Goal: Task Accomplishment & Management: Manage account settings

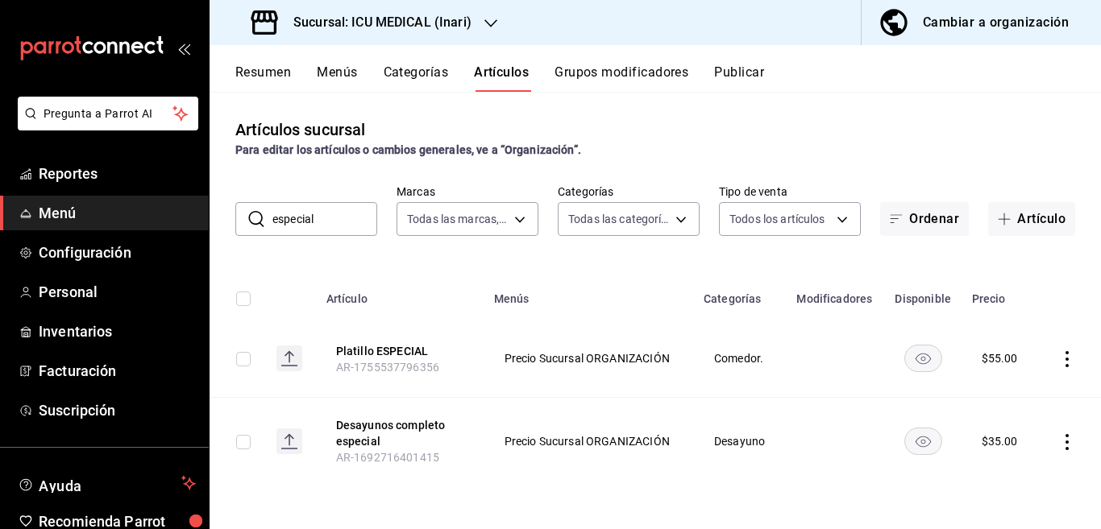
click at [492, 19] on icon "button" at bounding box center [490, 23] width 13 height 13
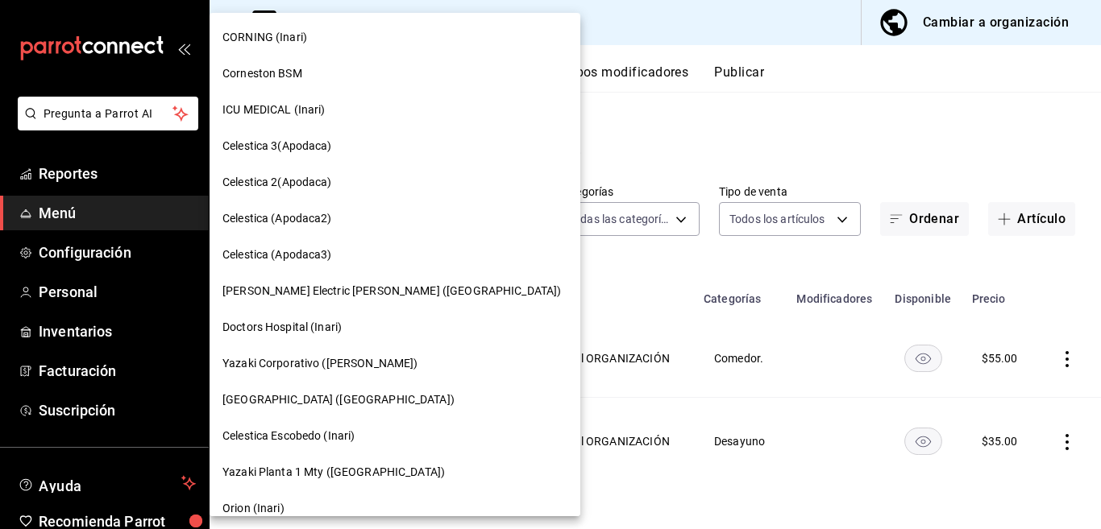
click at [273, 33] on span "CORNING (Inari)" at bounding box center [264, 37] width 85 height 17
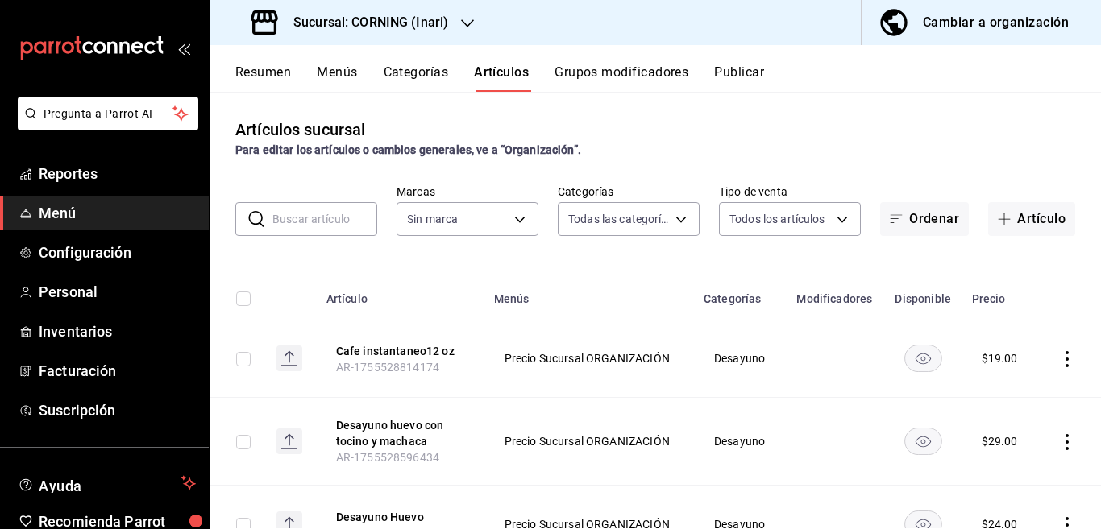
type input "396cbb58-422b-46d3-accc-8fe96382a592,5444b85d-5e5a-4f22-835e-2c1604aac23d,f2cdd…"
type input "9758f88e-1d56-483c-ada6-183e34089cca"
click at [329, 222] on input "text" at bounding box center [324, 219] width 105 height 32
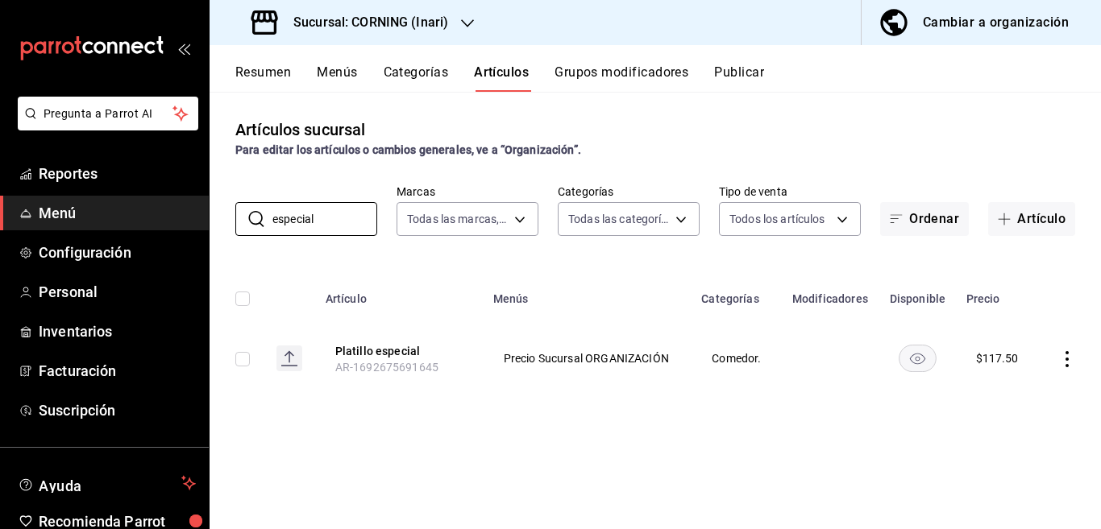
type input "especial"
click at [1065, 359] on icon "actions" at bounding box center [1067, 359] width 16 height 16
click at [1009, 391] on span "Editar" at bounding box center [1018, 396] width 42 height 17
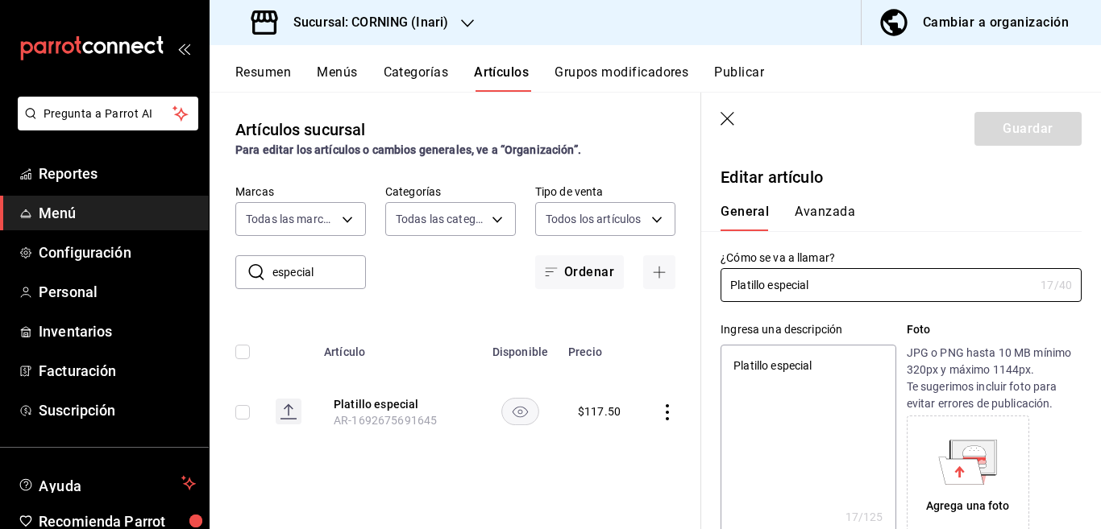
type textarea "x"
type input "$117.50"
type input "Platillo especia"
type textarea "x"
type input "P"
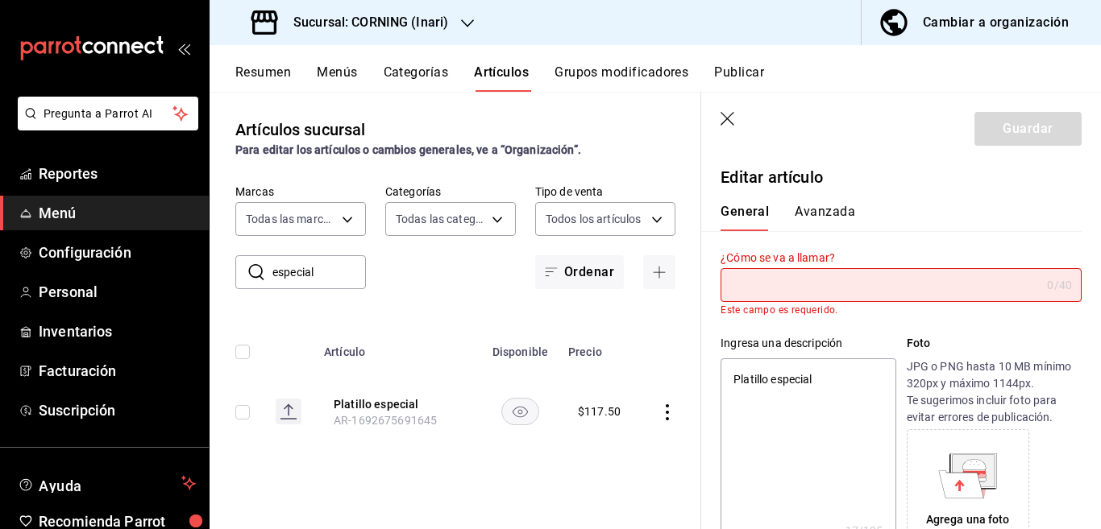
type textarea "x"
type input "COM"
type textarea "x"
type input "COMPEL"
type textarea "x"
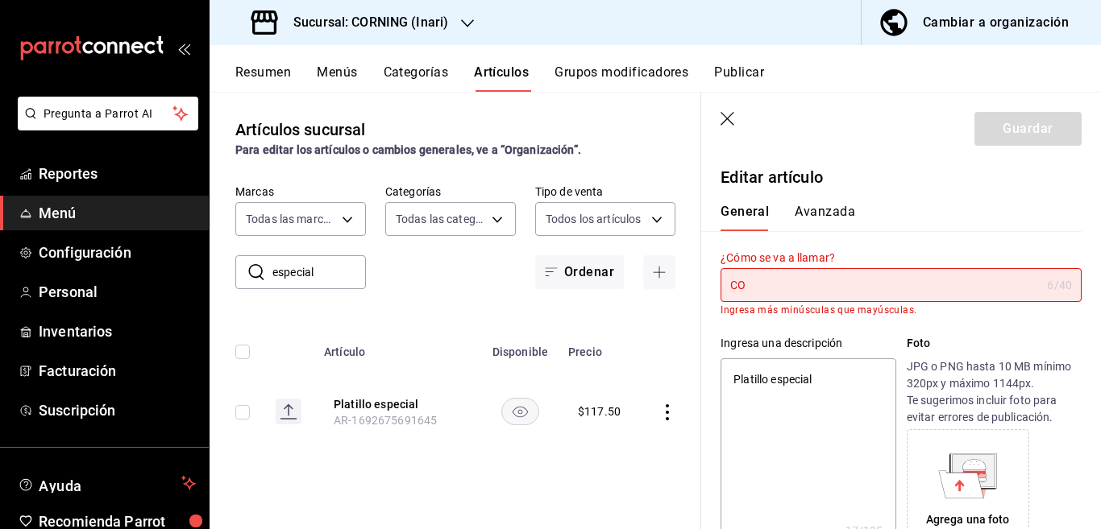
type input "C"
type textarea "x"
type input "COM"
type textarea "x"
type input "COMPLEMETN"
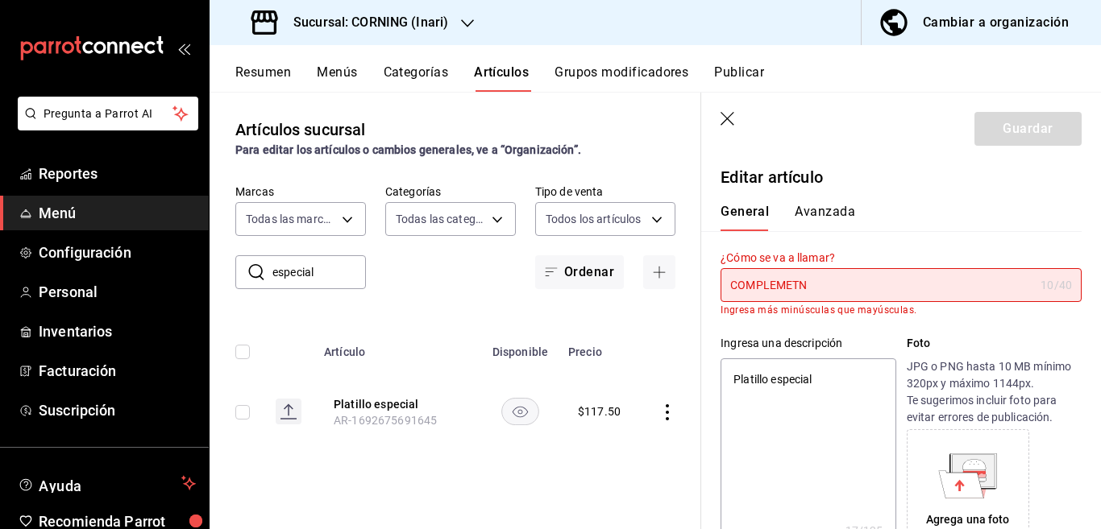
type textarea "x"
type input "COMPLEMET"
type textarea "x"
type input "COMPLEME"
type textarea "x"
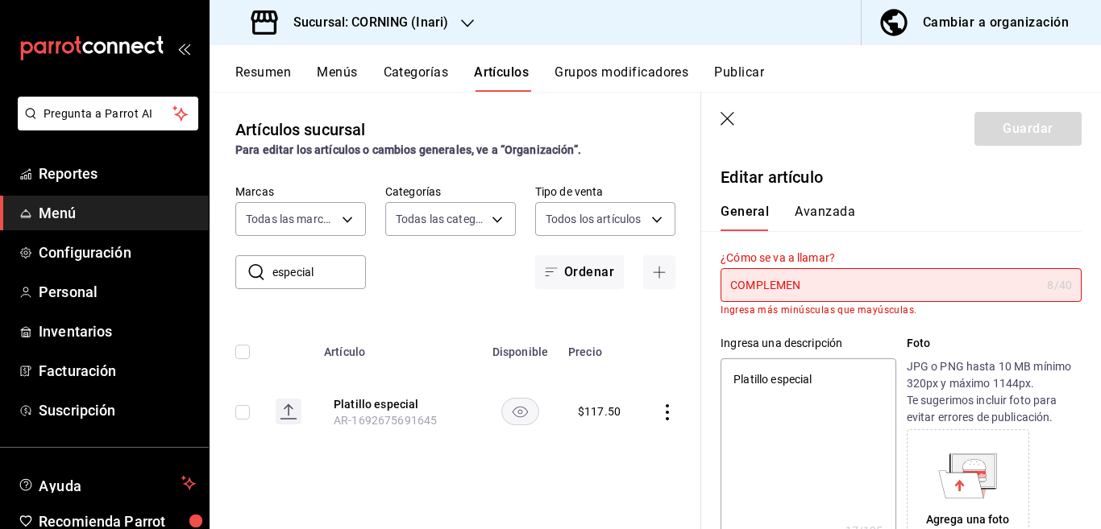
type input "COMPLEMENT"
type textarea "x"
type input "COMPLEMENTO"
type textarea "x"
type input "COMPLEMENTO"
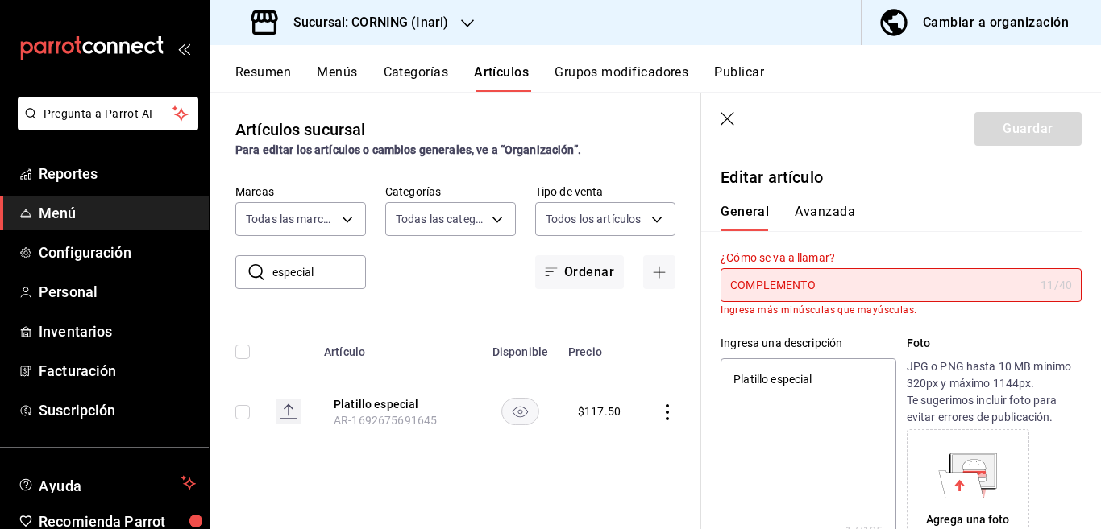
type textarea "x"
type input "COMPLEMENTO Pla"
type textarea "x"
type input "COMPLEMENTO Platillo Especial"
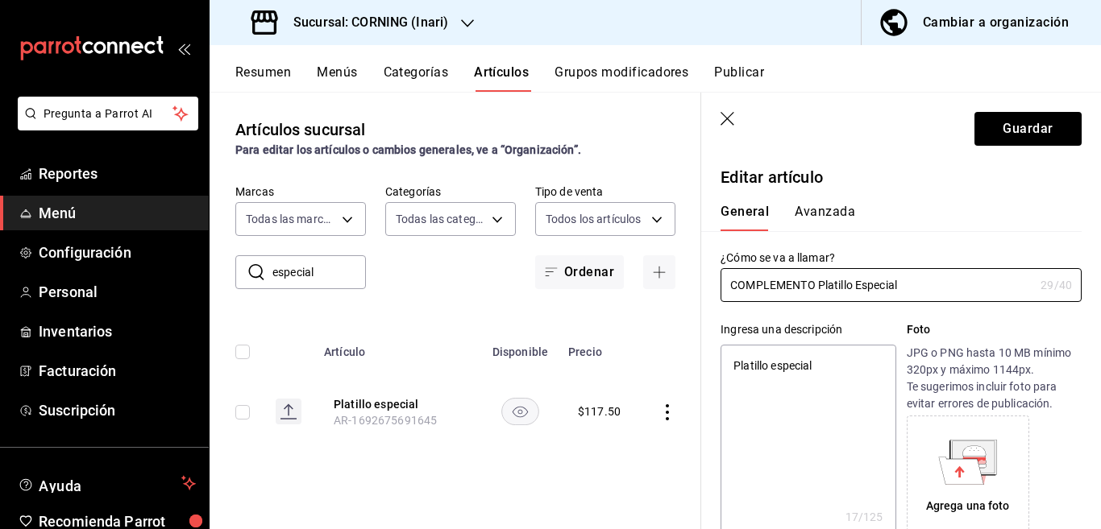
type textarea "x"
type input "COMPLEMENTO Platillo Especial"
click at [843, 367] on textarea "Platillo especial" at bounding box center [807, 441] width 175 height 193
type textarea "x"
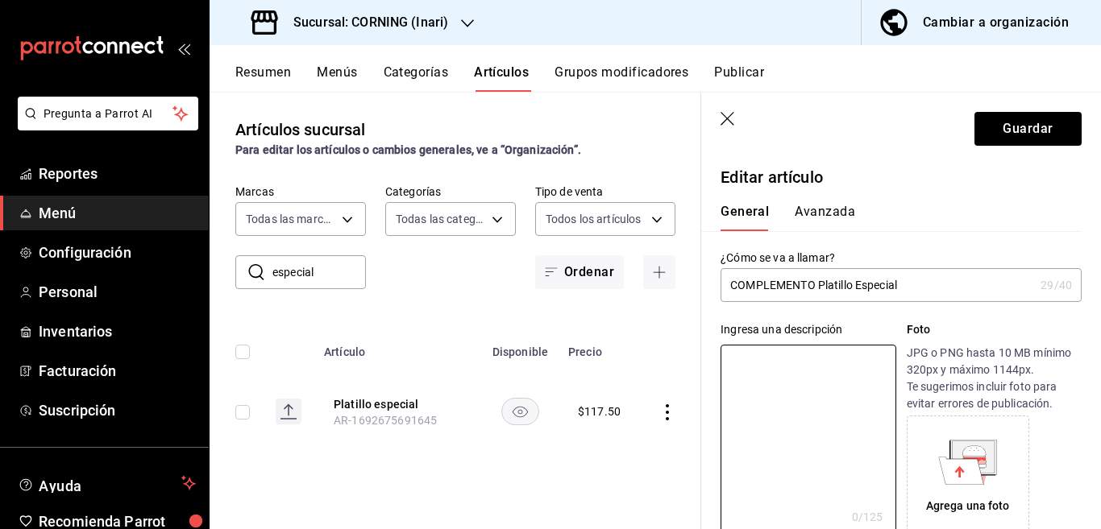
click at [927, 282] on input "COMPLEMENTO Platillo Especial" at bounding box center [876, 285] width 313 height 32
click at [826, 355] on textarea at bounding box center [807, 441] width 175 height 193
paste textarea "COMPLEMENTO Platillo Especial"
type textarea "COMPLEMENTO Platillo Especial"
type textarea "x"
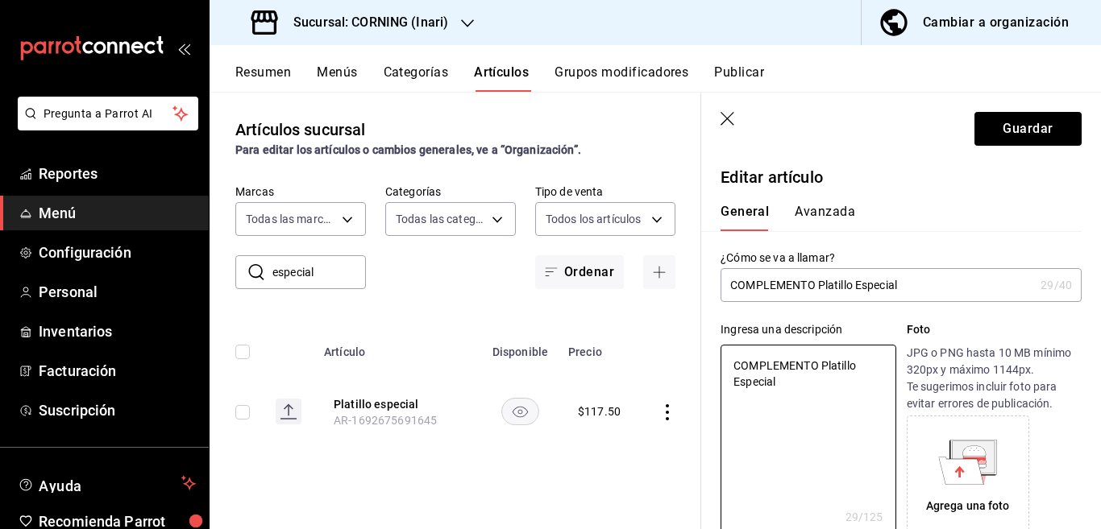
type textarea "COMPLEMENTO Platillo Especial"
click at [916, 284] on input "COMPLEMENTO Platillo Especial" at bounding box center [876, 285] width 313 height 32
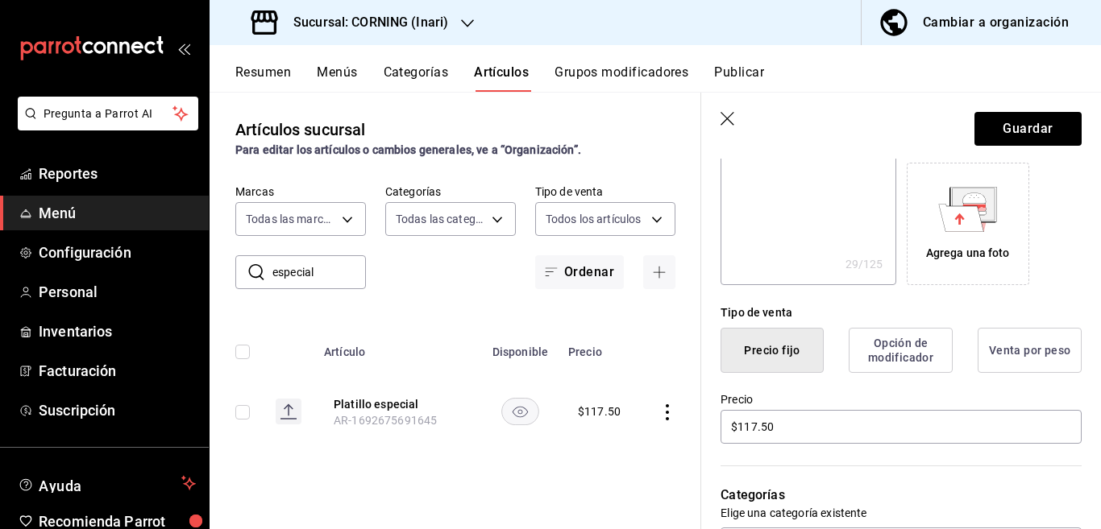
scroll to position [262, 0]
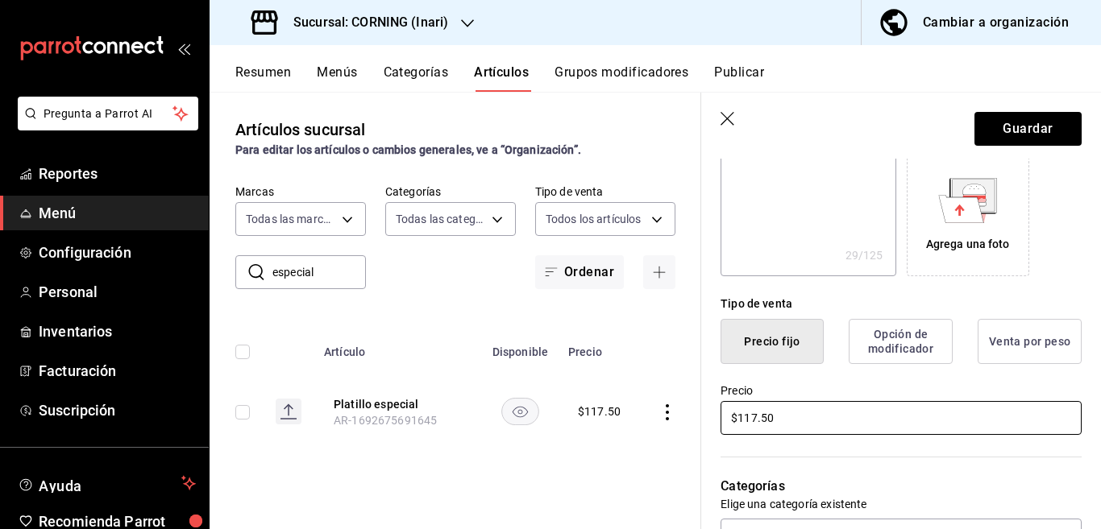
click at [811, 425] on input "$117.50" at bounding box center [900, 418] width 361 height 34
type textarea "x"
type input "$1.00"
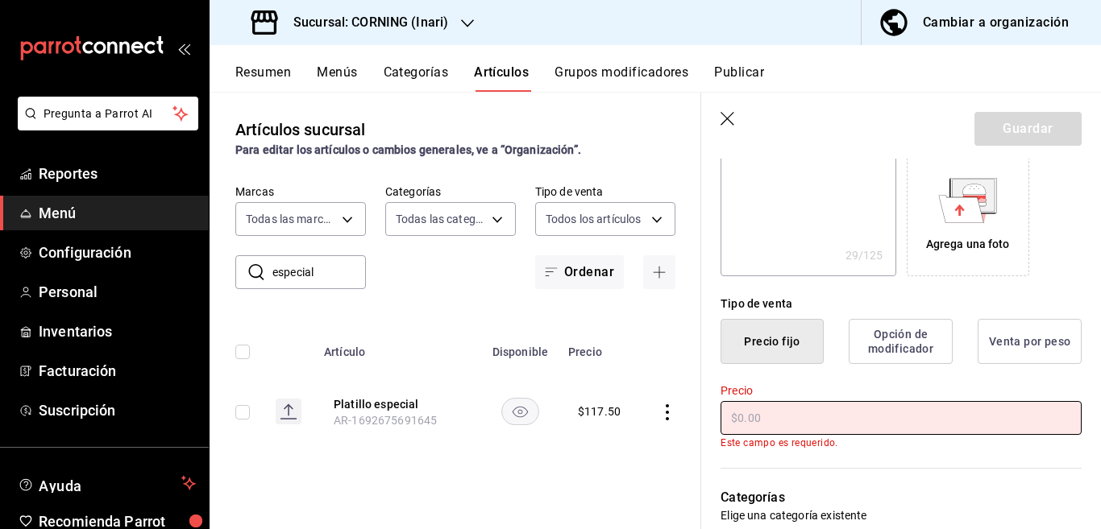
type textarea "x"
type input "$2.00"
type textarea "x"
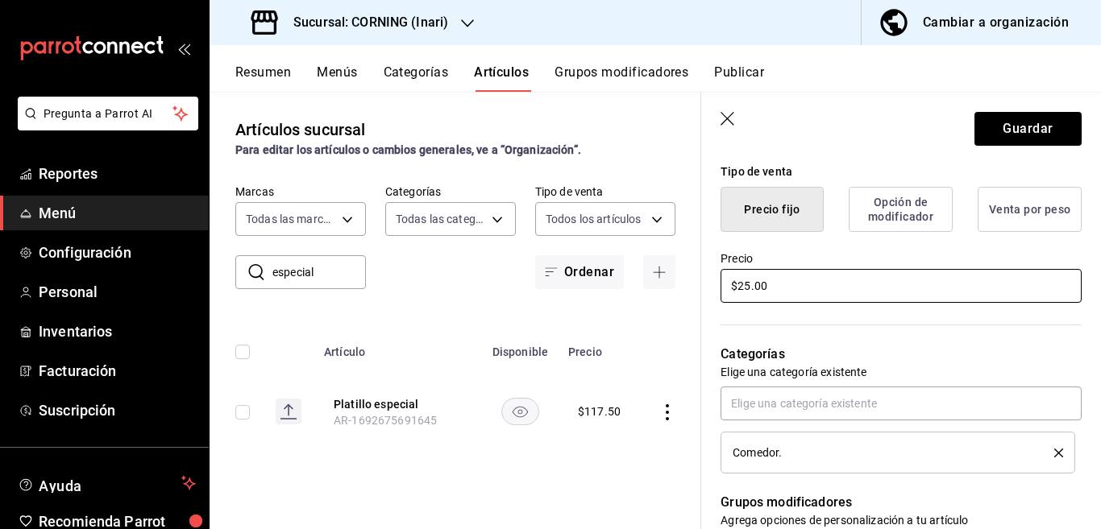
scroll to position [392, 0]
type input "$25.00"
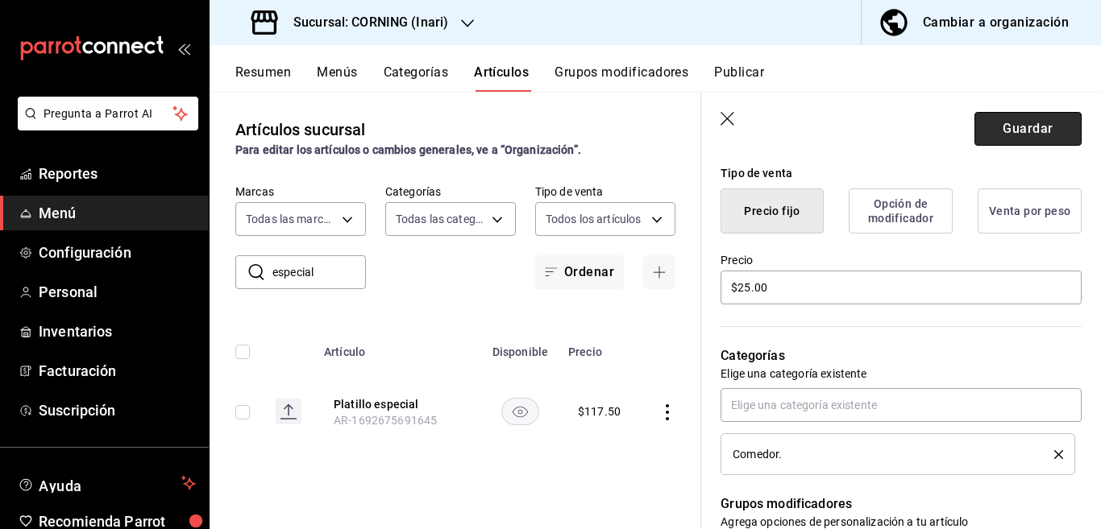
click at [1003, 122] on button "Guardar" at bounding box center [1027, 129] width 107 height 34
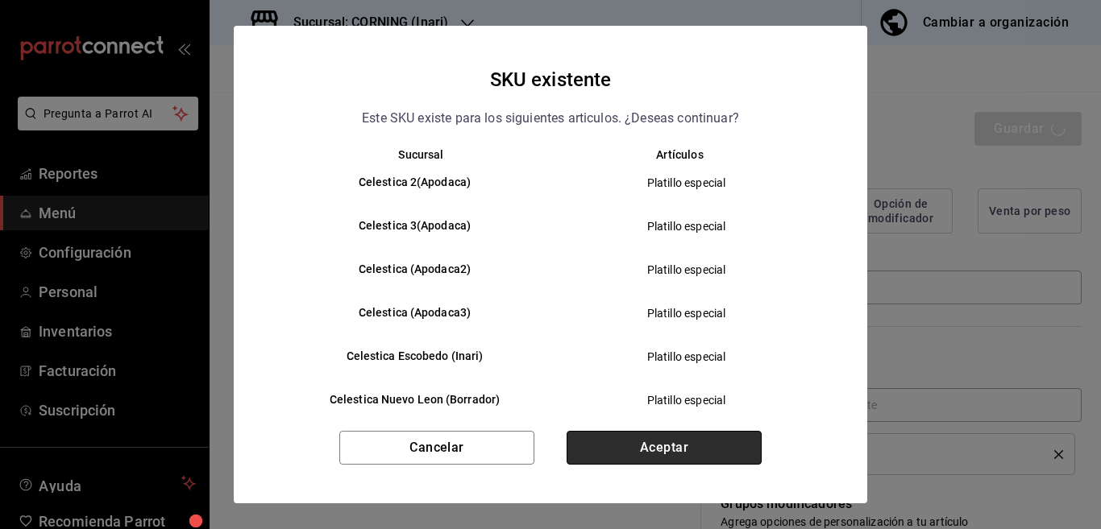
click at [655, 442] on button "Aceptar" at bounding box center [663, 448] width 195 height 34
click at [655, 442] on div "Cancelar Aceptar" at bounding box center [550, 467] width 633 height 73
type textarea "x"
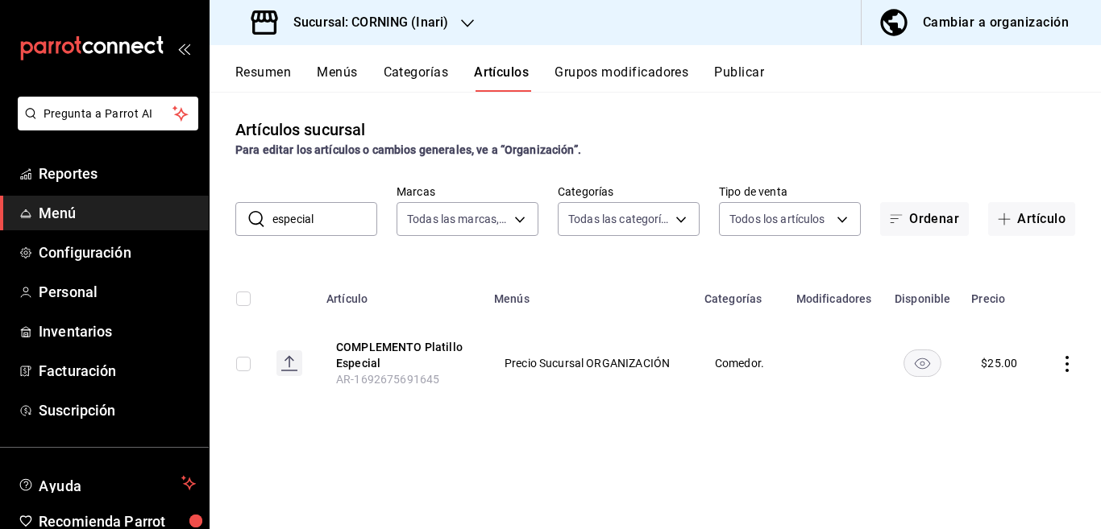
click at [330, 219] on input "especial" at bounding box center [324, 219] width 105 height 32
type input "e"
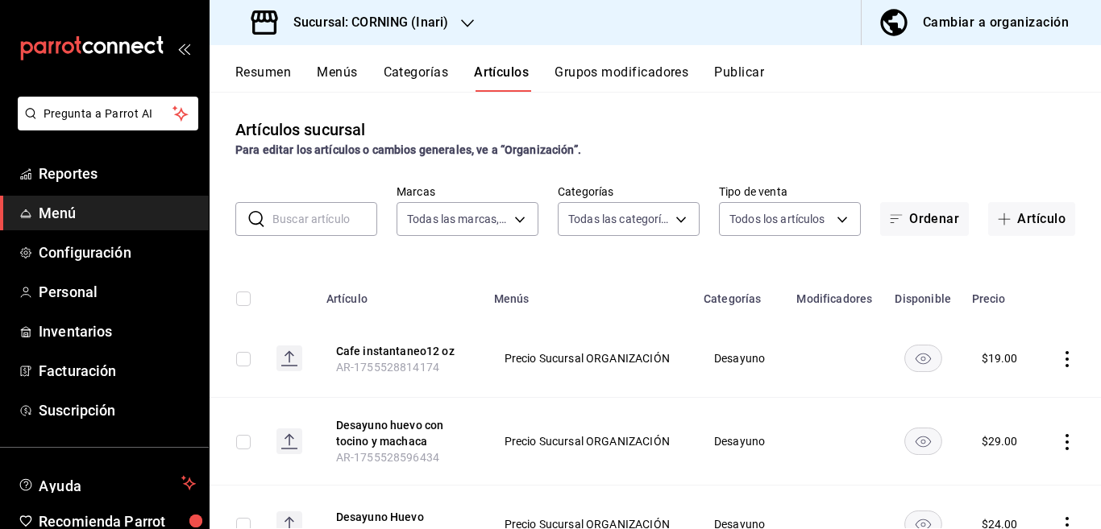
click at [331, 217] on input "text" at bounding box center [324, 219] width 105 height 32
click at [694, 274] on th "Categorías" at bounding box center [740, 294] width 93 height 52
click at [1018, 222] on button "Artículo" at bounding box center [1031, 219] width 87 height 34
click at [316, 217] on input "text" at bounding box center [324, 219] width 105 height 32
click at [326, 218] on input "text" at bounding box center [324, 219] width 105 height 32
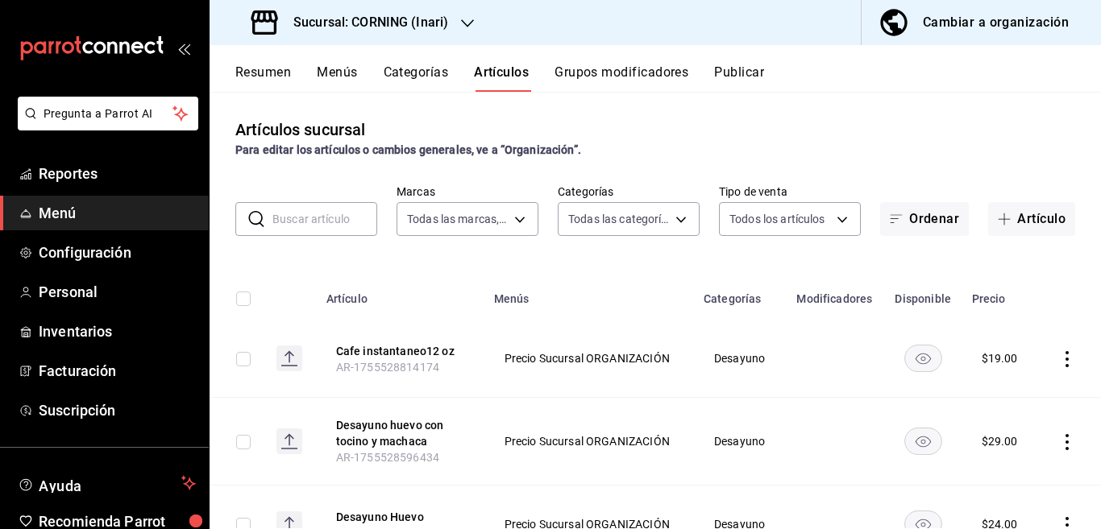
click at [326, 218] on input "text" at bounding box center [324, 219] width 105 height 32
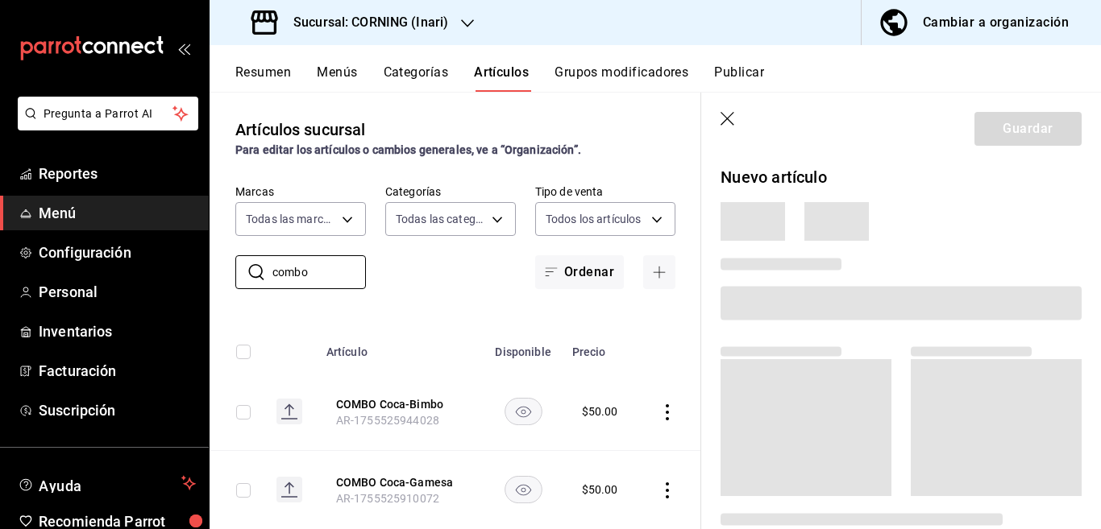
type input "combo"
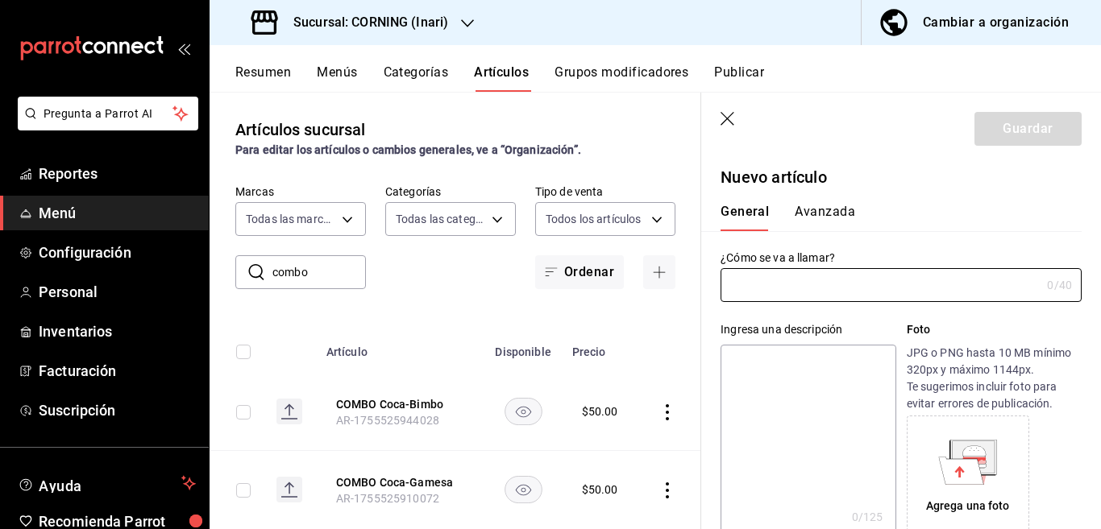
type input "AR-1755542179238"
type input "COMBO Pepsi-Bimbo"
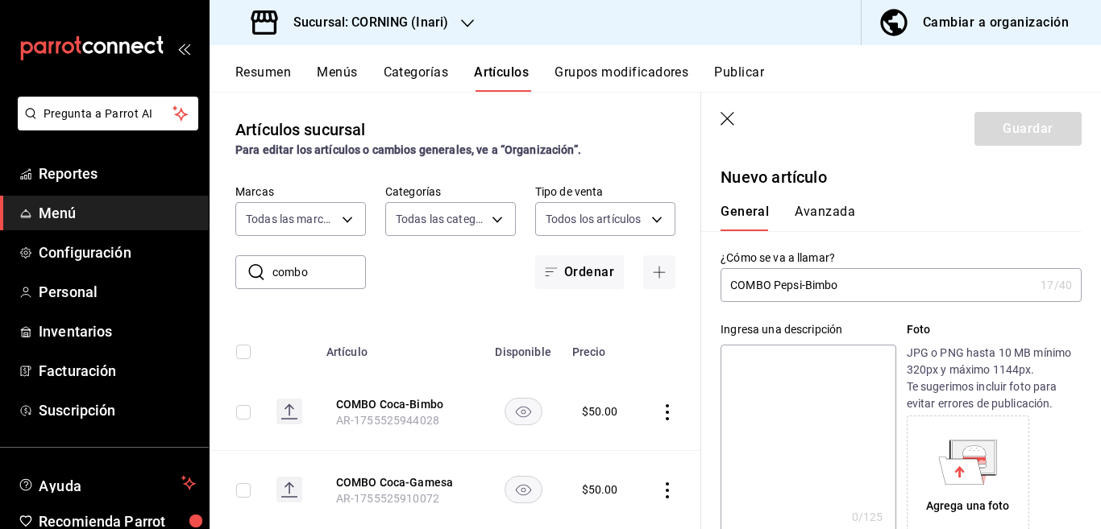
click at [800, 368] on textarea at bounding box center [807, 441] width 175 height 193
paste textarea "COMBO Pepsi-Bimbo"
type textarea "COMBO Pepsi-Bimbo"
type textarea "x"
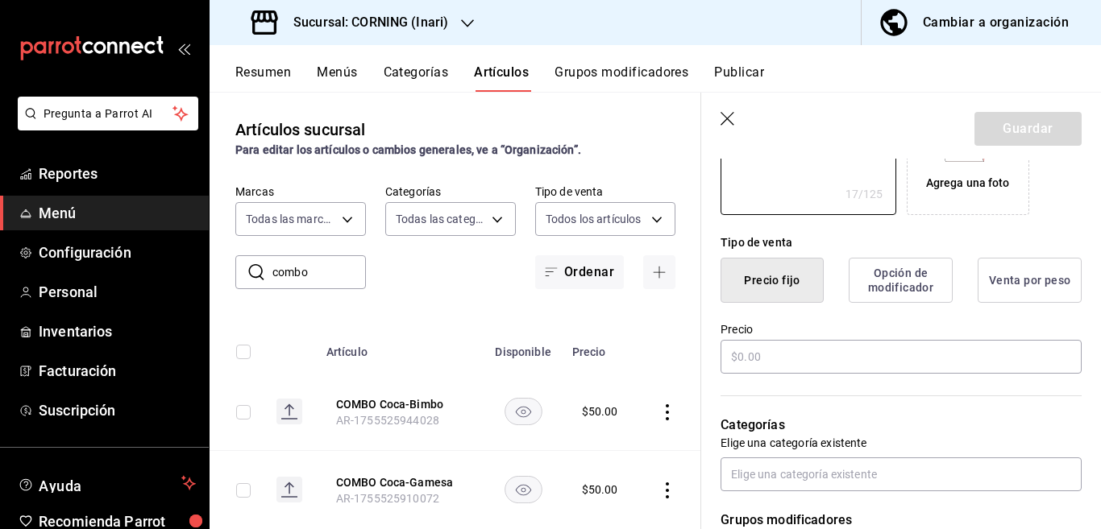
scroll to position [327, 0]
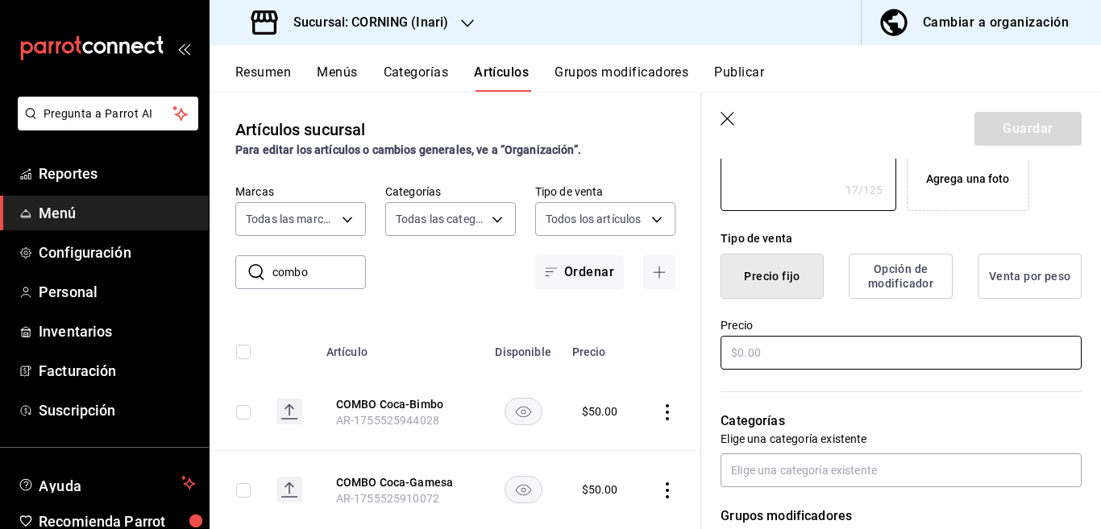
type textarea "COMBO Pepsi-Bimbo"
type textarea "x"
click at [795, 353] on input "text" at bounding box center [900, 353] width 361 height 34
type input "$50.00"
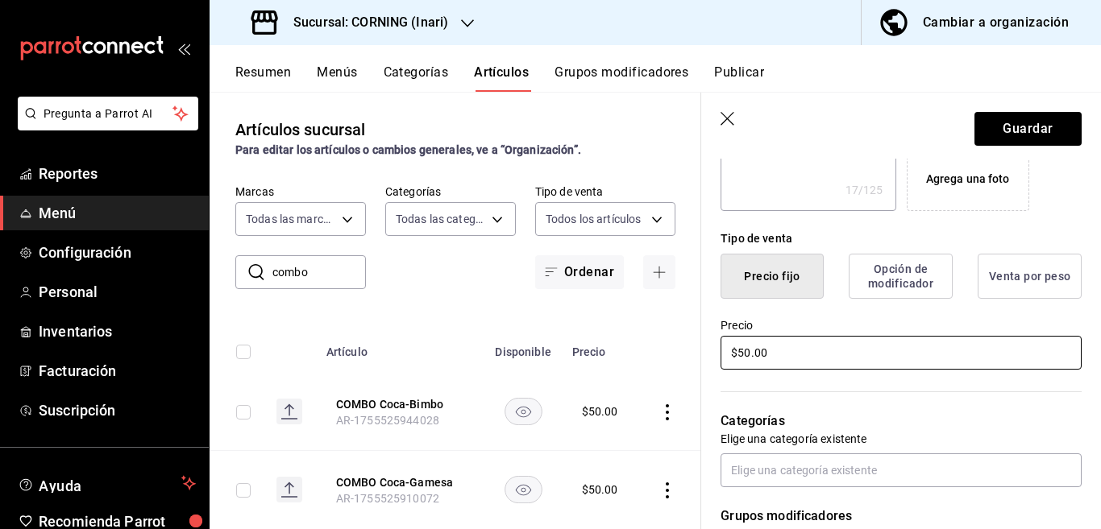
type textarea "x"
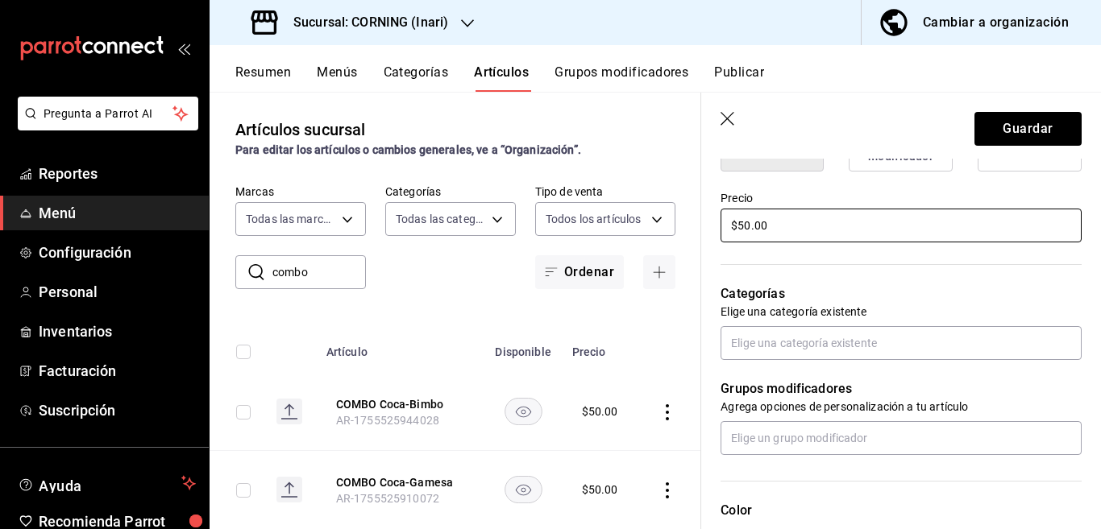
scroll to position [458, 0]
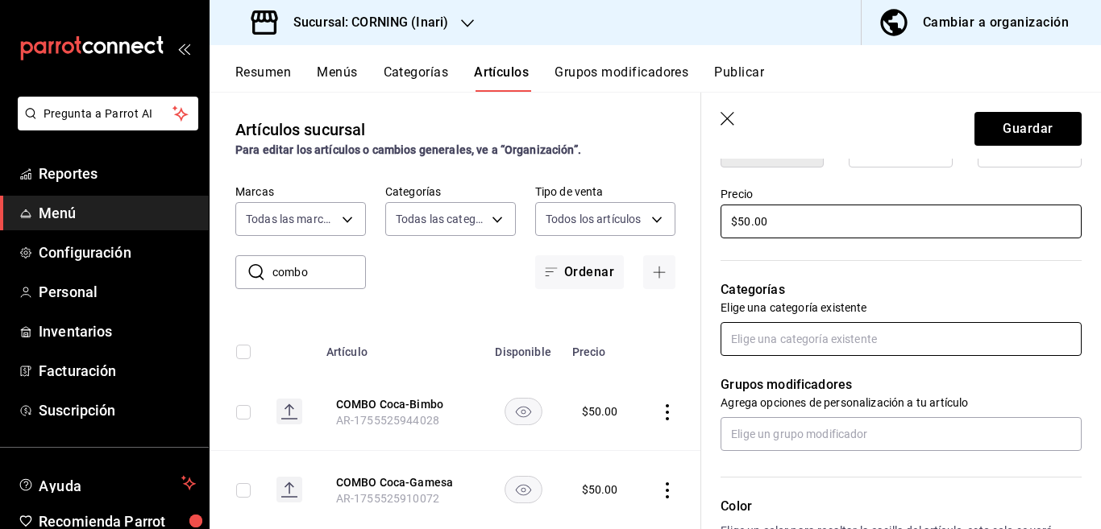
type input "$50.00"
click at [794, 333] on input "text" at bounding box center [900, 339] width 361 height 34
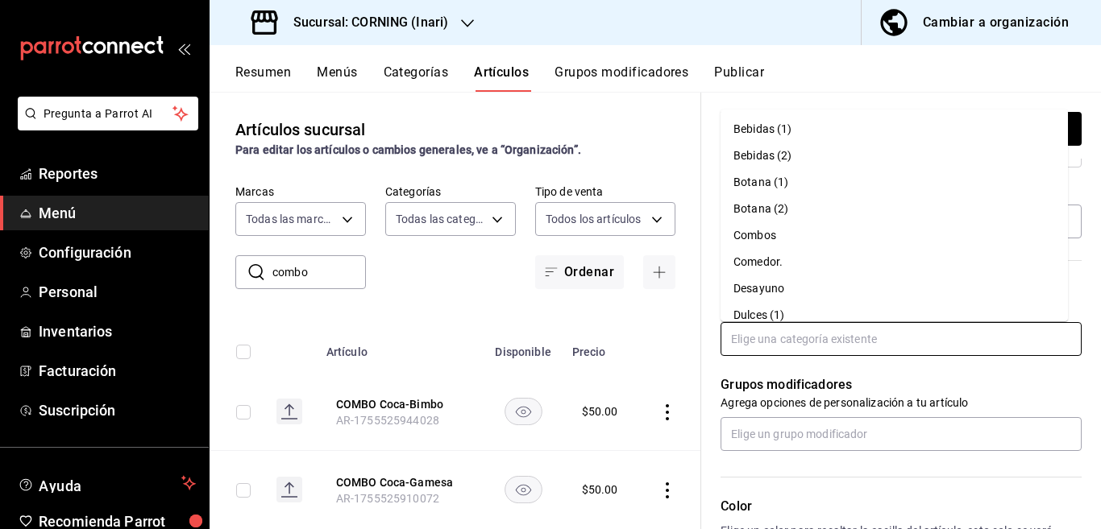
click at [758, 234] on li "Combos" at bounding box center [893, 235] width 347 height 27
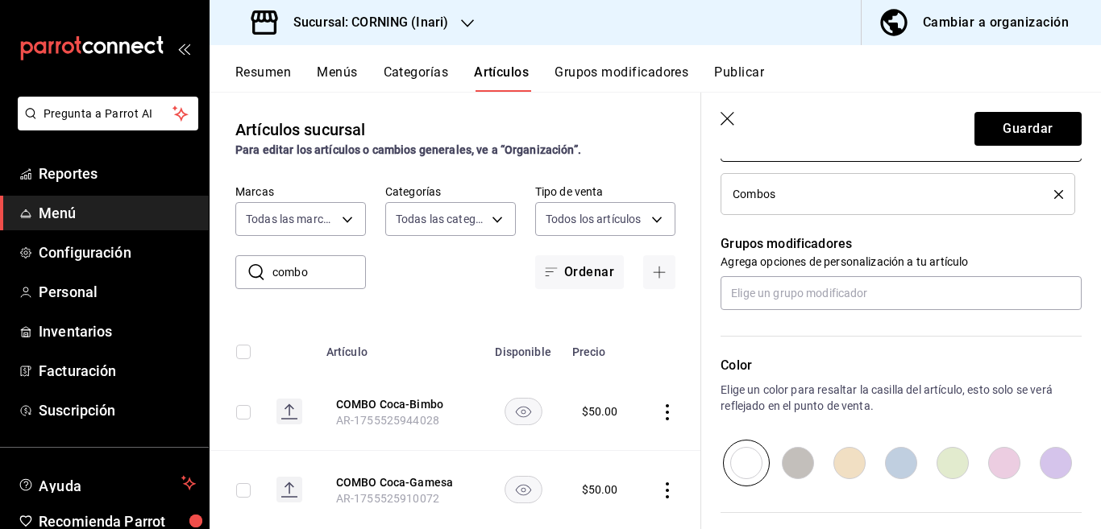
scroll to position [655, 0]
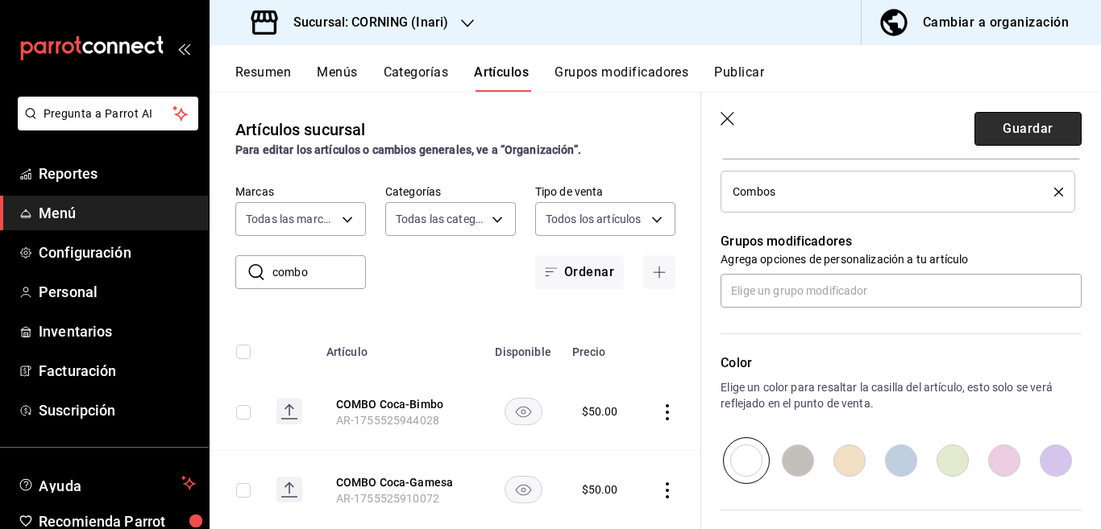
click at [998, 124] on button "Guardar" at bounding box center [1027, 129] width 107 height 34
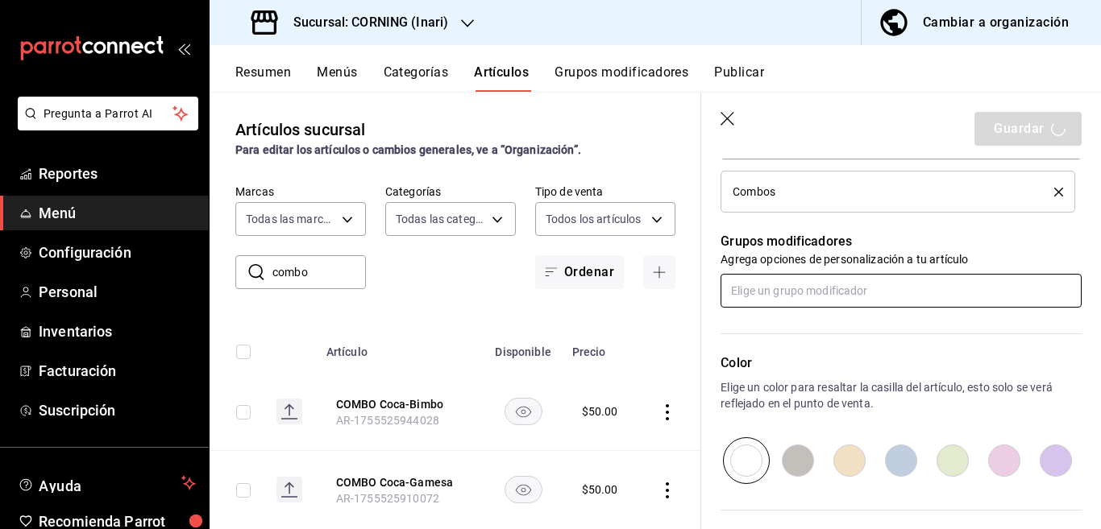
type textarea "x"
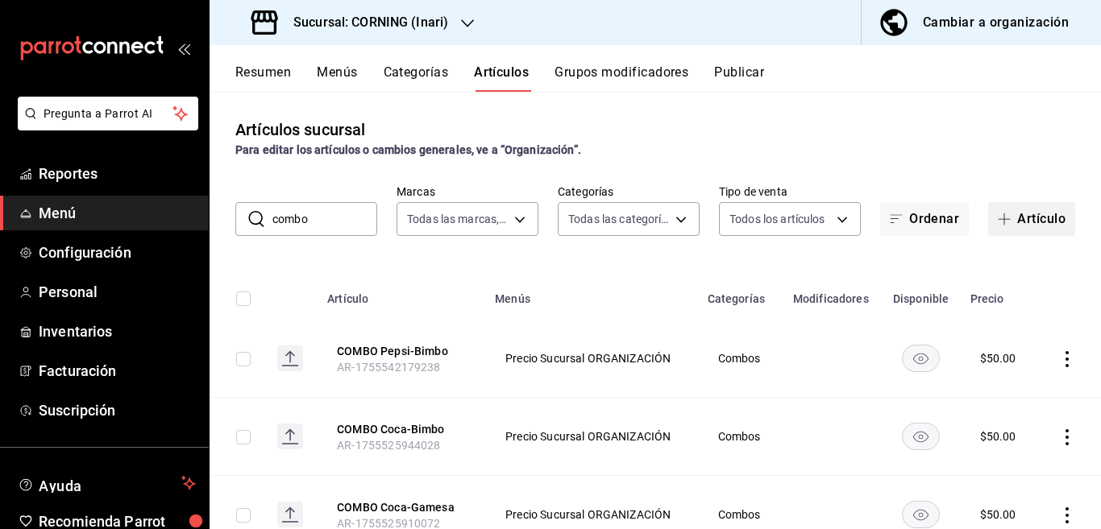
click at [1018, 213] on button "Artículo" at bounding box center [1031, 219] width 87 height 34
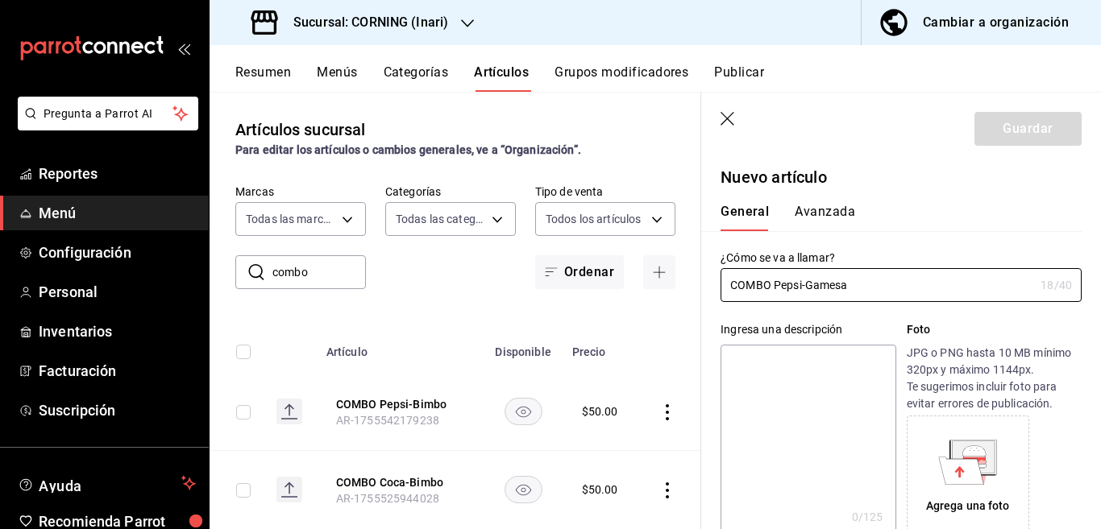
type input "COMBO Pepsi-Gamesa"
click at [802, 358] on textarea at bounding box center [807, 441] width 175 height 193
paste textarea "COMBO Pepsi-Gamesa"
type textarea "COMBO Pepsi-Gamesa"
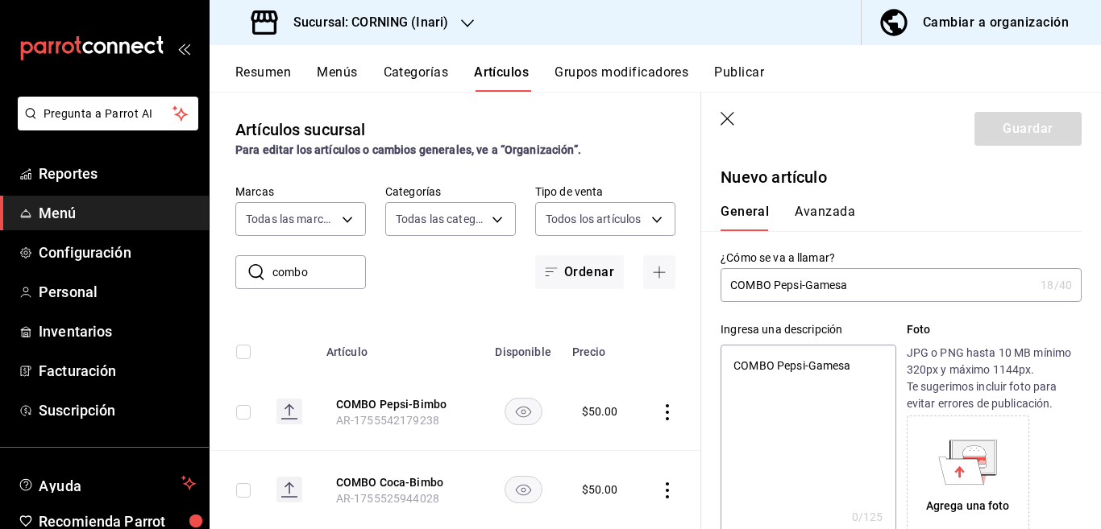
type textarea "x"
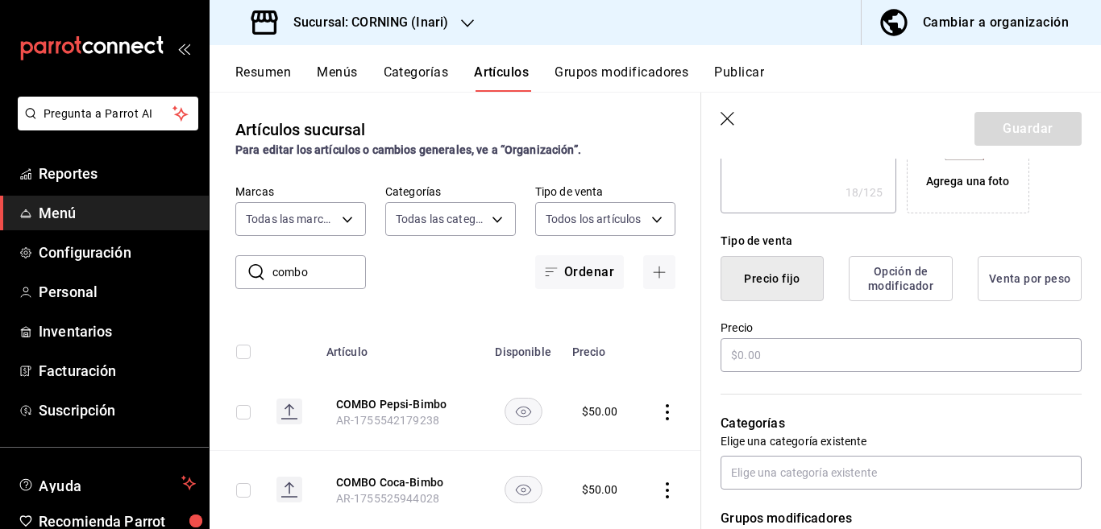
scroll to position [327, 0]
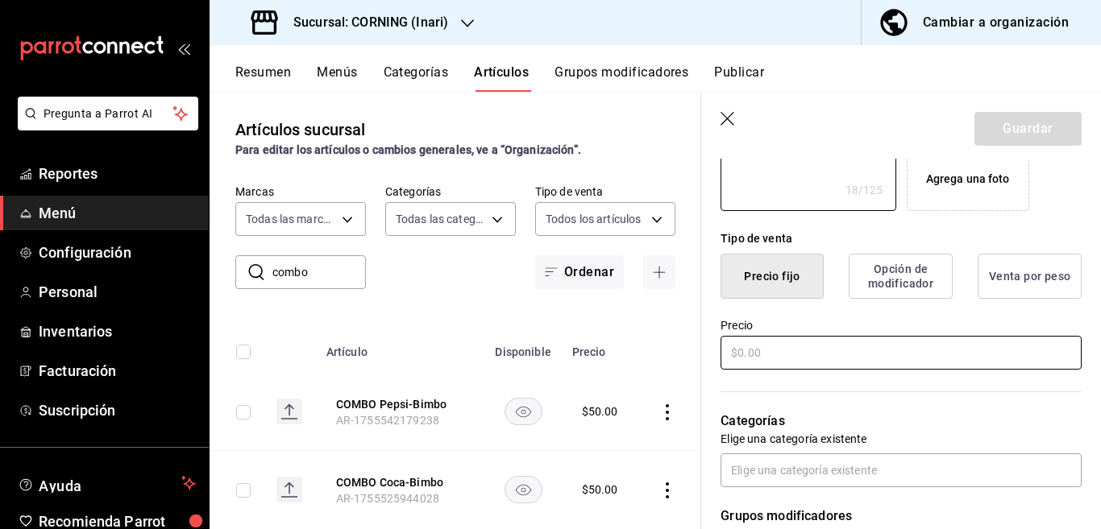
type textarea "COMBO Pepsi-Gamesa"
type textarea "x"
click at [771, 360] on input "text" at bounding box center [900, 353] width 361 height 34
type input "$5.00"
type textarea "x"
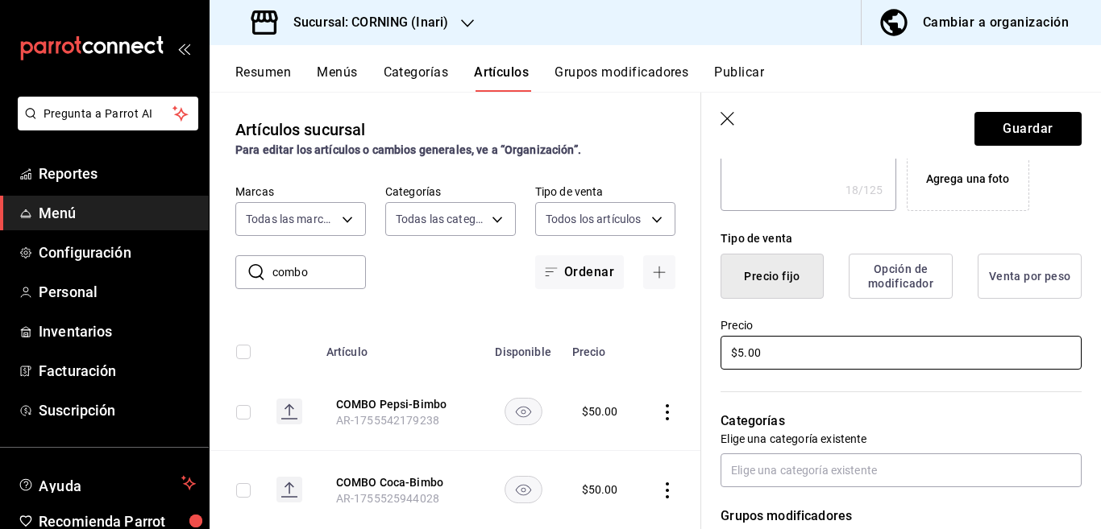
type input "$50.00"
type textarea "x"
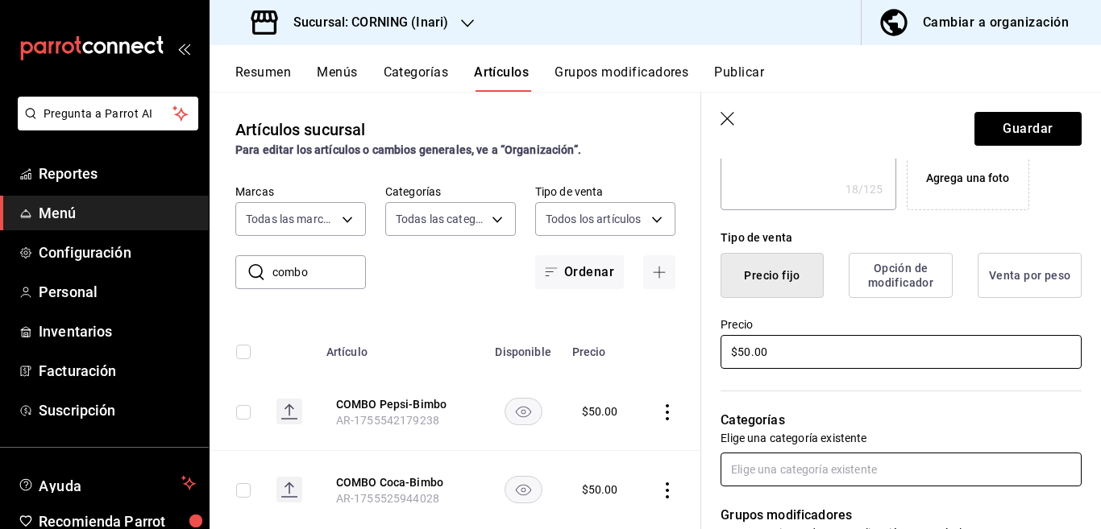
type input "$50.00"
click at [809, 467] on input "text" at bounding box center [900, 470] width 361 height 34
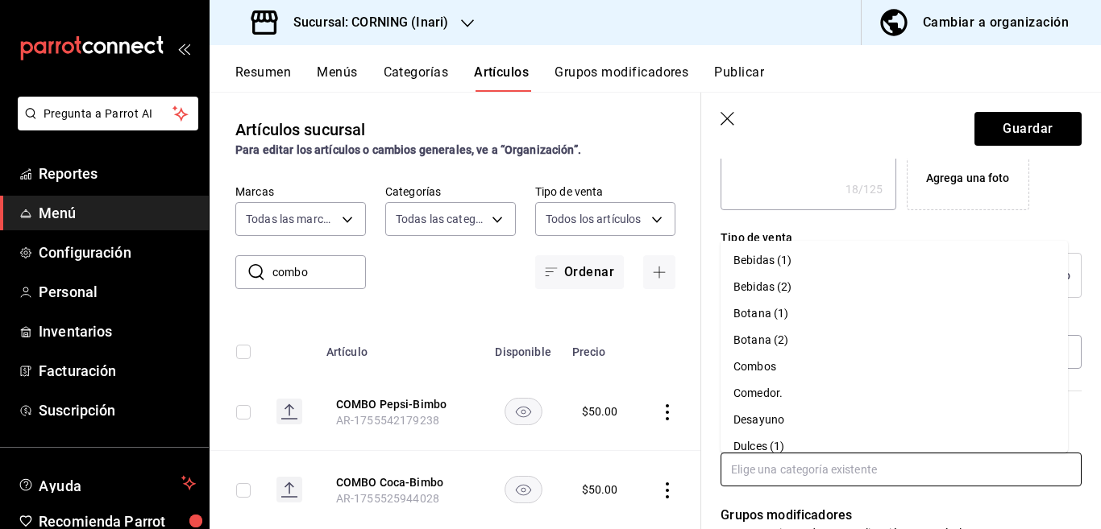
click at [758, 366] on li "Combos" at bounding box center [893, 367] width 347 height 27
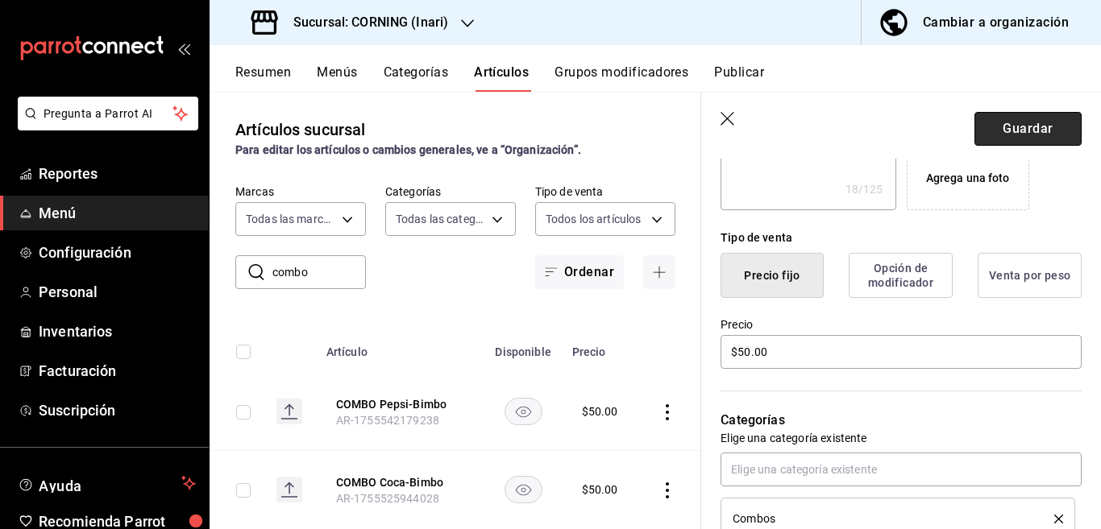
click at [1008, 128] on button "Guardar" at bounding box center [1027, 129] width 107 height 34
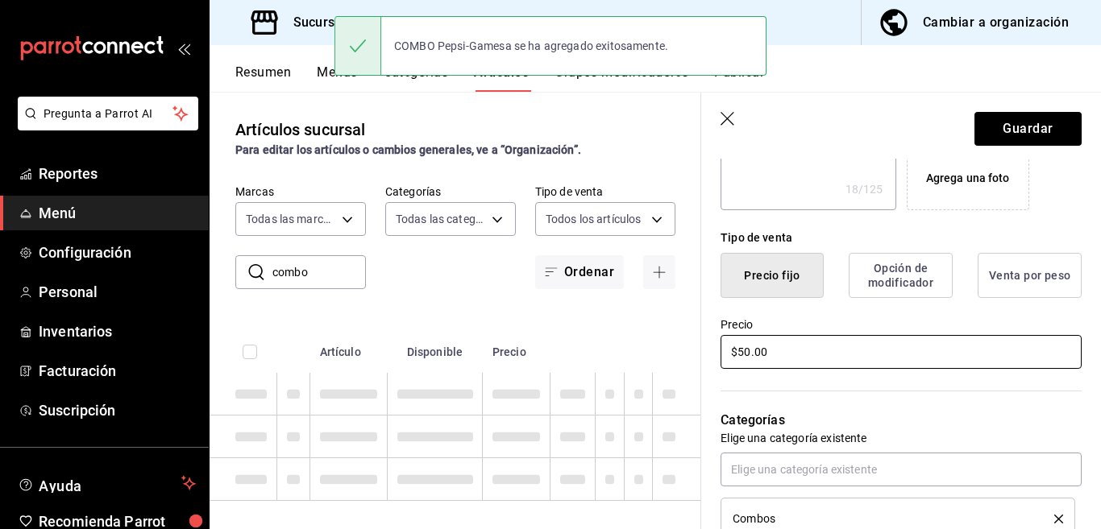
type textarea "x"
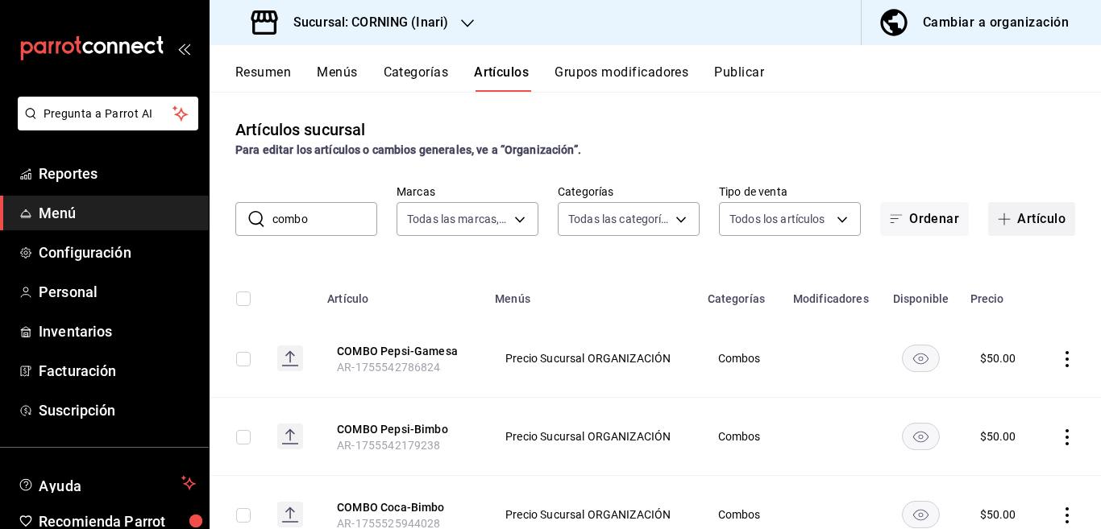
click at [1015, 222] on button "Artículo" at bounding box center [1031, 219] width 87 height 34
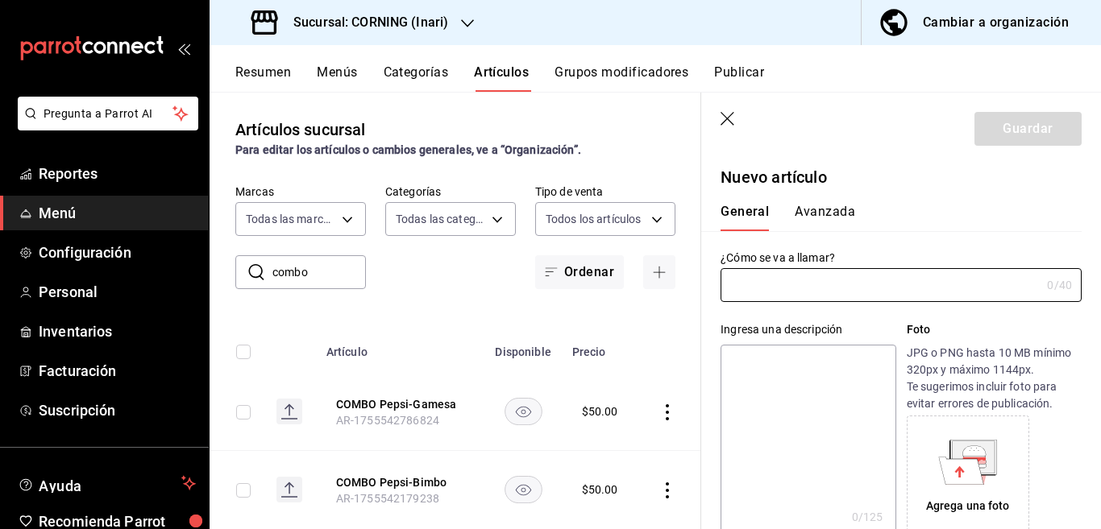
type input "AR-1755542831865"
type input "COMBO Pepsi-Sabritas"
click at [819, 362] on textarea at bounding box center [807, 441] width 175 height 193
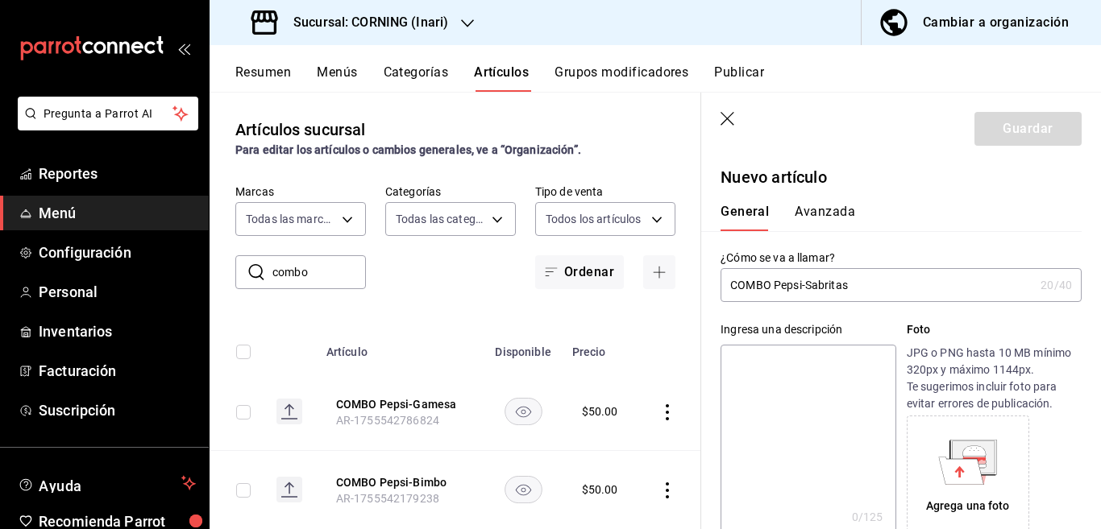
paste textarea "COMBO Pepsi-Sabritas"
type textarea "COMBO Pepsi-Sabritas"
type textarea "x"
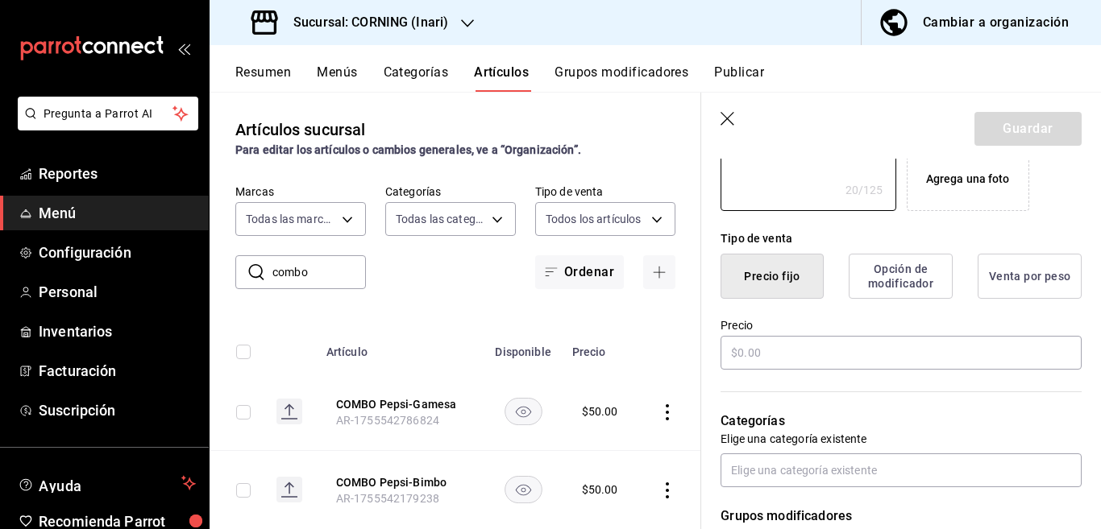
scroll to position [327, 0]
type textarea "COMBO Pepsi-Sabritas"
click at [782, 359] on input "text" at bounding box center [900, 353] width 361 height 34
type textarea "x"
click at [782, 359] on input "text" at bounding box center [900, 353] width 361 height 34
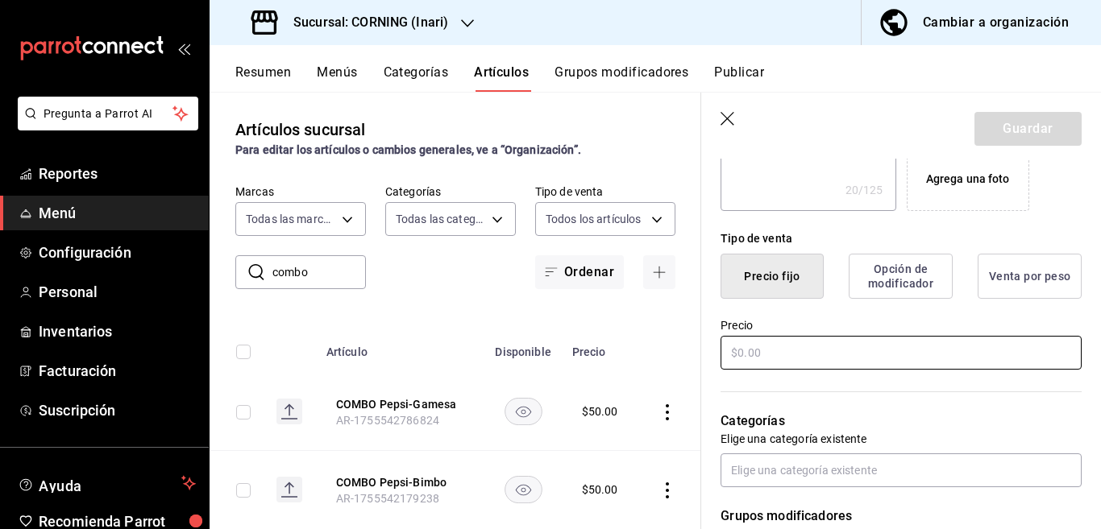
type input "$5.00"
type textarea "x"
type input "$50.00"
type textarea "x"
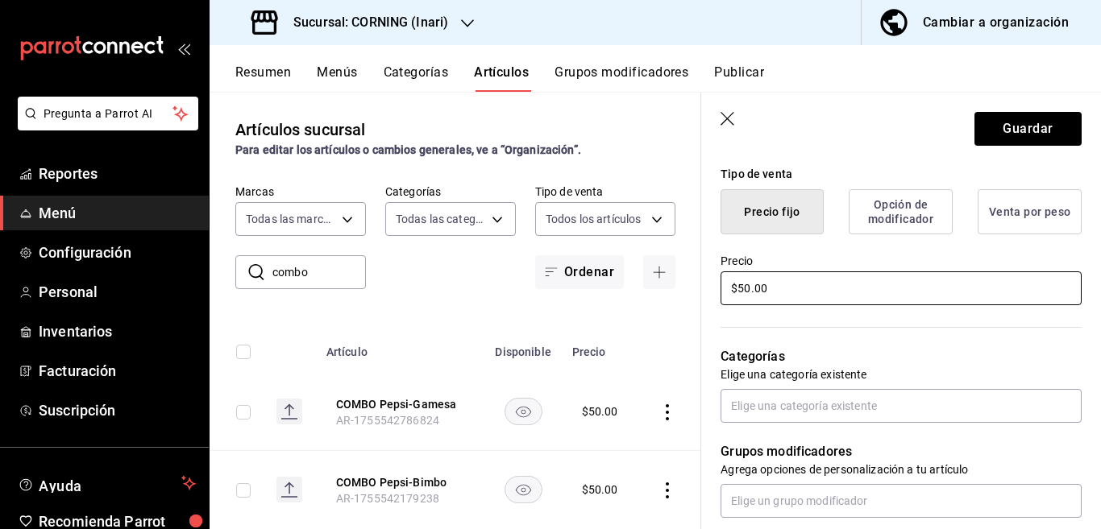
scroll to position [393, 0]
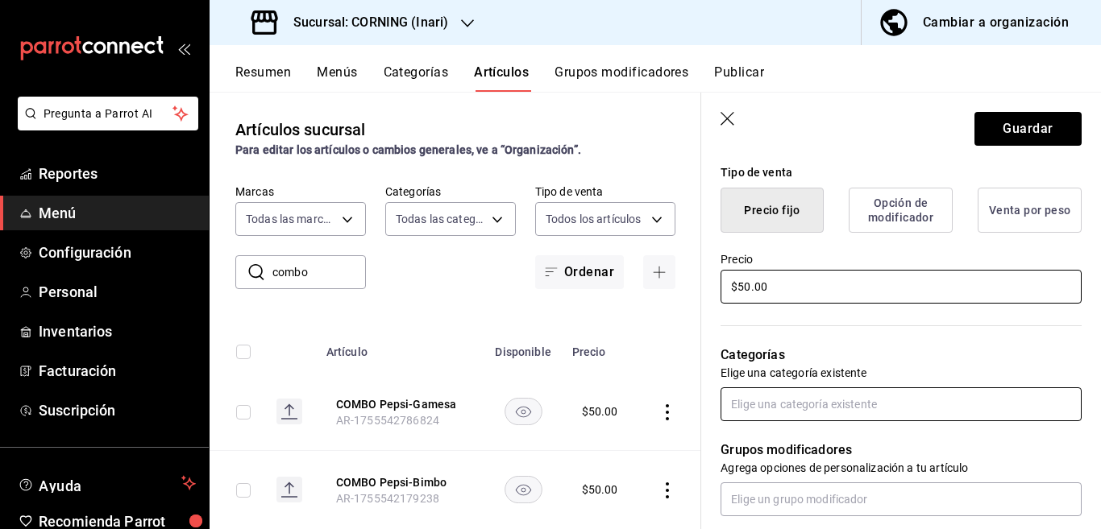
type input "$50.00"
click at [793, 415] on input "text" at bounding box center [900, 405] width 361 height 34
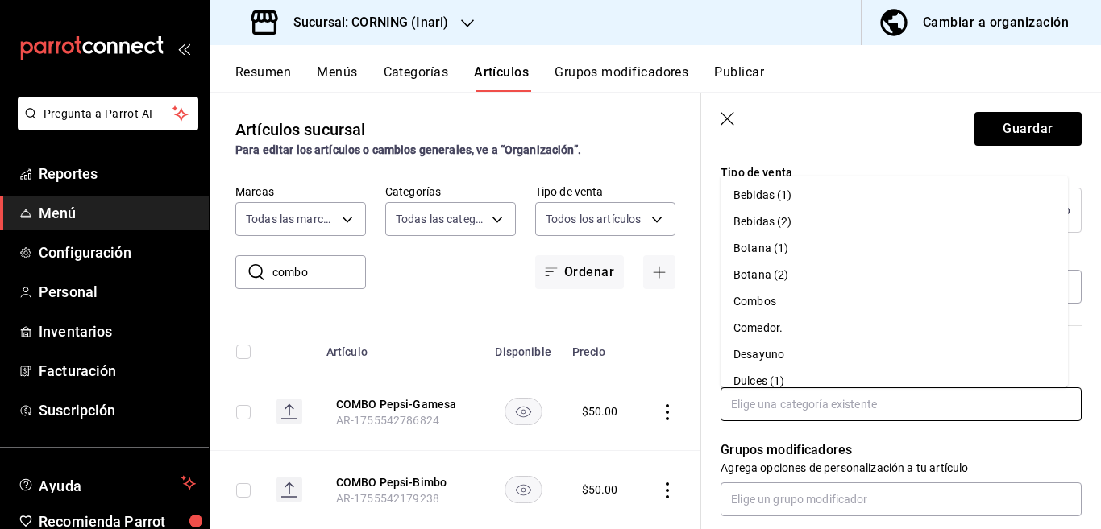
click at [758, 298] on li "Combos" at bounding box center [893, 301] width 347 height 27
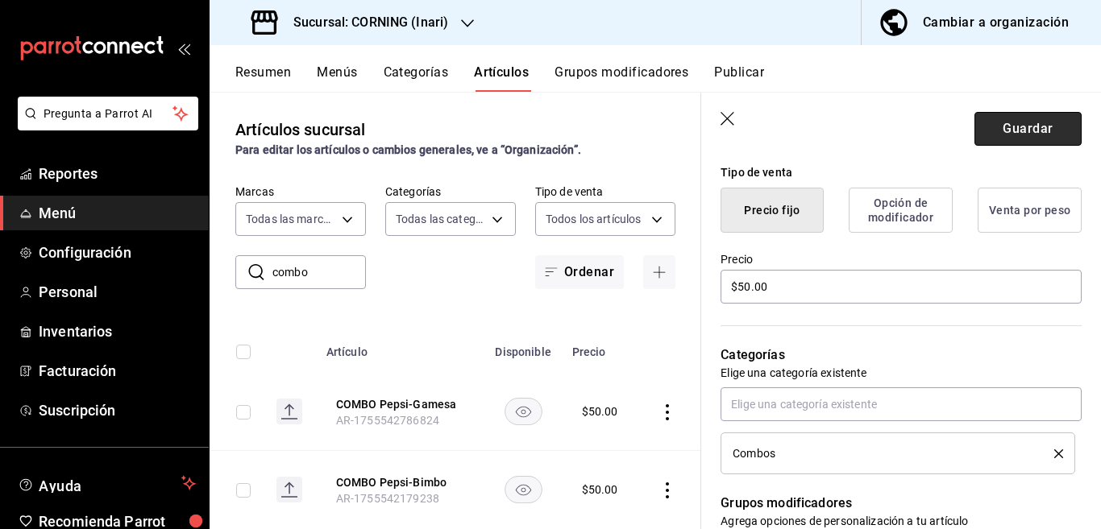
click at [1011, 124] on button "Guardar" at bounding box center [1027, 129] width 107 height 34
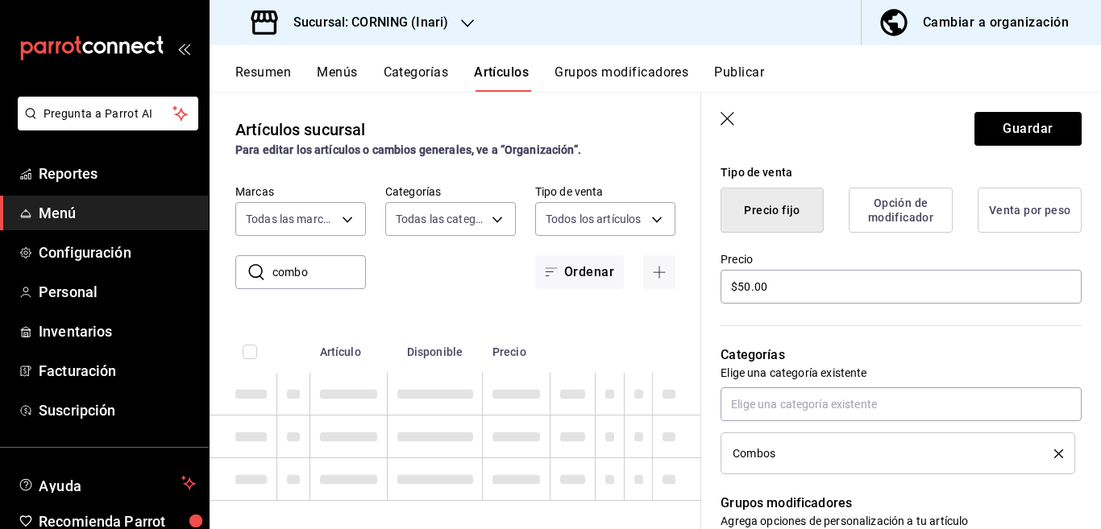
type textarea "x"
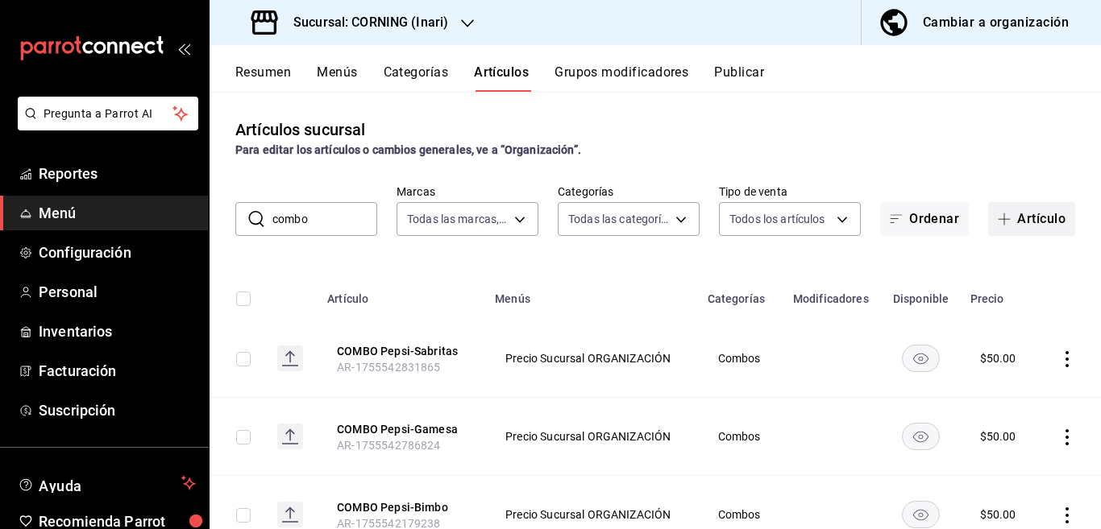
click at [1025, 216] on button "Artículo" at bounding box center [1031, 219] width 87 height 34
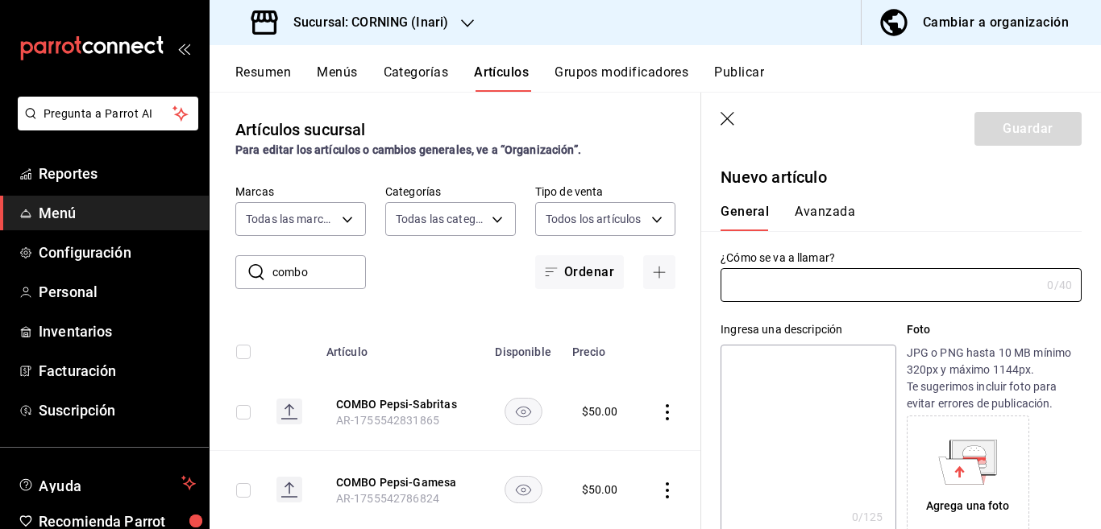
type input "AR-1755543649573"
type input "COMBO Tagare-Bimbo"
click at [775, 363] on textarea at bounding box center [807, 441] width 175 height 193
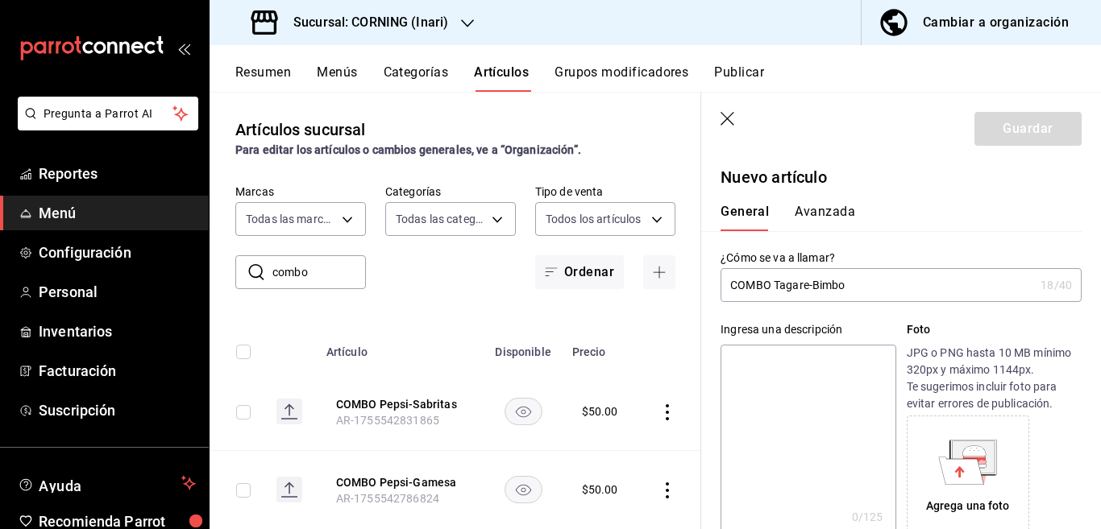
paste textarea "COMBO Tagare-Bimbo"
type textarea "COMBO Tagare-Bimbo"
type textarea "x"
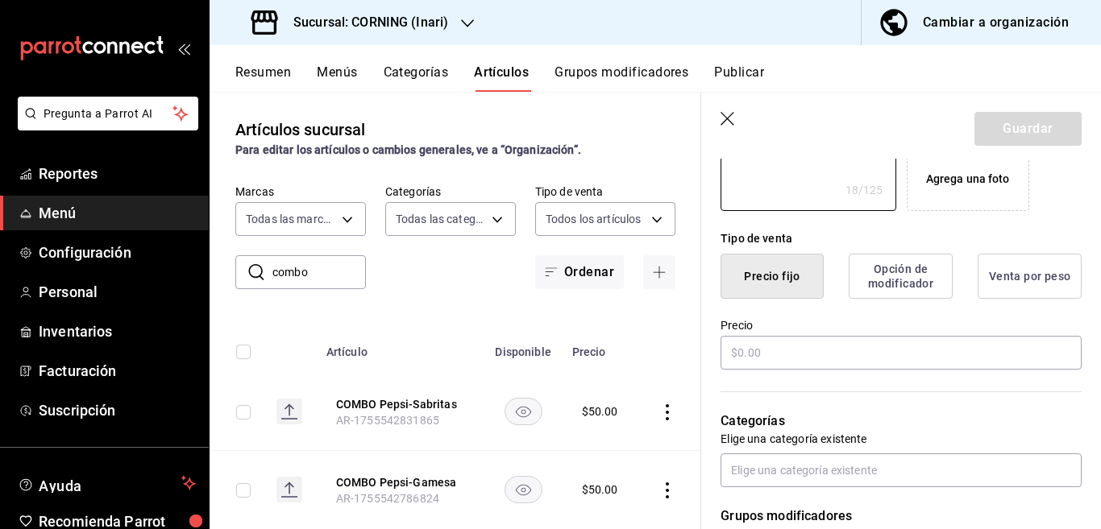
scroll to position [327, 0]
type textarea "COMBO Tagare-Bimbo"
type textarea "x"
click at [801, 355] on input "text" at bounding box center [900, 353] width 361 height 34
type input "$50.00"
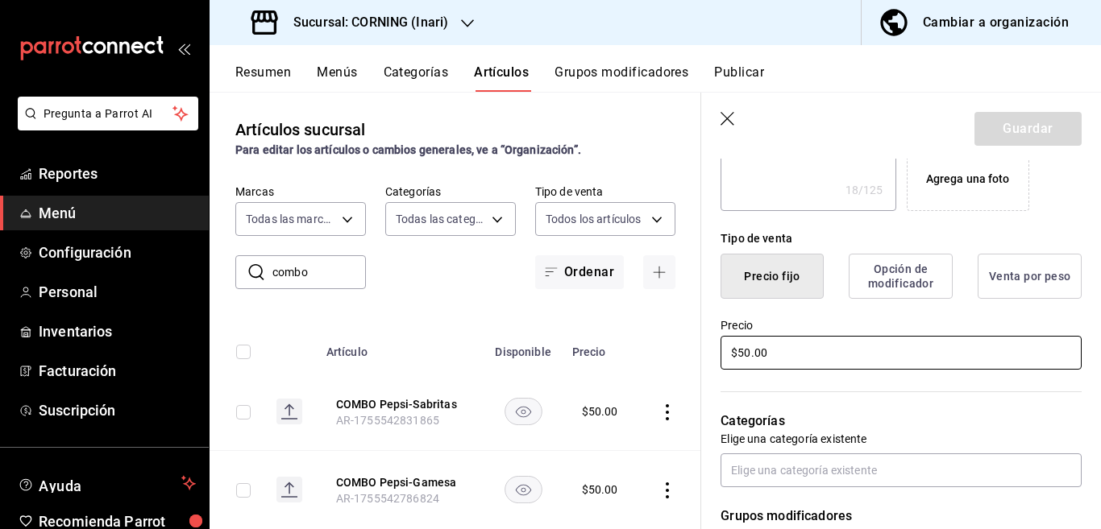
type textarea "x"
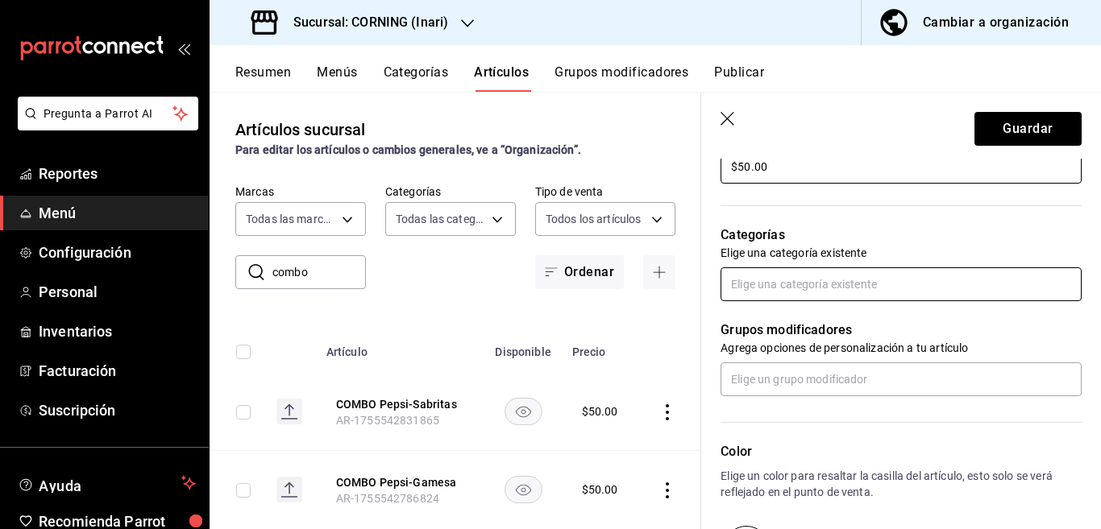
scroll to position [524, 0]
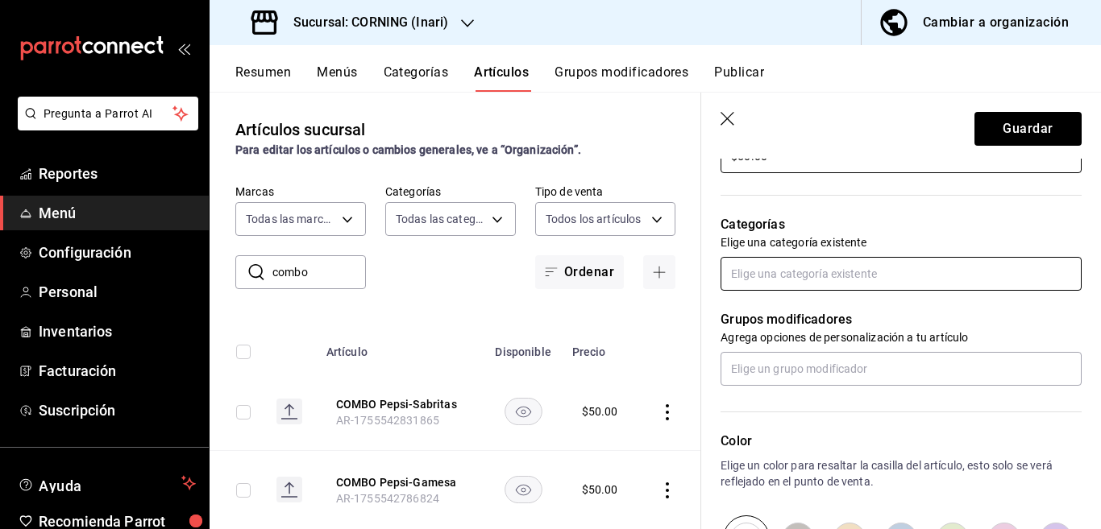
type input "$50.00"
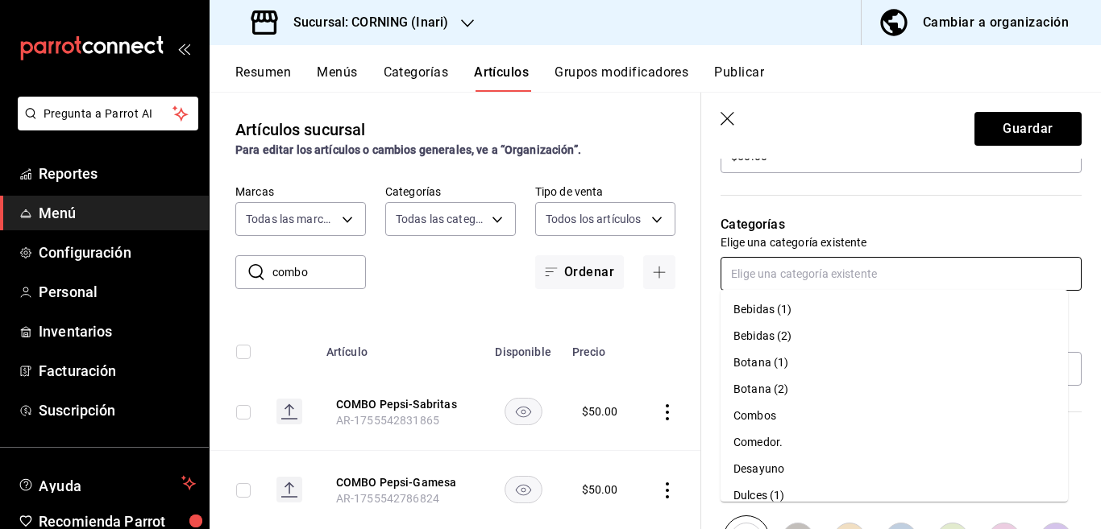
click at [794, 277] on input "text" at bounding box center [900, 274] width 361 height 34
click at [762, 414] on li "Combos" at bounding box center [893, 416] width 347 height 27
click at [762, 386] on input "text" at bounding box center [900, 369] width 361 height 34
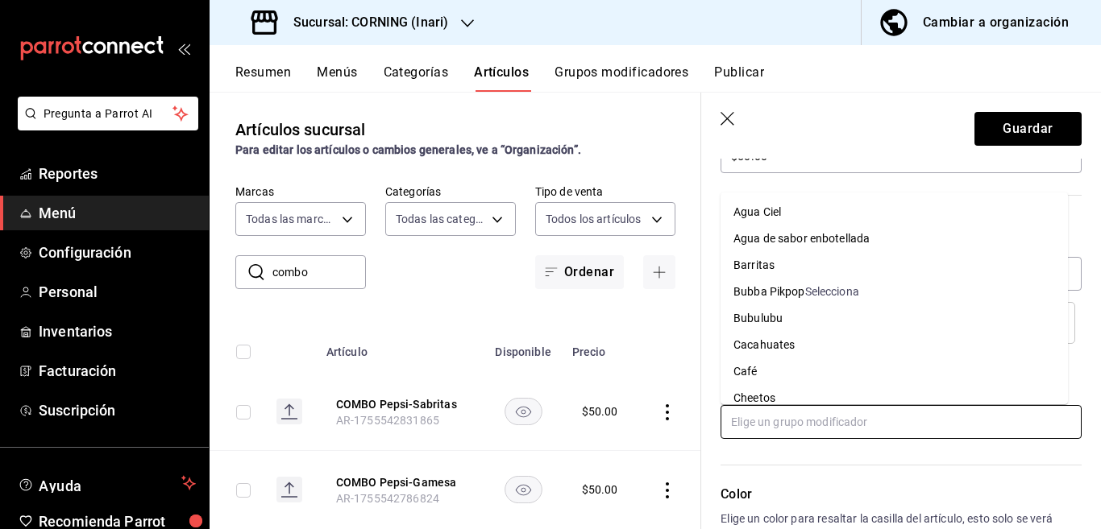
scroll to position [0, 0]
click at [852, 189] on div "Categorías Elige una categoría existente Combos" at bounding box center [891, 260] width 380 height 168
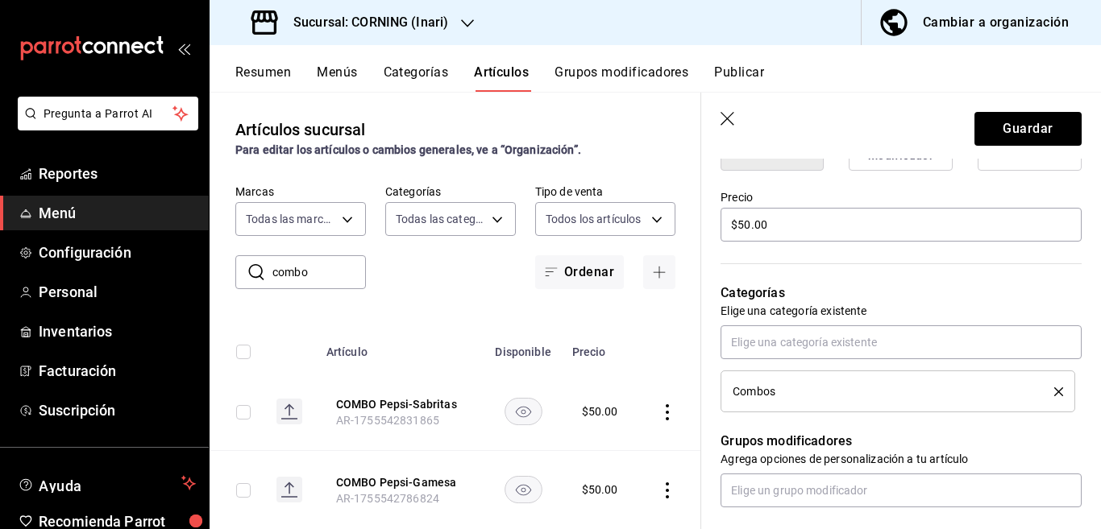
scroll to position [458, 0]
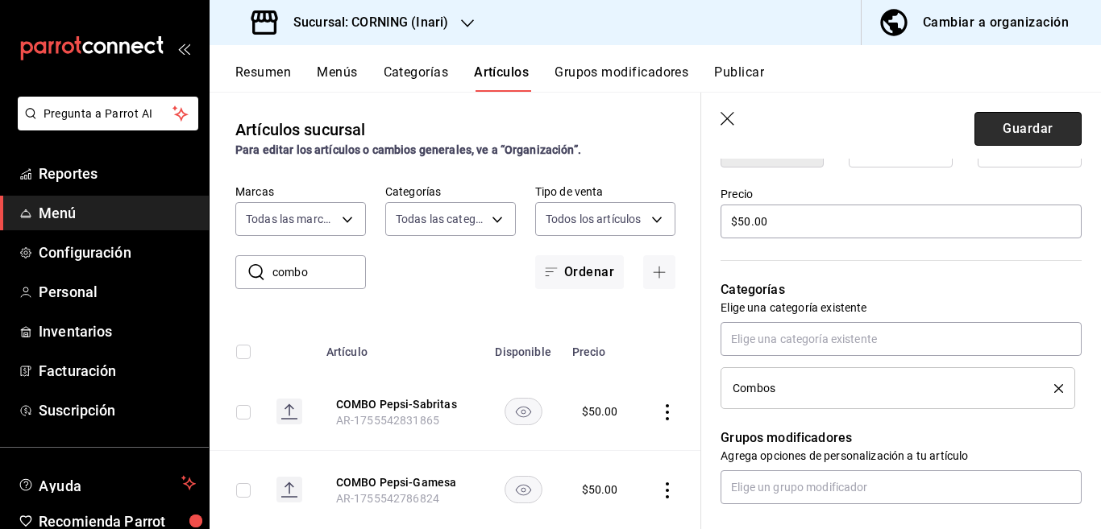
click at [1004, 125] on button "Guardar" at bounding box center [1027, 129] width 107 height 34
type textarea "x"
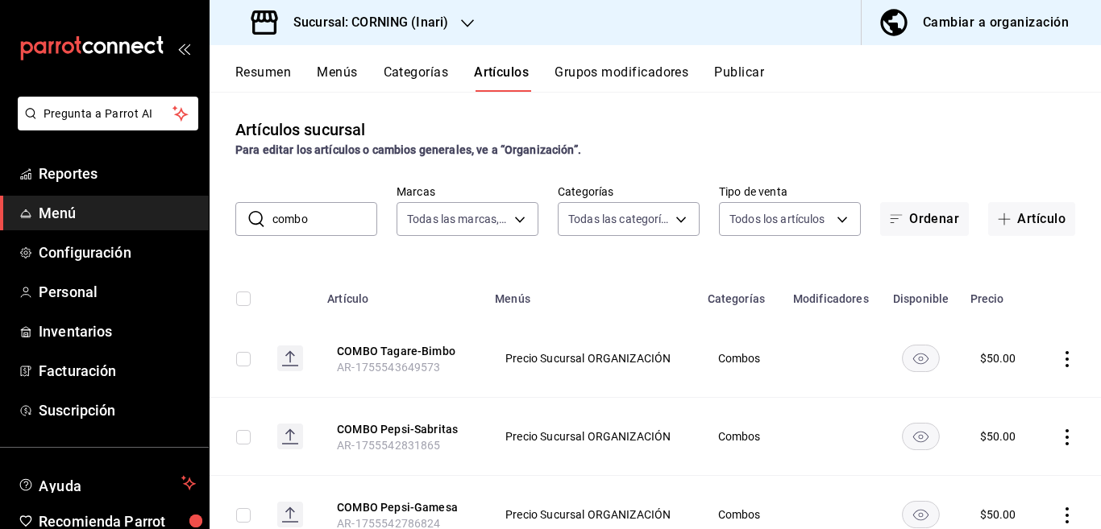
click at [339, 213] on input "combo" at bounding box center [324, 219] width 105 height 32
type input "c"
click at [321, 215] on input "text" at bounding box center [324, 219] width 105 height 32
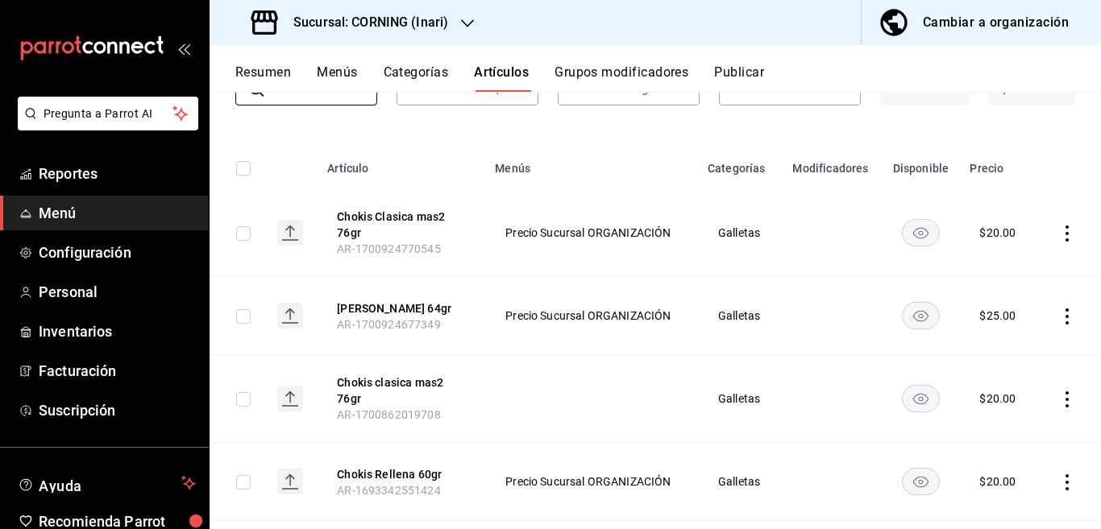
scroll to position [196, 0]
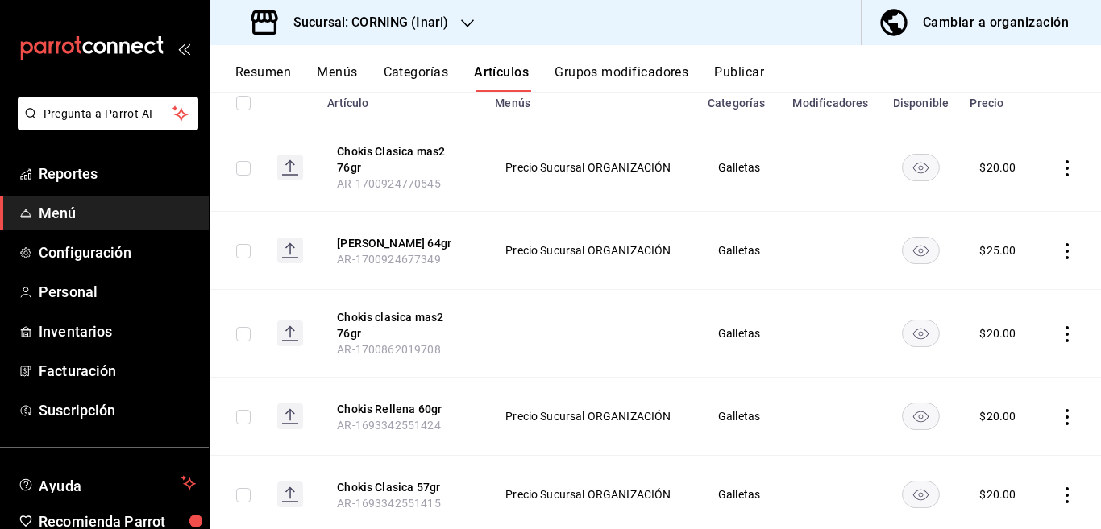
type input "chokis"
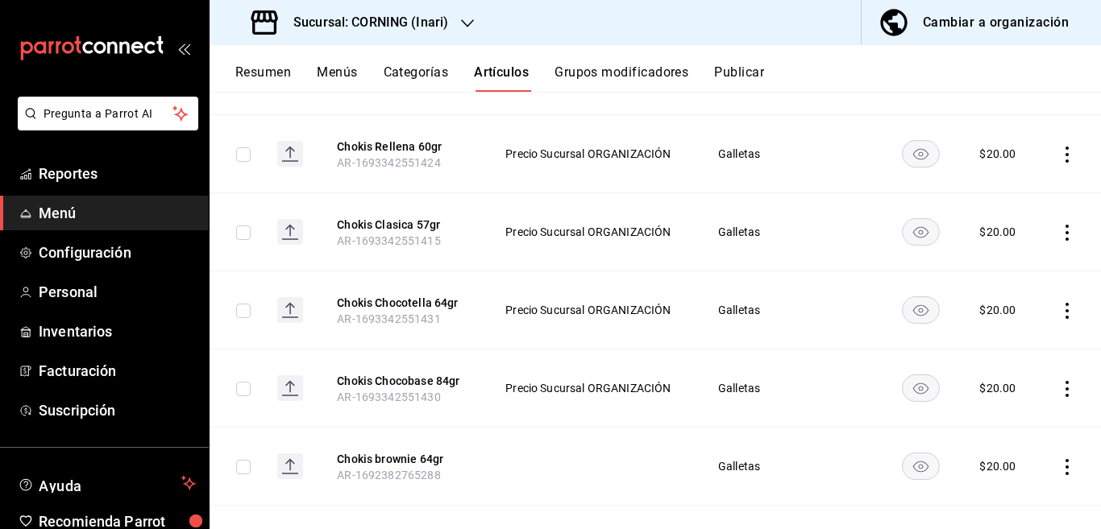
scroll to position [524, 0]
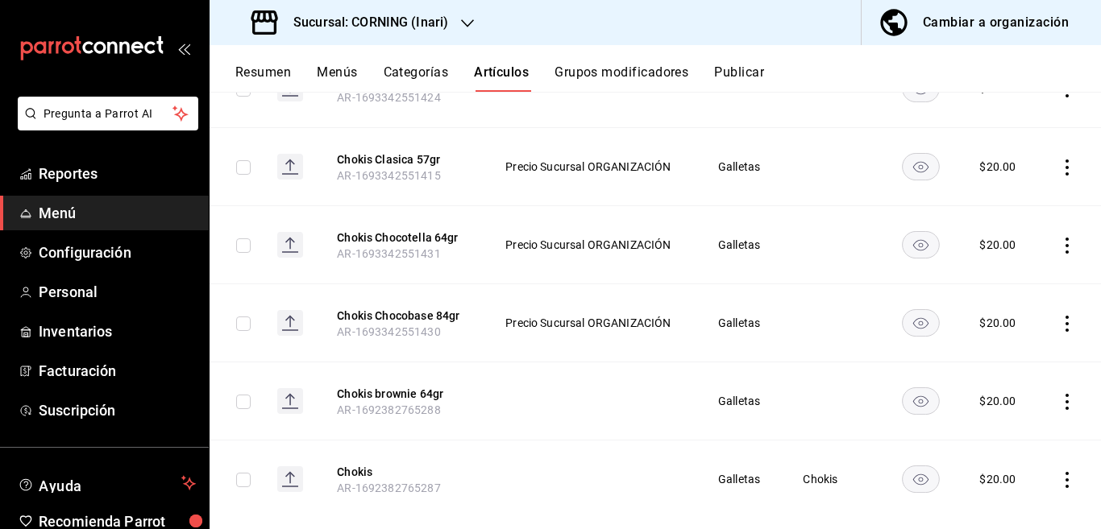
click at [1059, 321] on icon "actions" at bounding box center [1067, 324] width 16 height 16
click at [993, 357] on span "Editar" at bounding box center [1005, 360] width 42 height 17
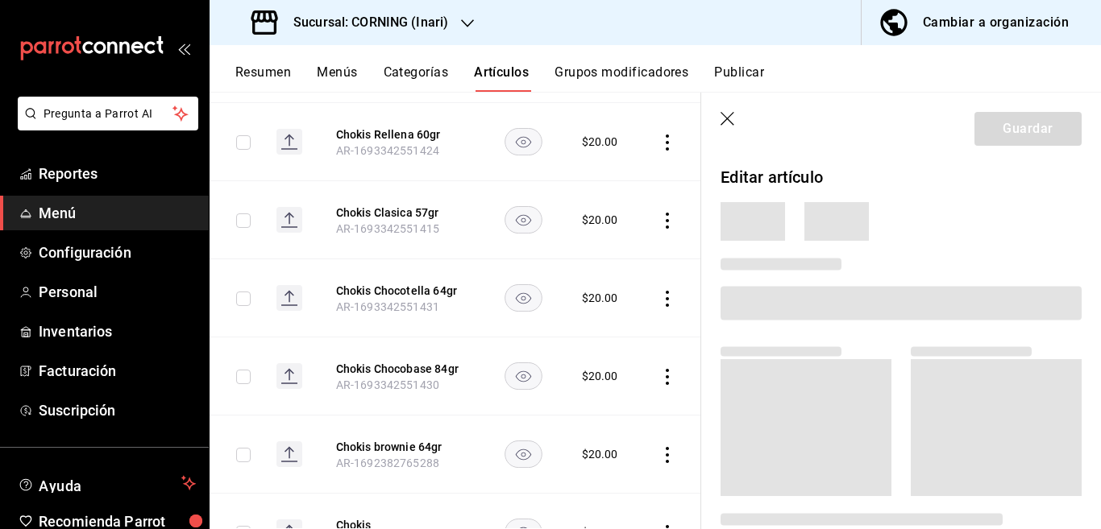
scroll to position [524, 0]
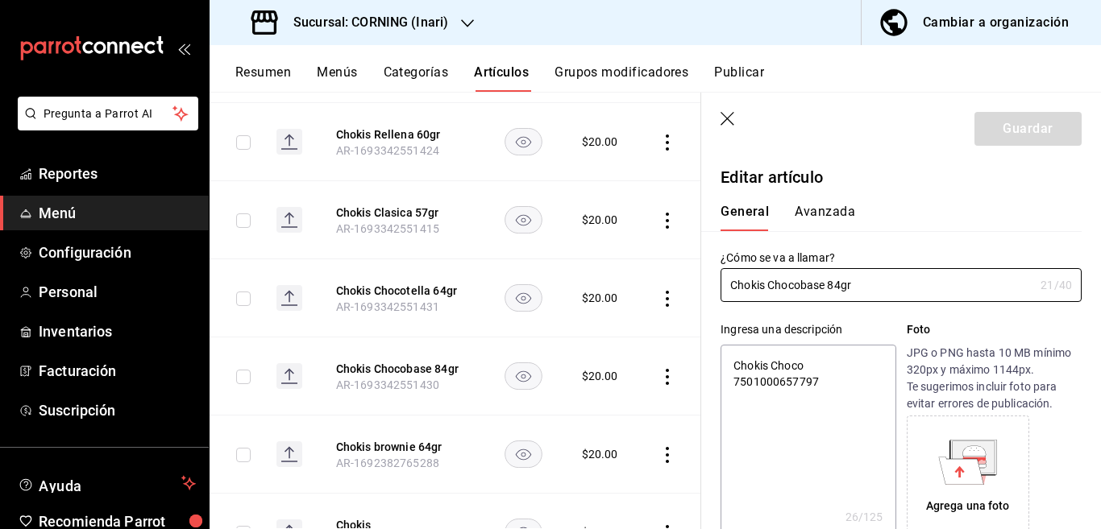
type textarea "x"
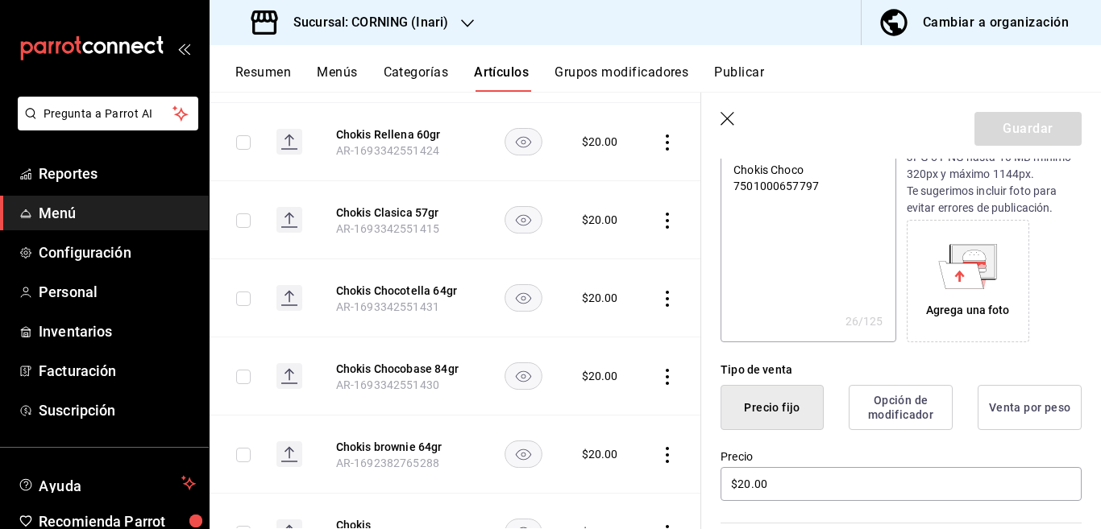
scroll to position [262, 0]
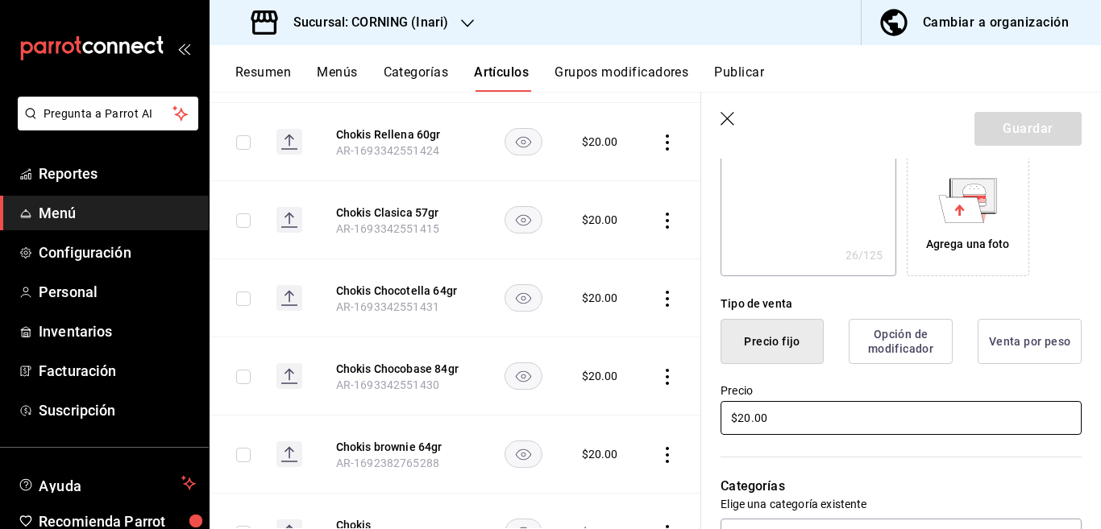
click at [812, 425] on input "$20.00" at bounding box center [900, 418] width 361 height 34
type input "$2.00"
type textarea "x"
type input "$25.00"
type textarea "x"
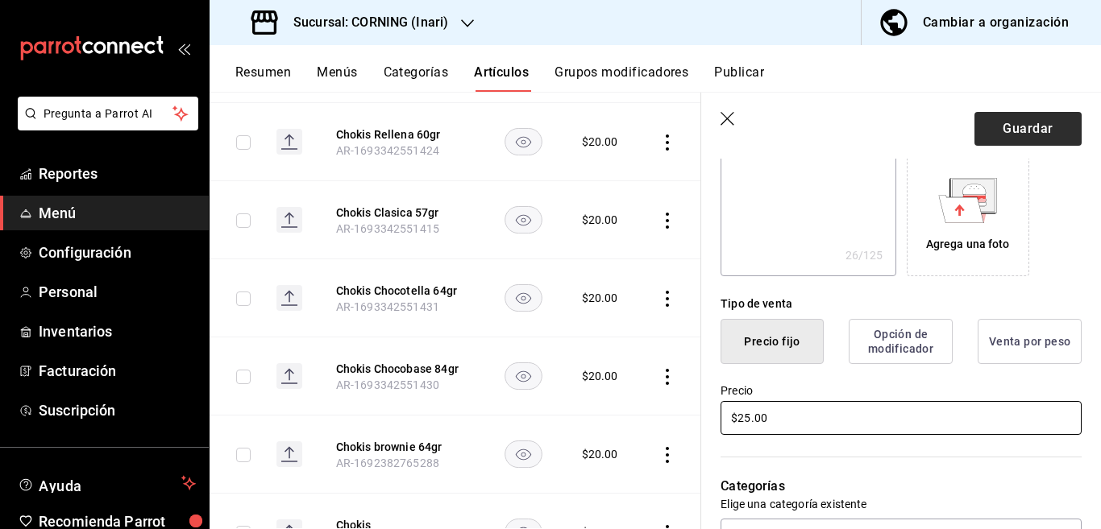
type input "$25.00"
click at [1031, 117] on button "Guardar" at bounding box center [1027, 129] width 107 height 34
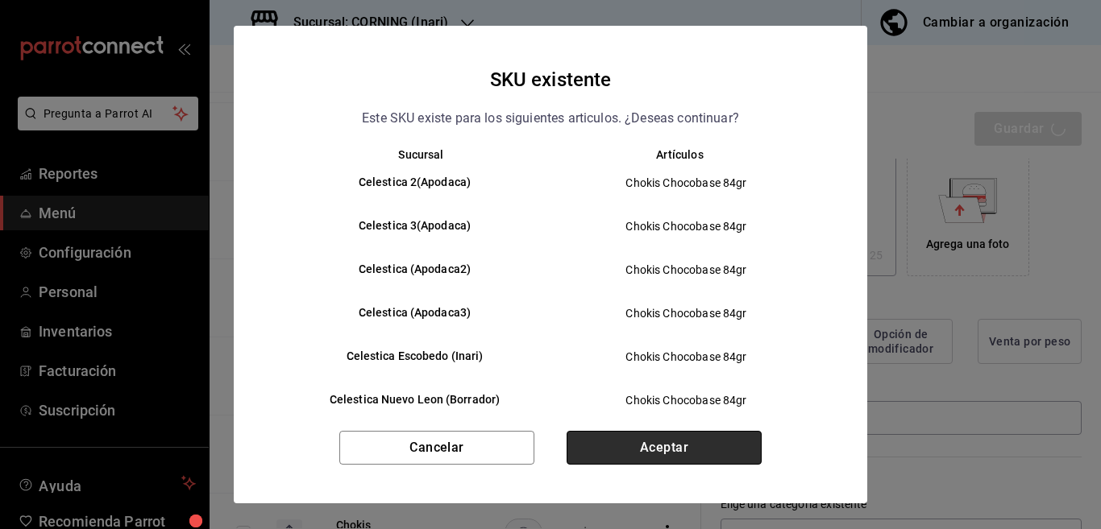
click at [666, 446] on button "Aceptar" at bounding box center [663, 448] width 195 height 34
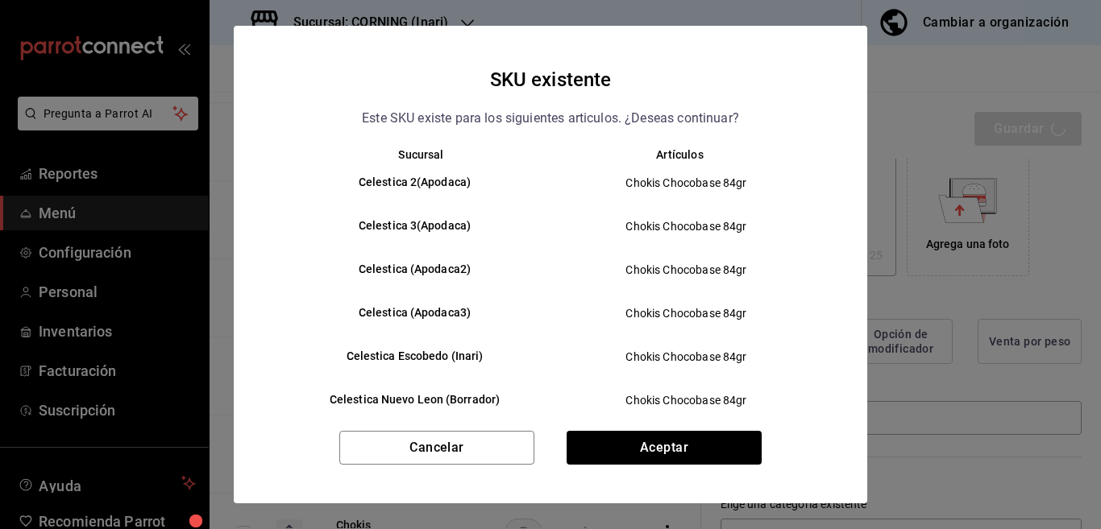
type textarea "x"
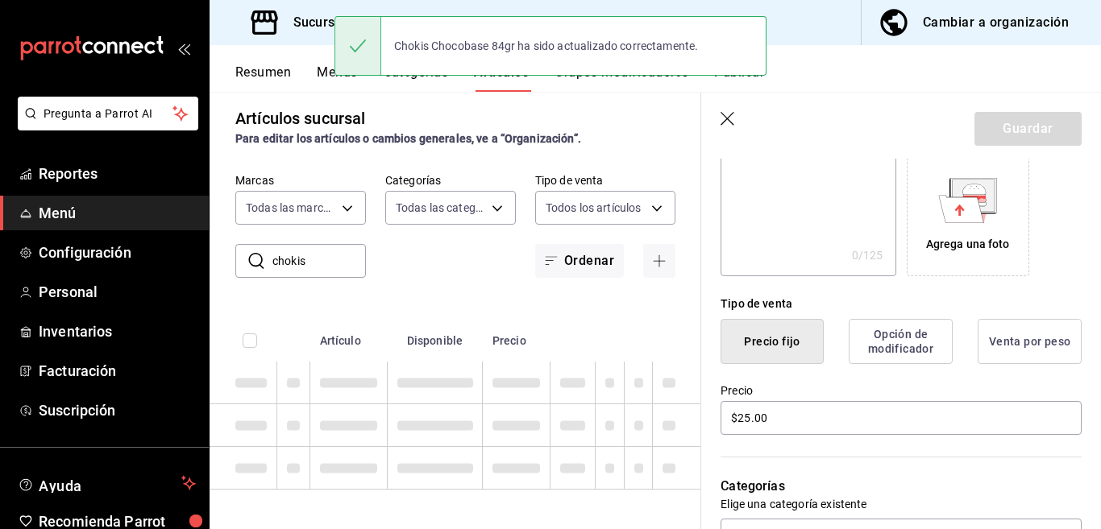
type textarea "x"
type input "AR-1755544113920"
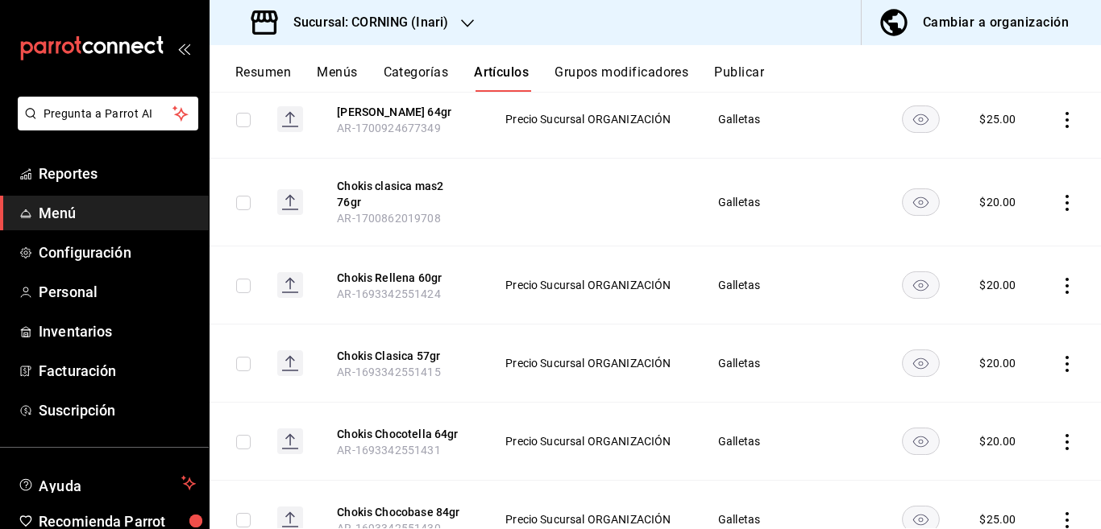
scroll to position [392, 0]
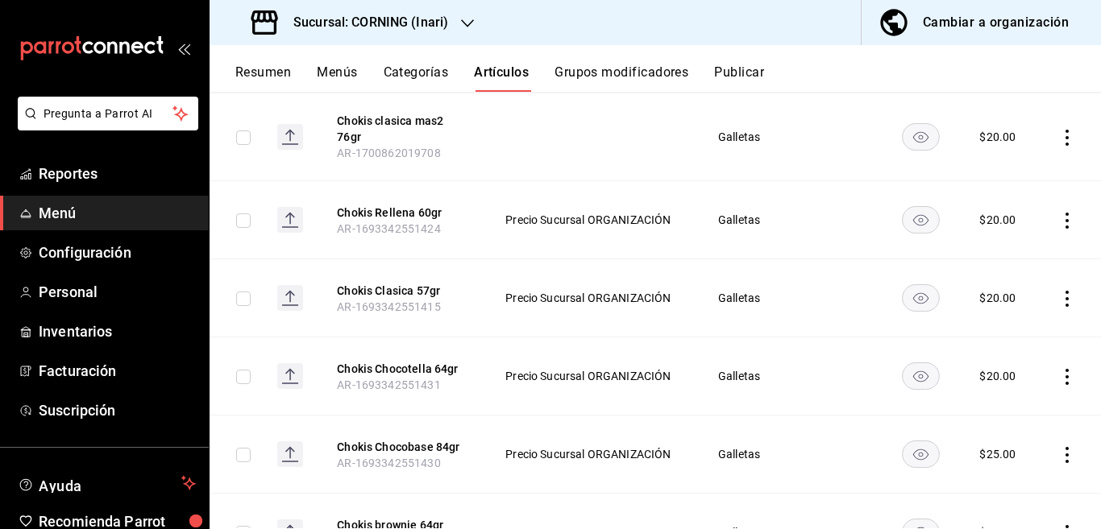
click at [1059, 374] on icon "actions" at bounding box center [1067, 377] width 16 height 16
click at [994, 410] on span "Editar" at bounding box center [1005, 412] width 42 height 17
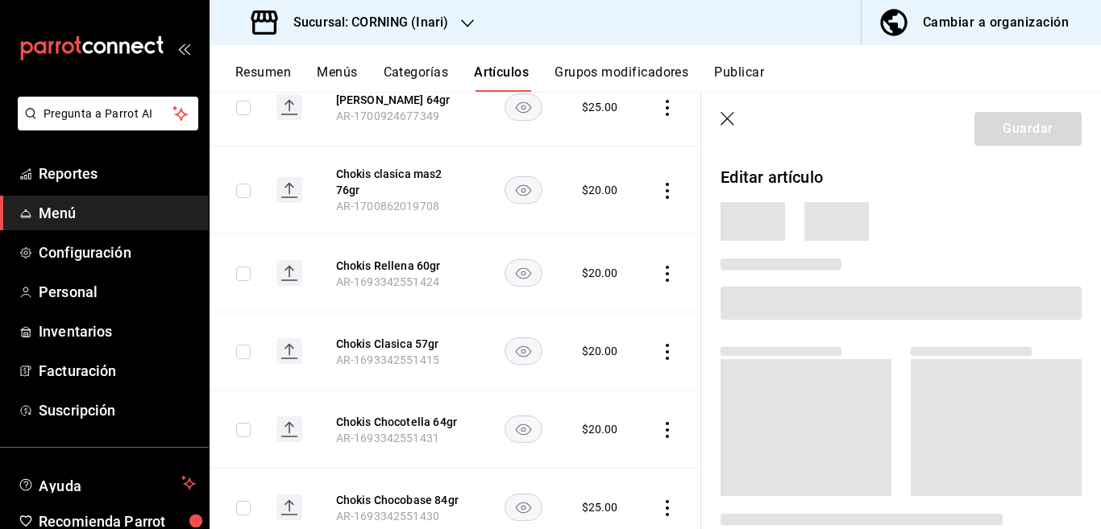
scroll to position [393, 0]
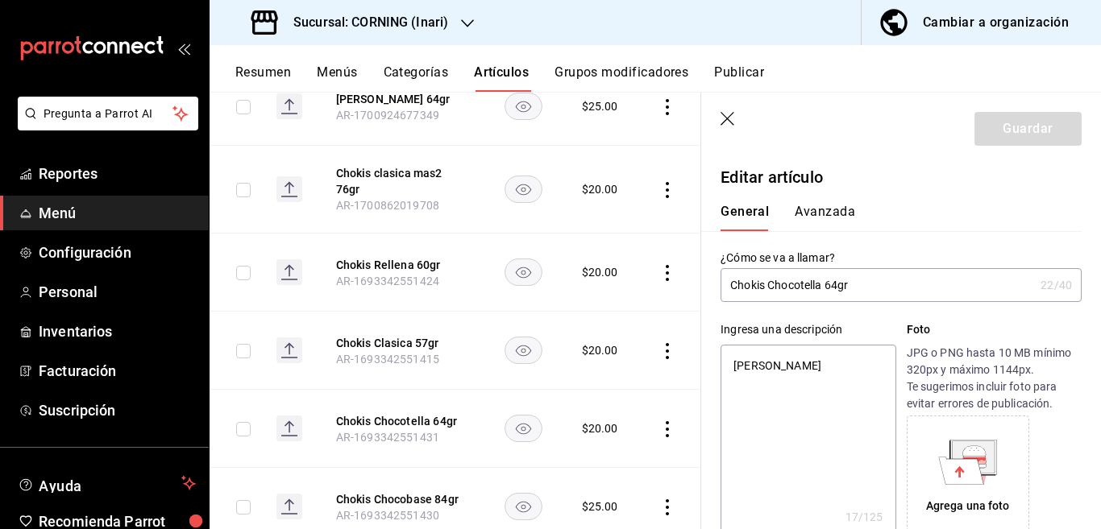
type textarea "x"
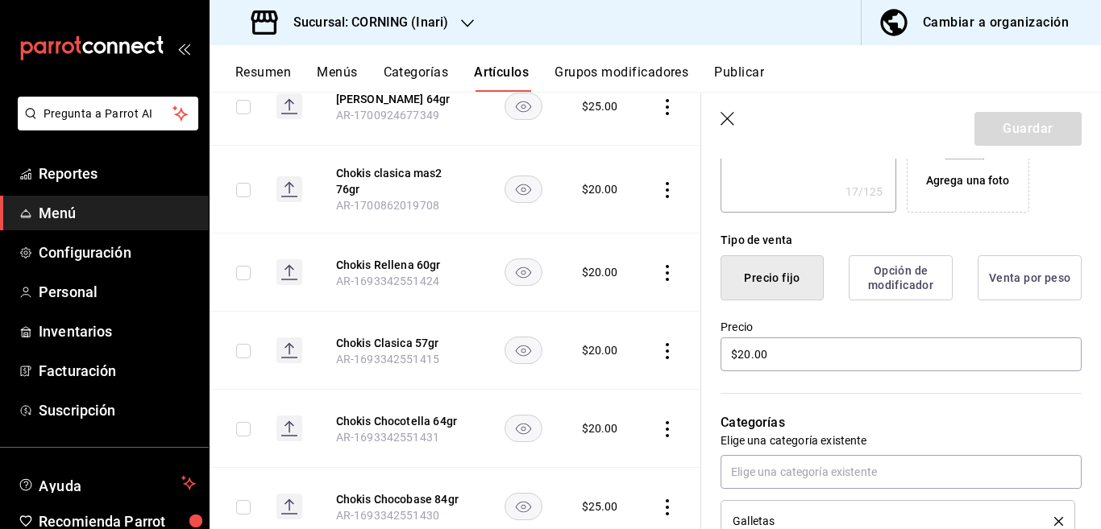
scroll to position [327, 0]
click at [804, 355] on input "$20.00" at bounding box center [900, 353] width 361 height 34
type input "$25.00"
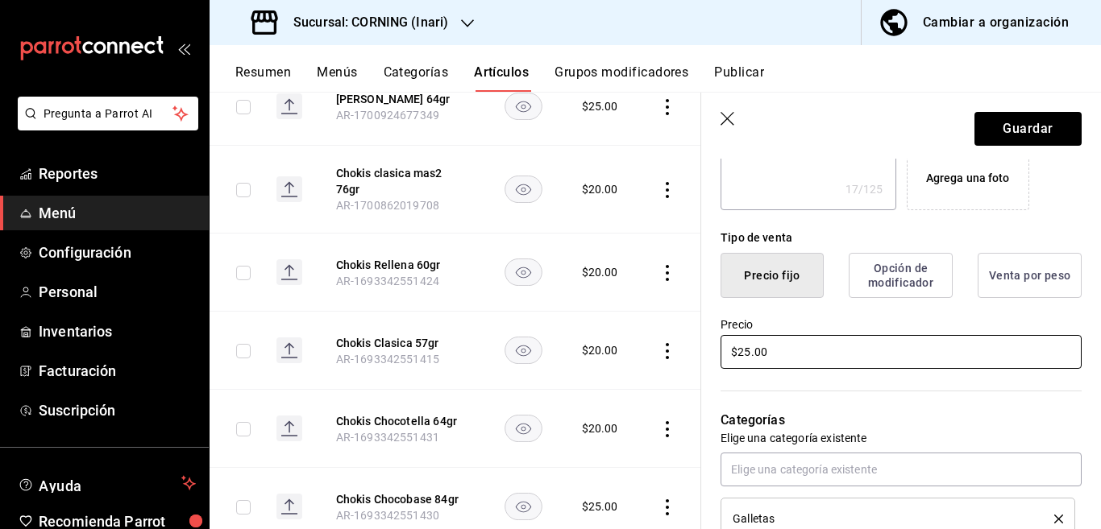
type textarea "x"
type input "$25.00"
click at [997, 123] on button "Guardar" at bounding box center [1027, 129] width 107 height 34
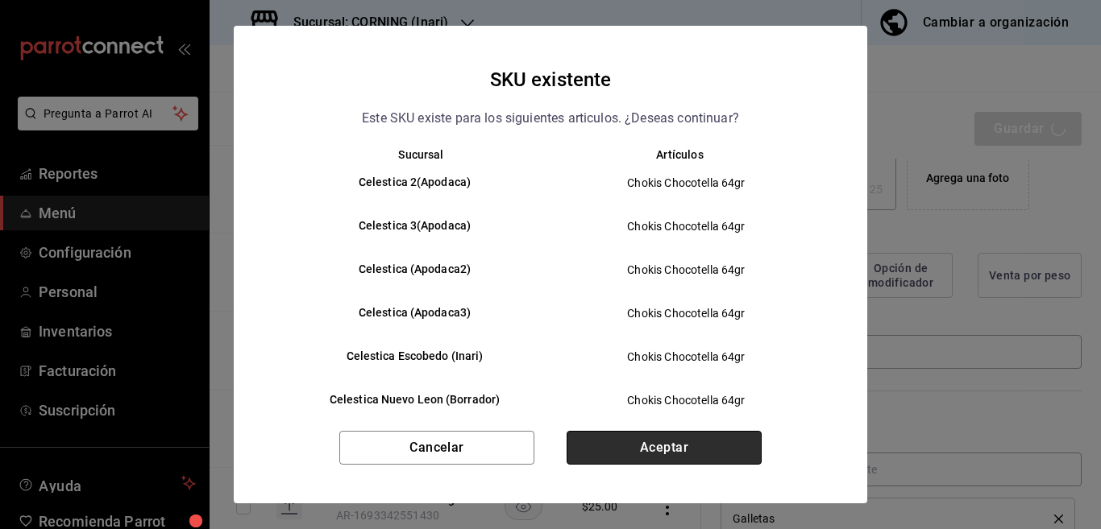
click at [656, 442] on button "Aceptar" at bounding box center [663, 448] width 195 height 34
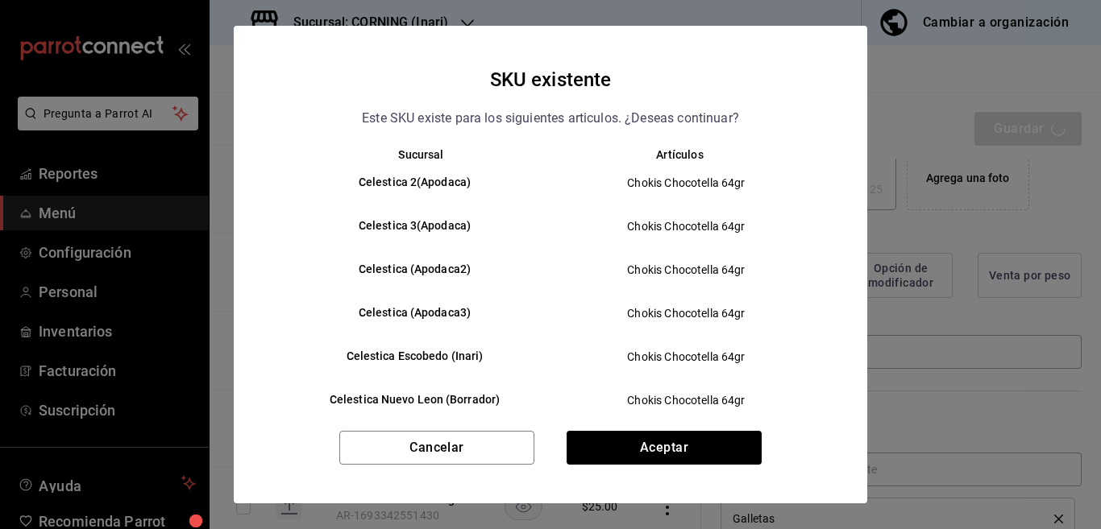
type textarea "x"
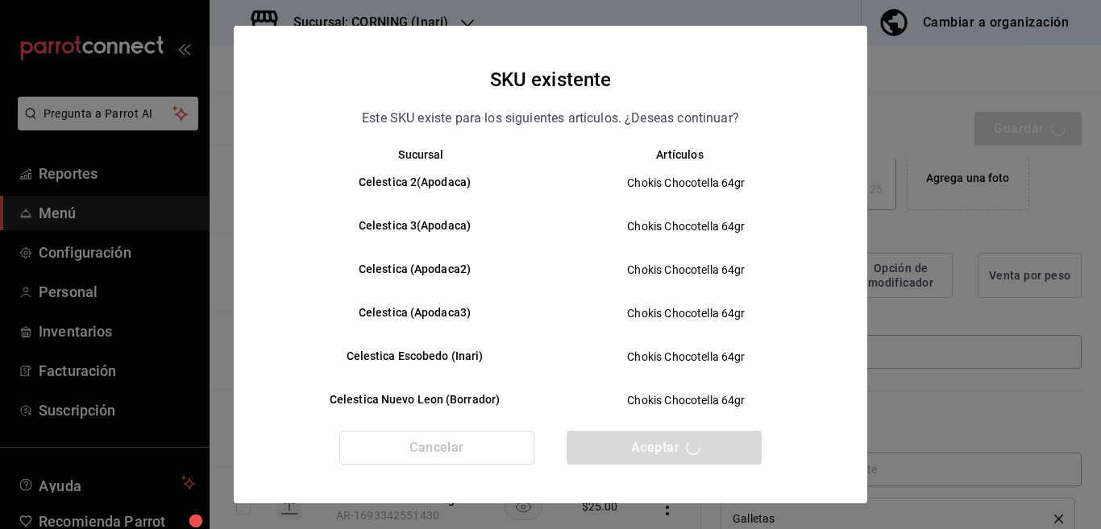
type textarea "x"
type input "AR-1755544176858"
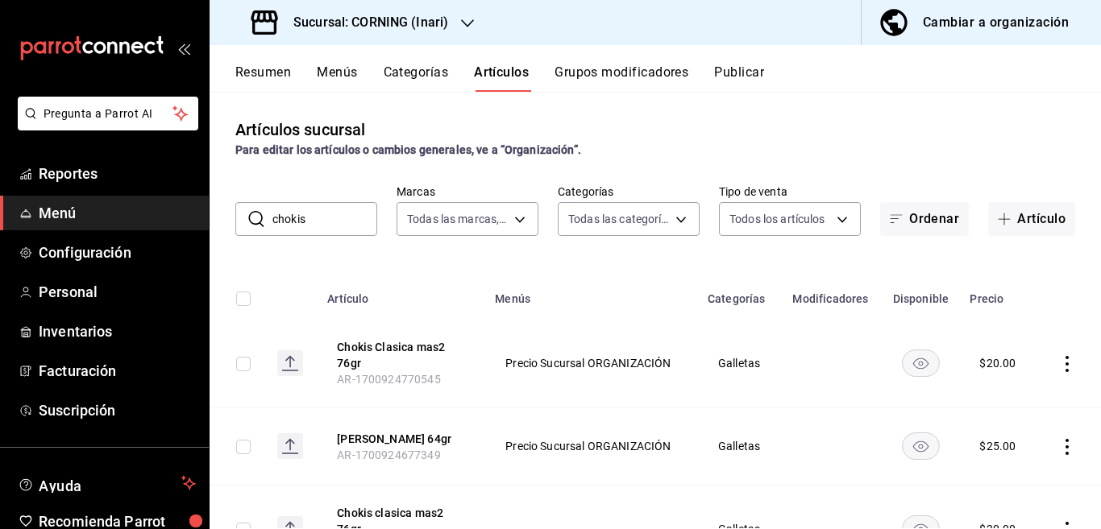
click at [1059, 361] on icon "actions" at bounding box center [1067, 364] width 16 height 16
click at [997, 396] on span "Editar" at bounding box center [1005, 400] width 42 height 17
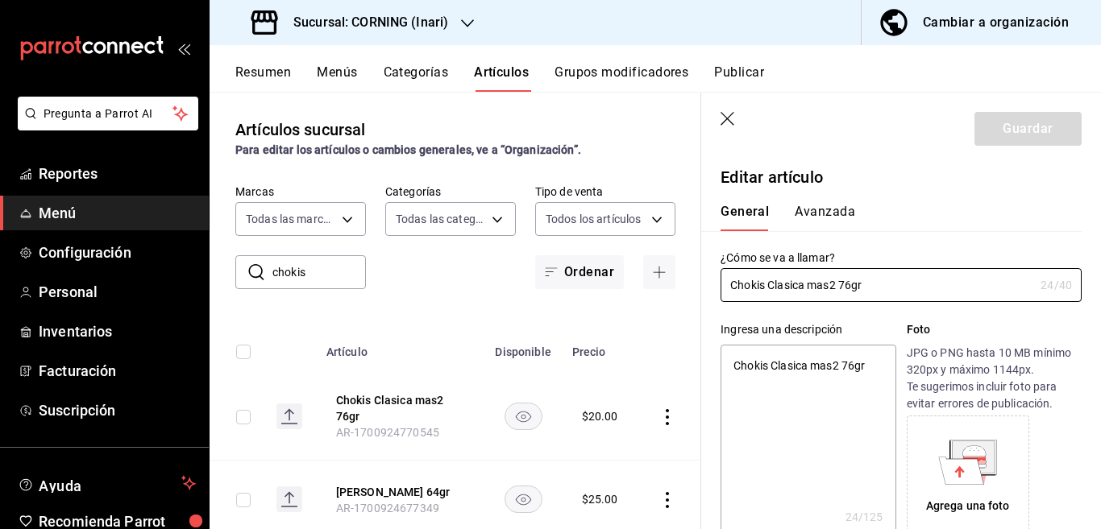
type textarea "x"
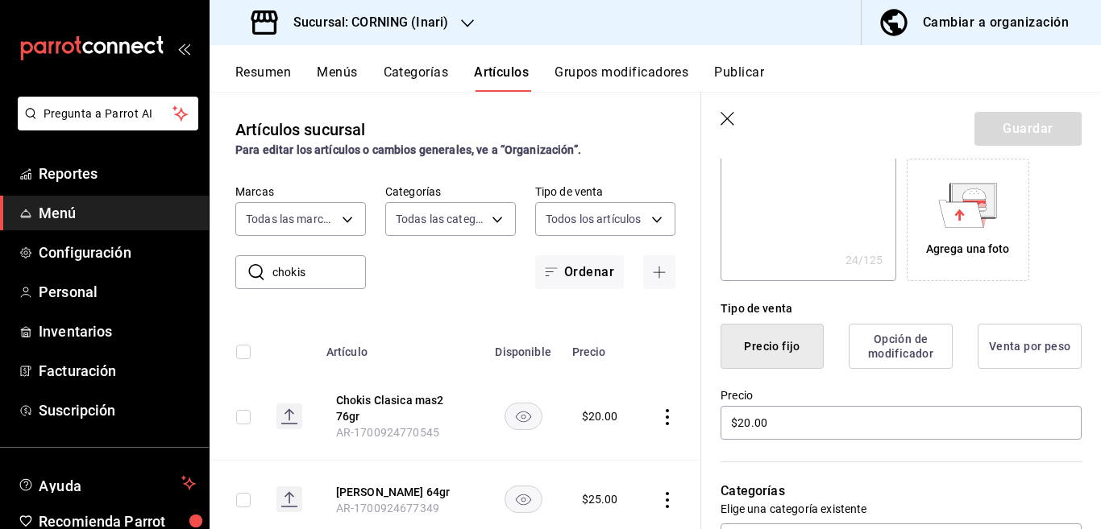
scroll to position [262, 0]
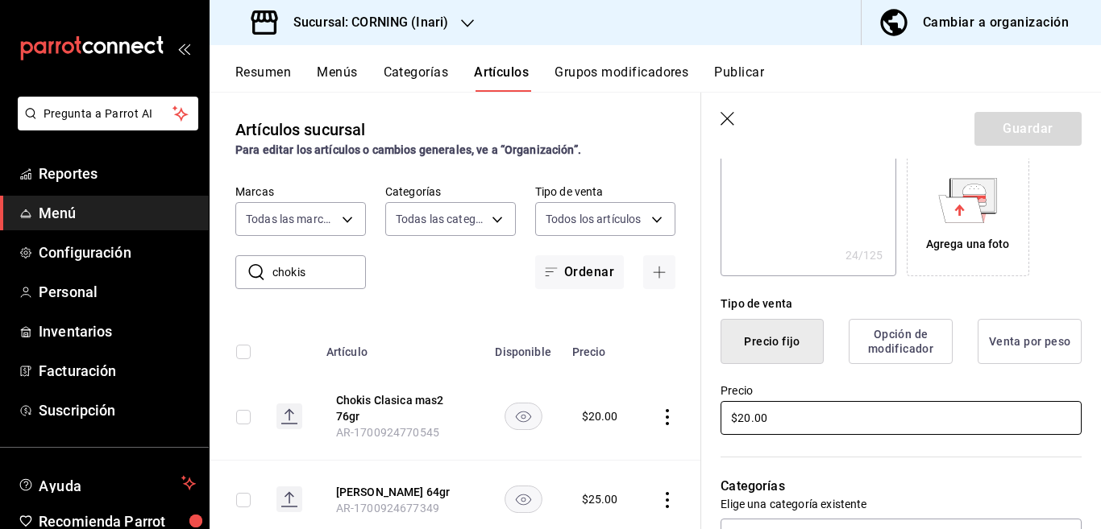
click at [806, 429] on input "$20.00" at bounding box center [900, 418] width 361 height 34
type input "$2.00"
type textarea "x"
type input "$25.00"
type textarea "x"
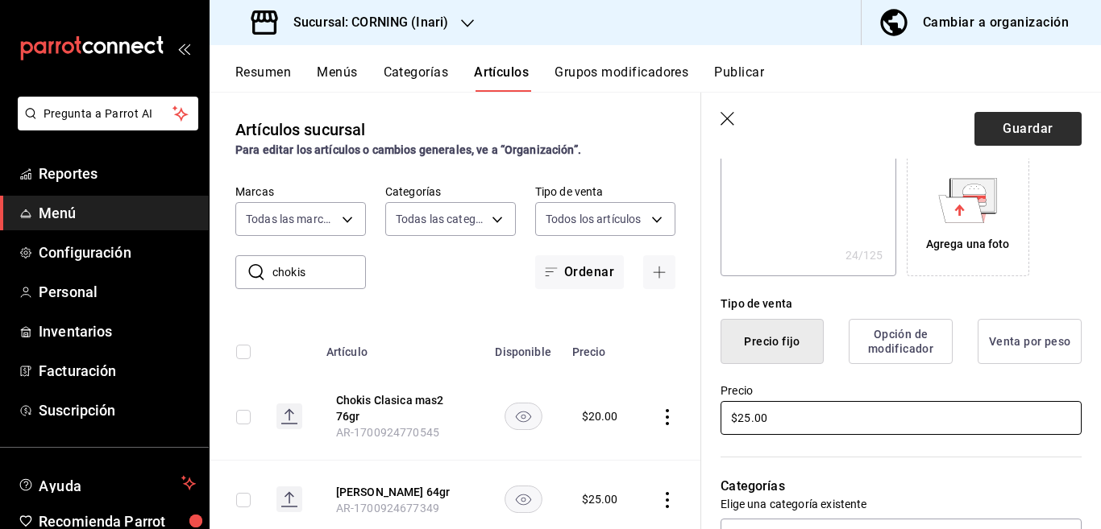
type input "$25.00"
click at [1016, 125] on button "Guardar" at bounding box center [1027, 129] width 107 height 34
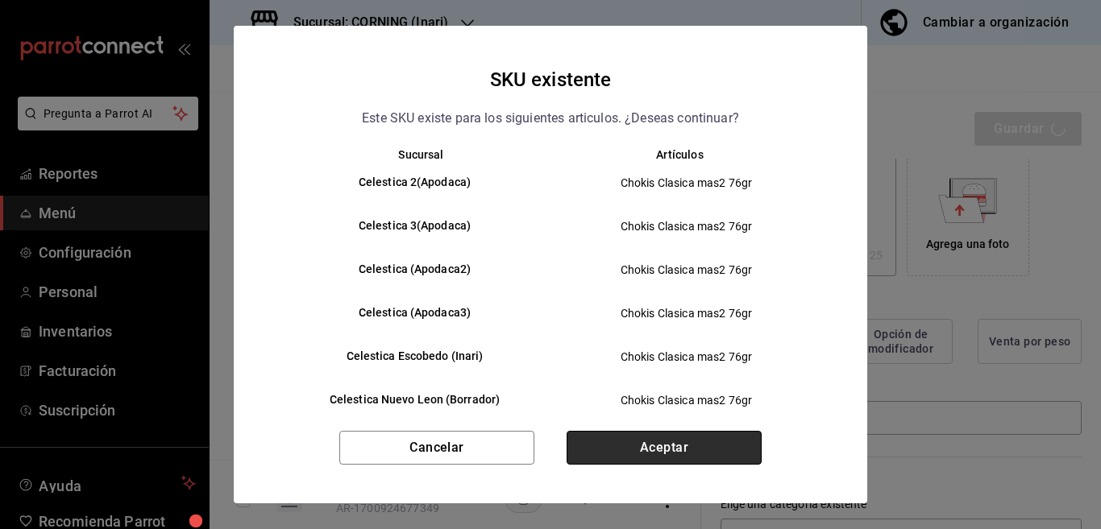
click at [654, 444] on button "Aceptar" at bounding box center [663, 448] width 195 height 34
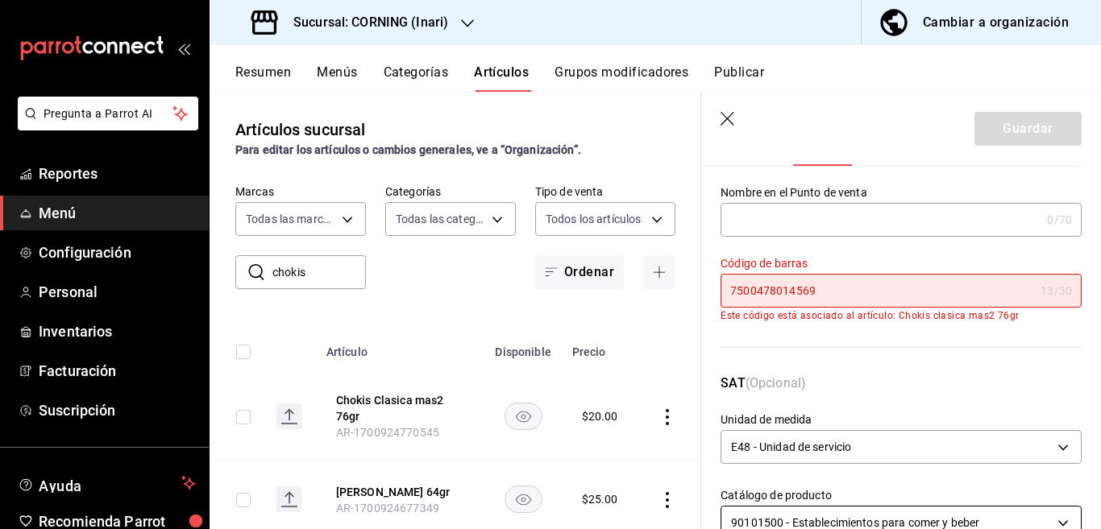
scroll to position [0, 0]
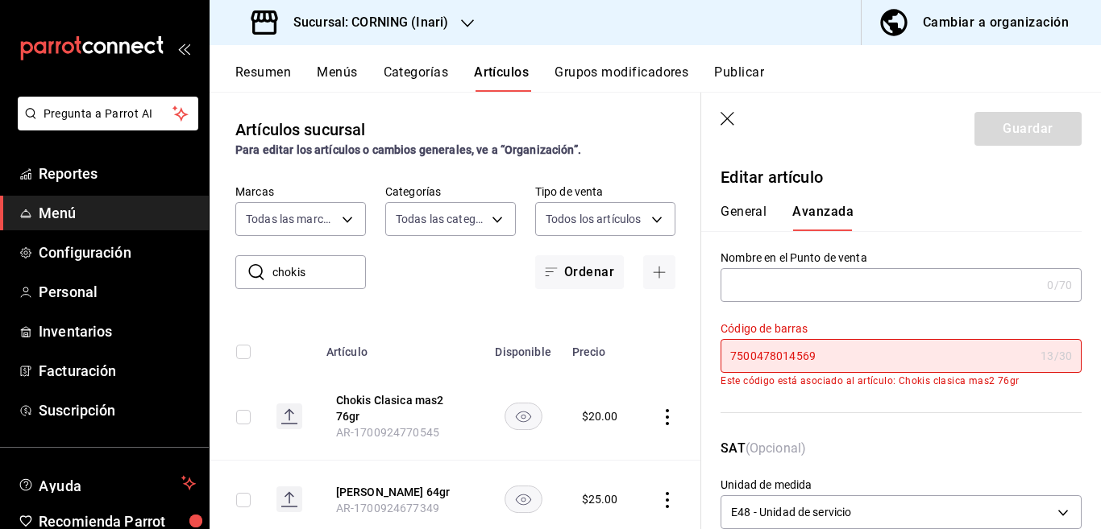
click at [745, 211] on button "General" at bounding box center [743, 217] width 46 height 27
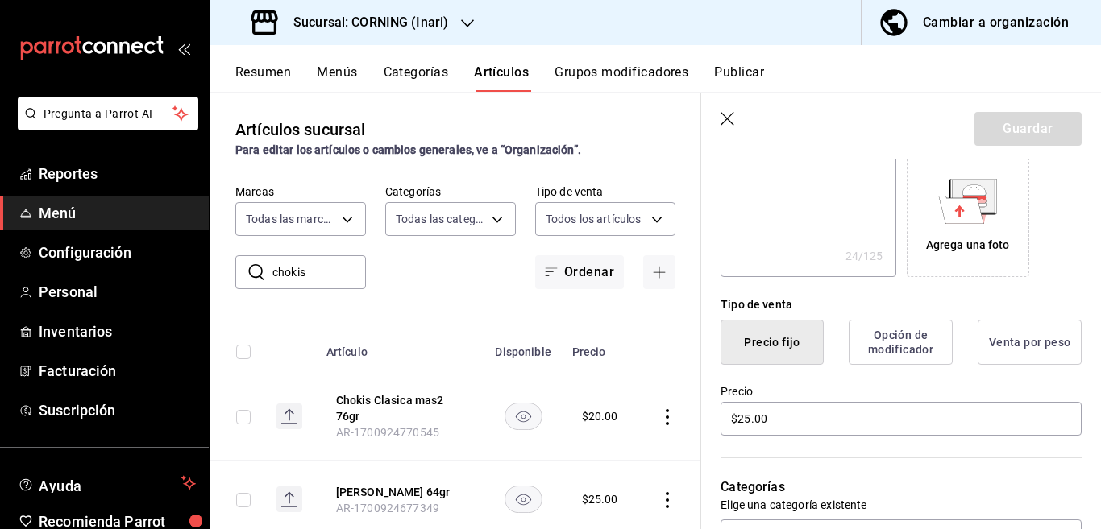
scroll to position [327, 0]
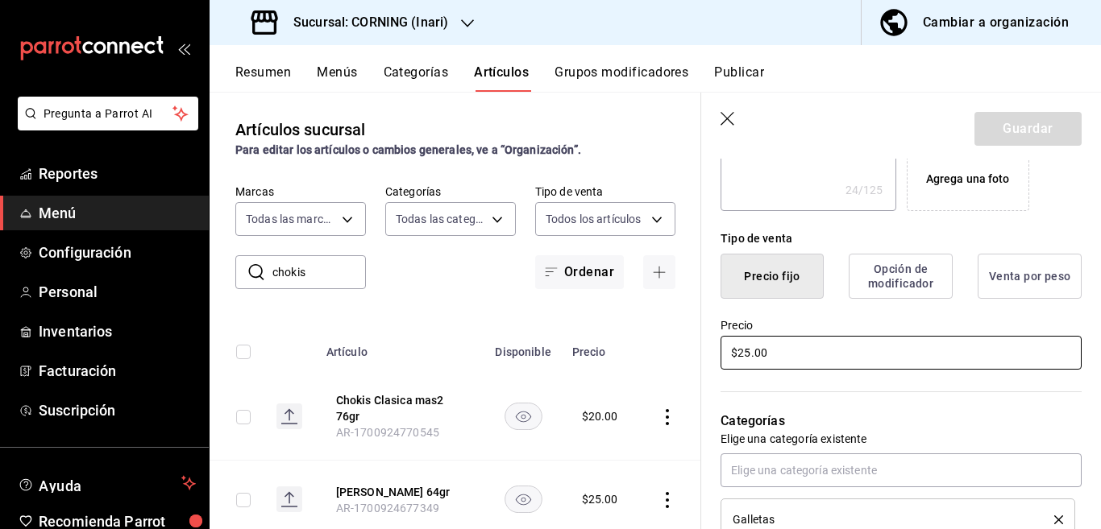
click at [822, 353] on input "$25.00" at bounding box center [900, 353] width 361 height 34
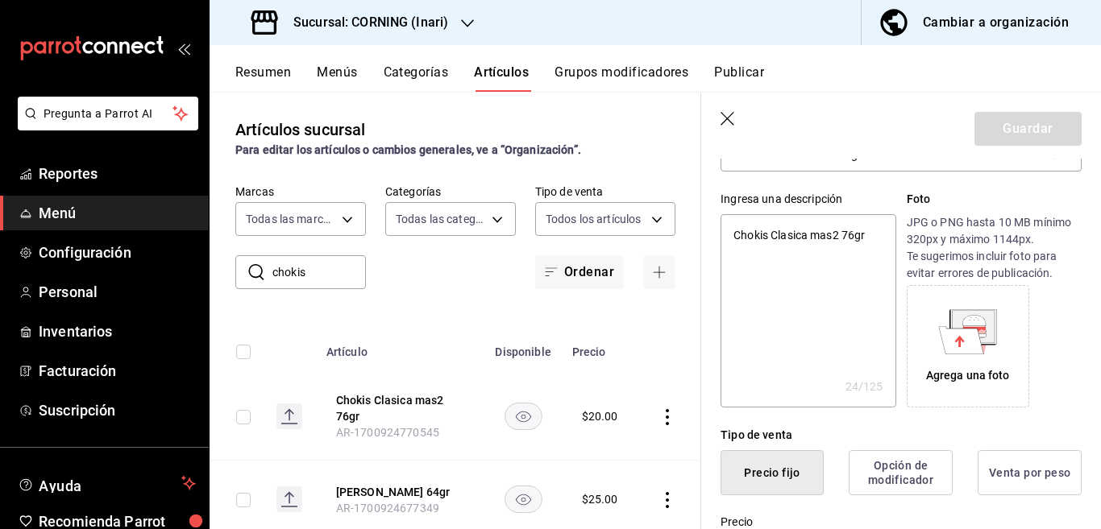
scroll to position [0, 0]
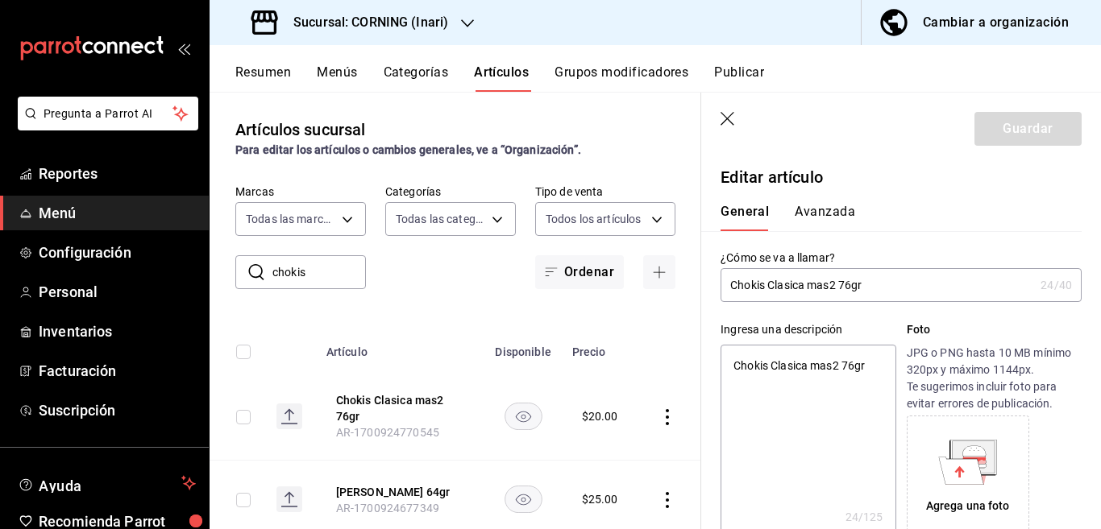
click at [728, 114] on icon "button" at bounding box center [728, 120] width 16 height 16
type textarea "x"
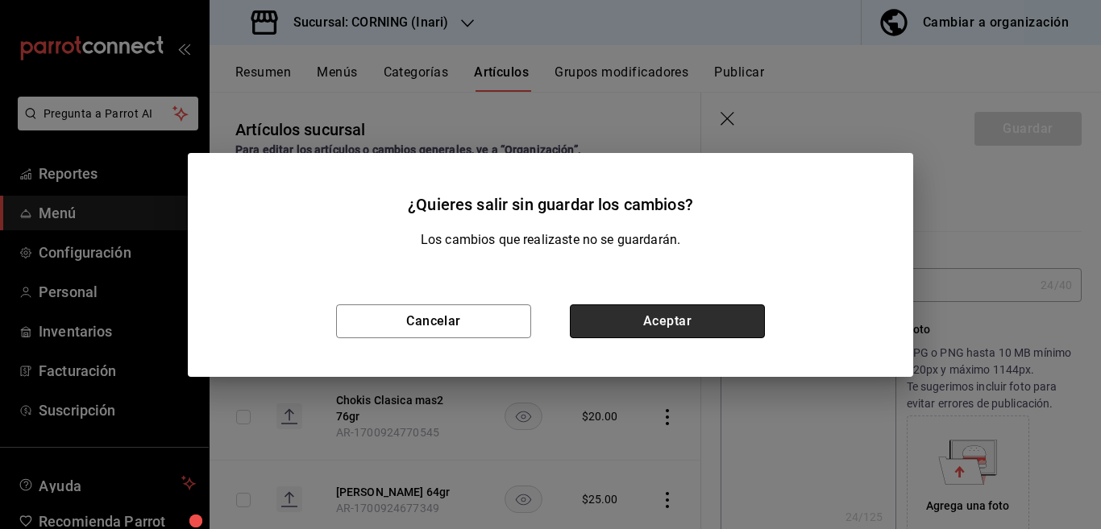
click at [658, 321] on button "Aceptar" at bounding box center [667, 322] width 195 height 34
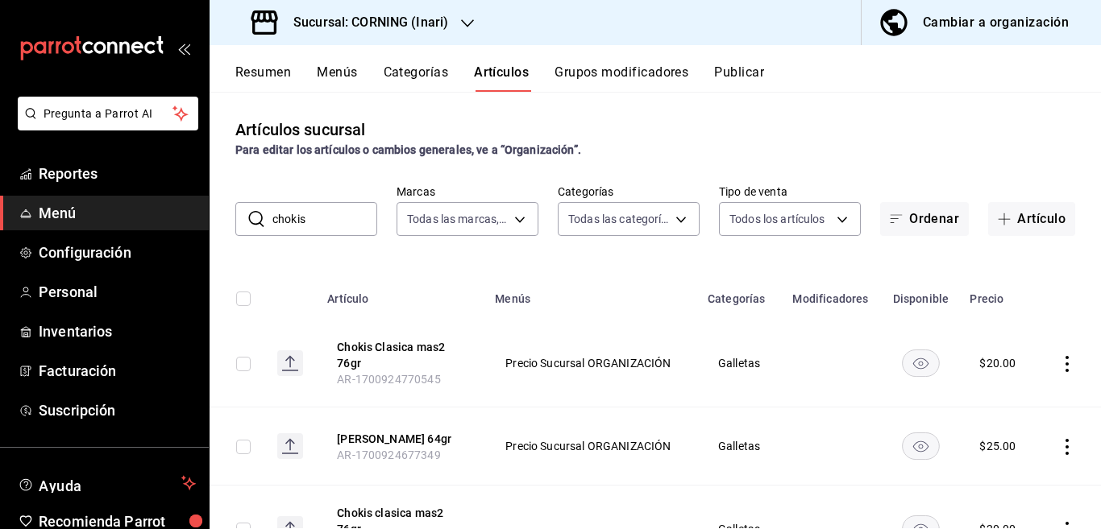
click at [1059, 365] on icon "actions" at bounding box center [1067, 364] width 16 height 16
click at [998, 398] on span "Editar" at bounding box center [1005, 400] width 42 height 17
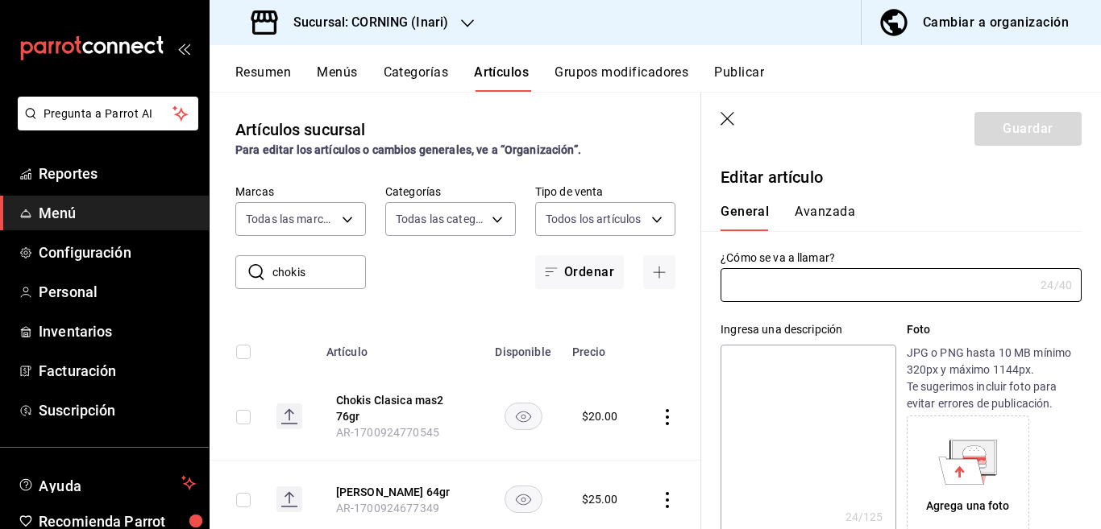
type input "Chokis Clasica mas2 76gr"
type textarea "Chokis Clasica mas2 76gr"
type textarea "x"
type input "AR-1700924770545"
type textarea "x"
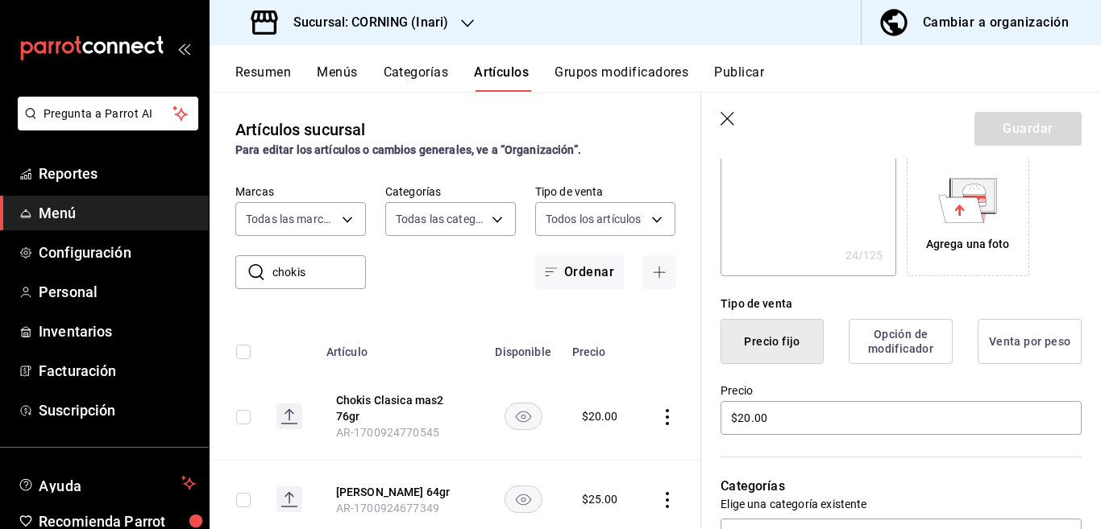
scroll to position [262, 0]
click at [792, 417] on input "$20.00" at bounding box center [900, 418] width 361 height 34
type input "$2.00"
type textarea "x"
type input "$25.00"
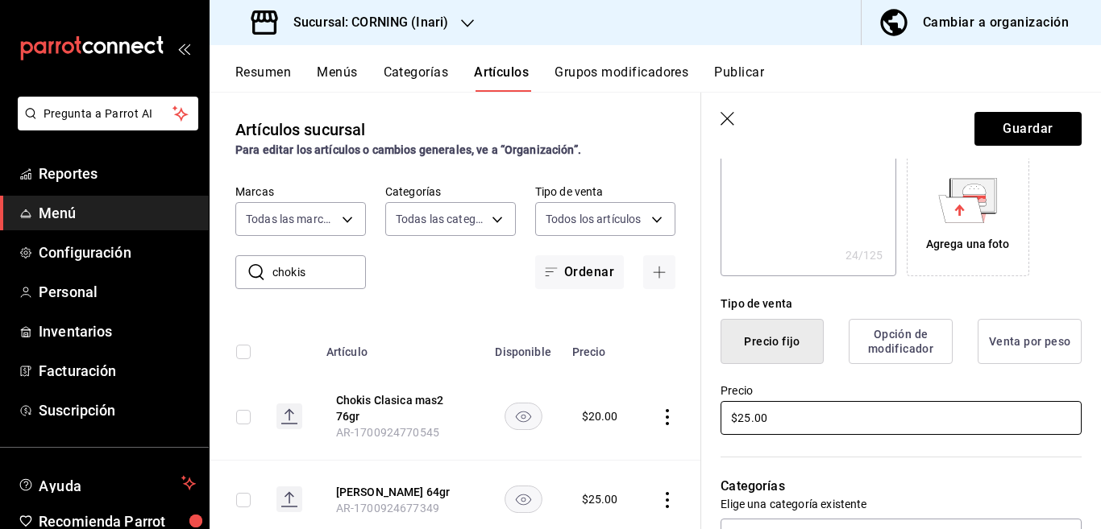
type textarea "x"
type input "$25.00"
click at [998, 132] on button "Guardar" at bounding box center [1027, 129] width 107 height 34
type textarea "x"
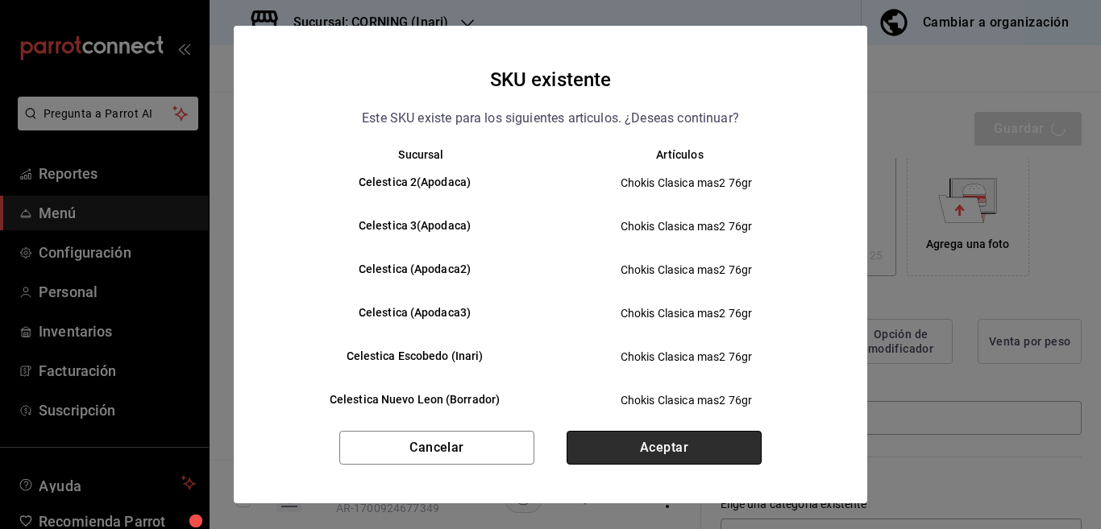
click at [665, 441] on button "Aceptar" at bounding box center [663, 448] width 195 height 34
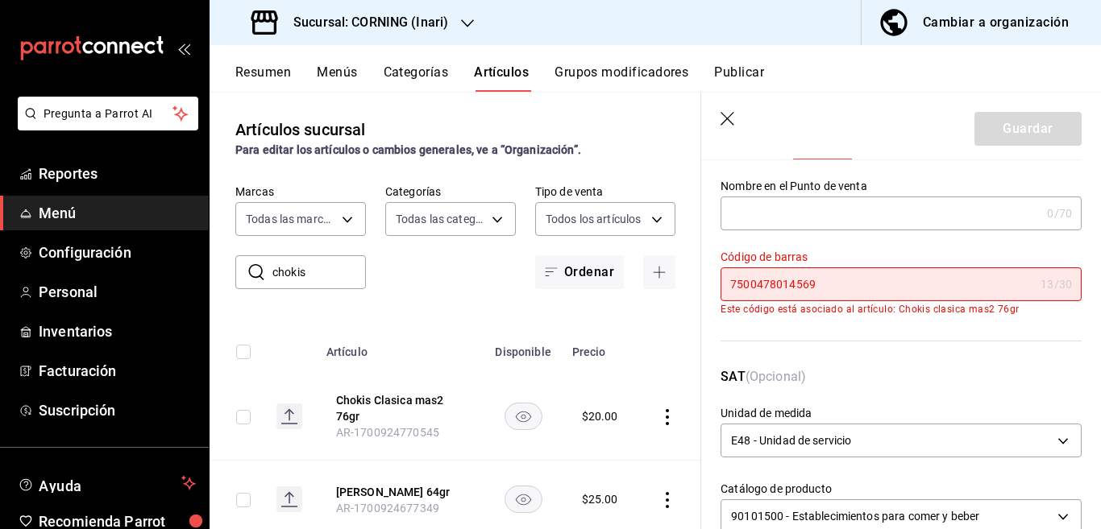
scroll to position [65, 0]
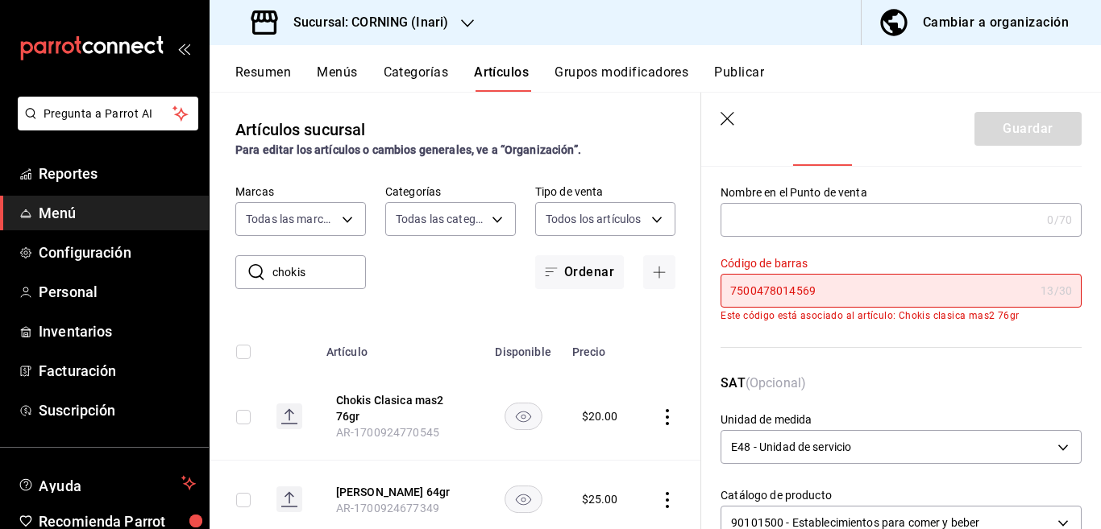
click at [724, 118] on icon "button" at bounding box center [728, 120] width 16 height 16
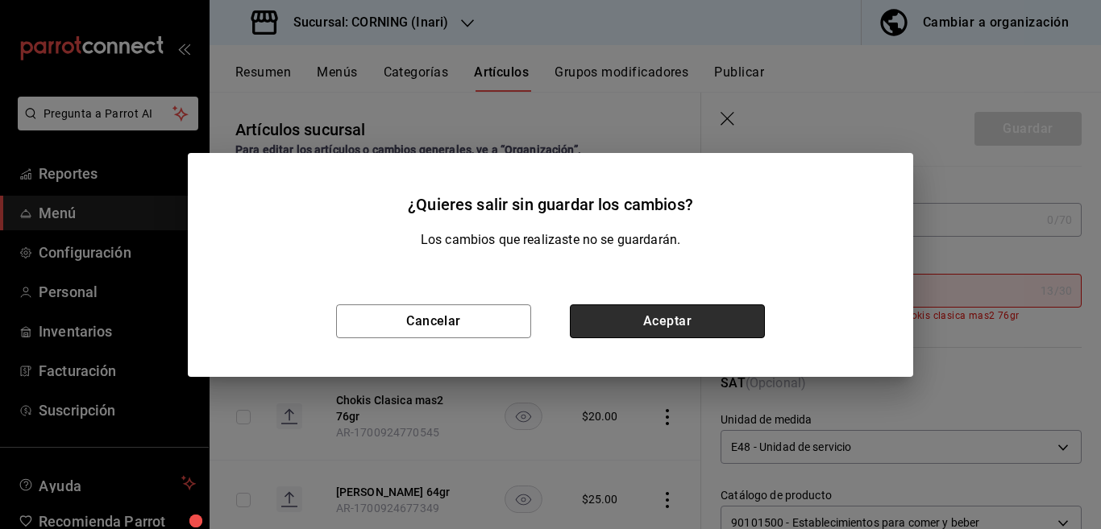
click at [671, 322] on button "Aceptar" at bounding box center [667, 322] width 195 height 34
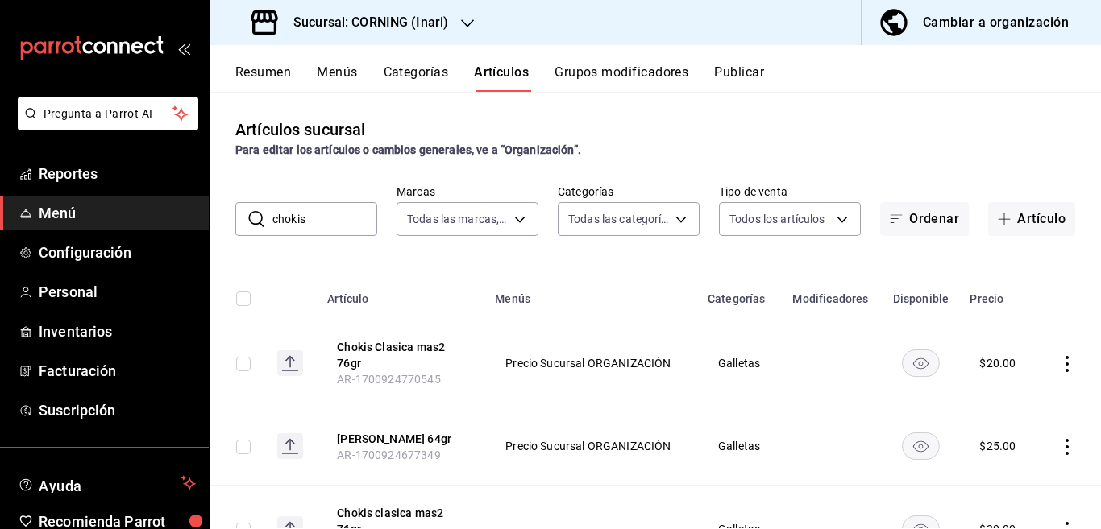
click at [1059, 361] on icon "actions" at bounding box center [1067, 364] width 16 height 16
click at [1002, 464] on span "Eliminar" at bounding box center [1004, 466] width 41 height 13
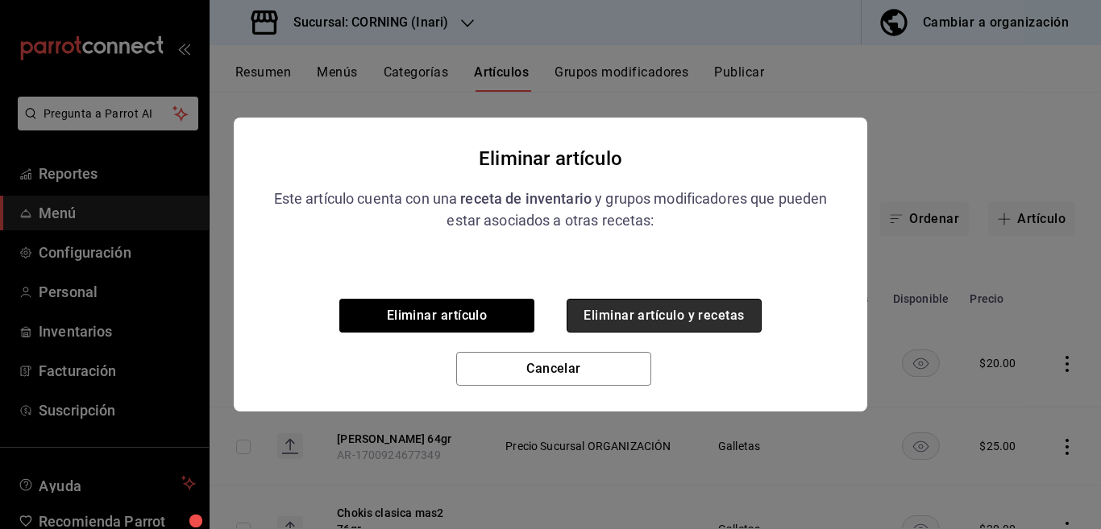
click at [681, 304] on button "Eliminar artículo y recetas" at bounding box center [663, 316] width 195 height 34
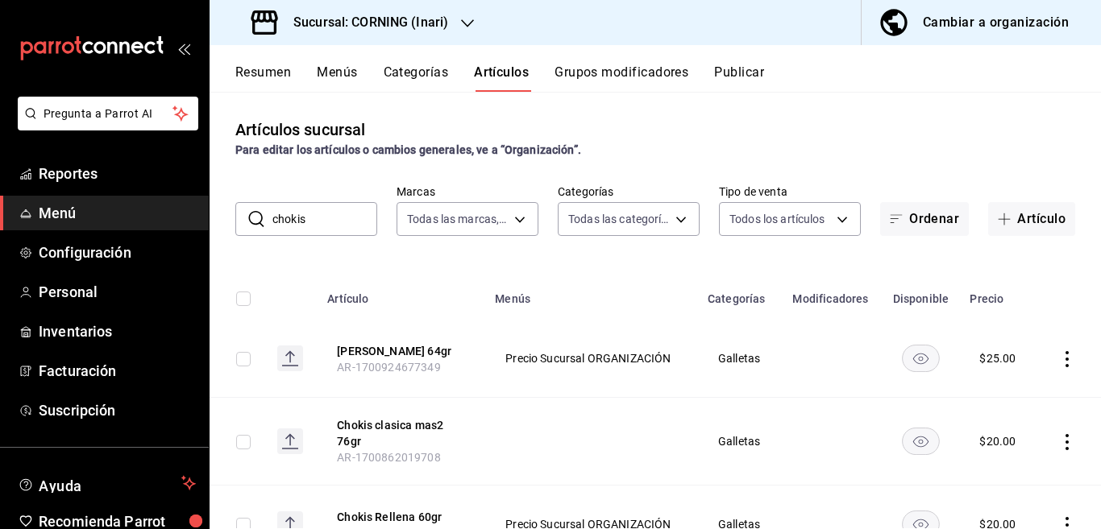
click at [461, 24] on icon "button" at bounding box center [467, 23] width 13 height 13
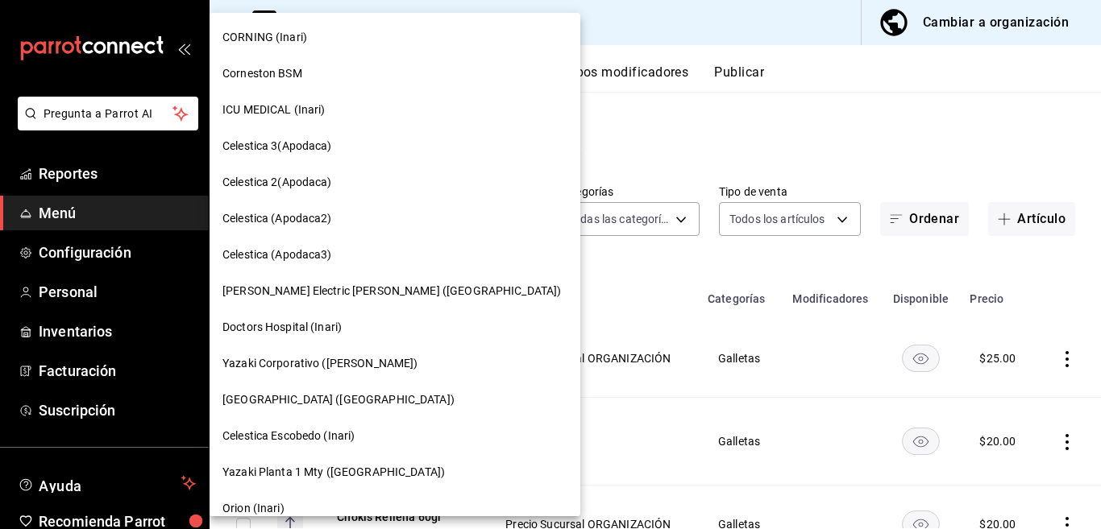
click at [263, 114] on span "ICU MEDICAL (Inari)" at bounding box center [273, 110] width 103 height 17
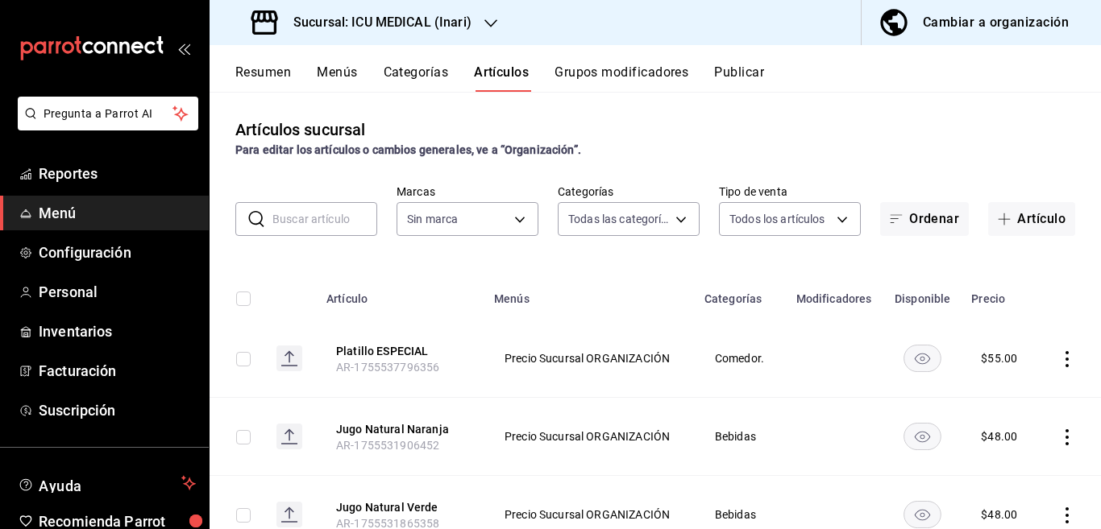
type input "a10f8dc4-f4ac-4df6-9087-22ece15da7be,b06b9a84-1f3a-485d-b23b-ebaef3c7785f,49815…"
type input "5e0c5ccd-8ed1-4969-b390-8db7673d1bf4"
click at [310, 218] on input "text" at bounding box center [324, 219] width 105 height 32
click at [660, 125] on div "Artículos sucursal Para editar los artículos o cambios generales, ve a “Organiz…" at bounding box center [654, 138] width 891 height 41
click at [315, 215] on input "text" at bounding box center [324, 219] width 105 height 32
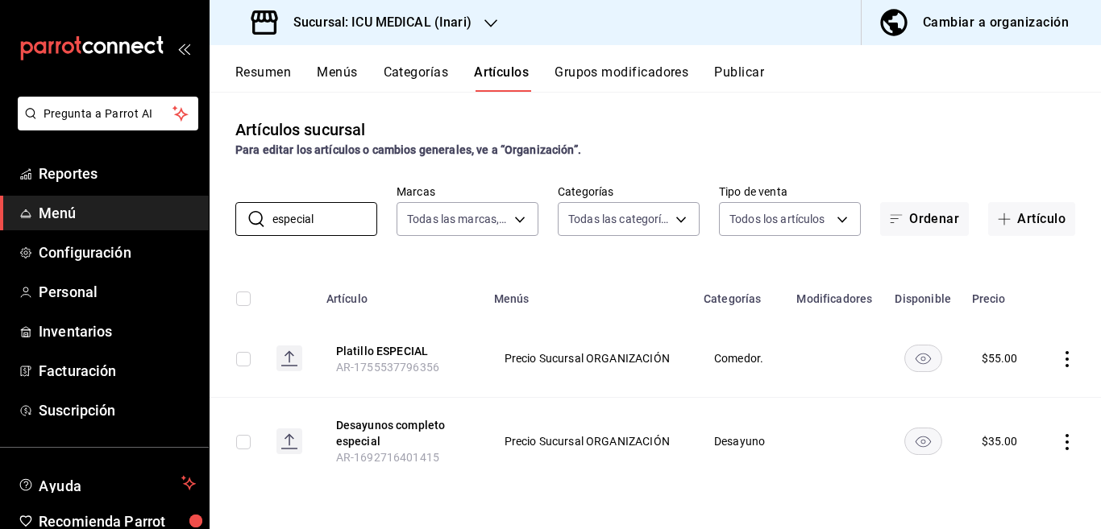
type input "especial"
click at [1035, 218] on button "Artículo" at bounding box center [1031, 219] width 87 height 34
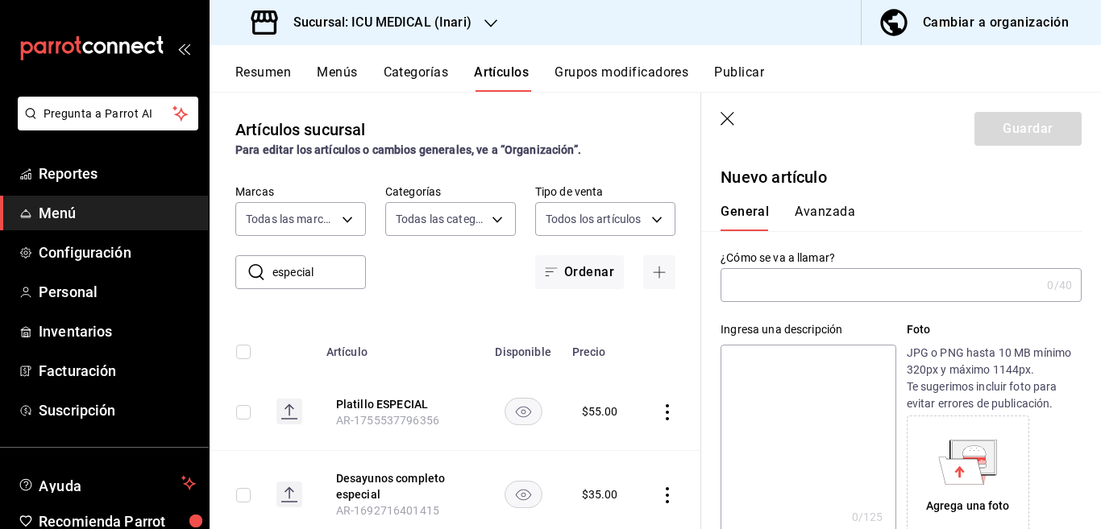
click at [831, 287] on input "text" at bounding box center [880, 285] width 320 height 32
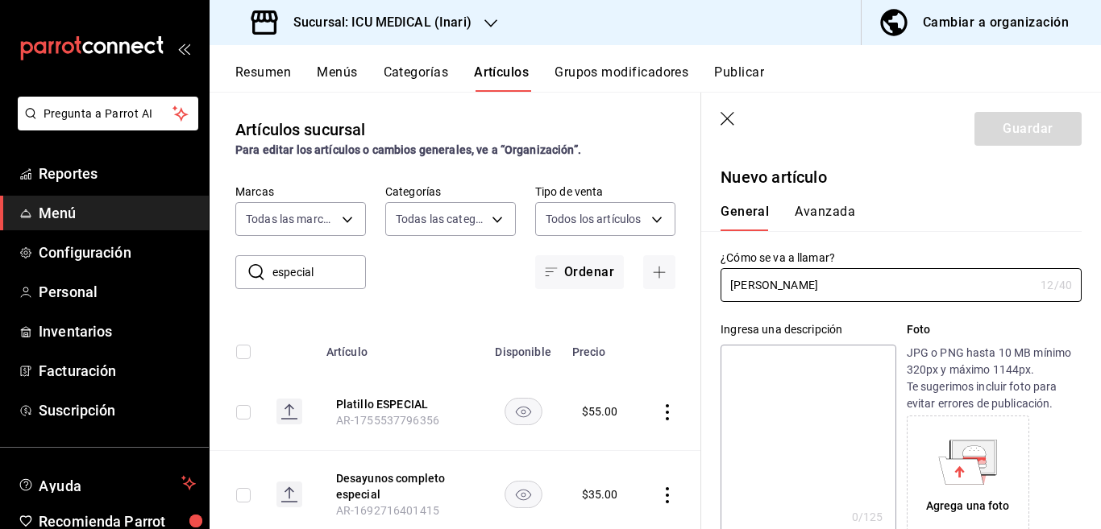
type input "[PERSON_NAME]"
click at [783, 365] on textarea at bounding box center [807, 441] width 175 height 193
paste textarea "[PERSON_NAME]"
type textarea "[PERSON_NAME]"
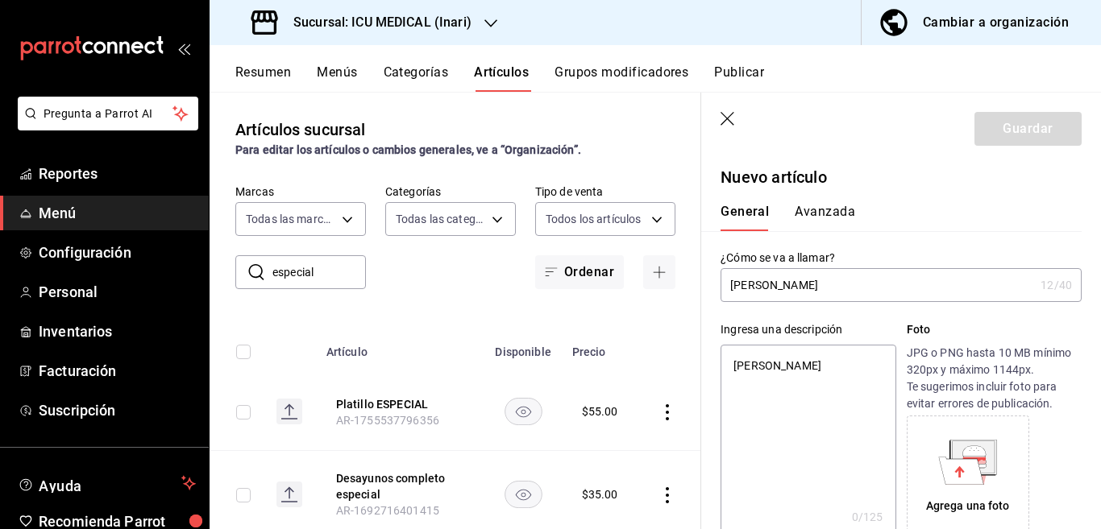
type textarea "x"
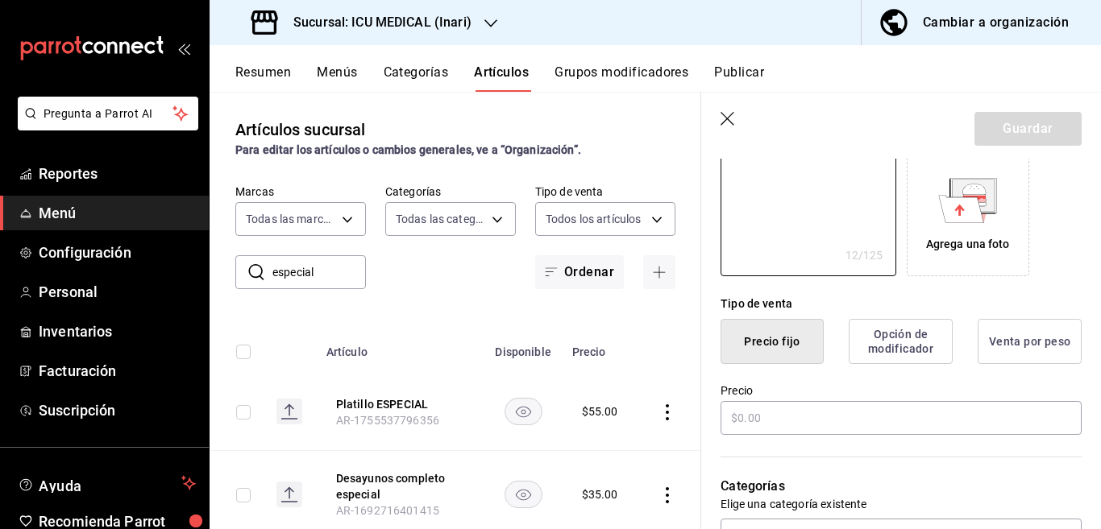
scroll to position [262, 0]
type textarea "[PERSON_NAME]"
type textarea "x"
click at [794, 423] on input "text" at bounding box center [900, 418] width 361 height 34
type input "$7.00"
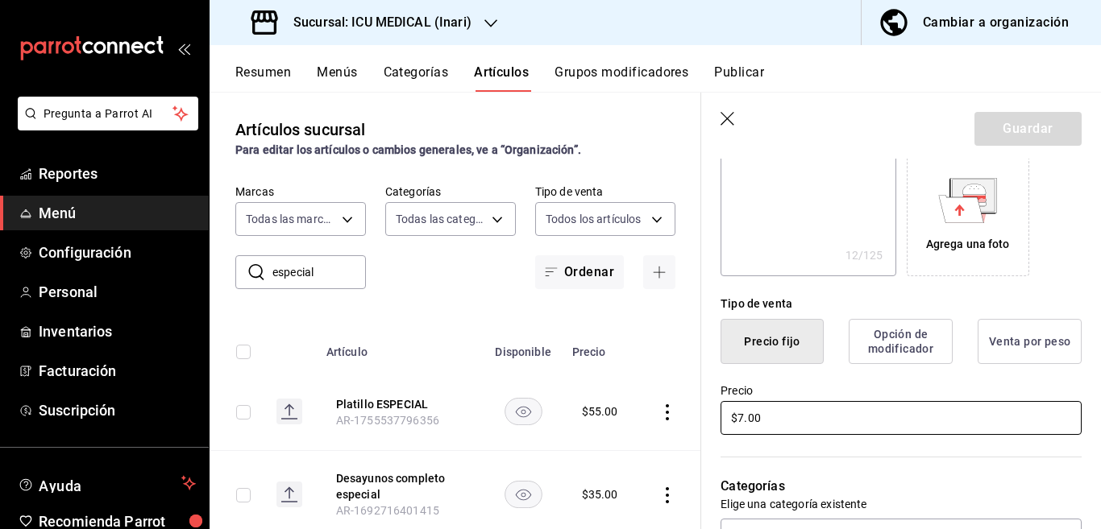
type textarea "x"
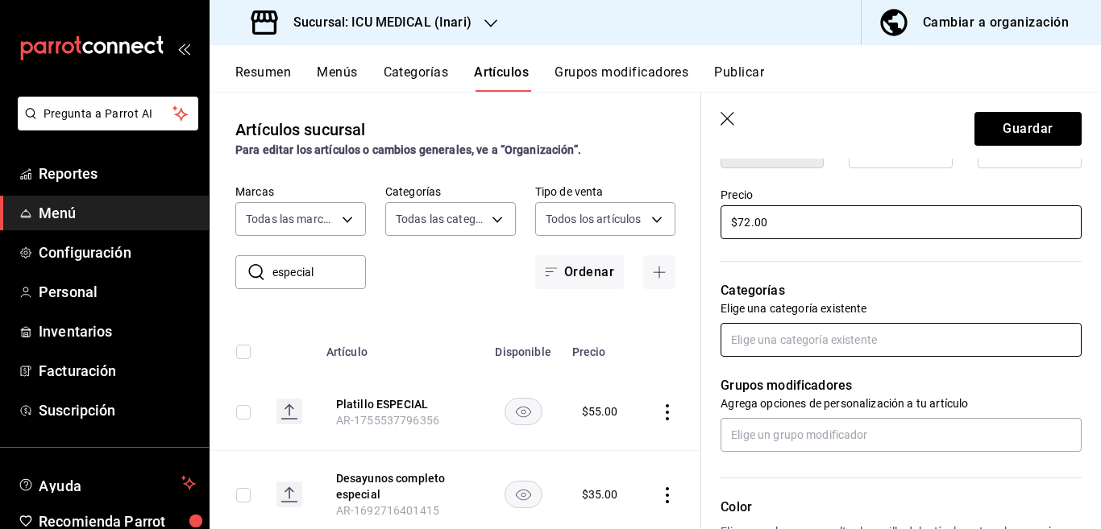
scroll to position [458, 0]
type input "$72.00"
click at [813, 344] on input "text" at bounding box center [900, 340] width 361 height 34
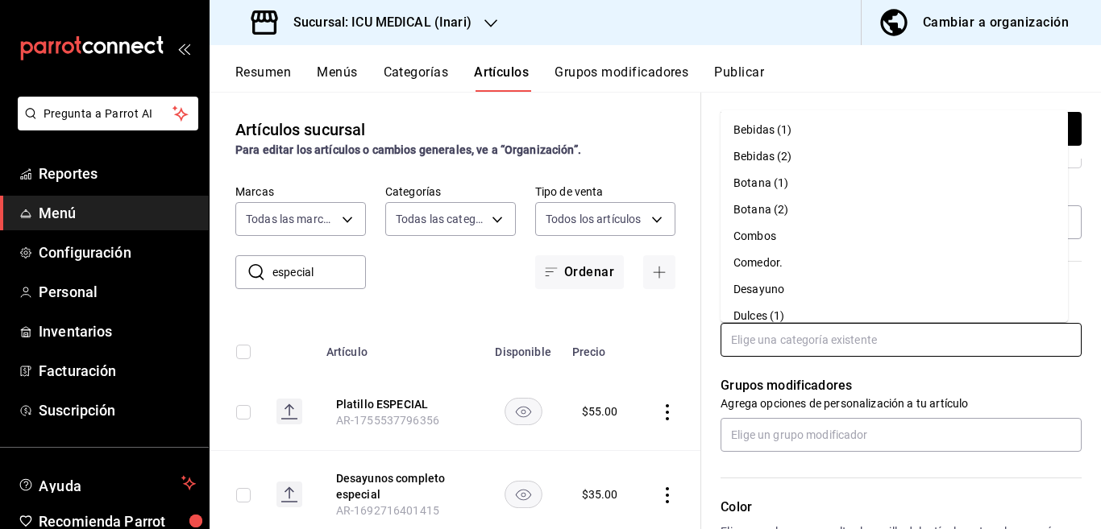
click at [757, 263] on li "Comedor." at bounding box center [893, 263] width 347 height 27
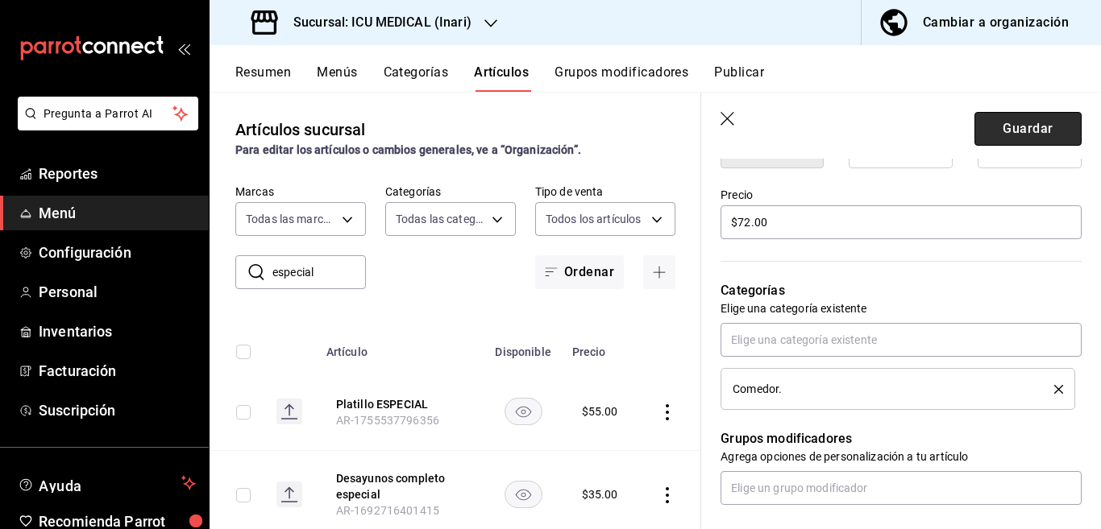
click at [1025, 127] on button "Guardar" at bounding box center [1027, 129] width 107 height 34
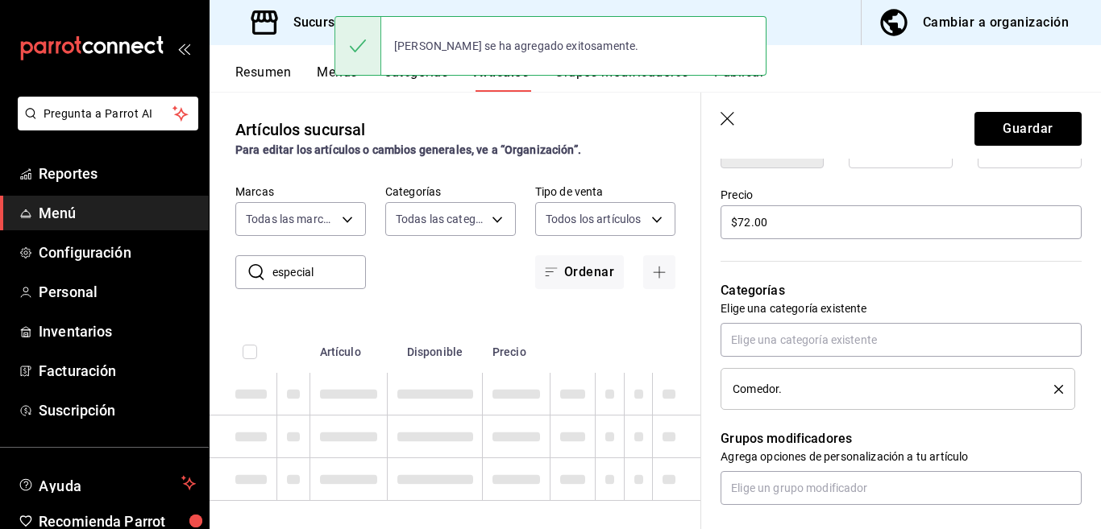
type textarea "x"
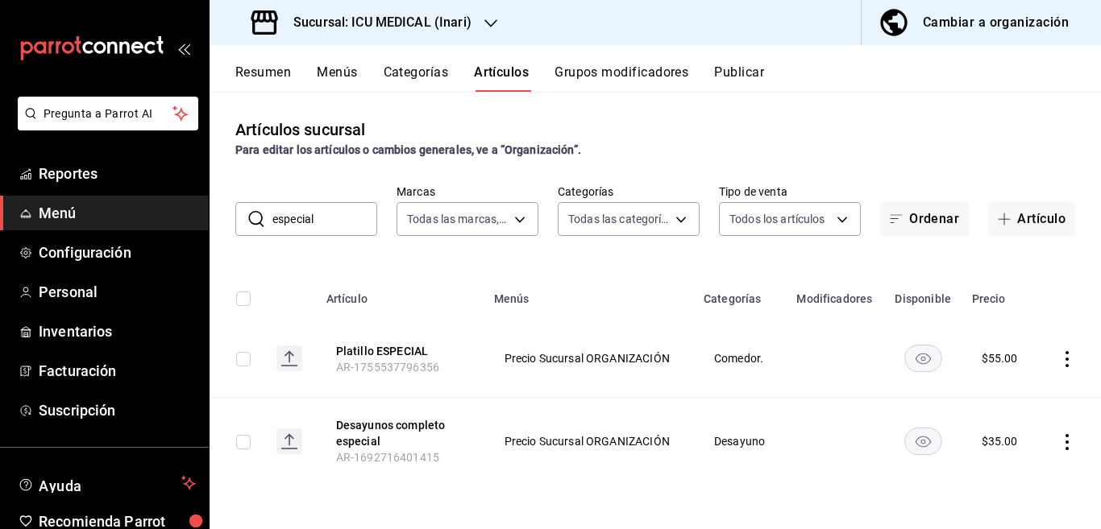
click at [358, 219] on input "especial" at bounding box center [324, 219] width 105 height 32
type input "e"
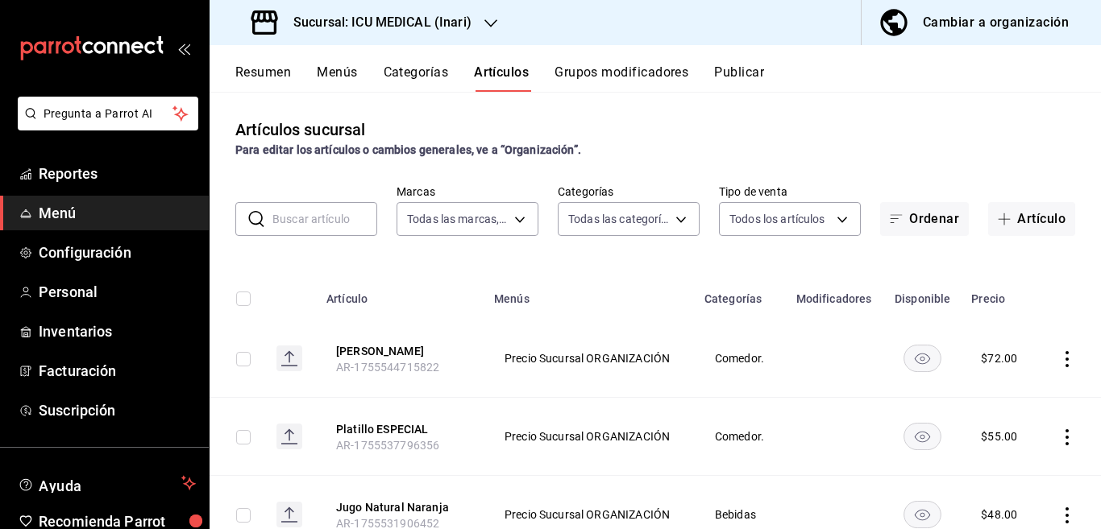
click at [346, 215] on input "text" at bounding box center [324, 219] width 105 height 32
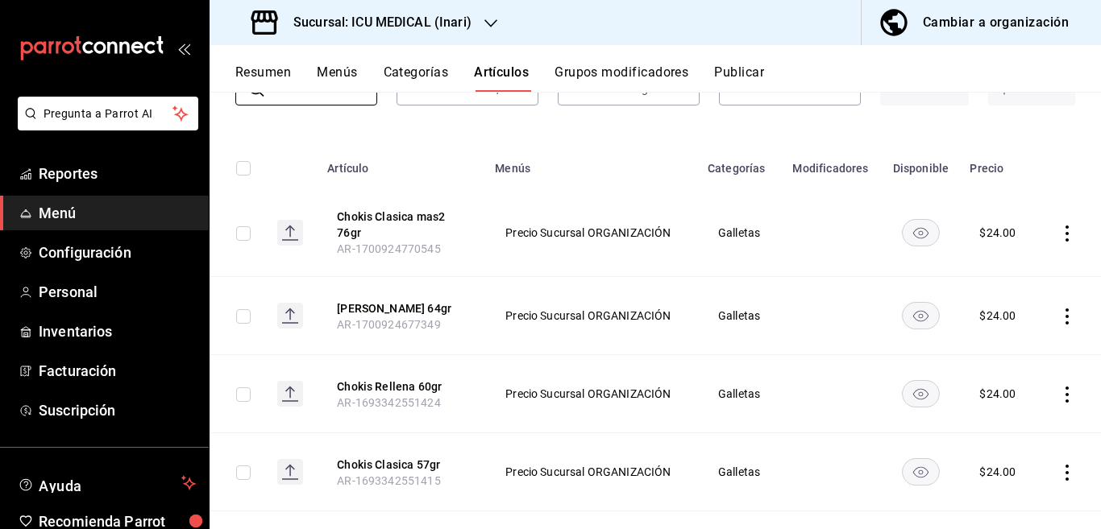
scroll to position [196, 0]
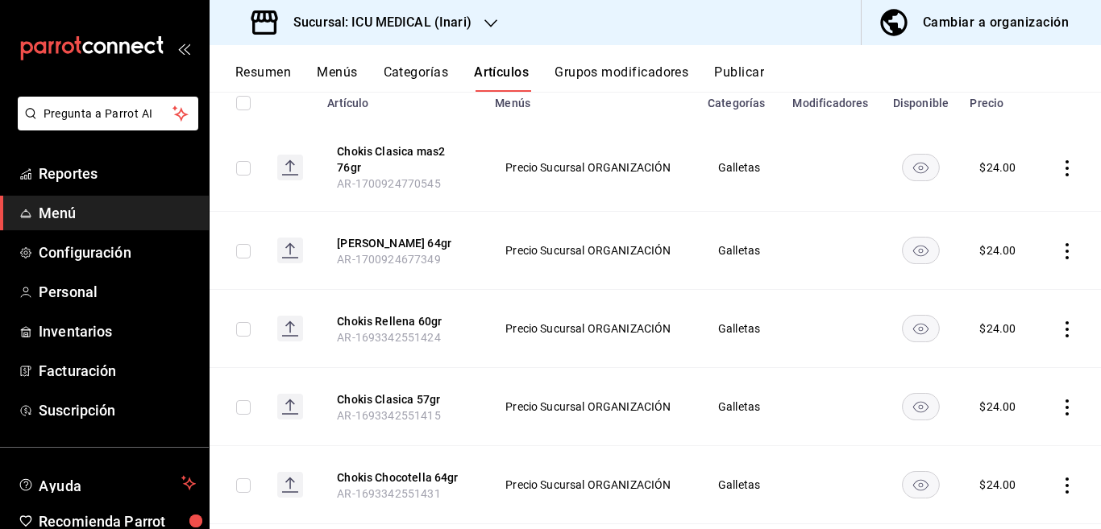
type input "chokis"
click at [1059, 330] on icon "actions" at bounding box center [1067, 329] width 16 height 16
click at [1002, 359] on span "Editar" at bounding box center [1005, 365] width 42 height 17
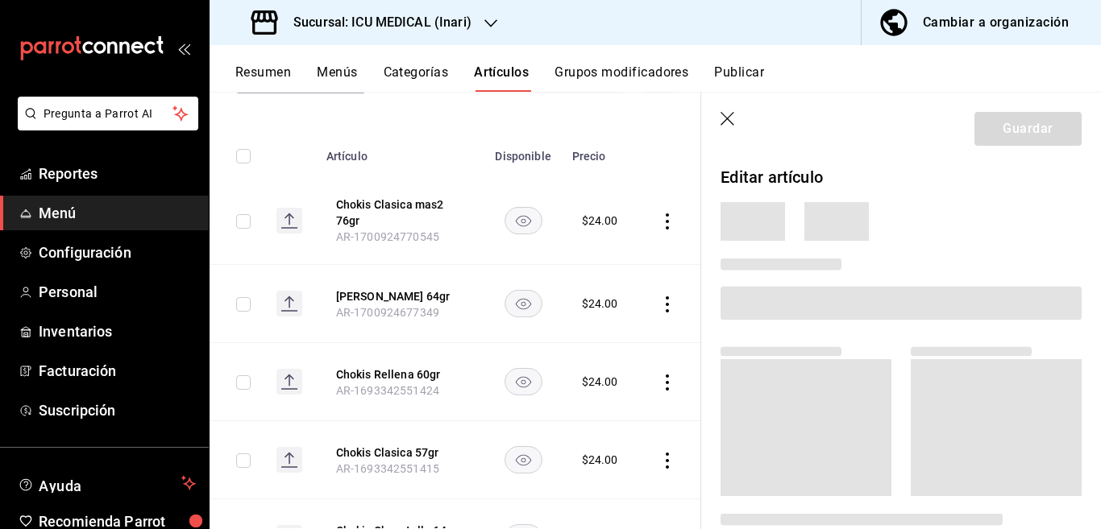
scroll to position [197, 0]
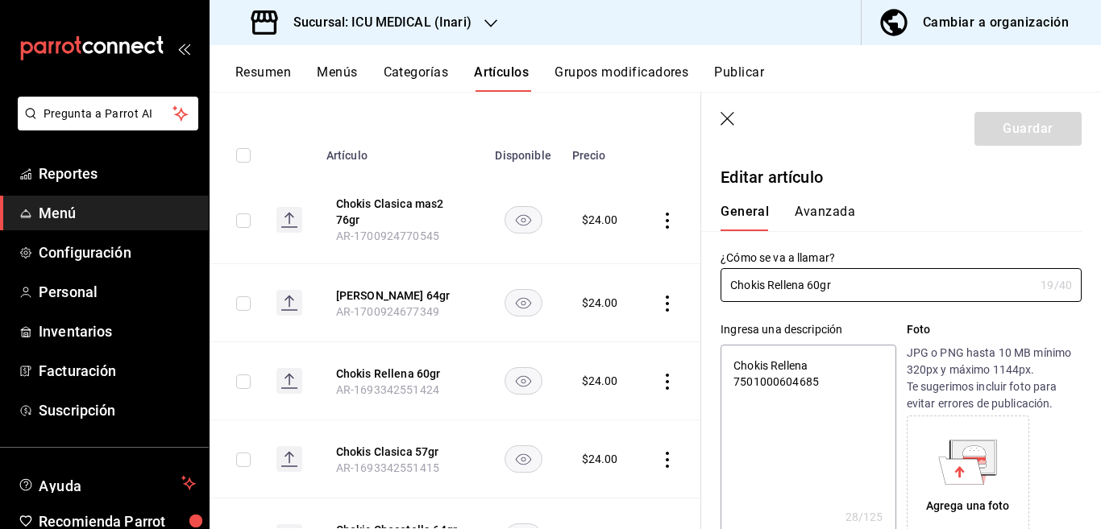
type textarea "x"
type input "$24.00"
click at [487, 20] on icon "button" at bounding box center [490, 23] width 13 height 13
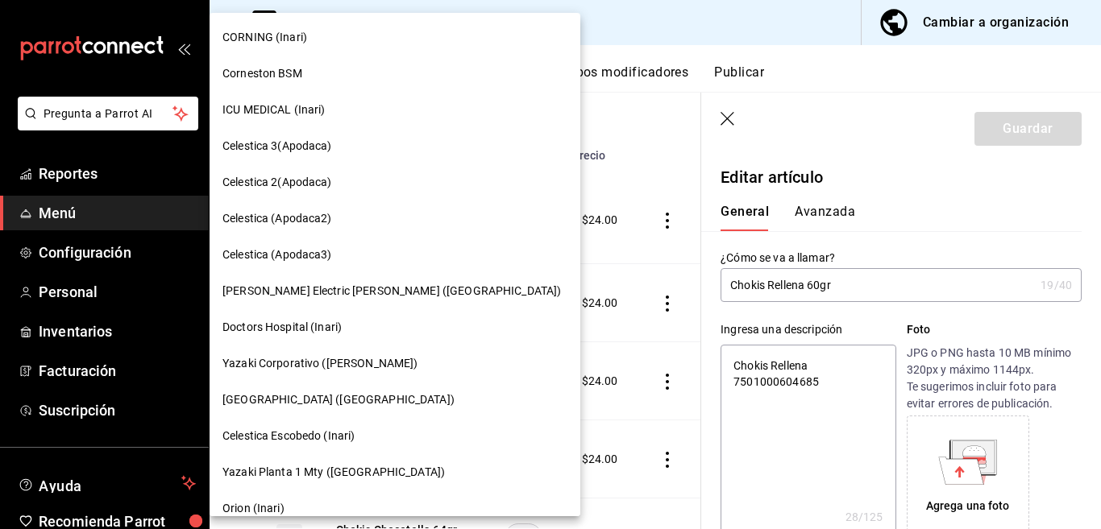
click at [261, 34] on span "CORNING (Inari)" at bounding box center [264, 37] width 85 height 17
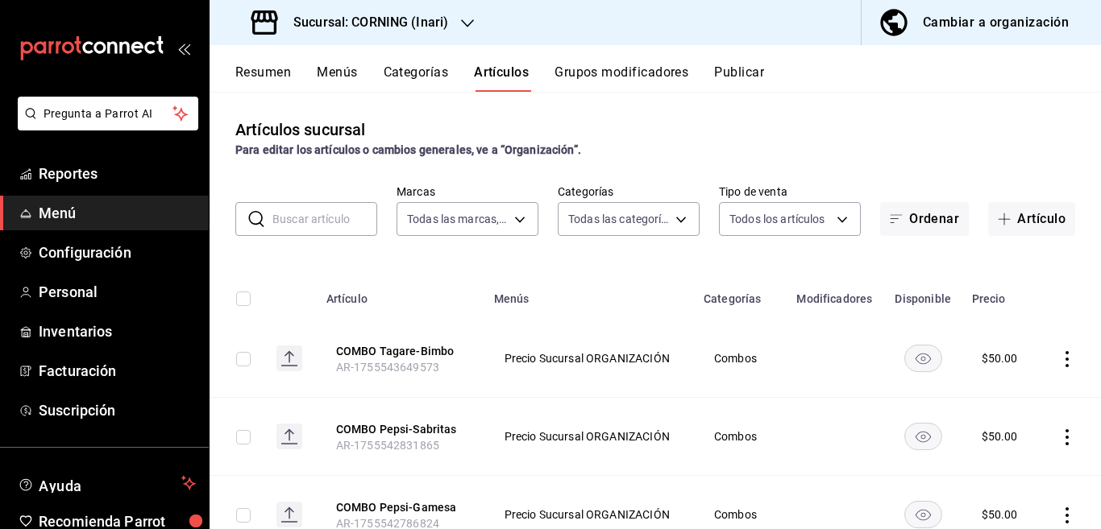
click at [347, 224] on input "text" at bounding box center [324, 219] width 105 height 32
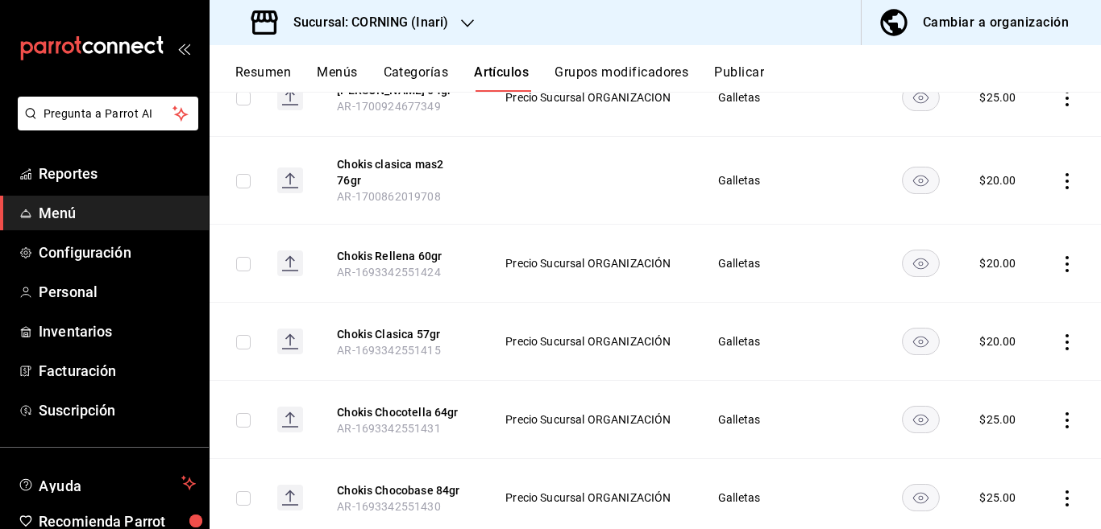
scroll to position [262, 0]
type input "chokis"
click at [1059, 265] on icon "actions" at bounding box center [1067, 263] width 16 height 16
click at [989, 297] on span "Editar" at bounding box center [1005, 300] width 42 height 17
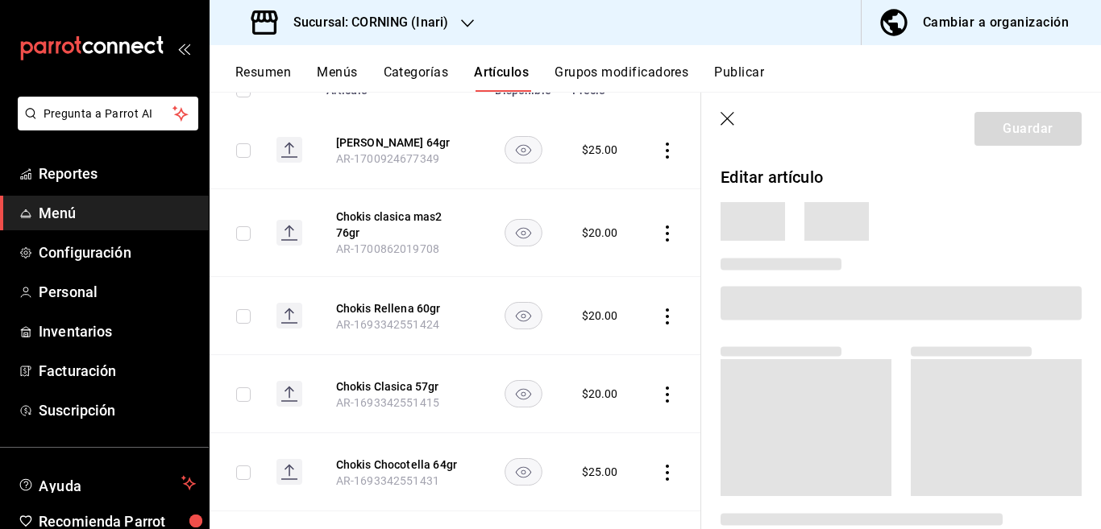
scroll to position [262, 0]
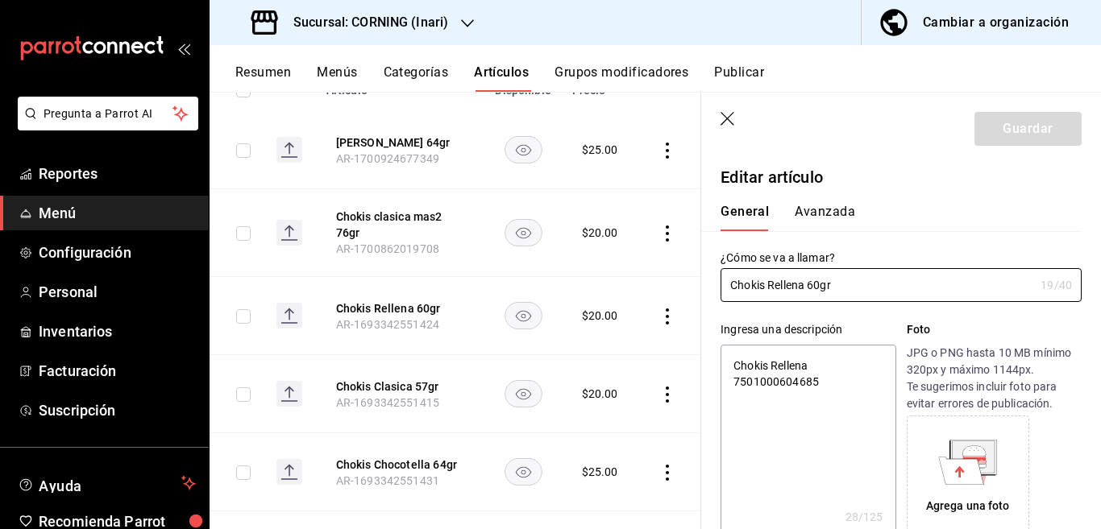
type textarea "x"
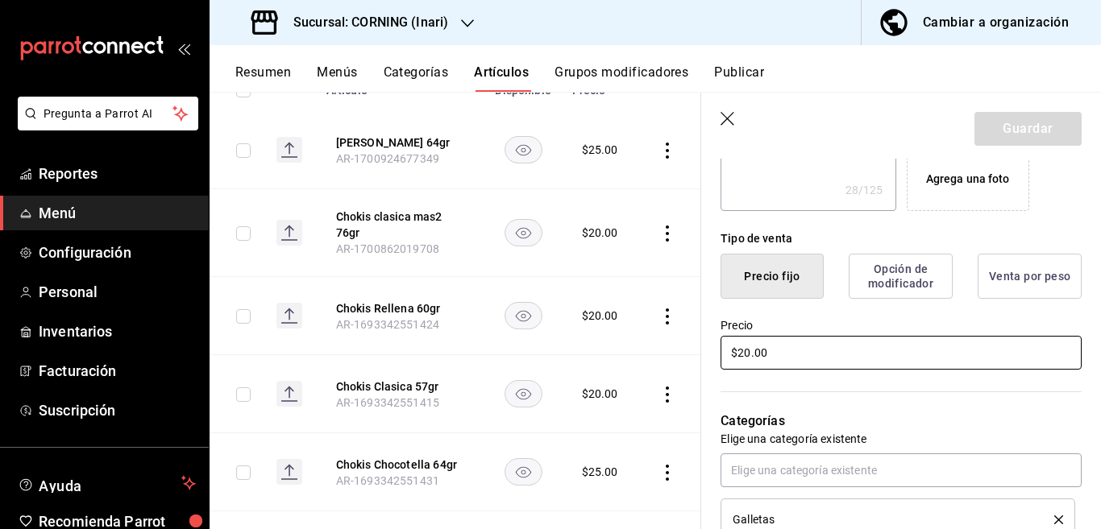
scroll to position [327, 0]
click at [798, 355] on input "$20.00" at bounding box center [900, 353] width 361 height 34
type input "$2.00"
type textarea "x"
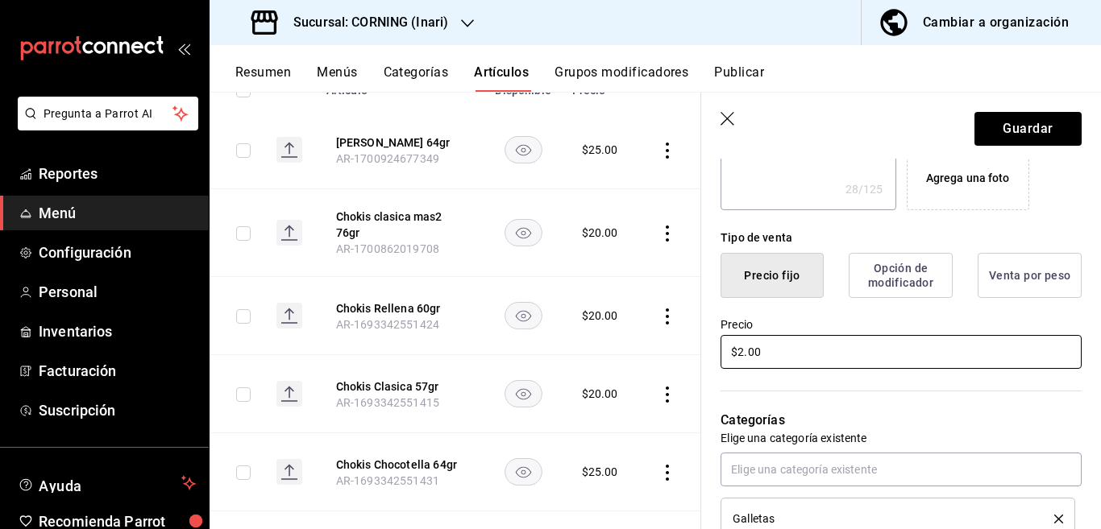
type input "$24.00"
type textarea "x"
type input "$24.00"
click at [1013, 110] on header "Guardar" at bounding box center [901, 126] width 400 height 66
click at [1010, 122] on button "Guardar" at bounding box center [1027, 129] width 107 height 34
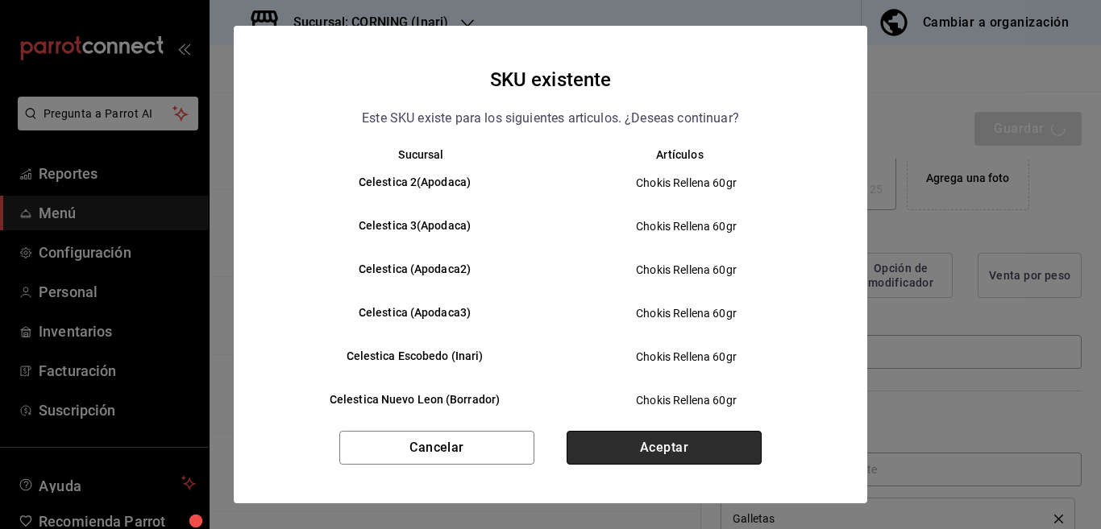
click at [662, 450] on button "Aceptar" at bounding box center [663, 448] width 195 height 34
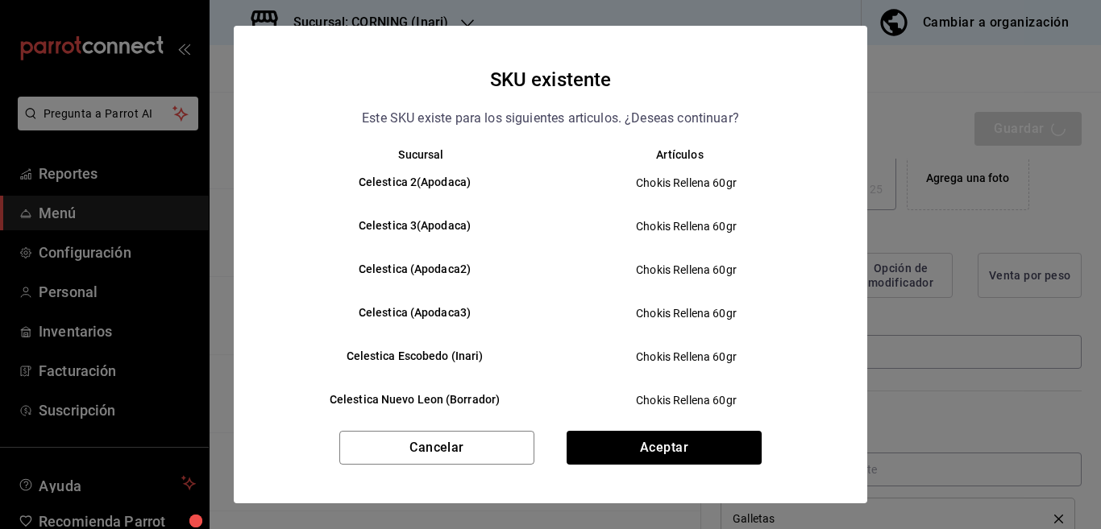
type textarea "x"
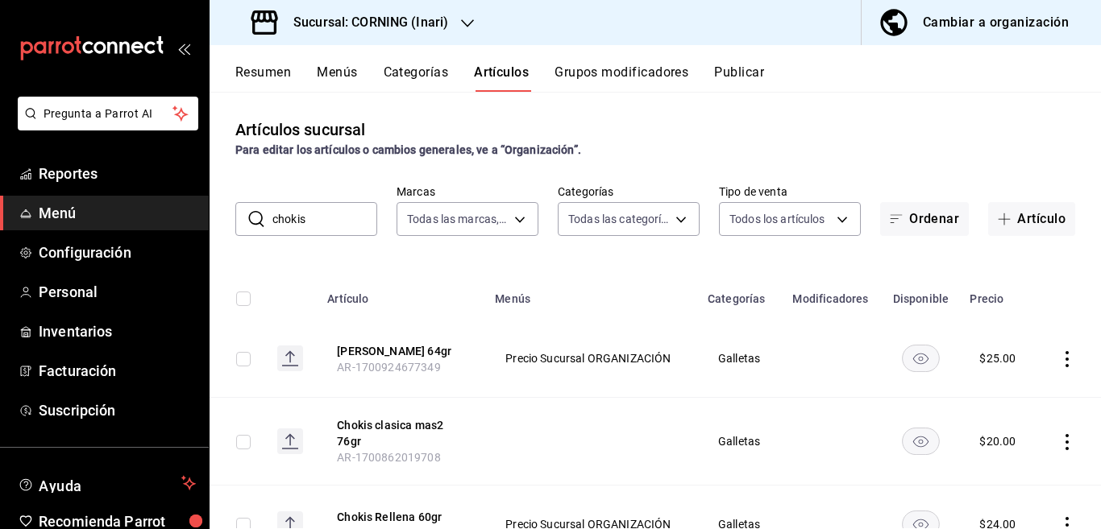
click at [347, 216] on input "chokis" at bounding box center [324, 219] width 105 height 32
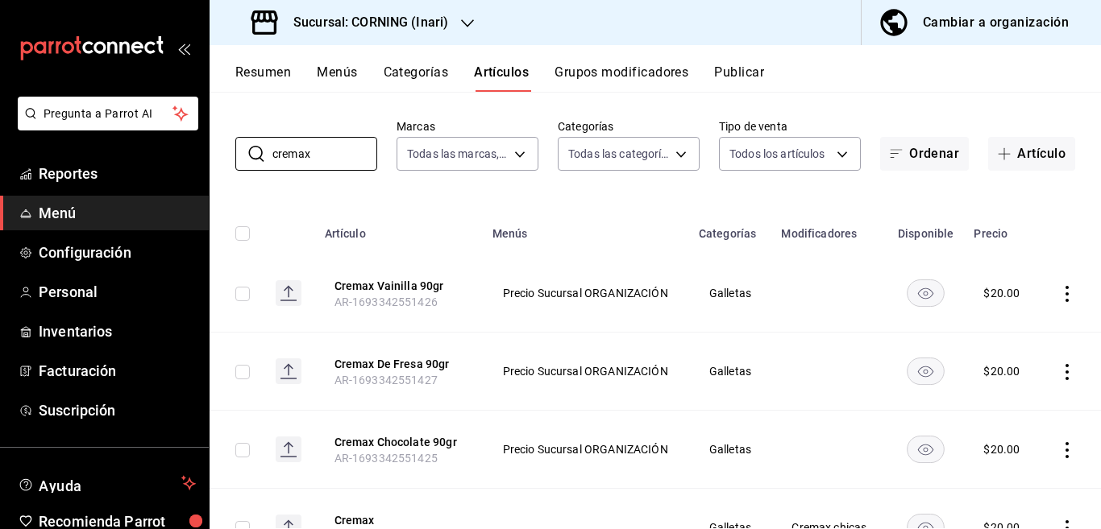
scroll to position [131, 0]
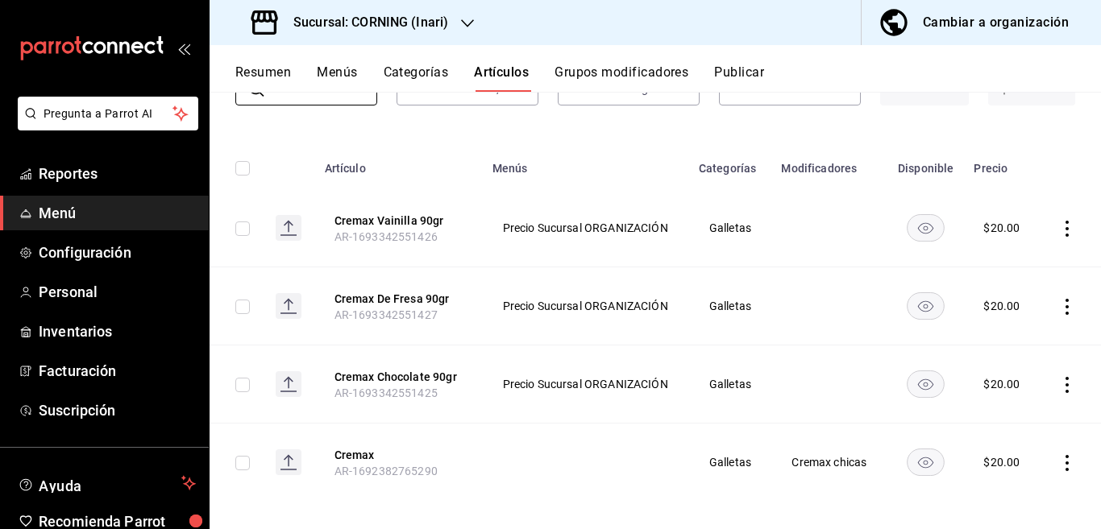
type input "cremax"
click at [1059, 382] on icon "actions" at bounding box center [1067, 385] width 16 height 16
click at [995, 418] on span "Editar" at bounding box center [1005, 421] width 42 height 17
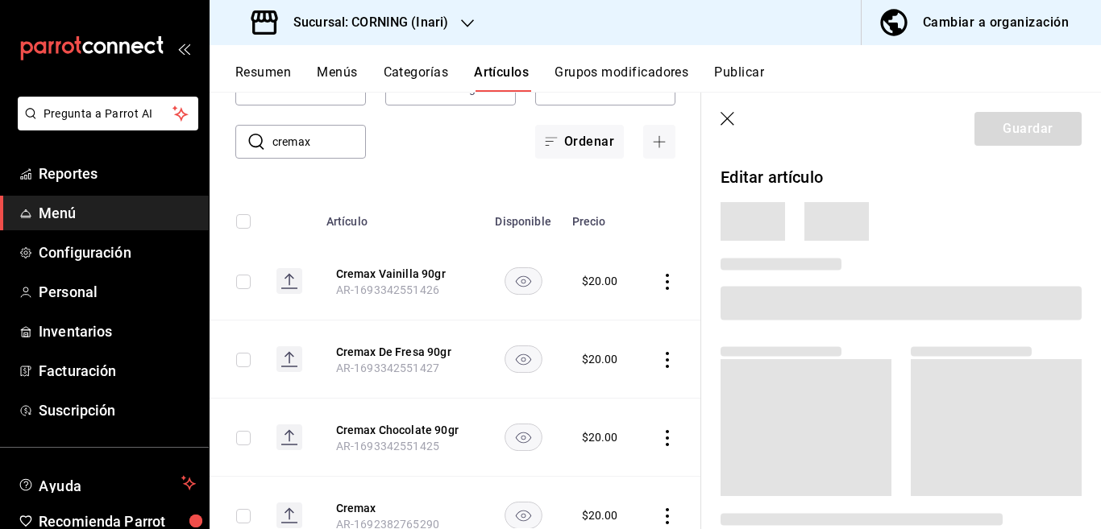
scroll to position [131, 0]
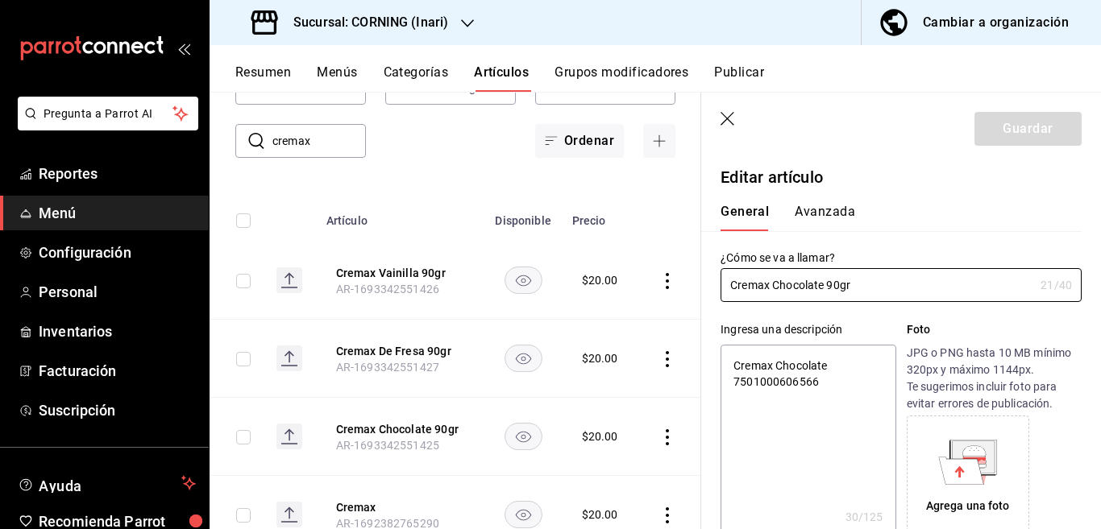
type textarea "x"
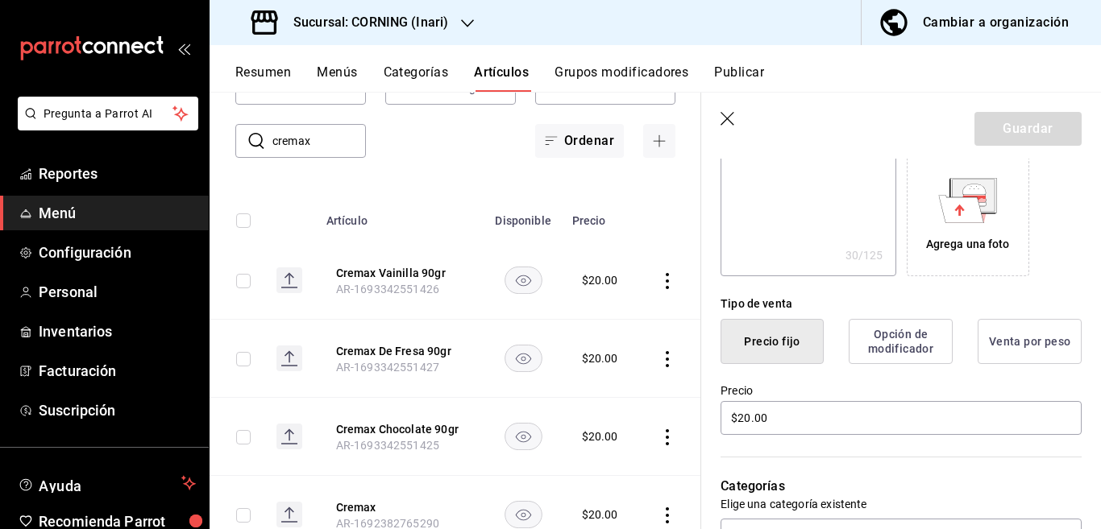
scroll to position [262, 0]
click at [778, 421] on input "$20.00" at bounding box center [900, 418] width 361 height 34
type input "$2.00"
type textarea "x"
type input "$25.00"
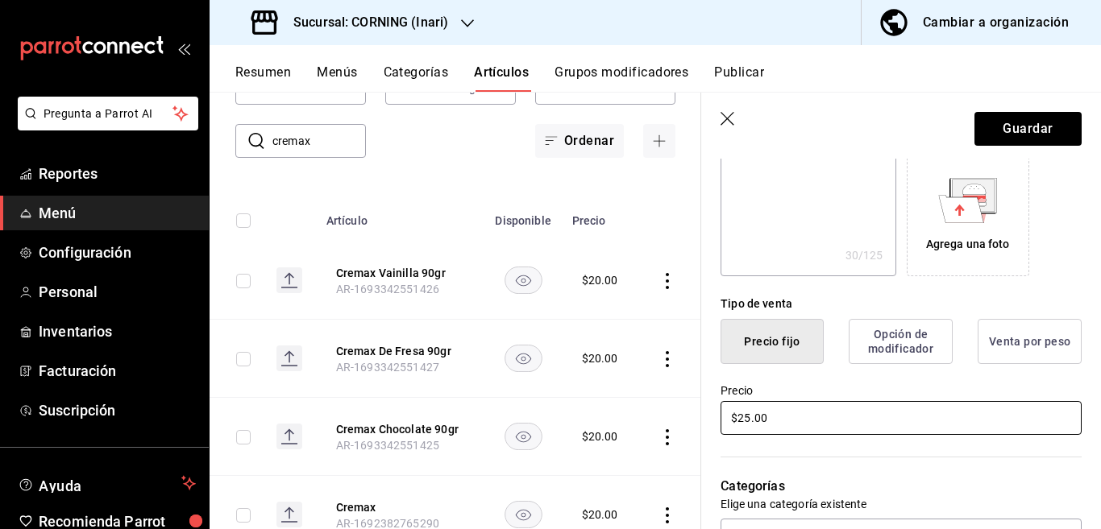
type textarea "x"
type input "$25.00"
click at [1018, 125] on button "Guardar" at bounding box center [1027, 129] width 107 height 34
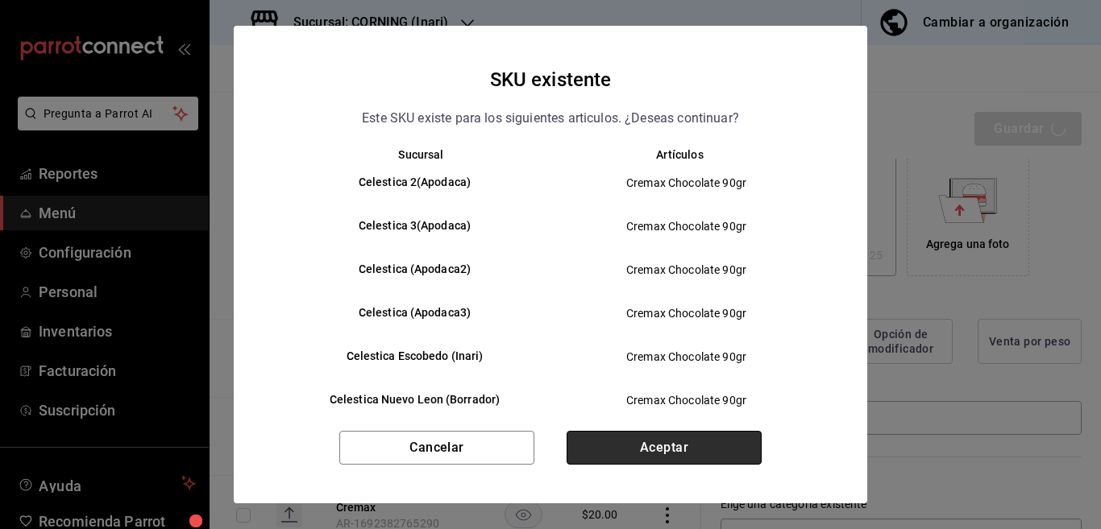
click at [684, 445] on button "Aceptar" at bounding box center [663, 448] width 195 height 34
type textarea "x"
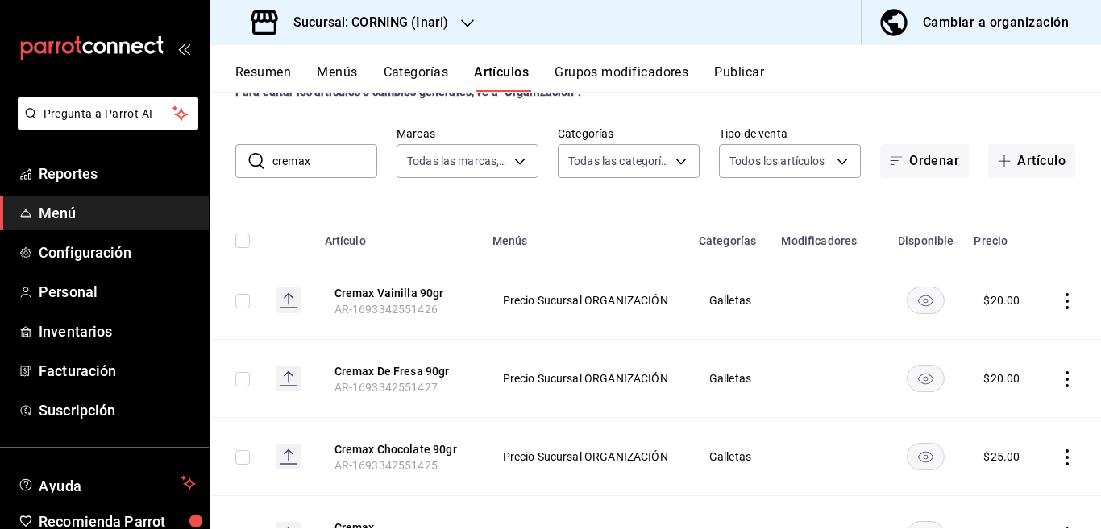
scroll to position [65, 0]
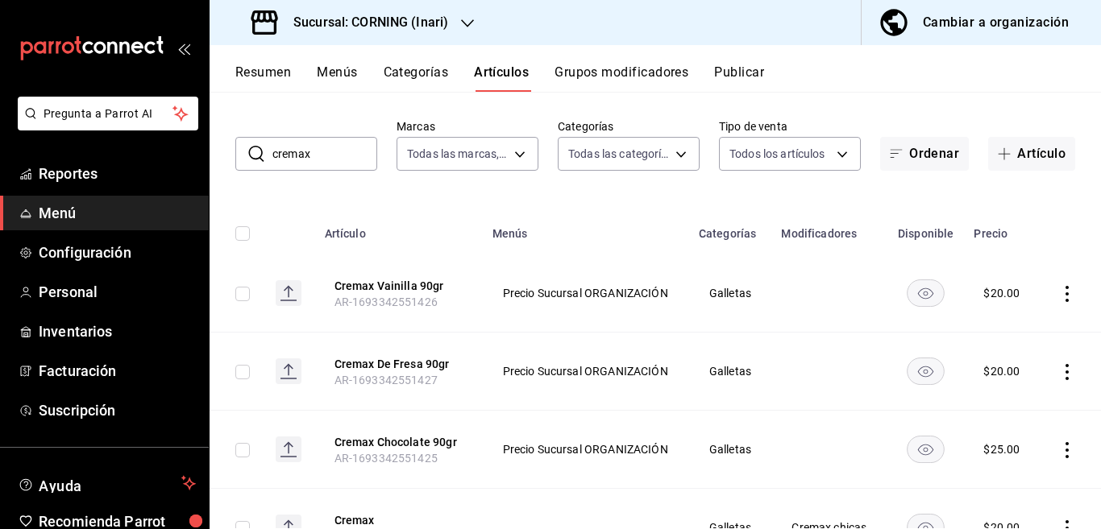
click at [1059, 375] on icon "actions" at bounding box center [1067, 372] width 16 height 16
click at [1002, 401] on span "Editar" at bounding box center [1005, 408] width 42 height 17
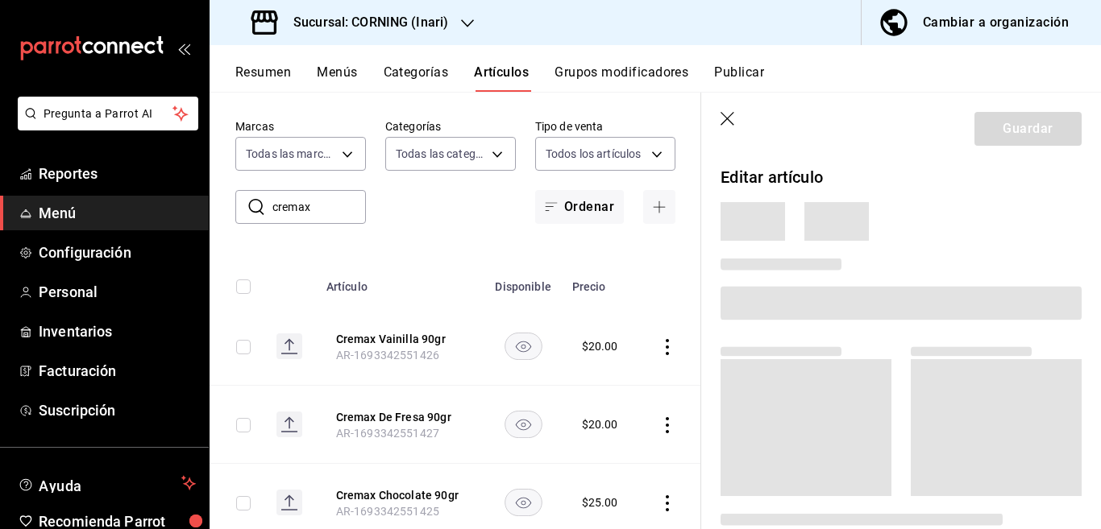
scroll to position [65, 0]
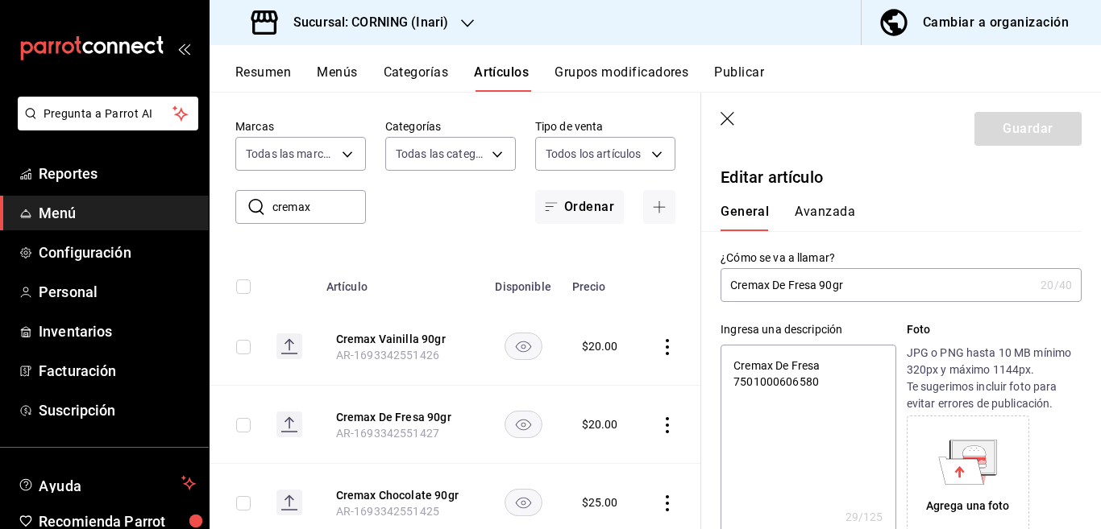
type textarea "x"
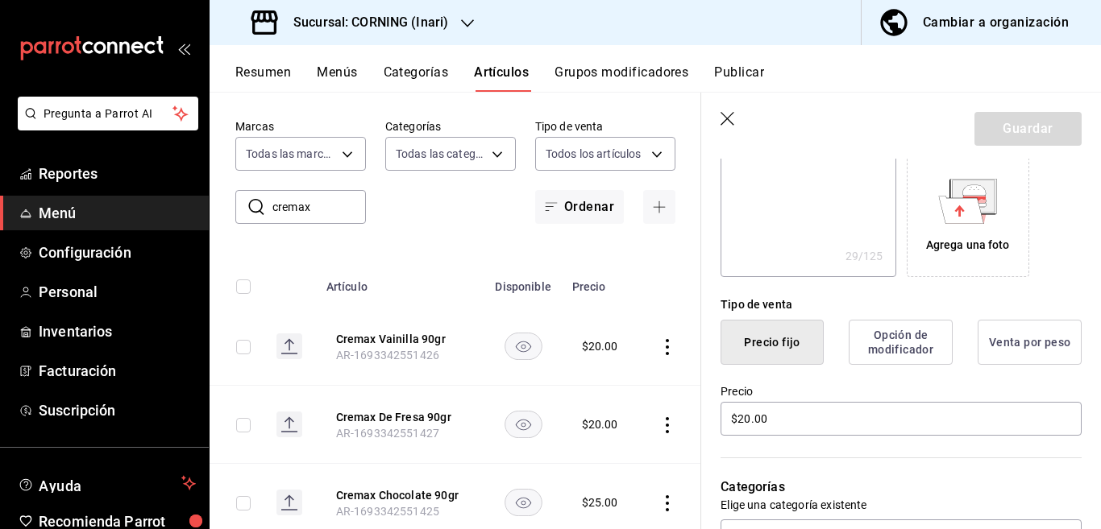
scroll to position [262, 0]
click at [798, 416] on input "$20.00" at bounding box center [900, 418] width 361 height 34
type input "$2.00"
type textarea "x"
type input "$26.00"
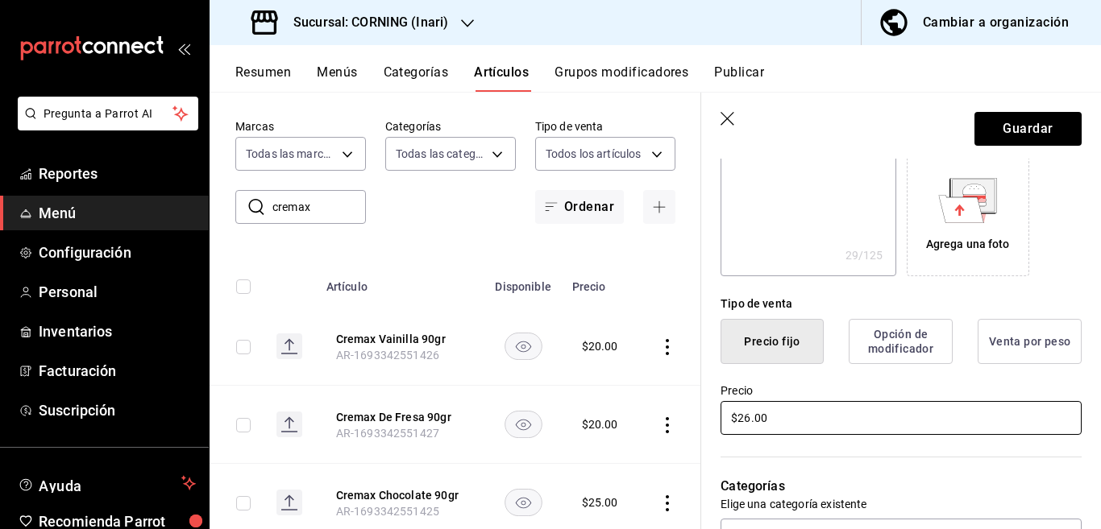
type textarea "x"
type input "$2.00"
type textarea "x"
type input "$25.00"
type textarea "x"
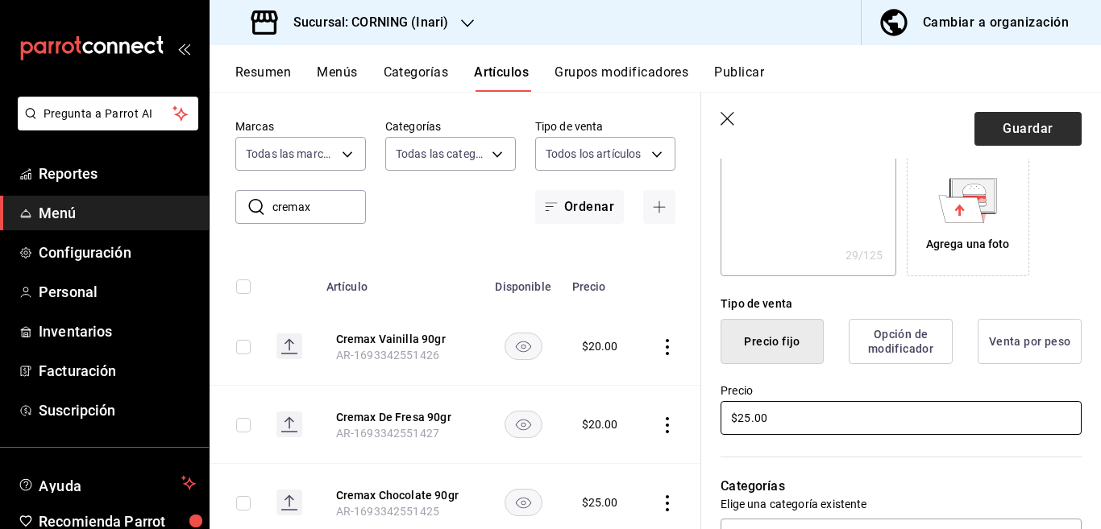
type input "$25.00"
click at [996, 123] on button "Guardar" at bounding box center [1027, 129] width 107 height 34
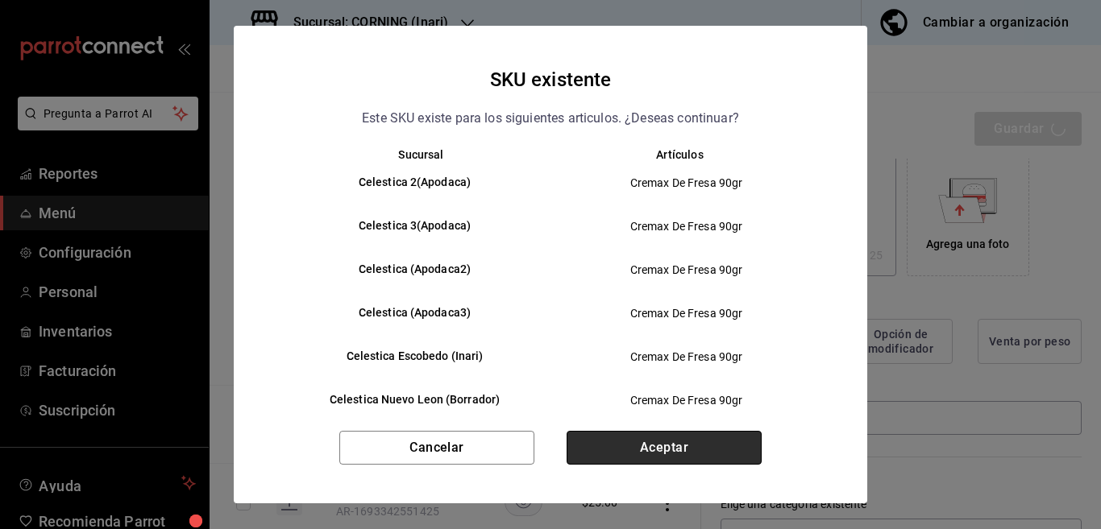
click at [628, 458] on button "Aceptar" at bounding box center [663, 448] width 195 height 34
type textarea "x"
type input "AR-1755545796807"
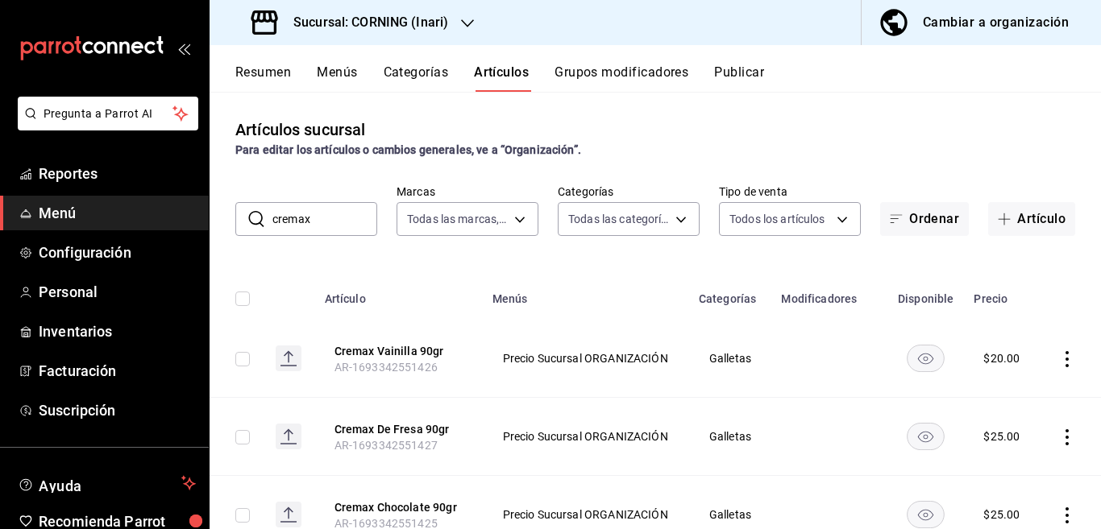
click at [1059, 359] on icon "actions" at bounding box center [1067, 359] width 16 height 16
click at [977, 404] on div at bounding box center [969, 396] width 29 height 19
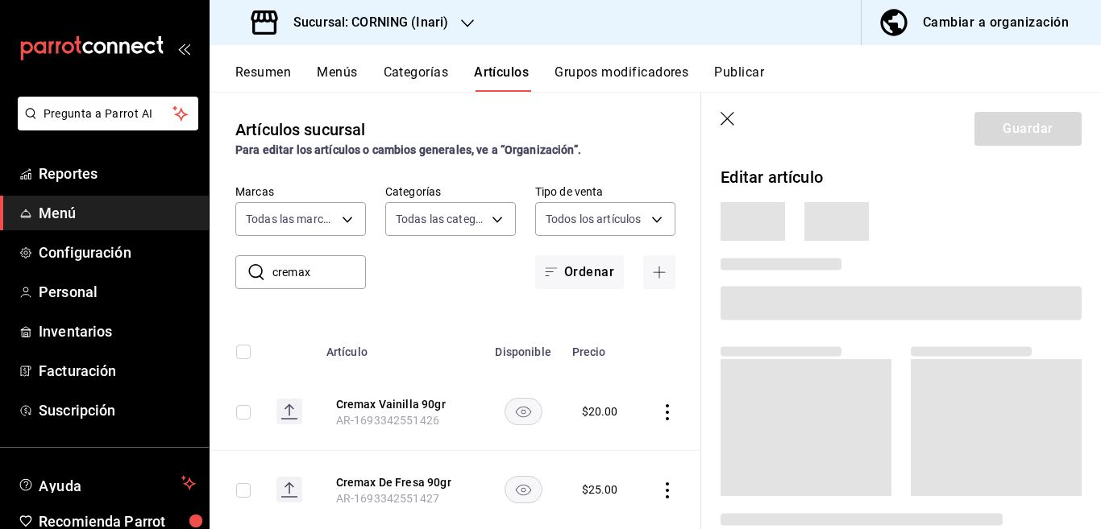
click at [1051, 361] on div at bounding box center [550, 264] width 1101 height 529
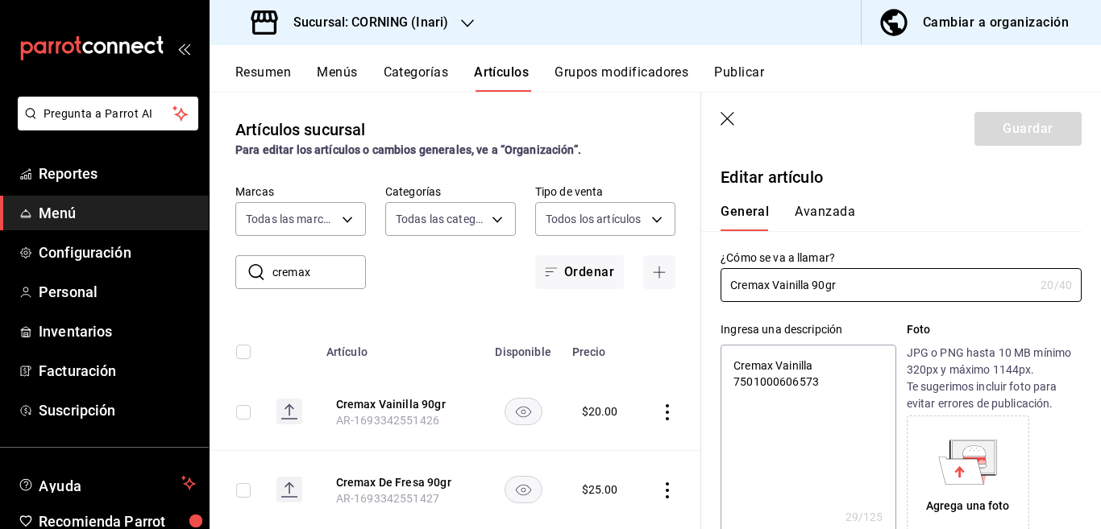
type textarea "x"
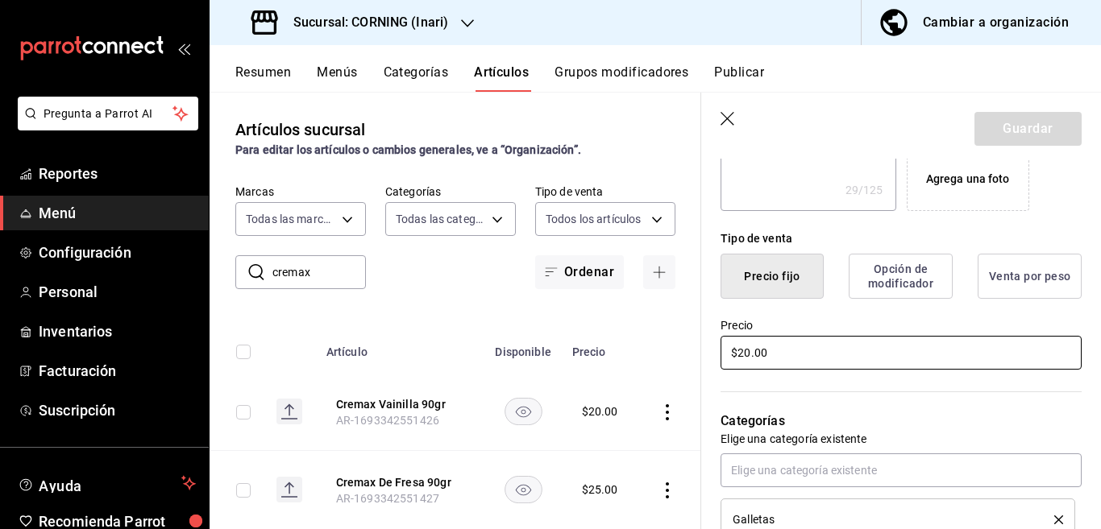
click at [811, 360] on input "$20.00" at bounding box center [900, 353] width 361 height 34
type input "$2.00"
type textarea "x"
type input "$25.00"
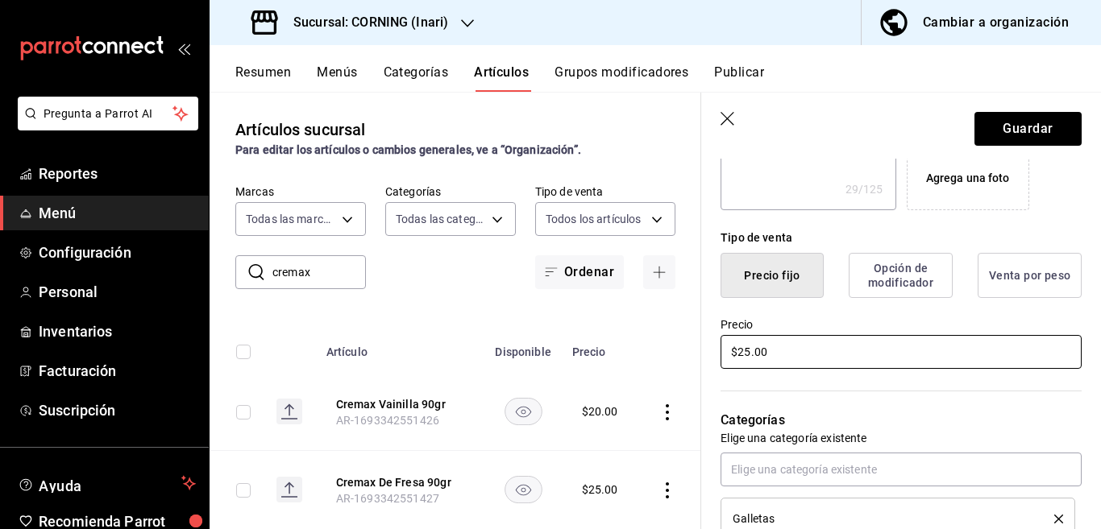
type textarea "x"
type input "$25.00"
click at [1018, 127] on button "Guardar" at bounding box center [1027, 129] width 107 height 34
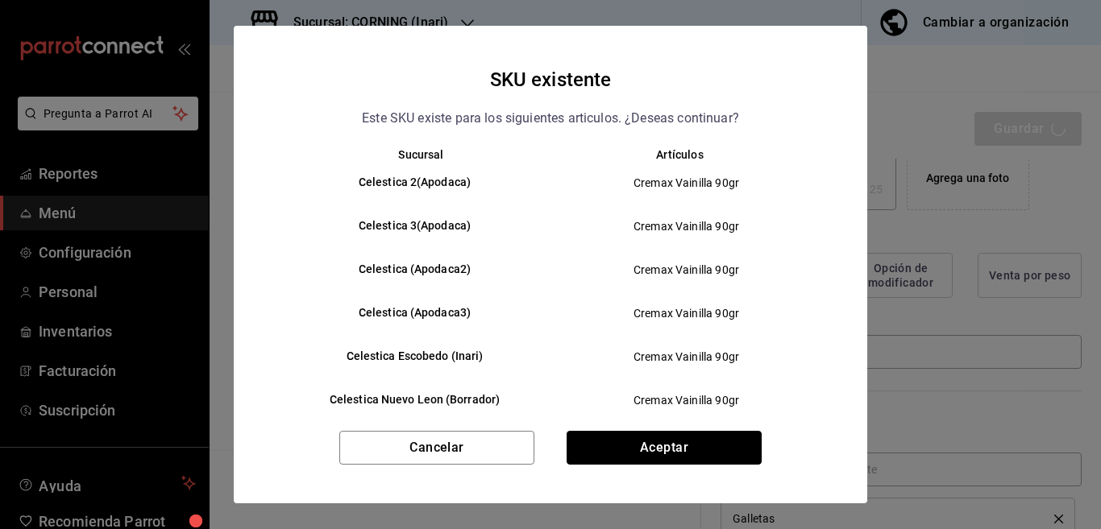
click at [700, 442] on button "Aceptar" at bounding box center [663, 448] width 195 height 34
type textarea "x"
type input "AR-1755546133275"
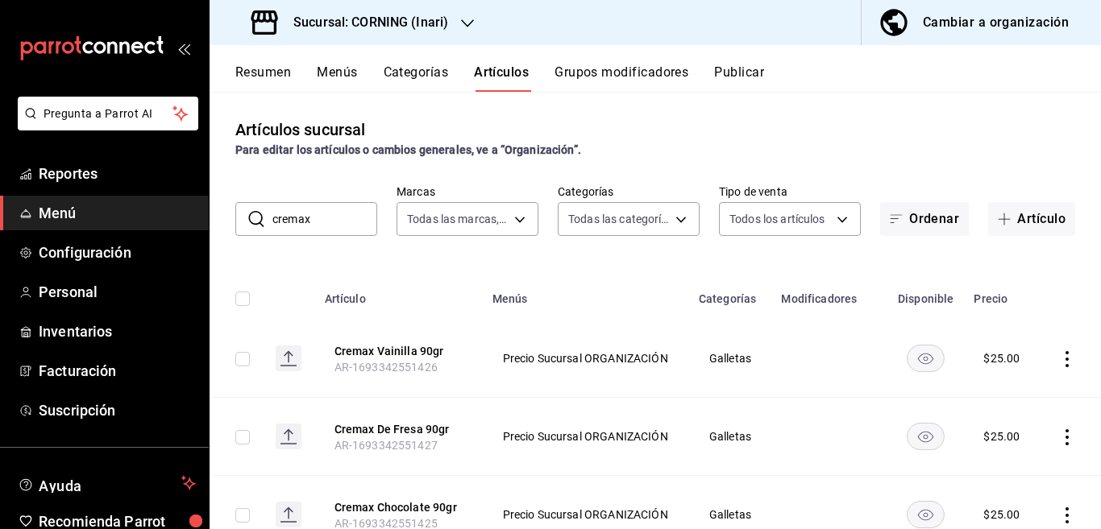
click at [333, 220] on input "cremax" at bounding box center [324, 219] width 105 height 32
type input "c"
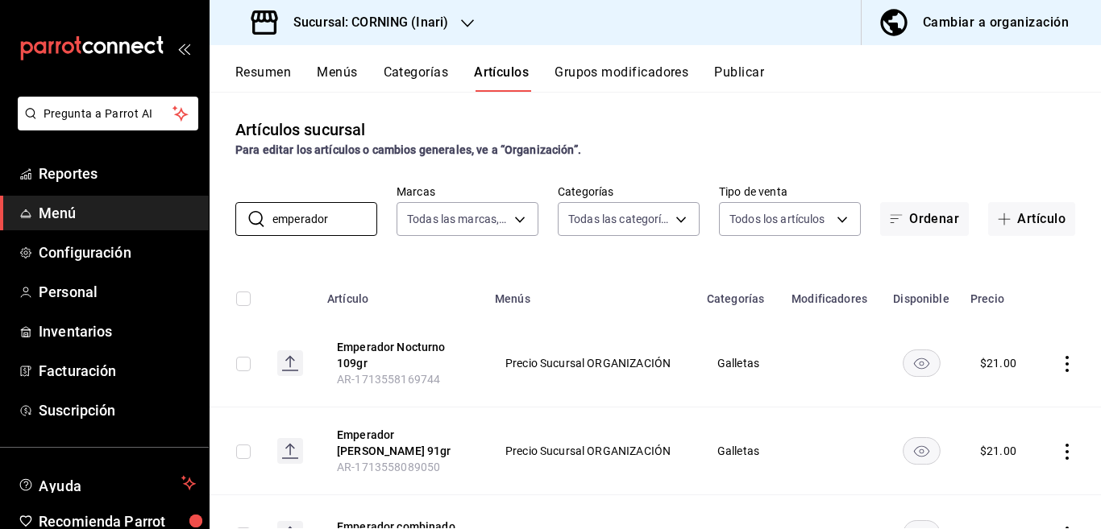
type input "emperador"
click at [816, 251] on div "Artículos sucursal Para editar los artículos o cambios generales, ve a “Organiz…" at bounding box center [654, 310] width 891 height 437
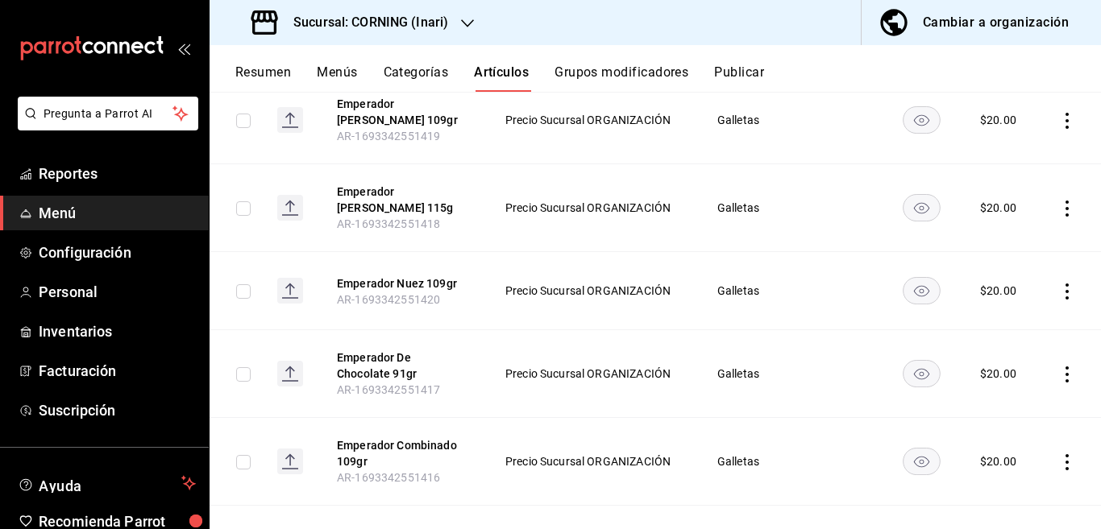
scroll to position [589, 0]
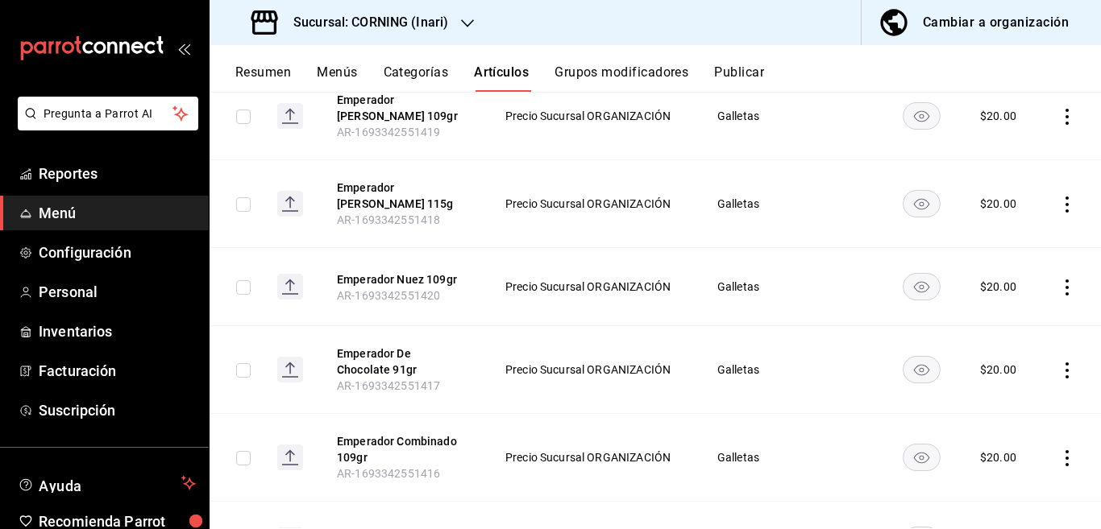
click at [1059, 363] on icon "actions" at bounding box center [1067, 371] width 16 height 16
click at [996, 397] on span "Editar" at bounding box center [1005, 397] width 42 height 17
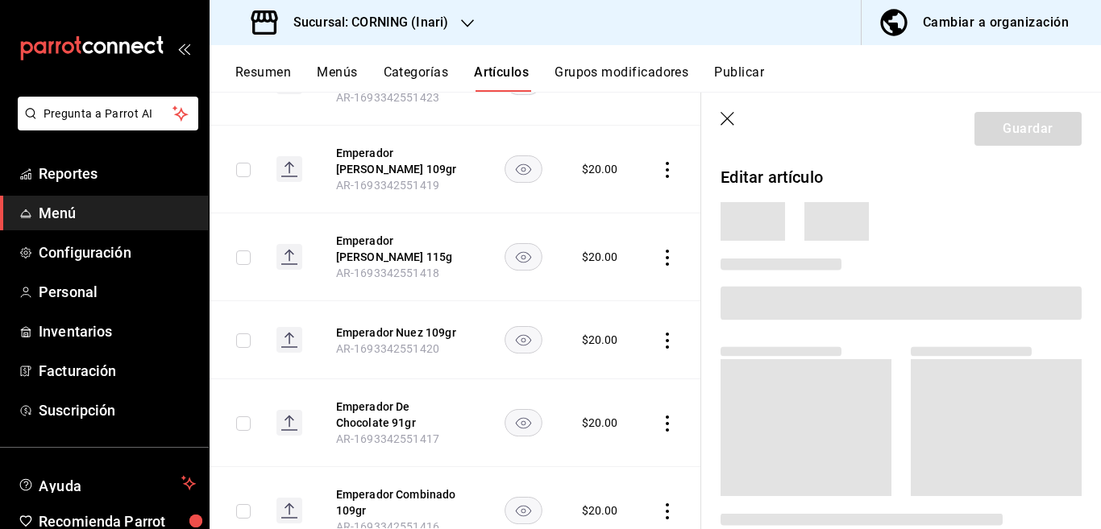
scroll to position [590, 0]
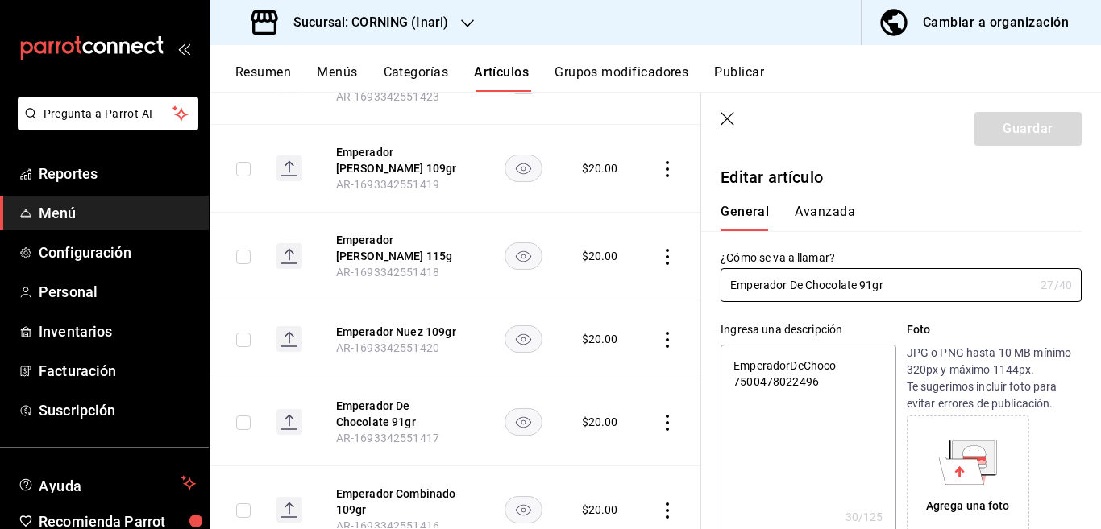
type textarea "x"
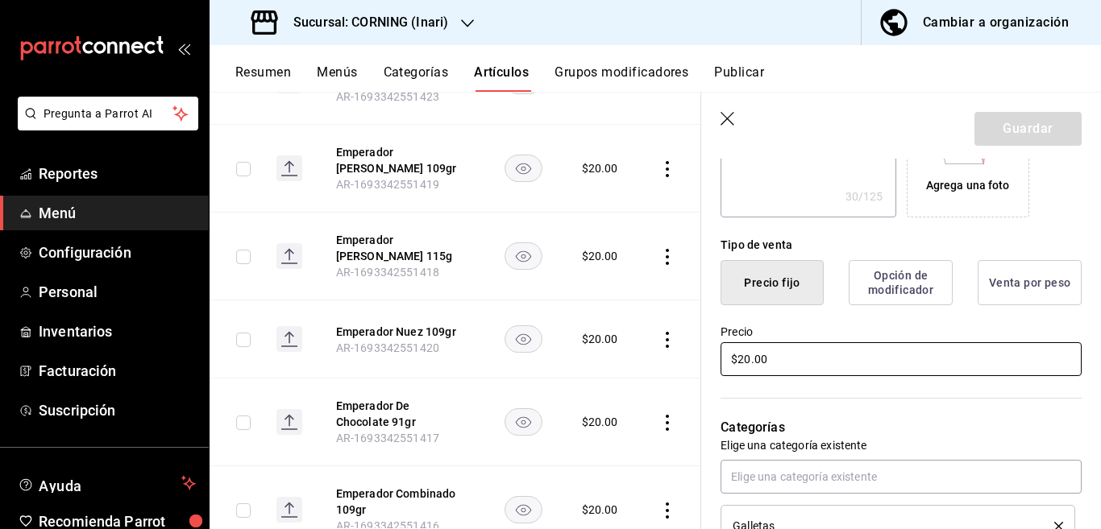
scroll to position [327, 0]
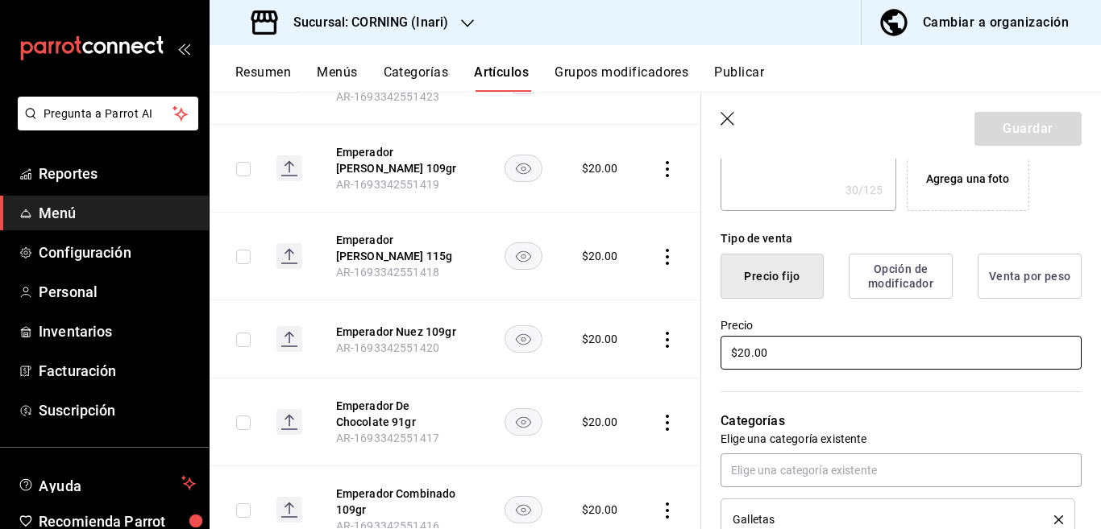
click at [810, 354] on input "$20.00" at bounding box center [900, 353] width 361 height 34
type input "$2.00"
type textarea "x"
type input "$25.00"
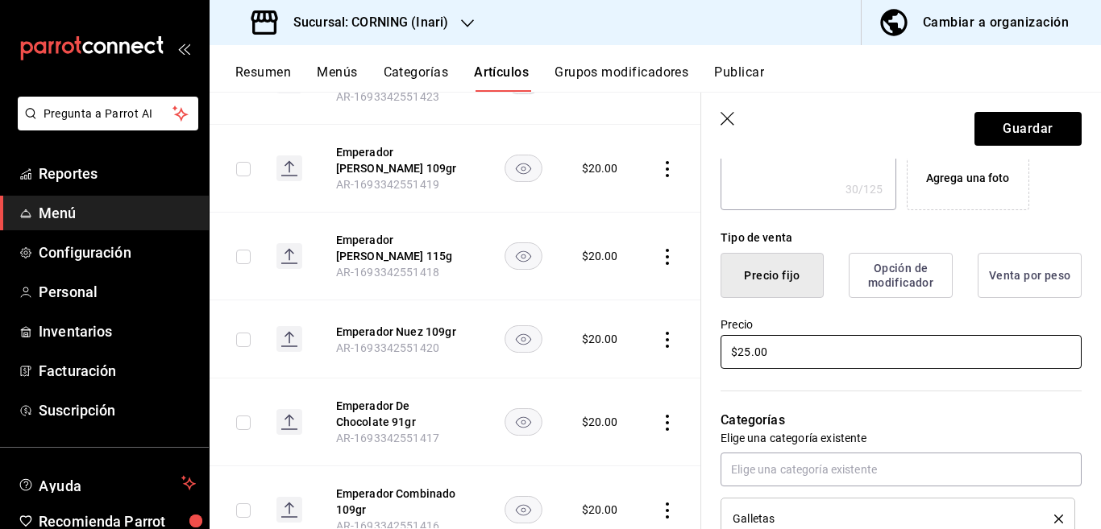
type textarea "x"
type input "$25.00"
click at [1005, 127] on button "Guardar" at bounding box center [1027, 129] width 107 height 34
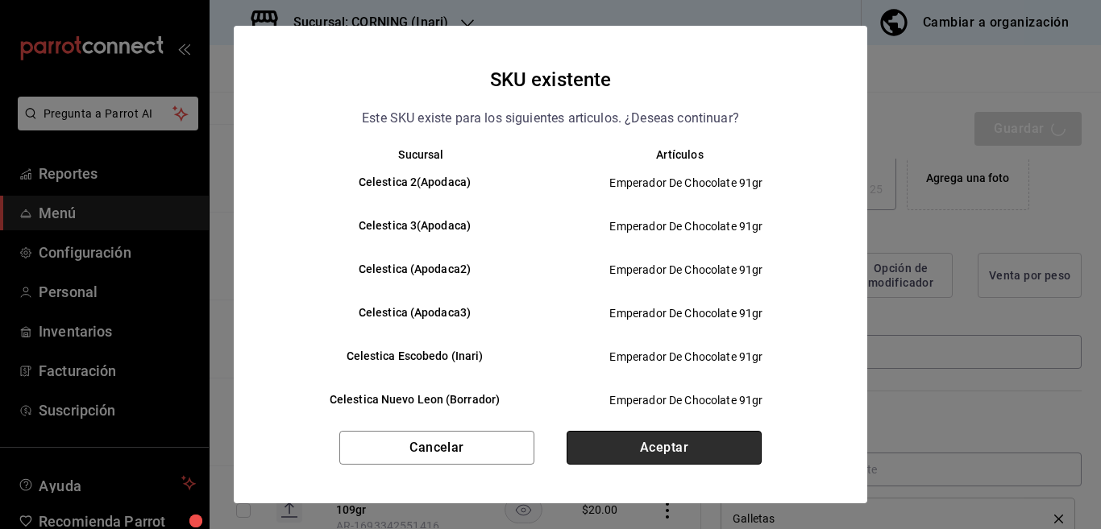
click at [660, 445] on button "Aceptar" at bounding box center [663, 448] width 195 height 34
type textarea "x"
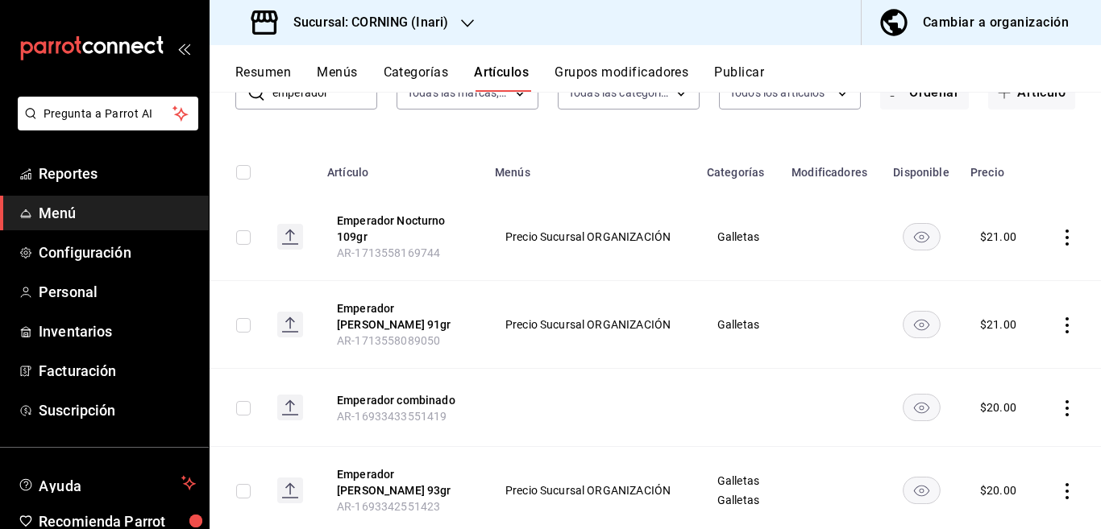
scroll to position [131, 0]
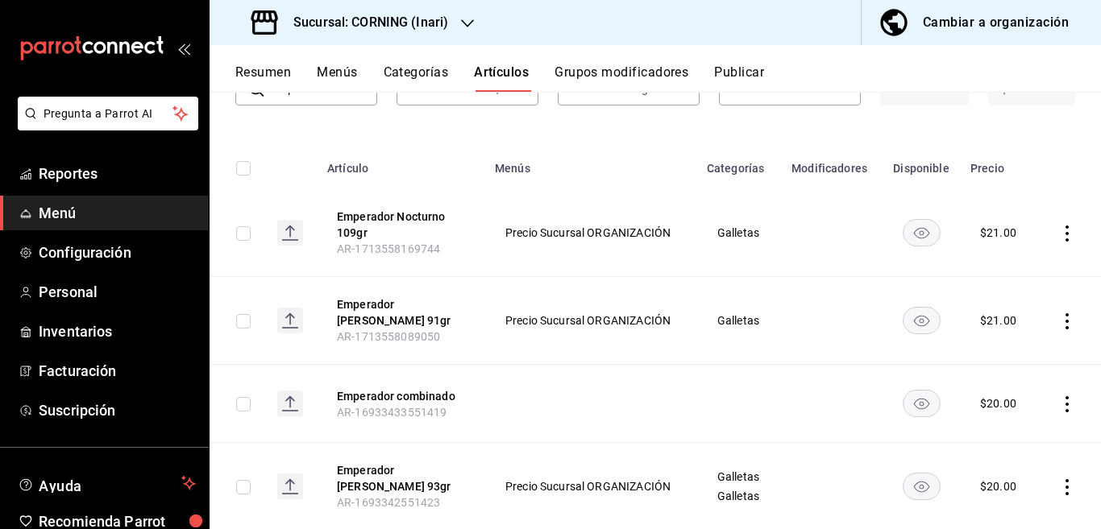
click at [1059, 407] on icon "actions" at bounding box center [1067, 404] width 16 height 16
click at [1005, 419] on span "Editar" at bounding box center [1005, 421] width 42 height 17
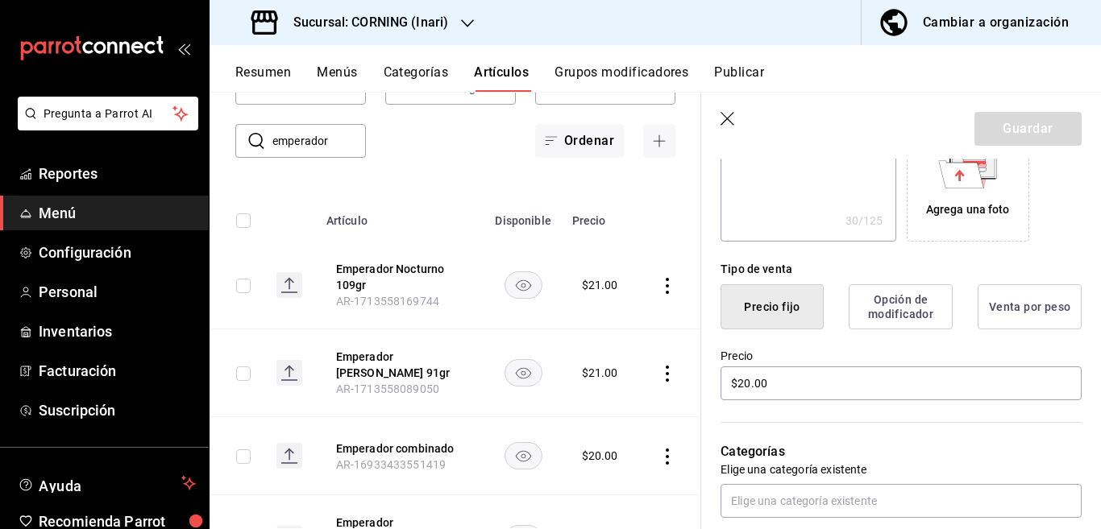
scroll to position [327, 0]
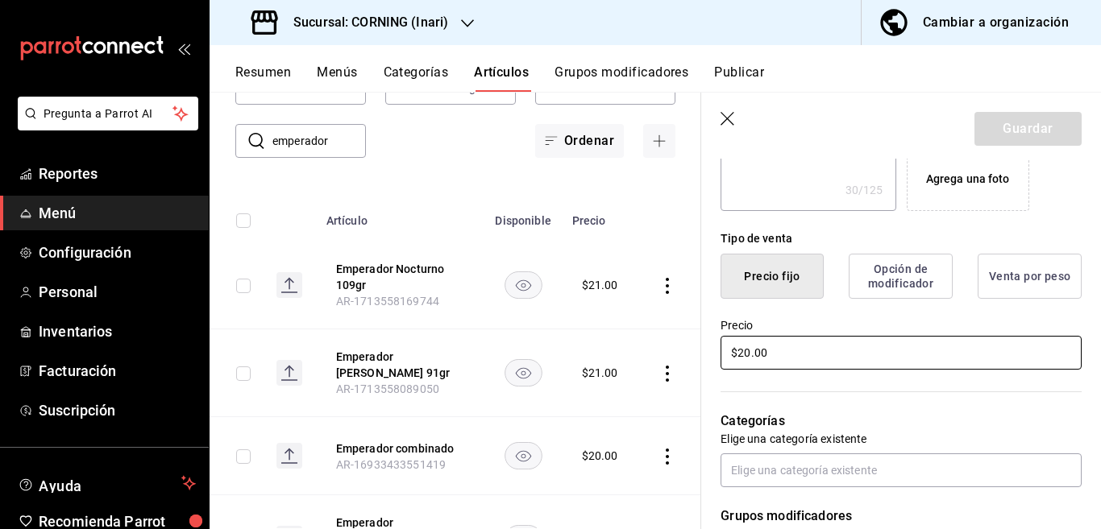
click at [810, 352] on input "$20.00" at bounding box center [900, 353] width 361 height 34
click at [1006, 122] on button "Guardar" at bounding box center [1027, 129] width 107 height 34
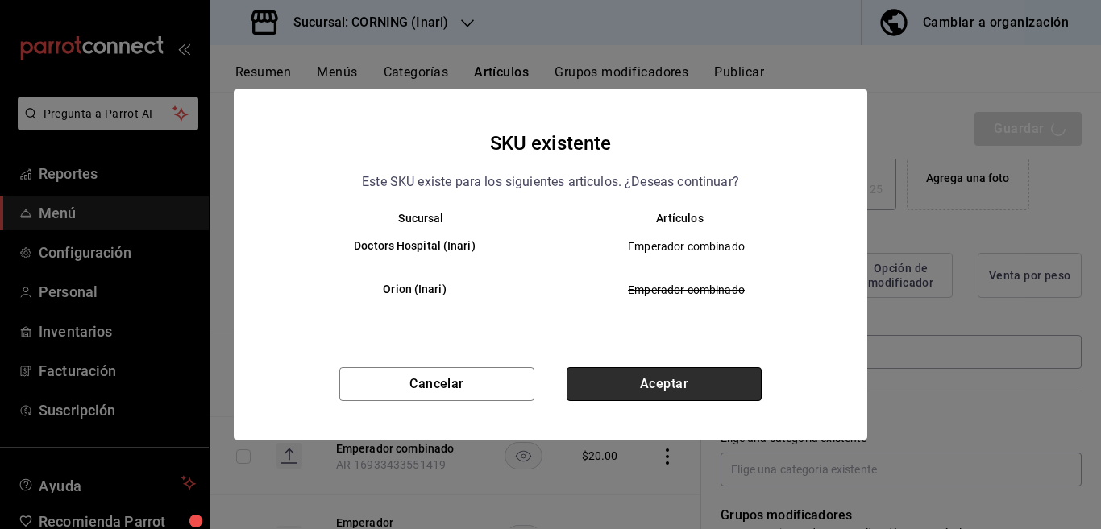
click at [668, 384] on button "Aceptar" at bounding box center [663, 384] width 195 height 34
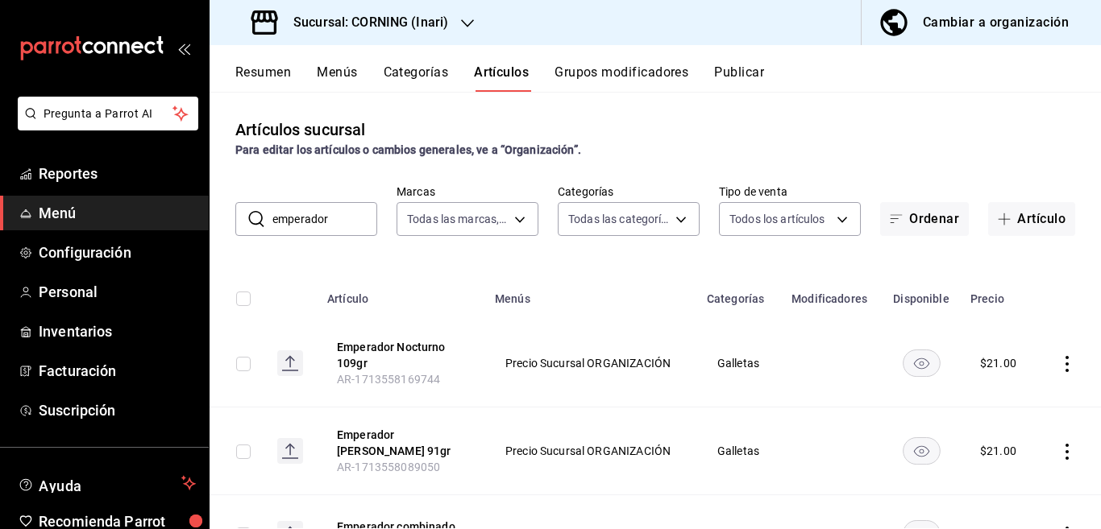
click at [1065, 364] on icon "actions" at bounding box center [1066, 364] width 3 height 16
click at [993, 396] on span "Editar" at bounding box center [1005, 400] width 42 height 17
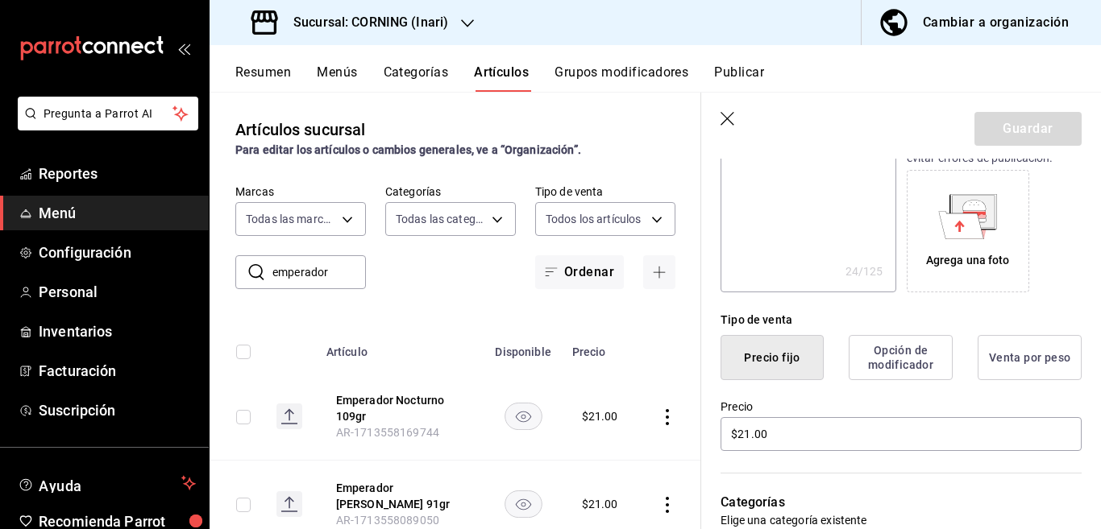
scroll to position [262, 0]
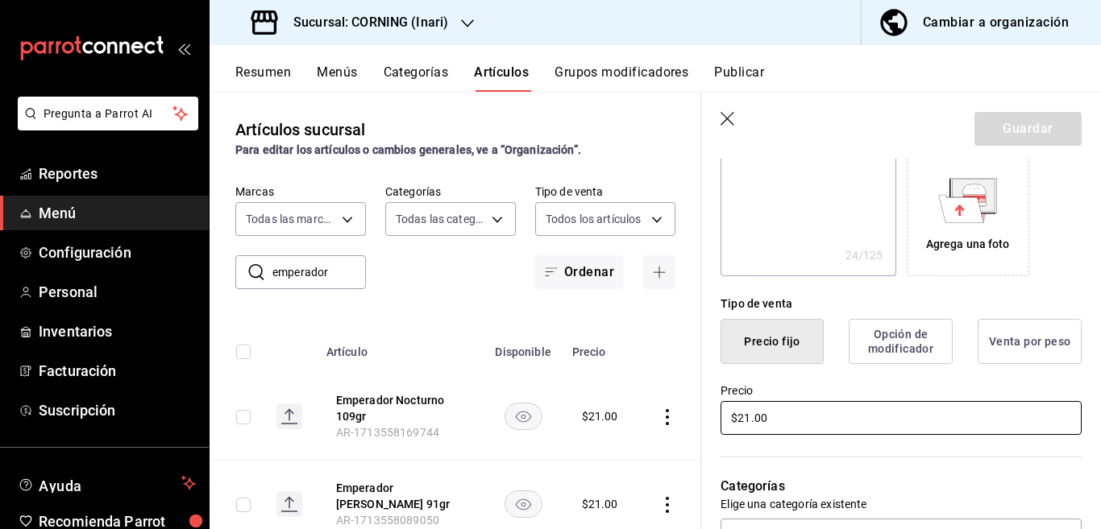
click at [799, 414] on input "$21.00" at bounding box center [900, 418] width 361 height 34
click at [990, 131] on button "Guardar" at bounding box center [1027, 129] width 107 height 34
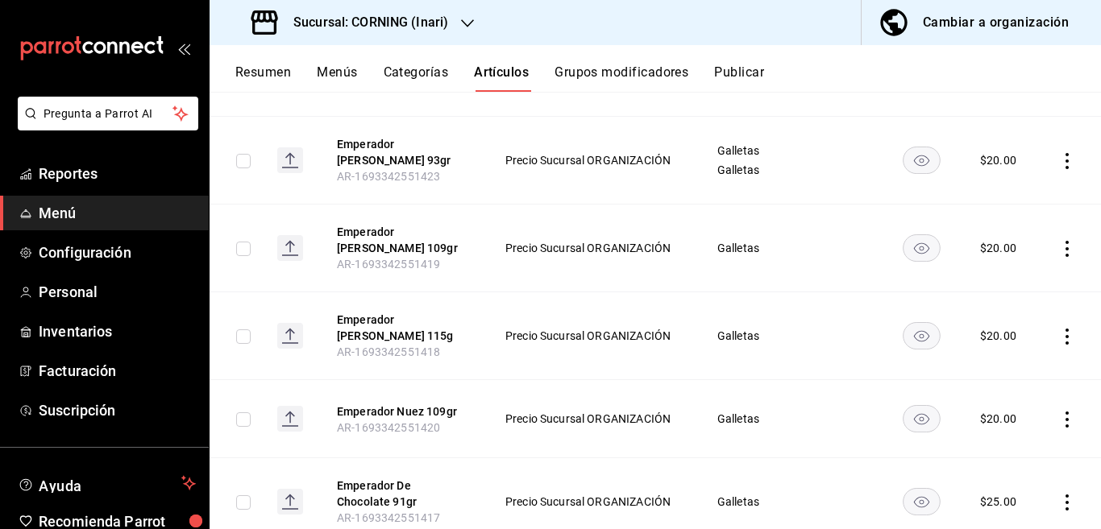
scroll to position [458, 0]
click at [1059, 410] on icon "actions" at bounding box center [1067, 418] width 16 height 16
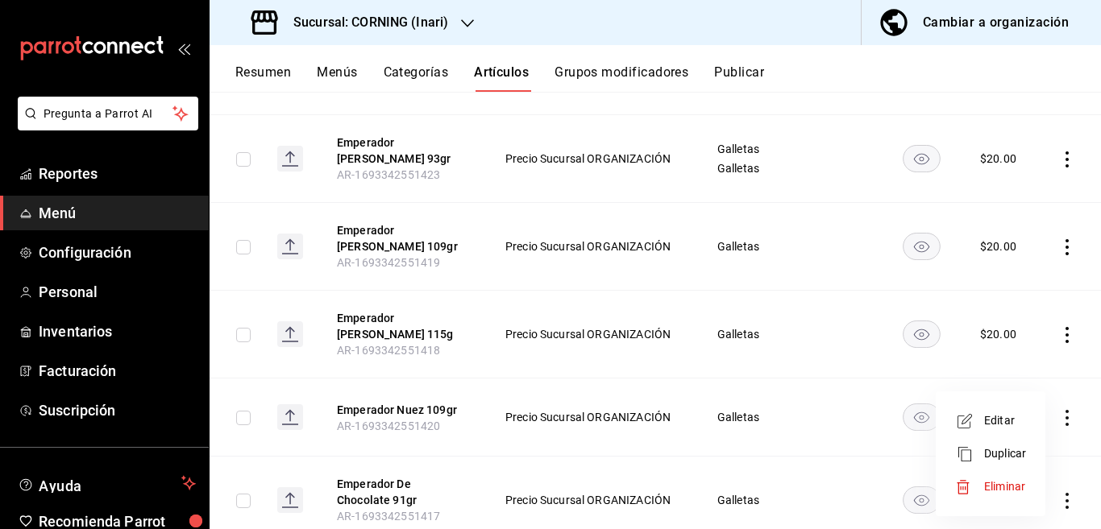
click at [1002, 418] on span "Editar" at bounding box center [1005, 421] width 42 height 17
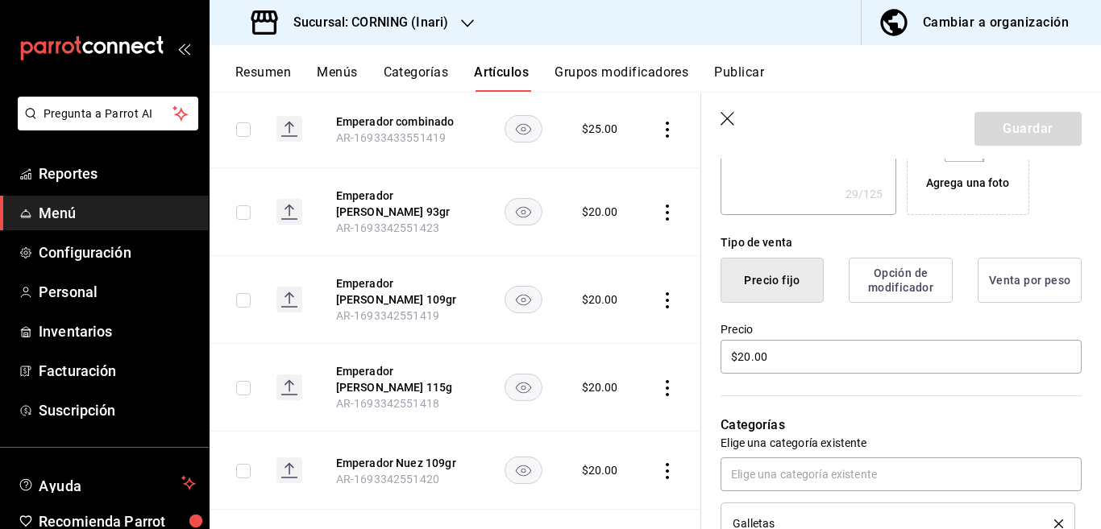
scroll to position [327, 0]
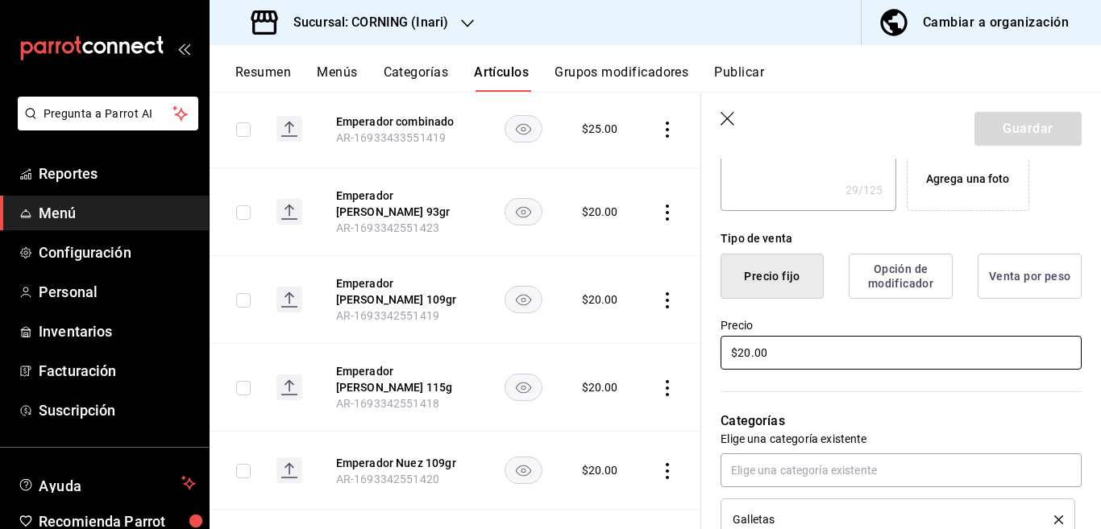
click at [819, 348] on input "$20.00" at bounding box center [900, 353] width 361 height 34
click at [1002, 122] on button "Guardar" at bounding box center [1027, 129] width 107 height 34
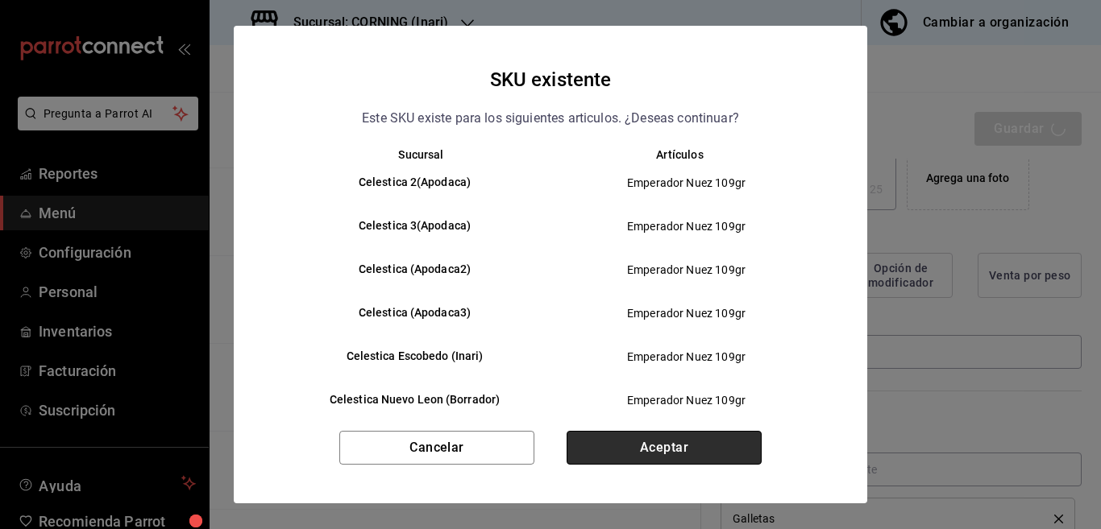
click at [664, 442] on button "Aceptar" at bounding box center [663, 448] width 195 height 34
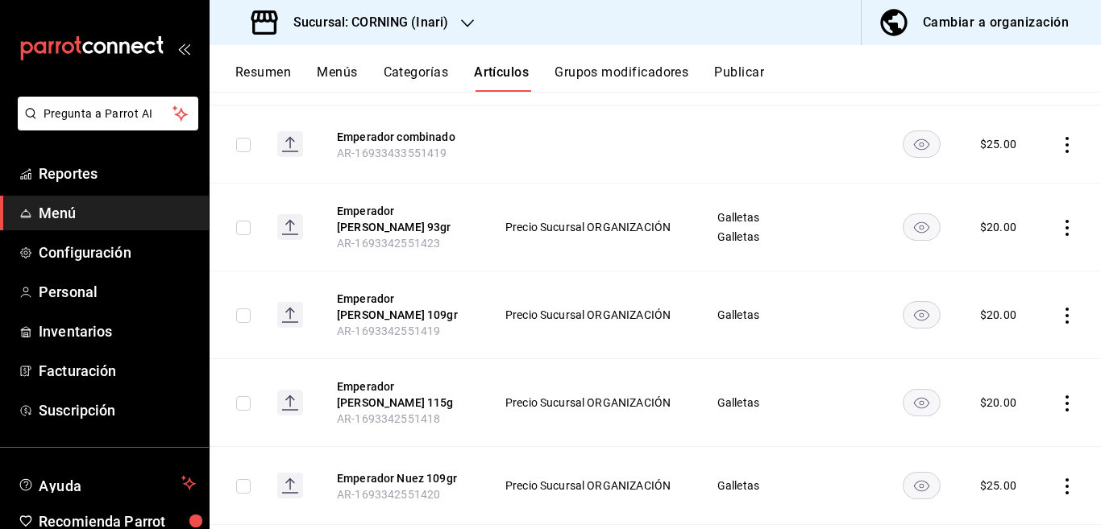
scroll to position [392, 0]
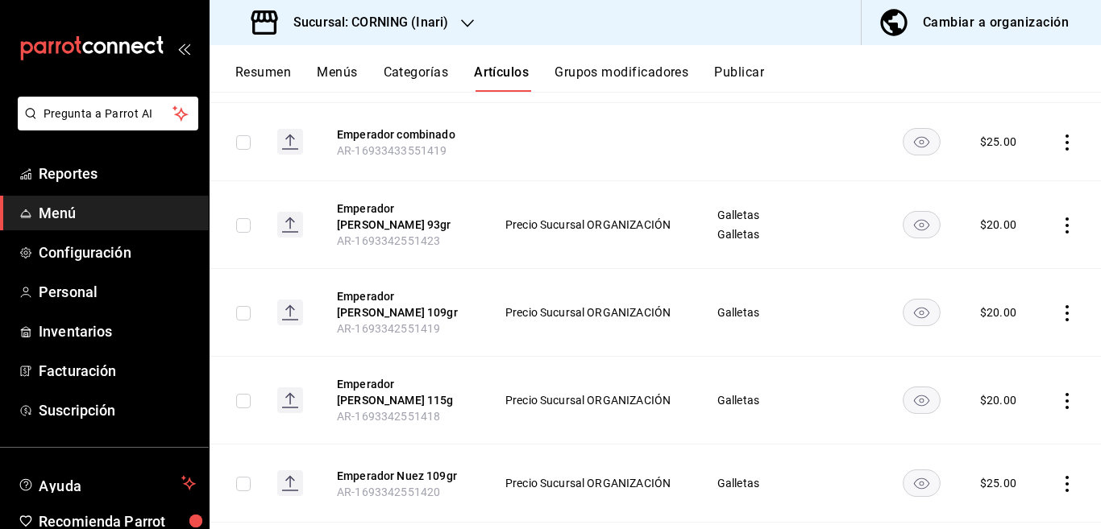
click at [1059, 394] on icon "actions" at bounding box center [1067, 401] width 16 height 16
click at [1002, 418] on span "Editar" at bounding box center [1005, 421] width 42 height 17
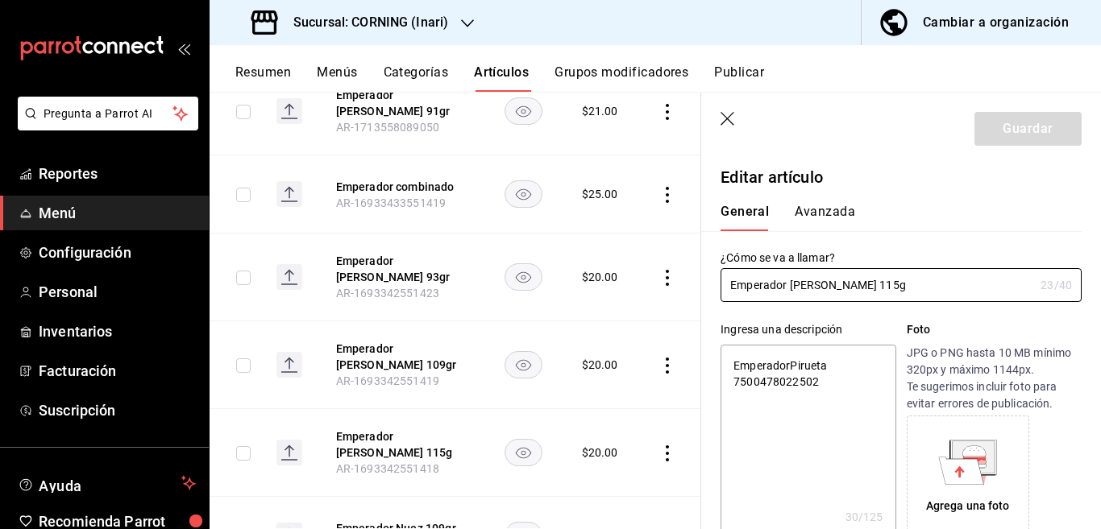
scroll to position [327, 0]
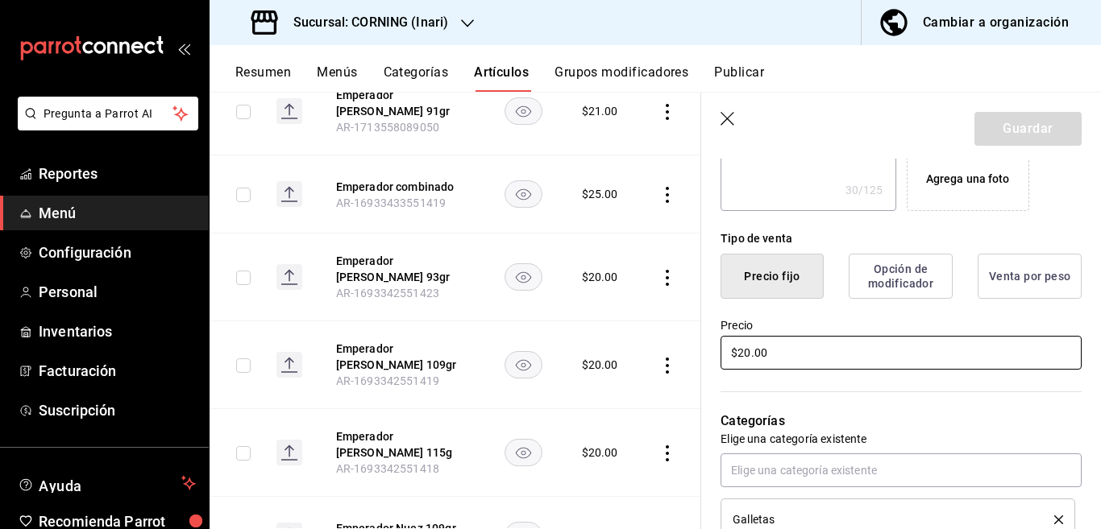
click at [818, 361] on input "$20.00" at bounding box center [900, 353] width 361 height 34
click at [981, 129] on button "Guardar" at bounding box center [1027, 129] width 107 height 34
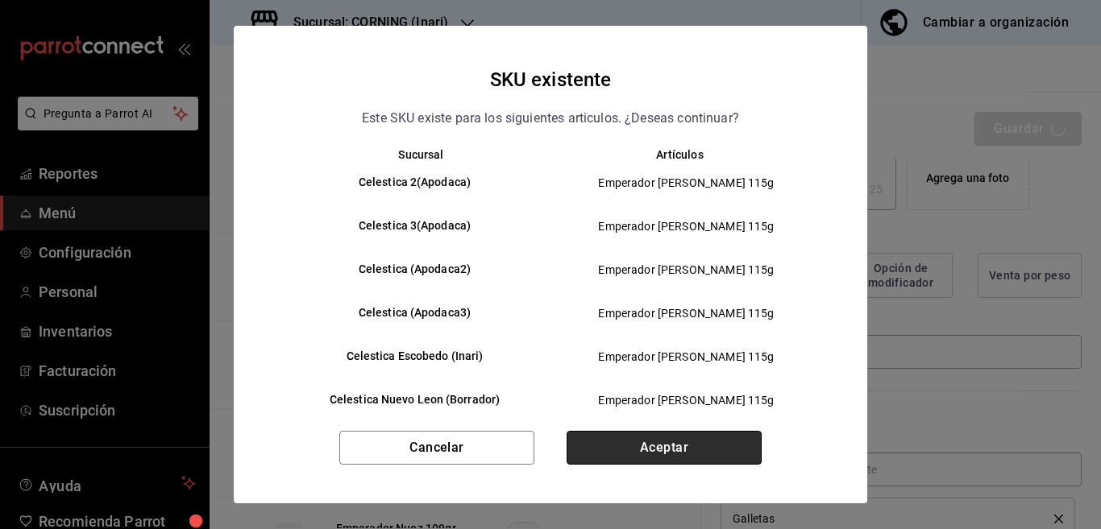
click at [662, 450] on button "Aceptar" at bounding box center [663, 448] width 195 height 34
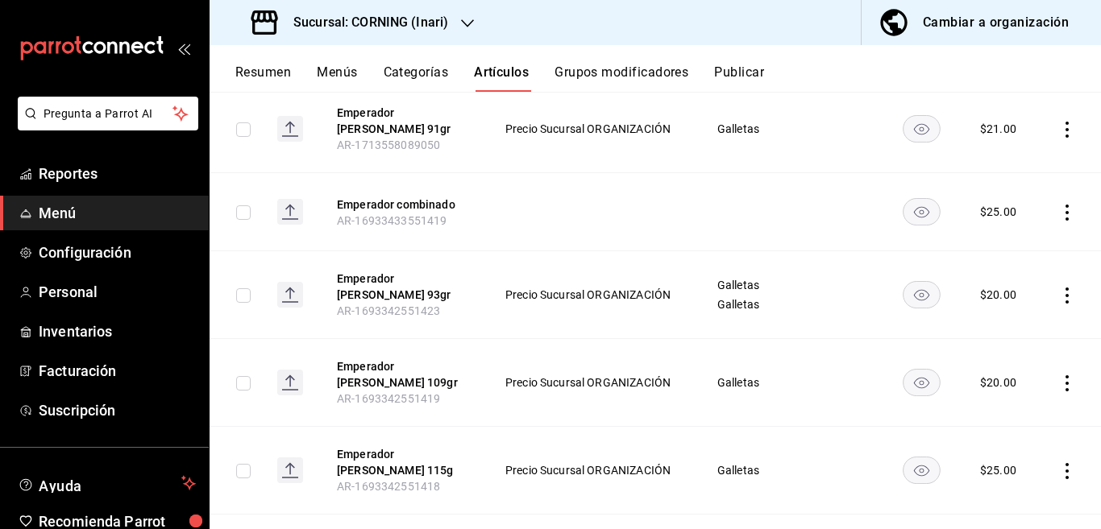
scroll to position [327, 0]
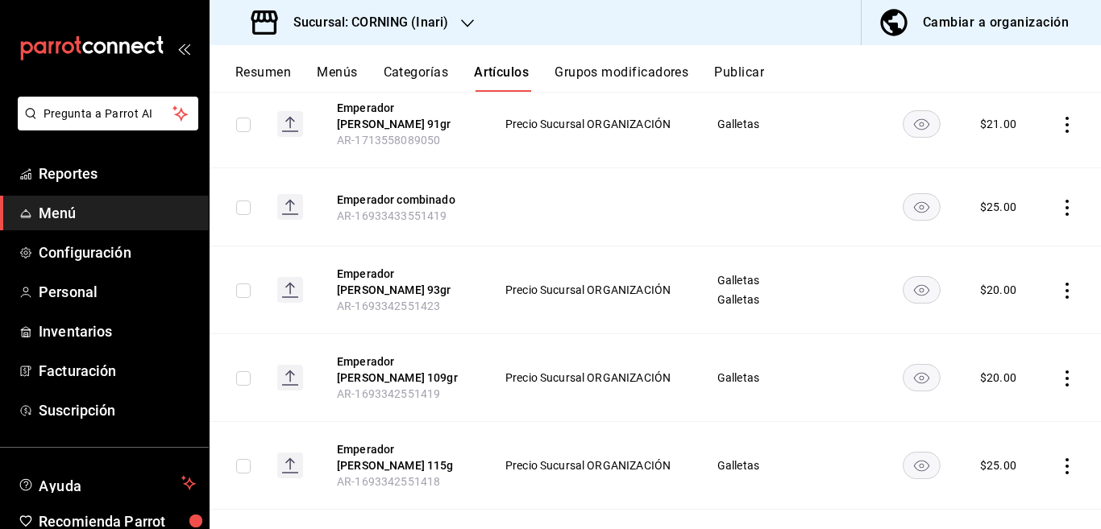
click at [1059, 371] on icon "actions" at bounding box center [1067, 379] width 16 height 16
click at [995, 405] on span "Editar" at bounding box center [1005, 405] width 42 height 17
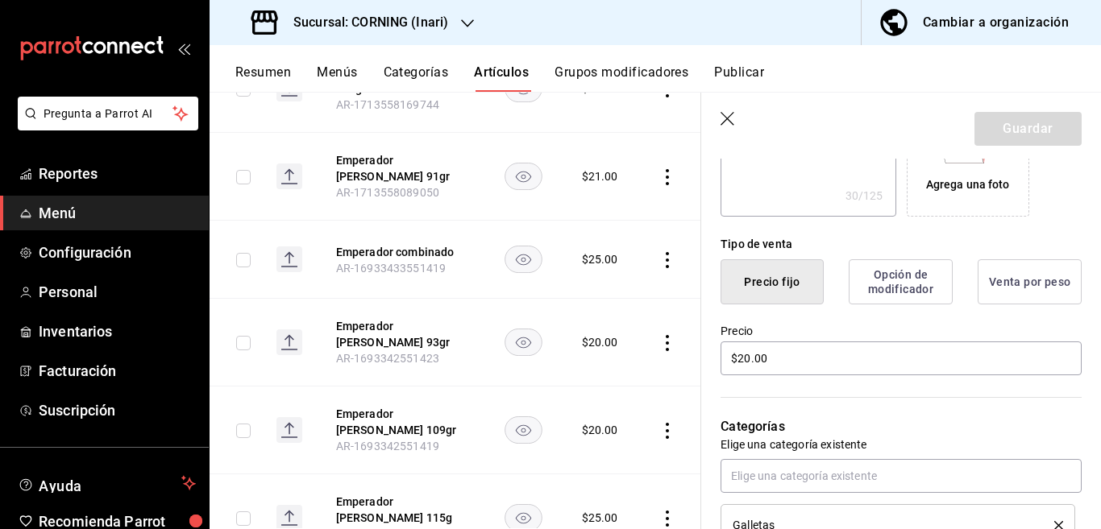
scroll to position [327, 0]
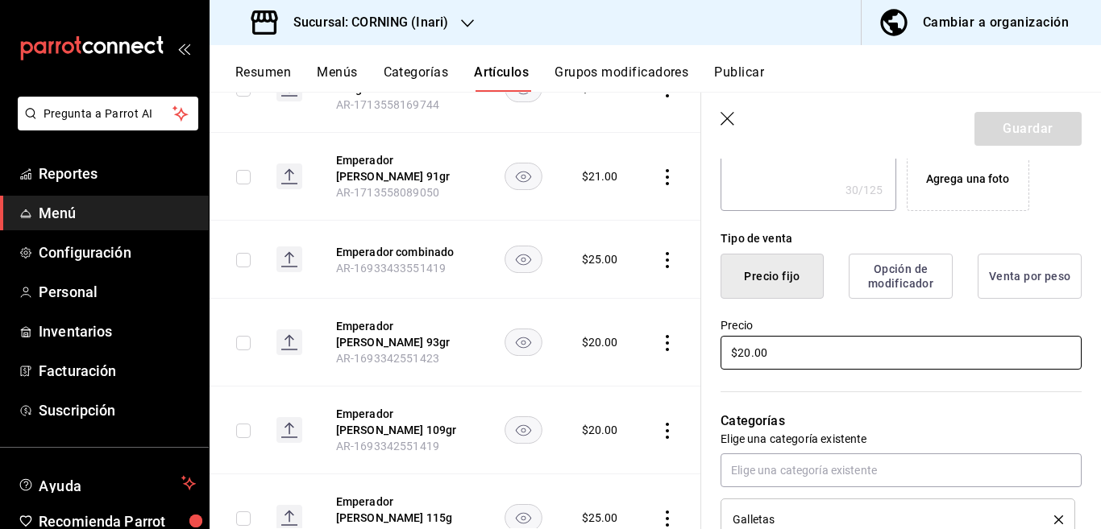
click at [831, 358] on input "$20.00" at bounding box center [900, 353] width 361 height 34
click at [1012, 127] on button "Guardar" at bounding box center [1027, 129] width 107 height 34
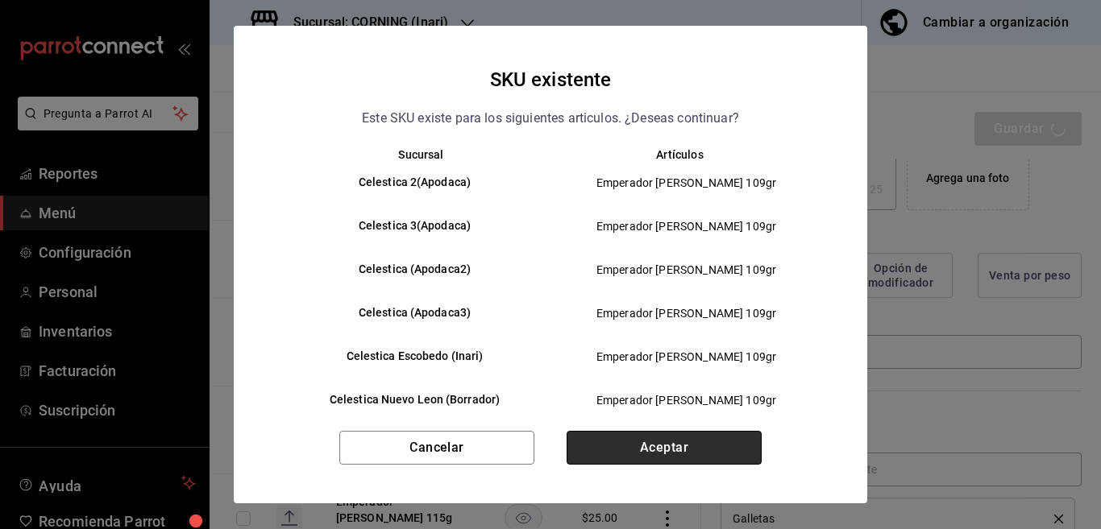
click at [662, 443] on button "Aceptar" at bounding box center [663, 448] width 195 height 34
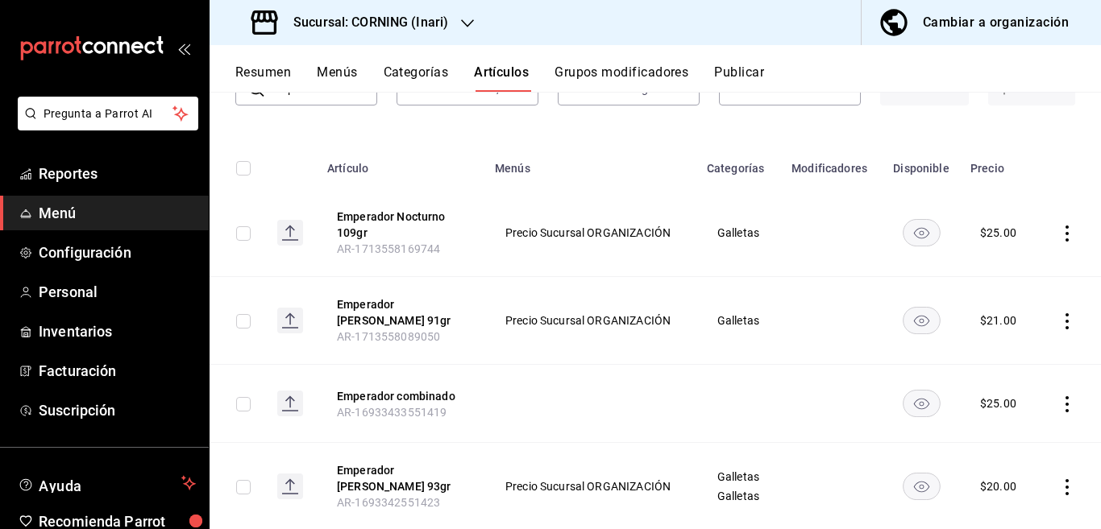
scroll to position [131, 0]
click at [1059, 317] on icon "actions" at bounding box center [1067, 321] width 16 height 16
click at [1001, 357] on span "Editar" at bounding box center [1005, 358] width 42 height 17
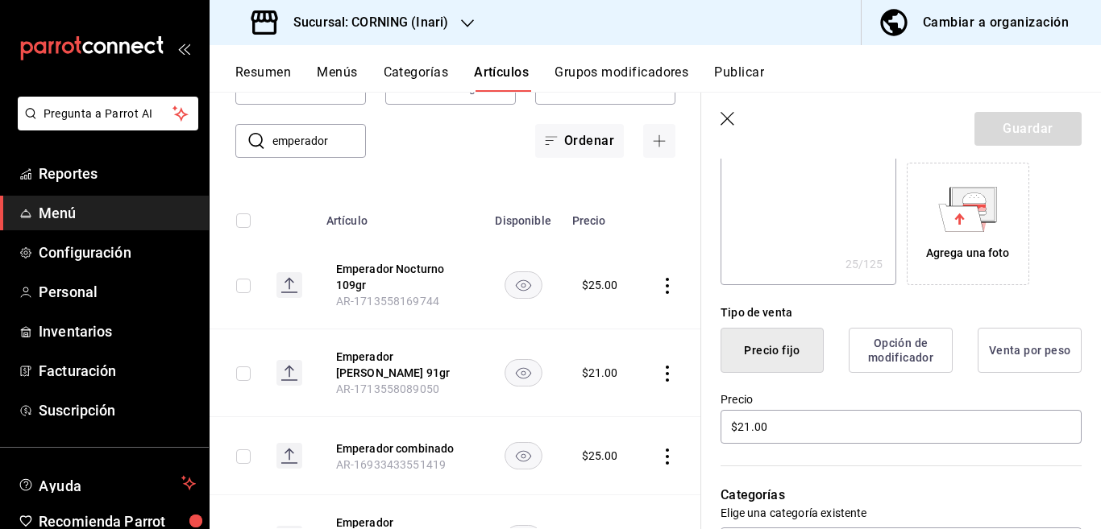
scroll to position [262, 0]
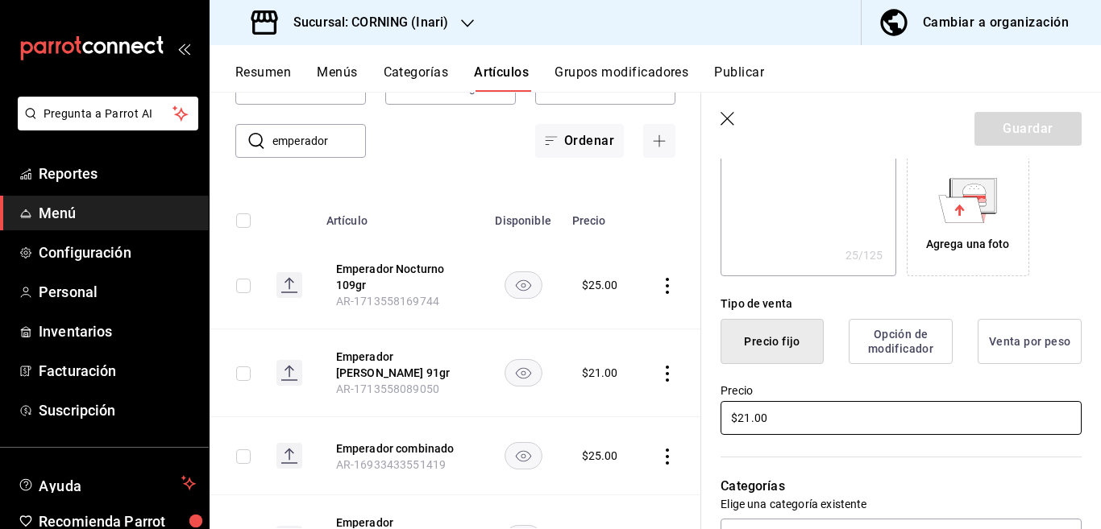
click at [786, 413] on input "$21.00" at bounding box center [900, 418] width 361 height 34
click at [996, 119] on button "Guardar" at bounding box center [1027, 129] width 107 height 34
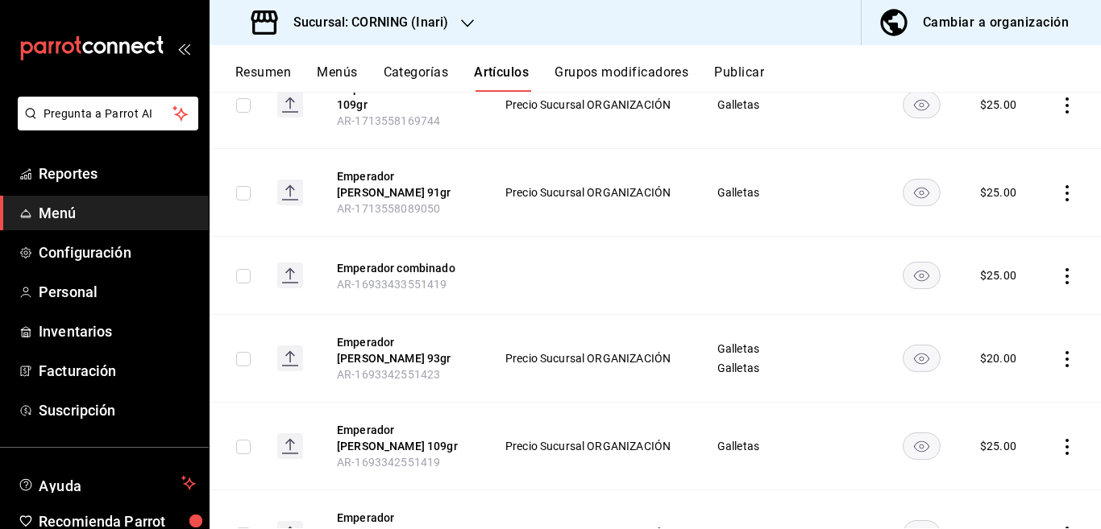
scroll to position [262, 0]
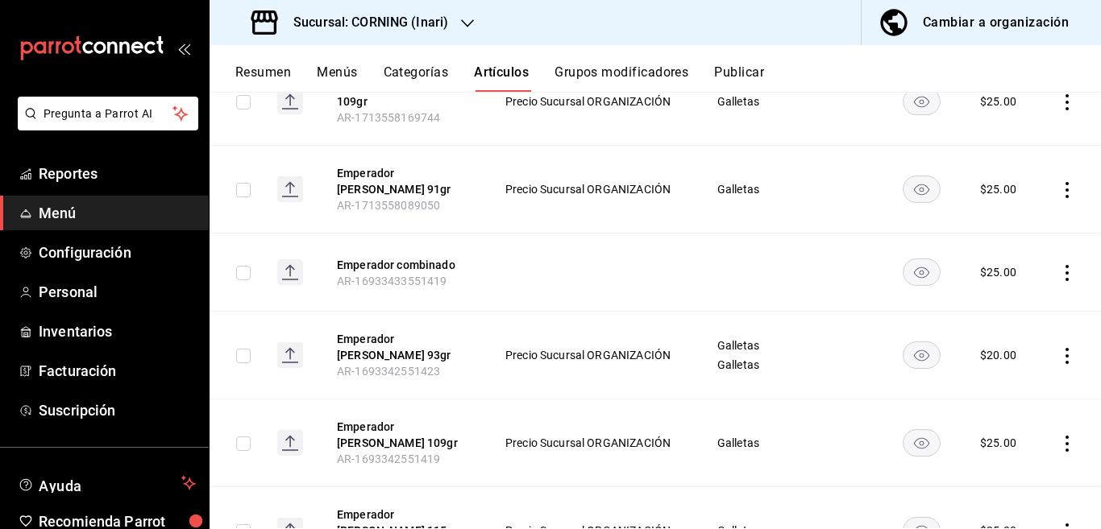
click at [1065, 351] on icon "actions" at bounding box center [1066, 356] width 3 height 16
click at [1006, 386] on span "Editar" at bounding box center [1005, 388] width 42 height 17
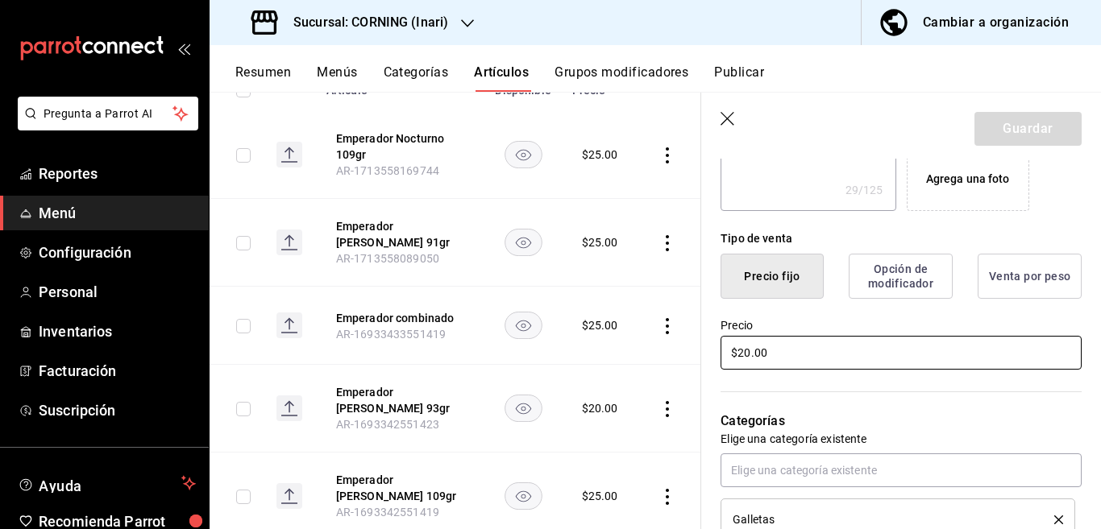
scroll to position [327, 0]
click at [803, 347] on input "$20.00" at bounding box center [900, 353] width 361 height 34
click at [976, 131] on button "Guardar" at bounding box center [1027, 129] width 107 height 34
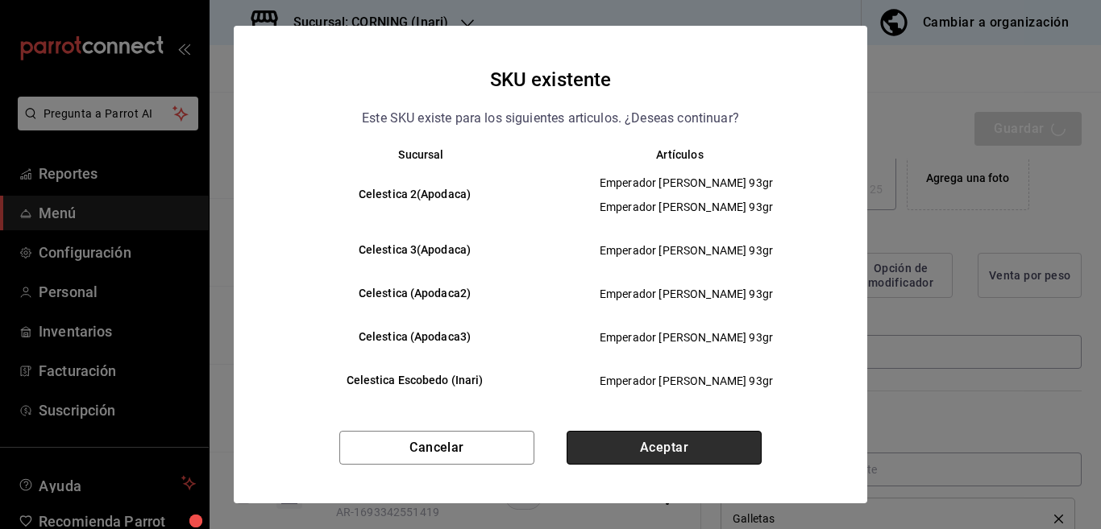
click at [702, 440] on button "Aceptar" at bounding box center [663, 448] width 195 height 34
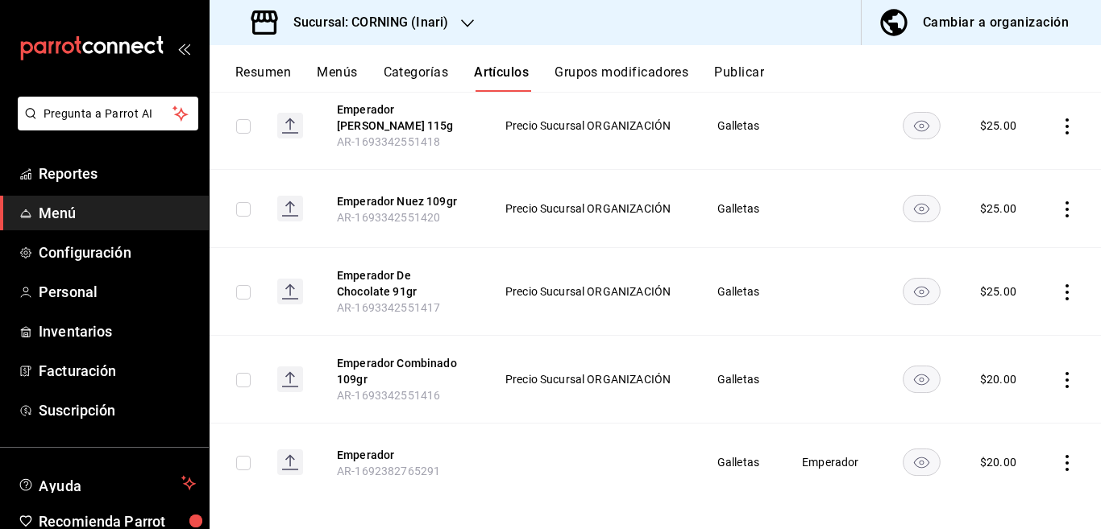
scroll to position [669, 0]
click at [1059, 454] on icon "actions" at bounding box center [1067, 462] width 16 height 16
click at [996, 417] on span "Editar" at bounding box center [1005, 421] width 42 height 17
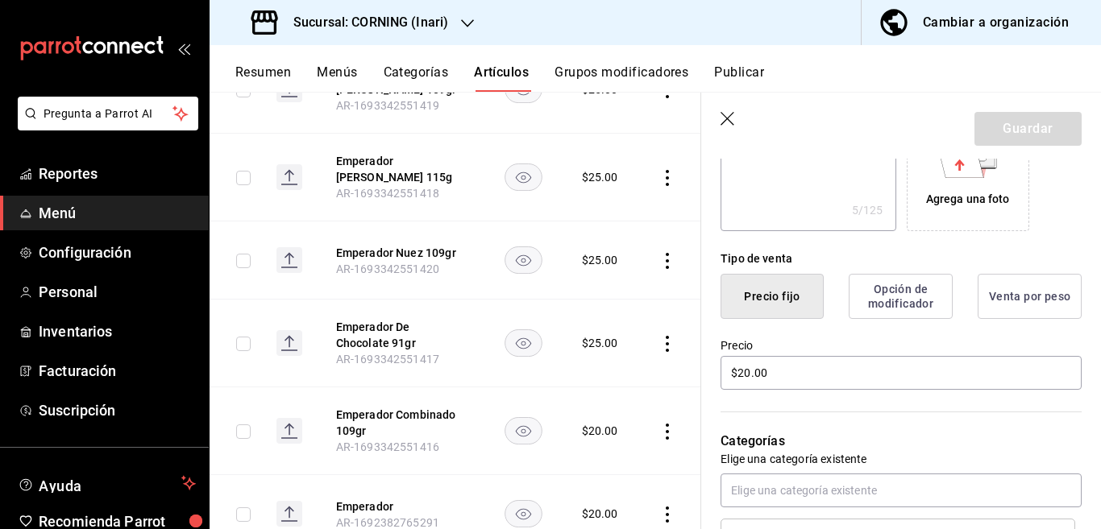
scroll to position [327, 0]
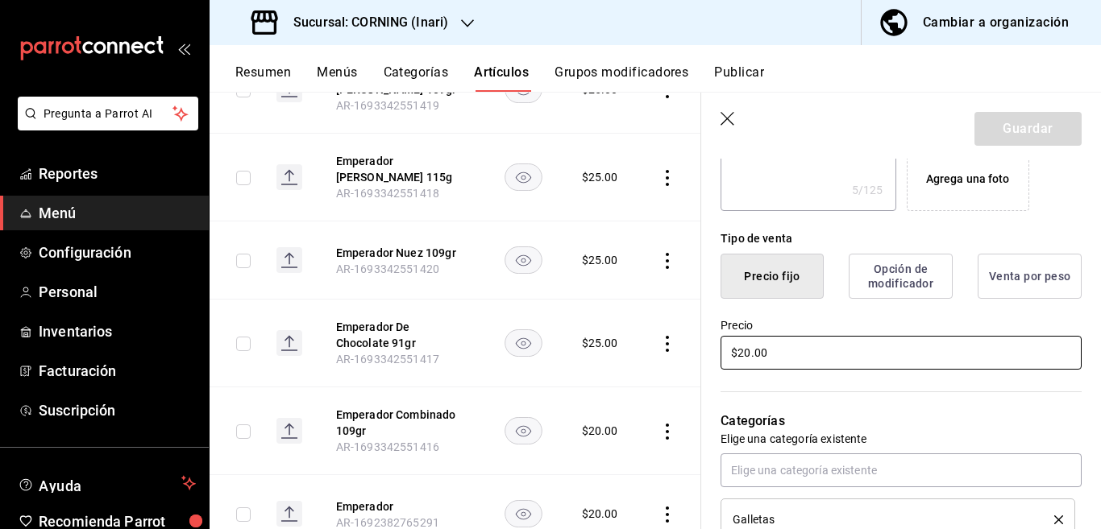
click at [825, 354] on input "$20.00" at bounding box center [900, 353] width 361 height 34
click at [988, 131] on button "Guardar" at bounding box center [1027, 129] width 107 height 34
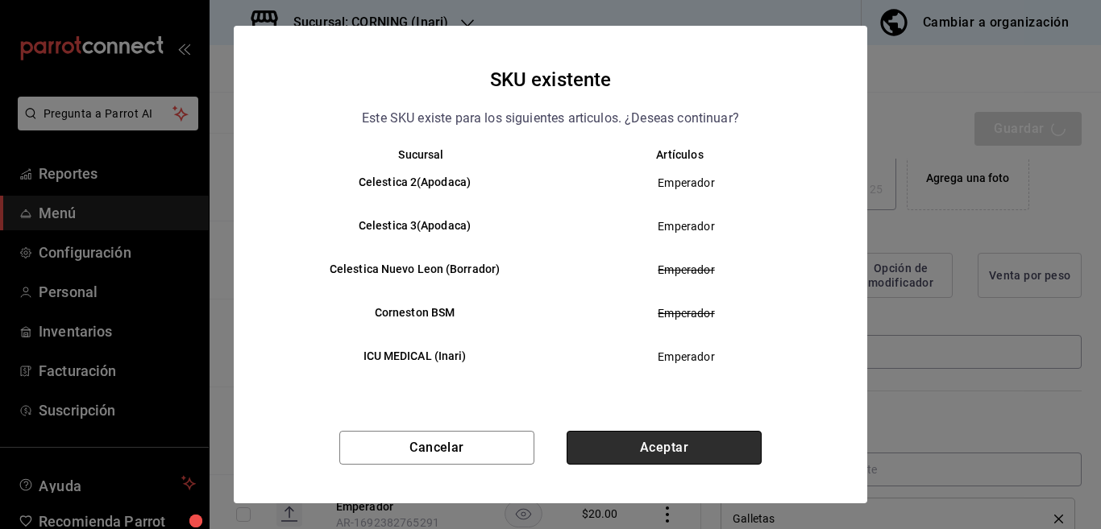
click at [704, 441] on button "Aceptar" at bounding box center [663, 448] width 195 height 34
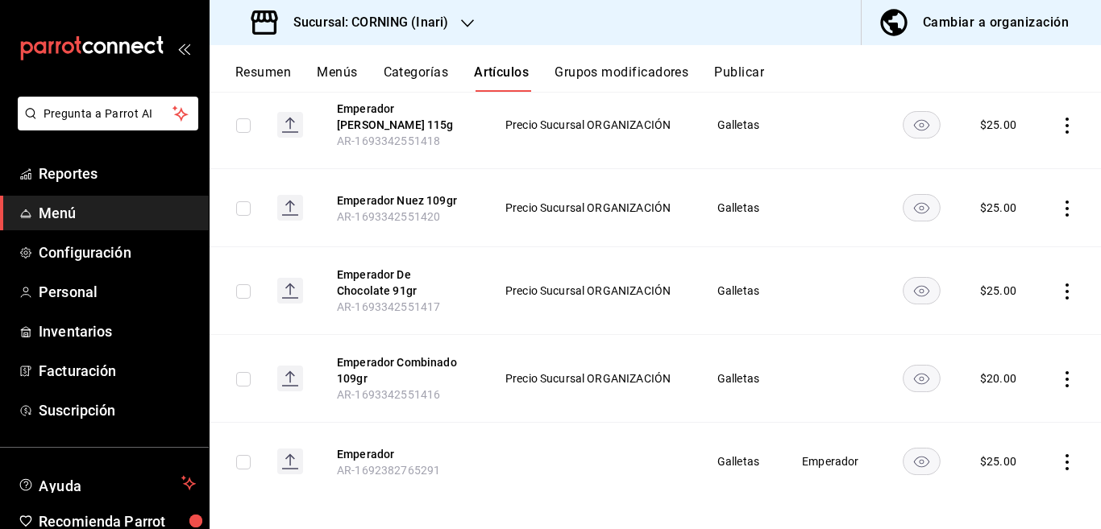
scroll to position [669, 0]
click at [1059, 371] on icon "actions" at bounding box center [1067, 379] width 16 height 16
click at [1002, 399] on span "Editar" at bounding box center [1005, 405] width 42 height 17
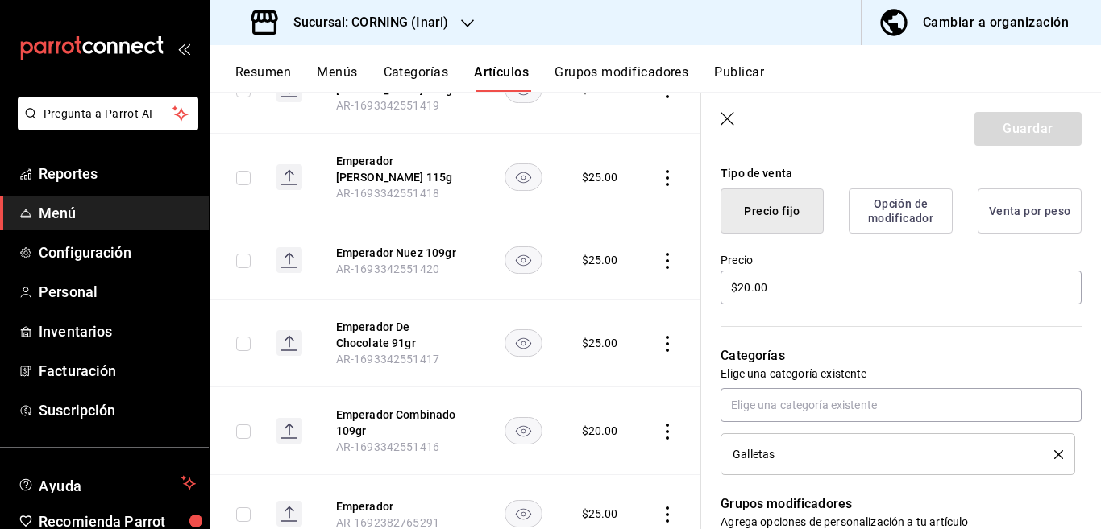
scroll to position [392, 0]
click at [794, 289] on input "$20.00" at bounding box center [900, 288] width 361 height 34
click at [1020, 111] on header "Guardar" at bounding box center [901, 126] width 400 height 66
click at [1014, 127] on button "Guardar" at bounding box center [1027, 129] width 107 height 34
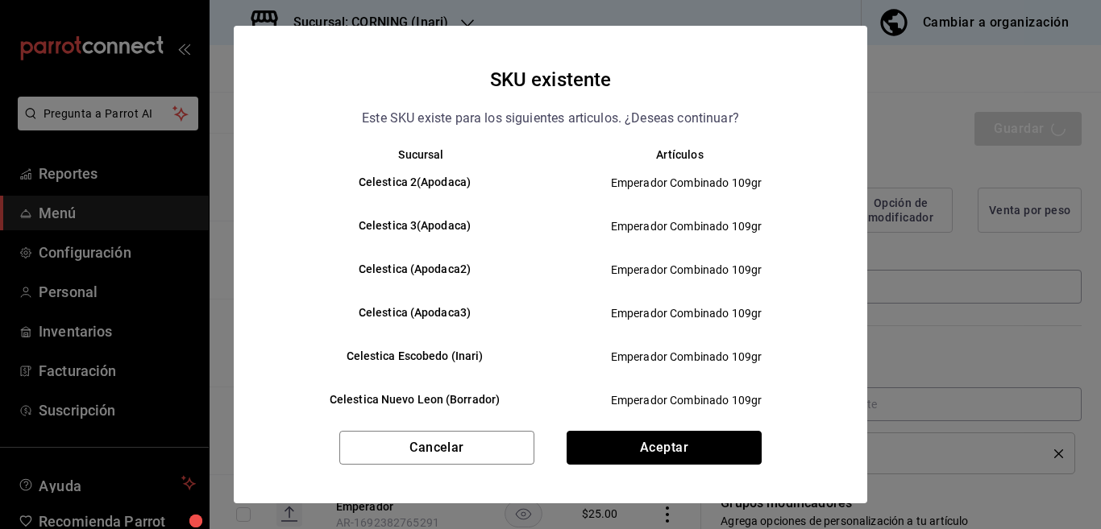
click at [662, 446] on button "Aceptar" at bounding box center [663, 448] width 195 height 34
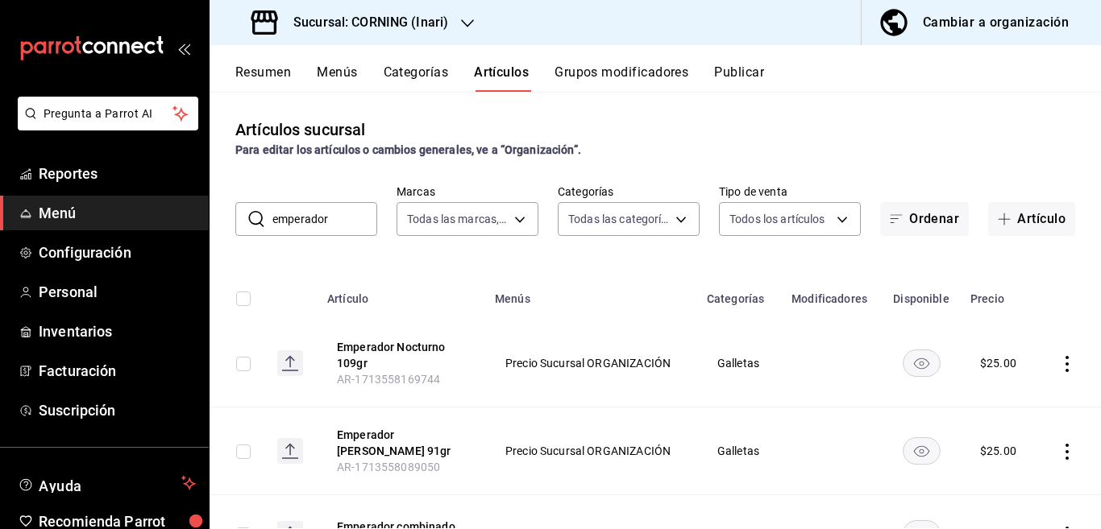
click at [338, 218] on input "emperador" at bounding box center [324, 219] width 105 height 32
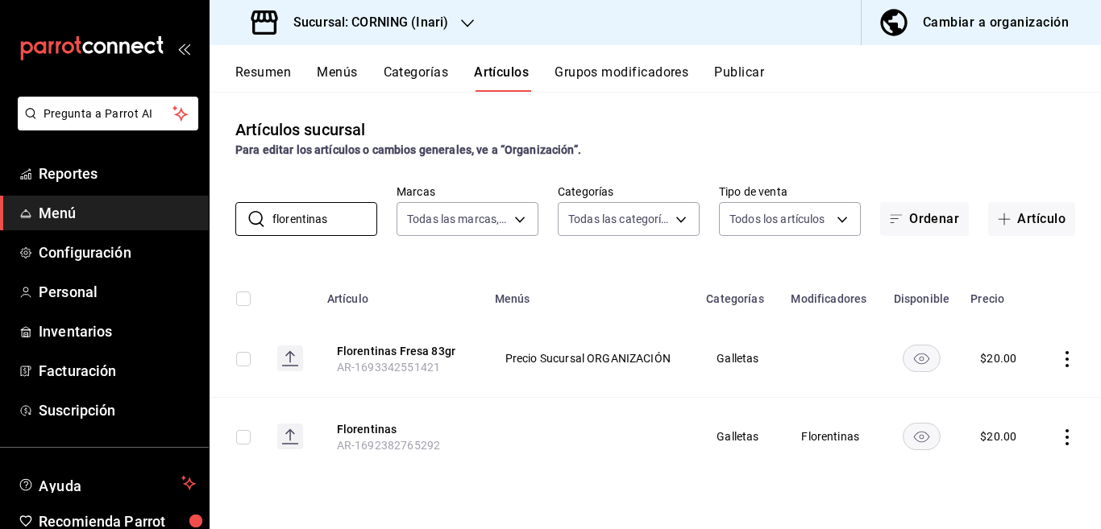
click at [639, 259] on div "Artículos sucursal Para editar los artículos o cambios generales, ve a “Organiz…" at bounding box center [654, 310] width 891 height 437
click at [1067, 359] on icon "actions" at bounding box center [1066, 359] width 3 height 16
click at [1006, 392] on span "Editar" at bounding box center [1018, 396] width 42 height 17
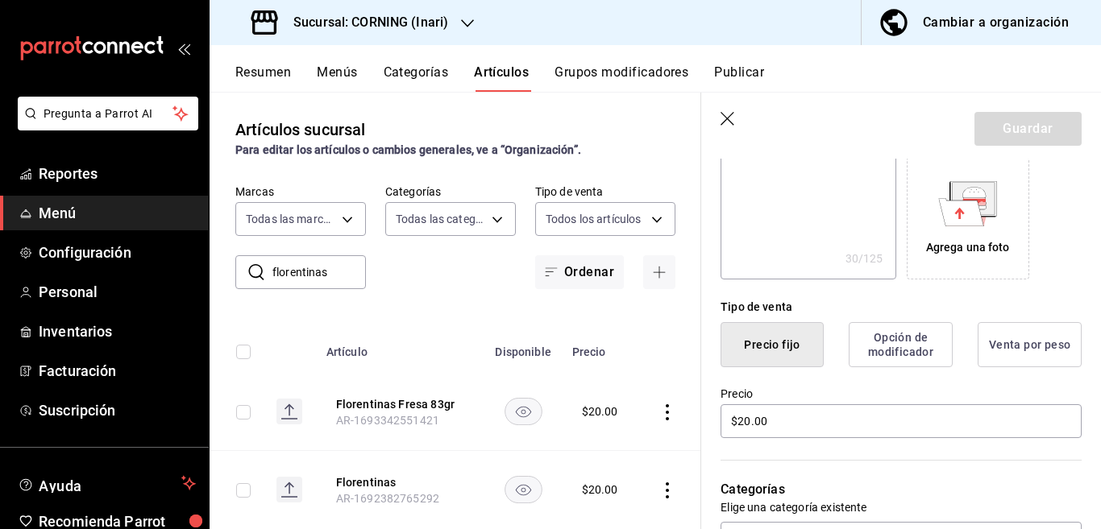
scroll to position [262, 0]
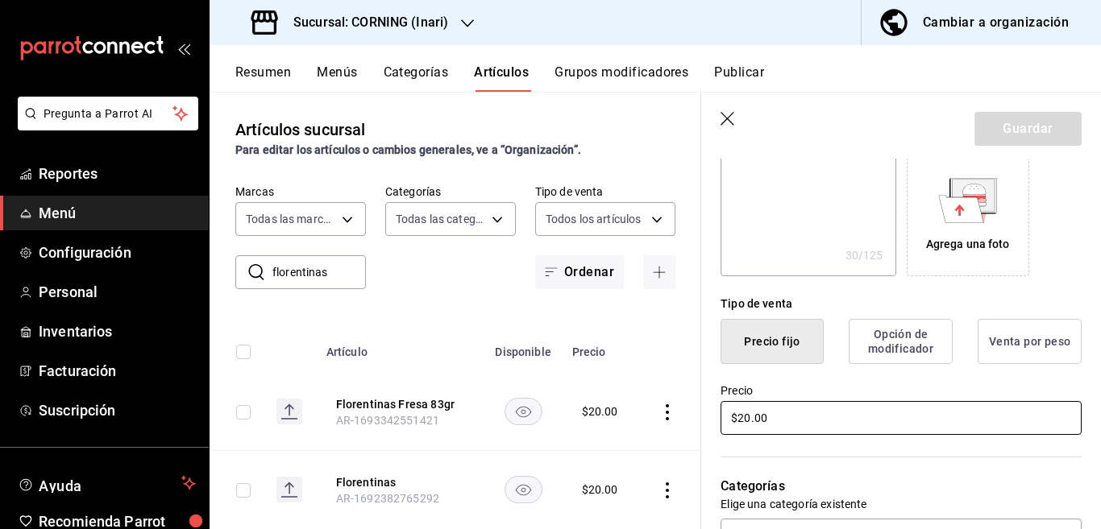
click at [801, 418] on input "$20.00" at bounding box center [900, 418] width 361 height 34
click at [987, 126] on button "Guardar" at bounding box center [1027, 129] width 107 height 34
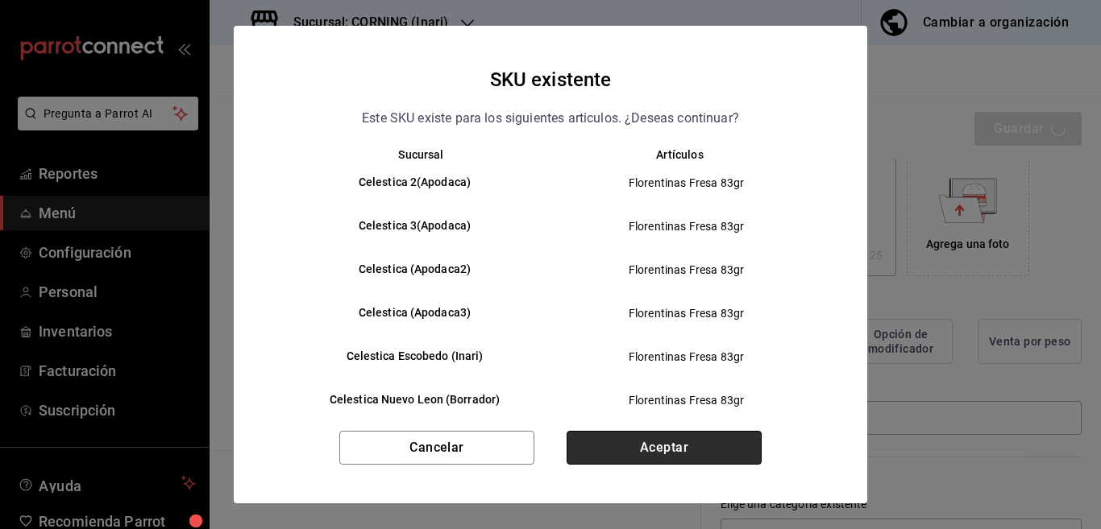
click at [699, 446] on button "Aceptar" at bounding box center [663, 448] width 195 height 34
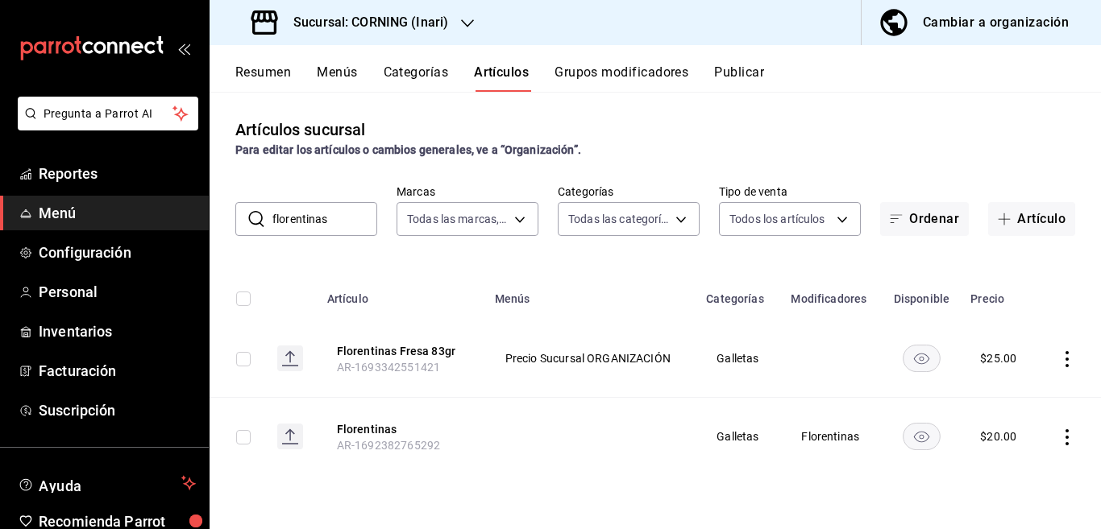
click at [1063, 435] on icon "actions" at bounding box center [1067, 437] width 16 height 16
click at [1019, 420] on span "Editar" at bounding box center [1018, 421] width 42 height 17
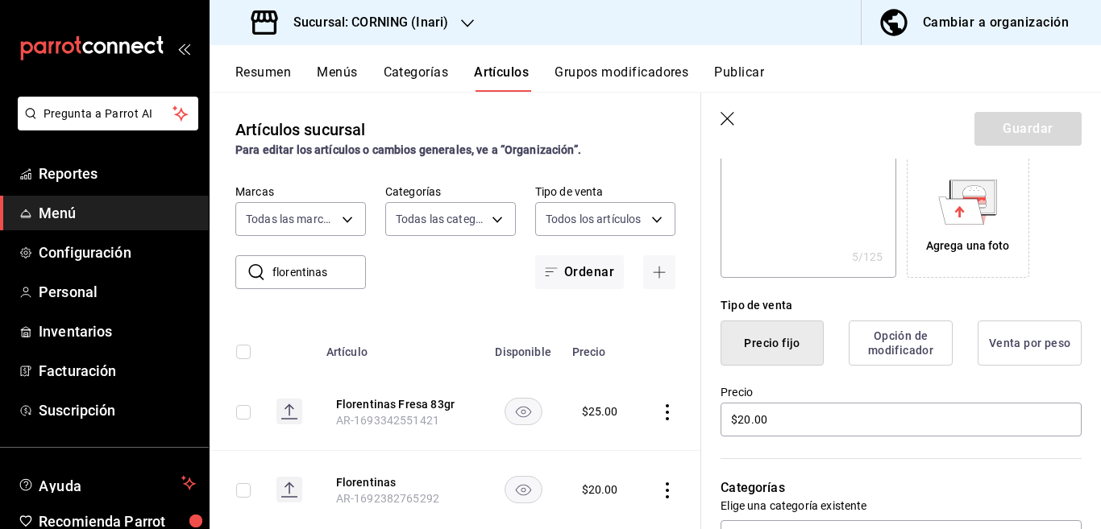
scroll to position [262, 0]
click at [790, 420] on input "$20.00" at bounding box center [900, 418] width 361 height 34
click at [993, 126] on button "Guardar" at bounding box center [1027, 129] width 107 height 34
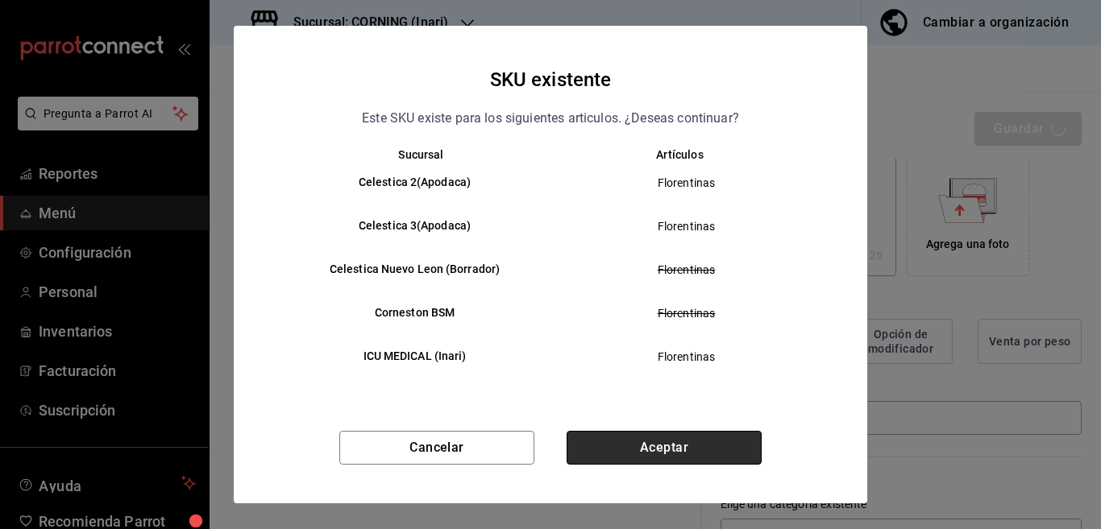
click at [643, 439] on button "Aceptar" at bounding box center [663, 448] width 195 height 34
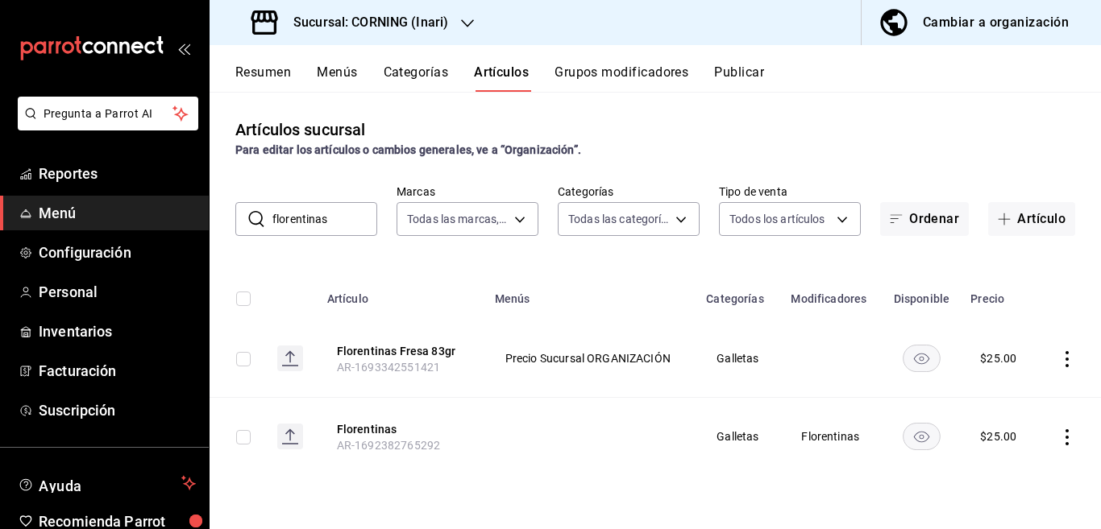
click at [356, 225] on input "florentinas" at bounding box center [324, 219] width 105 height 32
click at [1064, 358] on icon "actions" at bounding box center [1067, 359] width 16 height 16
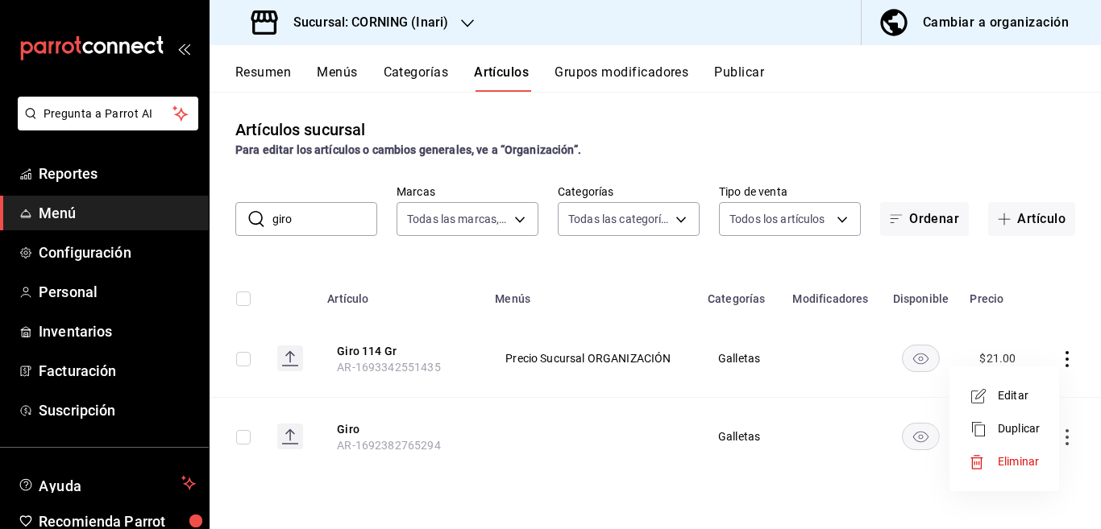
click at [1014, 392] on span "Editar" at bounding box center [1018, 396] width 42 height 17
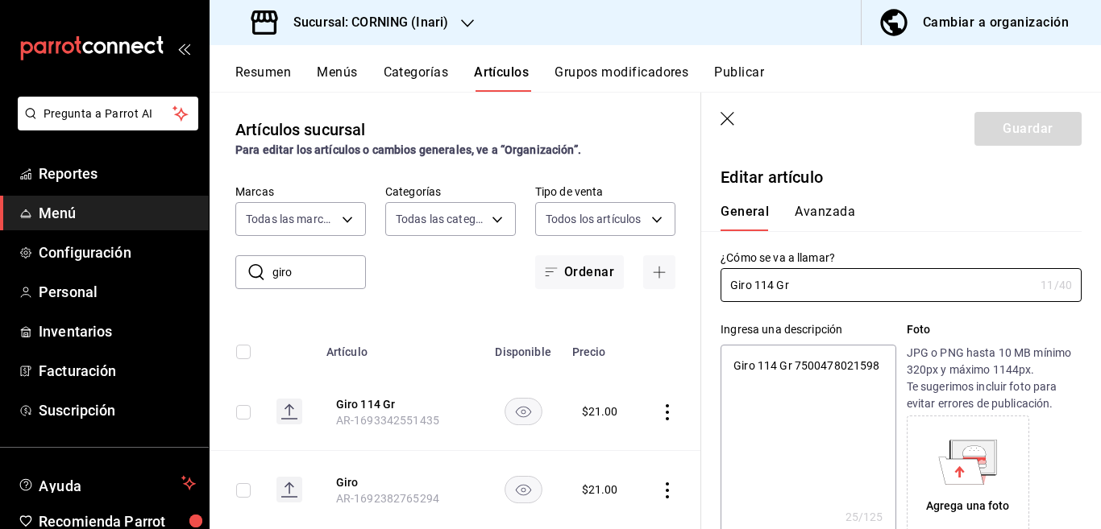
scroll to position [262, 0]
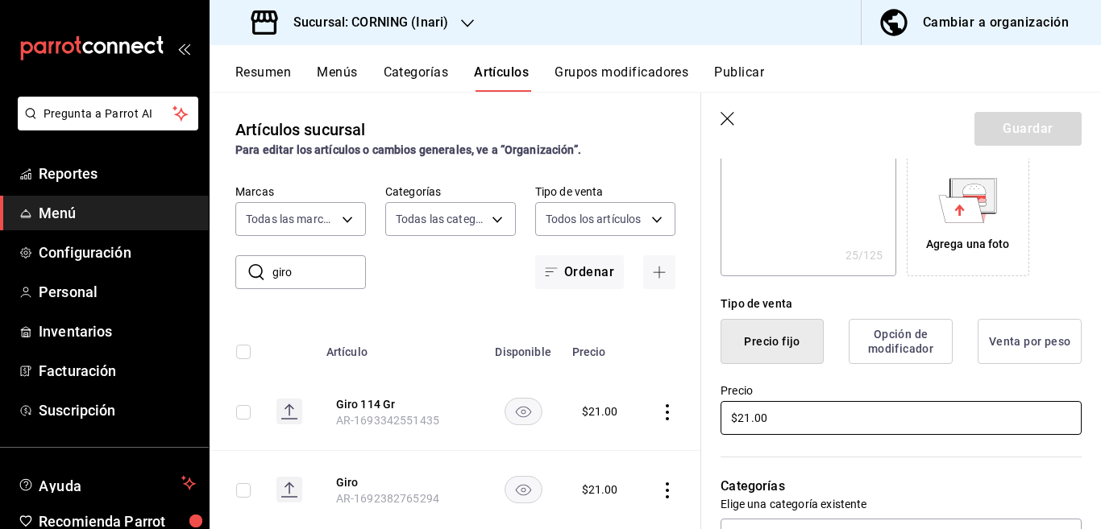
click at [801, 421] on input "$21.00" at bounding box center [900, 418] width 361 height 34
click at [988, 123] on button "Guardar" at bounding box center [1027, 129] width 107 height 34
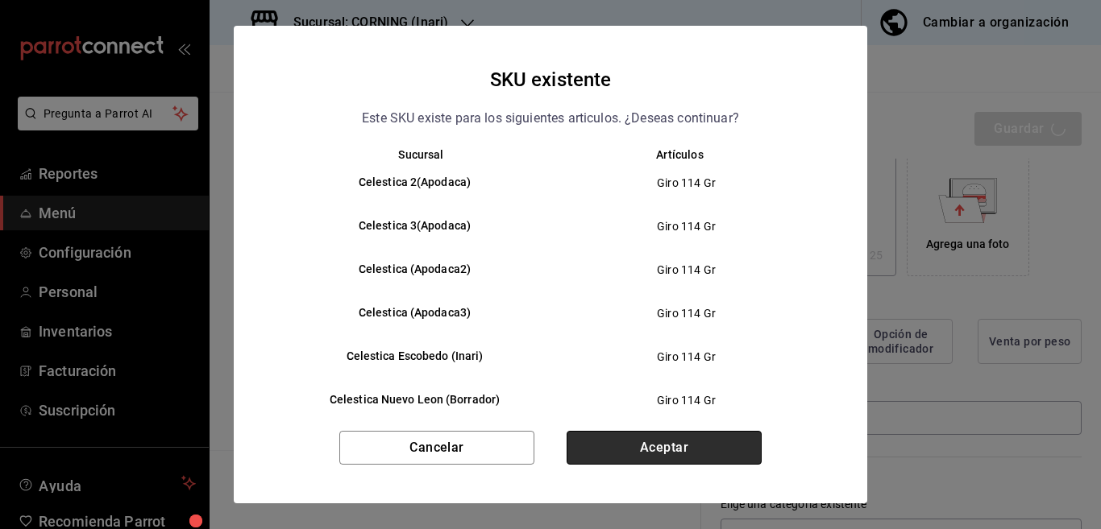
click at [679, 450] on button "Aceptar" at bounding box center [663, 448] width 195 height 34
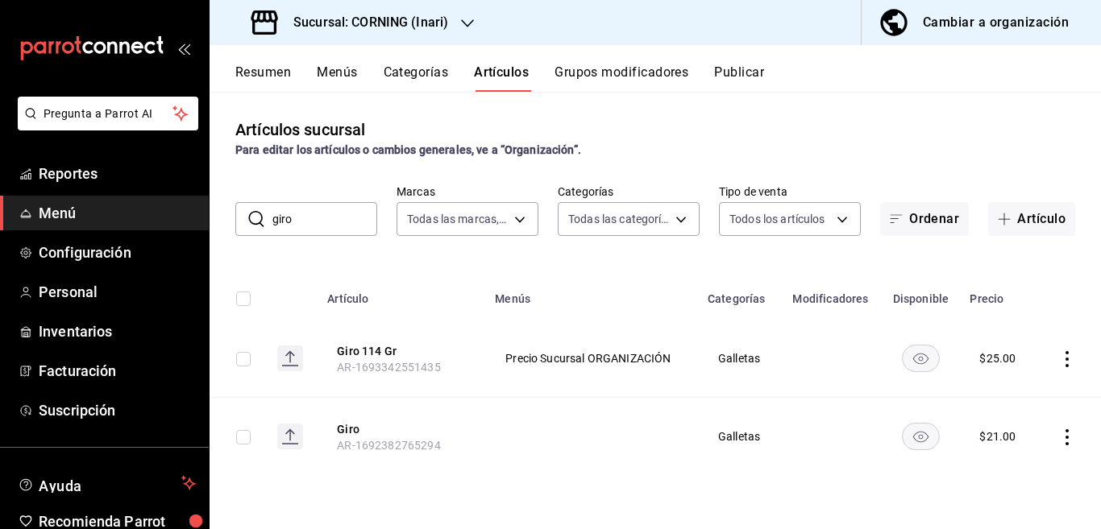
click at [1067, 436] on icon "actions" at bounding box center [1066, 437] width 3 height 16
click at [1014, 418] on span "Editar" at bounding box center [1018, 421] width 42 height 17
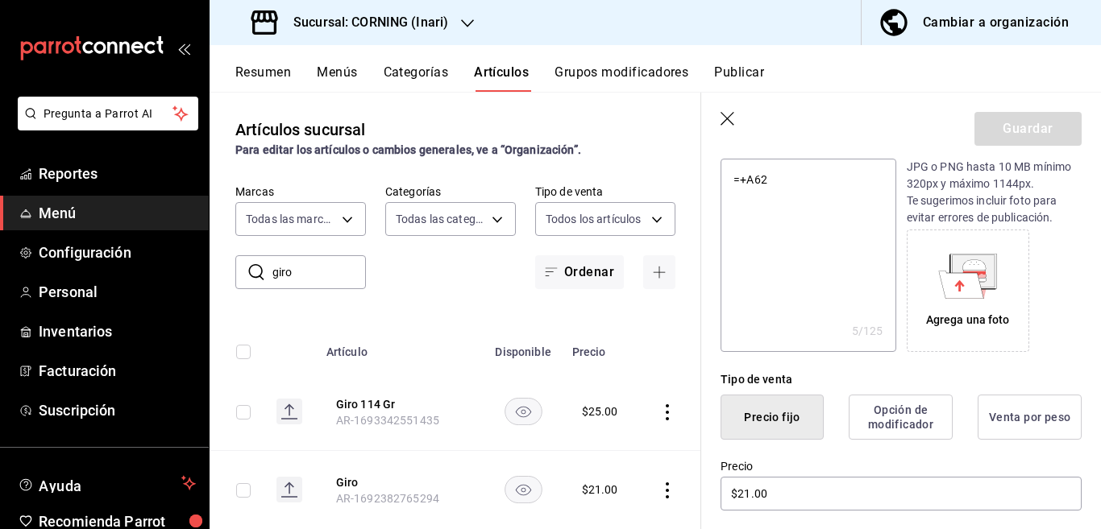
scroll to position [196, 0]
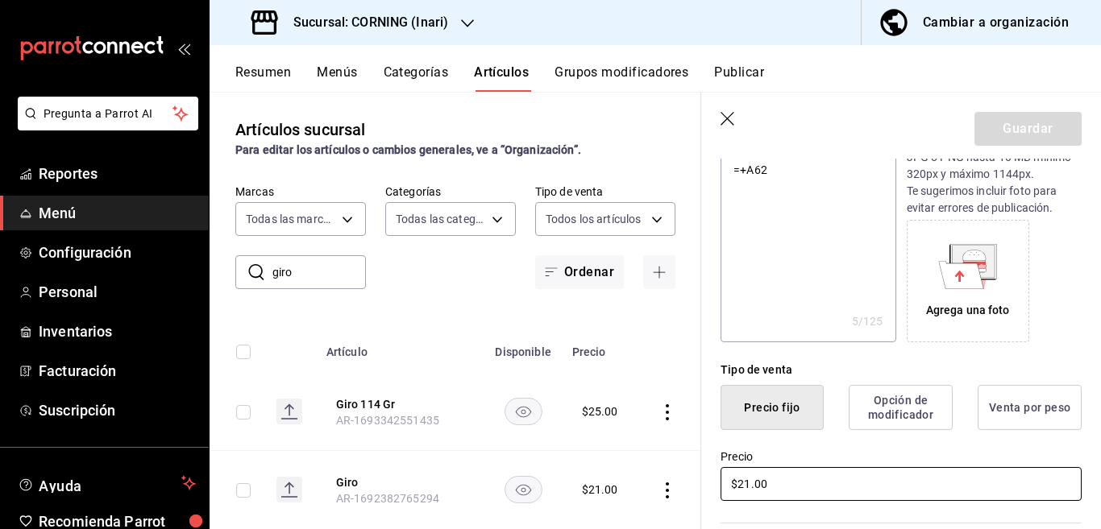
click at [801, 475] on input "$21.00" at bounding box center [900, 484] width 361 height 34
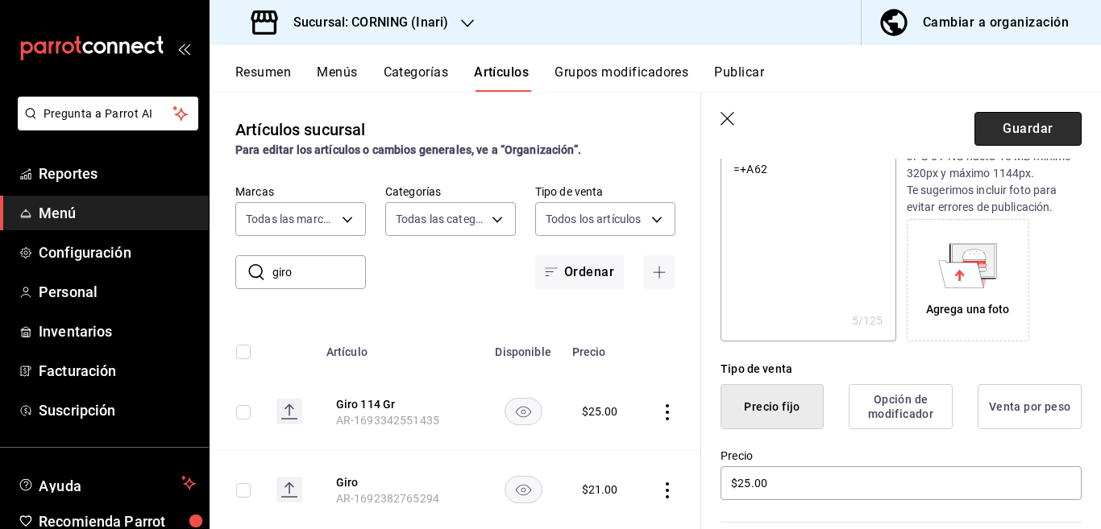
click at [1003, 122] on button "Guardar" at bounding box center [1027, 129] width 107 height 34
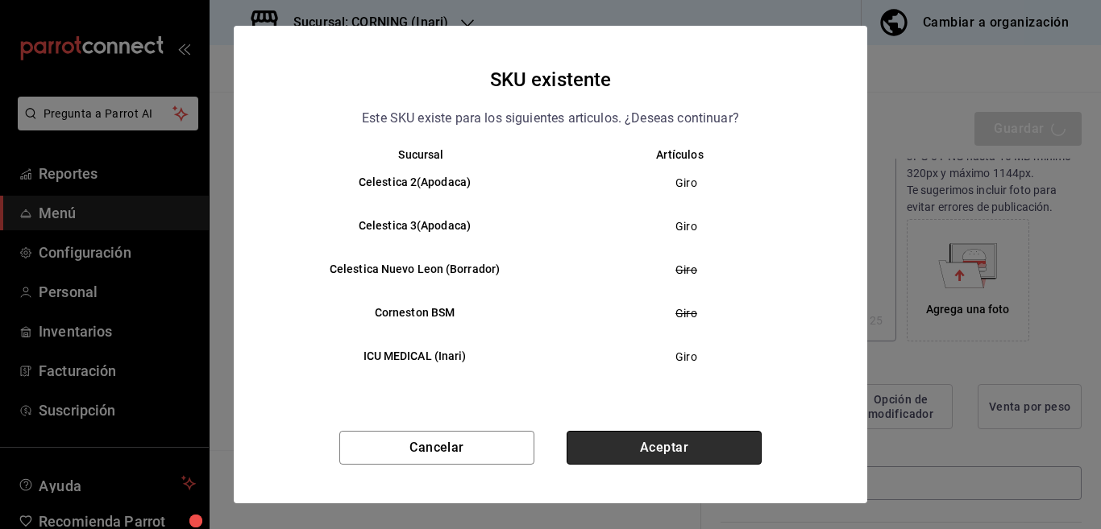
click at [670, 439] on button "Aceptar" at bounding box center [663, 448] width 195 height 34
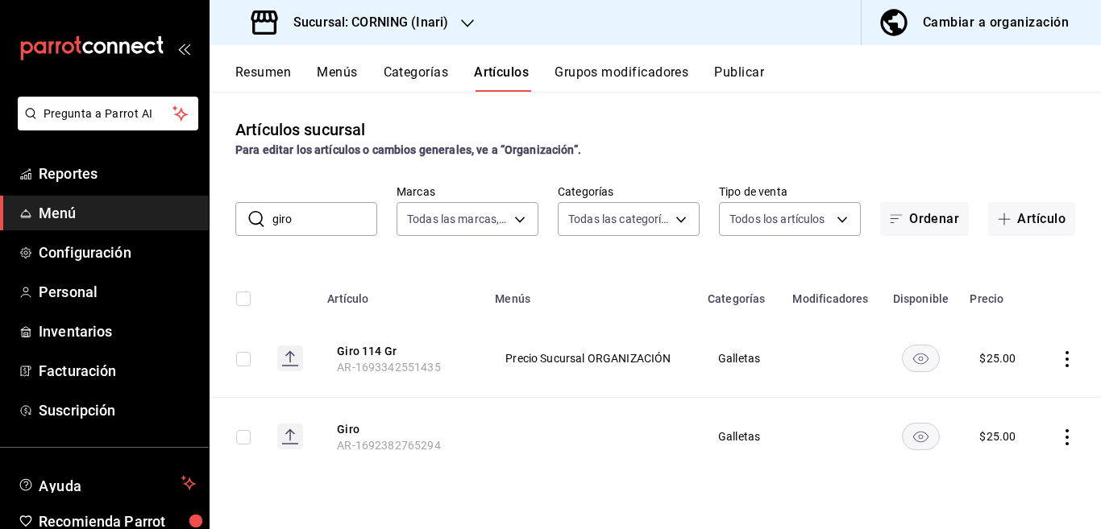
click at [341, 220] on input "giro" at bounding box center [324, 219] width 105 height 32
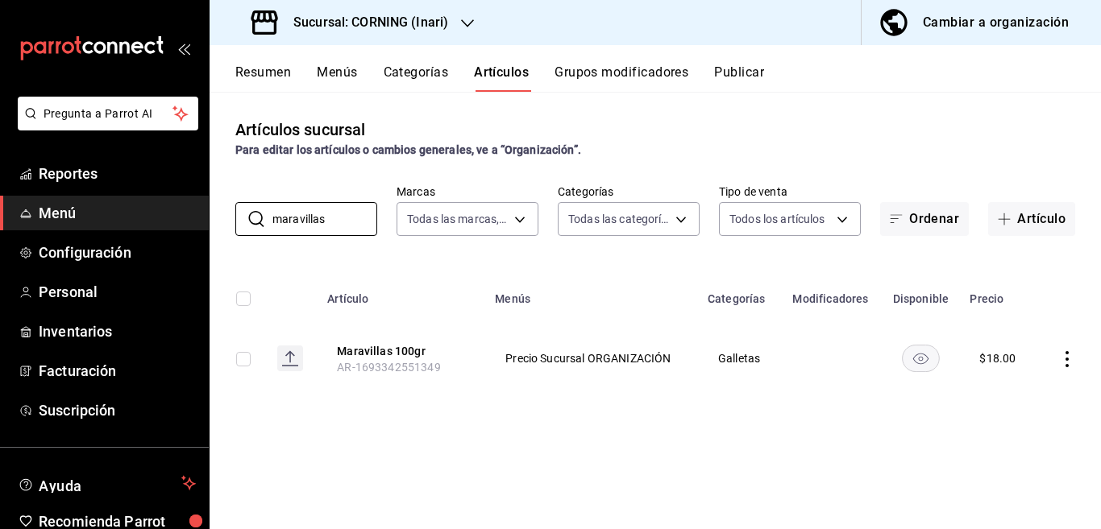
click at [1065, 363] on icon "actions" at bounding box center [1067, 359] width 16 height 16
click at [1027, 394] on span "Editar" at bounding box center [1018, 396] width 42 height 17
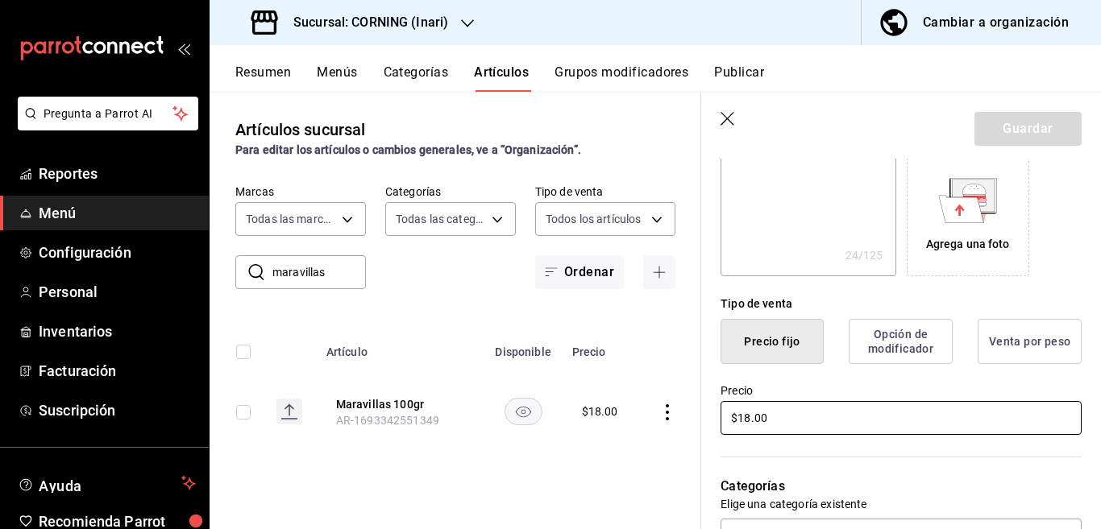
scroll to position [262, 0]
click at [848, 412] on input "$18.00" at bounding box center [900, 418] width 361 height 34
click at [1018, 120] on button "Guardar" at bounding box center [1027, 129] width 107 height 34
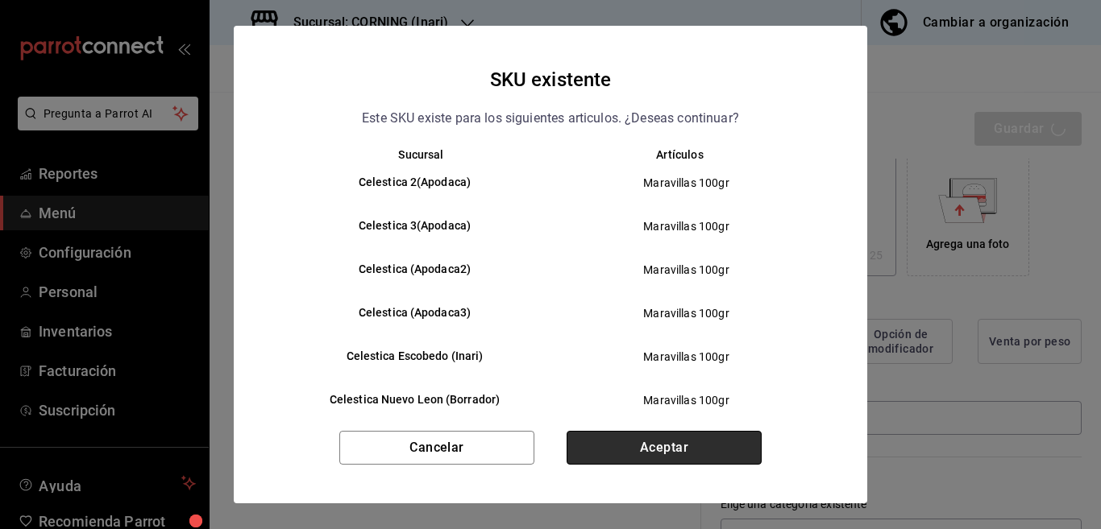
click at [680, 450] on button "Aceptar" at bounding box center [663, 448] width 195 height 34
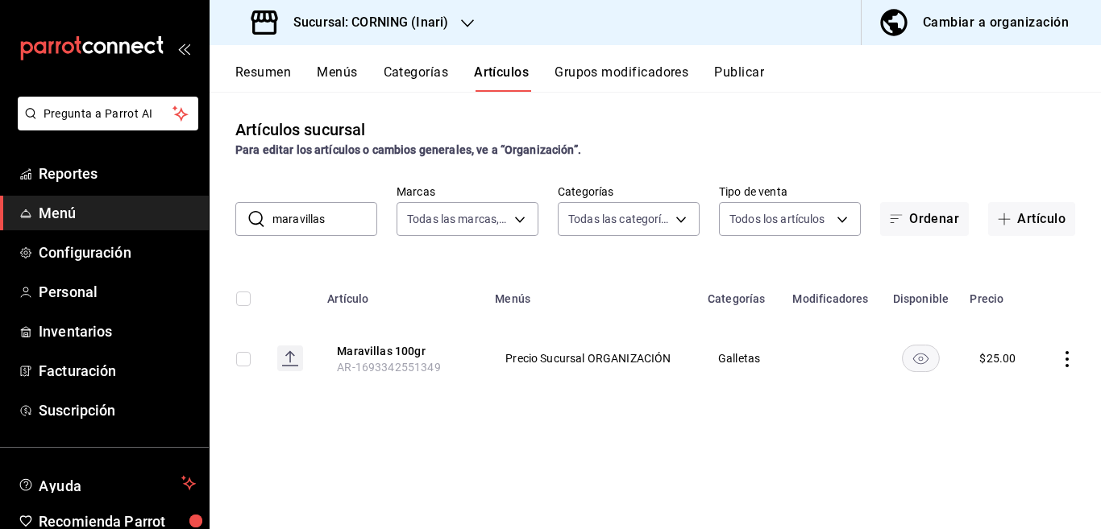
click at [344, 209] on input "maravillas" at bounding box center [324, 219] width 105 height 32
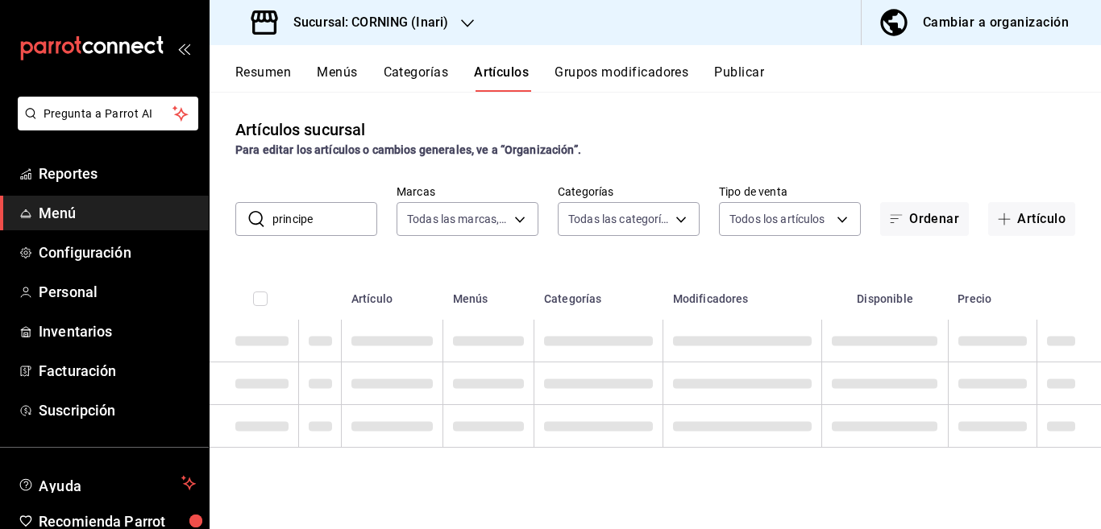
click at [762, 256] on div "Artículos sucursal Para editar los artículos o cambios generales, ve a “Organiz…" at bounding box center [654, 310] width 891 height 437
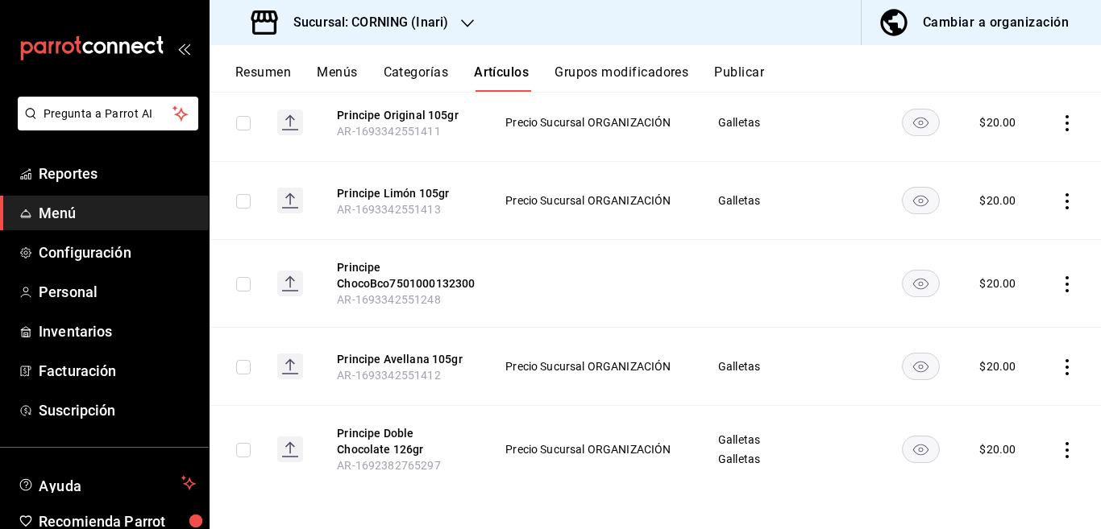
scroll to position [239, 0]
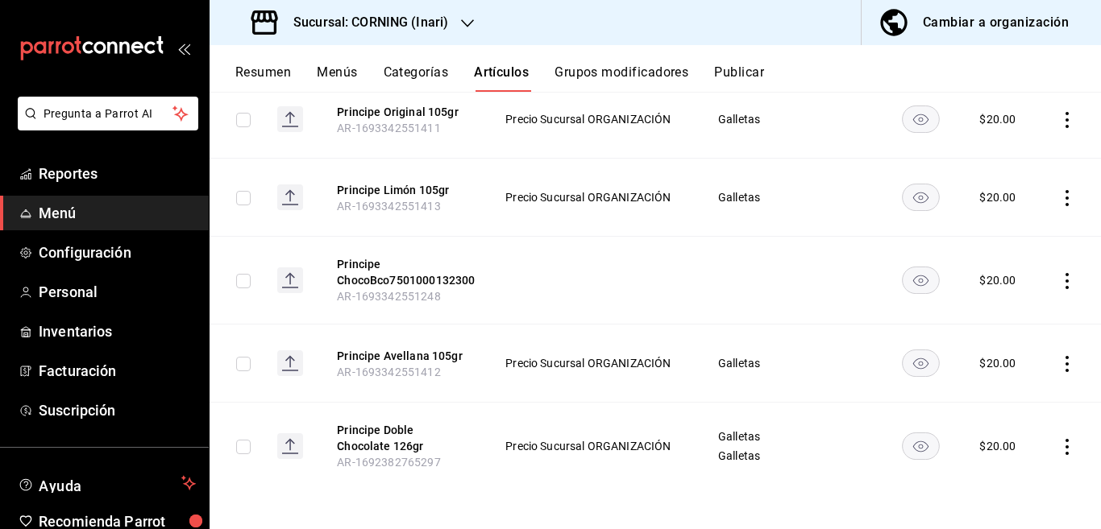
click at [1059, 366] on icon "actions" at bounding box center [1067, 364] width 16 height 16
click at [997, 401] on span "Editar" at bounding box center [1005, 400] width 42 height 17
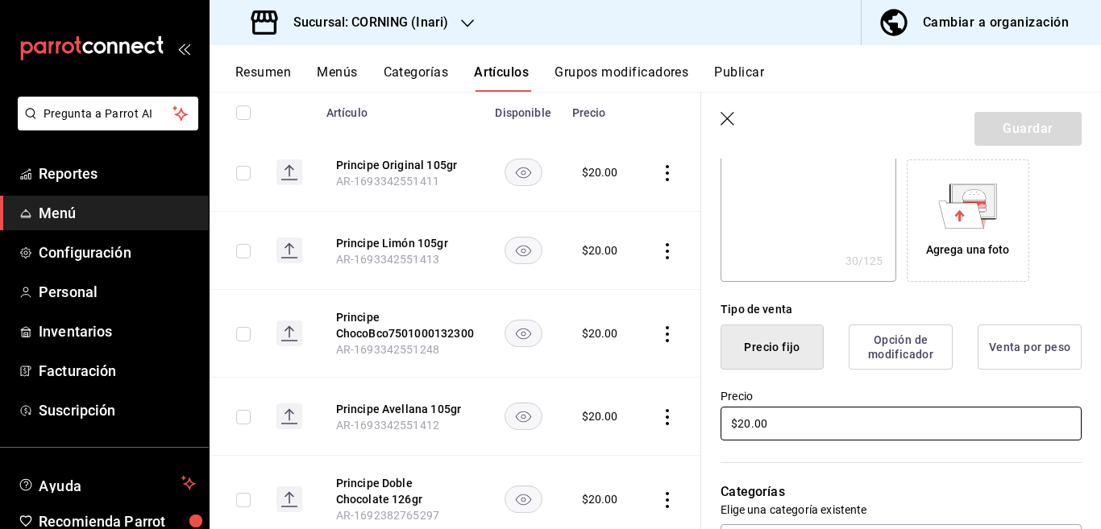
scroll to position [262, 0]
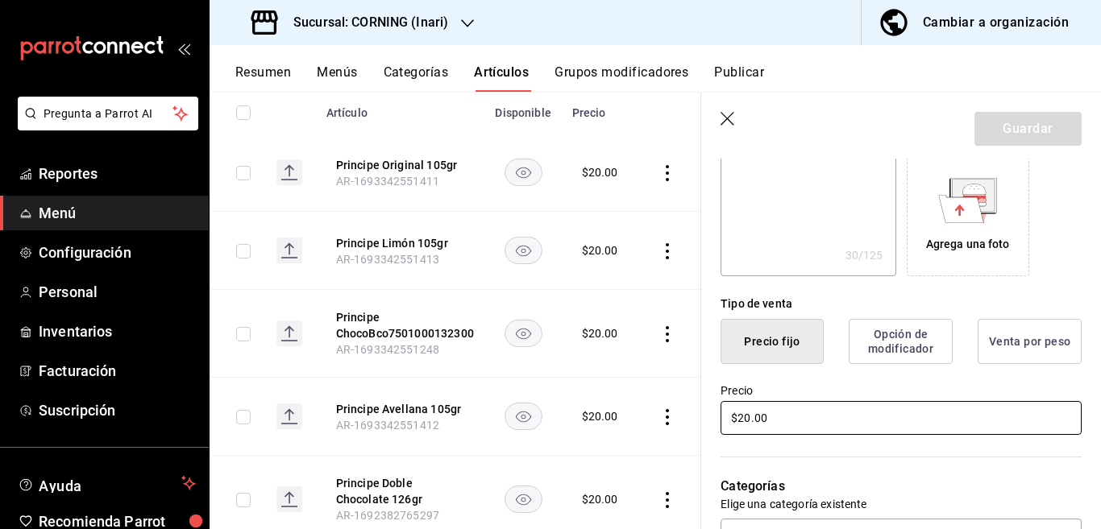
click at [807, 418] on input "$20.00" at bounding box center [900, 418] width 361 height 34
click at [1009, 127] on button "Guardar" at bounding box center [1027, 129] width 107 height 34
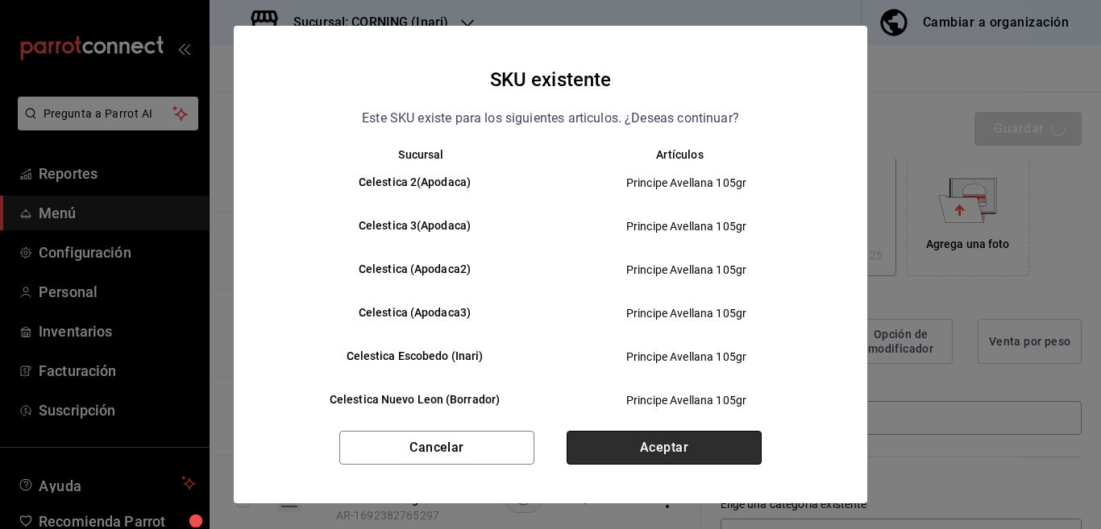
click at [694, 441] on button "Aceptar" at bounding box center [663, 448] width 195 height 34
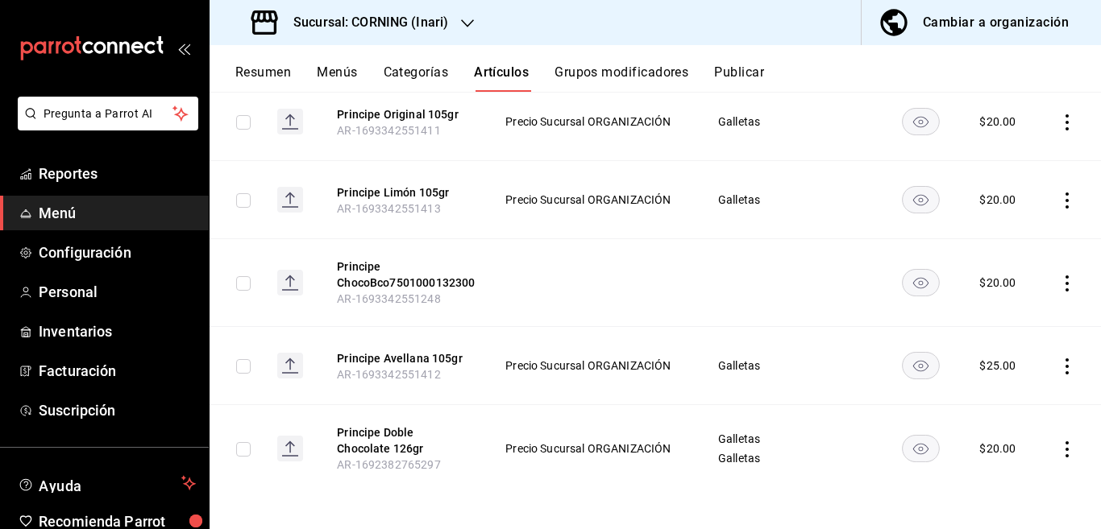
scroll to position [239, 0]
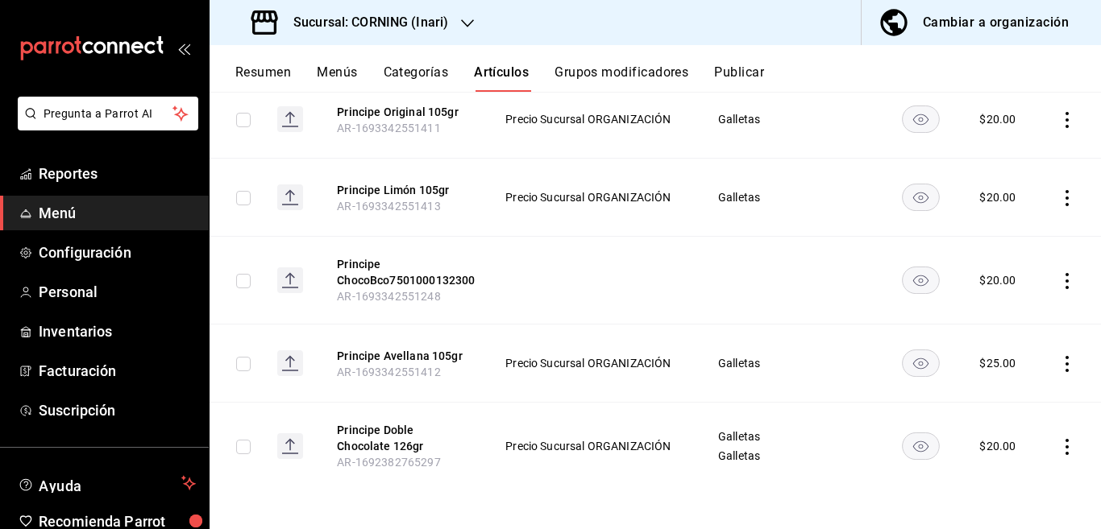
click at [1059, 448] on icon "actions" at bounding box center [1067, 447] width 16 height 16
click at [1003, 419] on span "Editar" at bounding box center [1005, 421] width 42 height 17
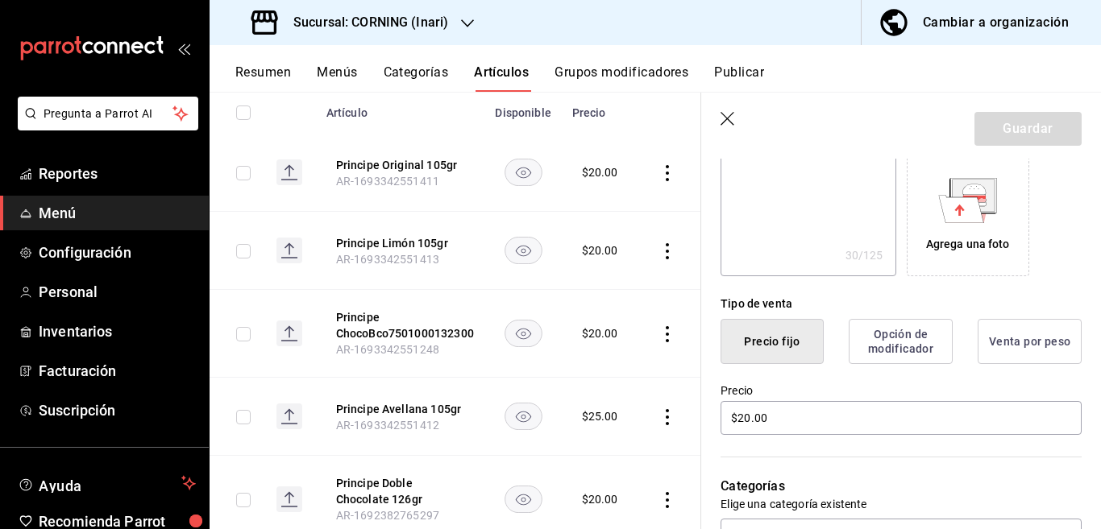
scroll to position [262, 0]
click at [807, 411] on input "$20.00" at bounding box center [900, 418] width 361 height 34
click at [1020, 121] on button "Guardar" at bounding box center [1027, 129] width 107 height 34
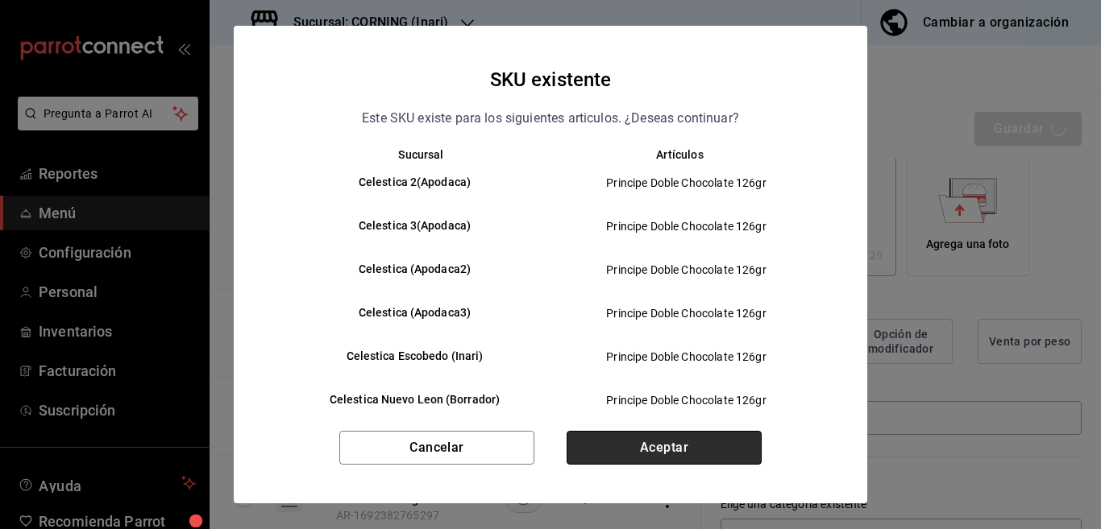
click at [666, 449] on button "Aceptar" at bounding box center [663, 448] width 195 height 34
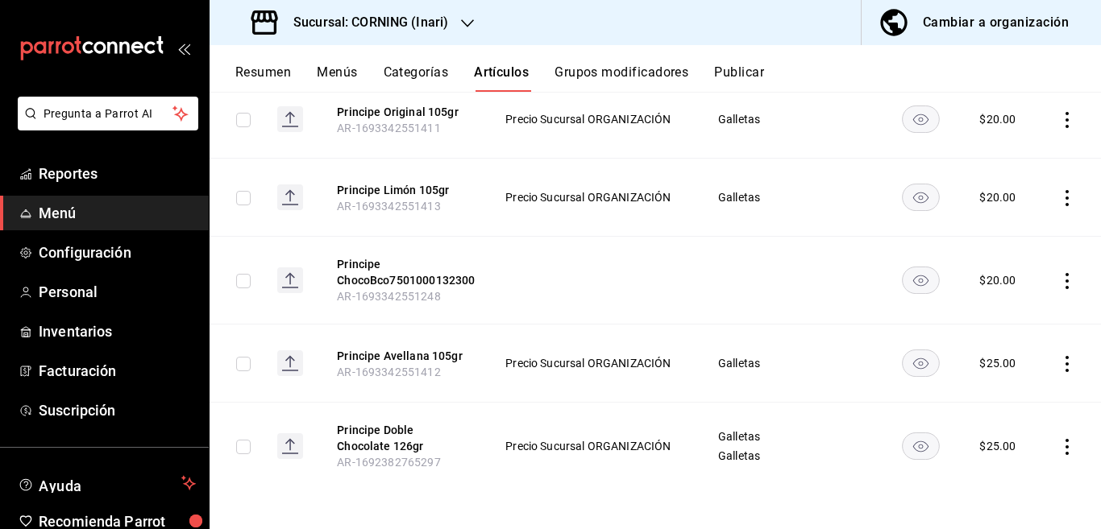
scroll to position [173, 0]
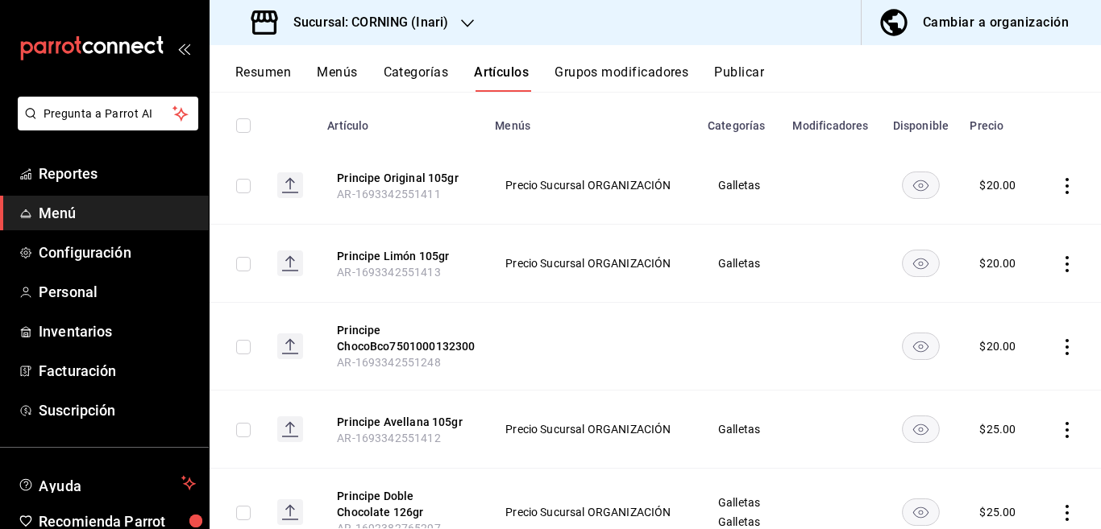
click at [1059, 341] on icon "actions" at bounding box center [1067, 347] width 16 height 16
click at [996, 377] on span "Editar" at bounding box center [1005, 383] width 42 height 17
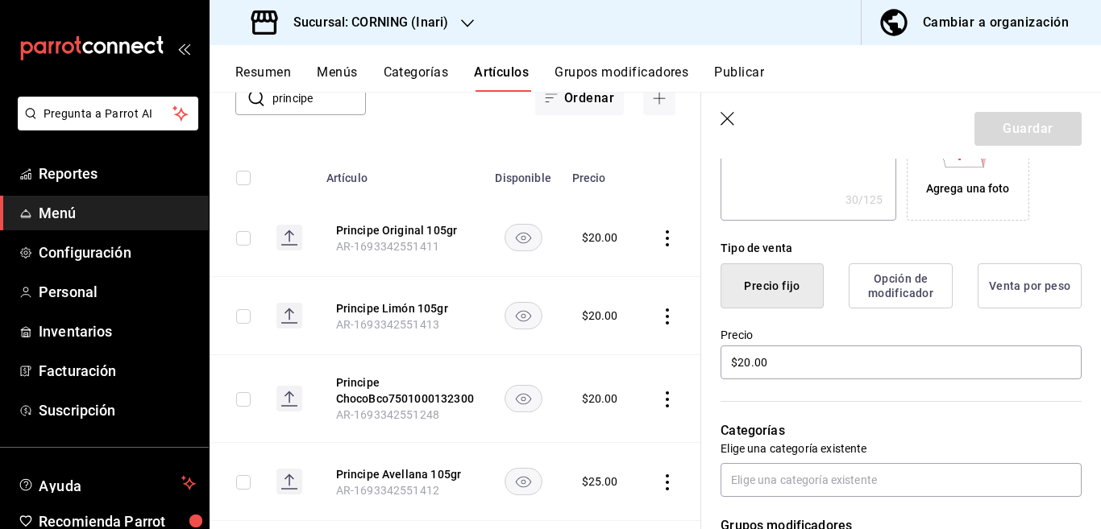
scroll to position [327, 0]
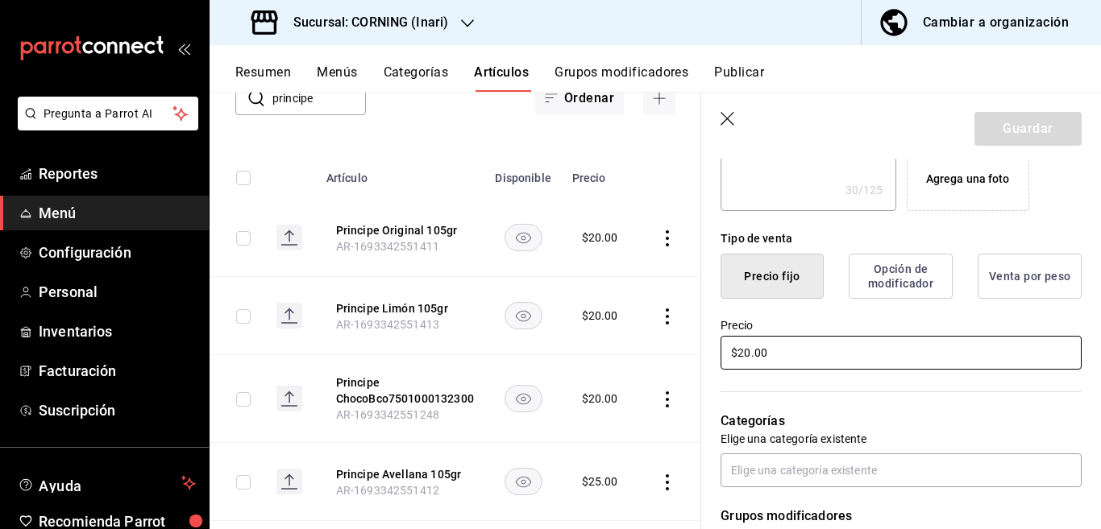
click at [809, 353] on input "$20.00" at bounding box center [900, 353] width 361 height 34
click at [989, 135] on button "Guardar" at bounding box center [1027, 129] width 107 height 34
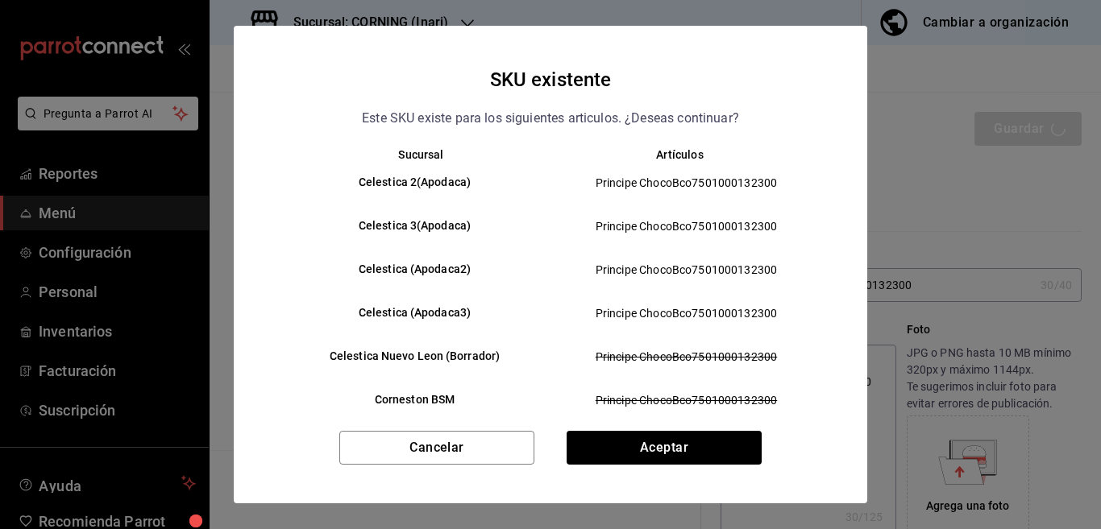
click at [680, 456] on button "Aceptar" at bounding box center [663, 448] width 195 height 34
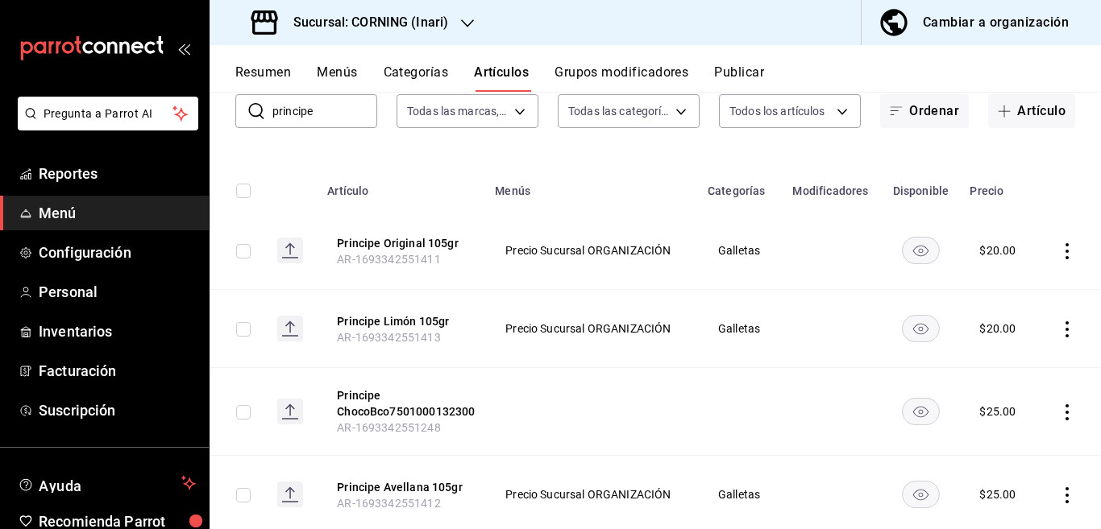
scroll to position [43, 0]
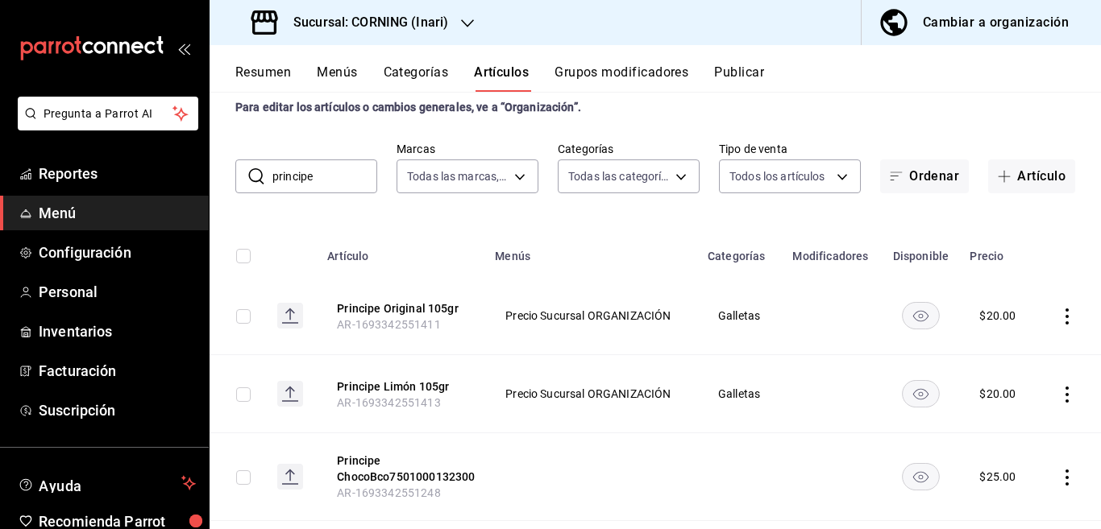
click at [1059, 388] on icon "actions" at bounding box center [1067, 395] width 16 height 16
click at [996, 419] on span "Editar" at bounding box center [1005, 421] width 42 height 17
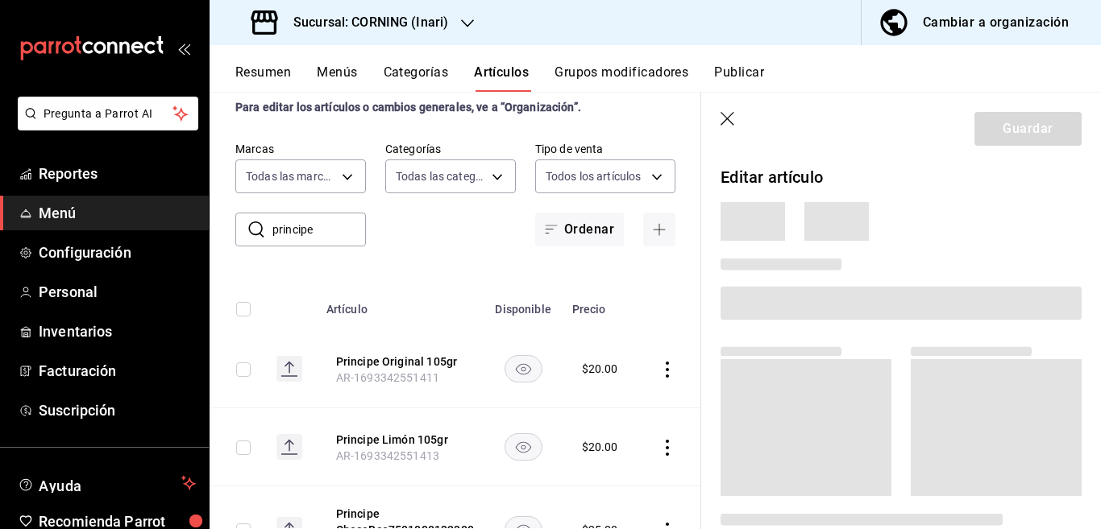
scroll to position [43, 0]
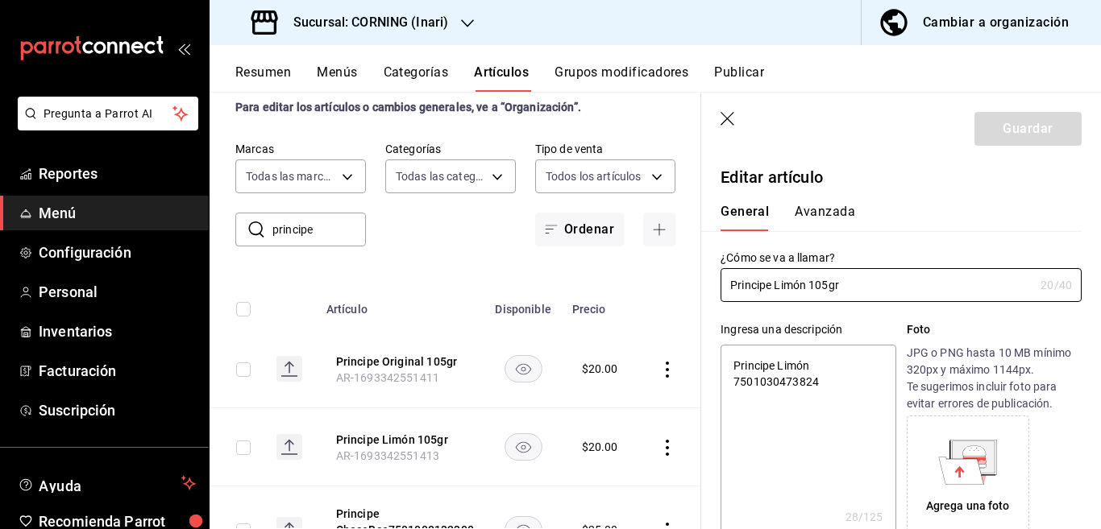
type textarea "x"
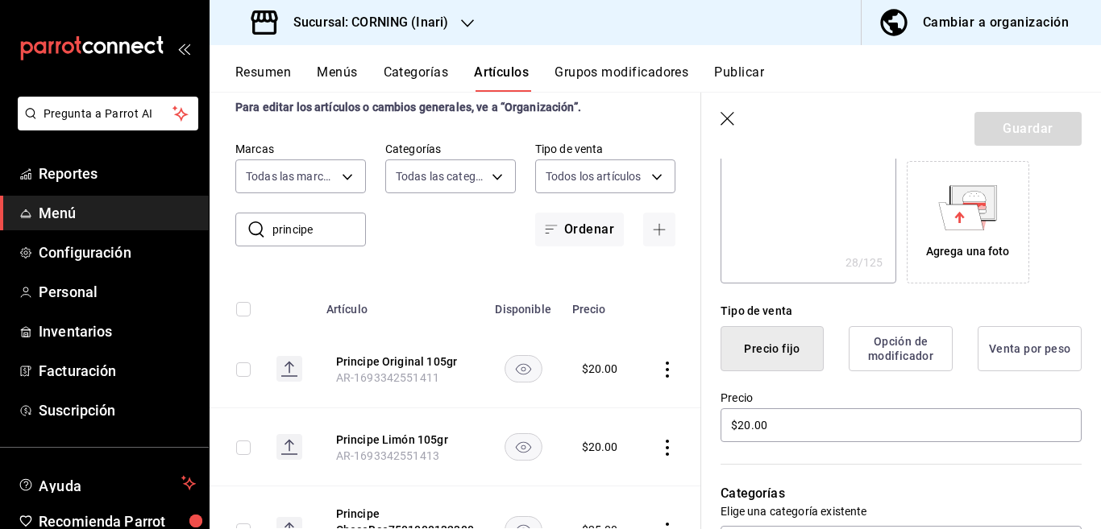
scroll to position [262, 0]
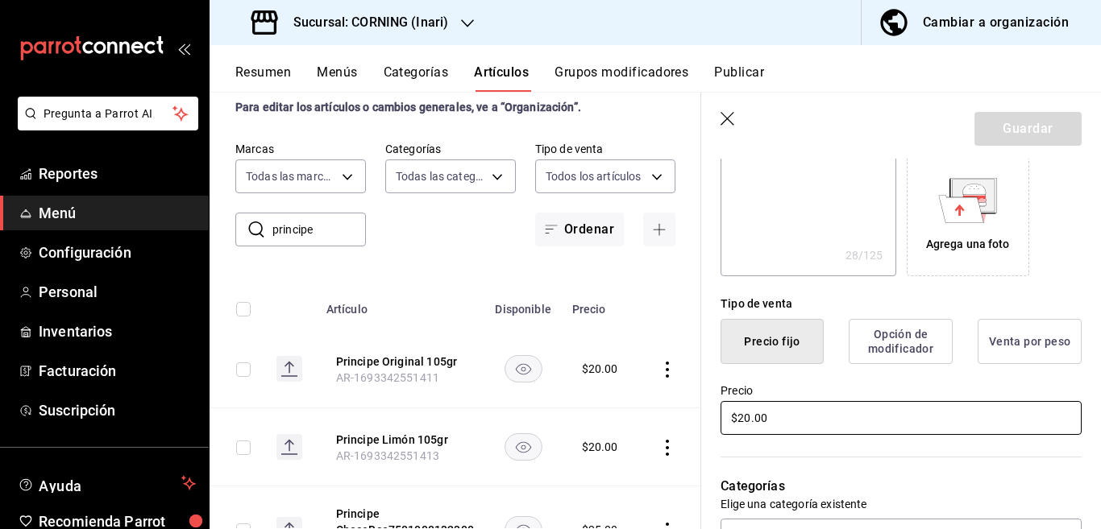
click at [805, 422] on input "$20.00" at bounding box center [900, 418] width 361 height 34
type input "$2.00"
type textarea "x"
type input "$25.00"
type textarea "x"
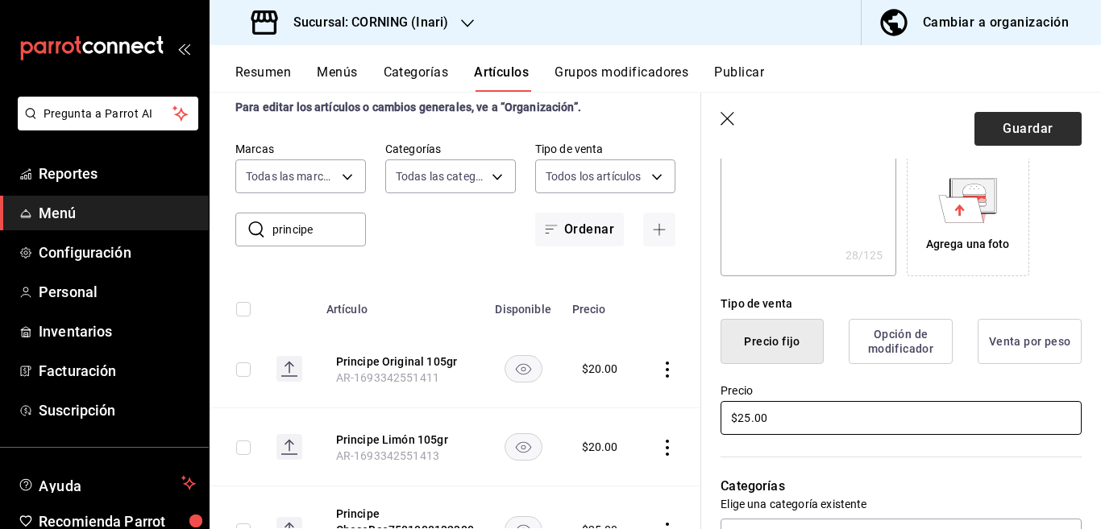
type input "$25.00"
click at [994, 125] on button "Guardar" at bounding box center [1027, 129] width 107 height 34
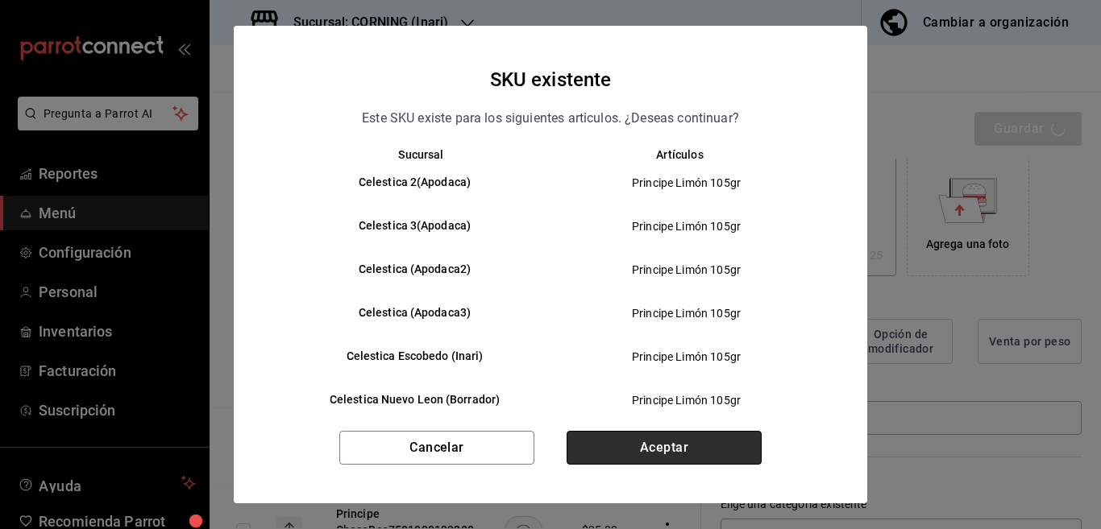
click at [649, 441] on button "Aceptar" at bounding box center [663, 448] width 195 height 34
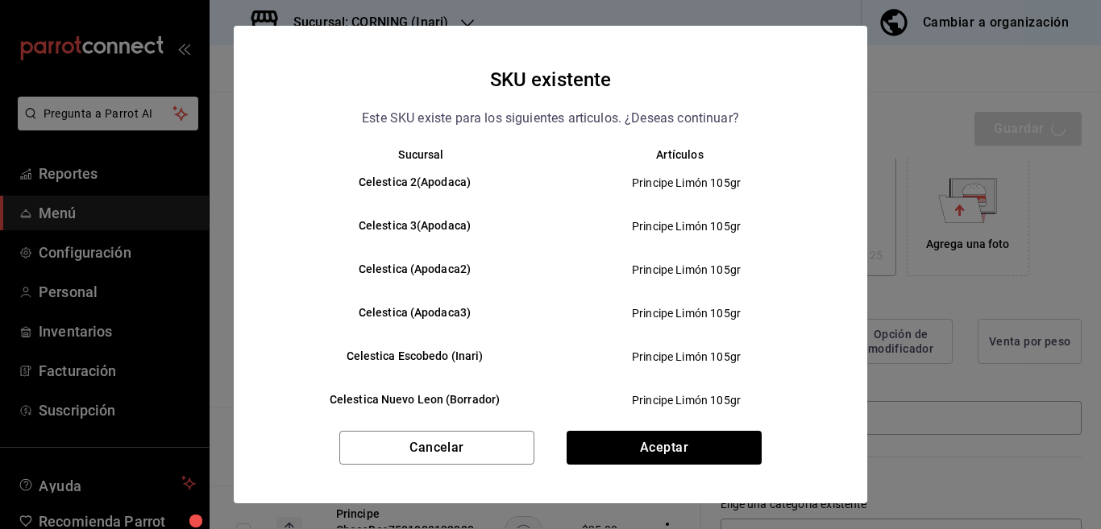
type textarea "x"
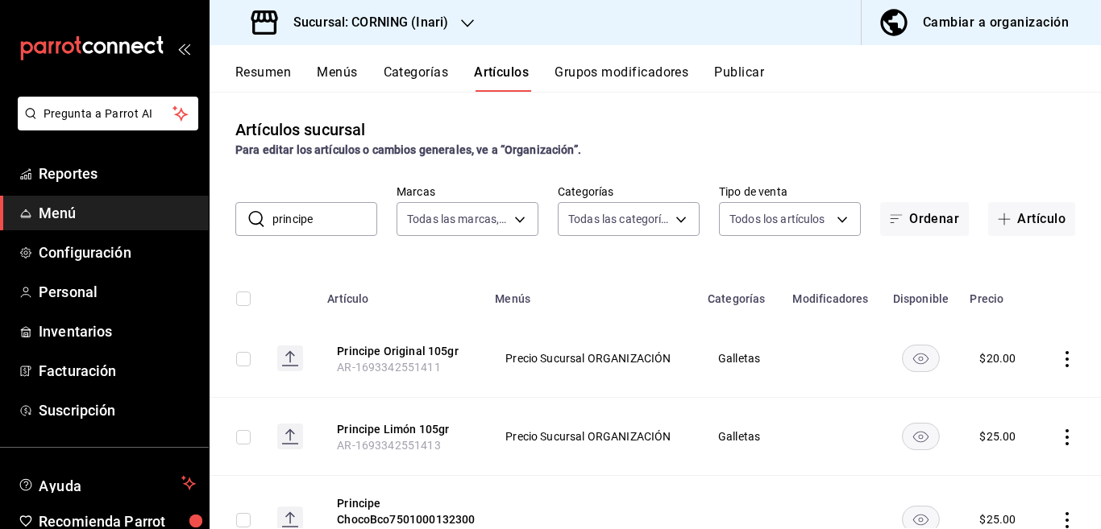
click at [1065, 359] on icon "actions" at bounding box center [1066, 359] width 3 height 16
click at [999, 392] on span "Editar" at bounding box center [1005, 396] width 42 height 17
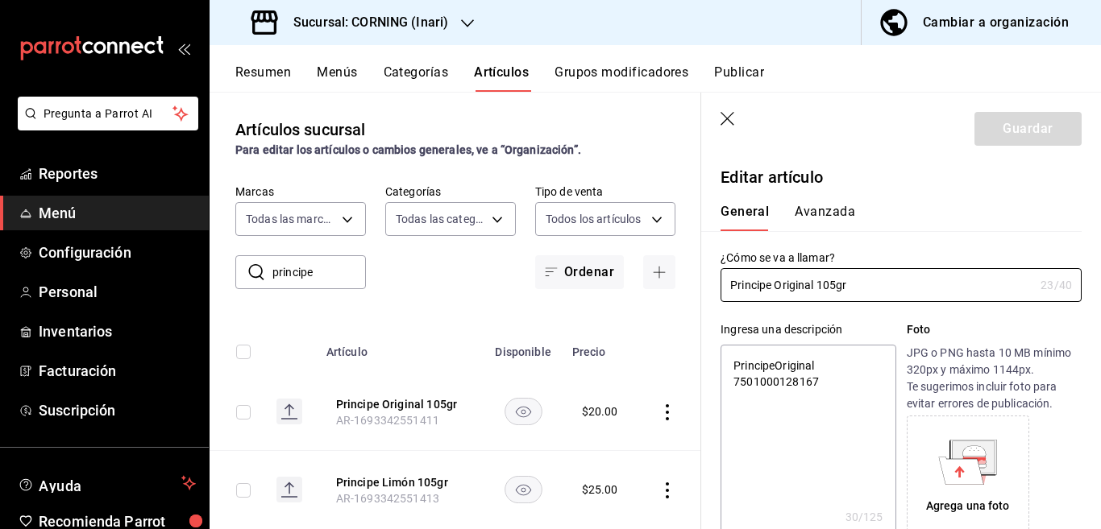
type textarea "x"
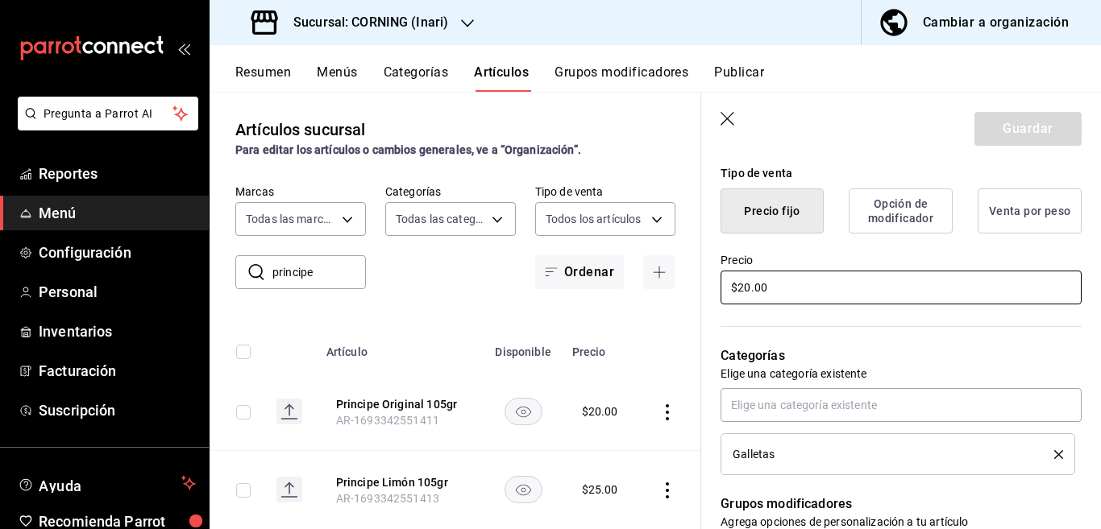
scroll to position [392, 0]
click at [805, 280] on input "$20.00" at bounding box center [900, 288] width 361 height 34
type input "$2.00"
type textarea "x"
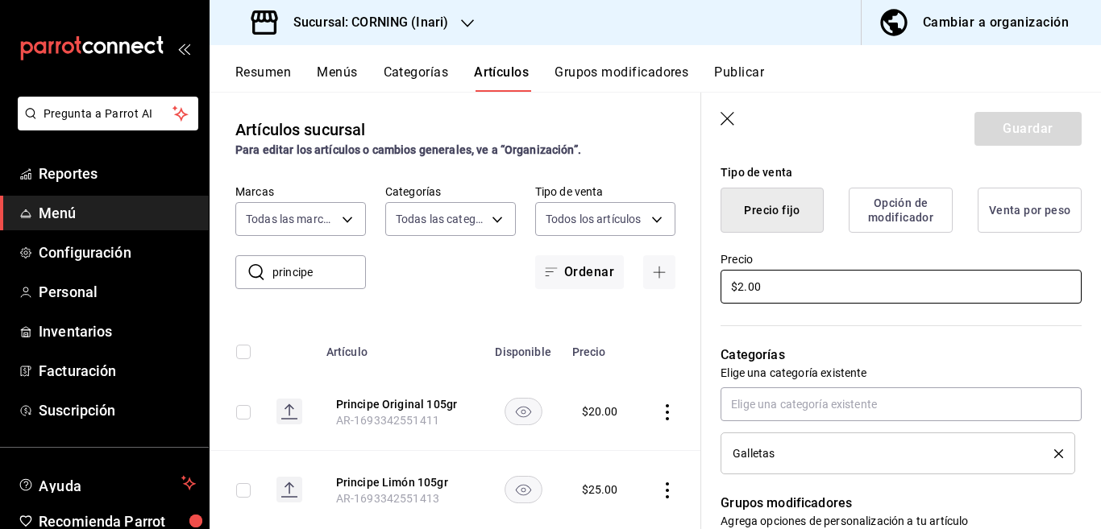
type input "$25.00"
type textarea "x"
type input "$25.00"
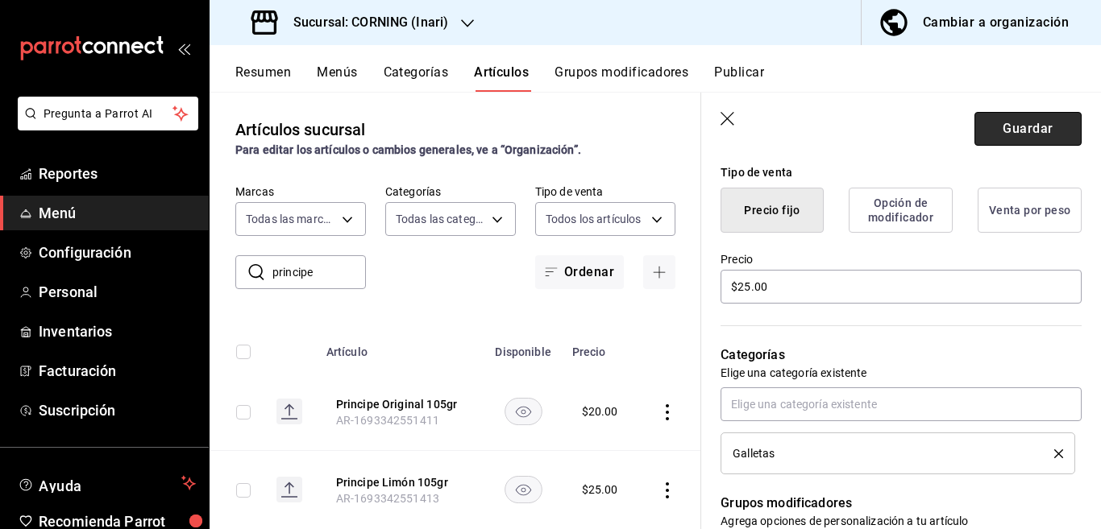
click at [1027, 122] on button "Guardar" at bounding box center [1027, 129] width 107 height 34
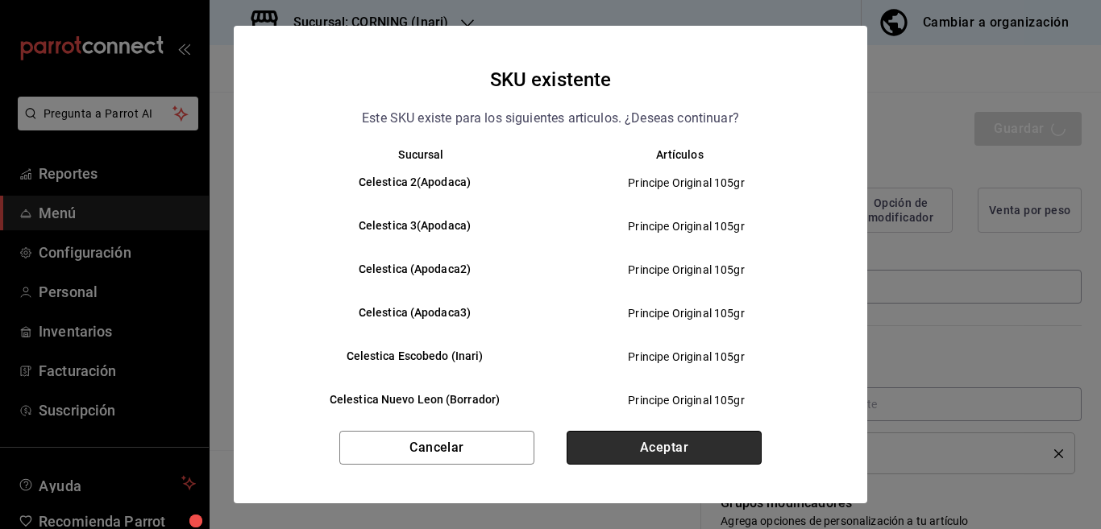
click at [711, 441] on button "Aceptar" at bounding box center [663, 448] width 195 height 34
type textarea "x"
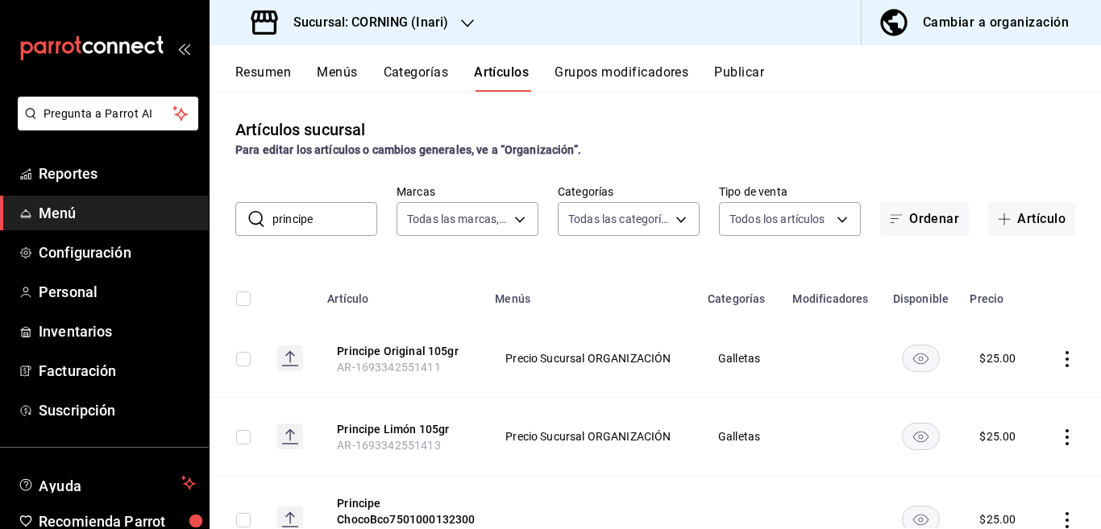
click at [331, 218] on input "principe" at bounding box center [324, 219] width 105 height 32
type input "p"
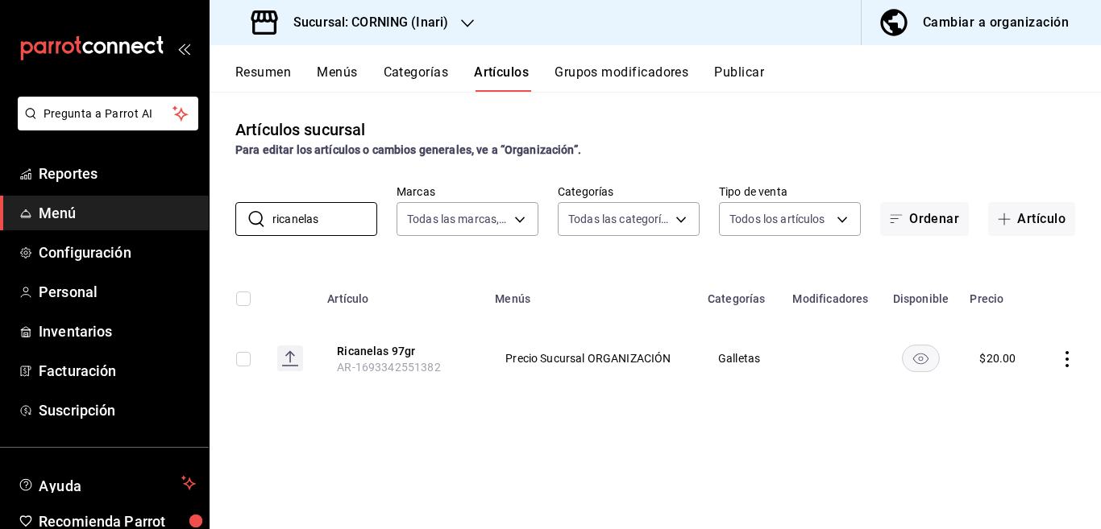
type input "ricanelas"
click at [1064, 359] on icon "actions" at bounding box center [1067, 359] width 16 height 16
click at [1010, 392] on span "Editar" at bounding box center [1018, 396] width 42 height 17
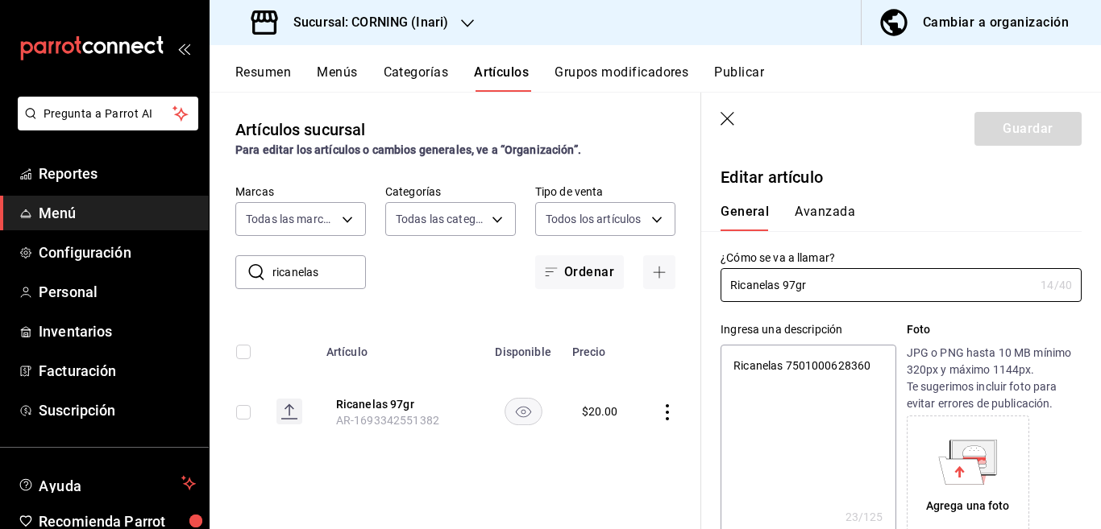
type textarea "x"
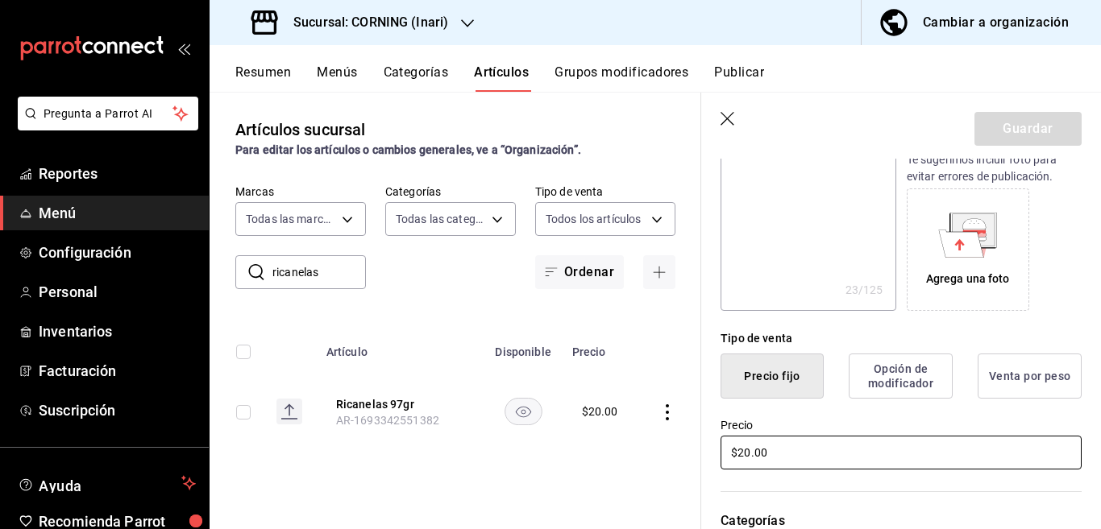
scroll to position [327, 0]
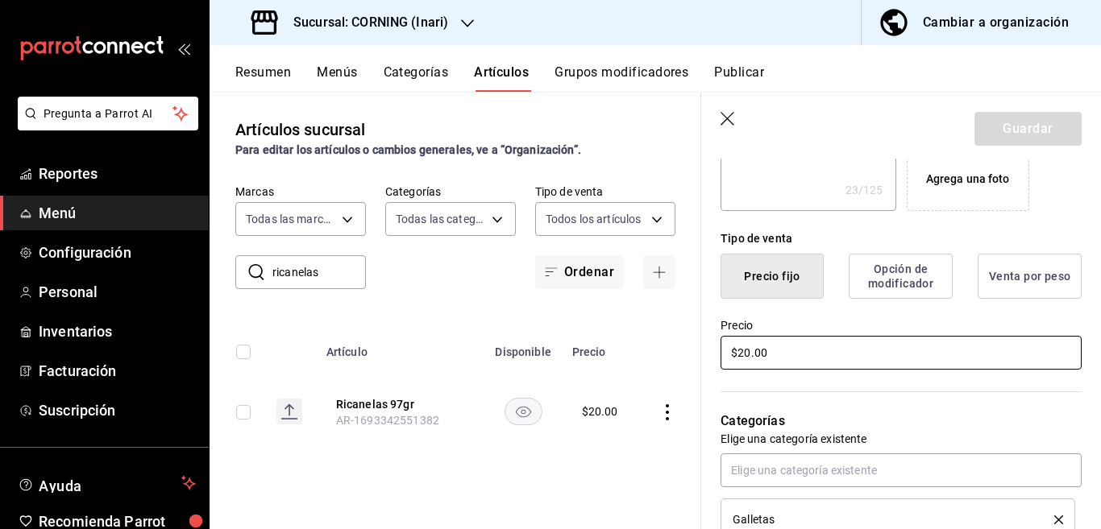
click at [798, 347] on input "$20.00" at bounding box center [900, 353] width 361 height 34
type input "$2.00"
type textarea "x"
type input "$25.00"
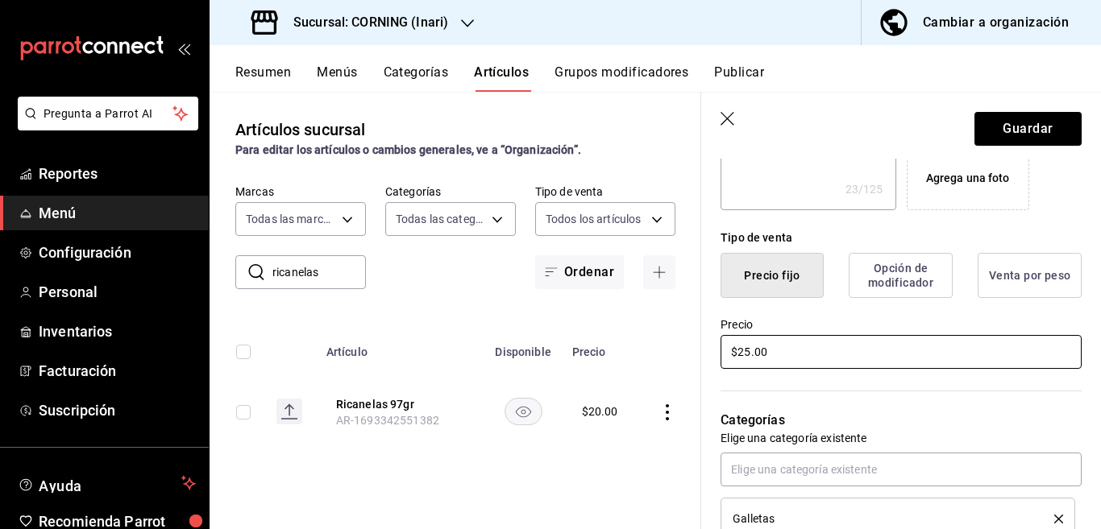
type textarea "x"
type input "$25.00"
click at [993, 125] on button "Guardar" at bounding box center [1027, 129] width 107 height 34
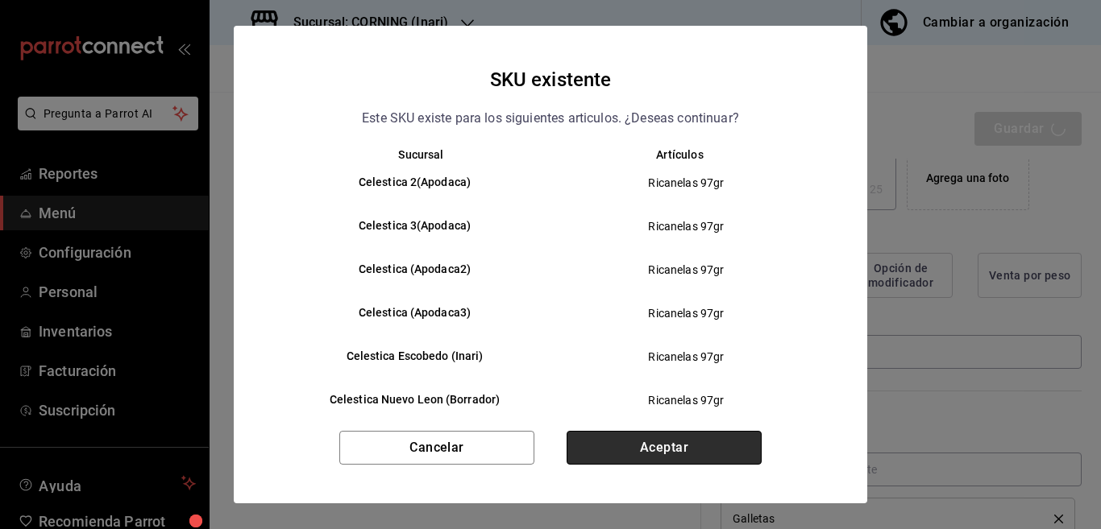
click at [650, 450] on button "Aceptar" at bounding box center [663, 448] width 195 height 34
type textarea "x"
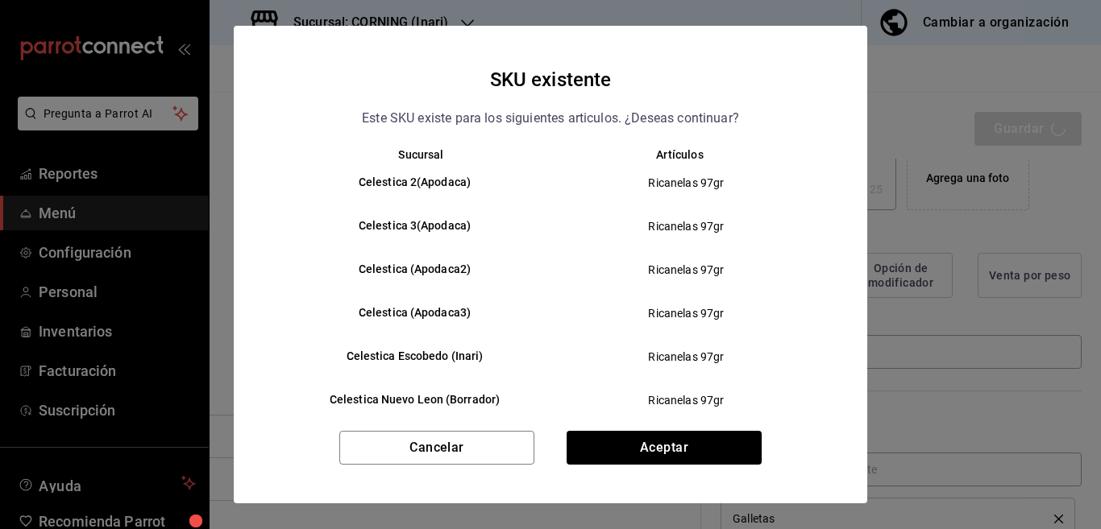
type textarea "x"
type input "AR-1755546950043"
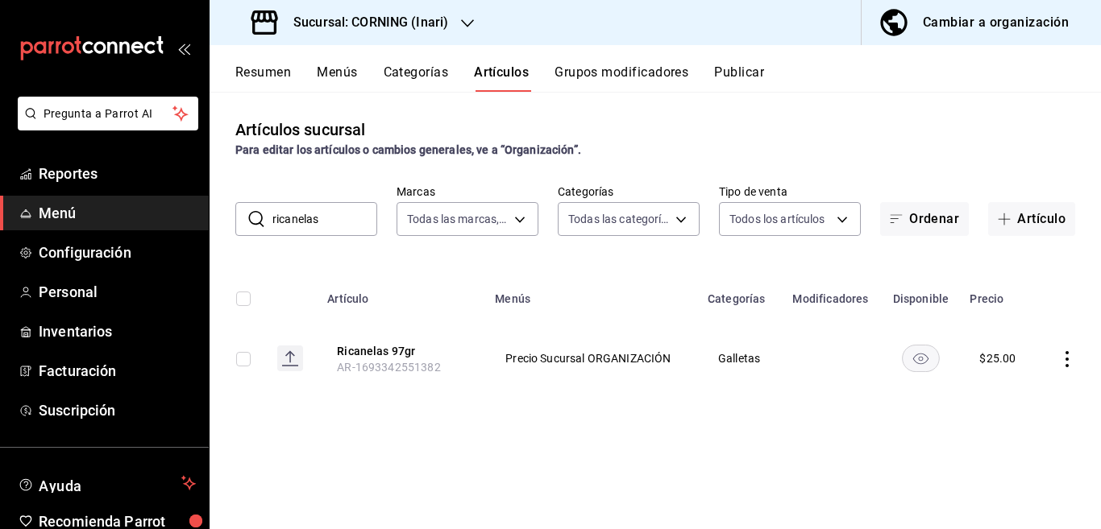
click at [346, 214] on input "ricanelas" at bounding box center [324, 219] width 105 height 32
type input "r"
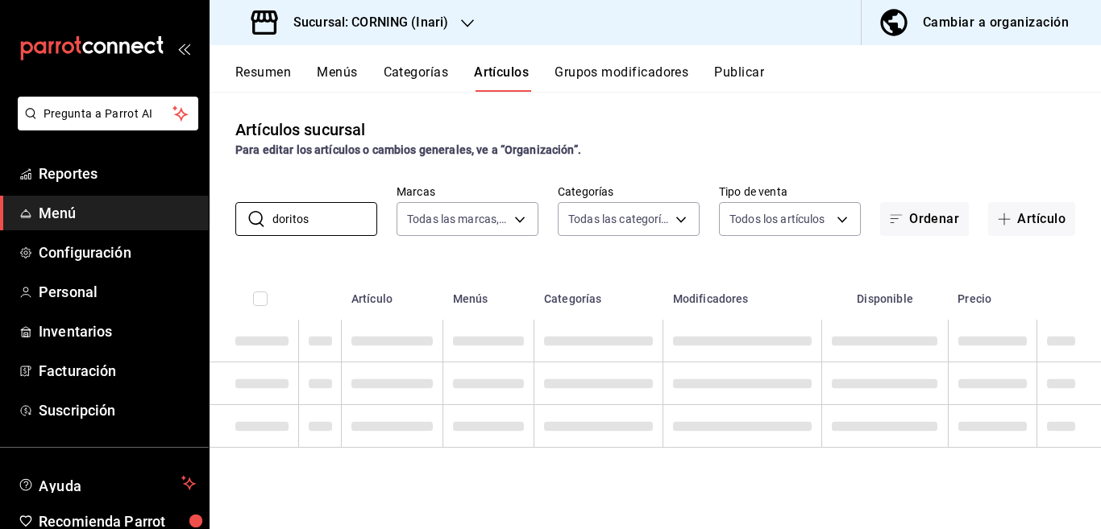
type input "doritos"
click at [656, 254] on div "Artículos sucursal Para editar los artículos o cambios generales, ve a “Organiz…" at bounding box center [654, 310] width 891 height 437
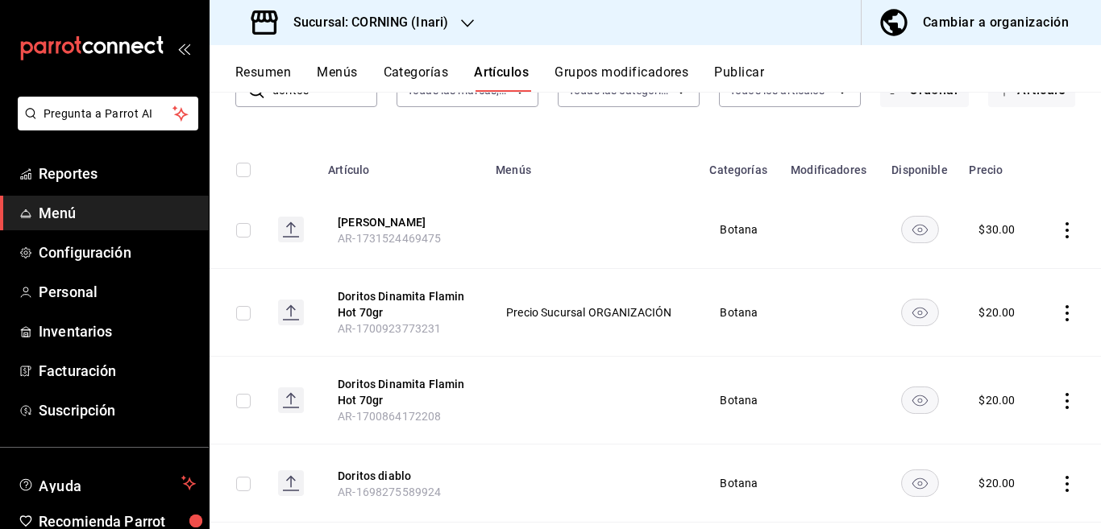
scroll to position [131, 0]
click at [1059, 224] on icon "actions" at bounding box center [1067, 229] width 16 height 16
click at [1006, 327] on span "Eliminar" at bounding box center [1004, 331] width 41 height 13
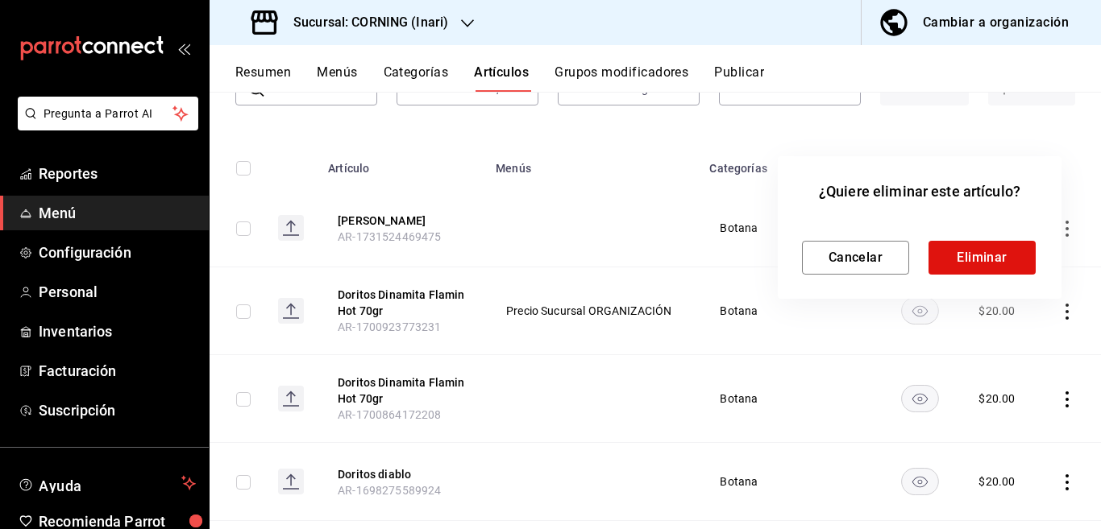
scroll to position [131, 0]
click at [982, 247] on button "Eliminar" at bounding box center [981, 258] width 107 height 34
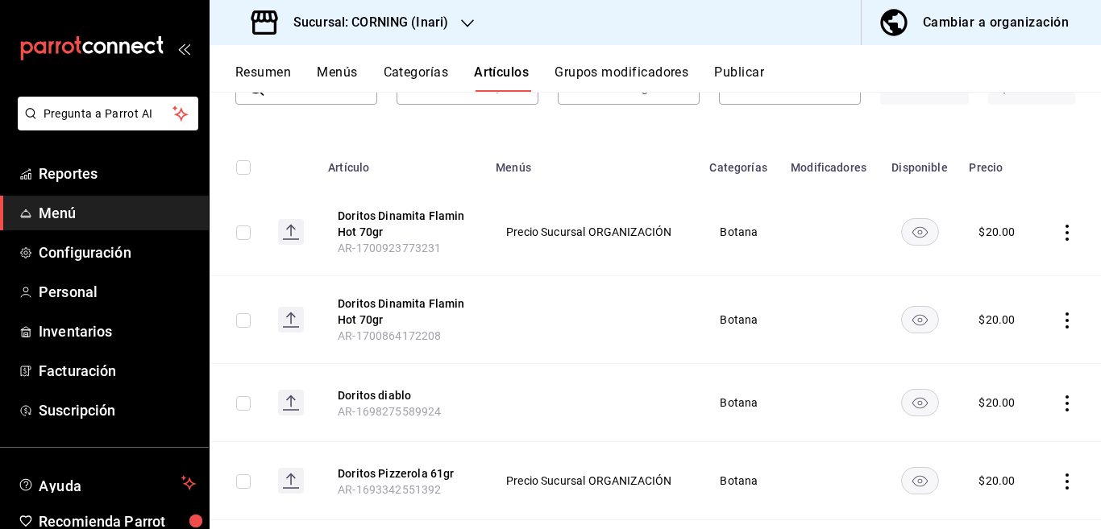
click at [1059, 230] on icon "actions" at bounding box center [1067, 233] width 16 height 16
click at [562, 342] on div at bounding box center [550, 264] width 1101 height 529
click at [1059, 230] on icon "actions" at bounding box center [1067, 233] width 16 height 16
click at [1000, 267] on span "Editar" at bounding box center [1005, 269] width 42 height 17
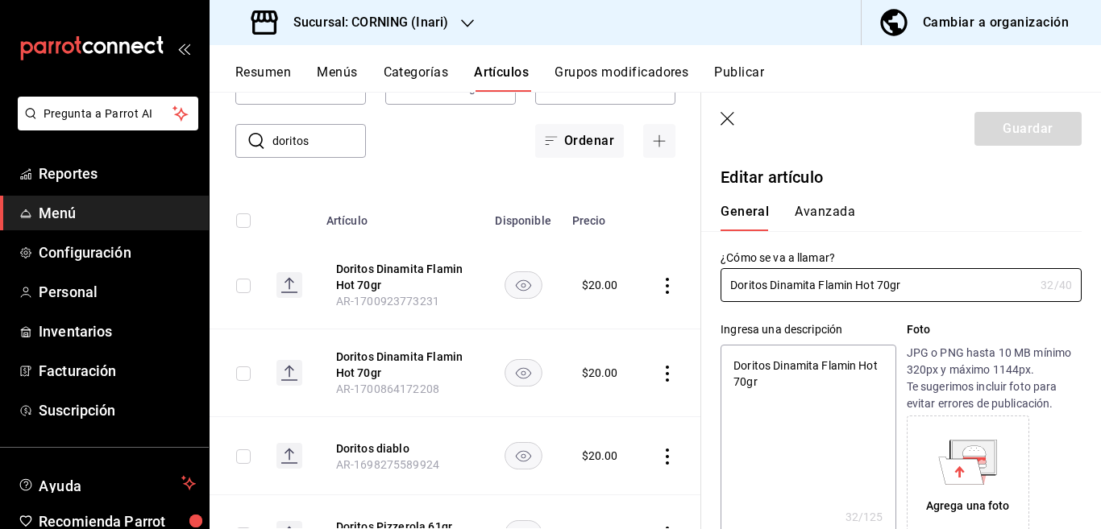
type textarea "x"
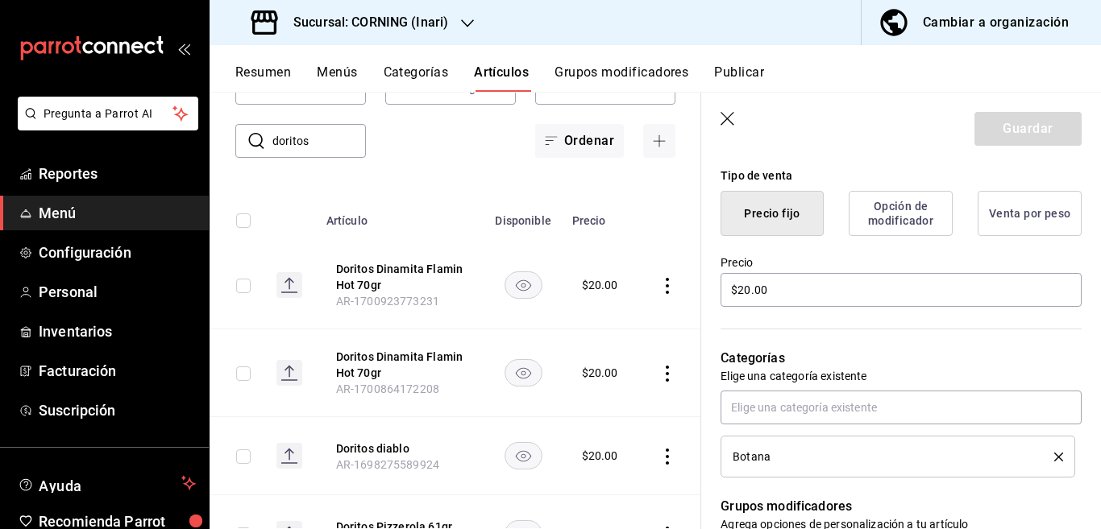
scroll to position [392, 0]
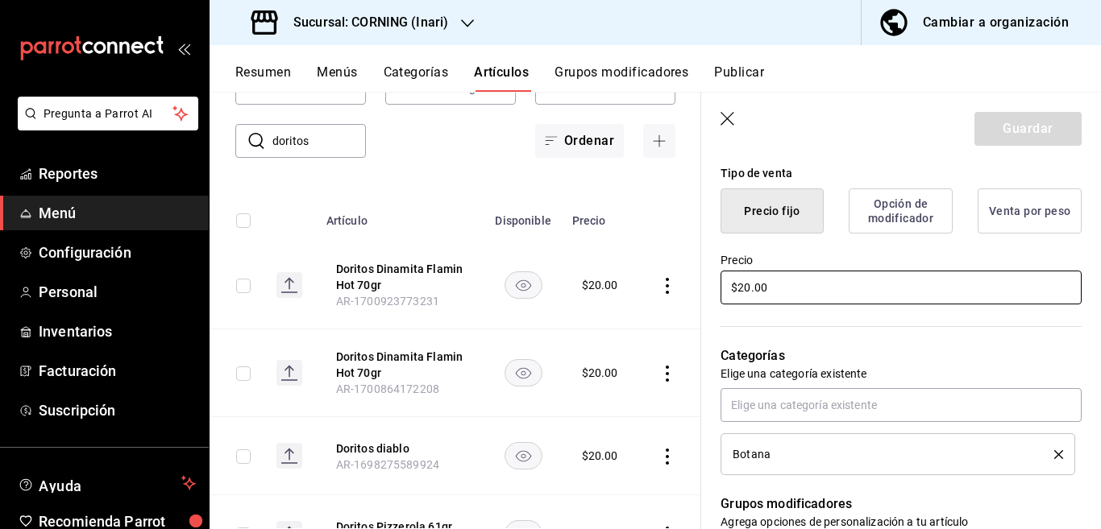
click at [801, 292] on input "$20.00" at bounding box center [900, 288] width 361 height 34
type input "$2.00"
type textarea "x"
type input "$25.00"
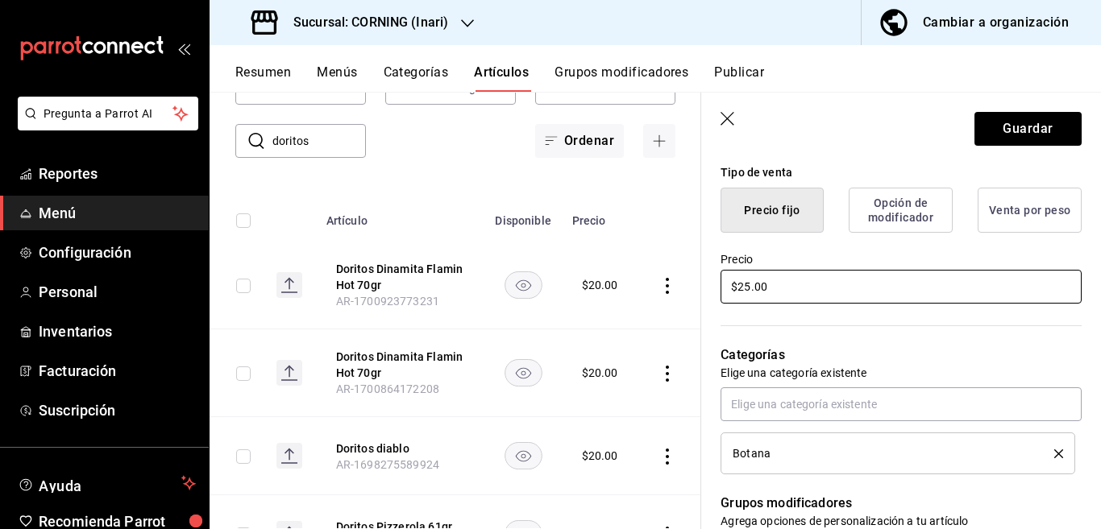
type textarea "x"
type input "$25.00"
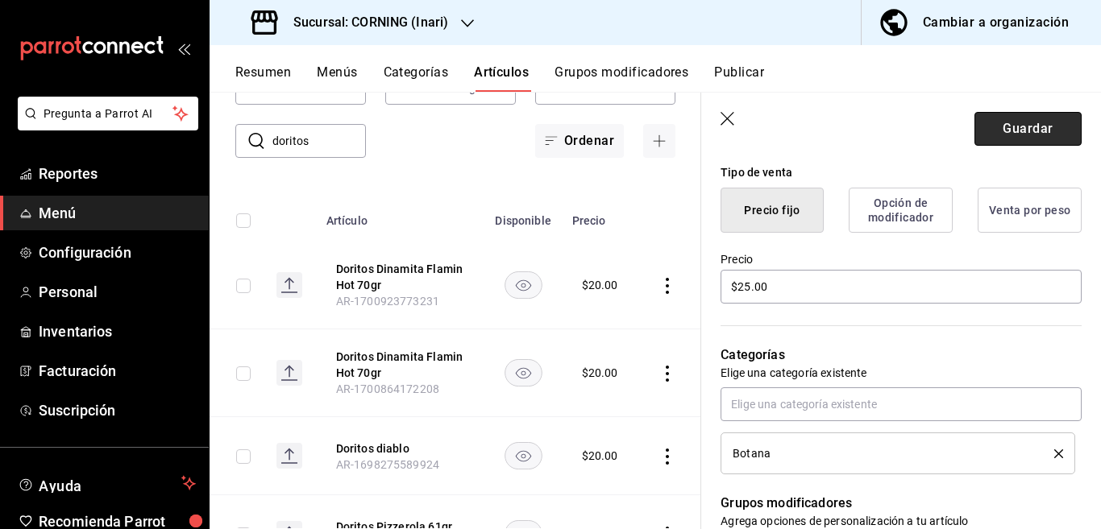
click at [1010, 127] on button "Guardar" at bounding box center [1027, 129] width 107 height 34
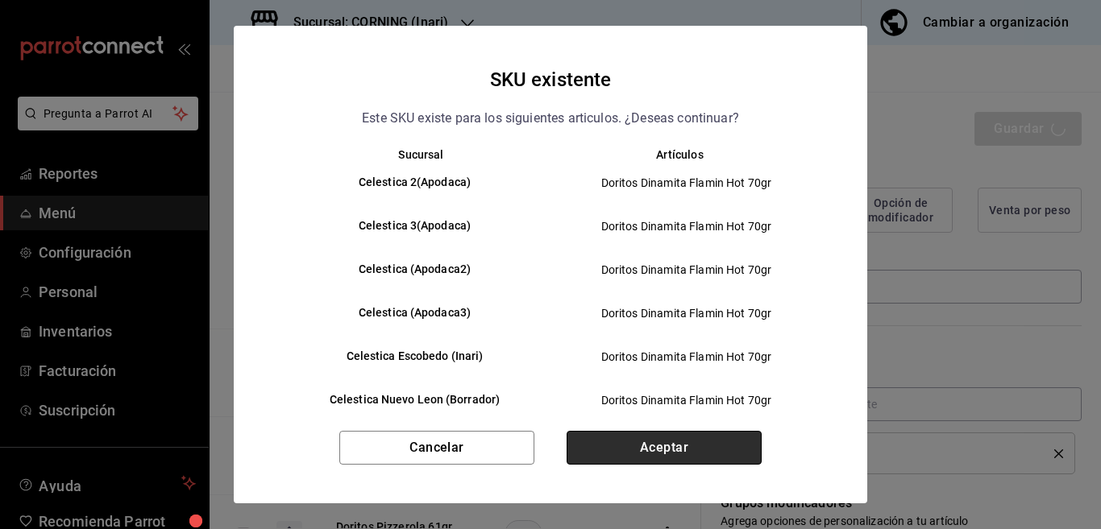
click at [665, 446] on button "Aceptar" at bounding box center [663, 448] width 195 height 34
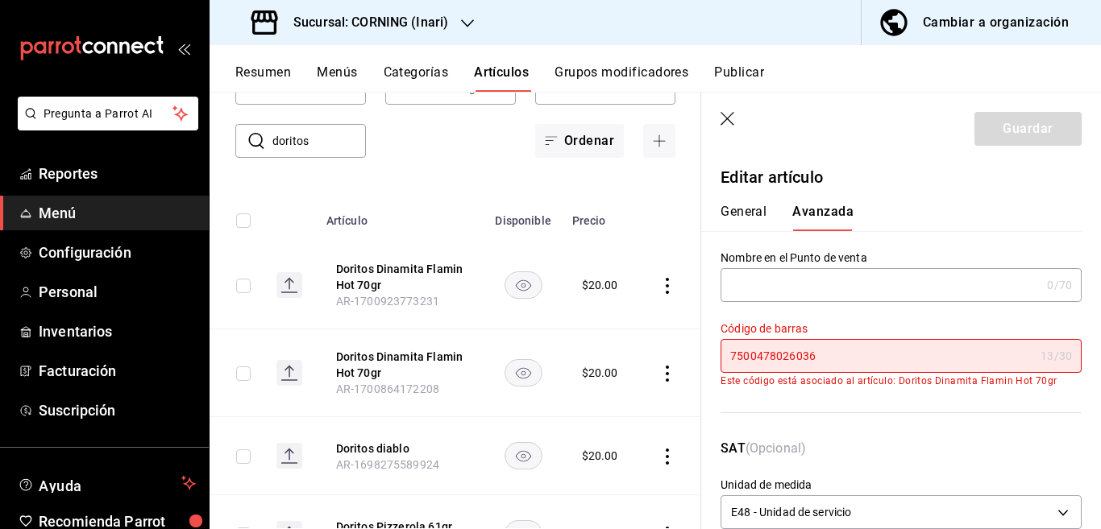
scroll to position [0, 0]
click at [753, 209] on button "General" at bounding box center [743, 217] width 46 height 27
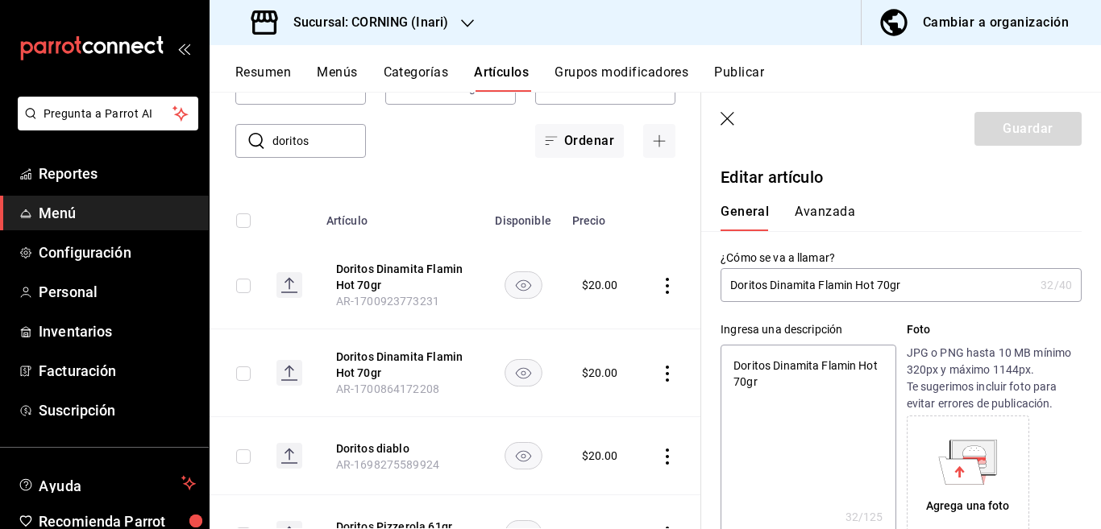
click at [725, 119] on icon "button" at bounding box center [728, 120] width 16 height 16
type textarea "x"
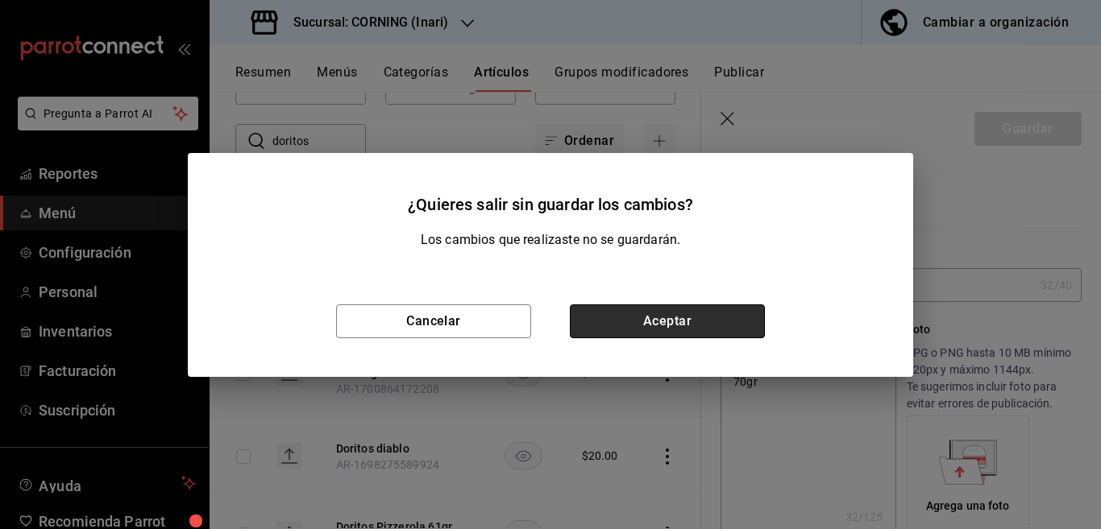
click at [685, 316] on button "Aceptar" at bounding box center [667, 322] width 195 height 34
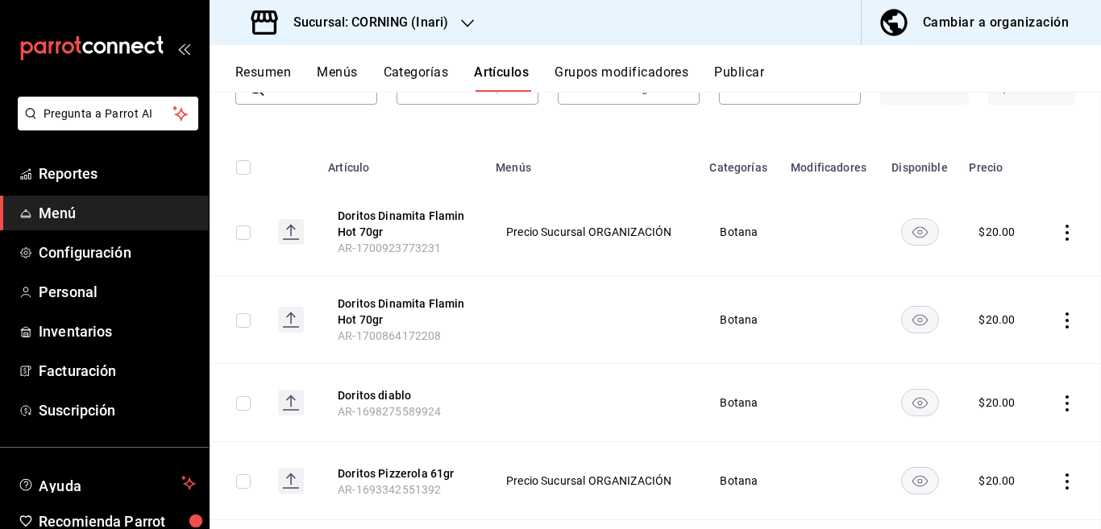
scroll to position [78, 0]
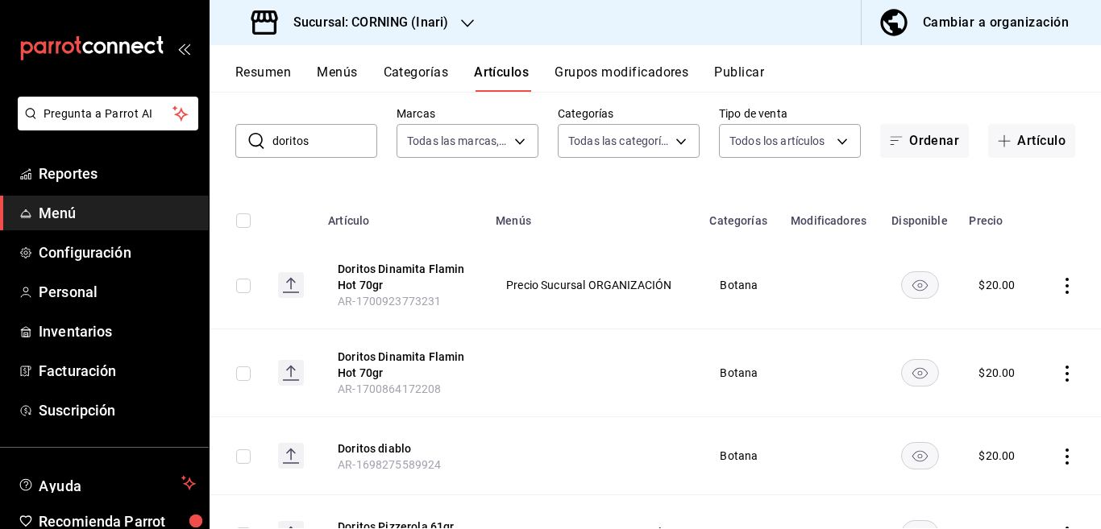
click at [1061, 287] on td at bounding box center [1069, 286] width 64 height 88
click at [1059, 288] on icon "actions" at bounding box center [1067, 286] width 16 height 16
click at [996, 391] on span "Eliminar" at bounding box center [1004, 388] width 41 height 13
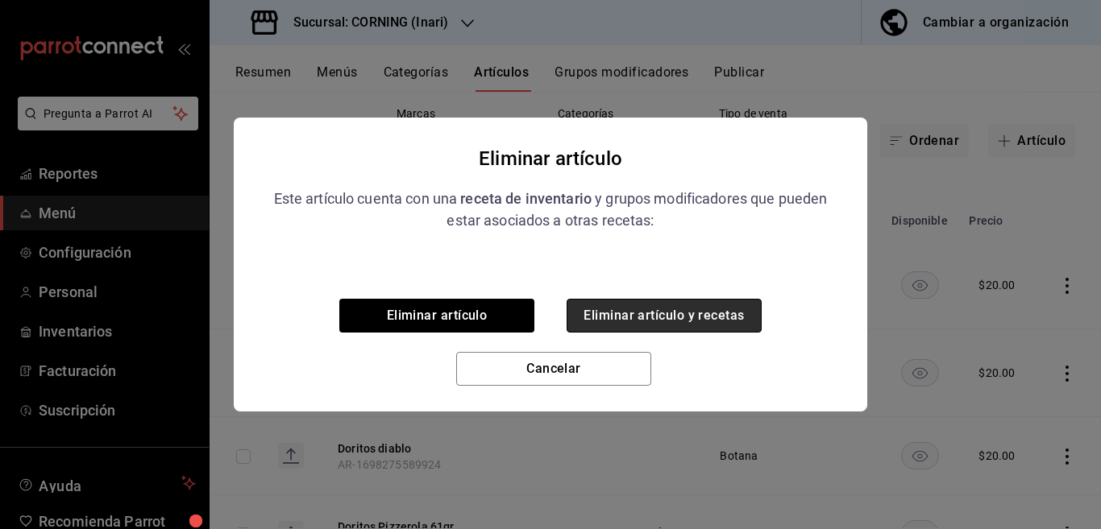
click at [707, 314] on button "Eliminar artículo y recetas" at bounding box center [663, 316] width 195 height 34
click at [707, 314] on div "Eliminar artículo Eliminar artículo y recetas Cancelar" at bounding box center [550, 339] width 633 height 145
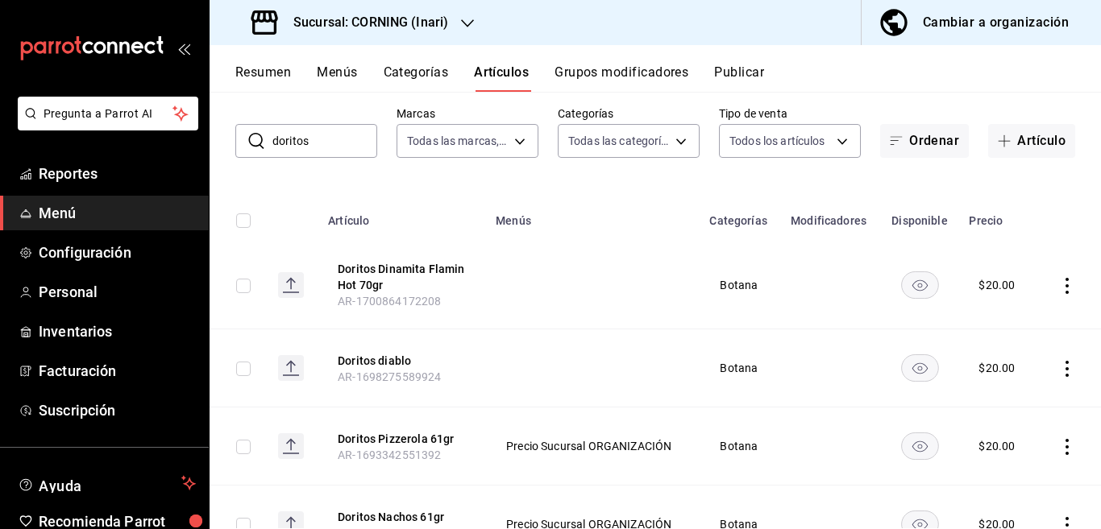
click at [1059, 284] on icon "actions" at bounding box center [1067, 286] width 16 height 16
click at [1005, 317] on span "Editar" at bounding box center [1005, 322] width 42 height 17
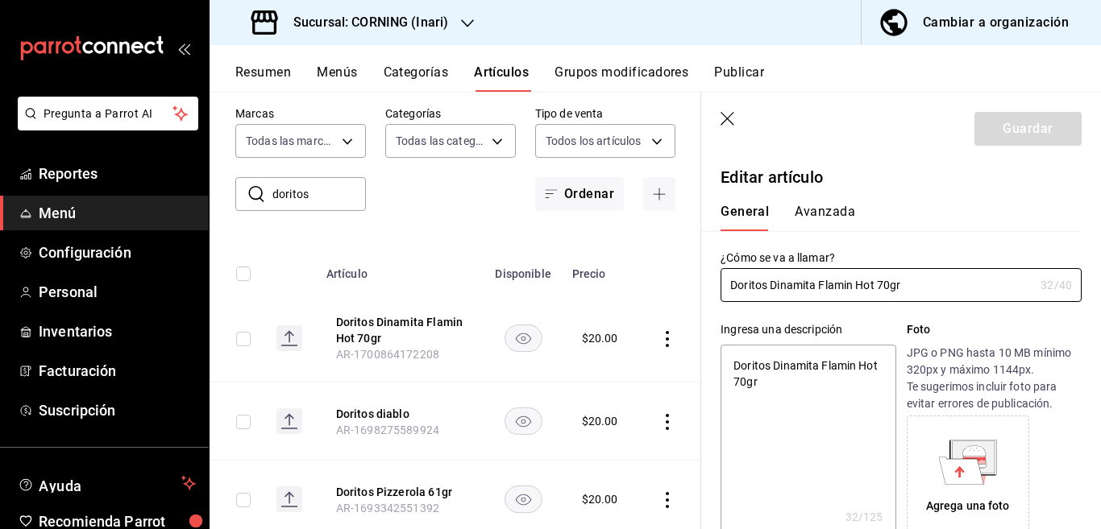
type textarea "x"
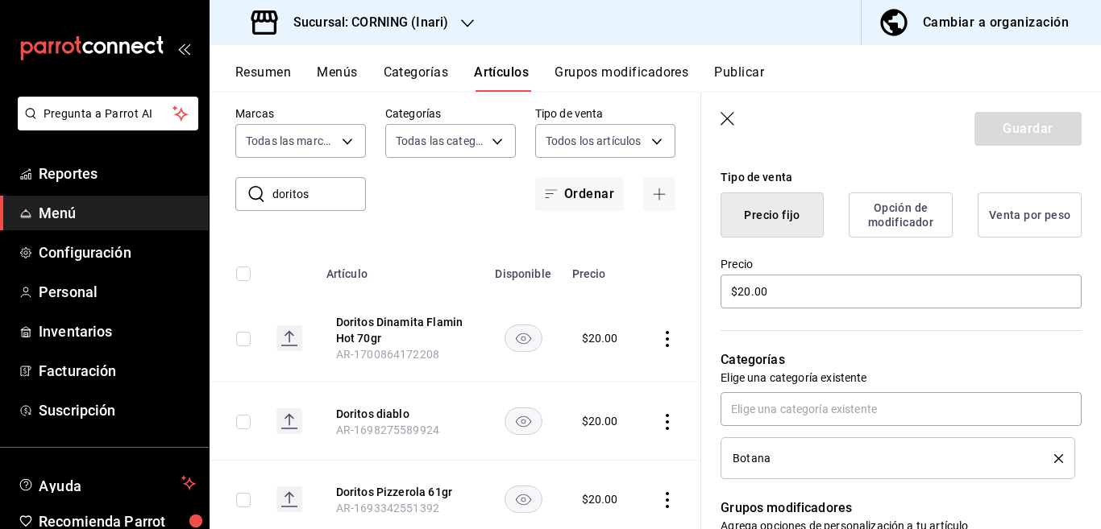
scroll to position [392, 0]
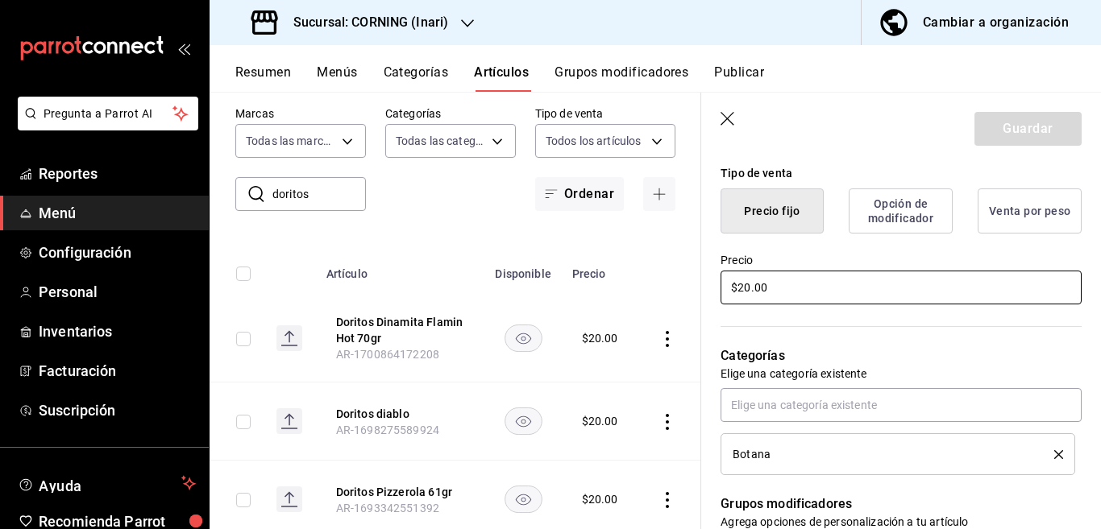
click at [835, 291] on input "$20.00" at bounding box center [900, 288] width 361 height 34
type input "$2.00"
type textarea "x"
type input "$25.00"
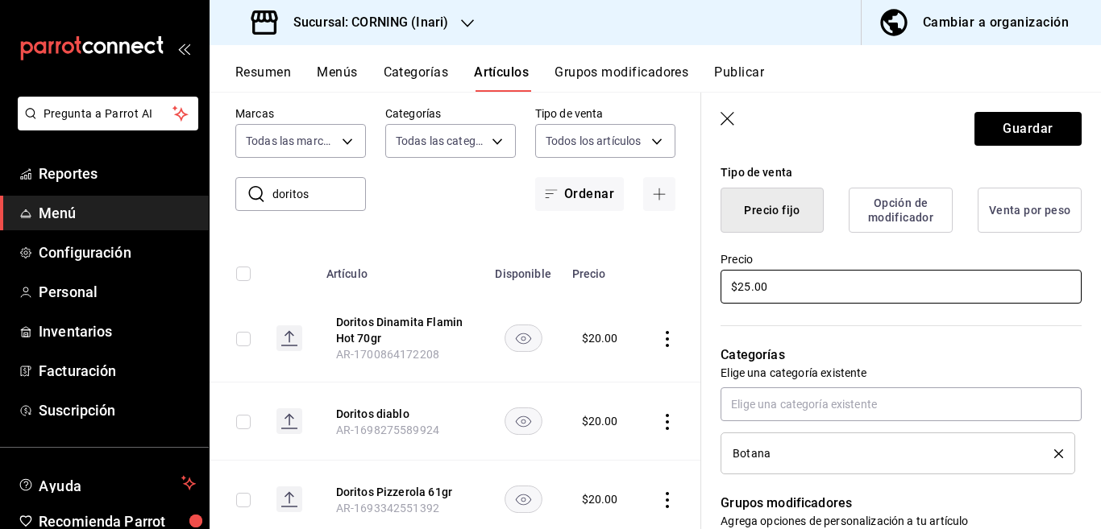
type textarea "x"
type input "$25.00"
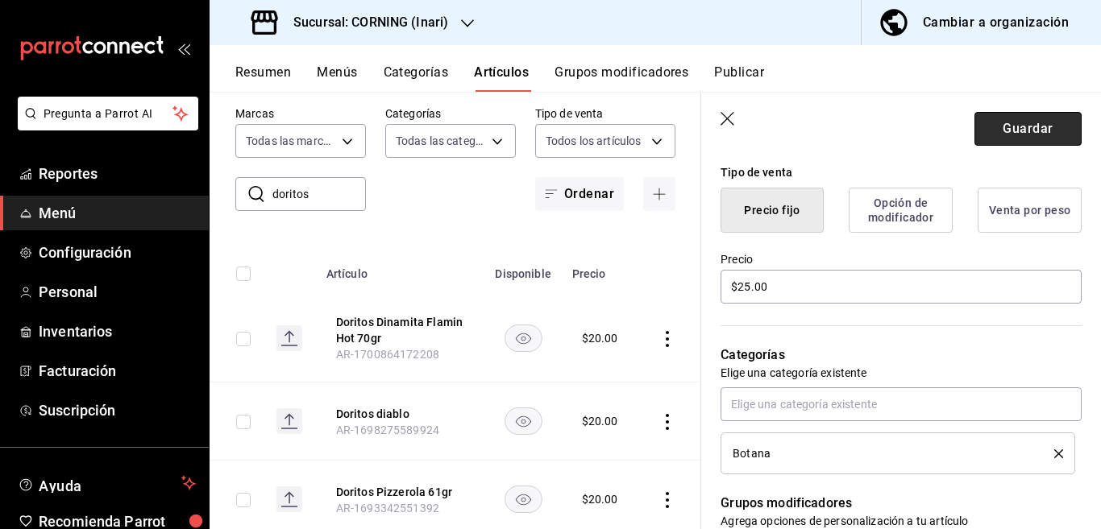
click at [1004, 124] on button "Guardar" at bounding box center [1027, 129] width 107 height 34
type textarea "x"
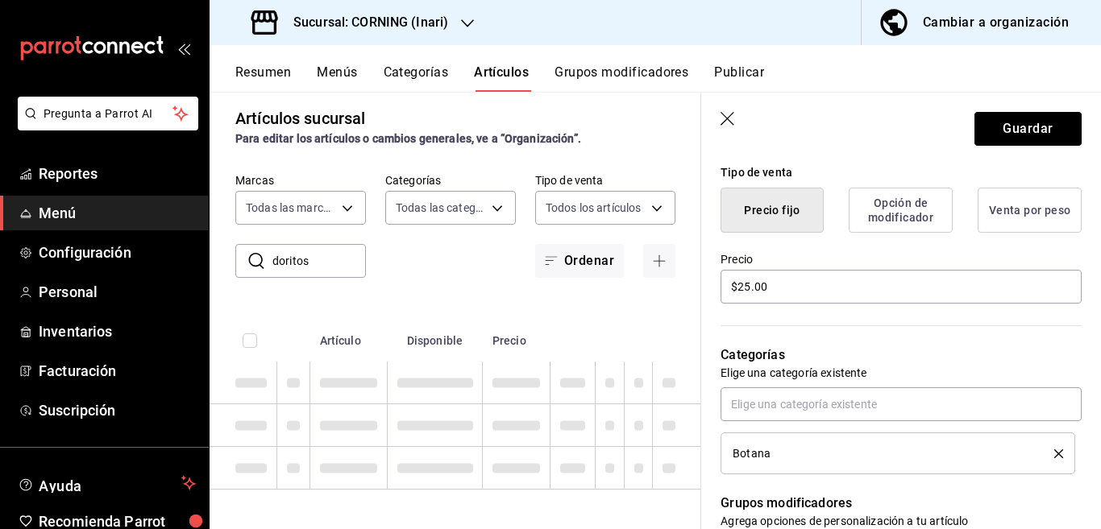
type textarea "x"
type input "AR-1755547615525"
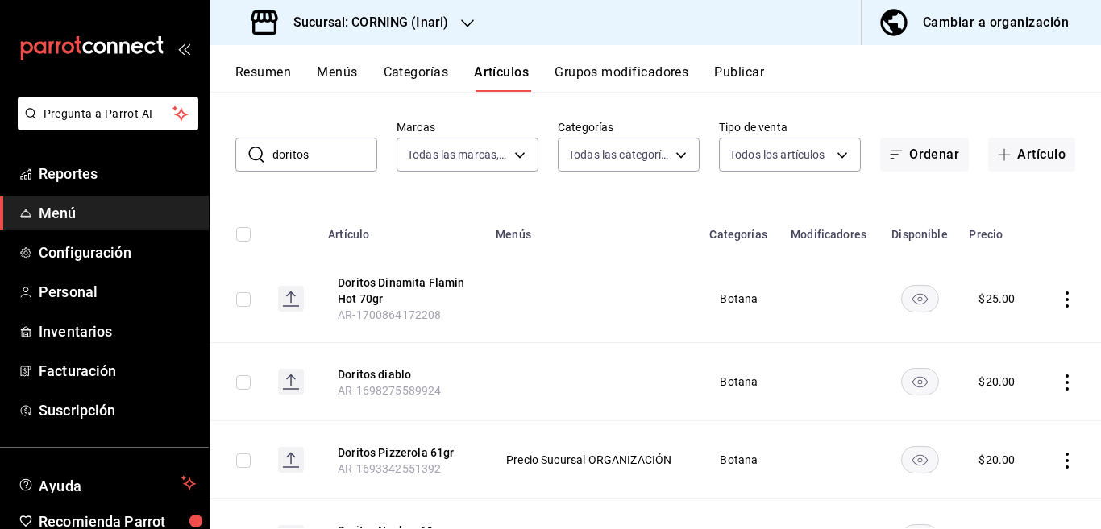
scroll to position [65, 0]
click at [1059, 378] on icon "actions" at bounding box center [1067, 382] width 16 height 16
click at [993, 419] on span "Editar" at bounding box center [1005, 418] width 42 height 17
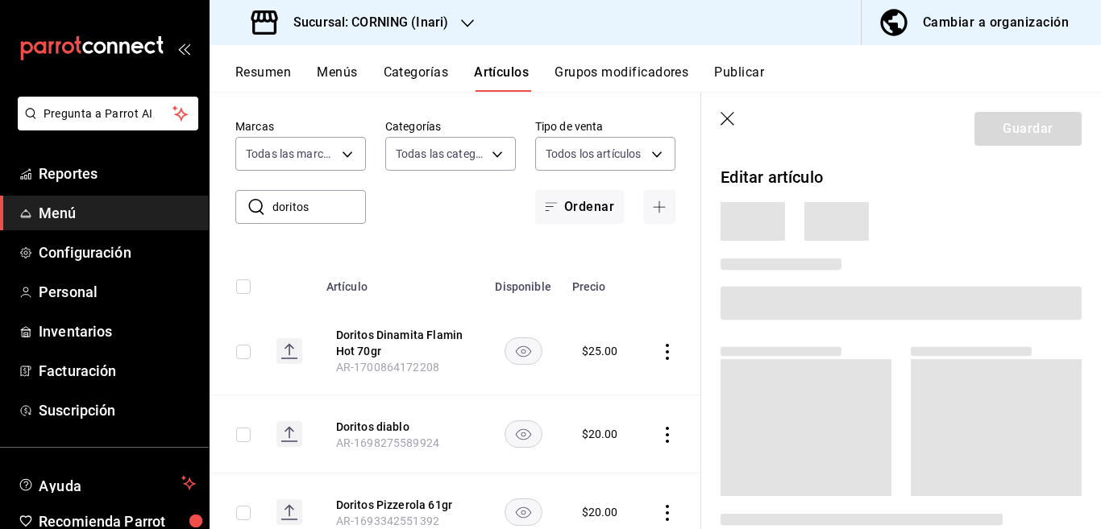
scroll to position [65, 0]
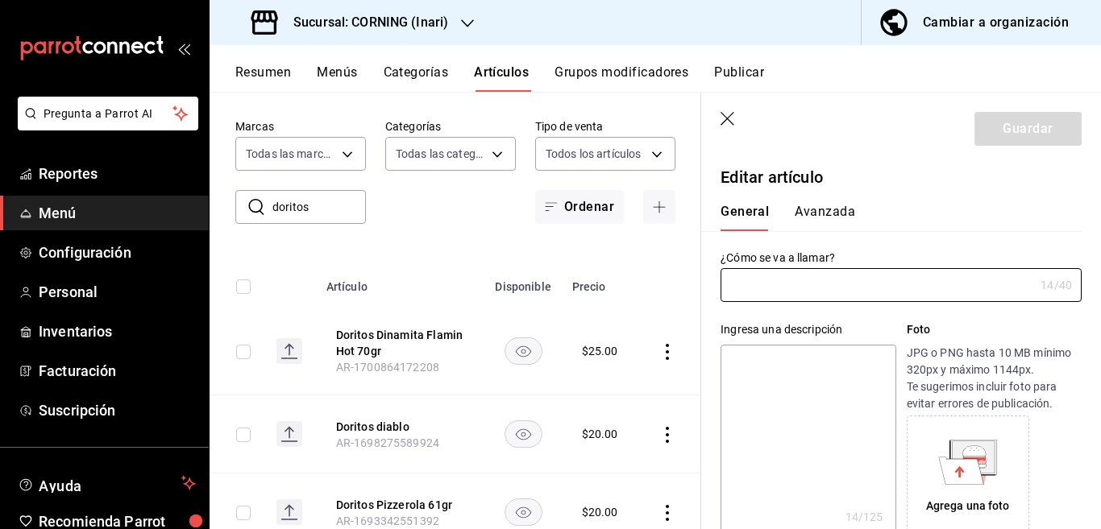
type input "Doritos diablo"
type textarea "Doritos diablo"
type textarea "x"
type input "AR-1698275589924"
type textarea "x"
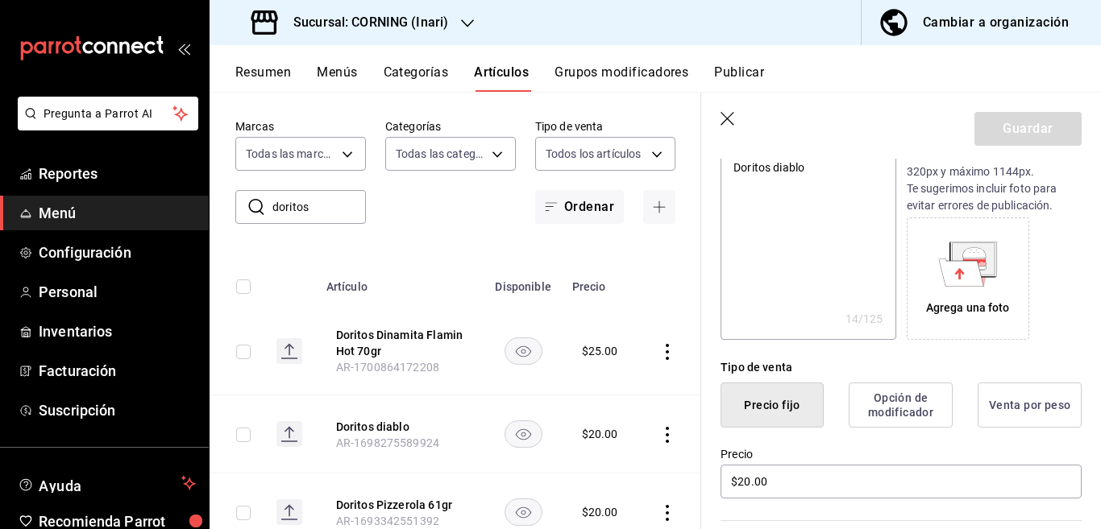
scroll to position [262, 0]
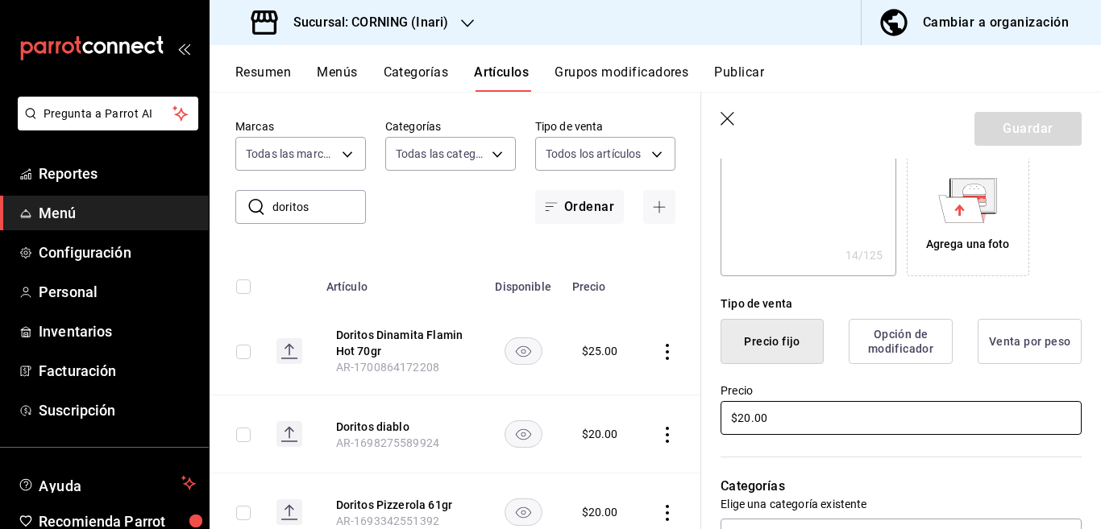
click at [796, 411] on input "$20.00" at bounding box center [900, 418] width 361 height 34
type input "$2.00"
type textarea "x"
type input "$25.00"
type textarea "x"
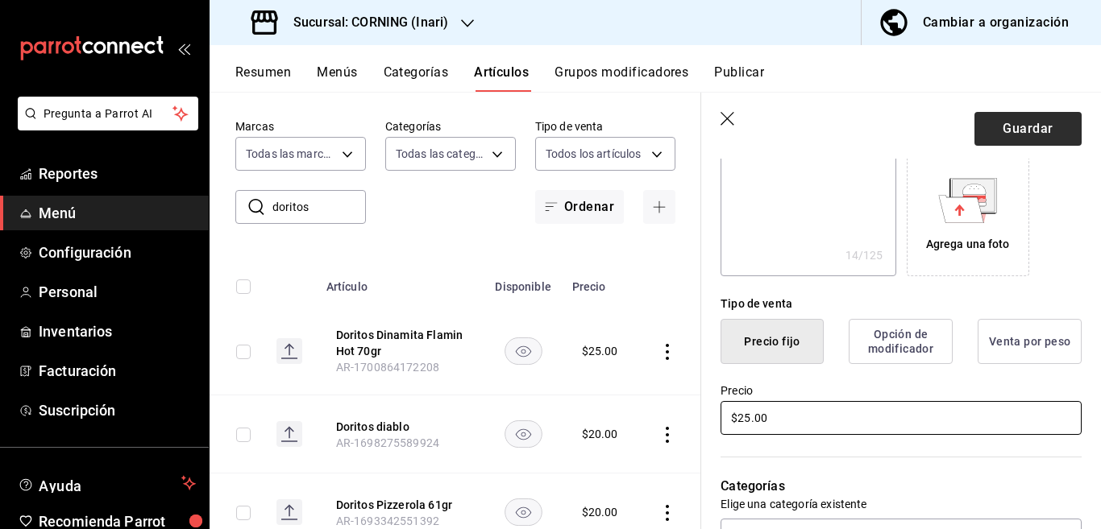
type input "$25.00"
click at [1005, 123] on button "Guardar" at bounding box center [1027, 129] width 107 height 34
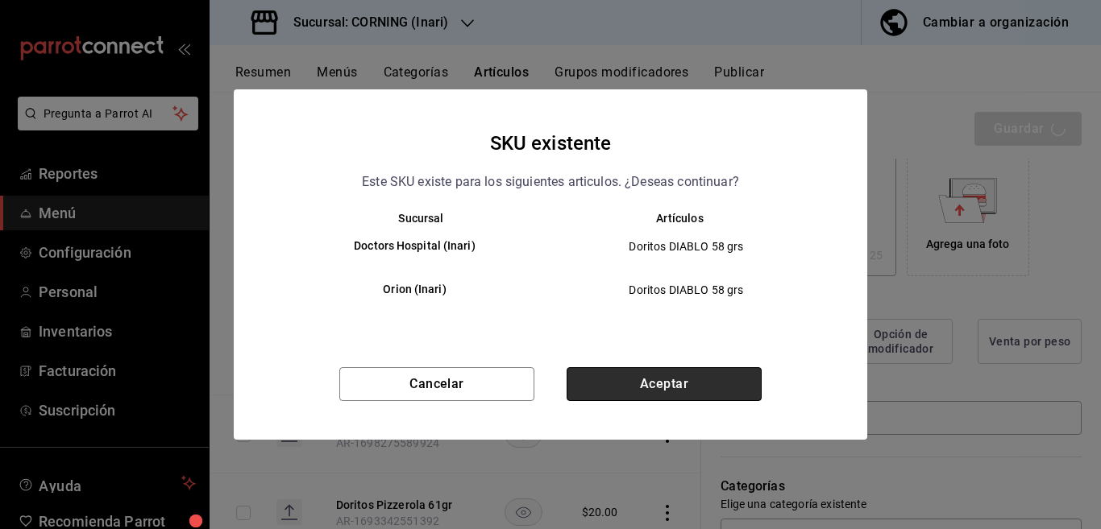
click at [683, 382] on button "Aceptar" at bounding box center [663, 384] width 195 height 34
type textarea "x"
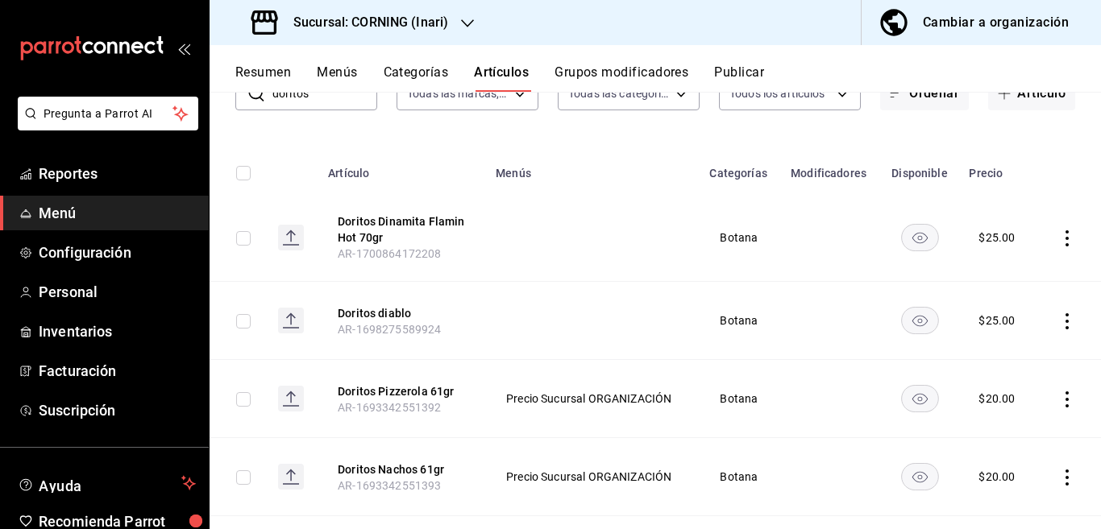
scroll to position [131, 0]
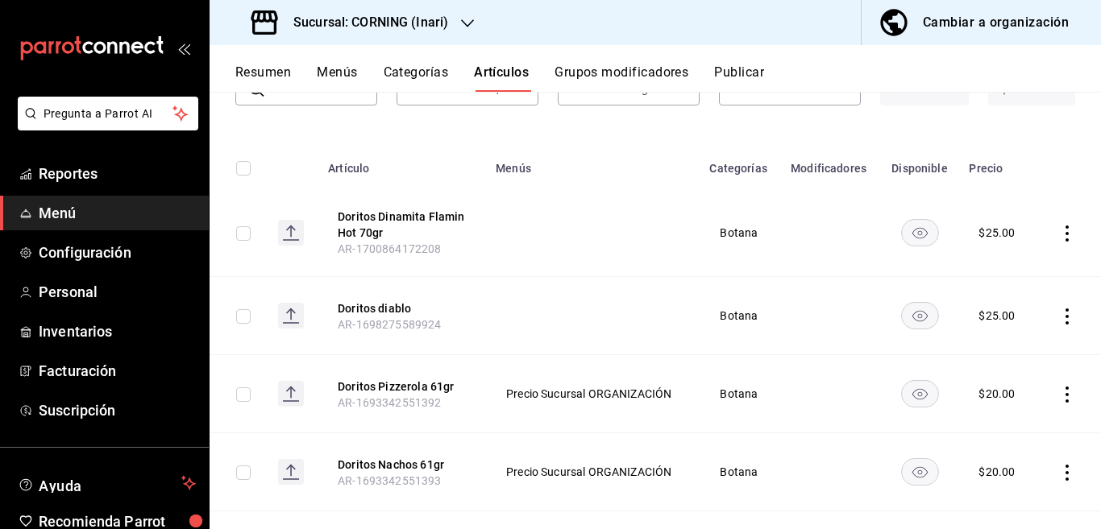
click at [1065, 394] on icon "actions" at bounding box center [1066, 395] width 3 height 16
click at [1002, 421] on span "Editar" at bounding box center [1005, 421] width 42 height 17
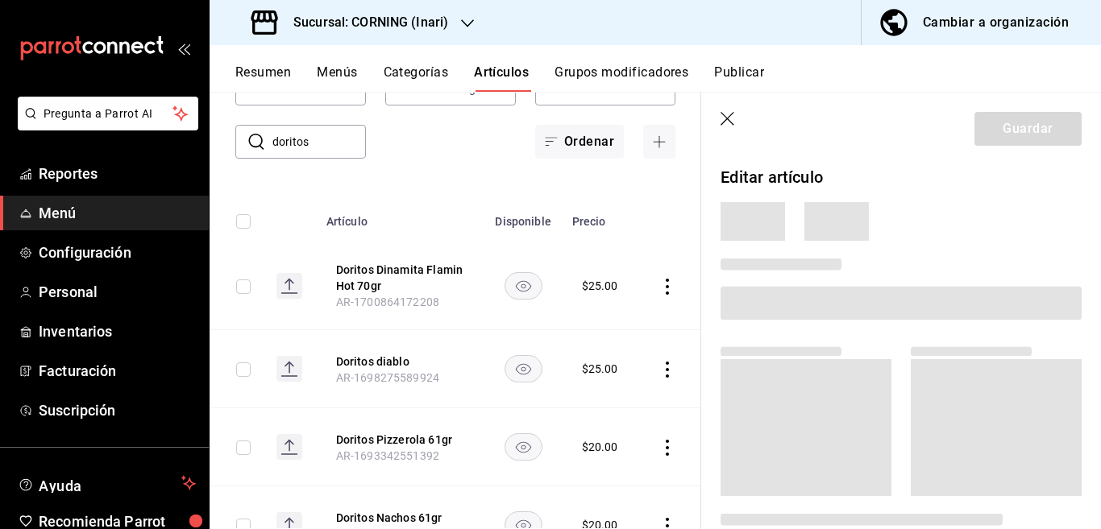
scroll to position [131, 0]
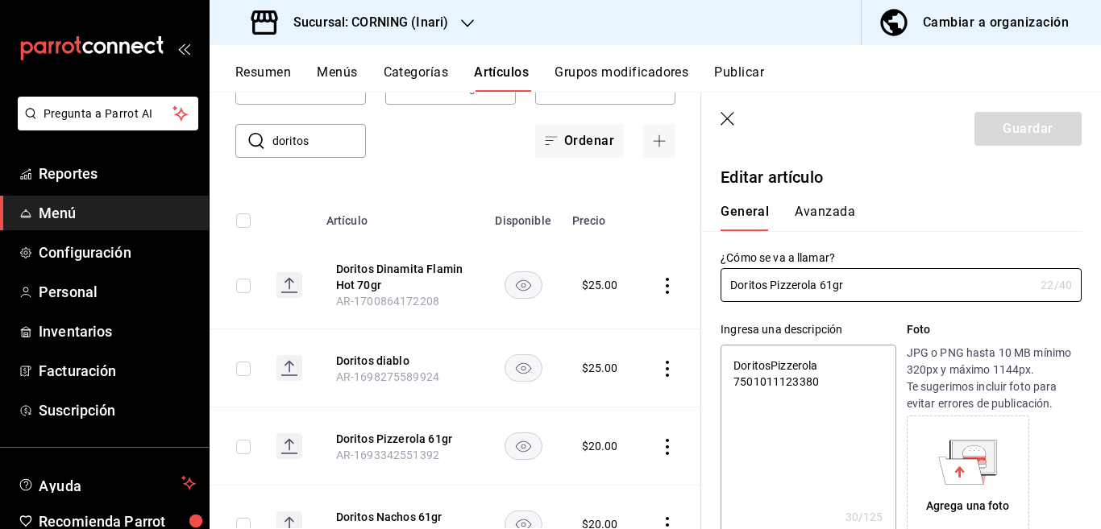
type textarea "x"
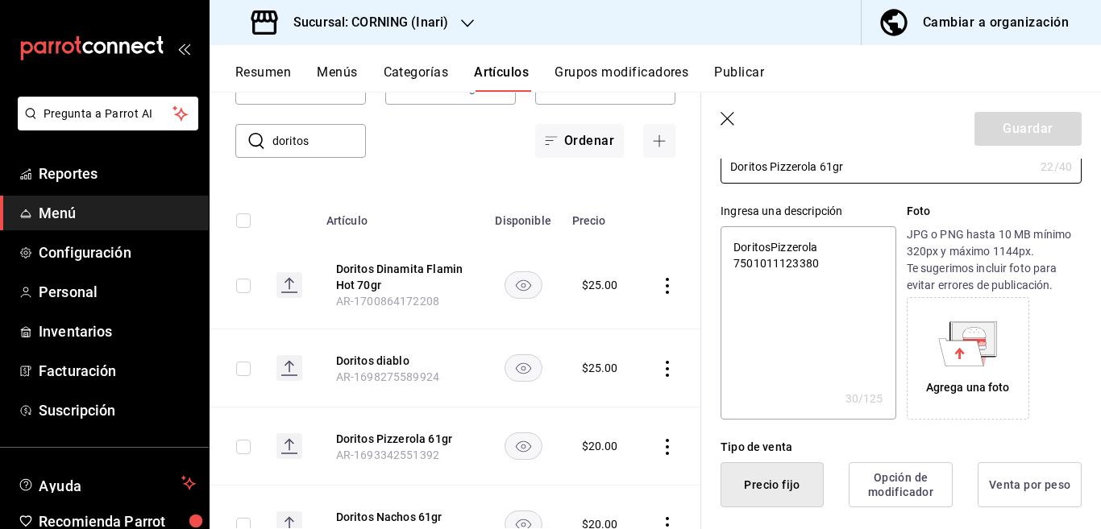
scroll to position [262, 0]
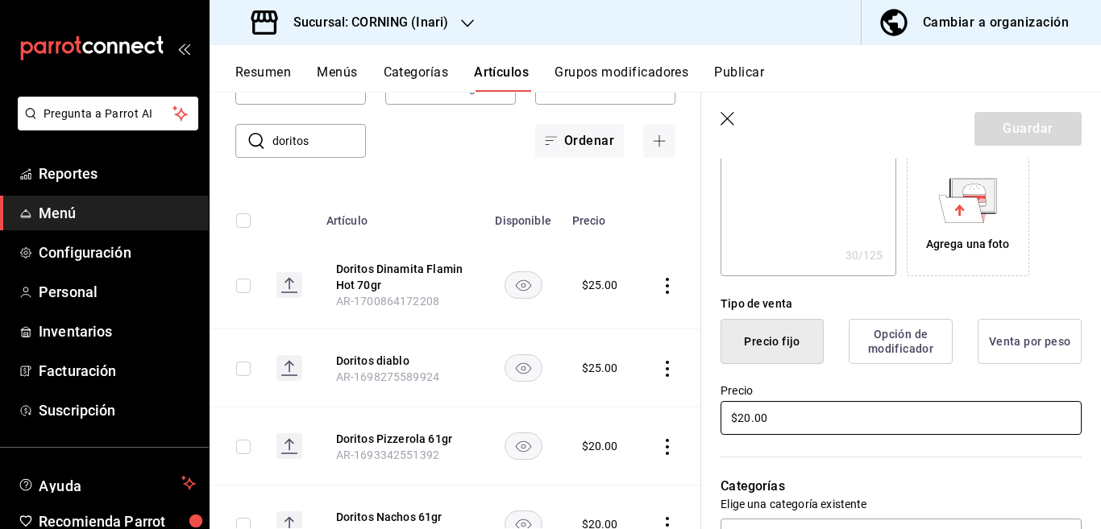
click at [800, 423] on input "$20.00" at bounding box center [900, 418] width 361 height 34
type input "$2.00"
type textarea "x"
type input "$25.00"
type textarea "x"
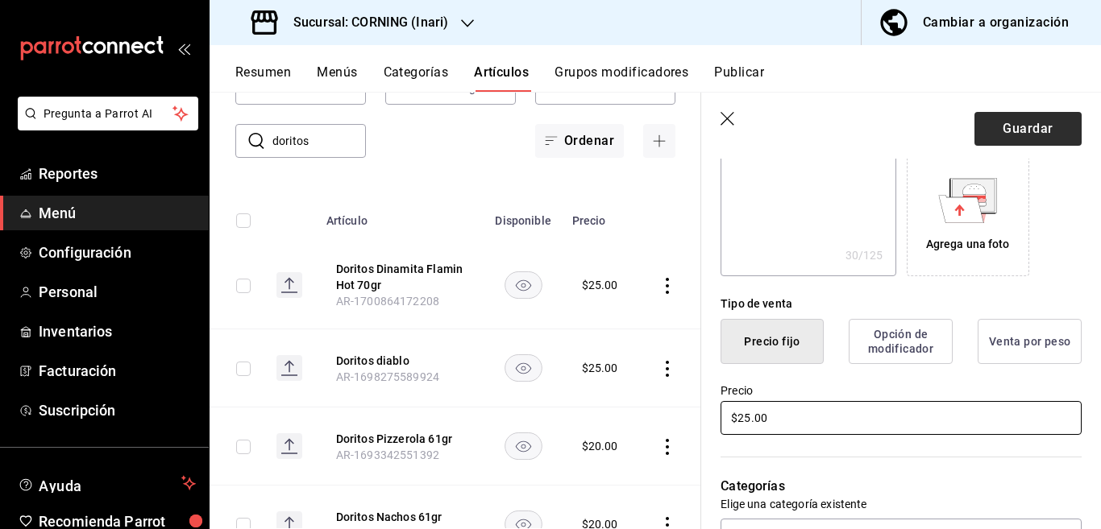
type input "$25.00"
click at [1027, 125] on button "Guardar" at bounding box center [1027, 129] width 107 height 34
click at [1027, 125] on div "Guardar" at bounding box center [1027, 129] width 107 height 34
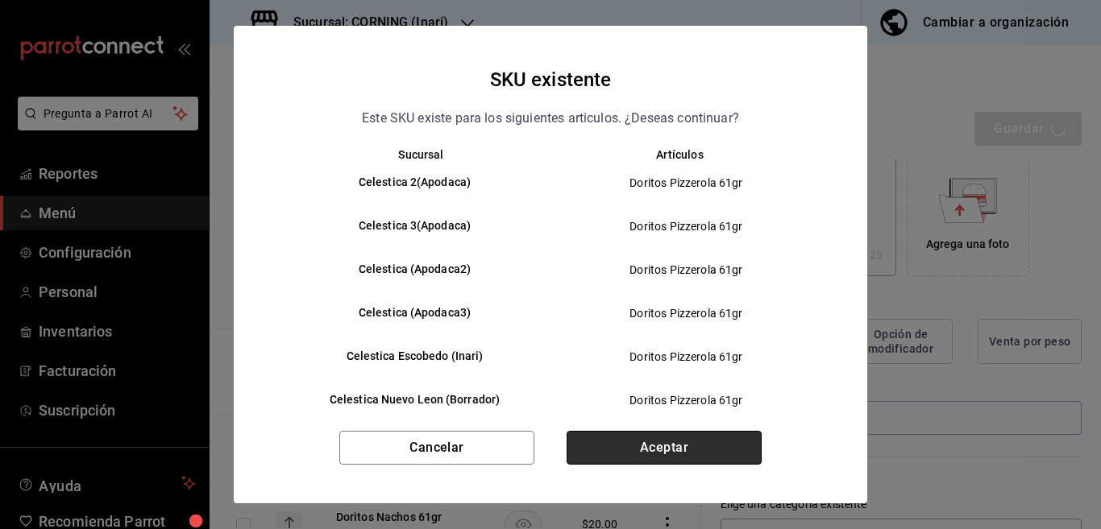
click at [721, 446] on button "Aceptar" at bounding box center [663, 448] width 195 height 34
type textarea "x"
type input "AR-1755547677966"
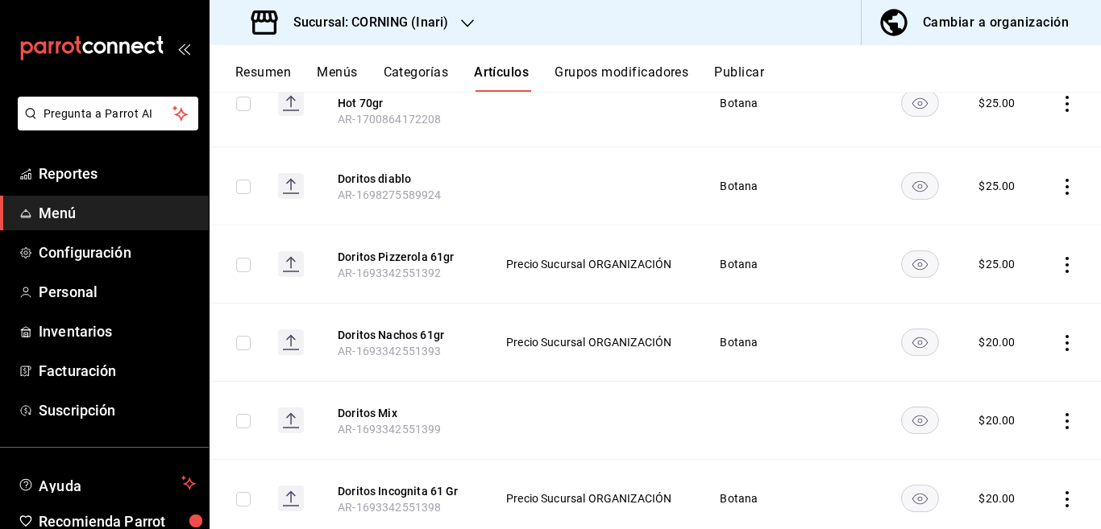
scroll to position [262, 0]
click at [1059, 341] on icon "actions" at bounding box center [1067, 342] width 16 height 16
click at [1004, 376] on span "Editar" at bounding box center [1005, 378] width 42 height 17
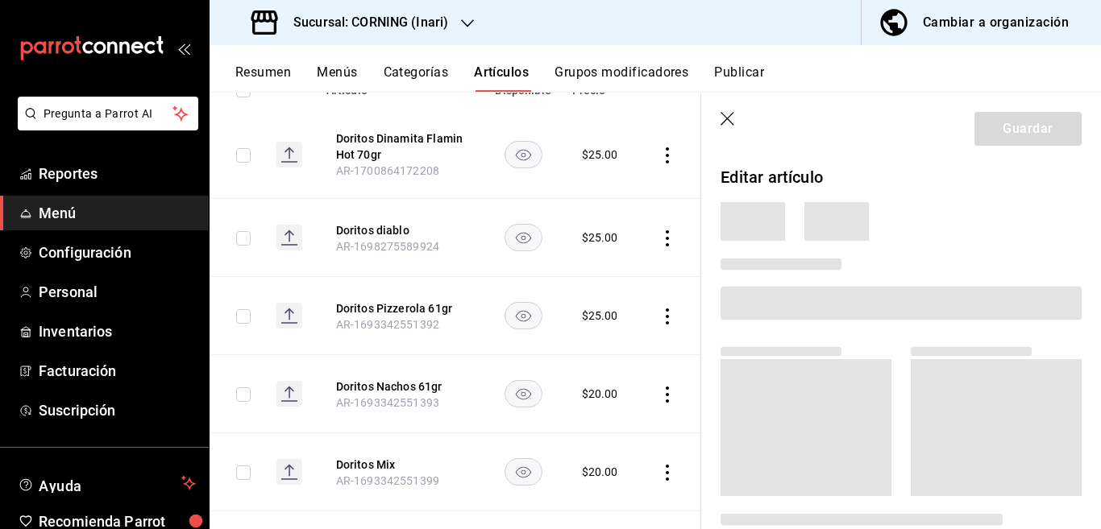
scroll to position [262, 0]
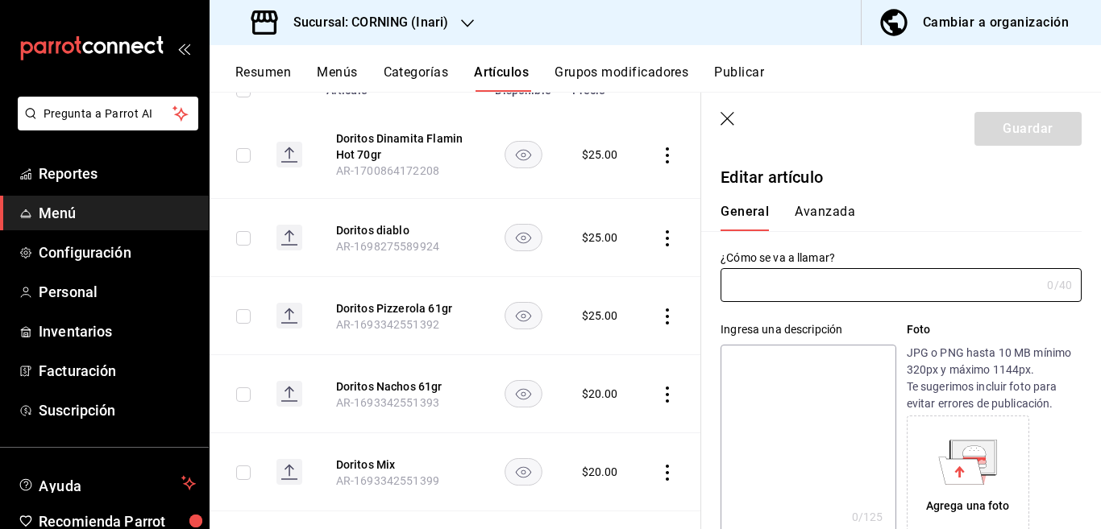
type input "Doritos Nachos 61gr"
type textarea "Doritos Nachos 7501011123588"
type textarea "x"
type input "AR-1693342551393"
type textarea "x"
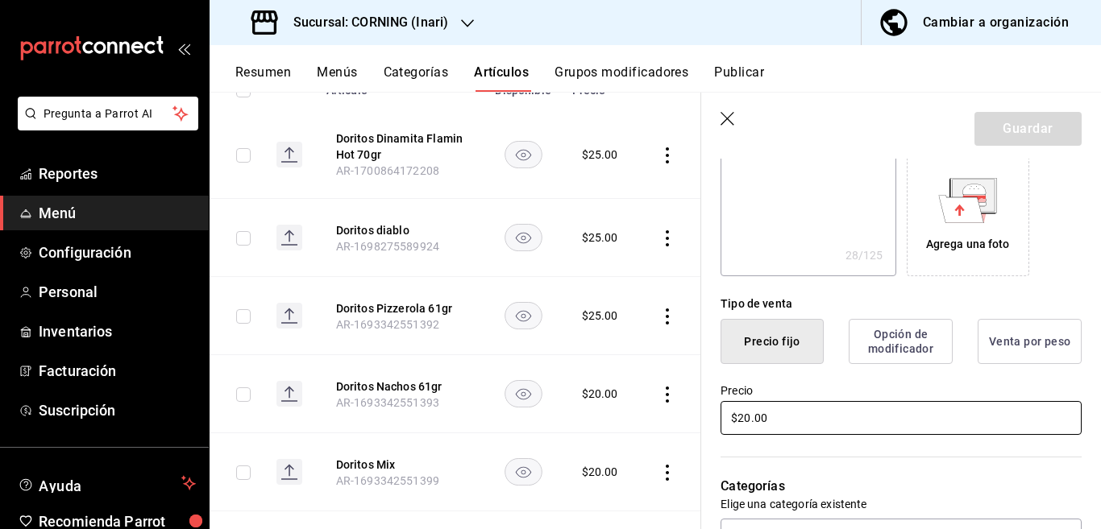
click at [803, 423] on input "$20.00" at bounding box center [900, 418] width 361 height 34
type input "$2.00"
type textarea "x"
type input "$25.00"
type textarea "x"
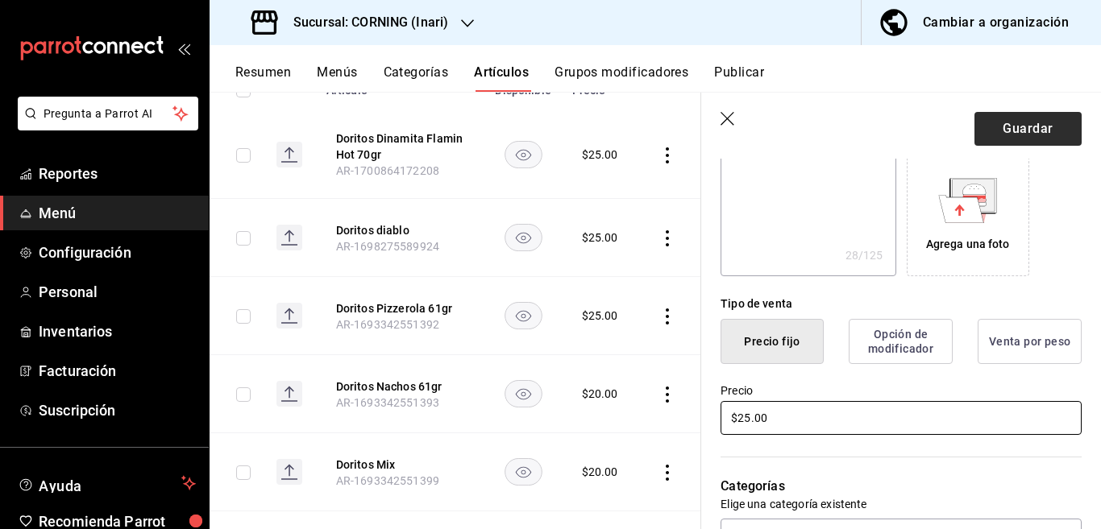
type input "$25.00"
click at [1007, 125] on button "Guardar" at bounding box center [1027, 129] width 107 height 34
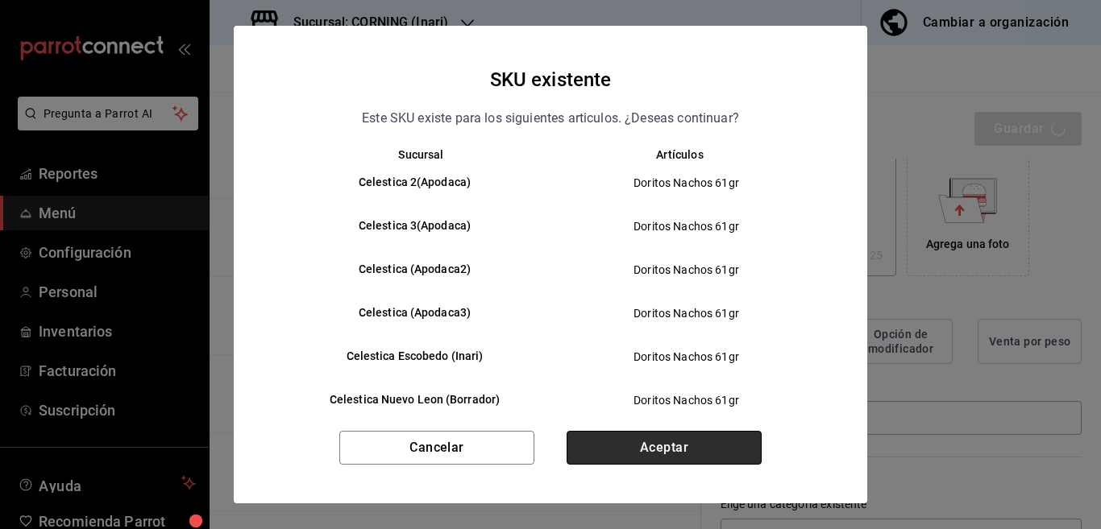
click at [646, 447] on button "Aceptar" at bounding box center [663, 448] width 195 height 34
type textarea "x"
type input "AR-1755547707496"
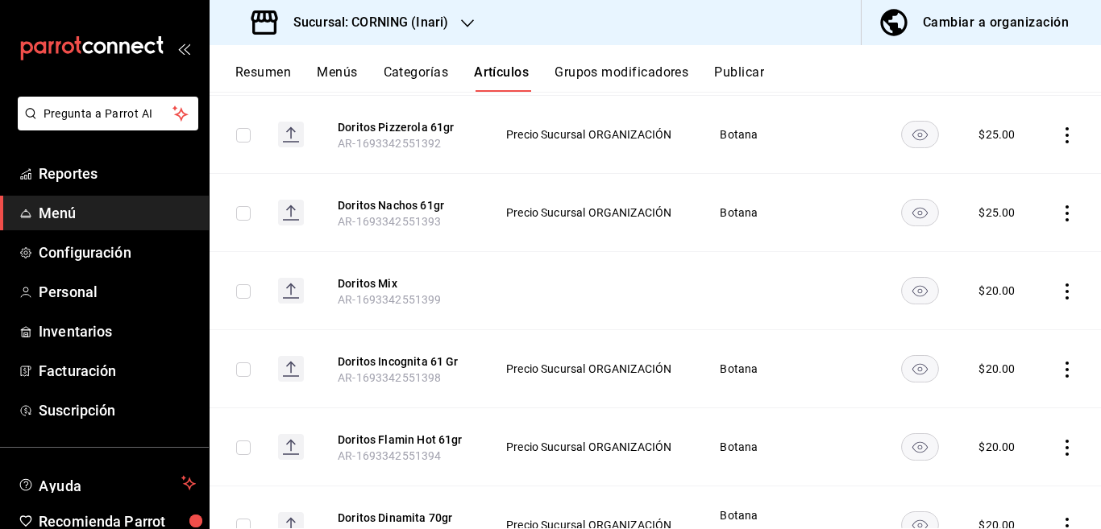
scroll to position [392, 0]
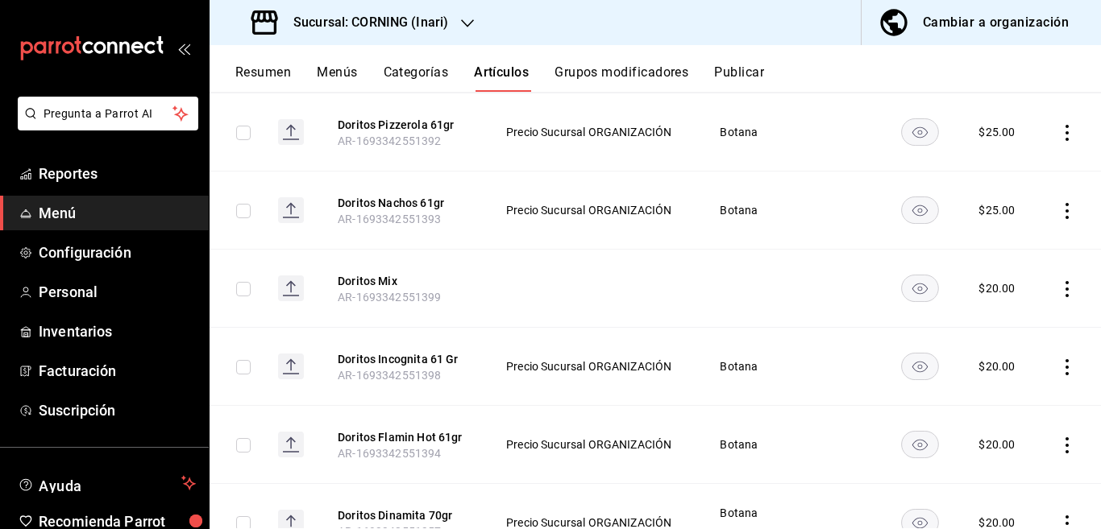
click at [1065, 287] on icon "actions" at bounding box center [1066, 289] width 3 height 16
click at [1000, 322] on span "Editar" at bounding box center [1005, 325] width 42 height 17
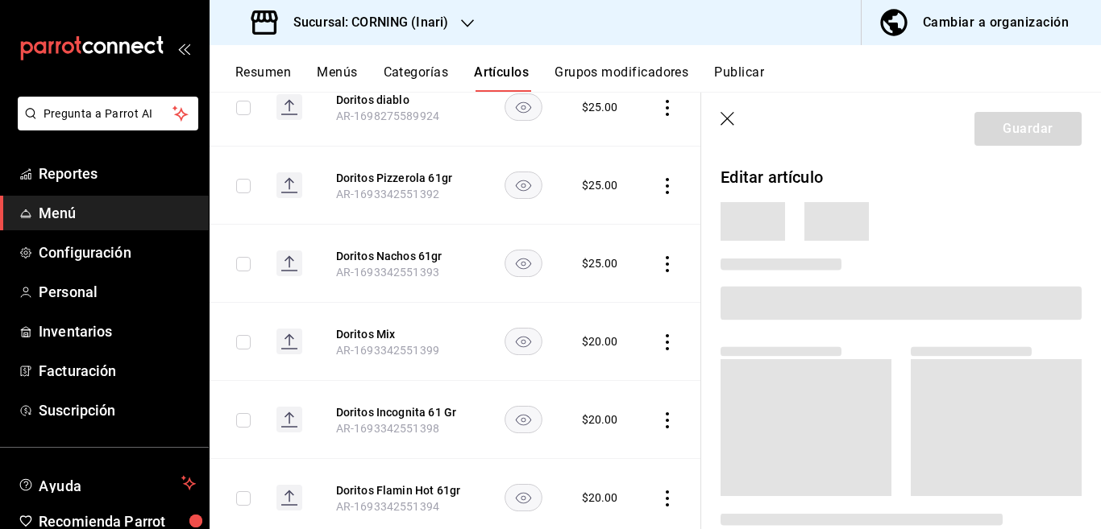
scroll to position [393, 0]
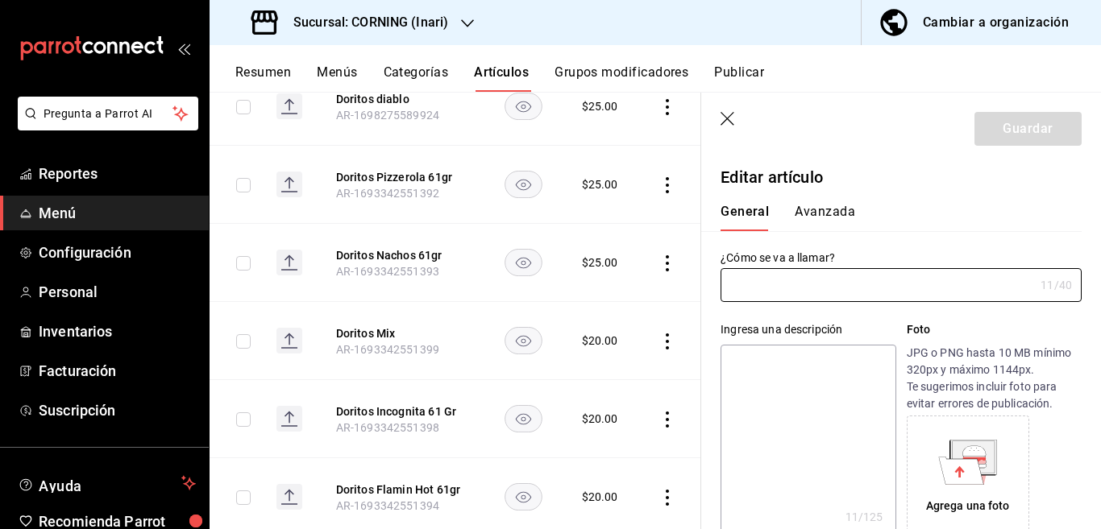
type input "Doritos Mix"
type textarea "Doritos Mix"
type textarea "x"
type input "AR-1693342551399"
type textarea "x"
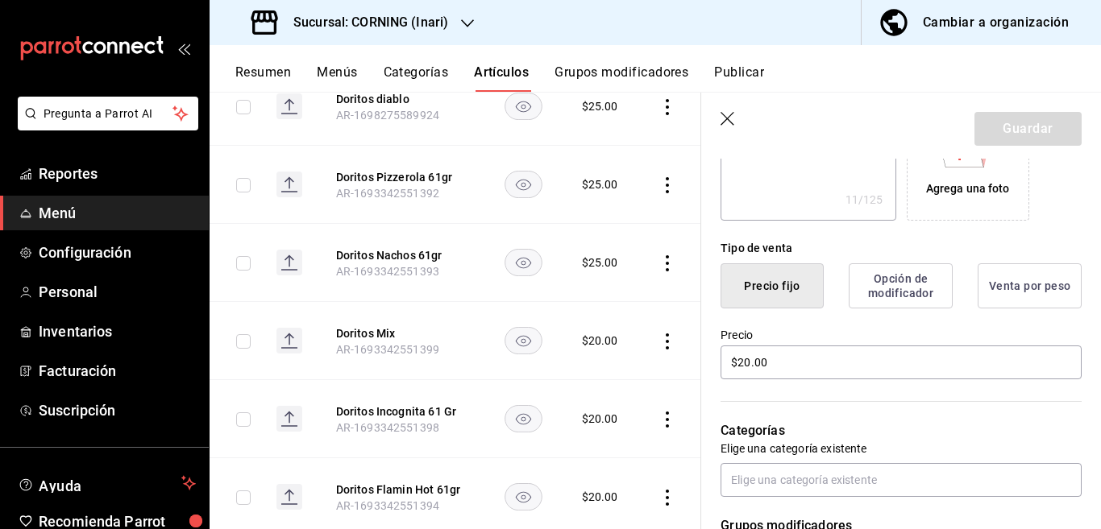
scroll to position [327, 0]
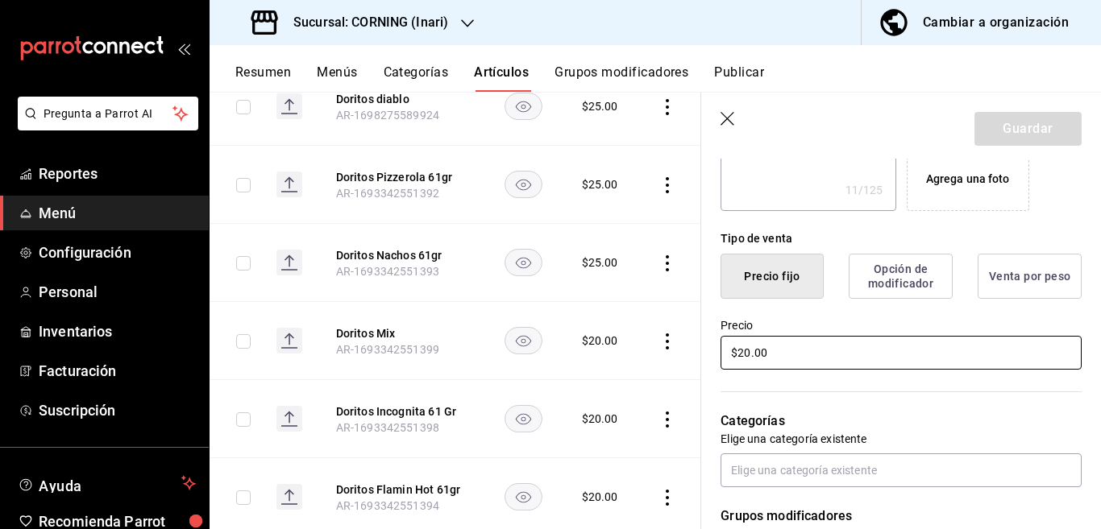
click at [839, 349] on input "$20.00" at bounding box center [900, 353] width 361 height 34
type input "$2.00"
type textarea "x"
type input "$25.00"
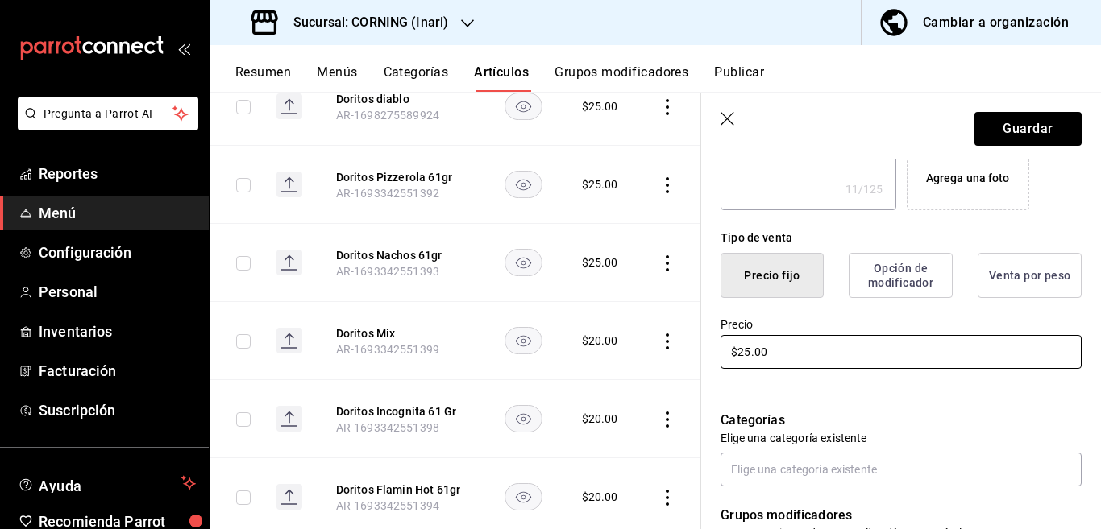
type textarea "x"
type input "$25.00"
click at [1008, 122] on button "Guardar" at bounding box center [1027, 129] width 107 height 34
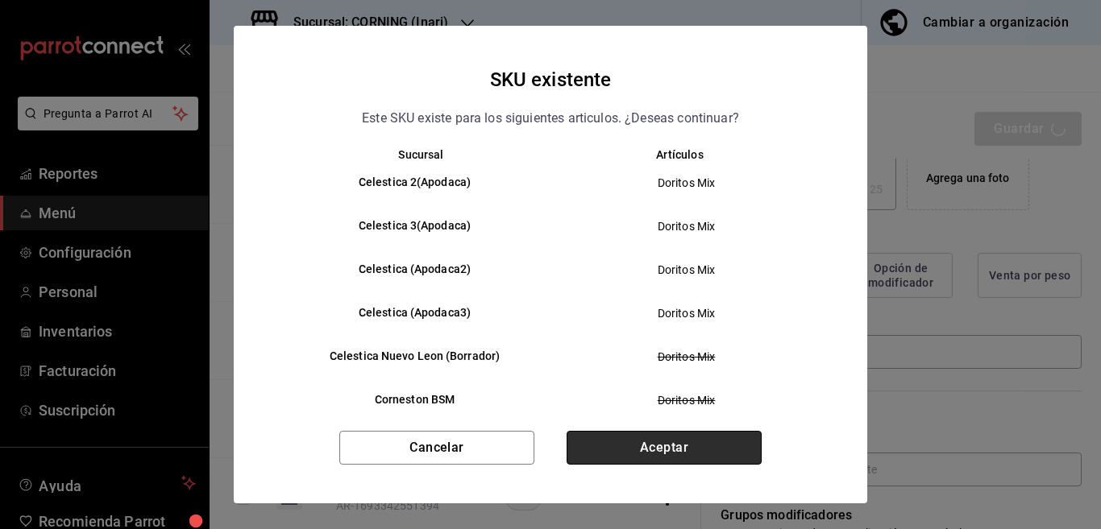
click at [653, 439] on button "Aceptar" at bounding box center [663, 448] width 195 height 34
type textarea "x"
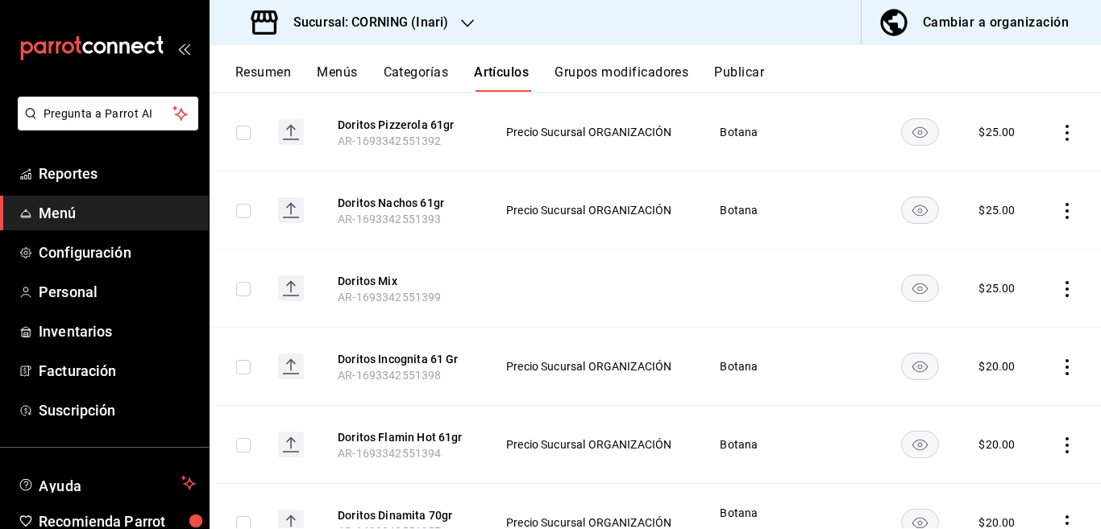
scroll to position [458, 0]
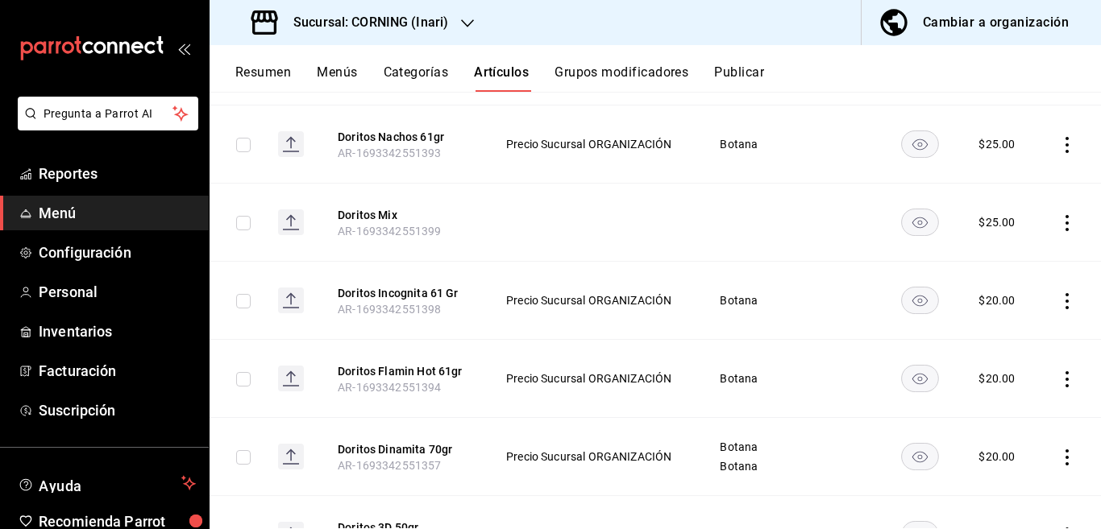
click at [1059, 300] on icon "actions" at bounding box center [1067, 301] width 16 height 16
click at [1001, 331] on span "Editar" at bounding box center [1005, 338] width 42 height 17
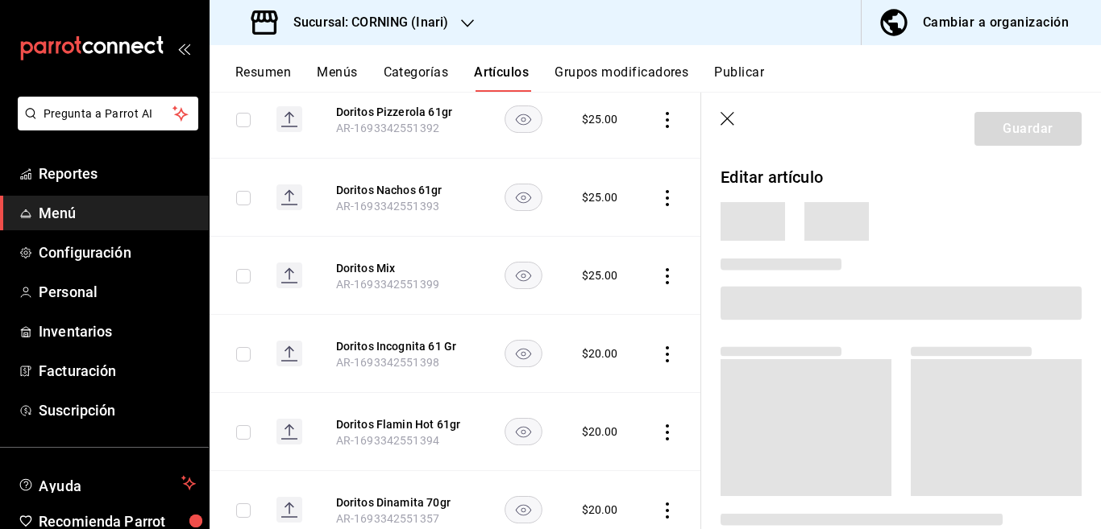
scroll to position [458, 0]
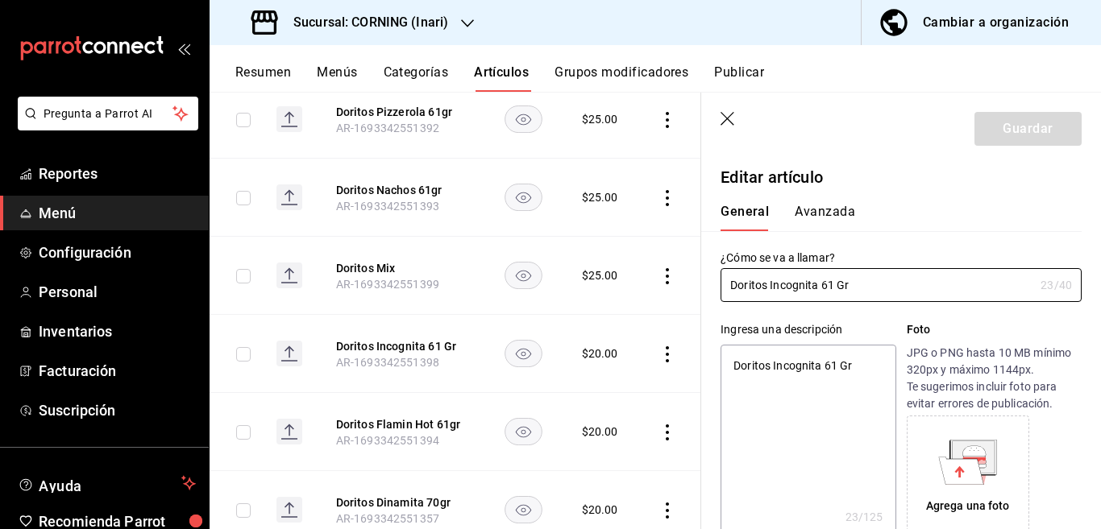
type textarea "x"
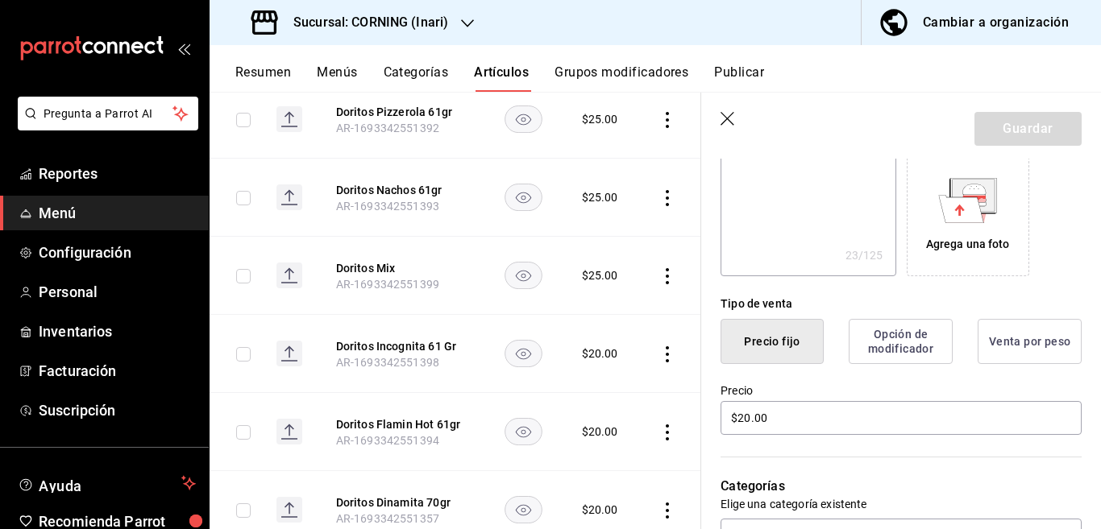
scroll to position [262, 0]
click at [841, 409] on input "$20.00" at bounding box center [900, 418] width 361 height 34
type input "$2.00"
type textarea "x"
type input "$25.00"
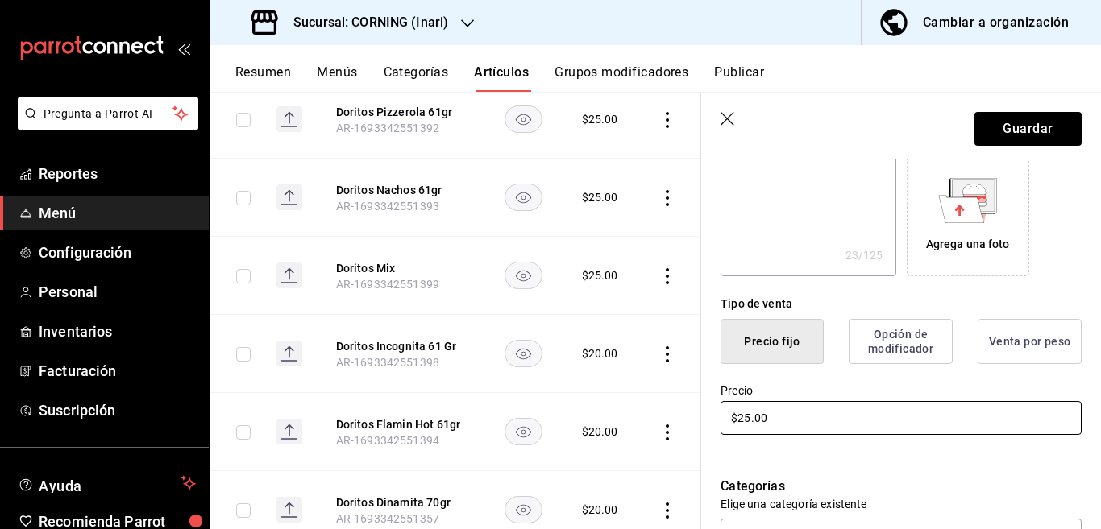
type textarea "x"
type input "$25.00"
click at [999, 127] on button "Guardar" at bounding box center [1027, 129] width 107 height 34
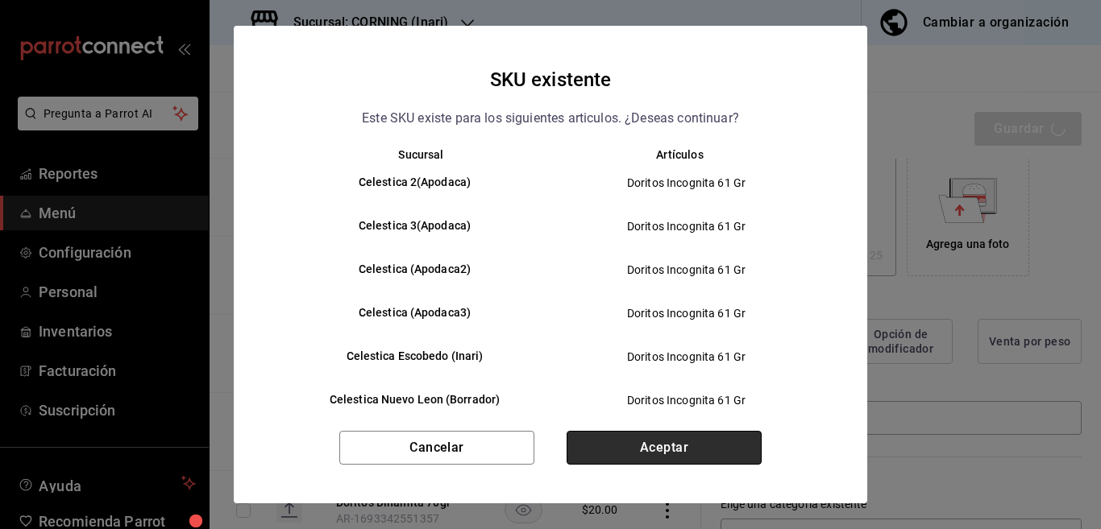
click at [659, 445] on button "Aceptar" at bounding box center [663, 448] width 195 height 34
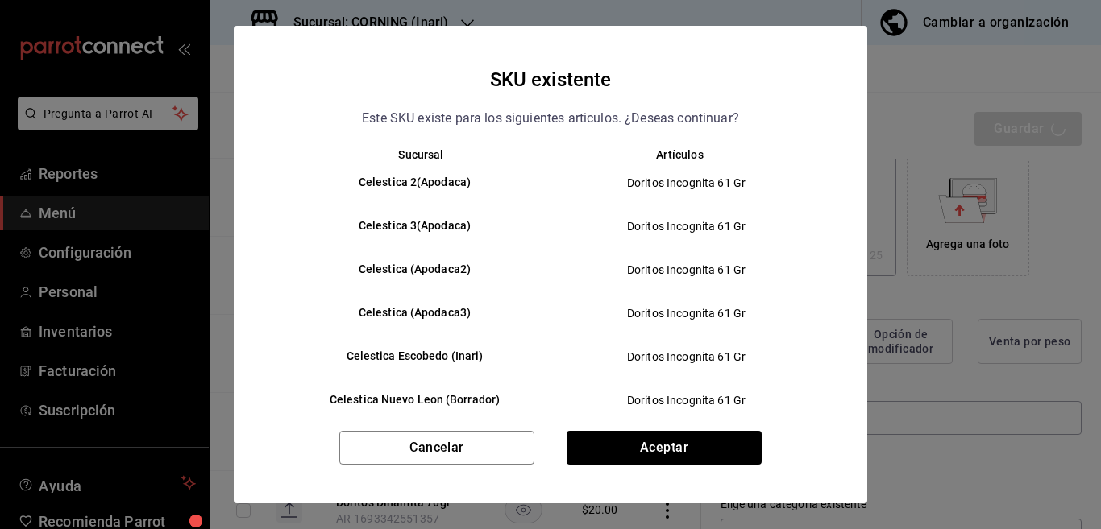
type textarea "x"
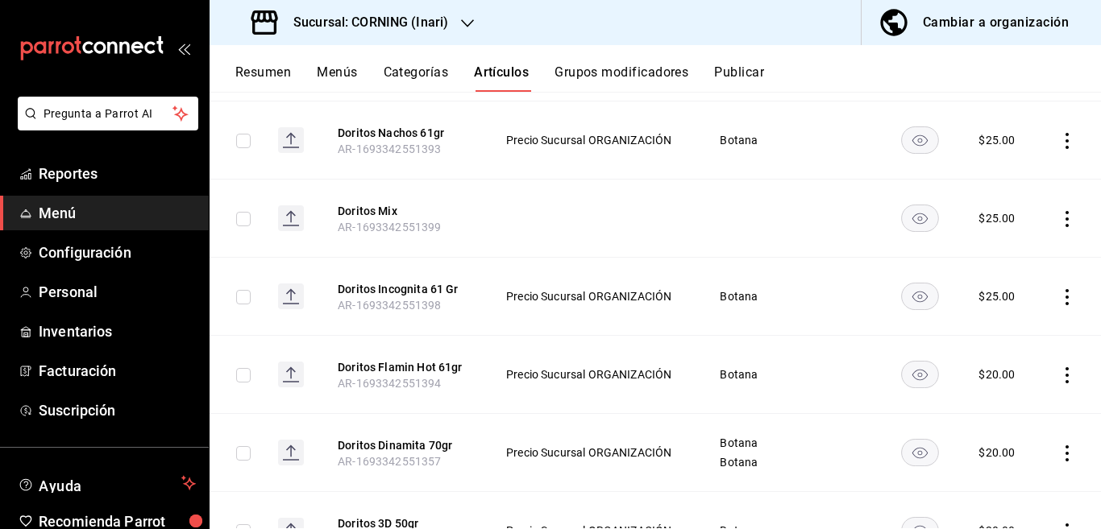
scroll to position [524, 0]
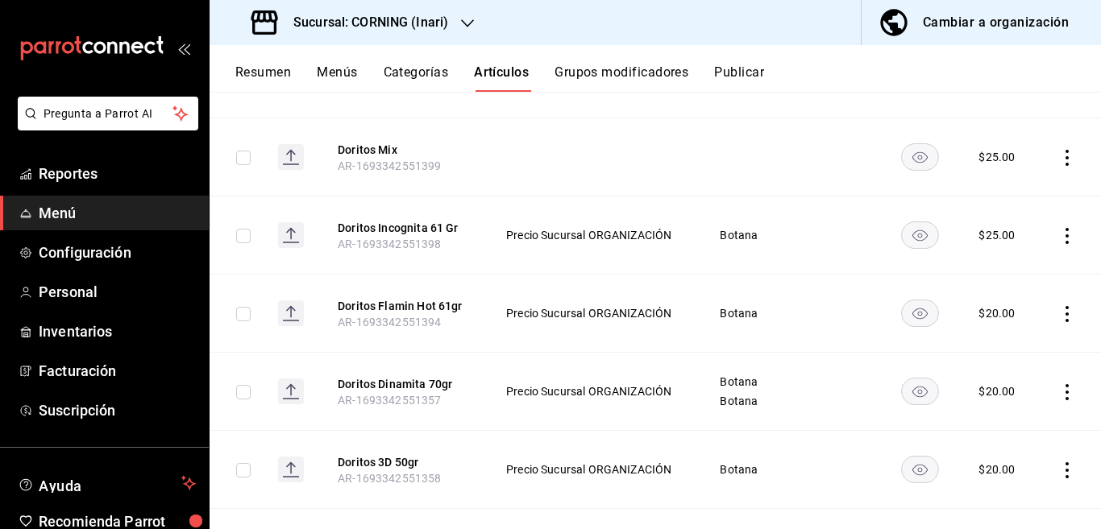
click at [1059, 313] on icon "actions" at bounding box center [1067, 314] width 16 height 16
click at [987, 350] on span "Editar" at bounding box center [1005, 350] width 42 height 17
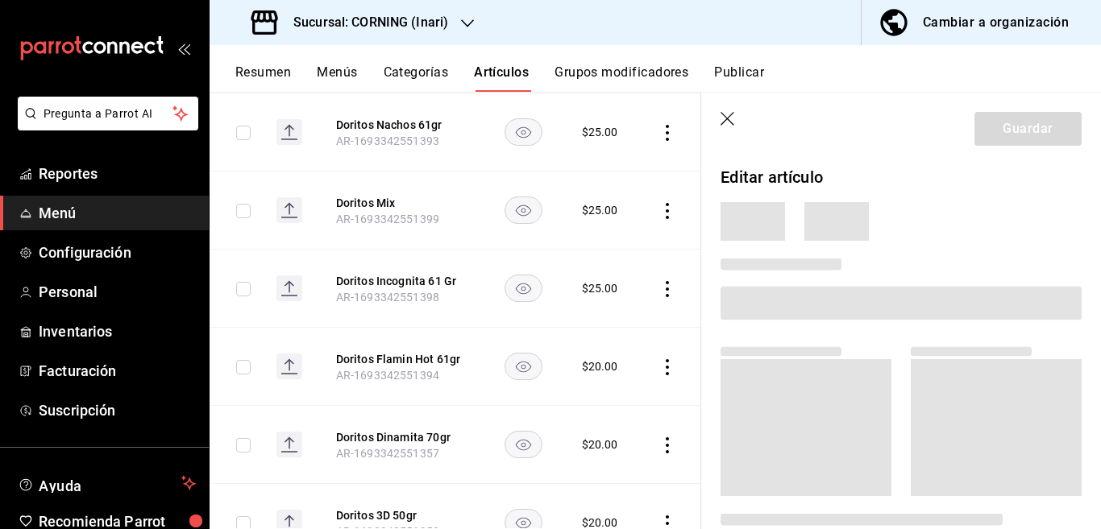
scroll to position [524, 0]
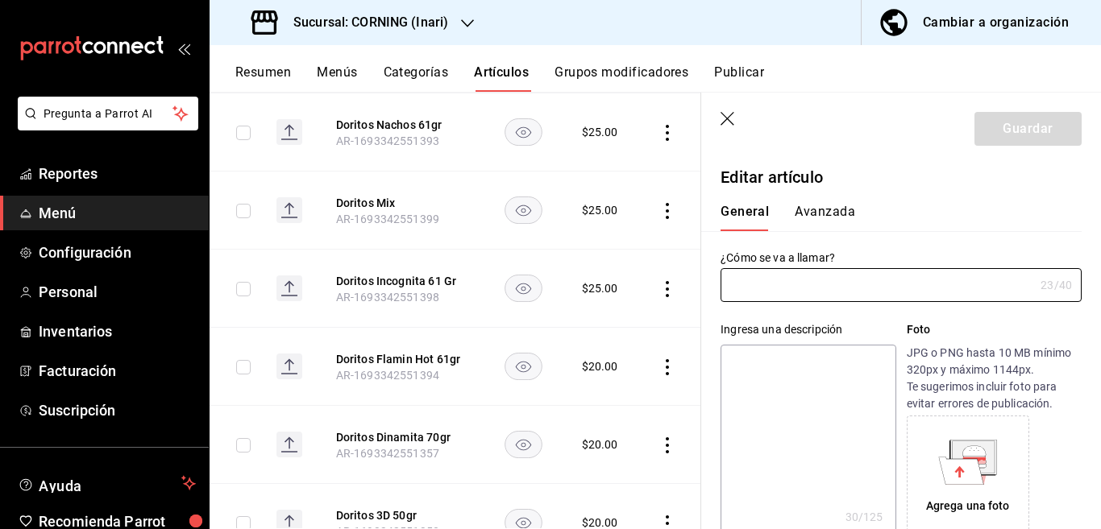
type input "Doritos Flamin Hot 61gr"
type textarea "DoritosFlaminHot 7501011130272"
type textarea "x"
type input "AR-1693342551394"
type textarea "x"
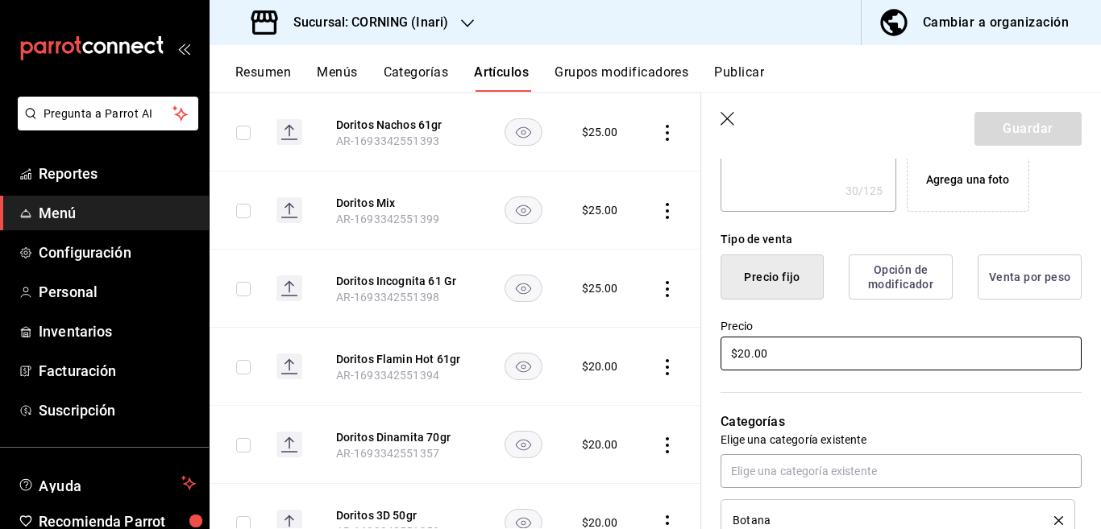
scroll to position [327, 0]
click at [851, 364] on input "$20.00" at bounding box center [900, 353] width 361 height 34
type input "$25.00"
type textarea "x"
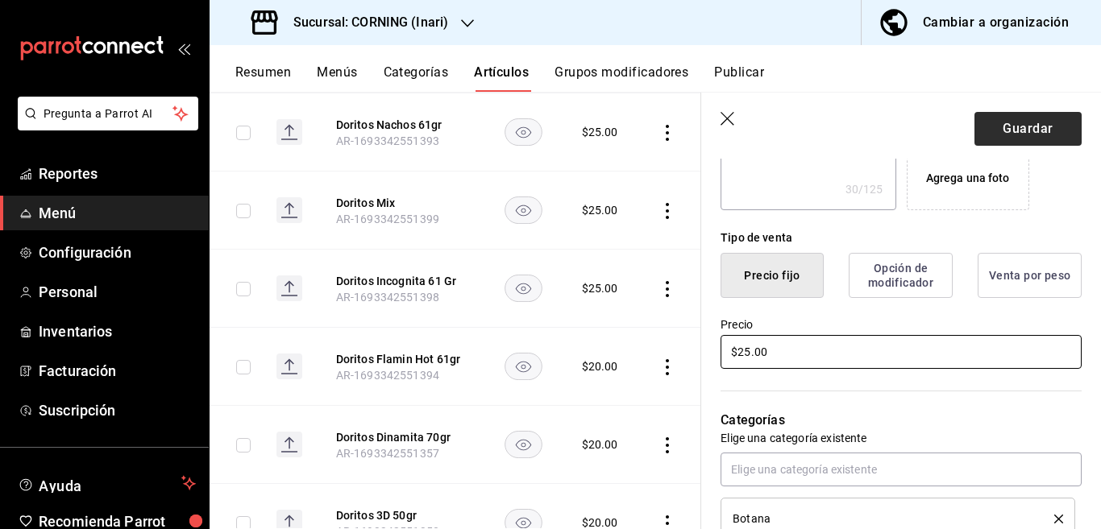
type input "$25.00"
click at [993, 125] on button "Guardar" at bounding box center [1027, 129] width 107 height 34
click at [993, 125] on div "Guardar" at bounding box center [1027, 129] width 107 height 34
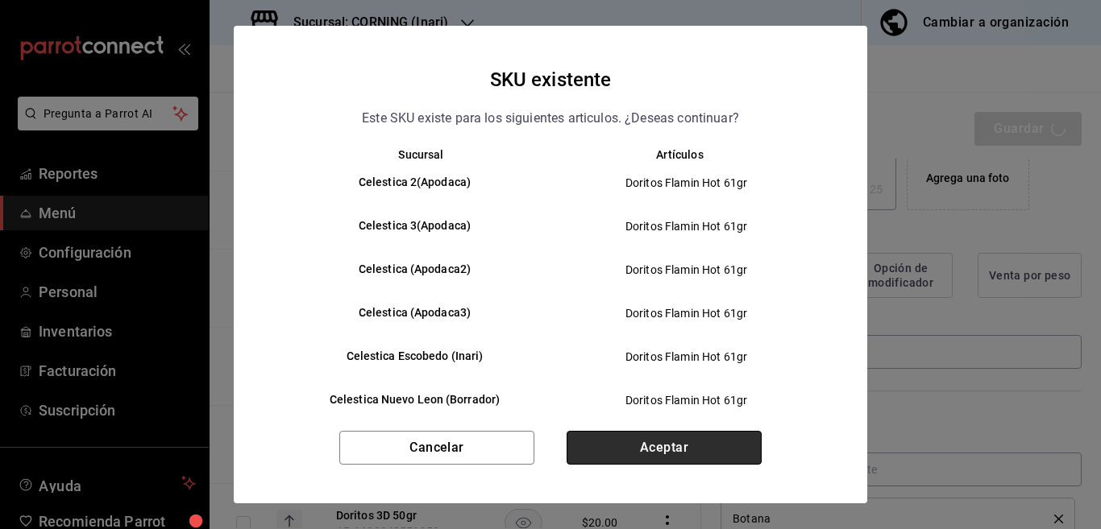
click at [682, 446] on button "Aceptar" at bounding box center [663, 448] width 195 height 34
type textarea "x"
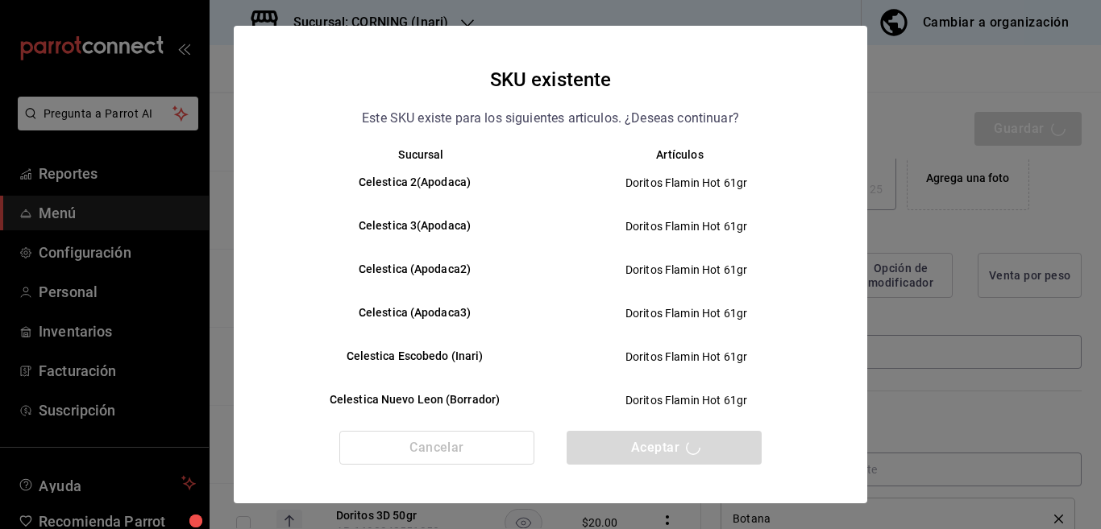
type textarea "x"
type input "AR-1755547784586"
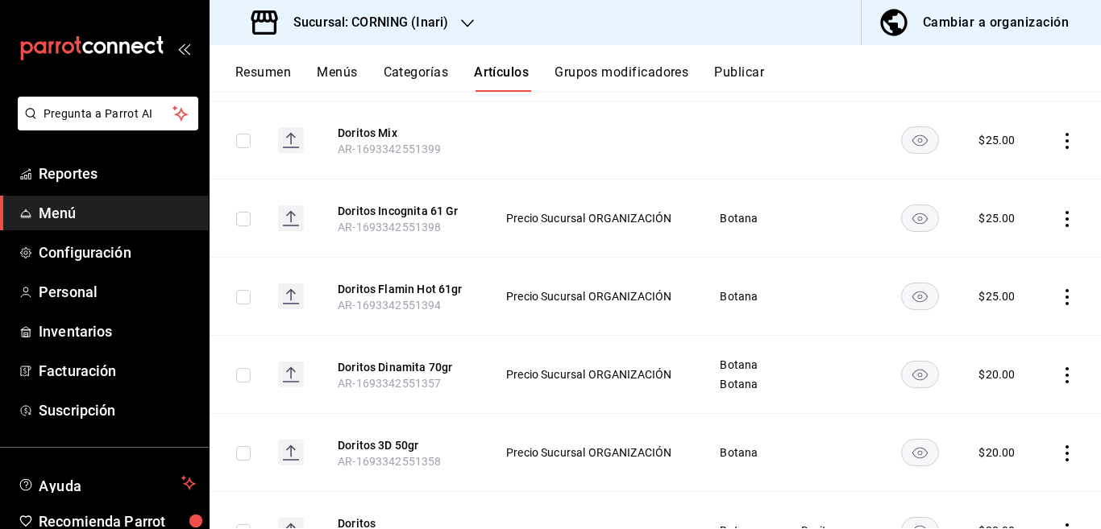
scroll to position [589, 0]
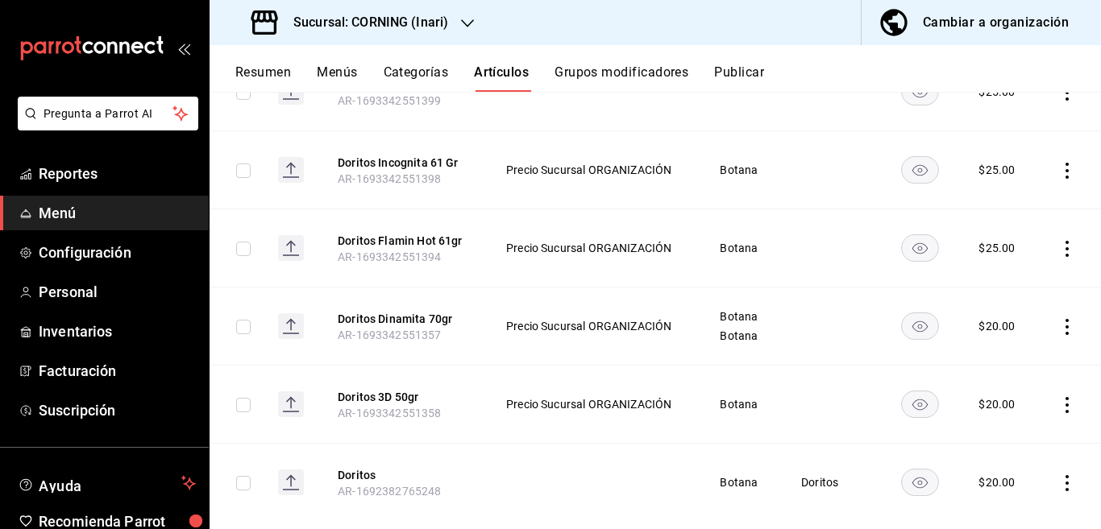
click at [1065, 327] on icon "actions" at bounding box center [1066, 327] width 3 height 16
click at [1002, 359] on span "Editar" at bounding box center [1005, 363] width 42 height 17
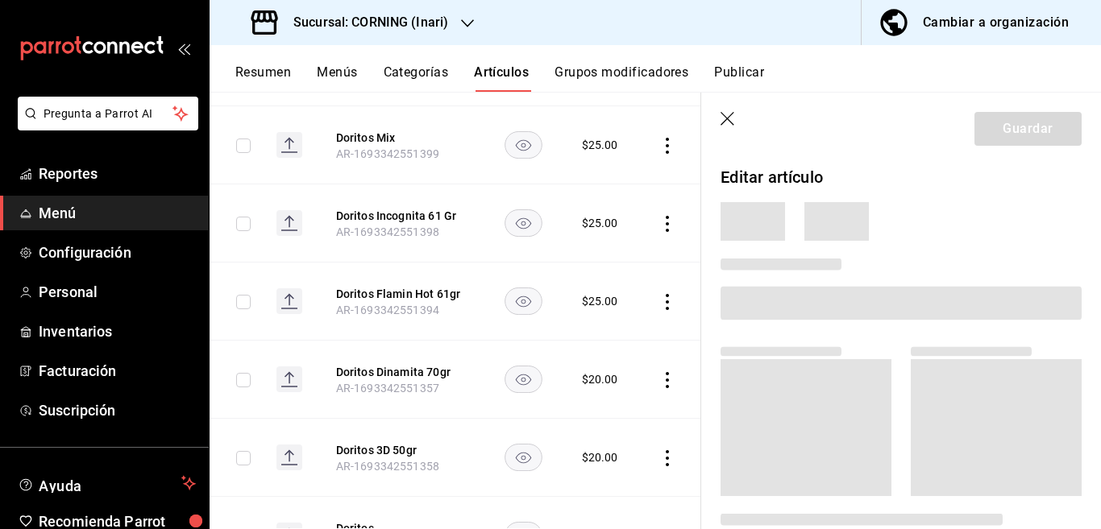
scroll to position [590, 0]
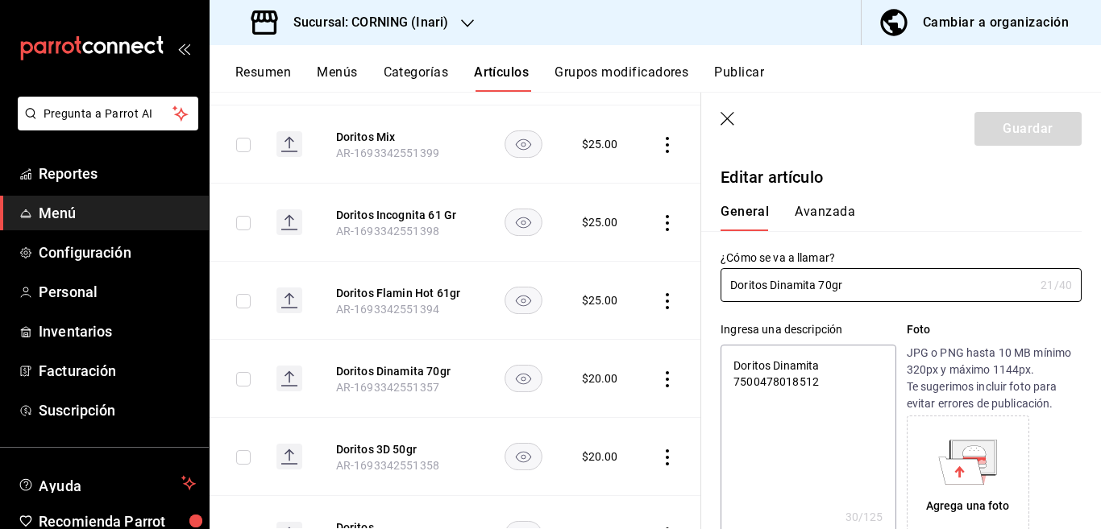
type textarea "x"
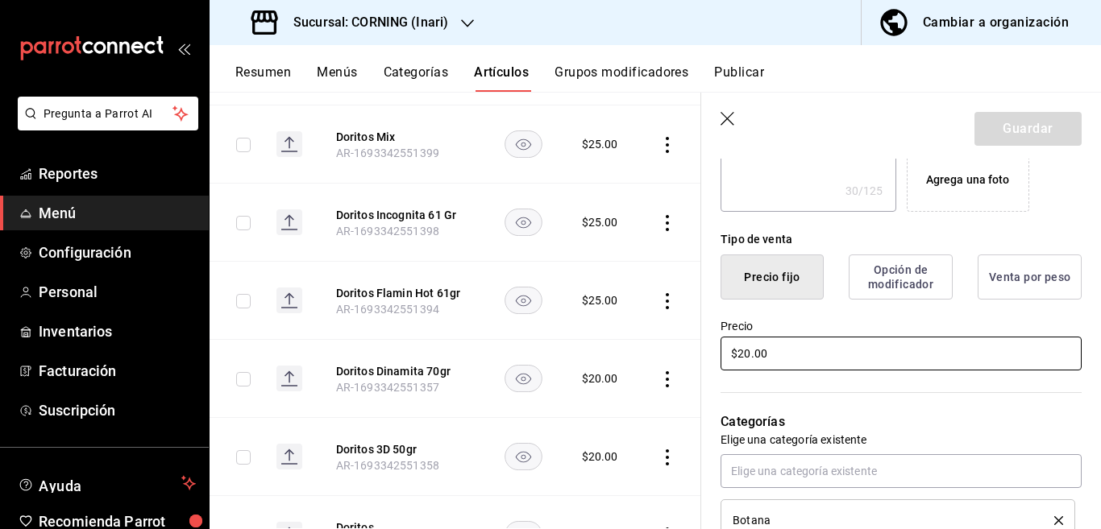
scroll to position [327, 0]
click at [810, 352] on input "$20.00" at bounding box center [900, 353] width 361 height 34
type input "$2.00"
type textarea "x"
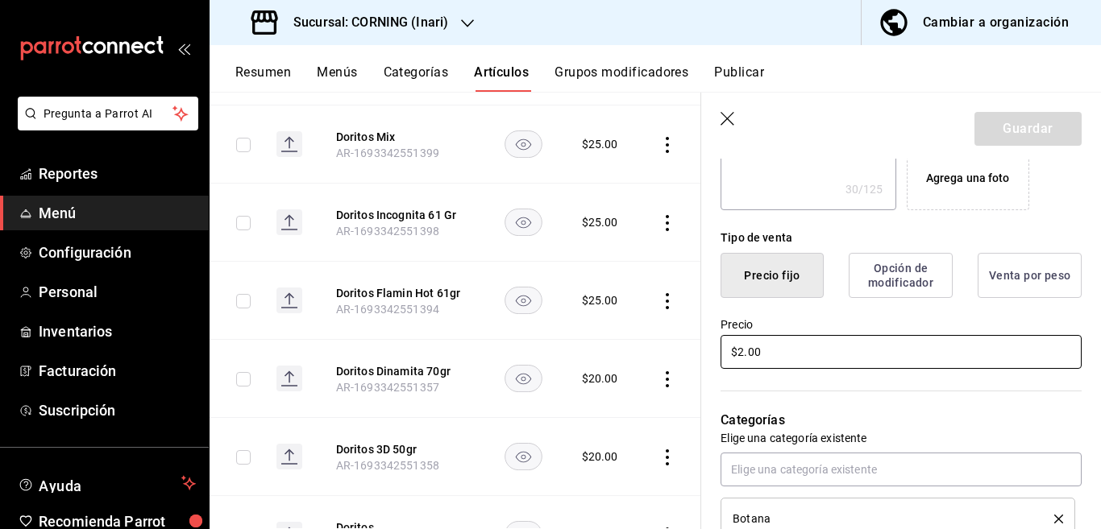
type input "$25.00"
type textarea "x"
type input "$25.00"
click at [1019, 125] on button "Guardar" at bounding box center [1027, 129] width 107 height 34
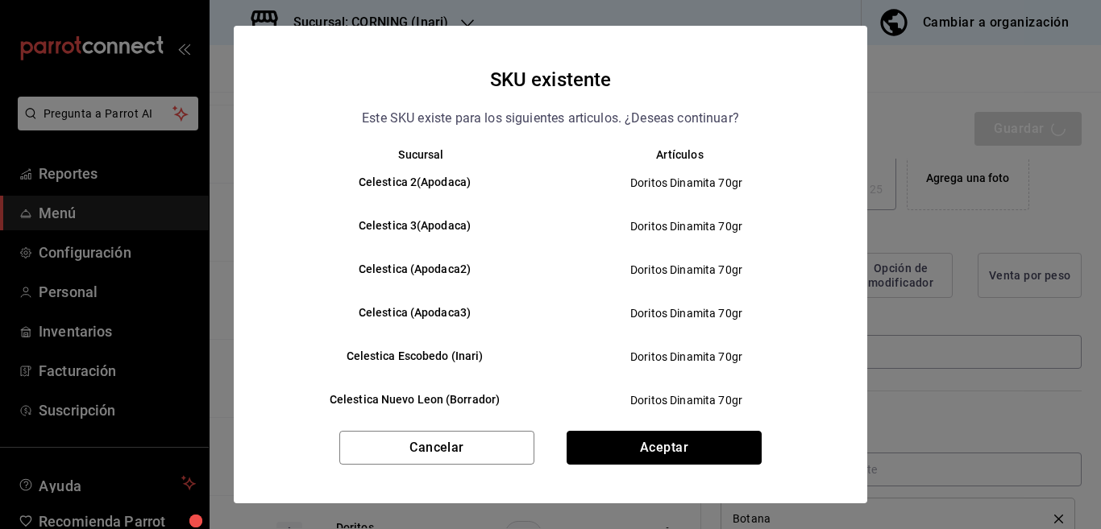
drag, startPoint x: 659, startPoint y: 449, endPoint x: 660, endPoint y: 437, distance: 12.1
click at [660, 444] on button "Aceptar" at bounding box center [663, 448] width 195 height 34
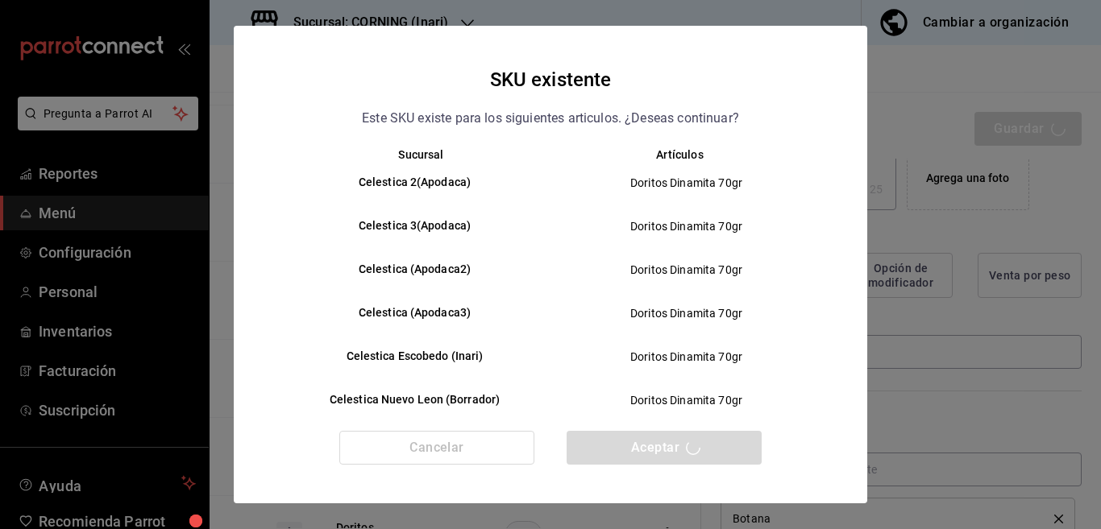
type textarea "x"
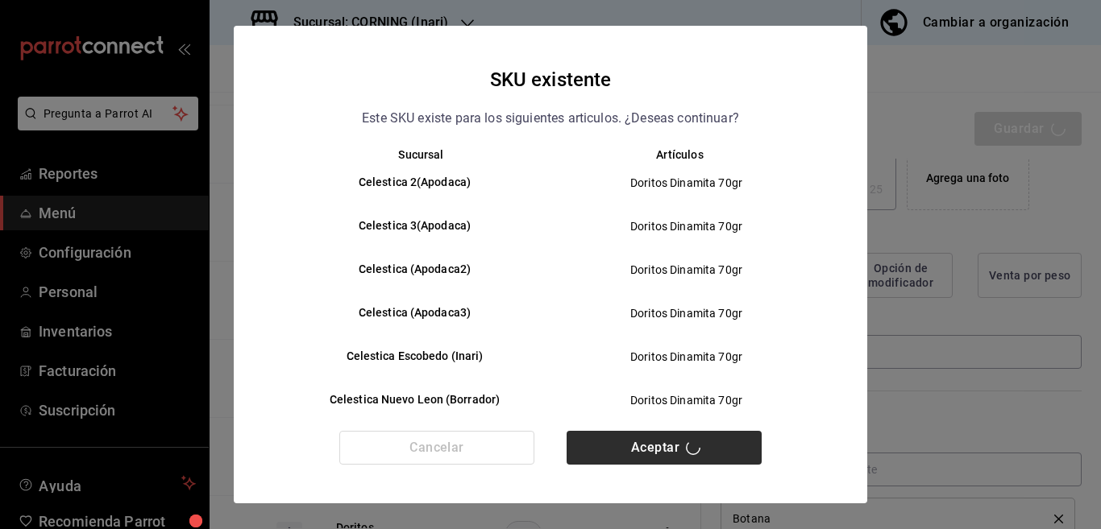
type textarea "x"
type input "AR-1755548469753"
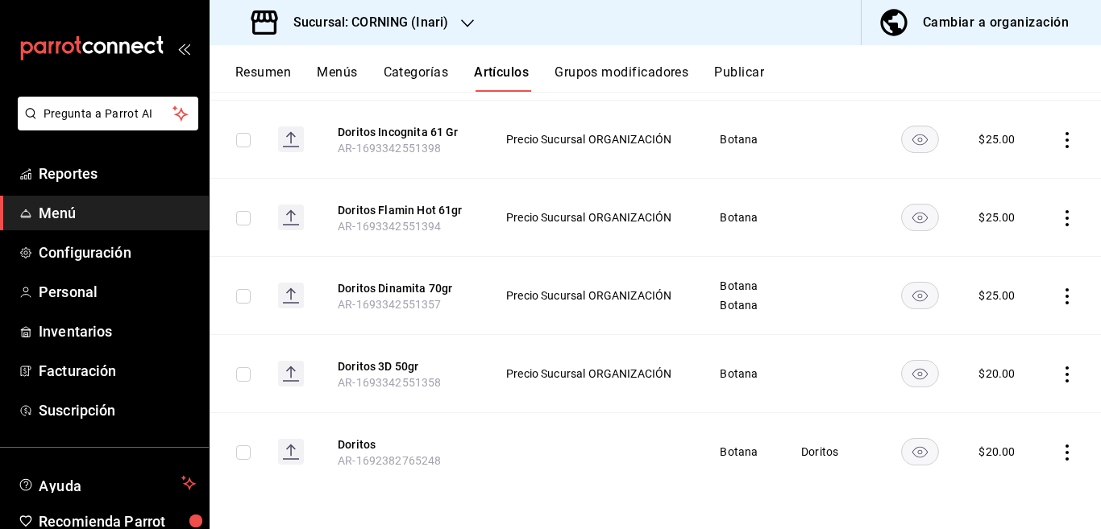
scroll to position [620, 0]
click at [1059, 371] on icon "actions" at bounding box center [1067, 374] width 16 height 16
click at [995, 409] on span "Editar" at bounding box center [1005, 410] width 42 height 17
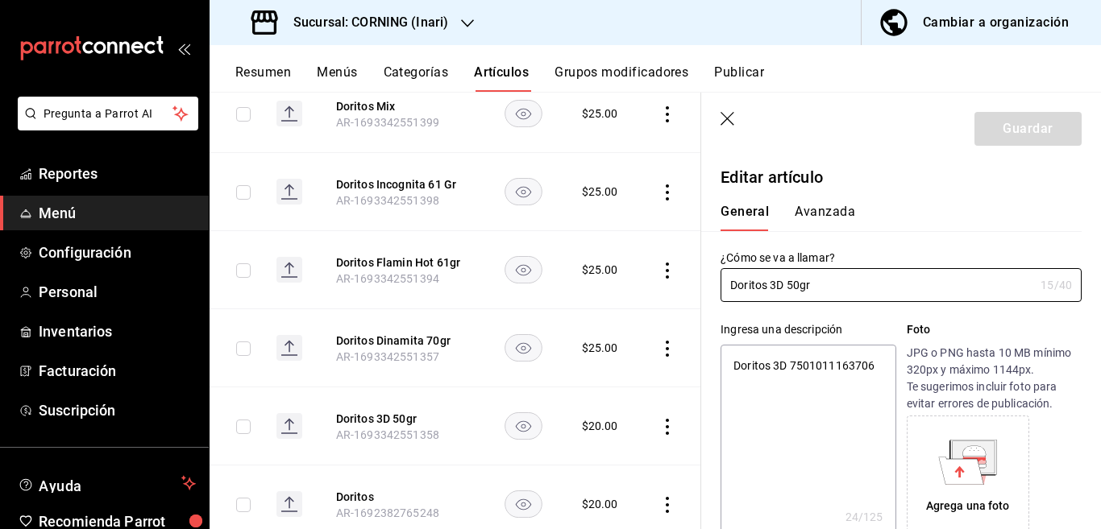
type textarea "x"
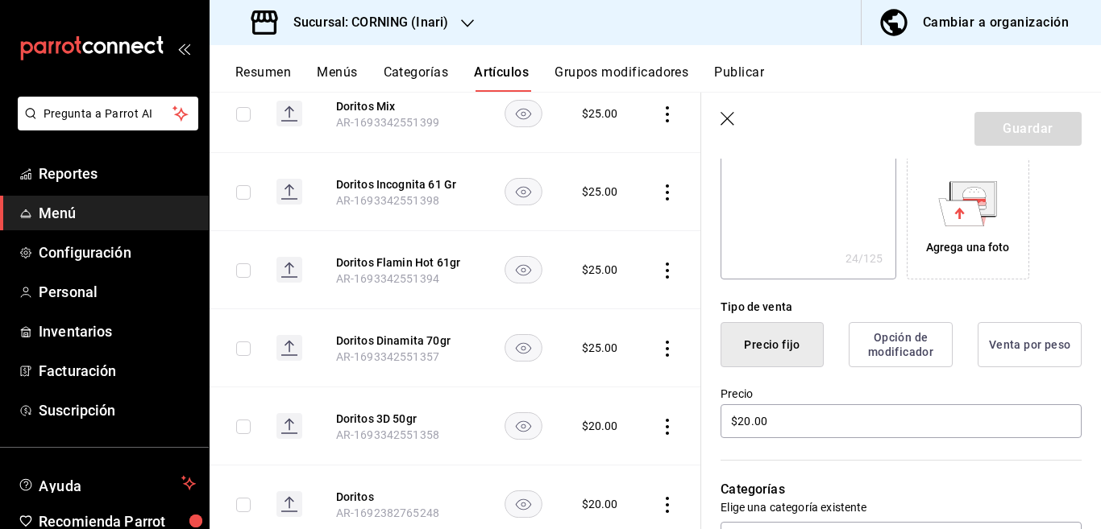
scroll to position [262, 0]
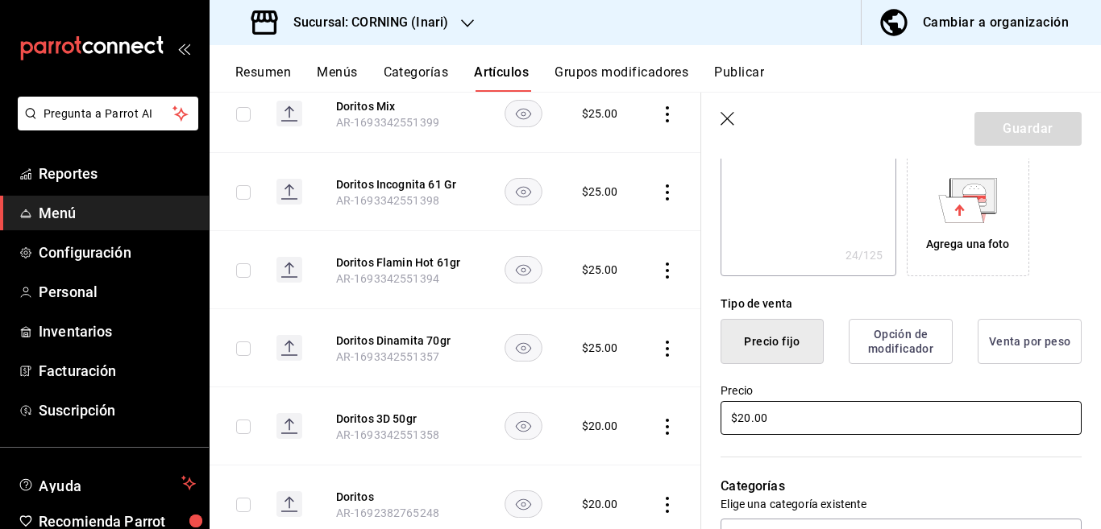
click at [810, 425] on input "$20.00" at bounding box center [900, 418] width 361 height 34
type input "$2.00"
type textarea "x"
type input "$25.00"
type textarea "x"
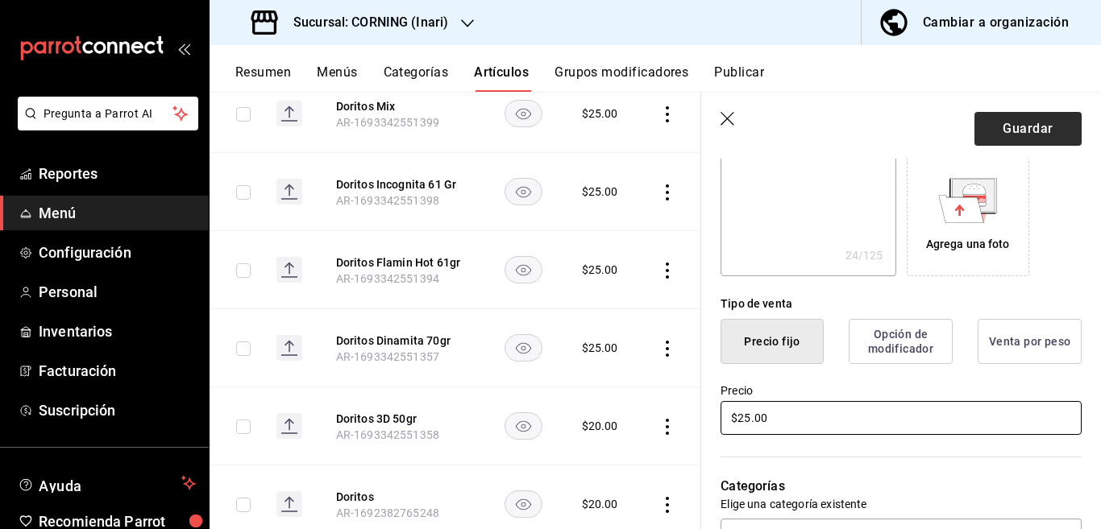
type input "$25.00"
click at [996, 132] on button "Guardar" at bounding box center [1027, 129] width 107 height 34
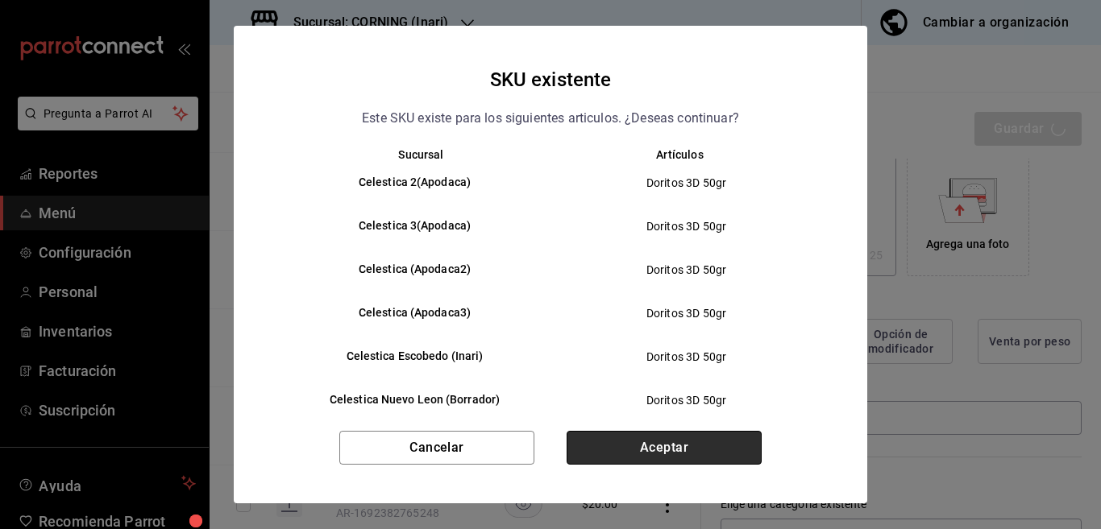
click at [708, 443] on button "Aceptar" at bounding box center [663, 448] width 195 height 34
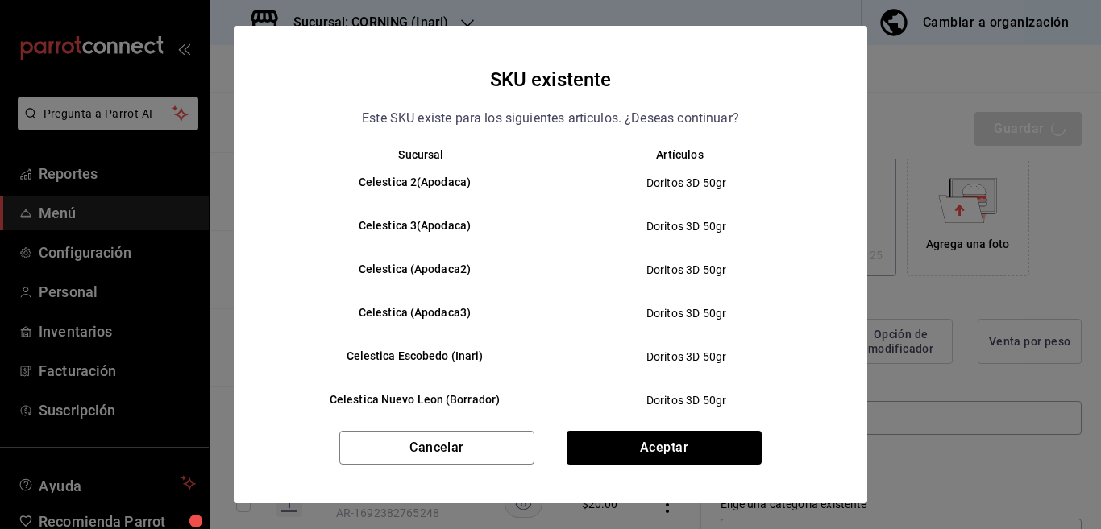
type textarea "x"
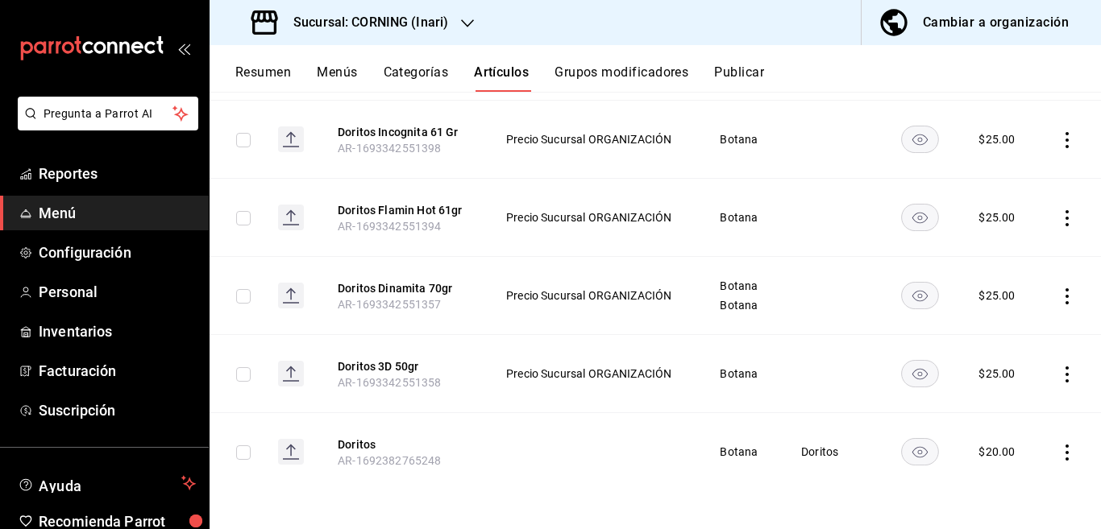
scroll to position [620, 0]
click at [1059, 453] on icon "actions" at bounding box center [1067, 452] width 16 height 16
click at [989, 417] on span "Editar" at bounding box center [1005, 421] width 42 height 17
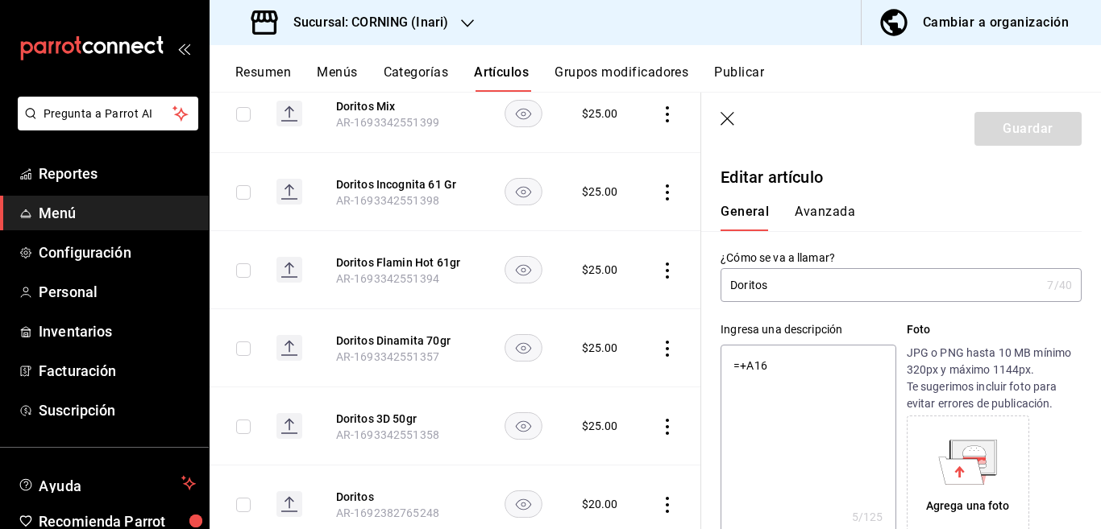
type textarea "x"
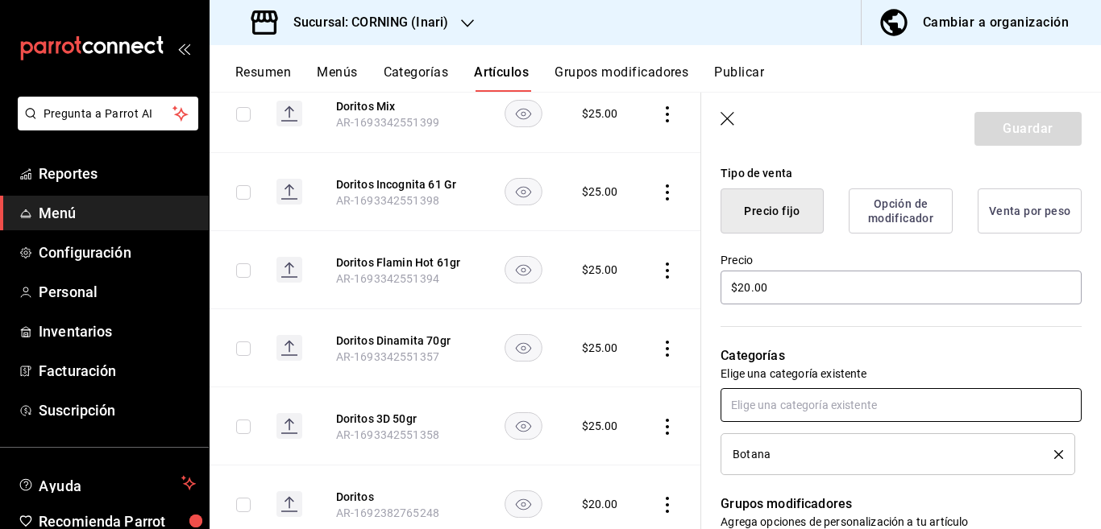
scroll to position [392, 0]
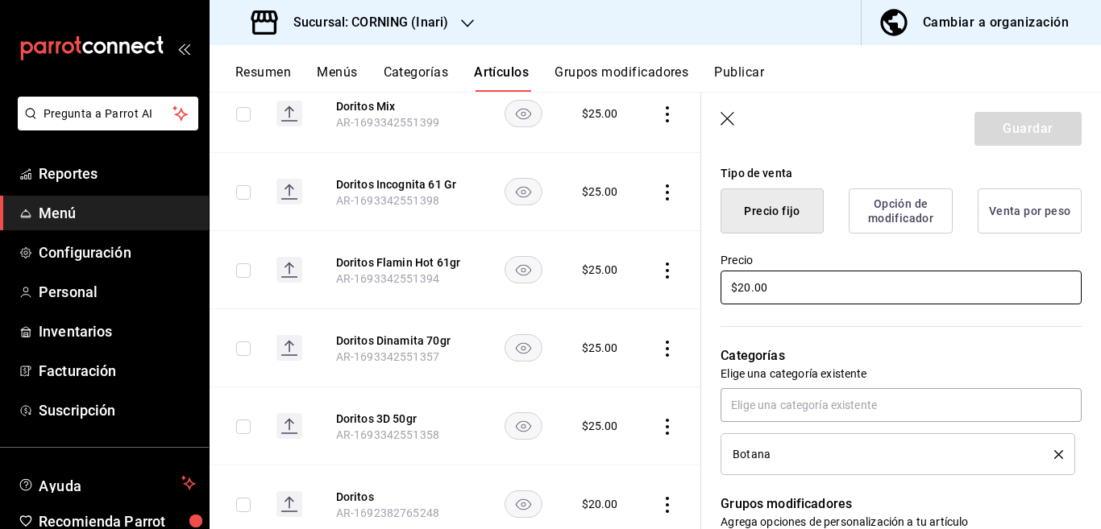
click at [799, 293] on input "$20.00" at bounding box center [900, 288] width 361 height 34
type input "$2.00"
type textarea "x"
type input "$25.00"
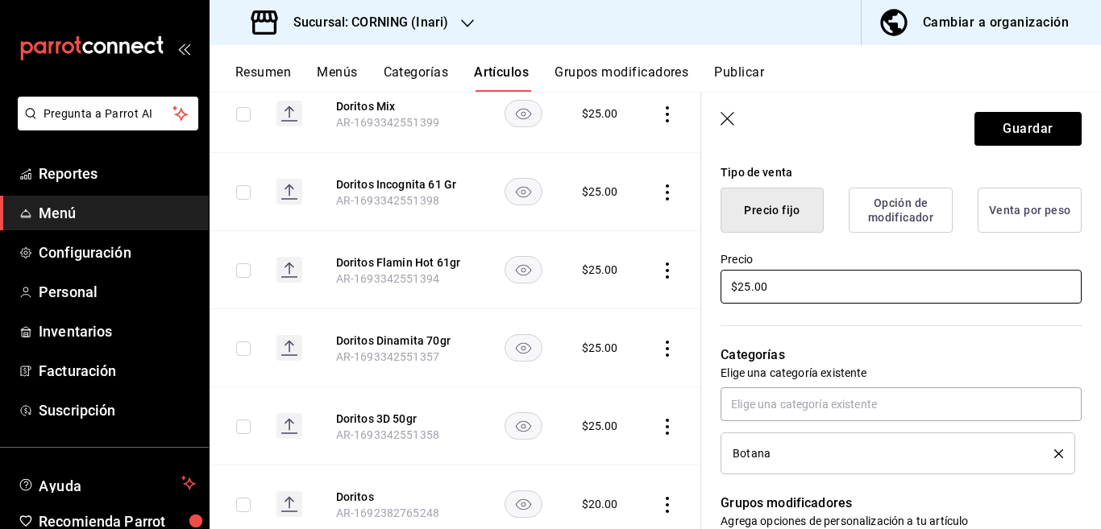
type textarea "x"
type input "$25.00"
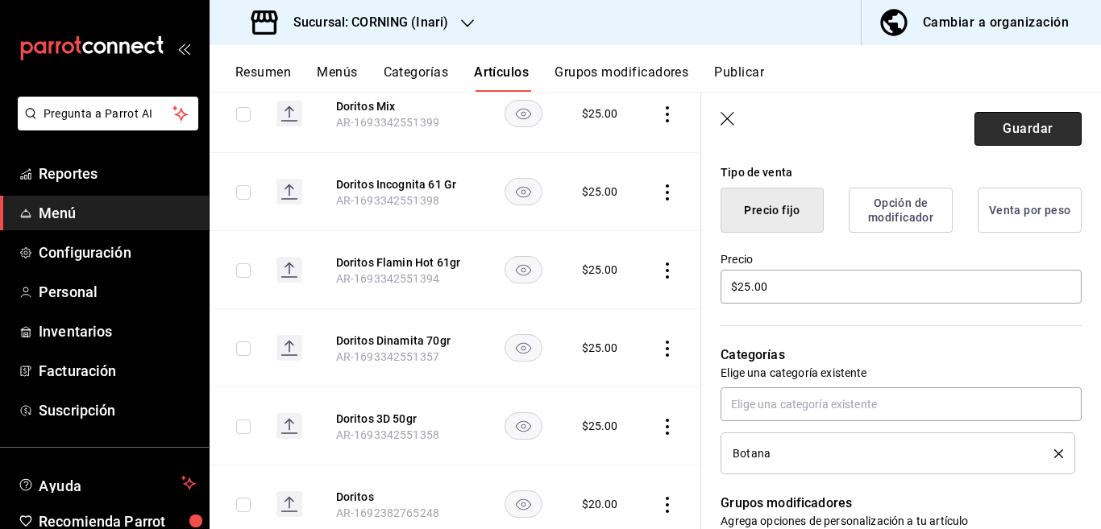
click at [985, 126] on button "Guardar" at bounding box center [1027, 129] width 107 height 34
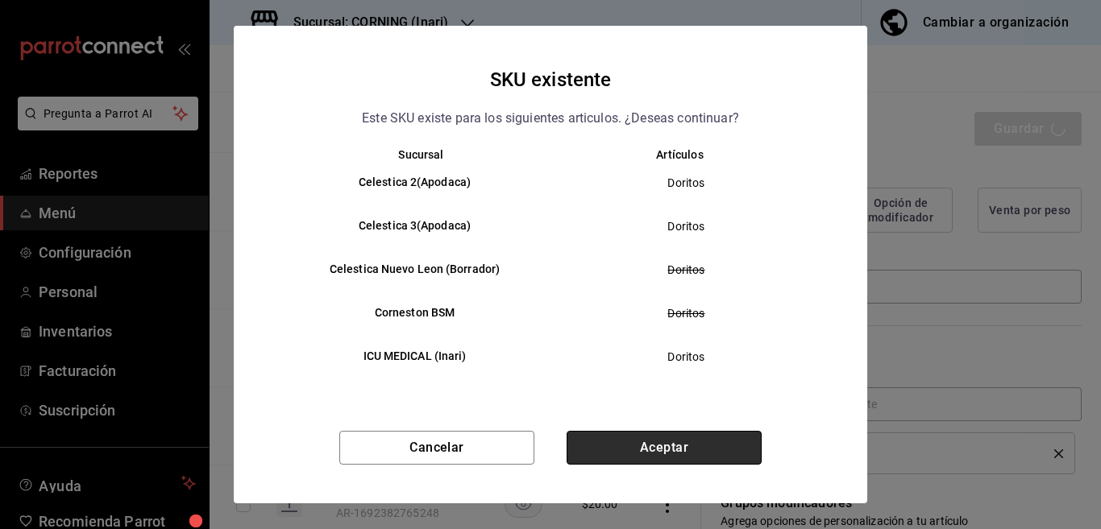
click at [662, 445] on button "Aceptar" at bounding box center [663, 448] width 195 height 34
click at [662, 445] on div "Cancelar Aceptar" at bounding box center [550, 467] width 633 height 73
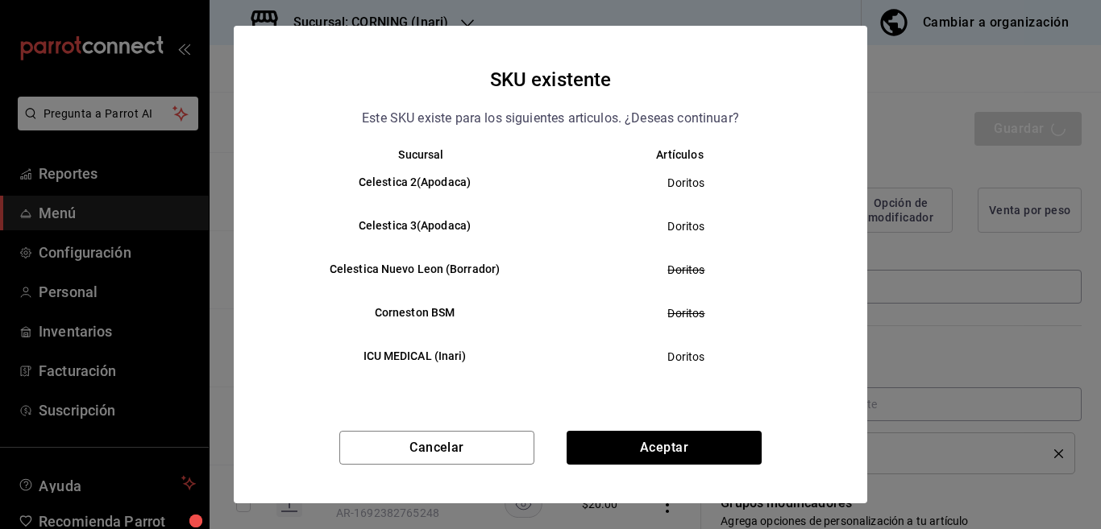
type textarea "x"
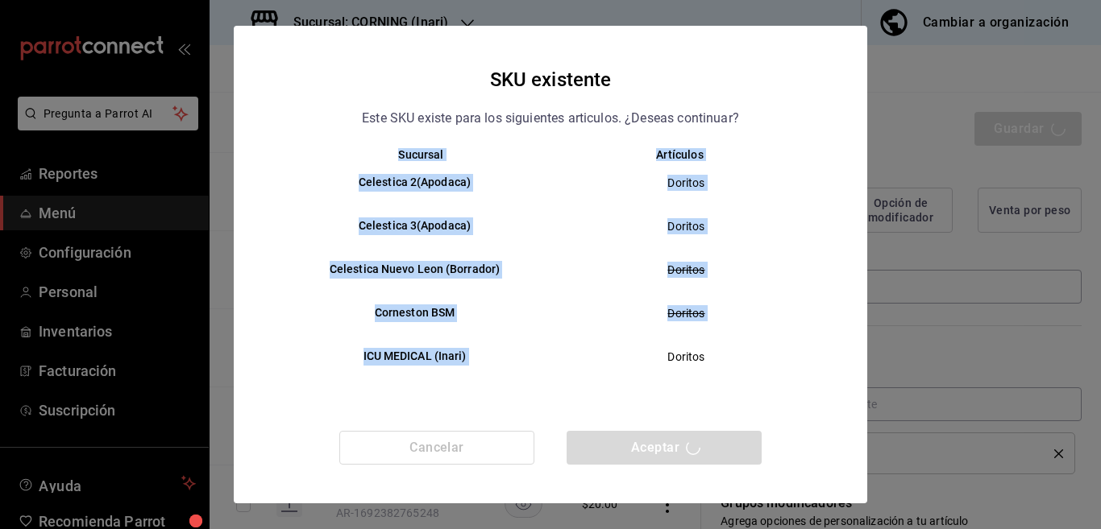
type textarea "x"
type input "AR-1755548910278"
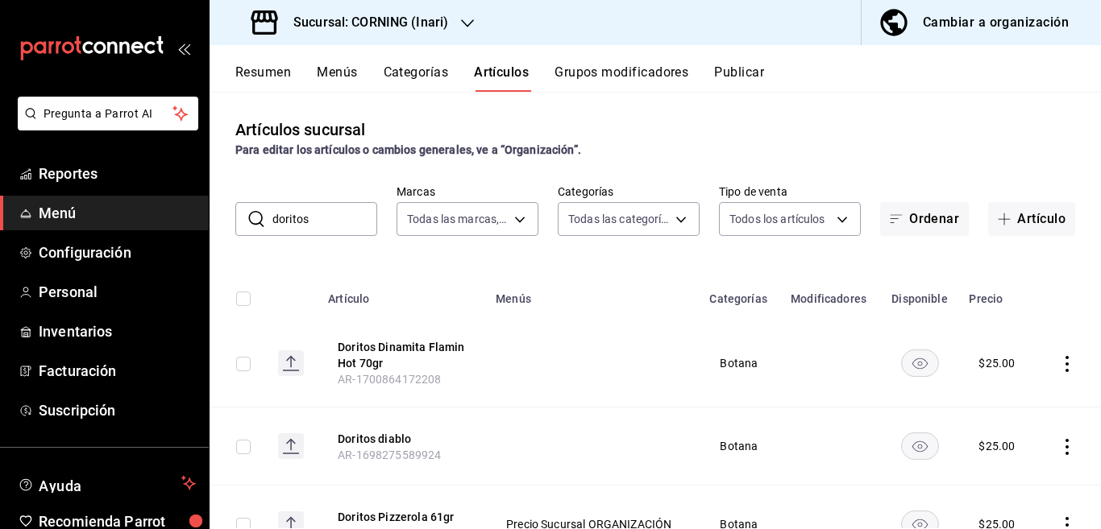
click at [327, 213] on input "doritos" at bounding box center [324, 219] width 105 height 32
type input "d"
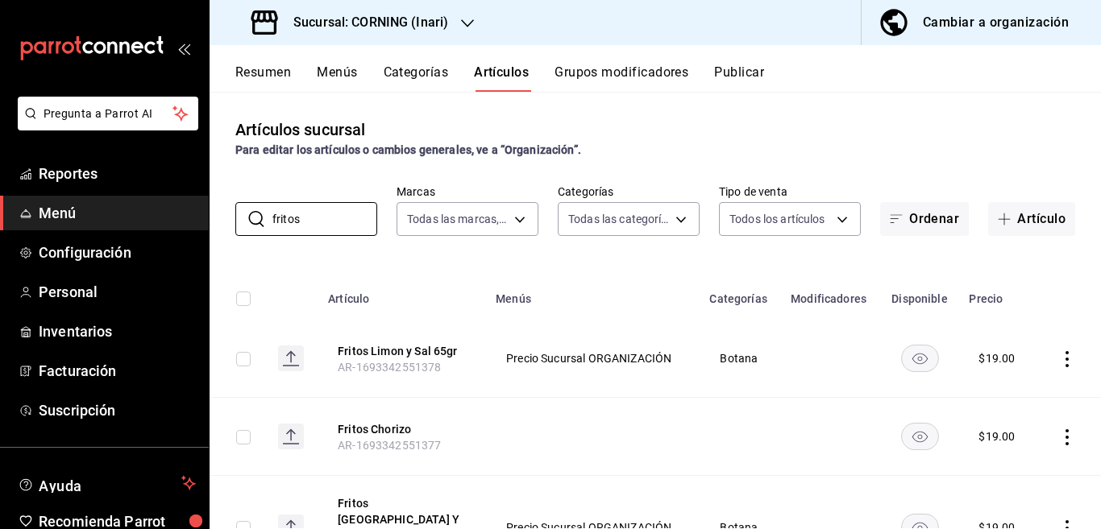
type input "fritos"
click at [728, 251] on div "Artículos sucursal Para editar los artículos o cambios generales, ve a “Organiz…" at bounding box center [654, 310] width 891 height 437
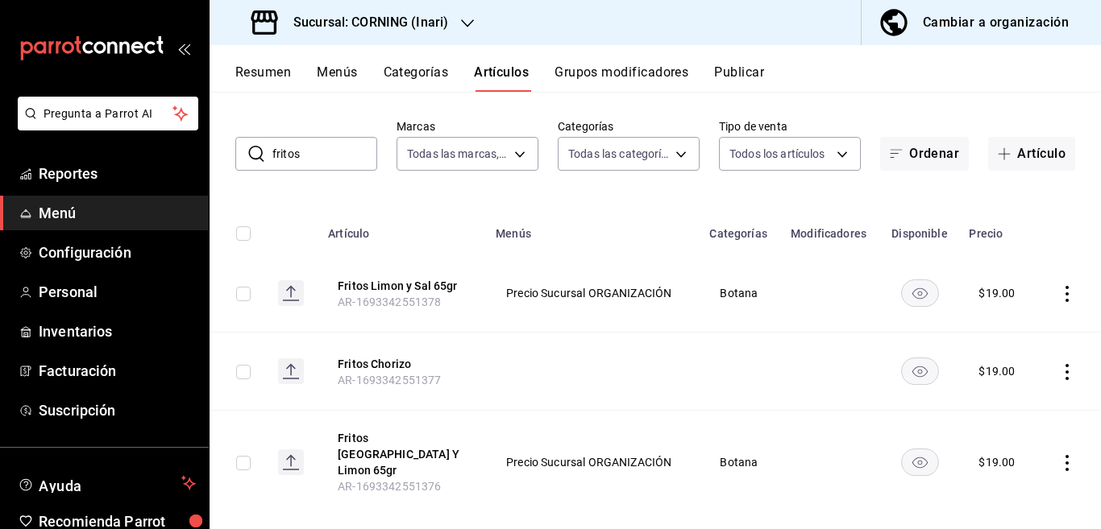
click at [1065, 455] on icon "actions" at bounding box center [1066, 463] width 3 height 16
click at [997, 416] on span "Editar" at bounding box center [1005, 421] width 42 height 17
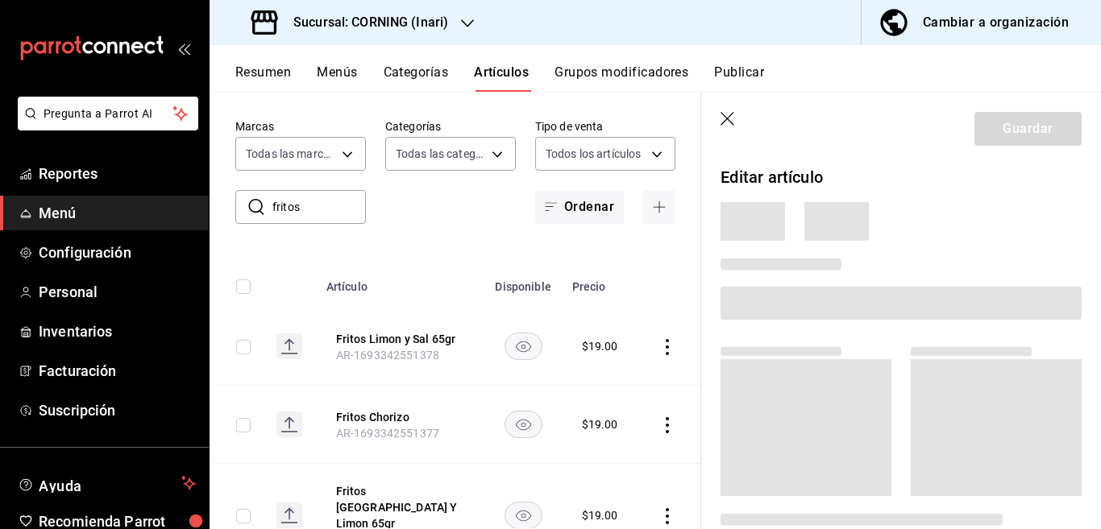
scroll to position [65, 0]
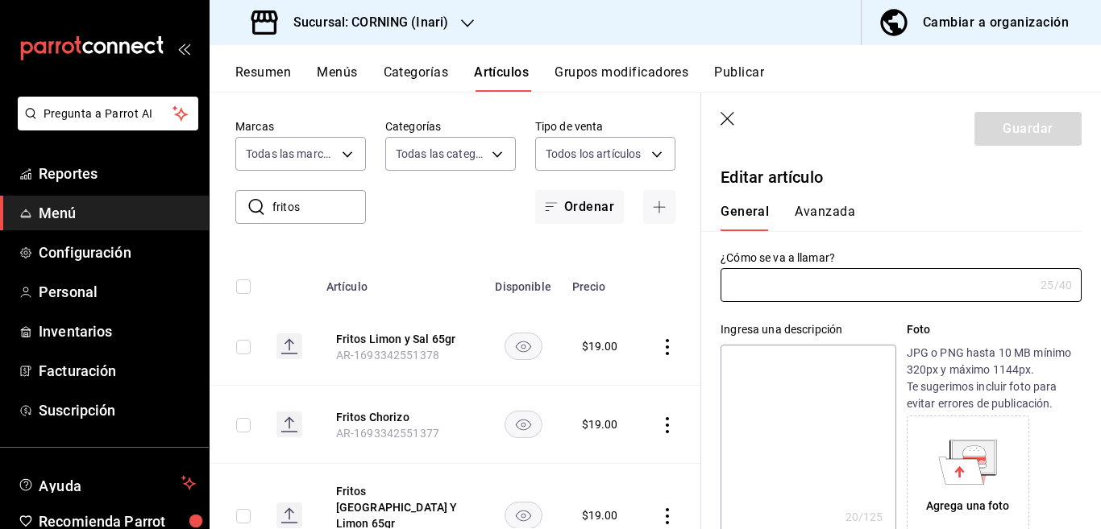
type input "Fritos Chile Y Limon 65gr"
type textarea "Fritos Chile Y Limon"
type textarea "x"
type input "AR-1693342551376"
type textarea "x"
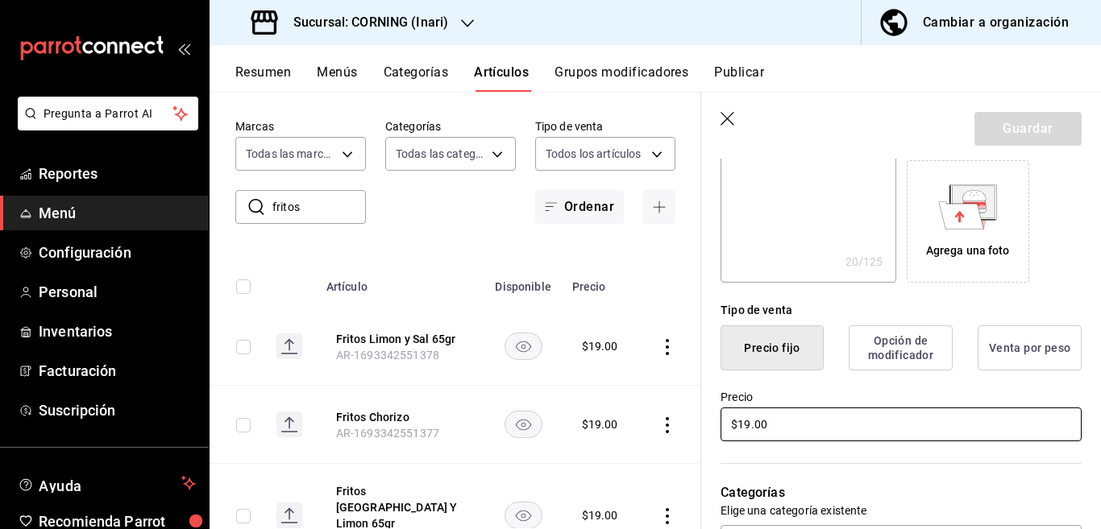
scroll to position [262, 0]
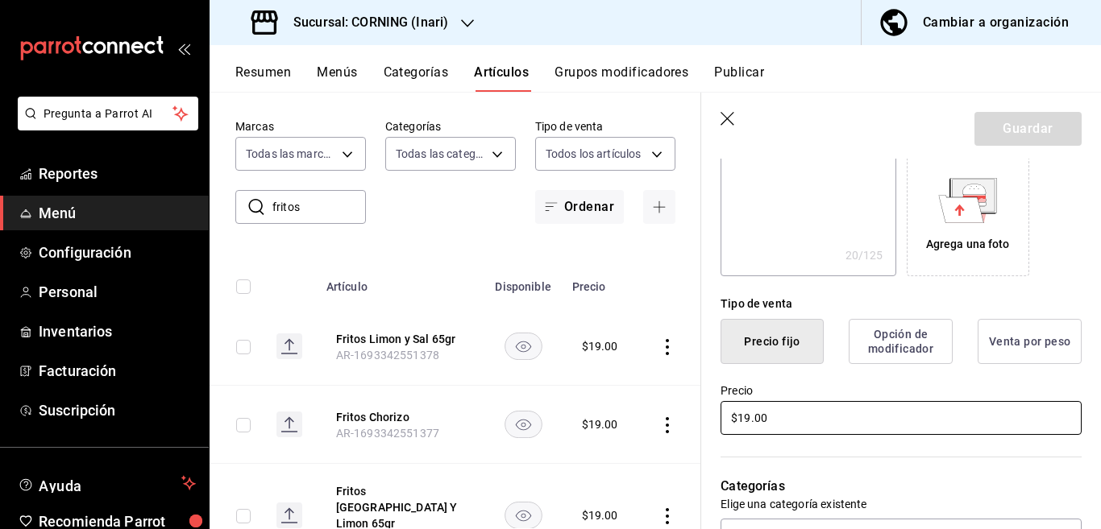
click at [810, 427] on input "$19.00" at bounding box center [900, 418] width 361 height 34
type input "$1.00"
type textarea "x"
type input "$25.00"
type textarea "x"
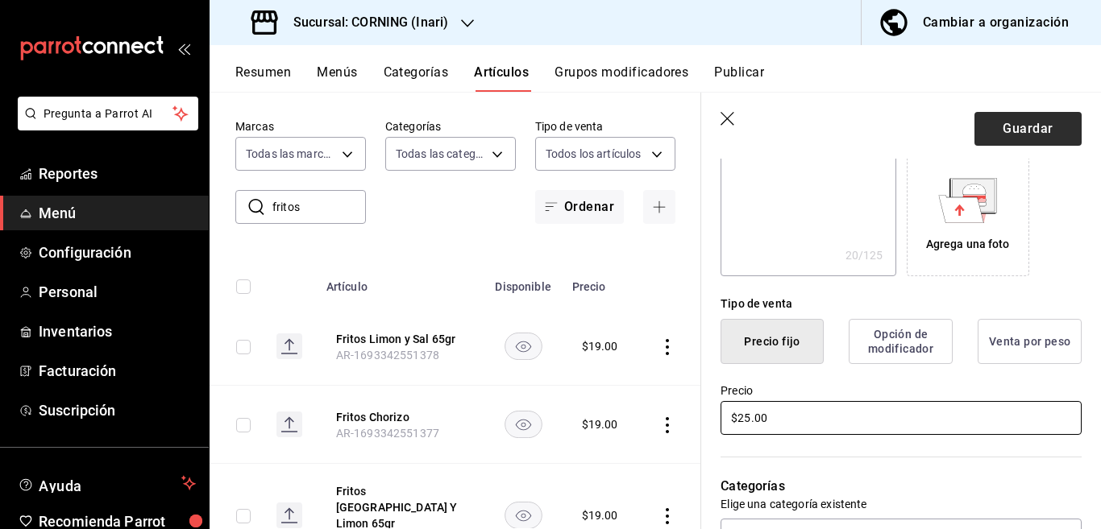
type input "$25.00"
click at [1011, 129] on button "Guardar" at bounding box center [1027, 129] width 107 height 34
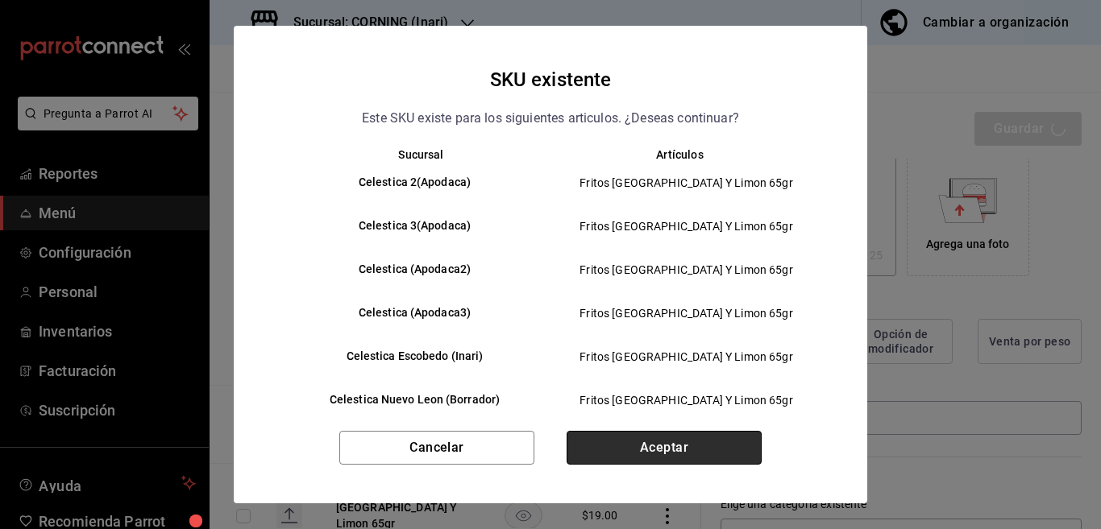
click at [684, 446] on button "Aceptar" at bounding box center [663, 448] width 195 height 34
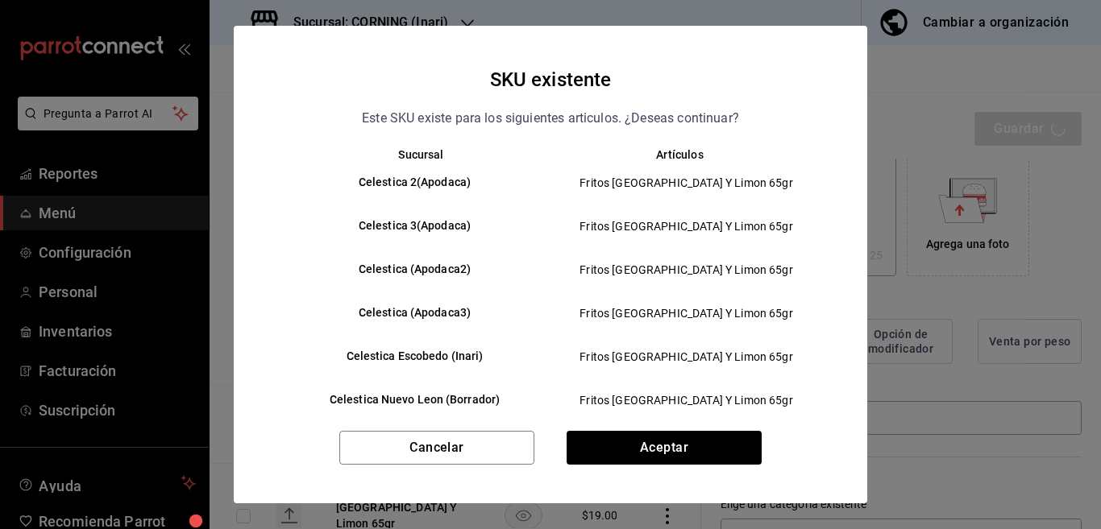
type textarea "x"
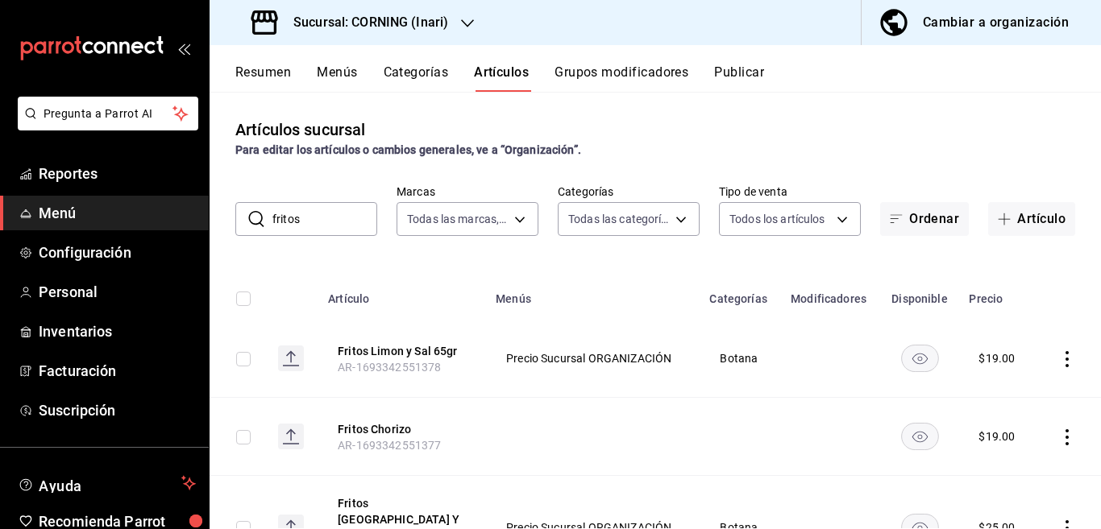
click at [1059, 440] on icon "actions" at bounding box center [1067, 437] width 16 height 16
click at [995, 419] on span "Editar" at bounding box center [1005, 421] width 42 height 17
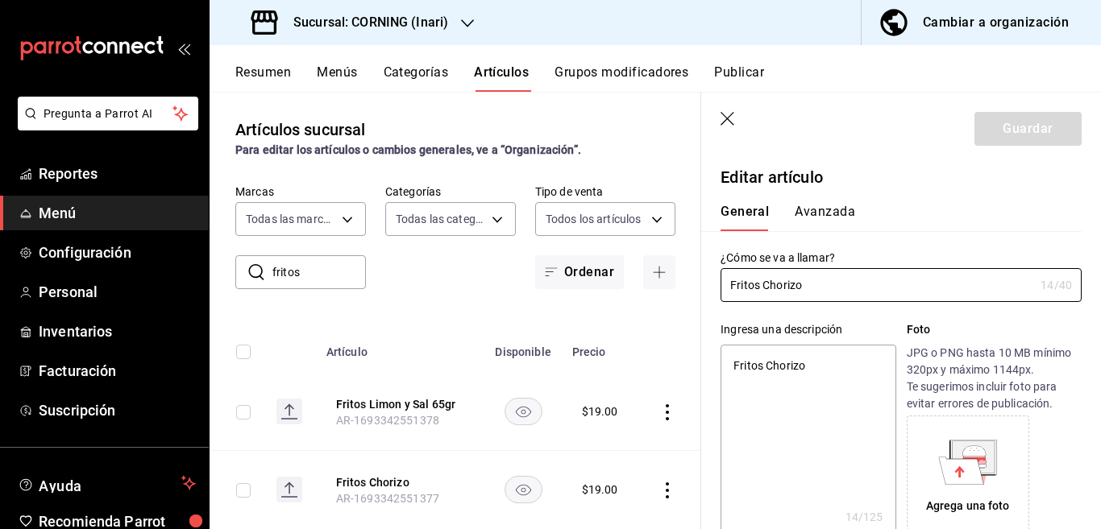
type textarea "x"
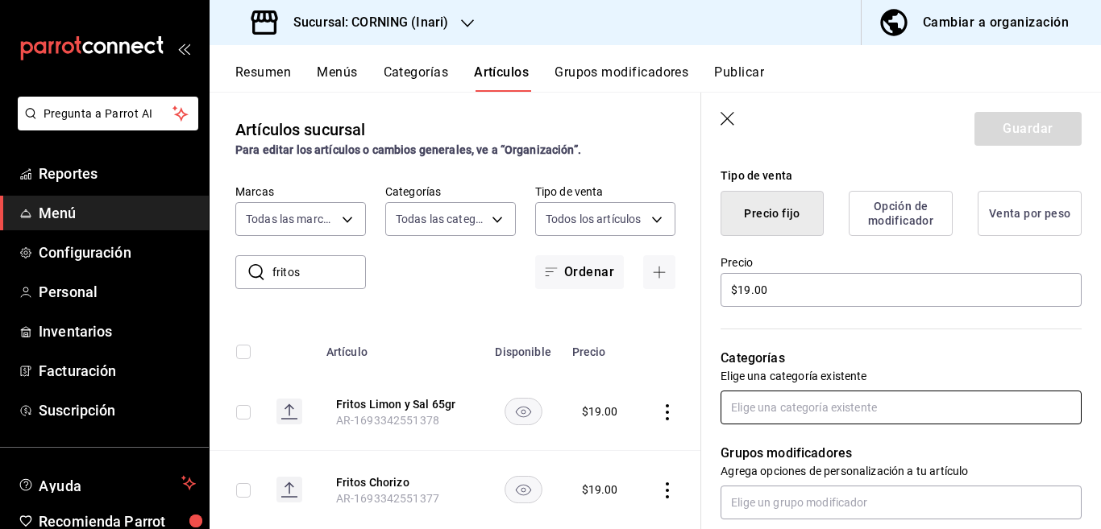
scroll to position [392, 0]
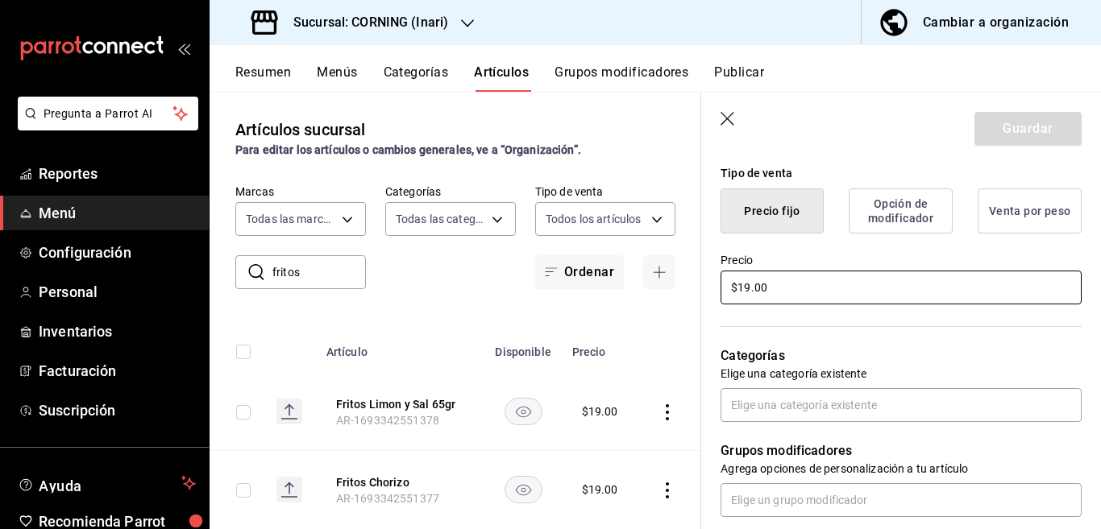
click at [805, 289] on input "$19.00" at bounding box center [900, 288] width 361 height 34
type input "$1.00"
type textarea "x"
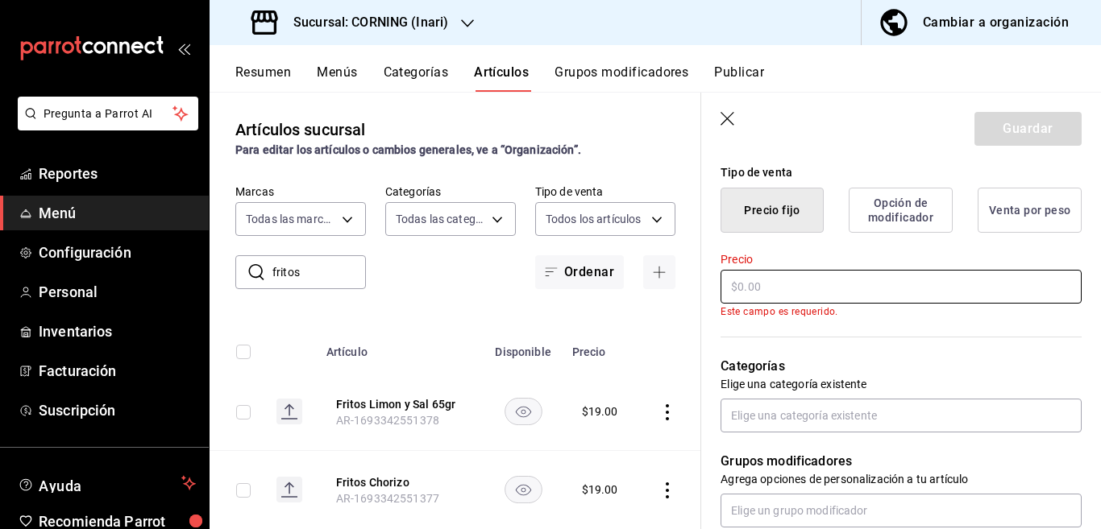
type textarea "x"
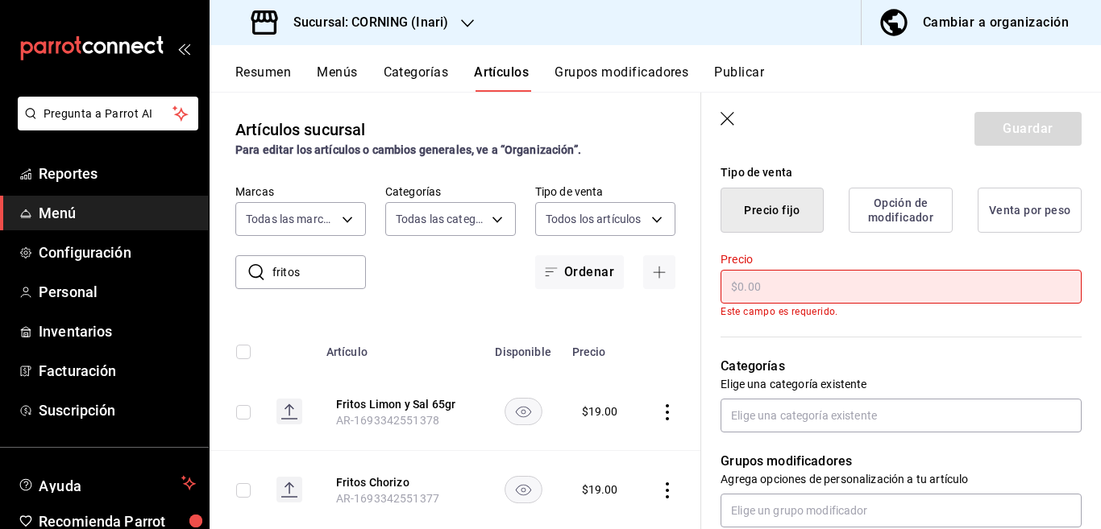
type input "$2.00"
type textarea "x"
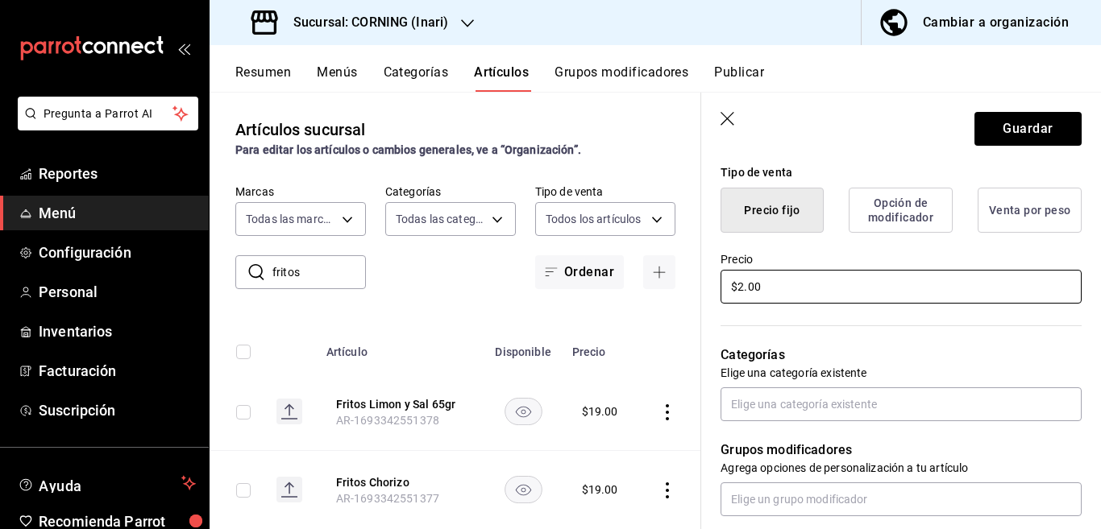
type input "$25.00"
type textarea "x"
type input "$25.00"
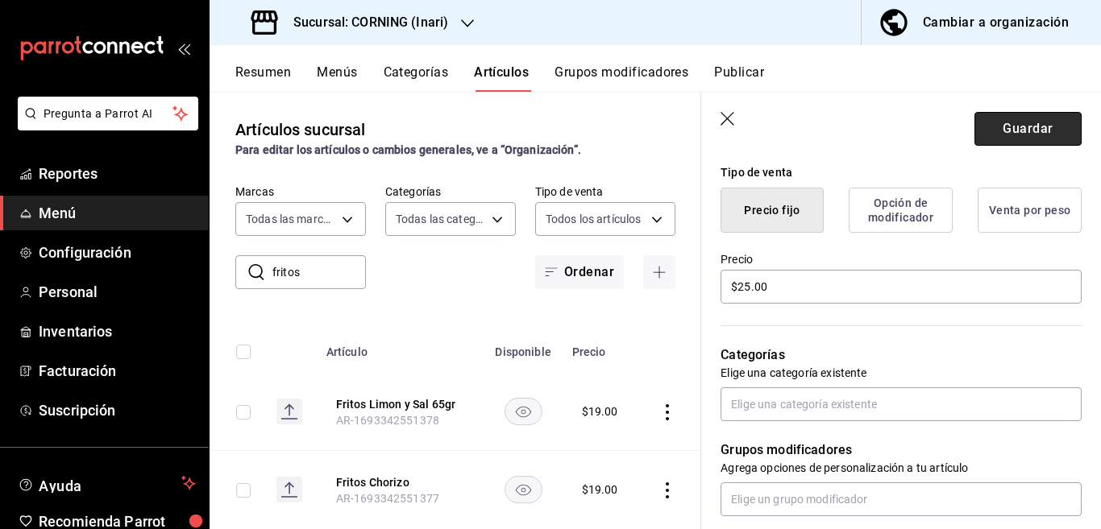
click at [999, 123] on button "Guardar" at bounding box center [1027, 129] width 107 height 34
click at [999, 123] on div "Guardar" at bounding box center [1027, 129] width 107 height 34
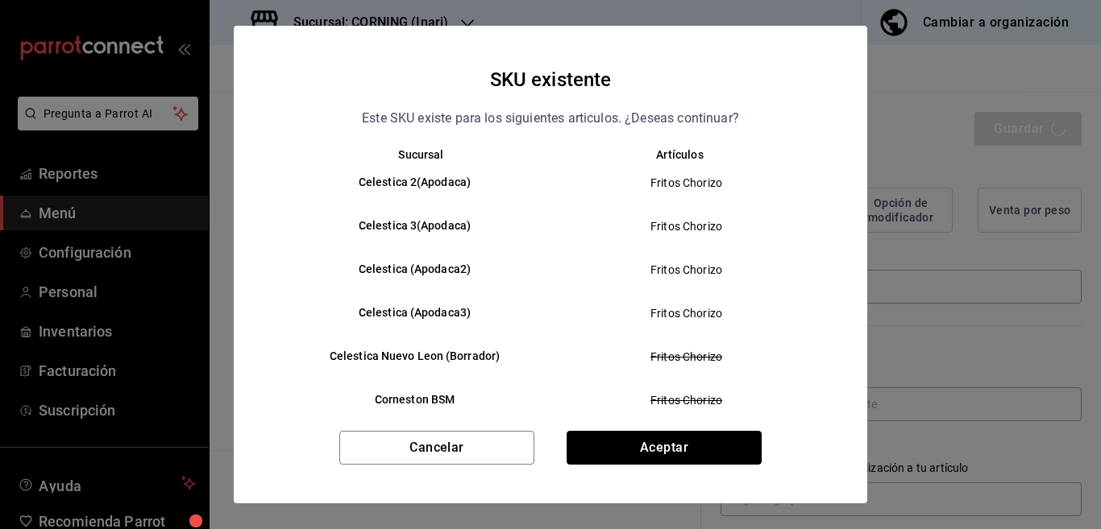
click at [670, 454] on button "Aceptar" at bounding box center [663, 448] width 195 height 34
type textarea "x"
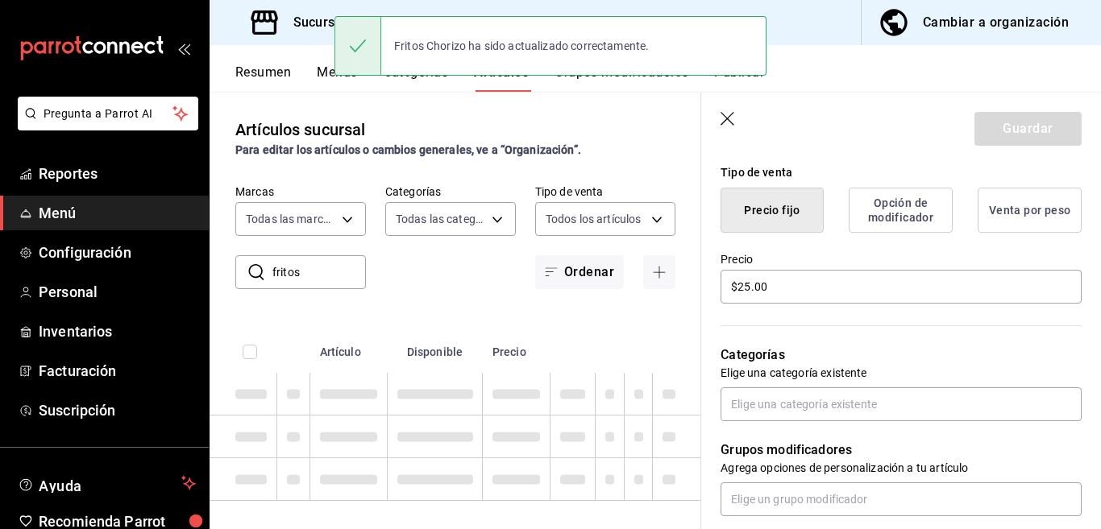
type textarea "x"
type input "AR-1755549088908"
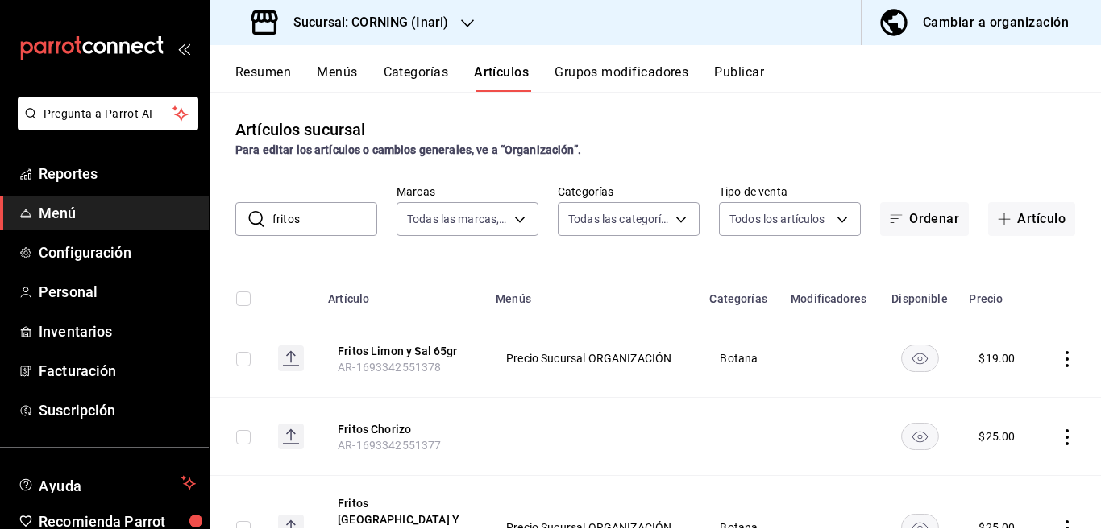
click at [1059, 359] on icon "actions" at bounding box center [1067, 359] width 16 height 16
click at [1003, 391] on span "Editar" at bounding box center [1005, 396] width 42 height 17
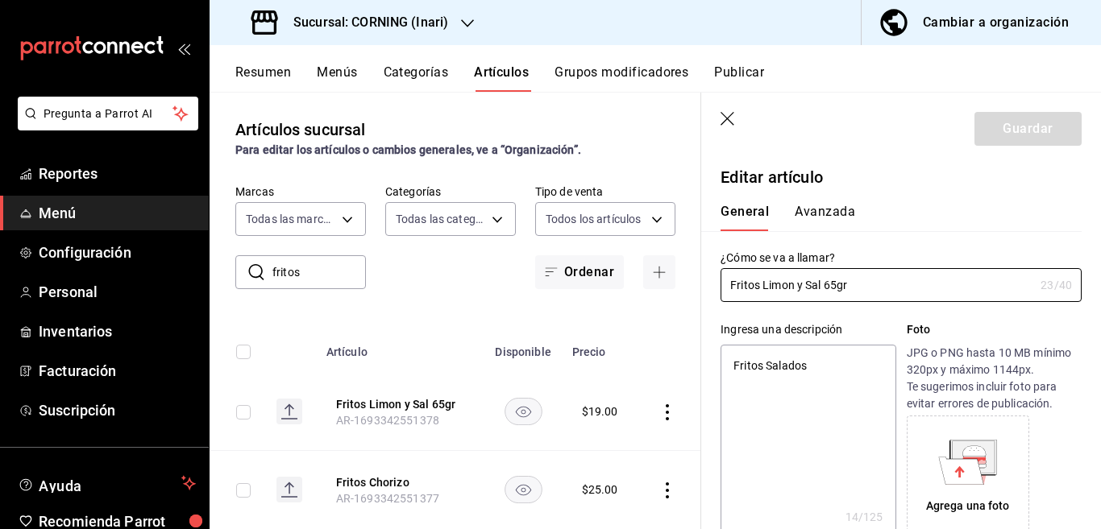
type textarea "x"
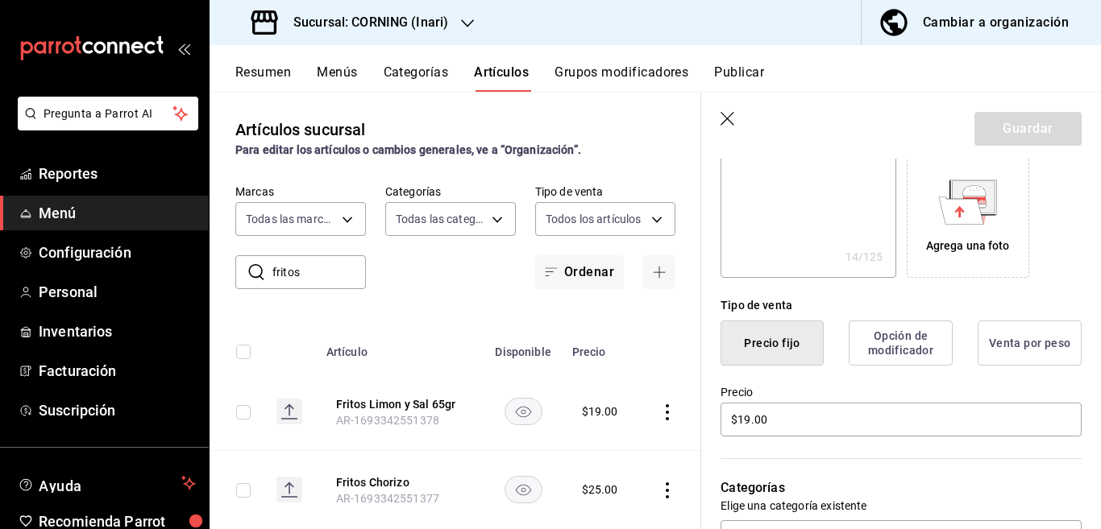
scroll to position [262, 0]
click at [778, 411] on input "$19.00" at bounding box center [900, 418] width 361 height 34
type input "$1.00"
type textarea "x"
type input "$25.00"
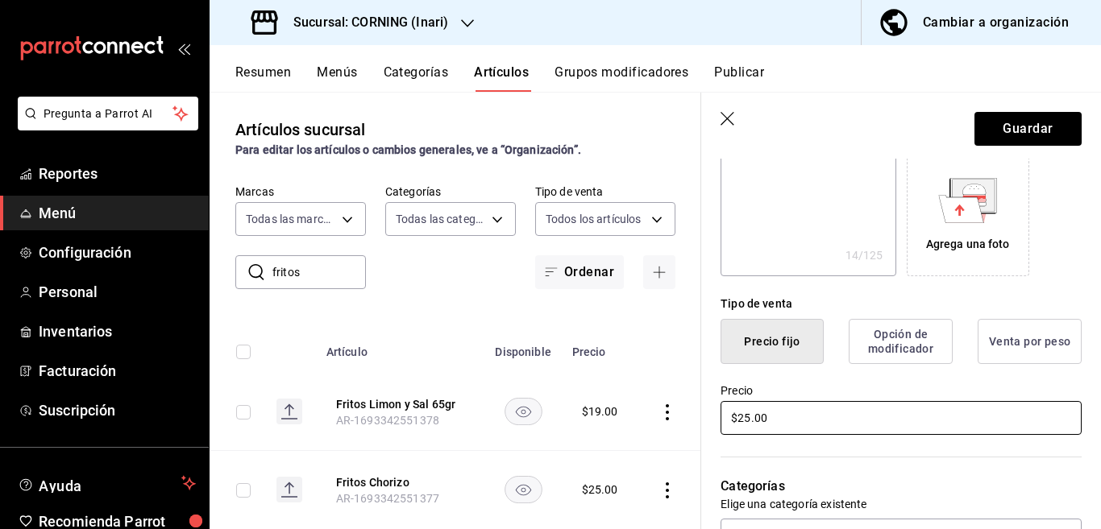
type textarea "x"
type input "$25.00"
click at [997, 123] on button "Guardar" at bounding box center [1027, 129] width 107 height 34
click at [997, 123] on div "Guardar" at bounding box center [1027, 129] width 107 height 34
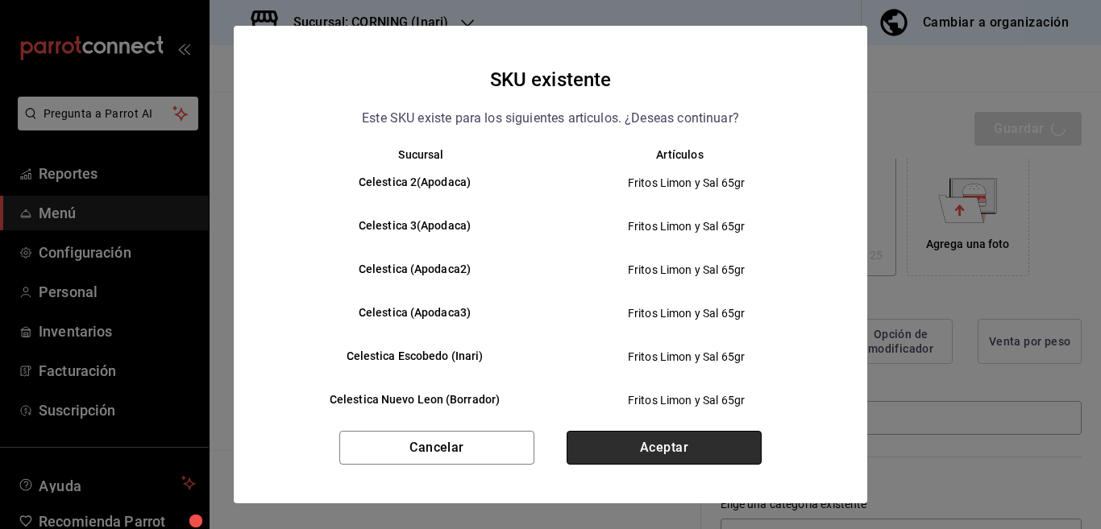
click at [659, 447] on button "Aceptar" at bounding box center [663, 448] width 195 height 34
type textarea "x"
type input "AR-1755549114281"
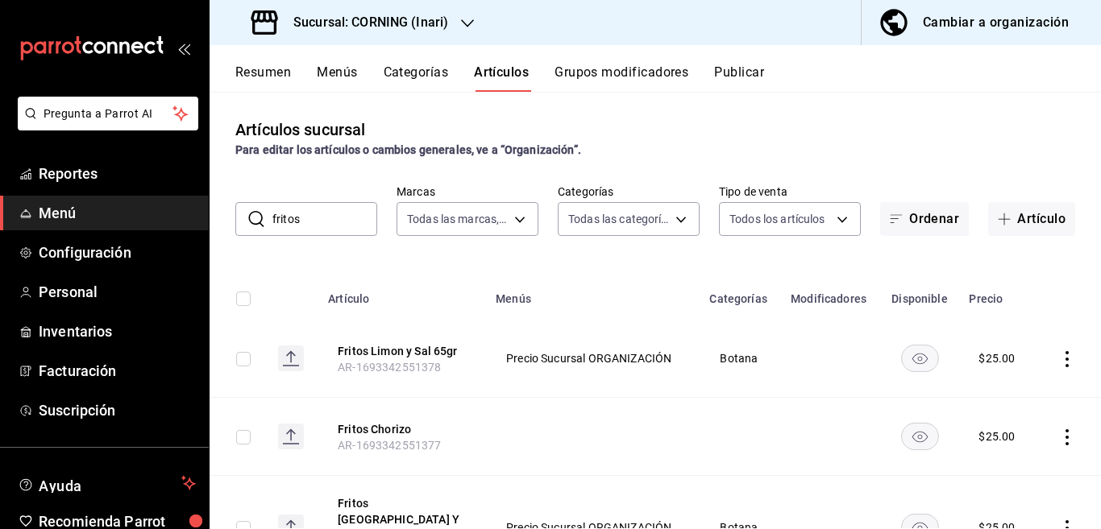
click at [316, 220] on input "fritos" at bounding box center [324, 219] width 105 height 32
type input "f"
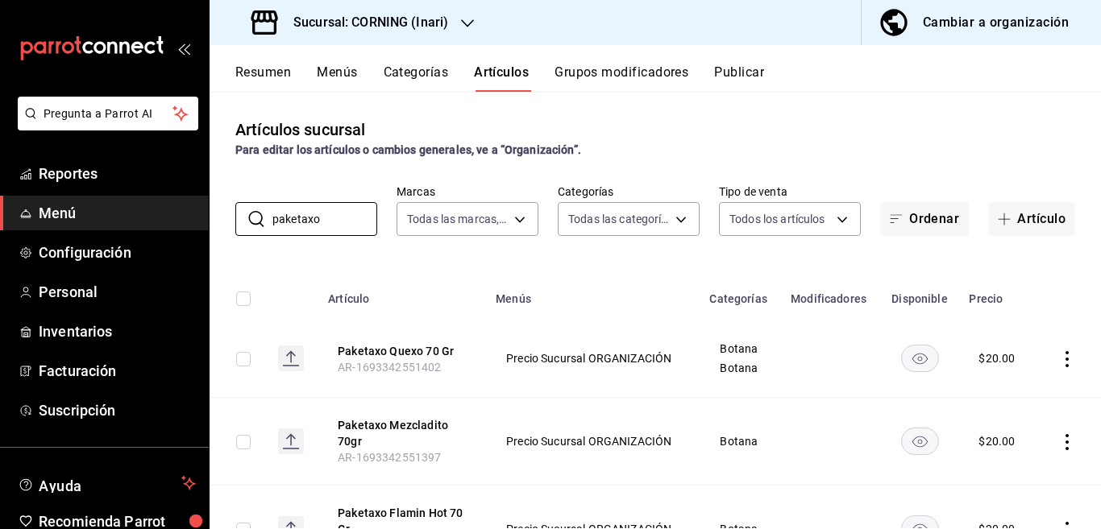
type input "paketaxo"
click at [670, 255] on div "Artículos sucursal Para editar los artículos o cambios generales, ve a “Organiz…" at bounding box center [654, 310] width 891 height 437
click at [1059, 355] on icon "actions" at bounding box center [1067, 359] width 16 height 16
click at [1002, 393] on span "Editar" at bounding box center [1005, 396] width 42 height 17
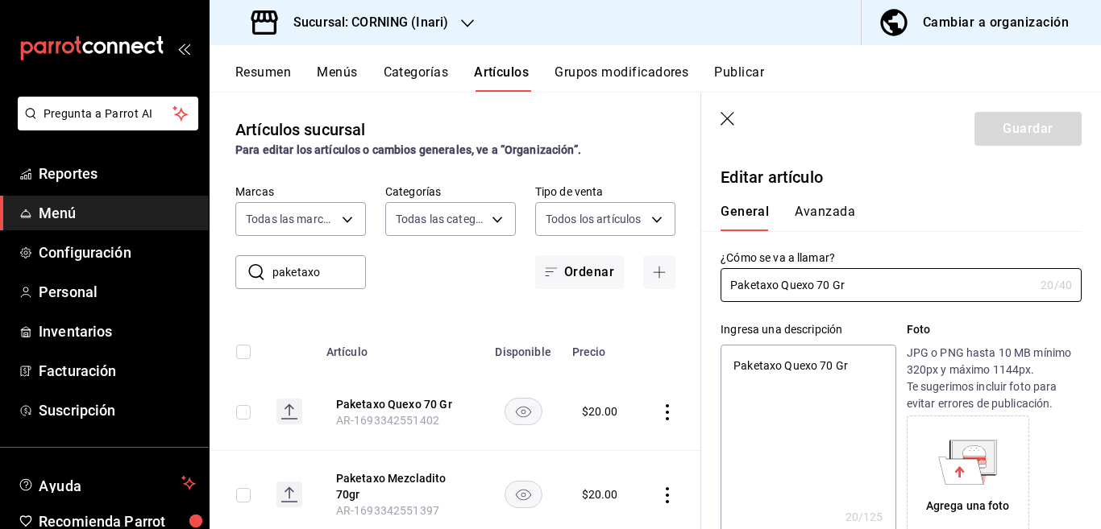
type textarea "x"
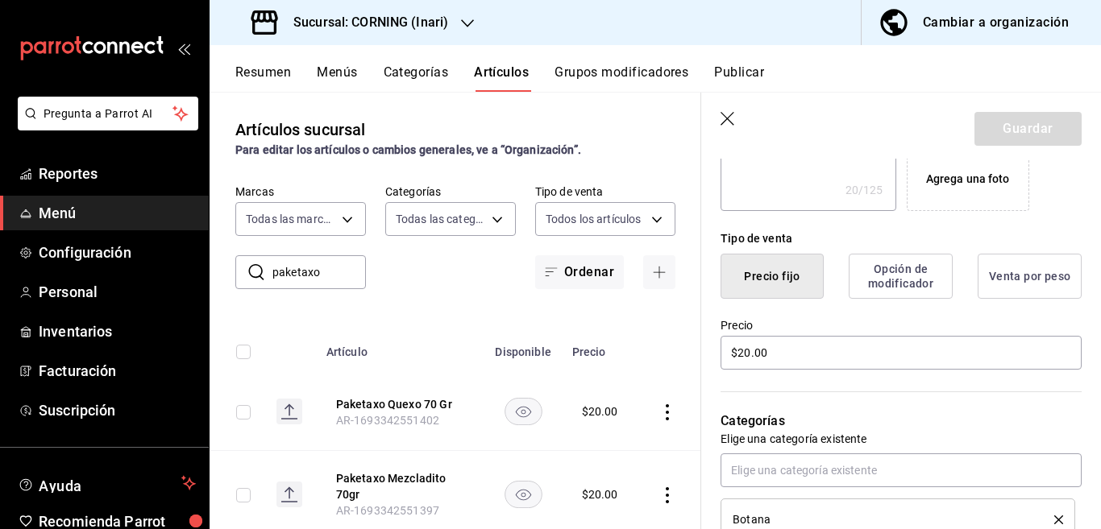
scroll to position [327, 0]
click at [800, 355] on input "$20.00" at bounding box center [900, 353] width 361 height 34
type input "$2.00"
type textarea "x"
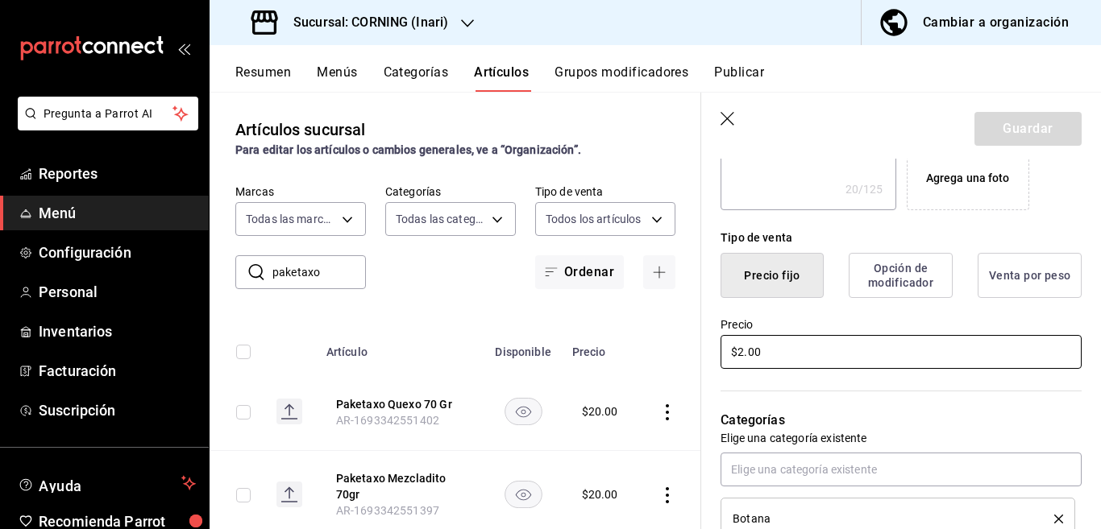
type input "$25.00"
type textarea "x"
type input "$25.00"
click at [1022, 128] on button "Guardar" at bounding box center [1027, 129] width 107 height 34
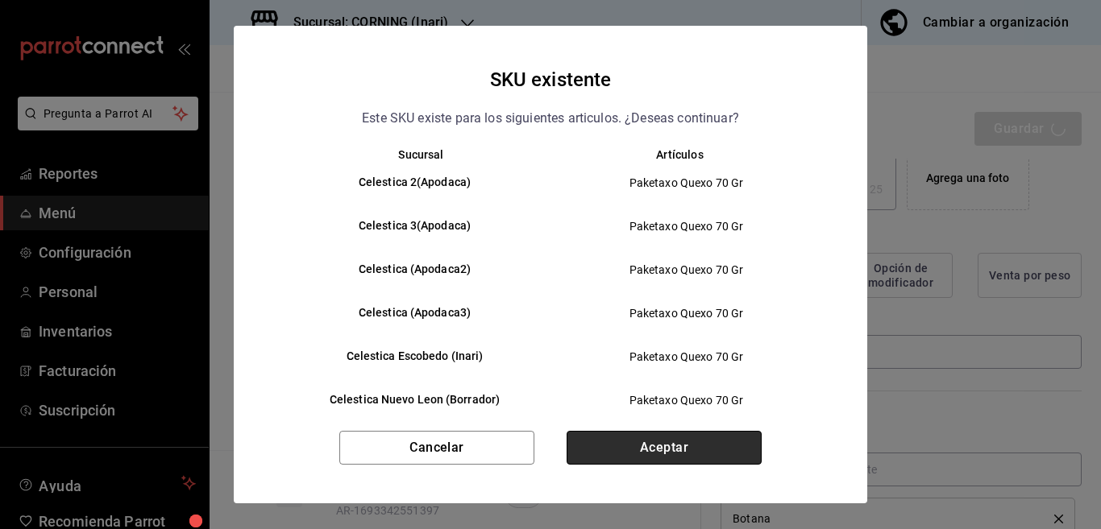
click at [671, 441] on button "Aceptar" at bounding box center [663, 448] width 195 height 34
type textarea "x"
type input "AR-1755549155255"
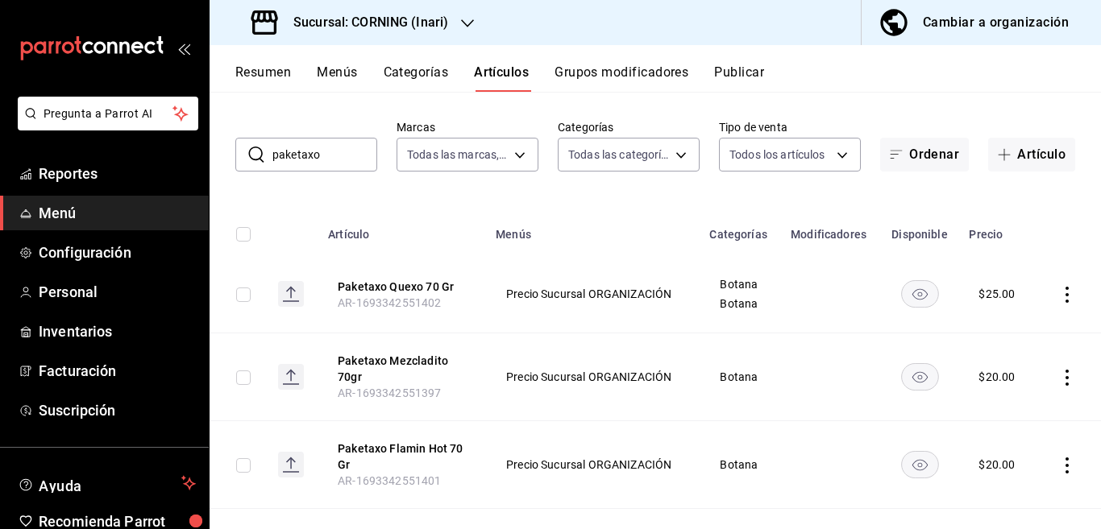
scroll to position [65, 0]
click at [1059, 377] on icon "actions" at bounding box center [1067, 377] width 16 height 16
click at [997, 409] on span "Editar" at bounding box center [1005, 413] width 42 height 17
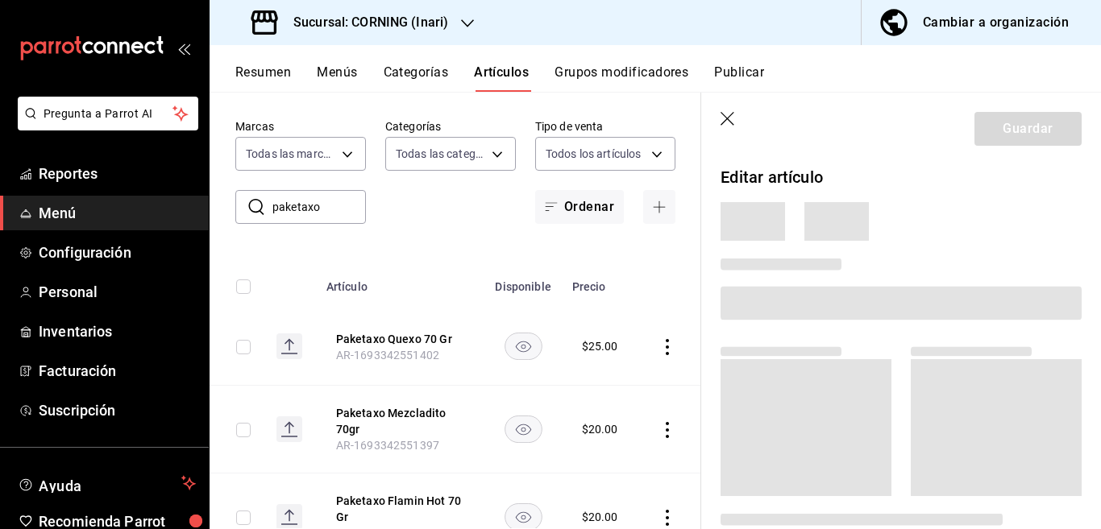
scroll to position [65, 0]
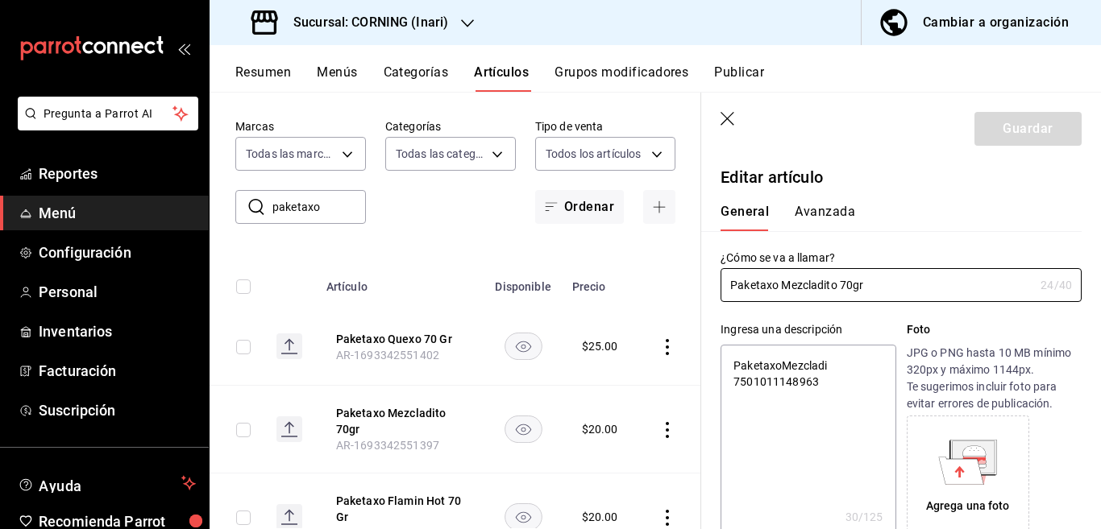
type textarea "x"
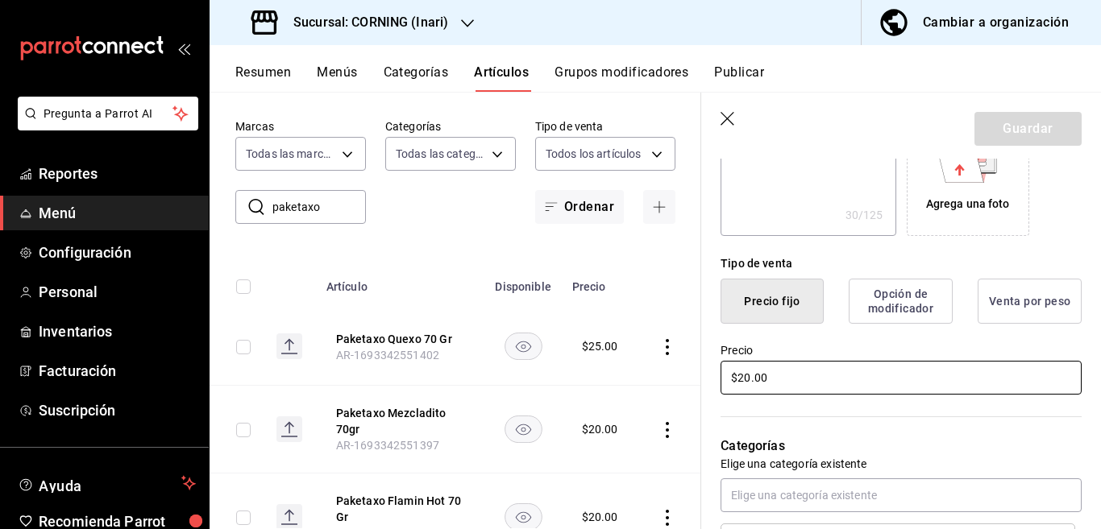
scroll to position [262, 0]
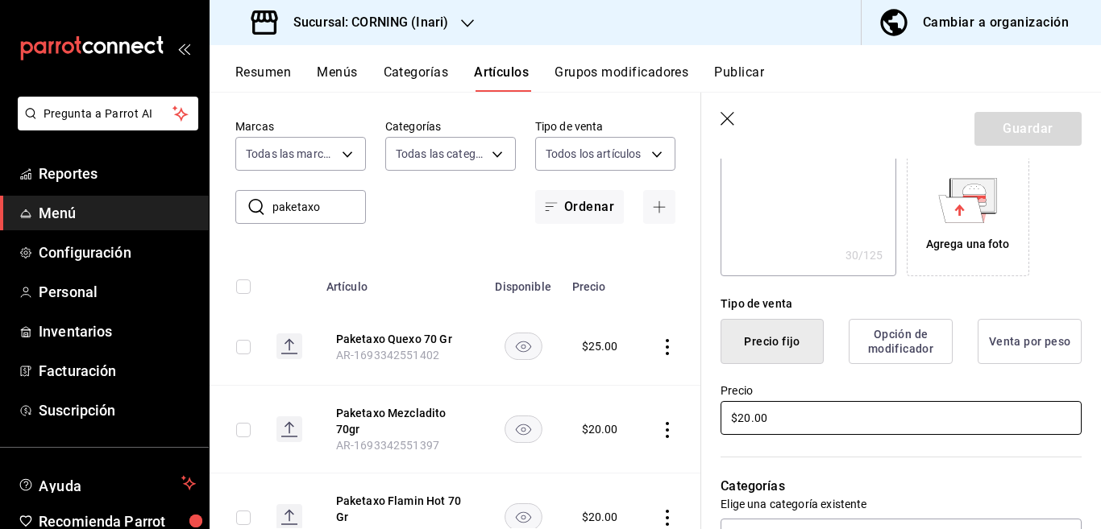
click at [819, 431] on input "$20.00" at bounding box center [900, 418] width 361 height 34
type input "$2.00"
type textarea "x"
click at [1003, 120] on button "Guardar" at bounding box center [1027, 129] width 107 height 34
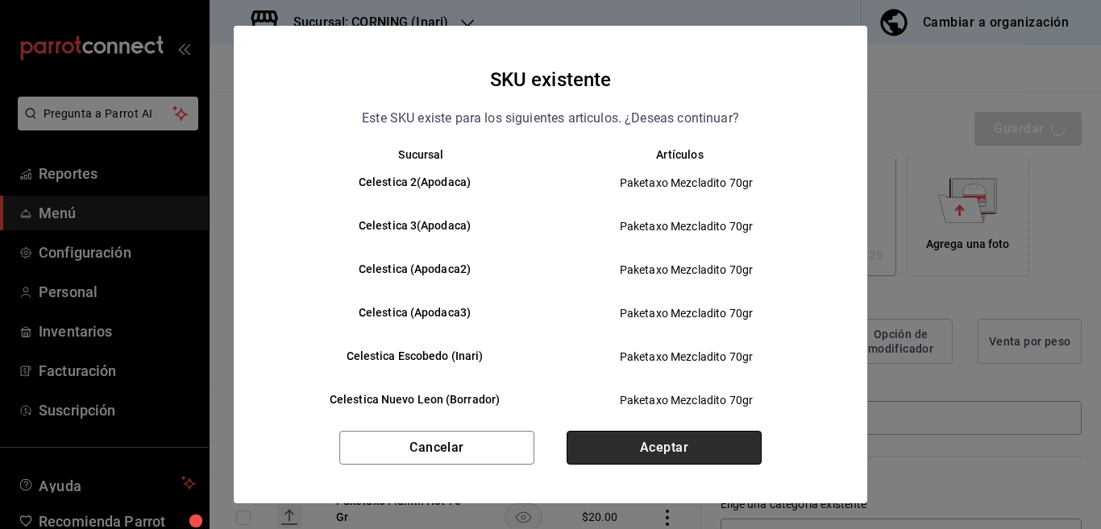
click at [678, 445] on button "Aceptar" at bounding box center [663, 448] width 195 height 34
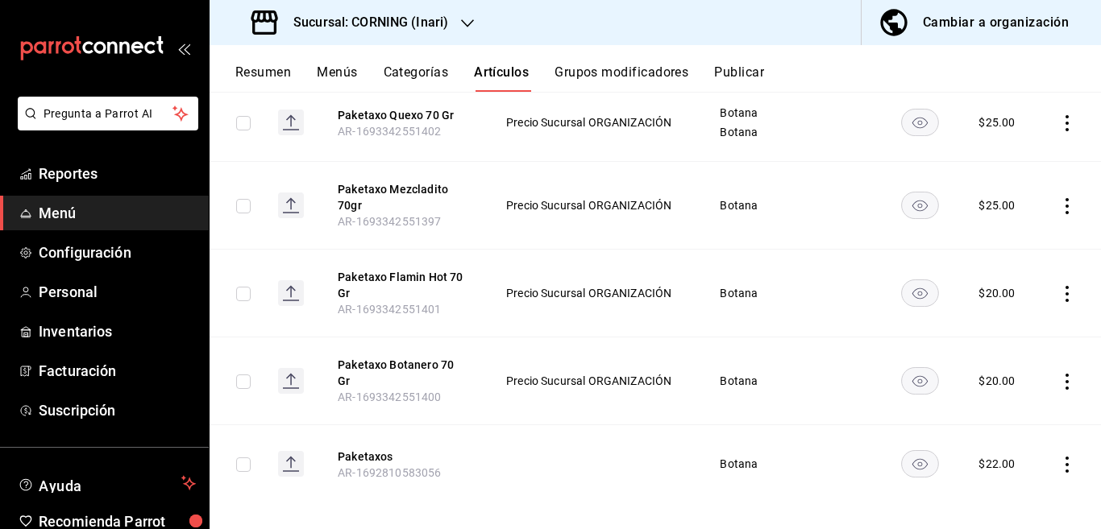
scroll to position [239, 0]
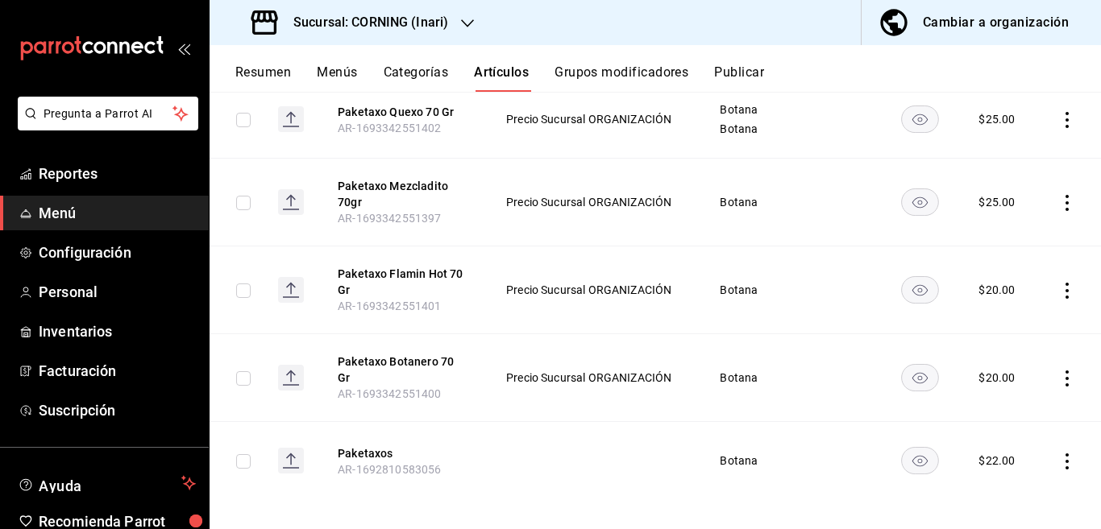
click at [1065, 290] on icon "actions" at bounding box center [1066, 291] width 3 height 16
click at [997, 326] on span "Editar" at bounding box center [1005, 327] width 42 height 17
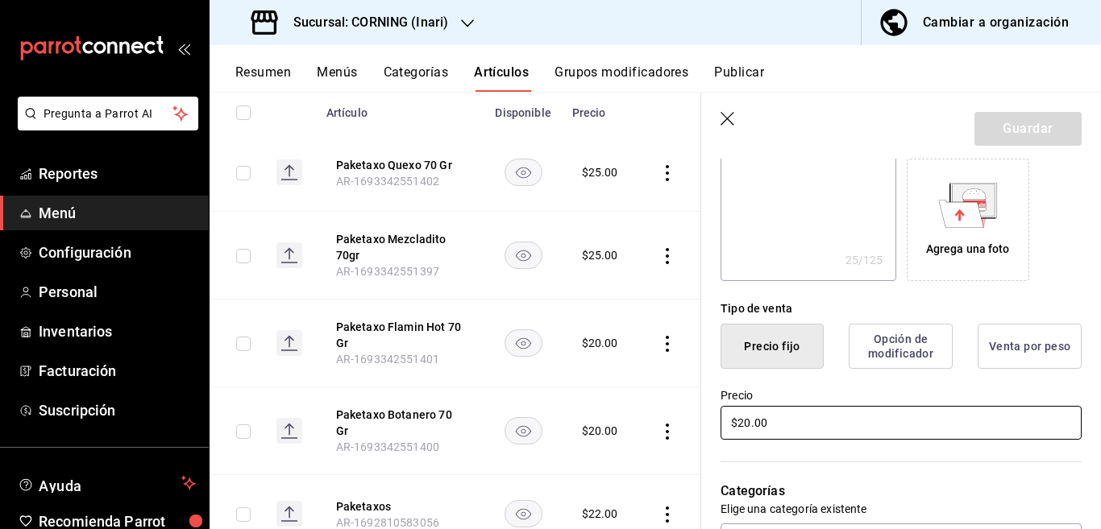
scroll to position [327, 0]
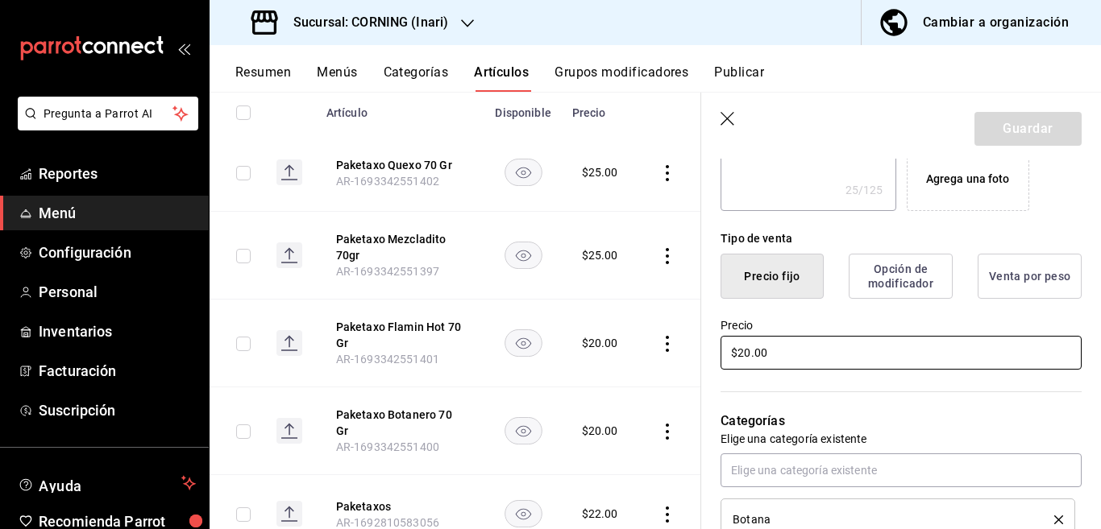
click at [827, 355] on input "$20.00" at bounding box center [900, 353] width 361 height 34
click at [1002, 123] on button "Guardar" at bounding box center [1027, 129] width 107 height 34
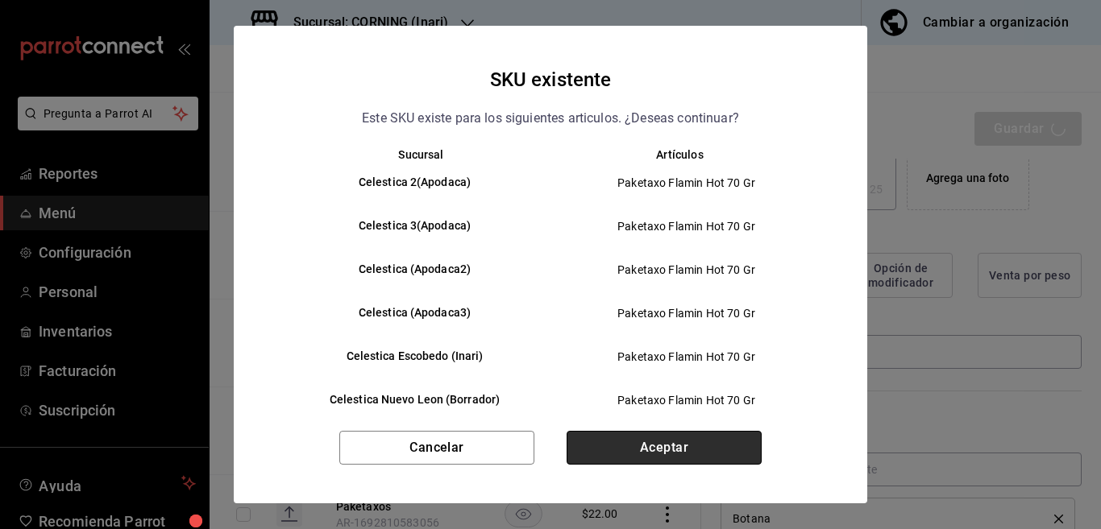
click at [654, 445] on button "Aceptar" at bounding box center [663, 448] width 195 height 34
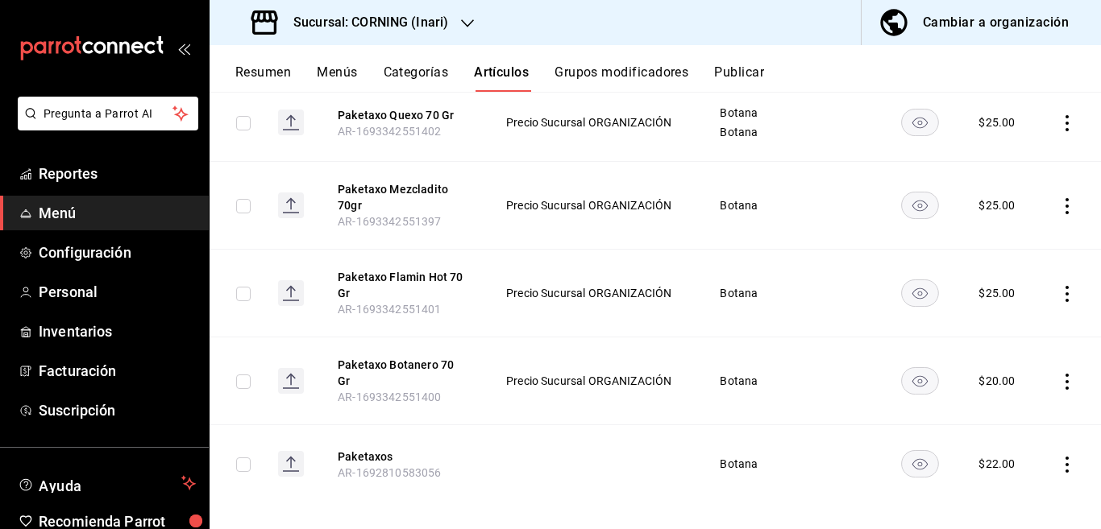
scroll to position [239, 0]
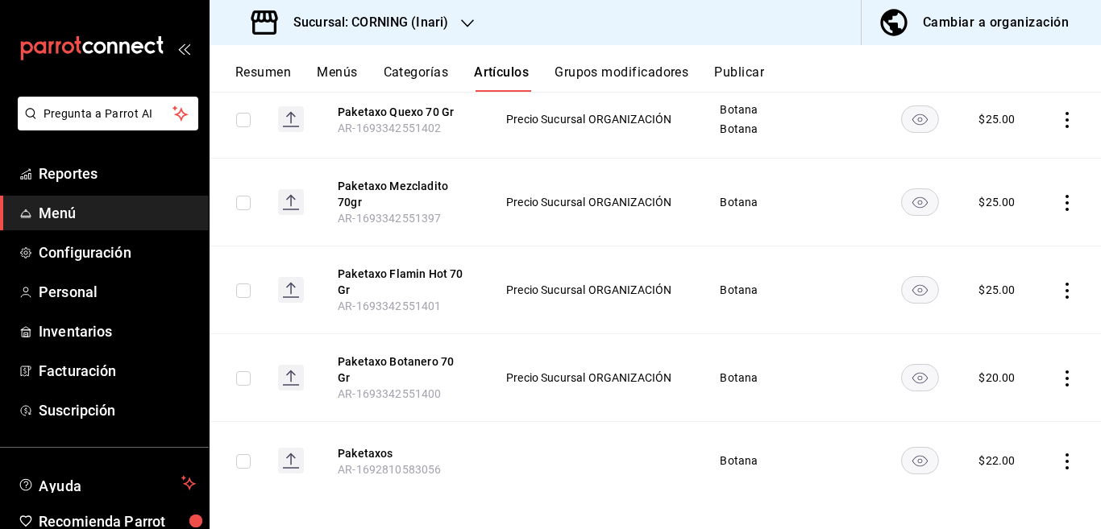
click at [1065, 374] on icon "actions" at bounding box center [1066, 379] width 3 height 16
click at [1006, 409] on span "Editar" at bounding box center [1005, 410] width 42 height 17
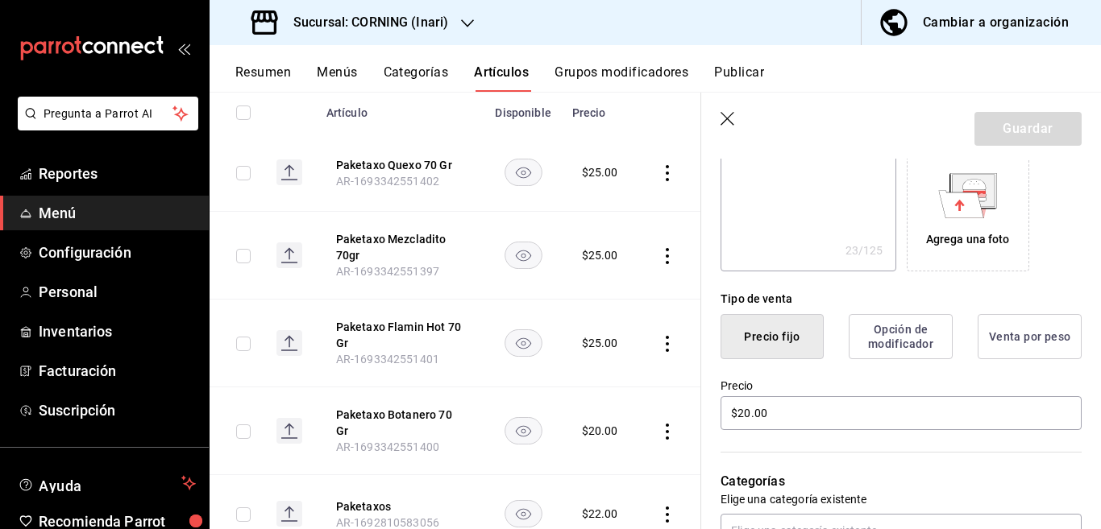
scroll to position [327, 0]
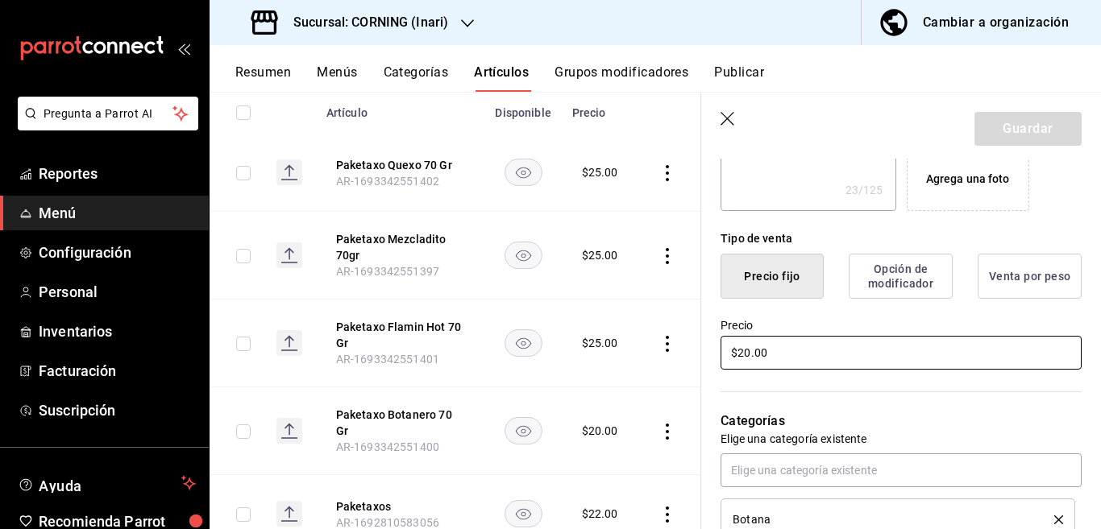
click at [803, 351] on input "$20.00" at bounding box center [900, 353] width 361 height 34
click at [1001, 135] on button "Guardar" at bounding box center [1027, 129] width 107 height 34
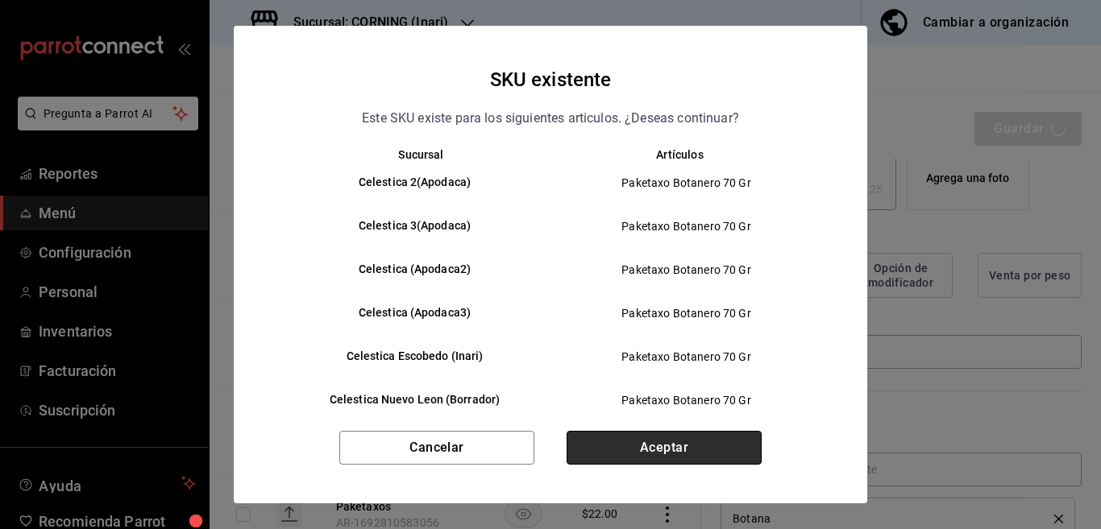
click at [654, 446] on button "Aceptar" at bounding box center [663, 448] width 195 height 34
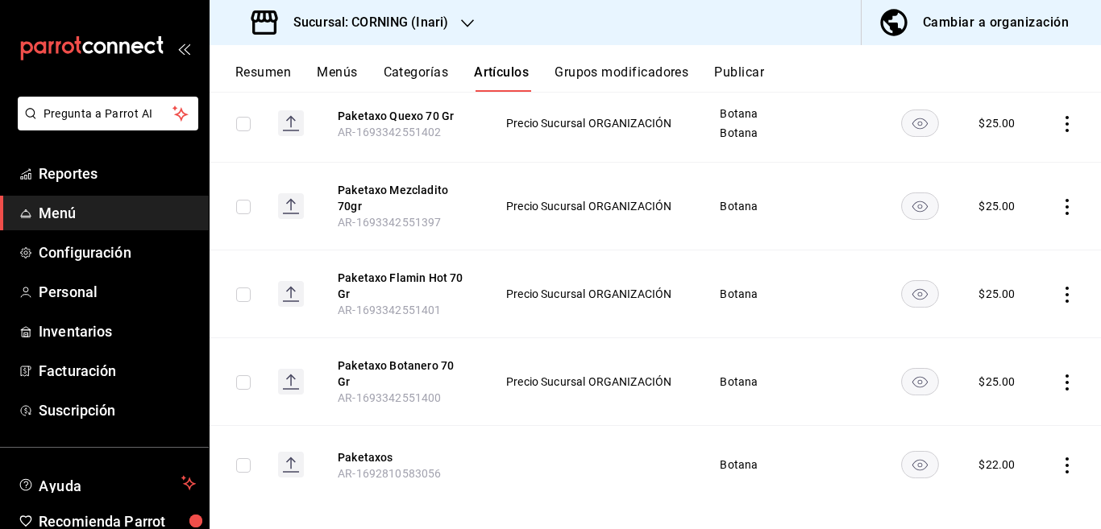
scroll to position [239, 0]
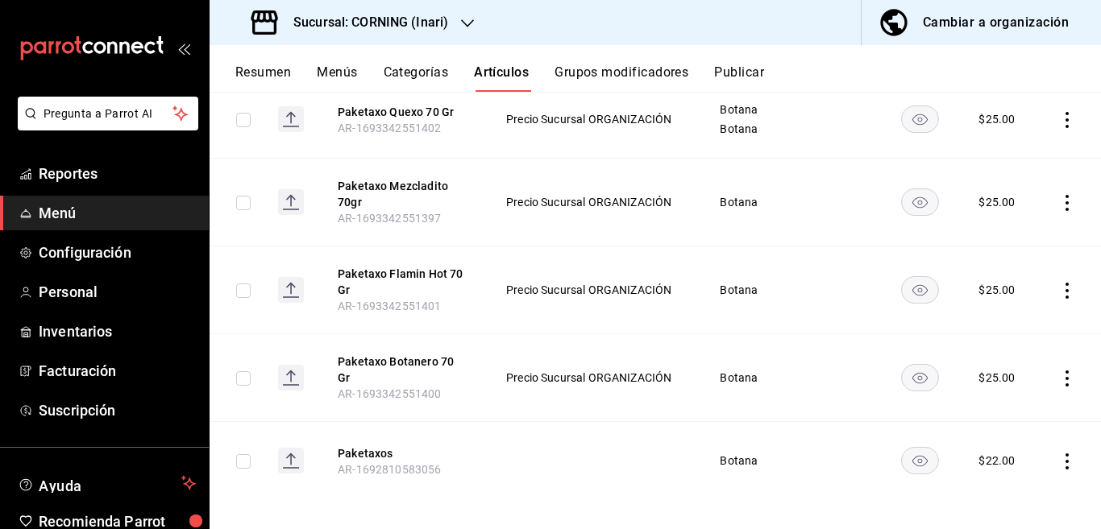
click at [1059, 454] on icon "actions" at bounding box center [1067, 462] width 16 height 16
click at [993, 420] on span "Editar" at bounding box center [1005, 421] width 42 height 17
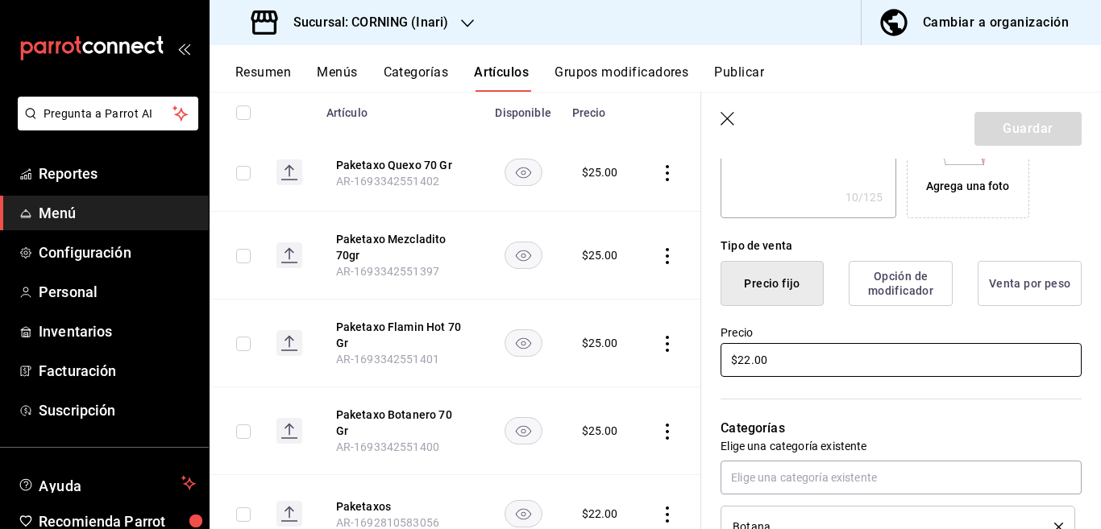
scroll to position [327, 0]
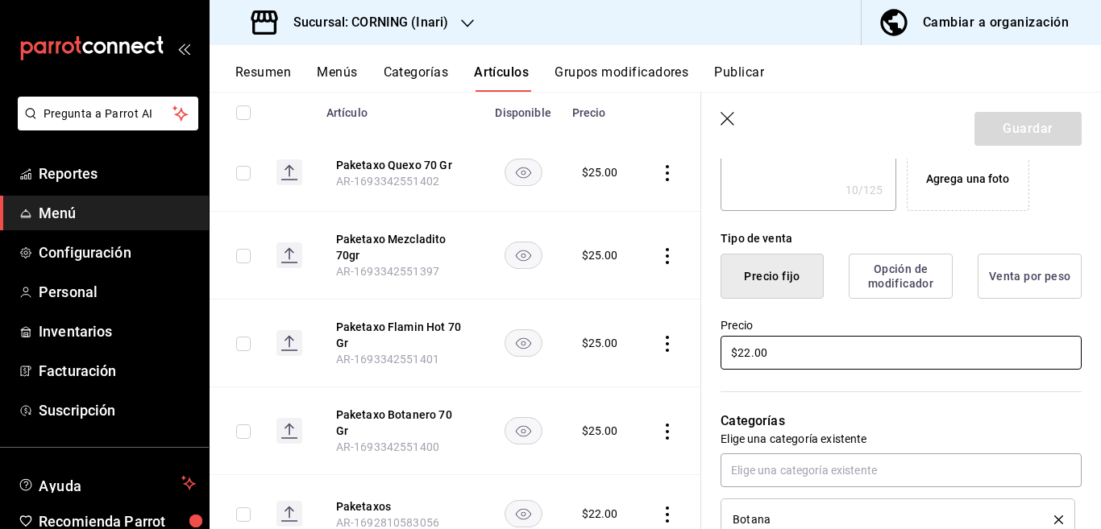
click at [802, 359] on input "$22.00" at bounding box center [900, 353] width 361 height 34
click at [1004, 128] on button "Guardar" at bounding box center [1027, 129] width 107 height 34
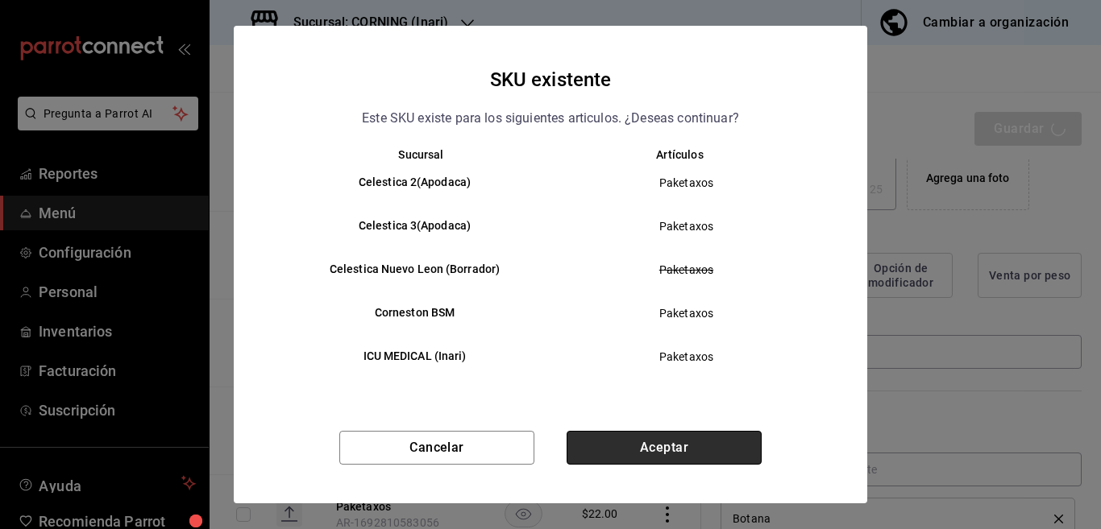
click at [662, 445] on button "Aceptar" at bounding box center [663, 448] width 195 height 34
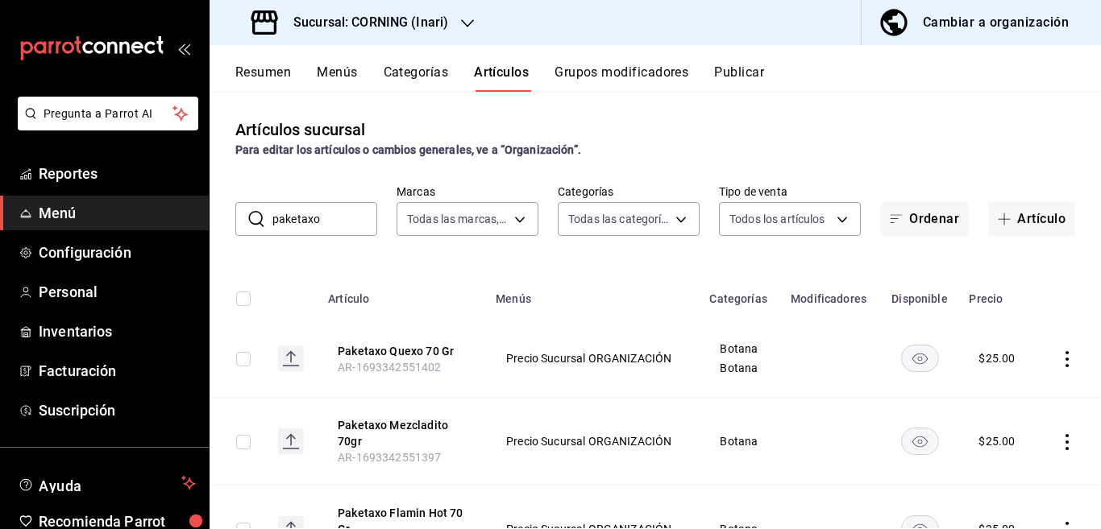
click at [336, 217] on input "paketaxo" at bounding box center [324, 219] width 105 height 32
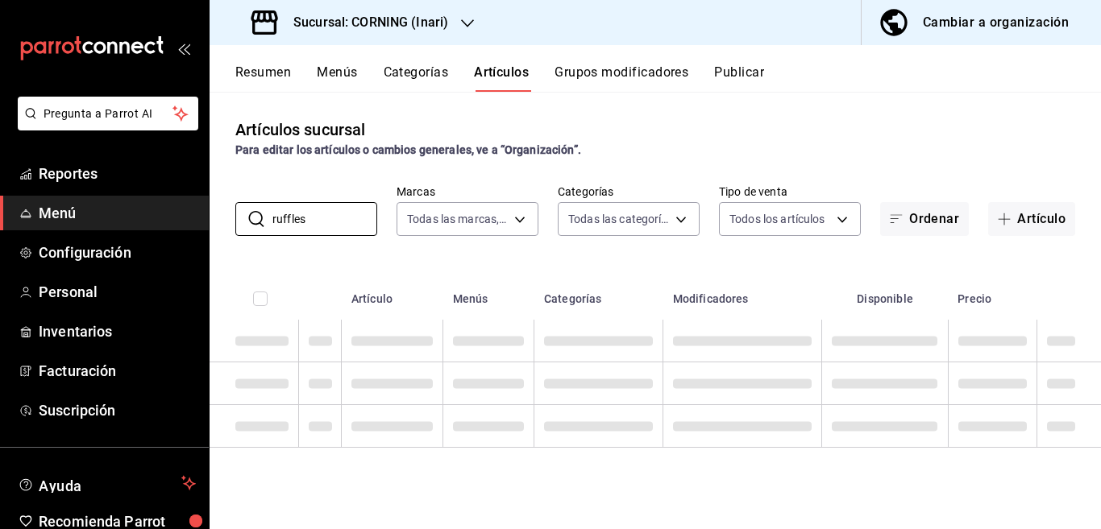
click at [679, 256] on div "Artículos sucursal Para editar los artículos o cambios generales, ve a “Organiz…" at bounding box center [654, 310] width 891 height 437
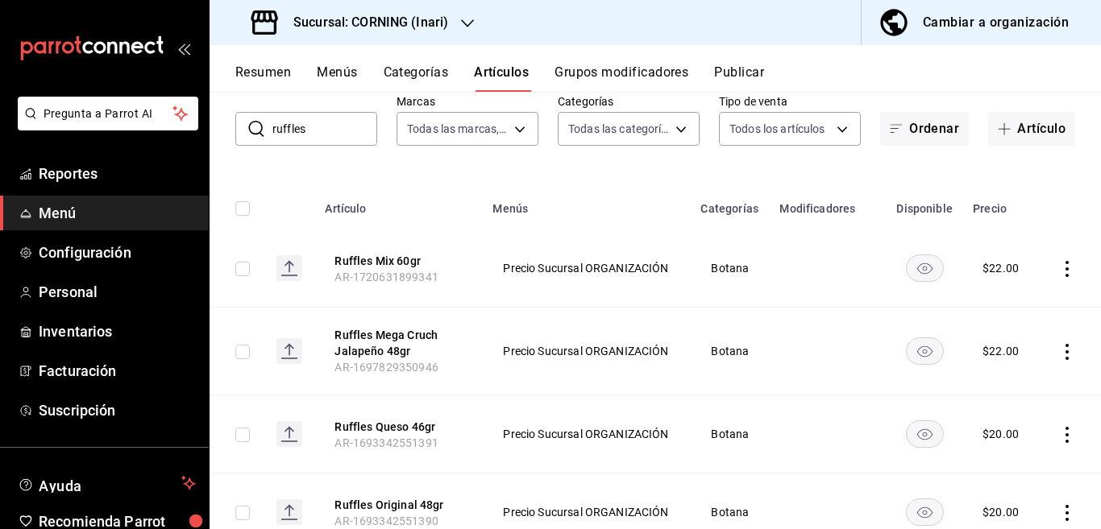
scroll to position [90, 0]
click at [1065, 269] on icon "actions" at bounding box center [1066, 269] width 3 height 16
click at [995, 304] on span "Editar" at bounding box center [1005, 305] width 42 height 17
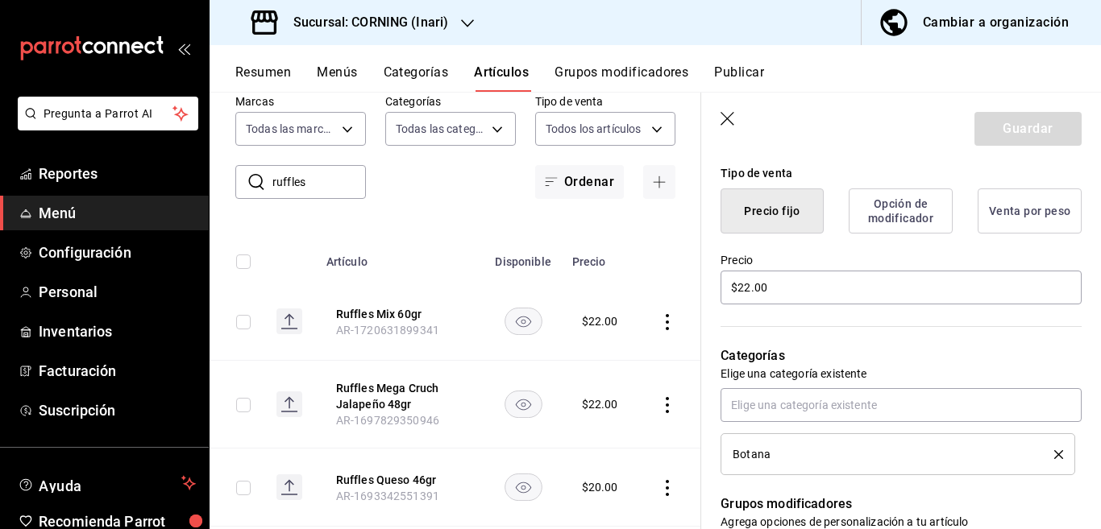
scroll to position [392, 0]
click at [792, 288] on input "$22.00" at bounding box center [900, 288] width 361 height 34
click at [996, 129] on button "Guardar" at bounding box center [1027, 129] width 107 height 34
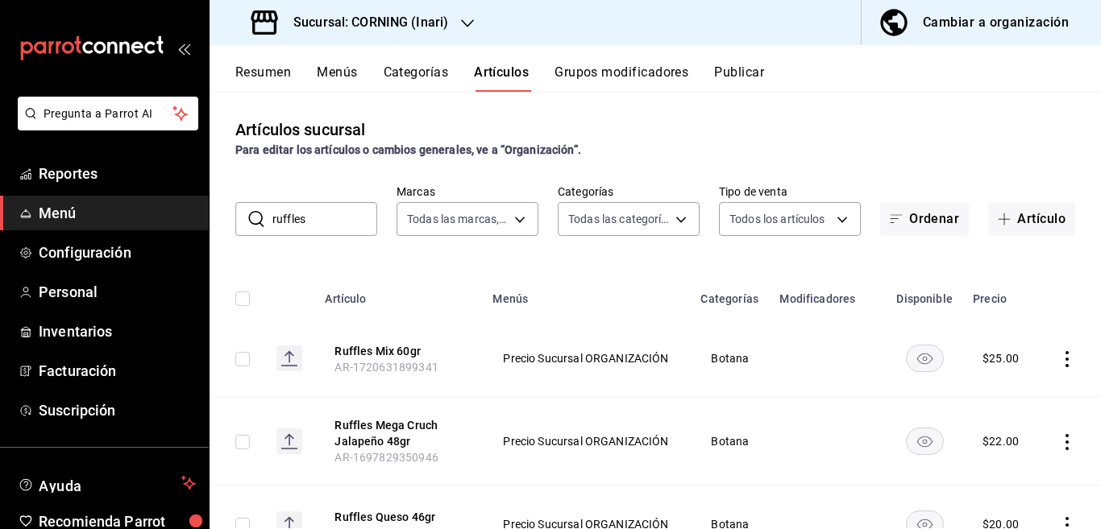
click at [1059, 441] on icon "actions" at bounding box center [1067, 442] width 16 height 16
click at [999, 419] on span "Editar" at bounding box center [1005, 421] width 42 height 17
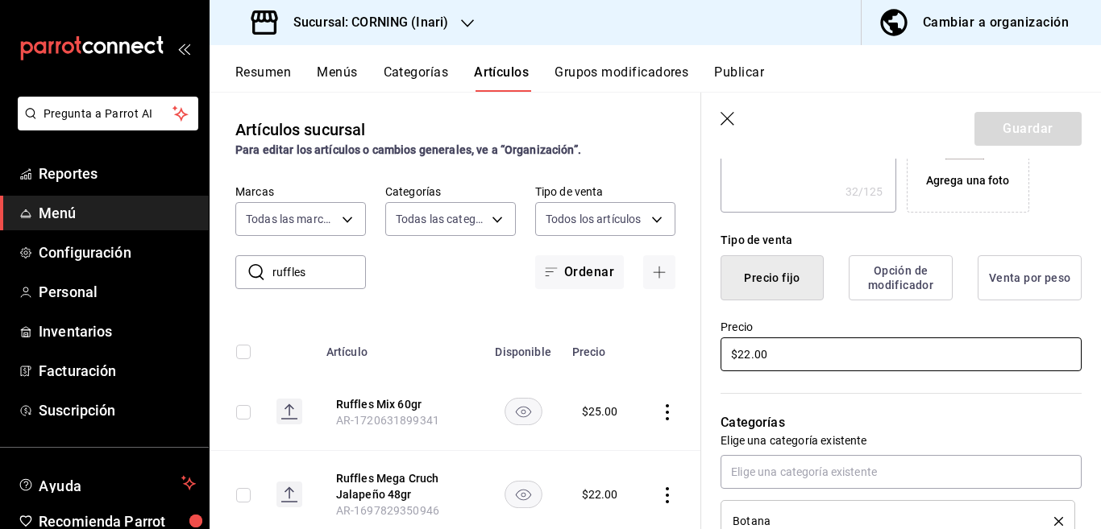
scroll to position [327, 0]
click at [792, 347] on input "$22.00" at bounding box center [900, 353] width 361 height 34
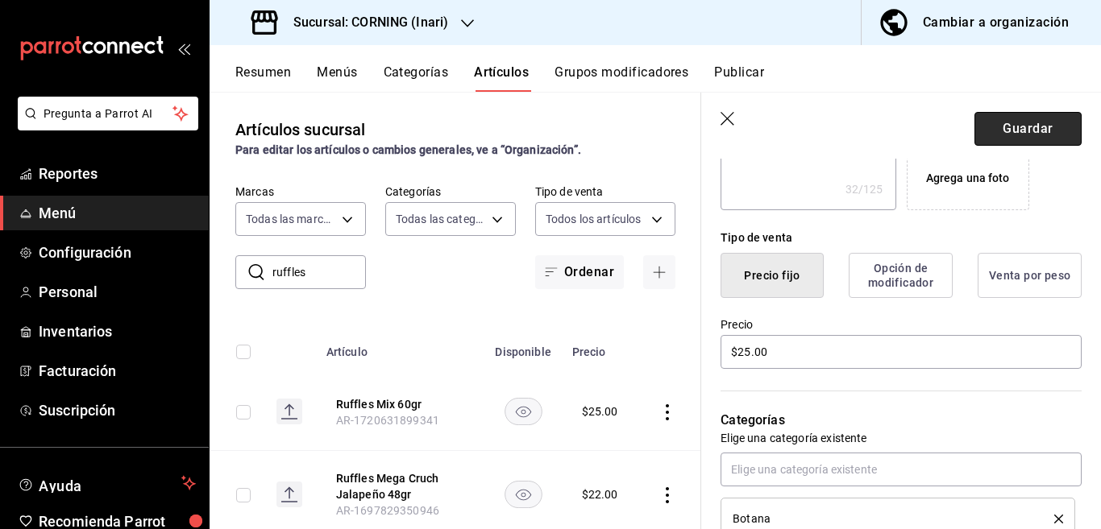
click at [1000, 129] on button "Guardar" at bounding box center [1027, 129] width 107 height 34
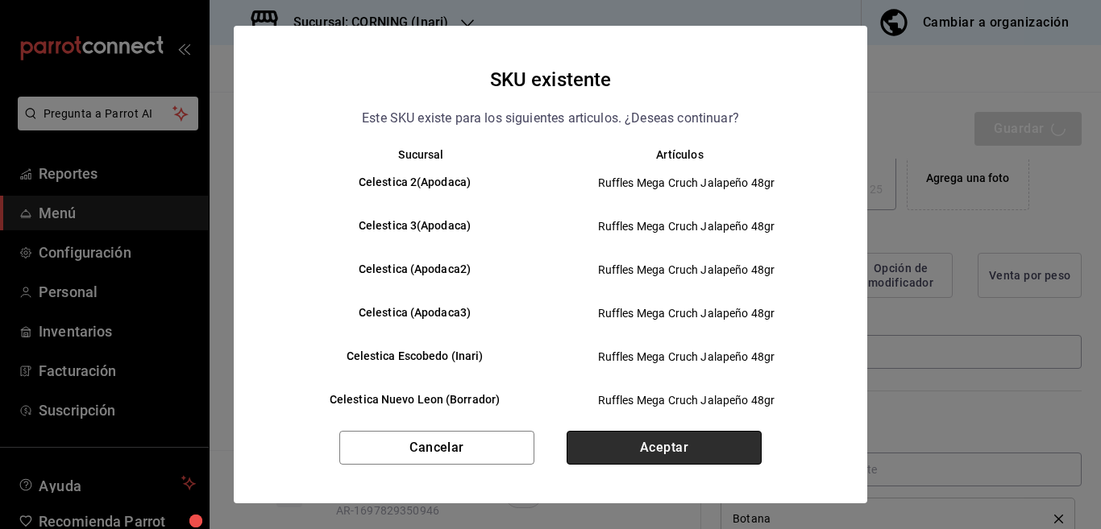
click at [653, 442] on button "Aceptar" at bounding box center [663, 448] width 195 height 34
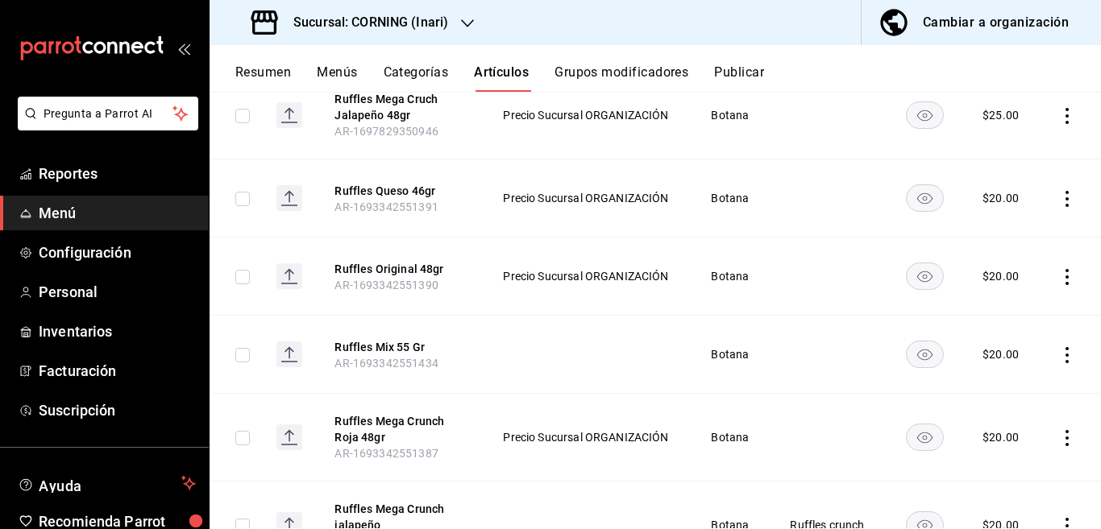
scroll to position [327, 0]
click at [1059, 192] on icon "actions" at bounding box center [1067, 198] width 16 height 16
click at [1007, 229] on span "Editar" at bounding box center [1005, 234] width 42 height 17
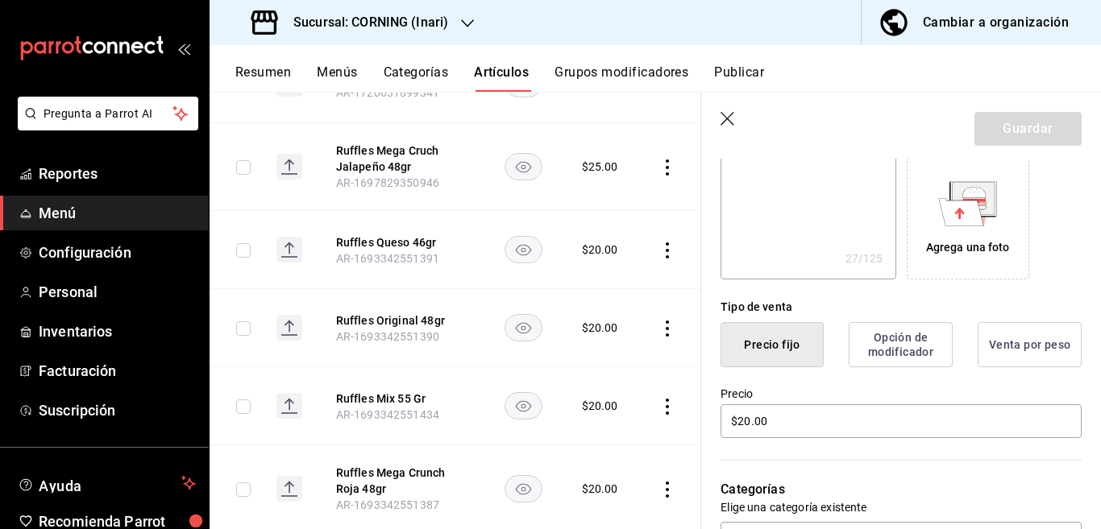
scroll to position [262, 0]
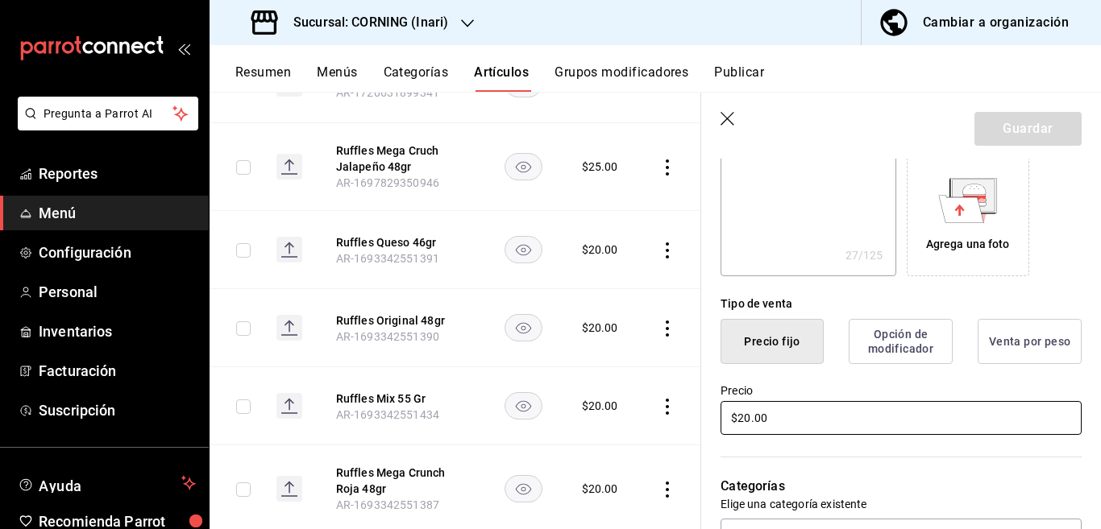
click at [790, 420] on input "$20.00" at bounding box center [900, 418] width 361 height 34
click at [1021, 129] on button "Guardar" at bounding box center [1027, 129] width 107 height 34
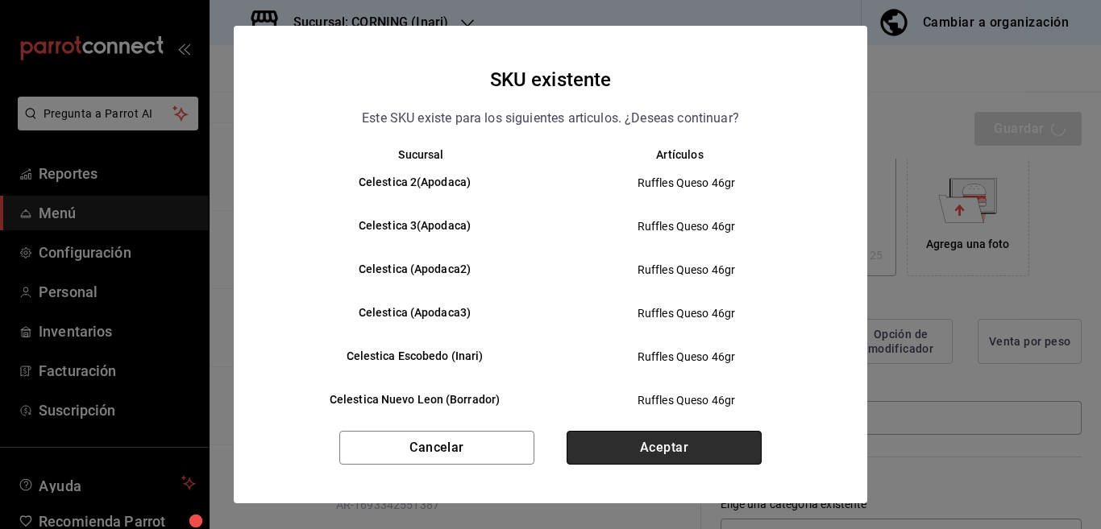
click at [699, 444] on button "Aceptar" at bounding box center [663, 448] width 195 height 34
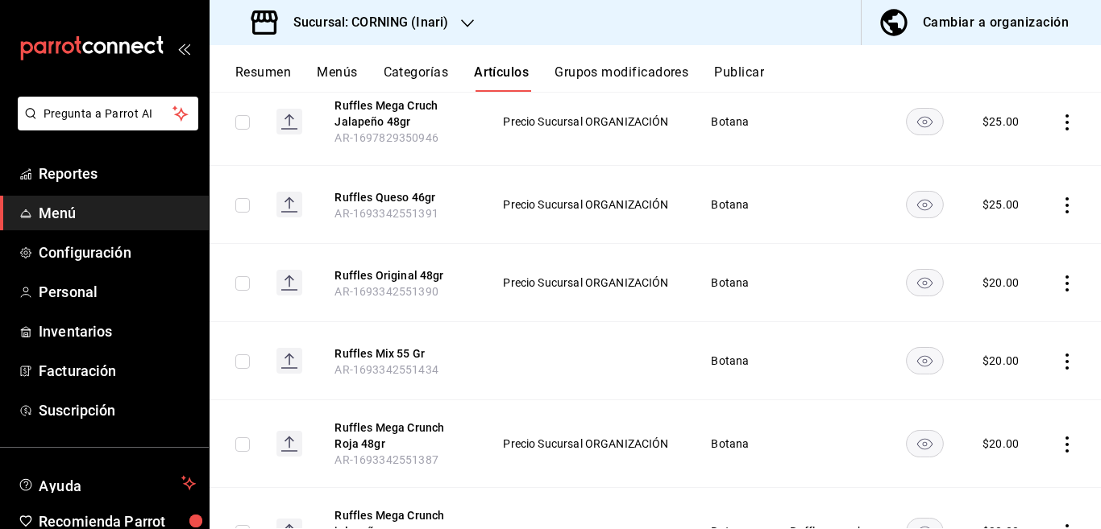
scroll to position [327, 0]
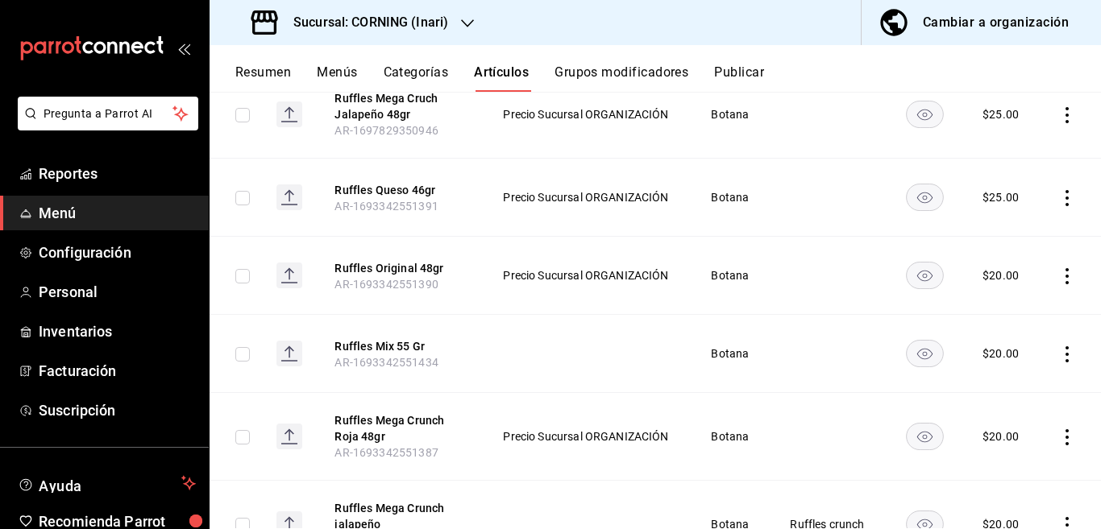
click at [1059, 277] on icon "actions" at bounding box center [1067, 276] width 16 height 16
click at [1002, 307] on span "Editar" at bounding box center [1005, 313] width 42 height 17
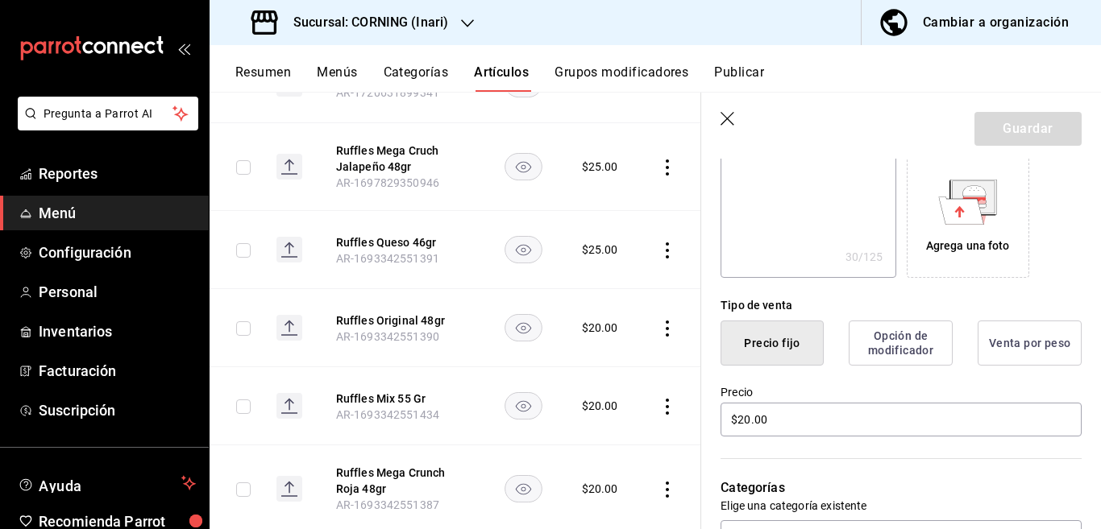
scroll to position [262, 0]
click at [792, 425] on input "$20.00" at bounding box center [900, 418] width 361 height 34
click at [1004, 140] on button "Guardar" at bounding box center [1027, 129] width 107 height 34
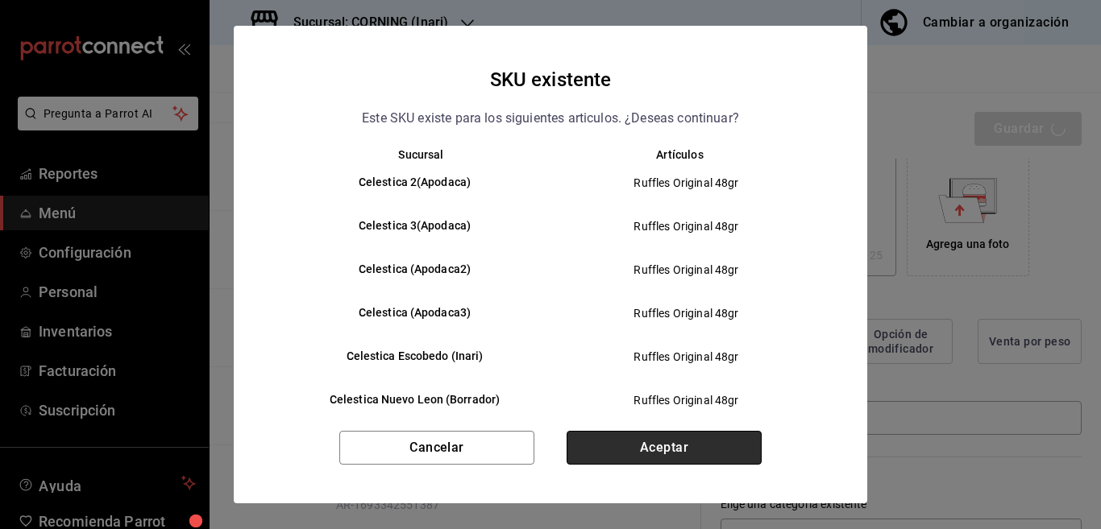
click at [681, 442] on button "Aceptar" at bounding box center [663, 448] width 195 height 34
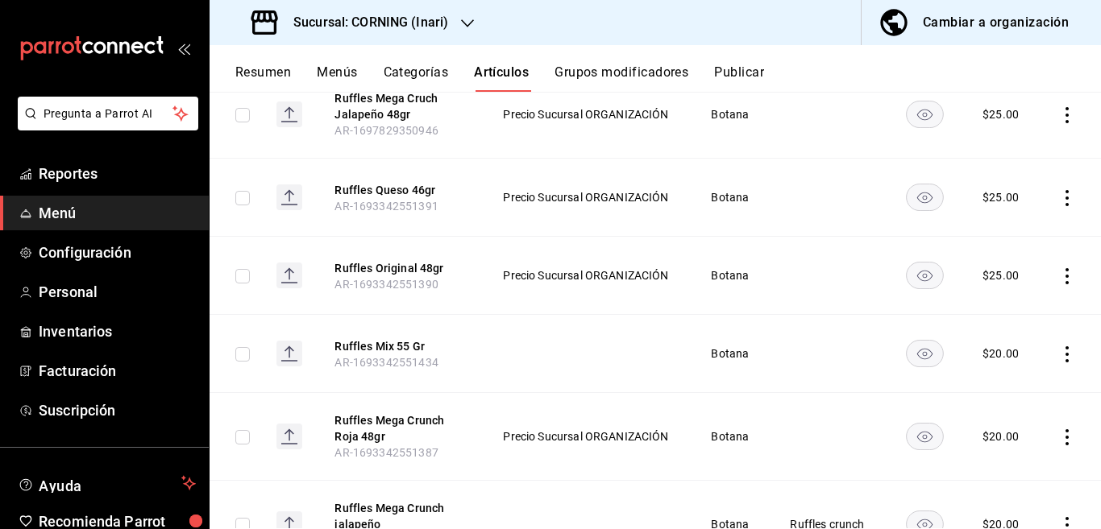
scroll to position [392, 0]
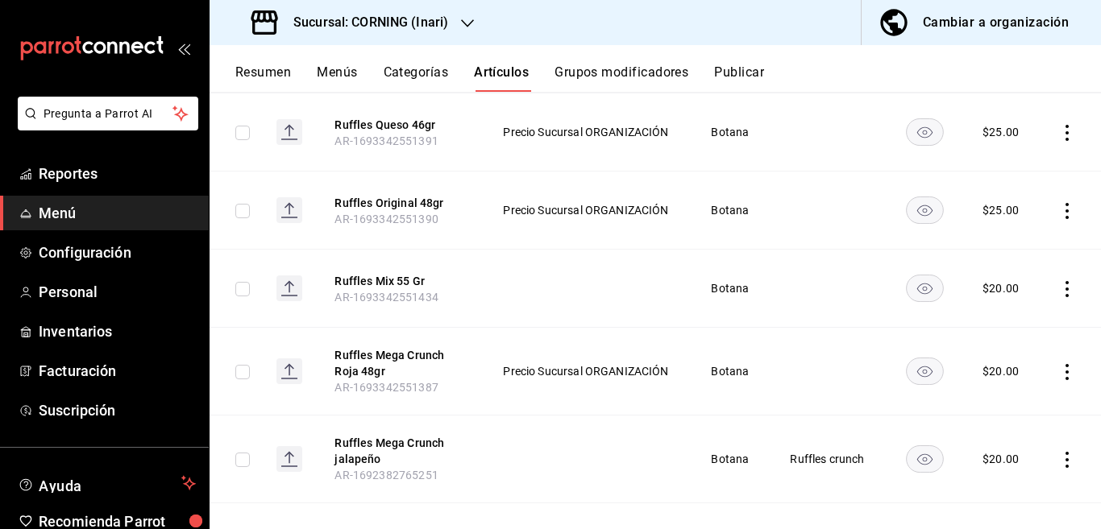
click at [1059, 291] on icon "actions" at bounding box center [1067, 289] width 16 height 16
click at [998, 318] on span "Editar" at bounding box center [1005, 325] width 42 height 17
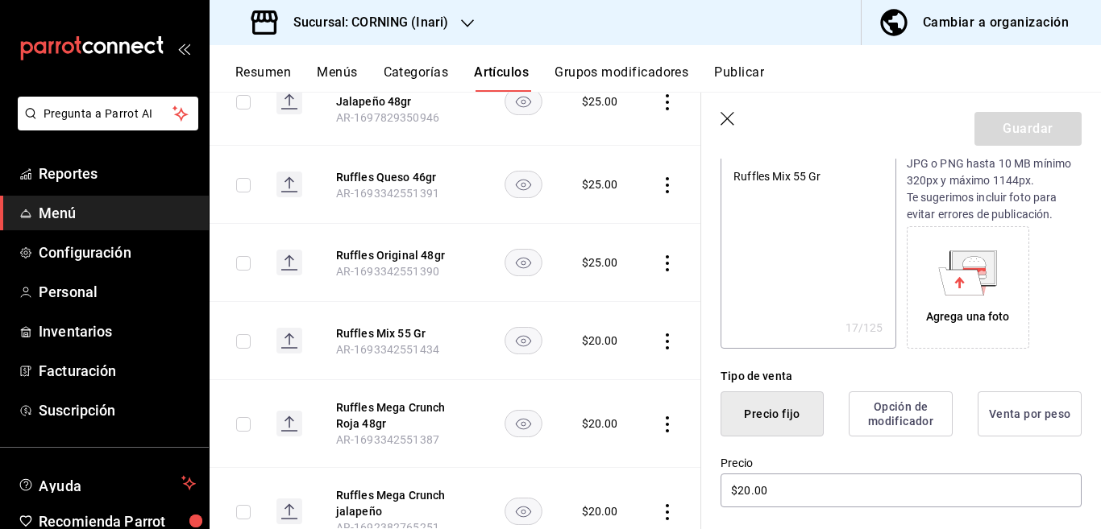
scroll to position [262, 0]
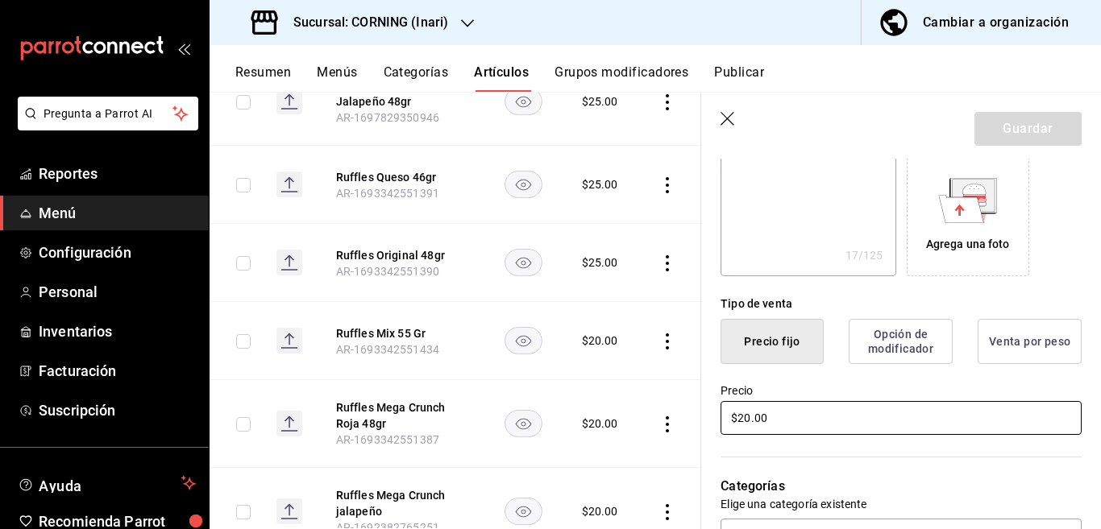
click at [782, 420] on input "$20.00" at bounding box center [900, 418] width 361 height 34
click at [1005, 127] on button "Guardar" at bounding box center [1027, 129] width 107 height 34
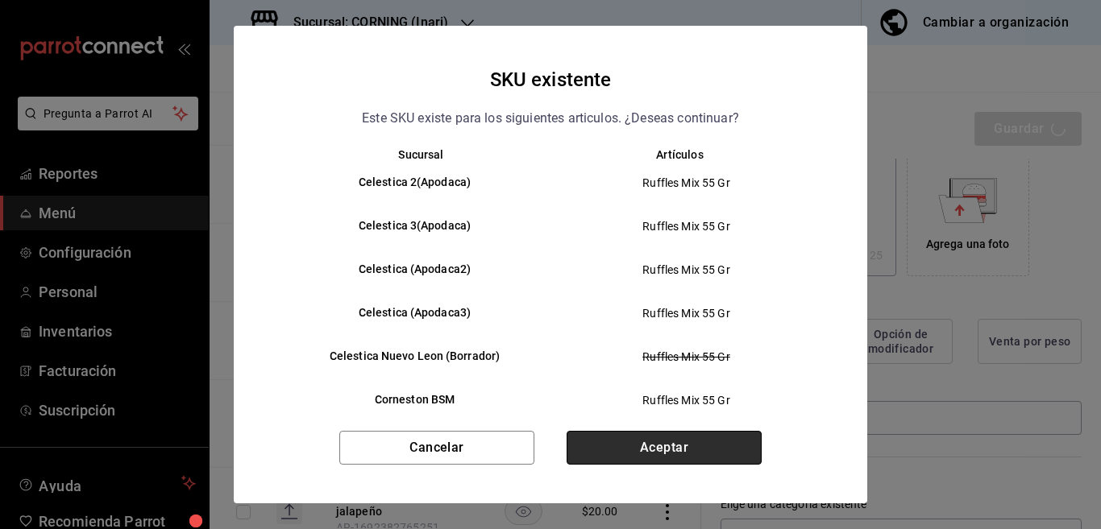
click at [665, 443] on button "Aceptar" at bounding box center [663, 448] width 195 height 34
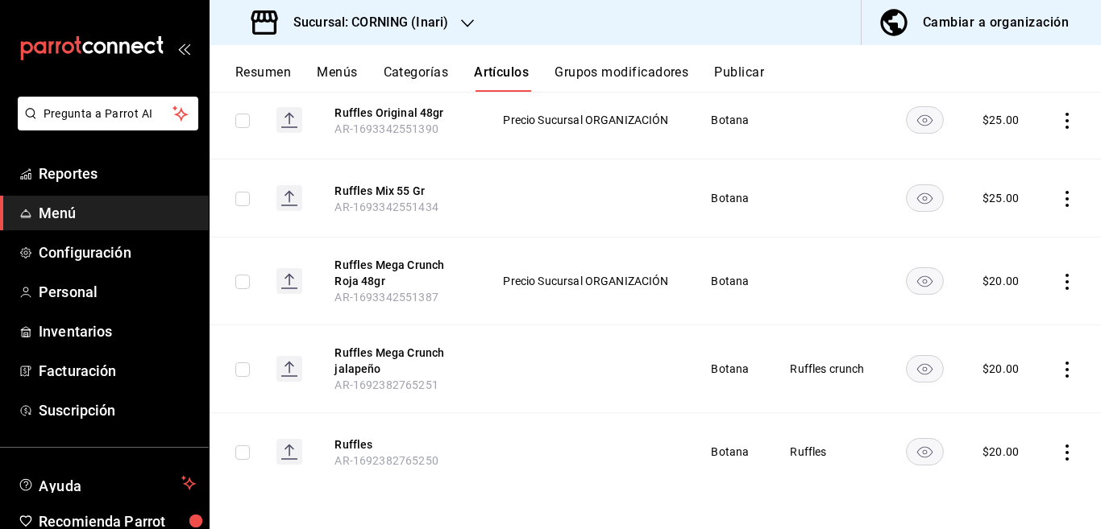
scroll to position [483, 0]
click at [1059, 280] on icon "actions" at bounding box center [1067, 281] width 16 height 16
click at [1002, 312] on span "Editar" at bounding box center [1005, 317] width 42 height 17
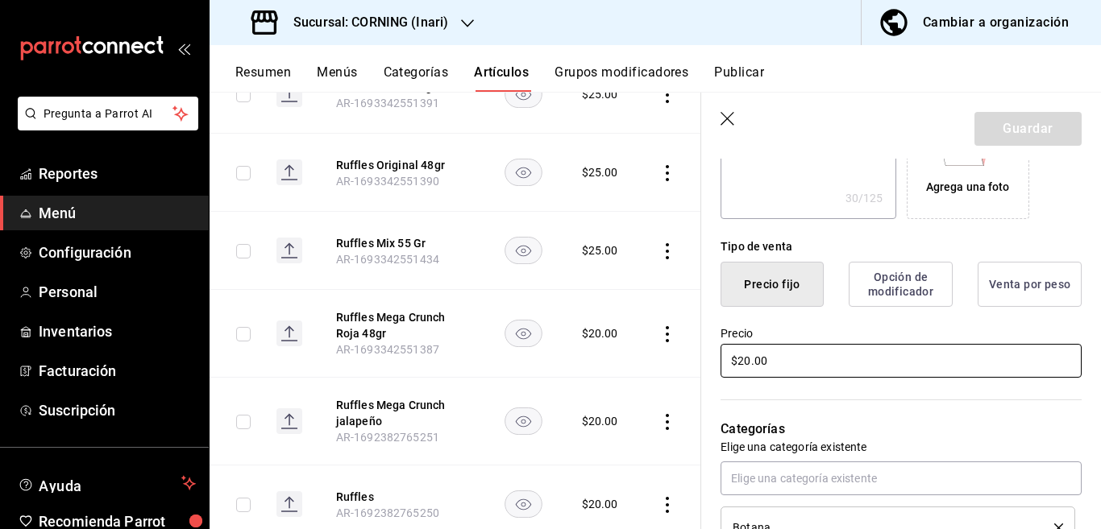
scroll to position [327, 0]
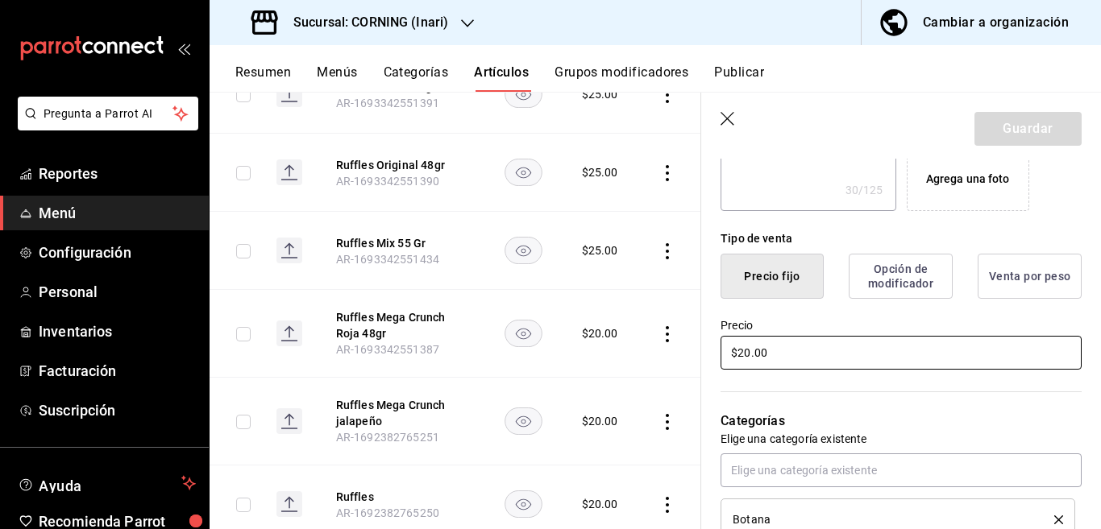
click at [826, 353] on input "$20.00" at bounding box center [900, 353] width 361 height 34
click at [999, 125] on button "Guardar" at bounding box center [1027, 129] width 107 height 34
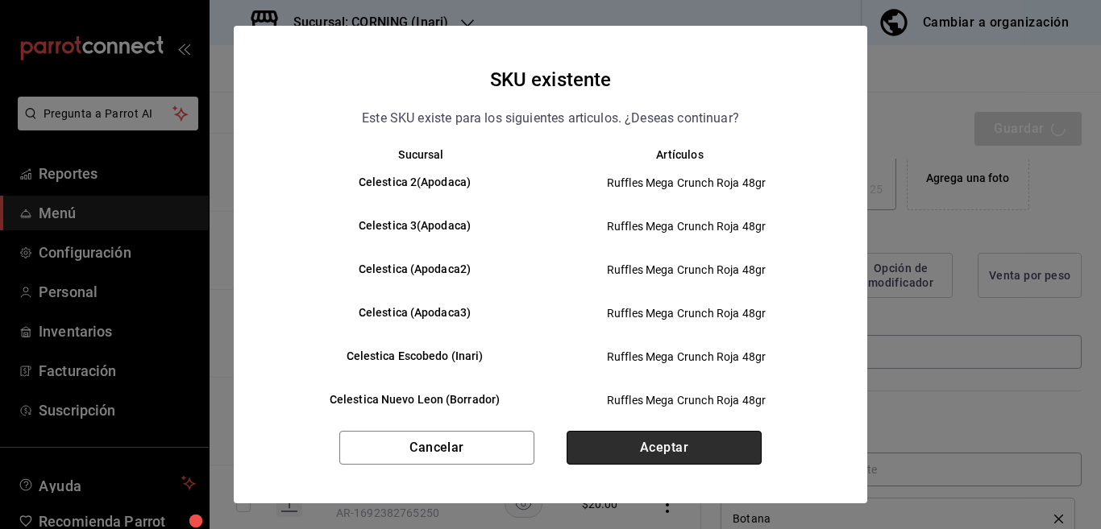
click at [645, 451] on button "Aceptar" at bounding box center [663, 448] width 195 height 34
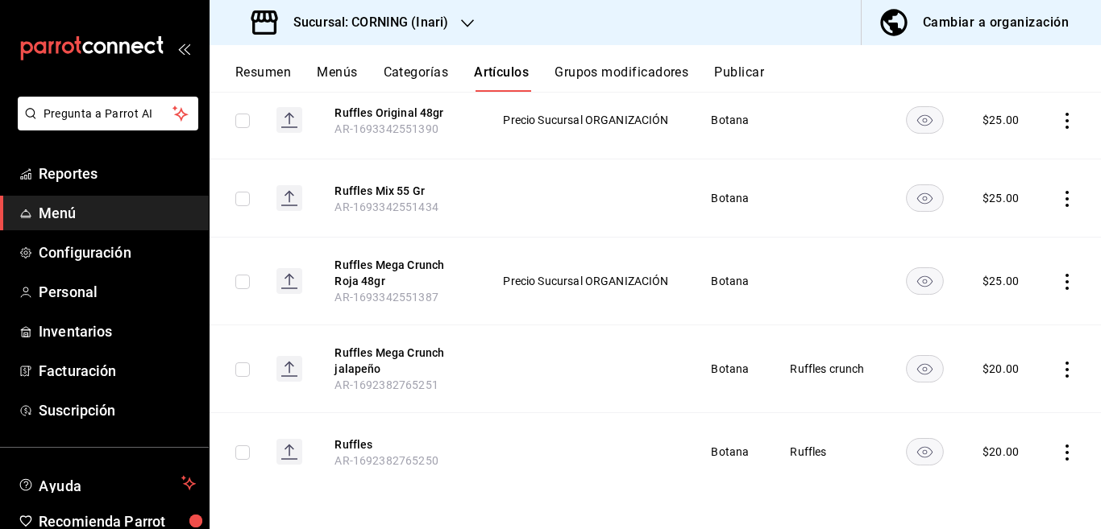
scroll to position [483, 0]
click at [1059, 368] on icon "actions" at bounding box center [1067, 369] width 16 height 16
click at [993, 401] on span "Editar" at bounding box center [1005, 405] width 42 height 17
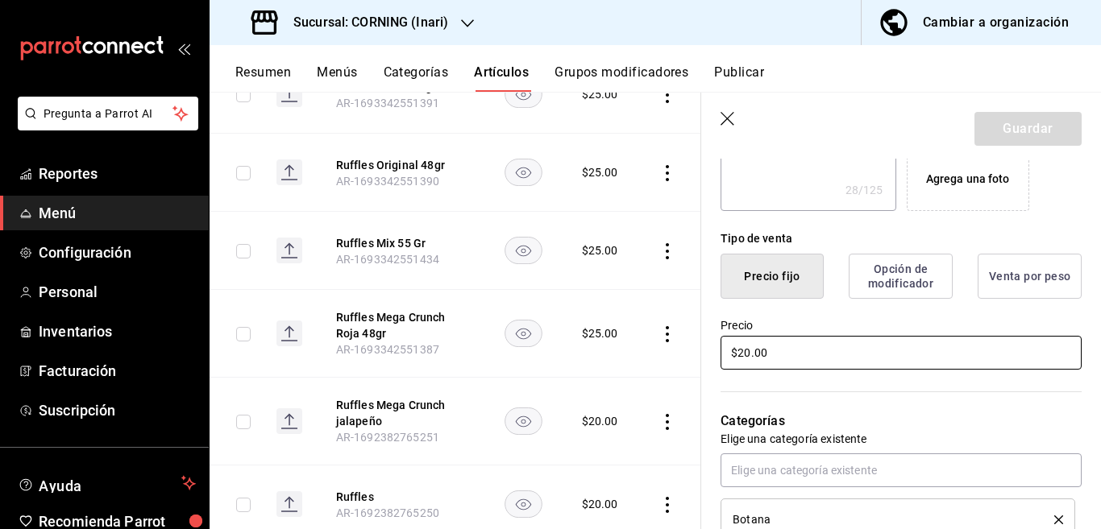
scroll to position [327, 0]
click at [783, 361] on input "$20.00" at bounding box center [900, 353] width 361 height 34
click at [1009, 134] on button "Guardar" at bounding box center [1027, 129] width 107 height 34
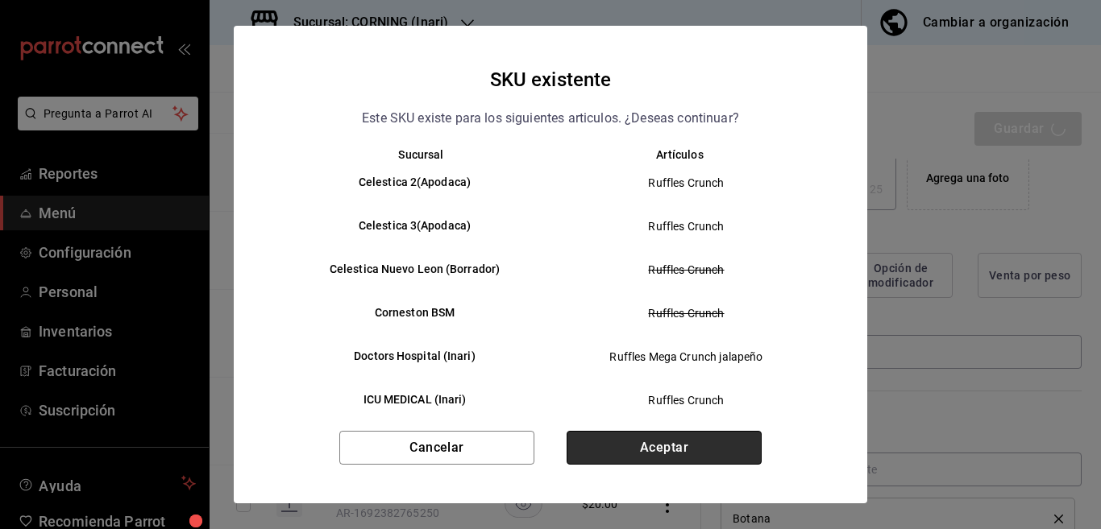
click at [666, 450] on button "Aceptar" at bounding box center [663, 448] width 195 height 34
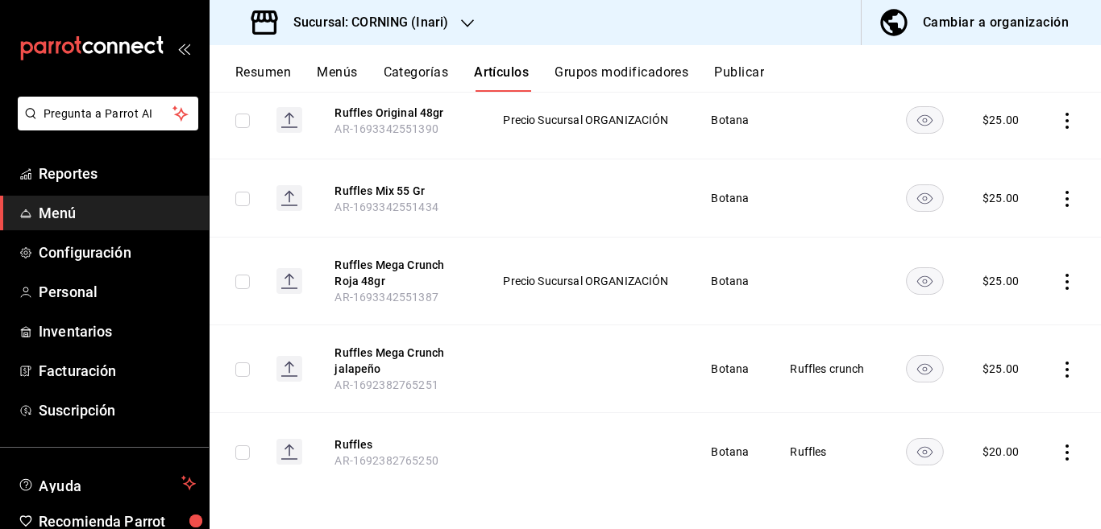
scroll to position [483, 0]
click at [1059, 448] on icon "actions" at bounding box center [1067, 452] width 16 height 16
click at [995, 418] on span "Editar" at bounding box center [1005, 421] width 42 height 17
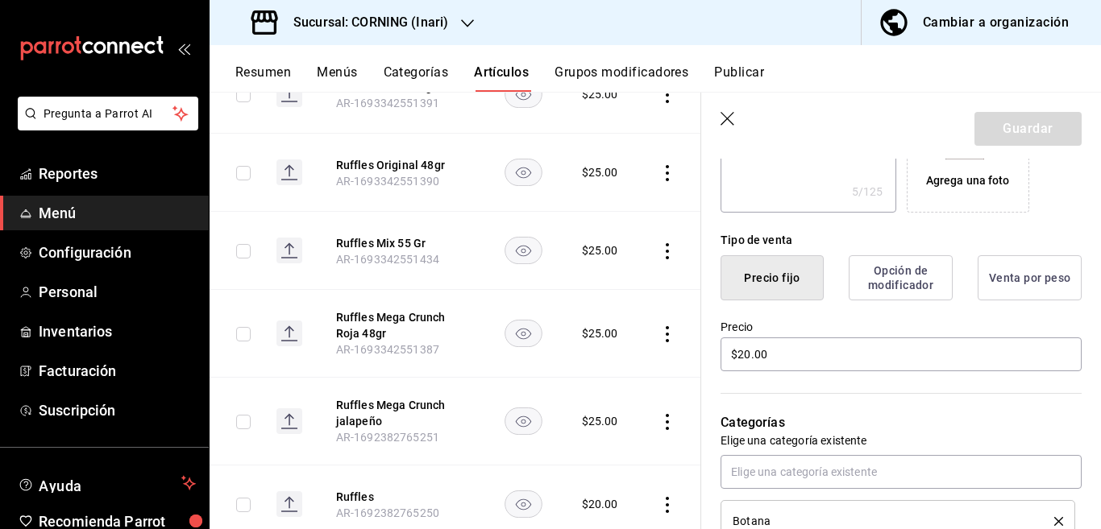
scroll to position [327, 0]
click at [803, 353] on input "$20.00" at bounding box center [900, 353] width 361 height 34
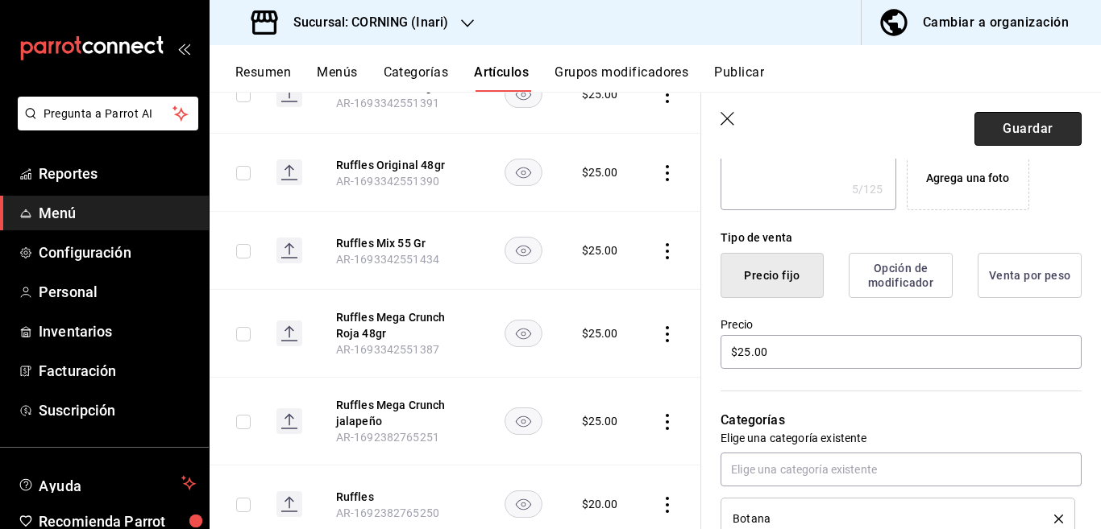
click at [991, 129] on button "Guardar" at bounding box center [1027, 129] width 107 height 34
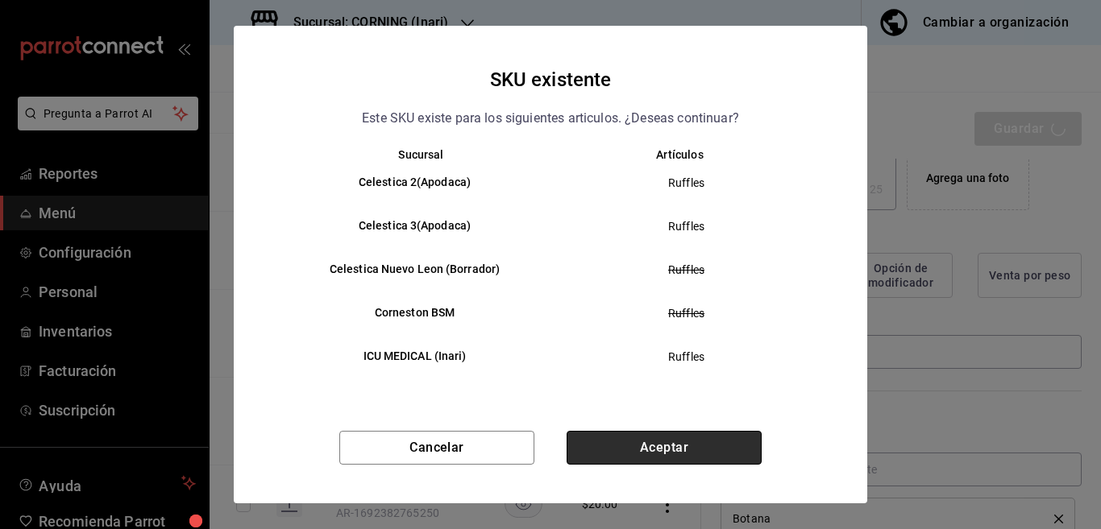
click at [671, 446] on button "Aceptar" at bounding box center [663, 448] width 195 height 34
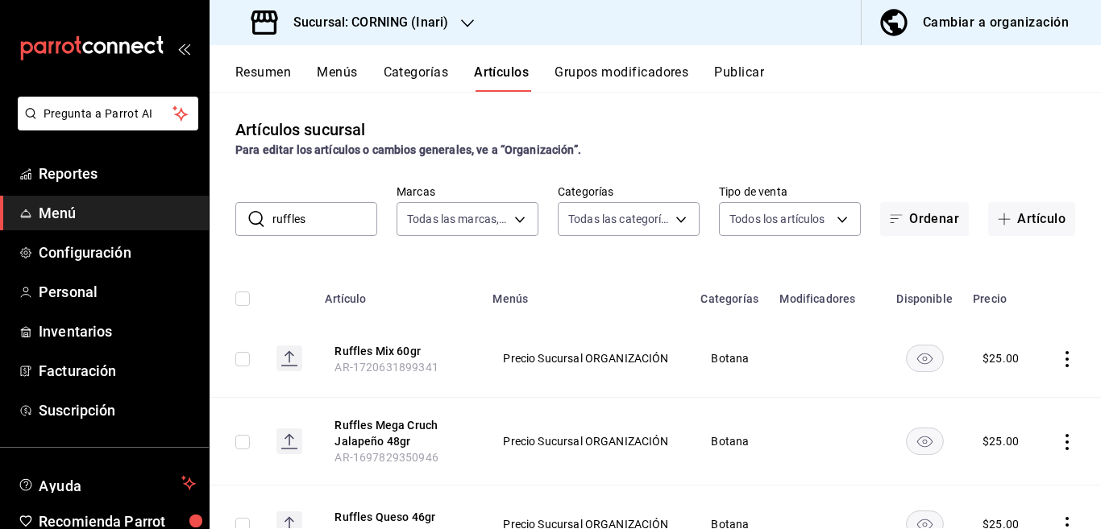
click at [341, 220] on input "ruffles" at bounding box center [324, 219] width 105 height 32
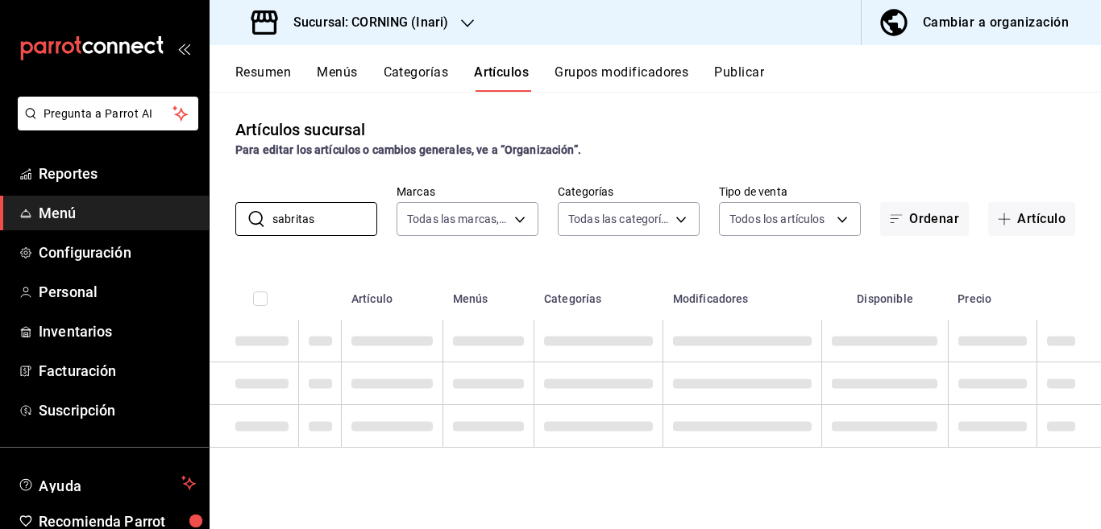
click at [774, 259] on div "Artículos sucursal Para editar los artículos o cambios generales, ve a “Organiz…" at bounding box center [654, 310] width 891 height 437
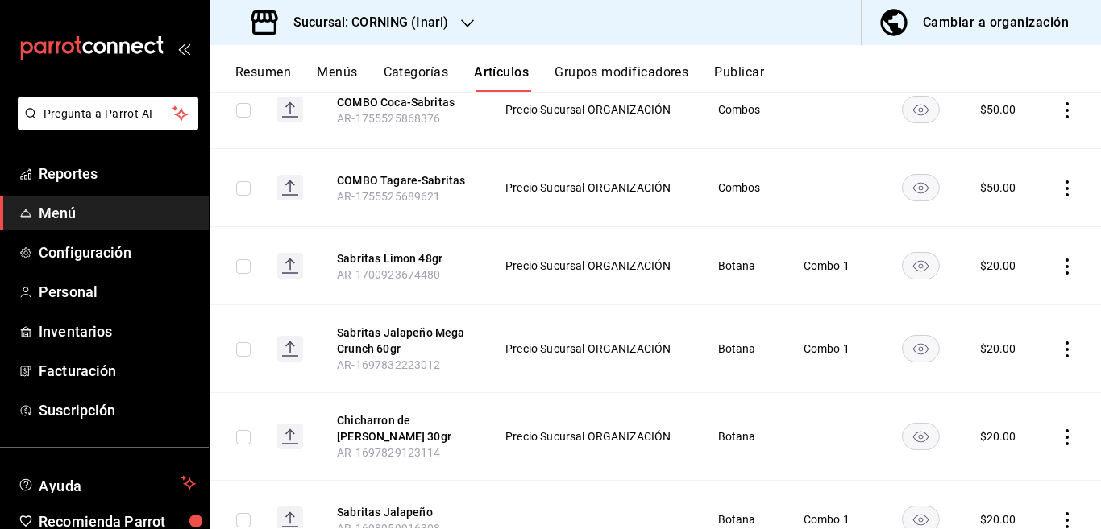
scroll to position [392, 0]
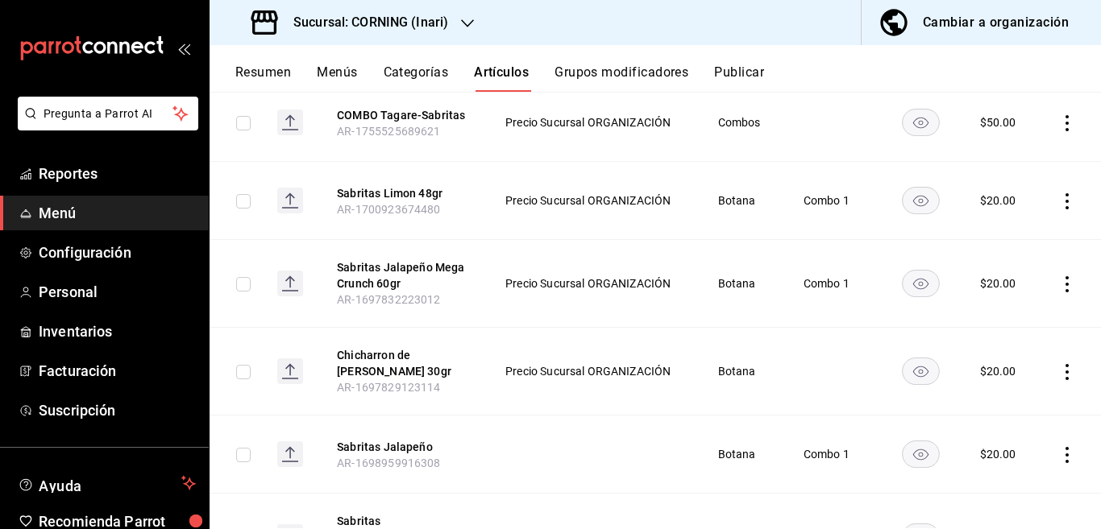
click at [1059, 203] on icon "actions" at bounding box center [1067, 201] width 16 height 16
click at [1001, 237] on span "Editar" at bounding box center [1005, 237] width 42 height 17
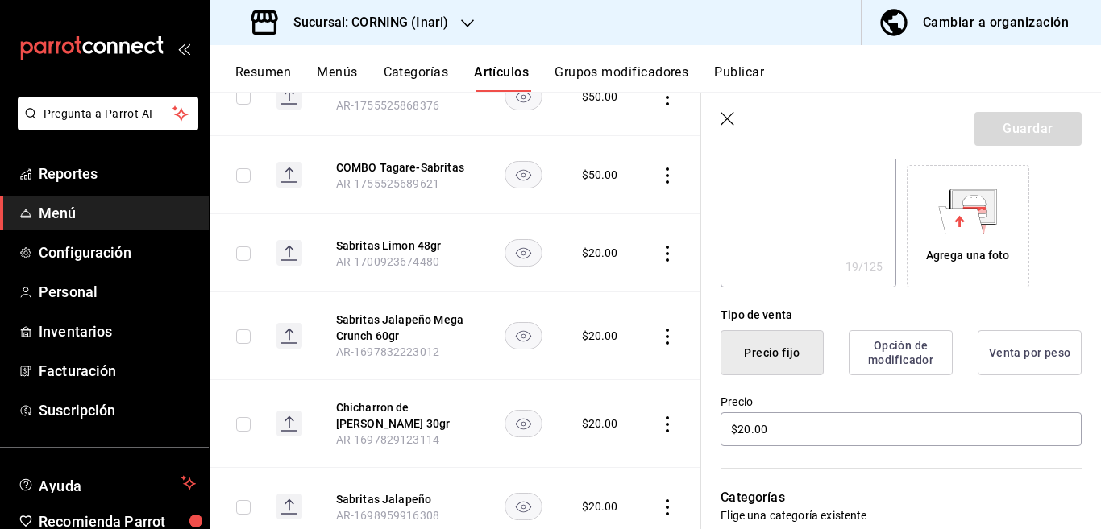
scroll to position [262, 0]
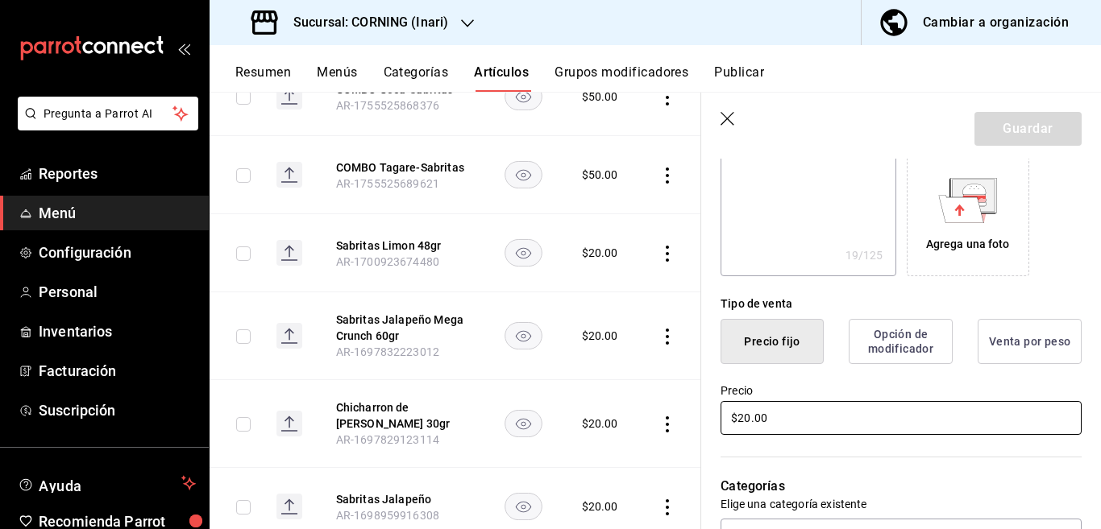
click at [799, 411] on input "$20.00" at bounding box center [900, 418] width 361 height 34
click at [1004, 125] on button "Guardar" at bounding box center [1027, 129] width 107 height 34
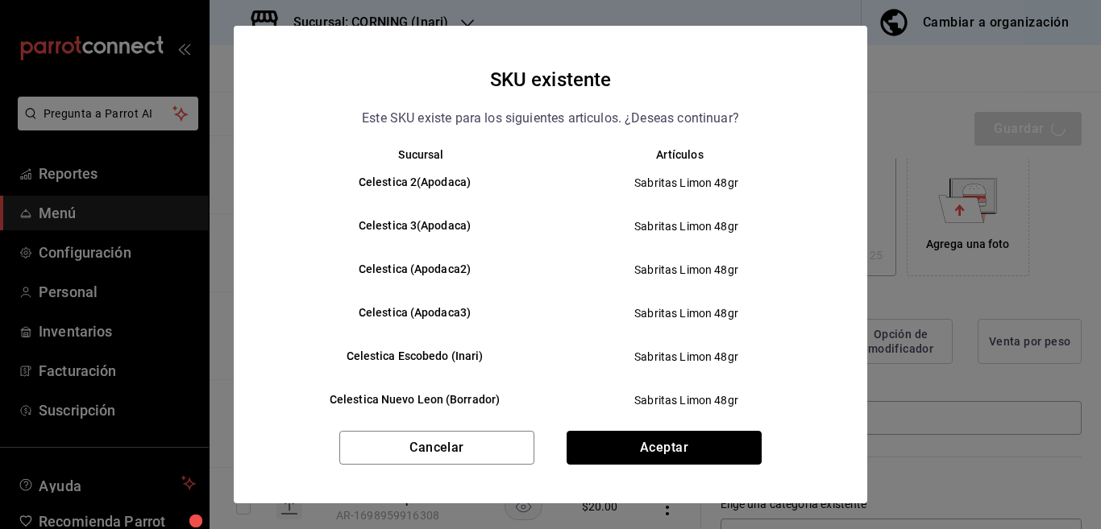
click at [707, 442] on button "Aceptar" at bounding box center [663, 448] width 195 height 34
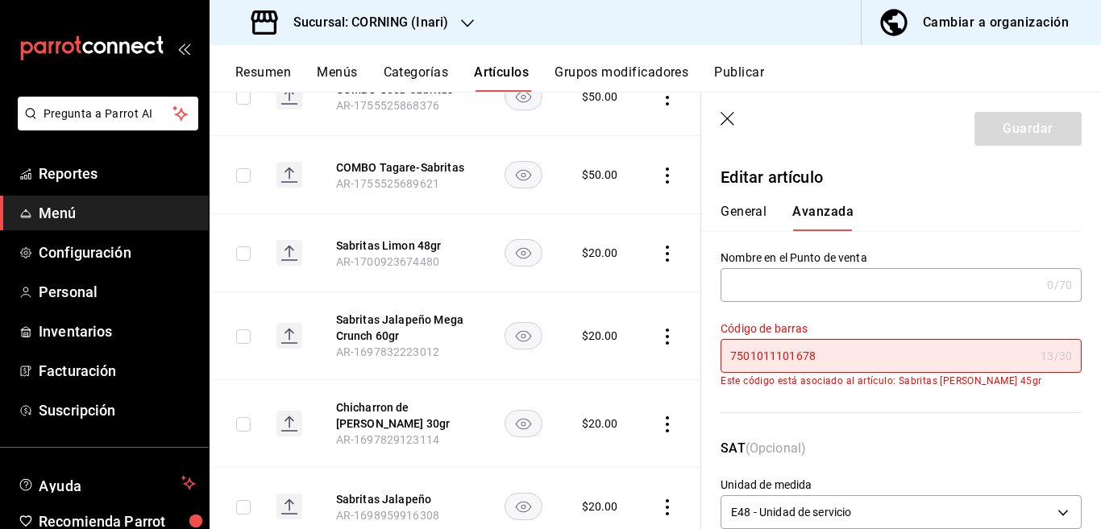
scroll to position [0, 0]
click at [751, 208] on button "General" at bounding box center [743, 217] width 46 height 27
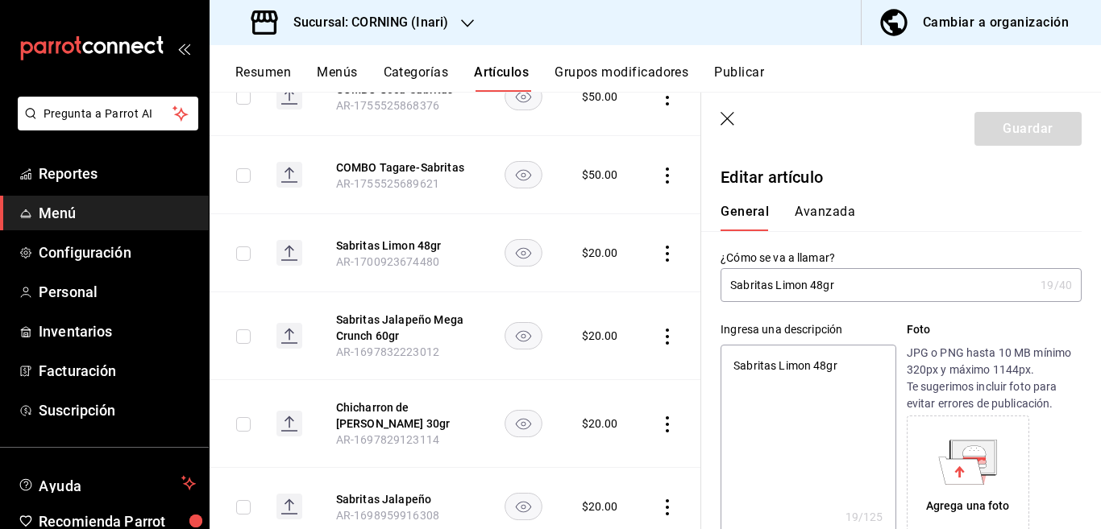
click at [728, 116] on icon "button" at bounding box center [728, 120] width 16 height 16
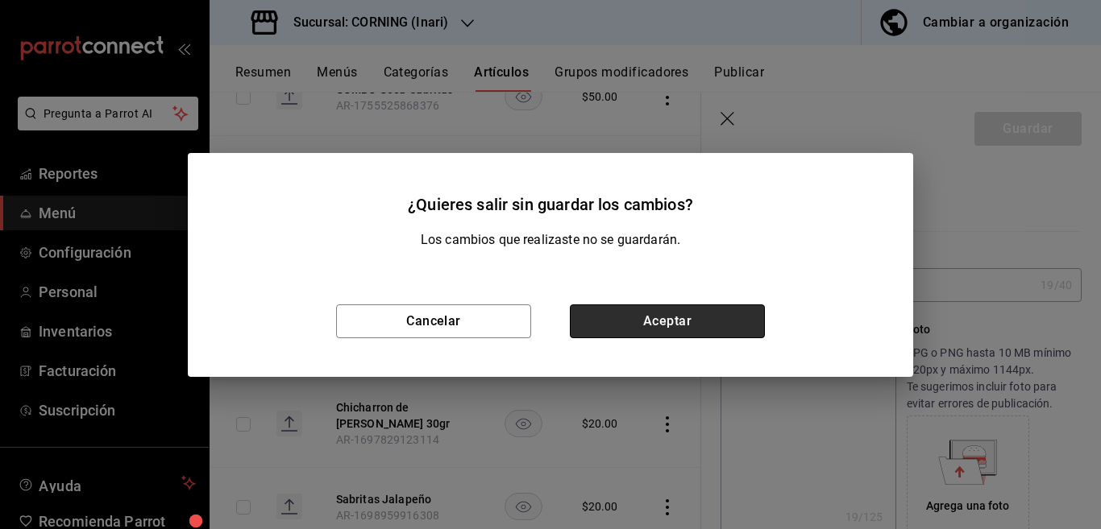
click at [664, 315] on button "Aceptar" at bounding box center [667, 322] width 195 height 34
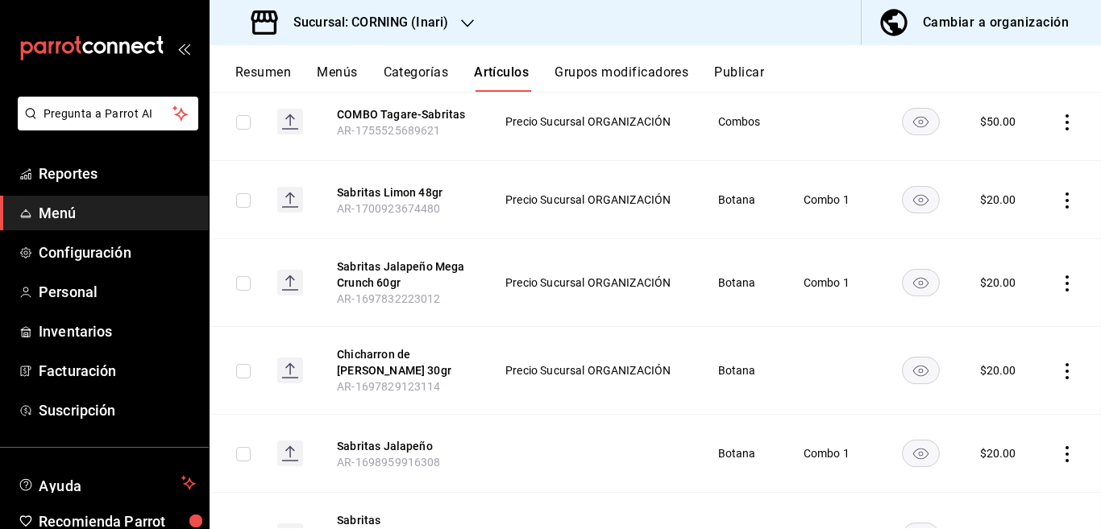
scroll to position [340, 0]
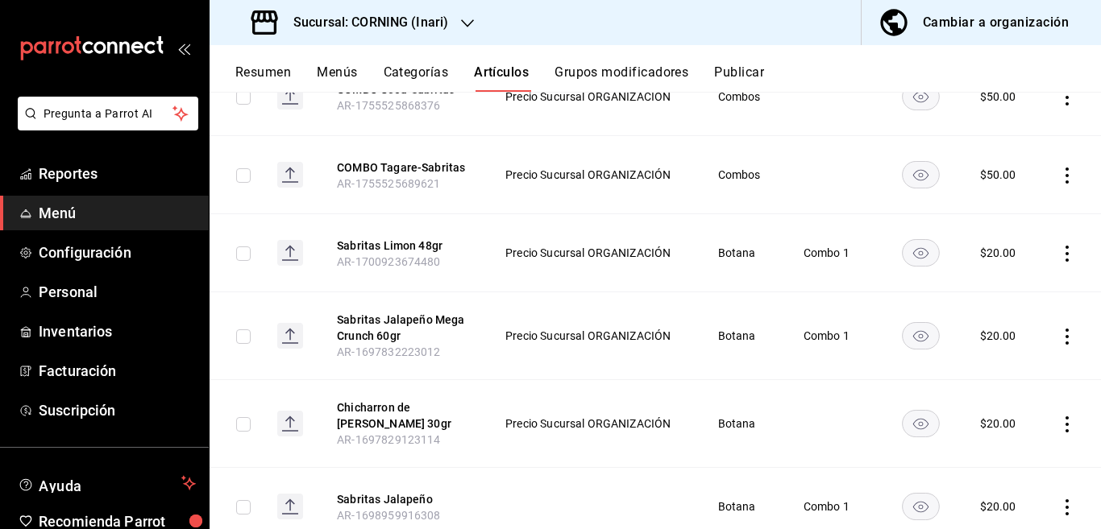
click at [1065, 248] on icon "actions" at bounding box center [1066, 254] width 3 height 16
click at [993, 353] on span "Eliminar" at bounding box center [1004, 356] width 41 height 13
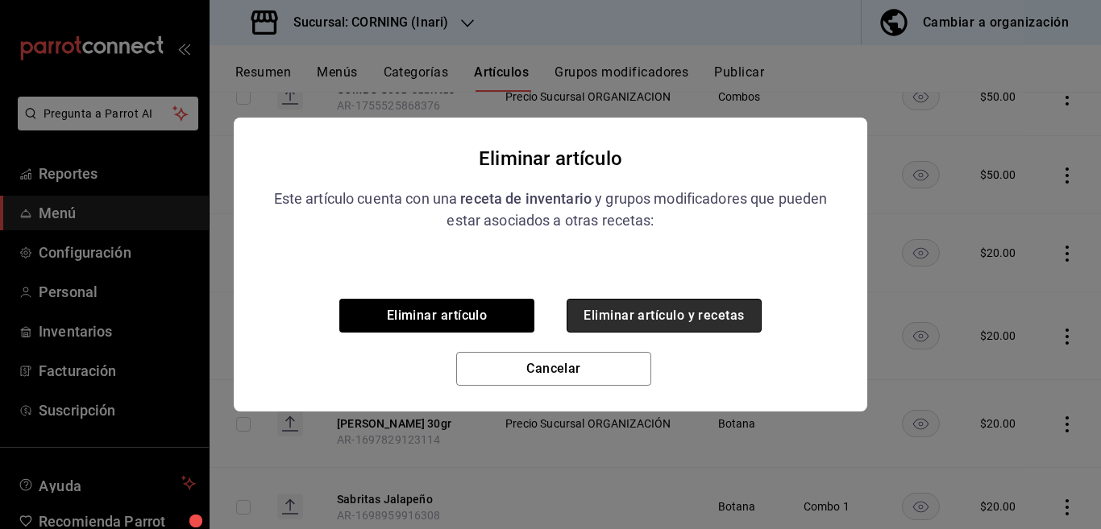
click at [684, 307] on button "Eliminar artículo y recetas" at bounding box center [663, 316] width 195 height 34
click at [684, 307] on div "Eliminar artículo Eliminar artículo y recetas Cancelar" at bounding box center [550, 339] width 633 height 145
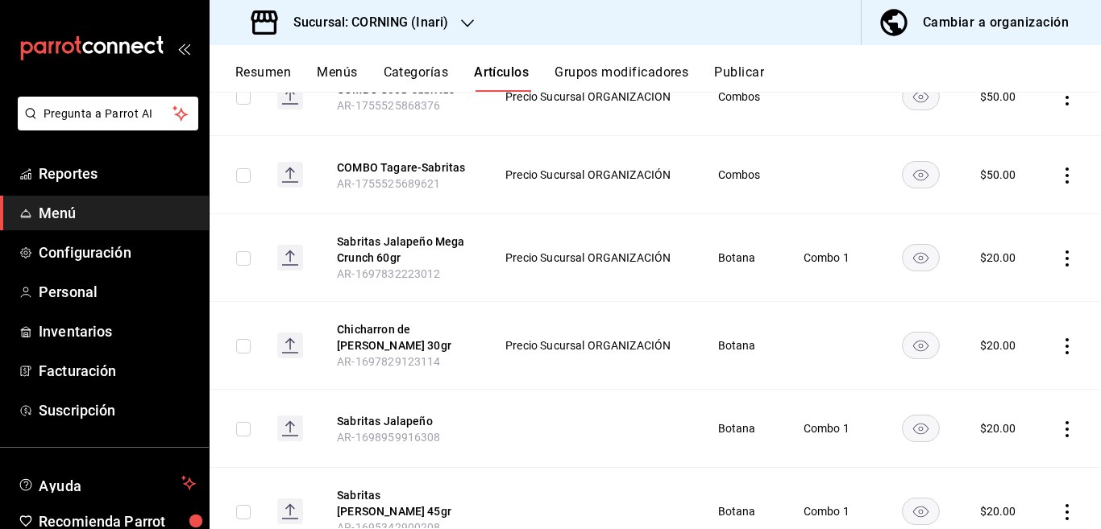
click at [1065, 258] on icon "actions" at bounding box center [1066, 259] width 3 height 16
click at [998, 291] on span "Editar" at bounding box center [1005, 295] width 42 height 17
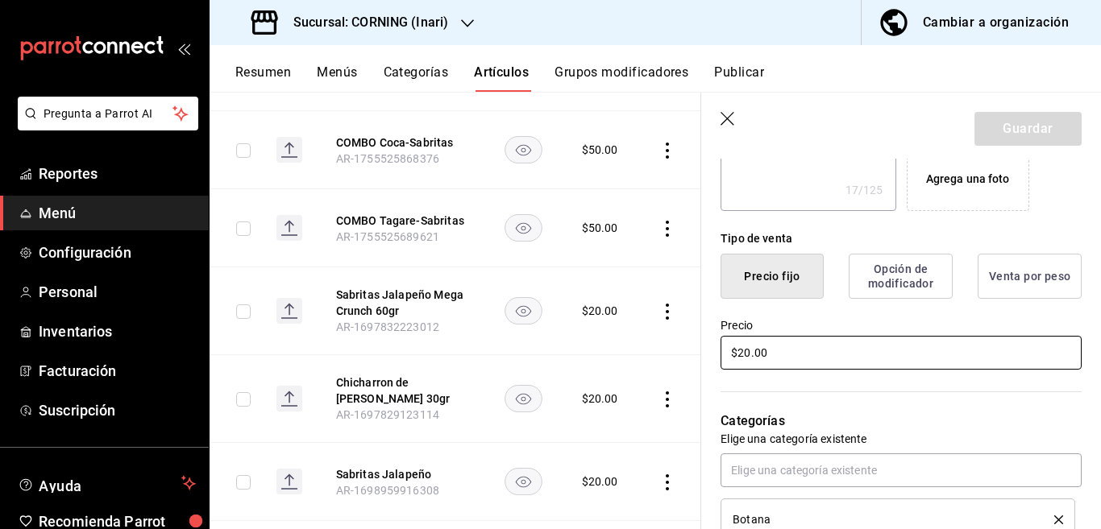
scroll to position [327, 0]
click at [823, 351] on input "$20.00" at bounding box center [900, 353] width 361 height 34
click at [1004, 125] on button "Guardar" at bounding box center [1027, 129] width 107 height 34
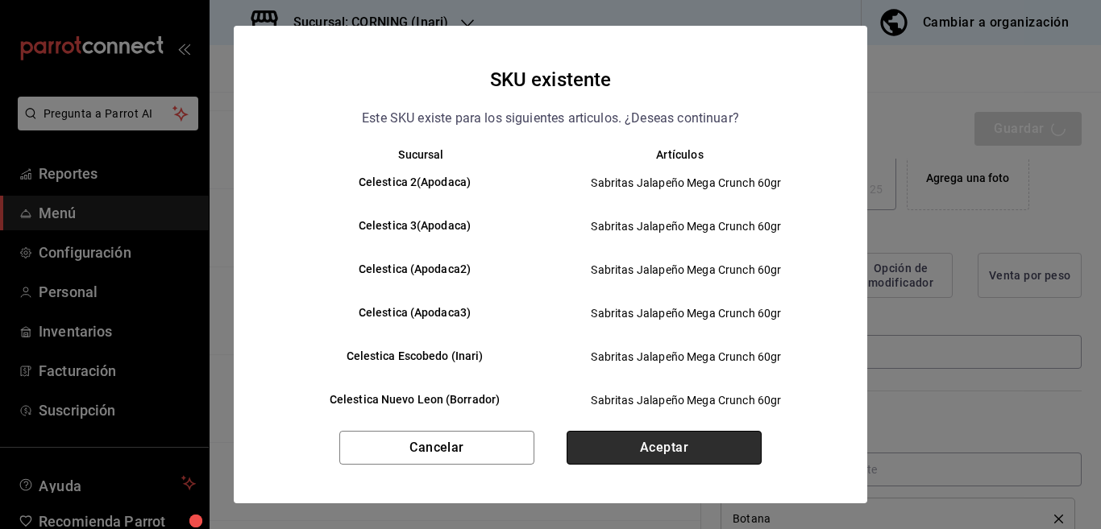
click at [690, 442] on button "Aceptar" at bounding box center [663, 448] width 195 height 34
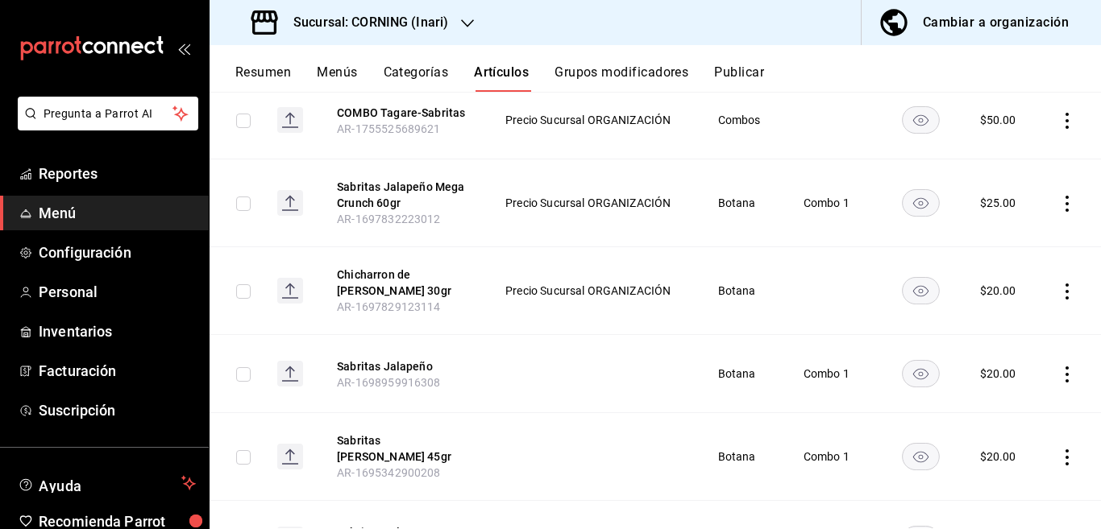
scroll to position [392, 0]
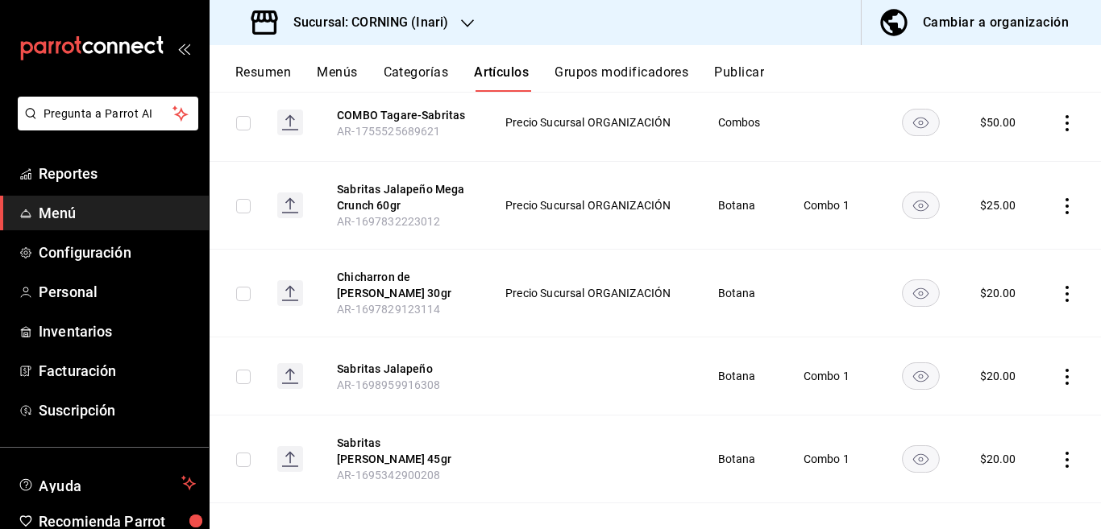
click at [1065, 292] on icon "actions" at bounding box center [1066, 294] width 3 height 16
click at [1000, 326] on span "Editar" at bounding box center [1005, 329] width 42 height 17
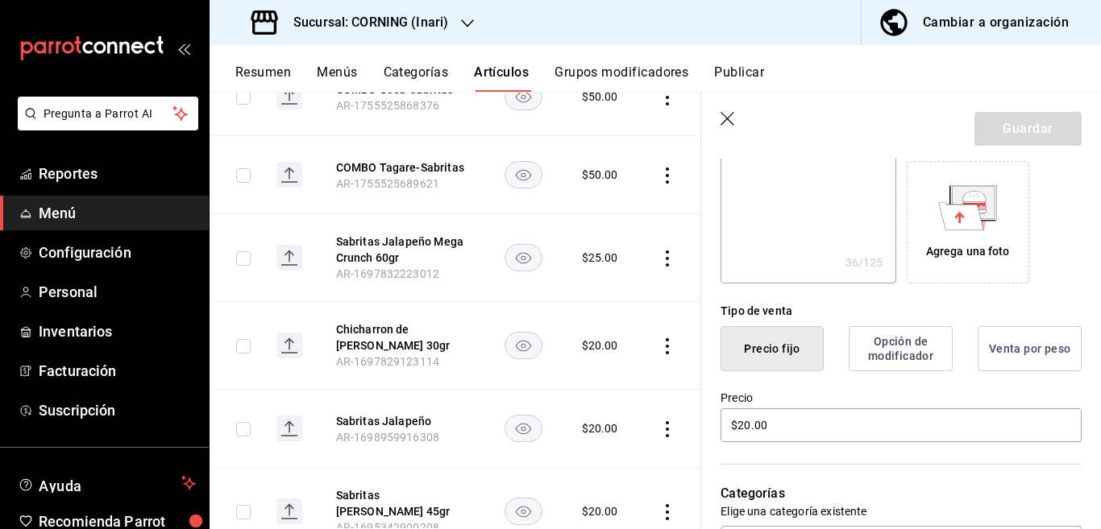
scroll to position [262, 0]
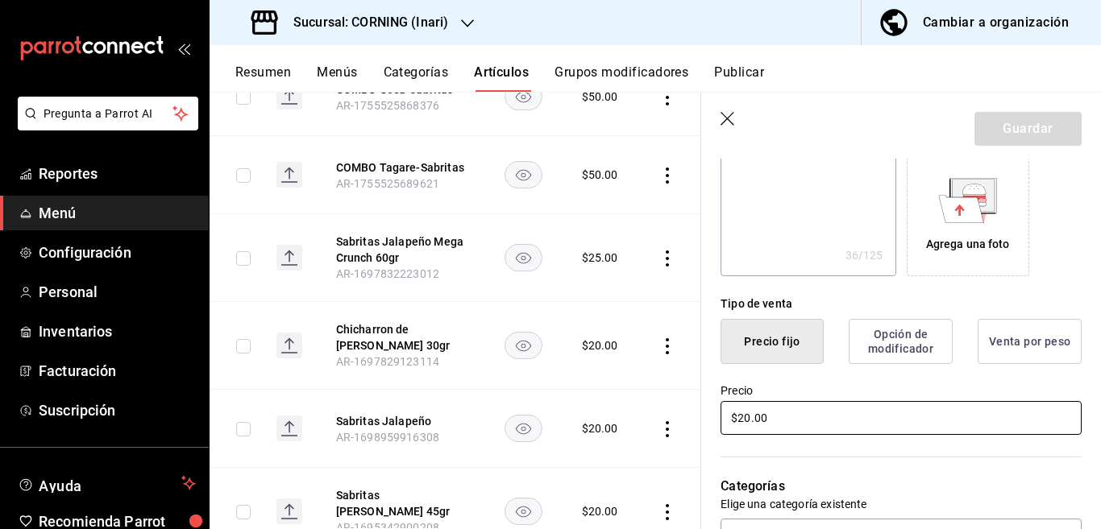
click at [778, 417] on input "$20.00" at bounding box center [900, 418] width 361 height 34
click at [1006, 127] on button "Guardar" at bounding box center [1027, 129] width 107 height 34
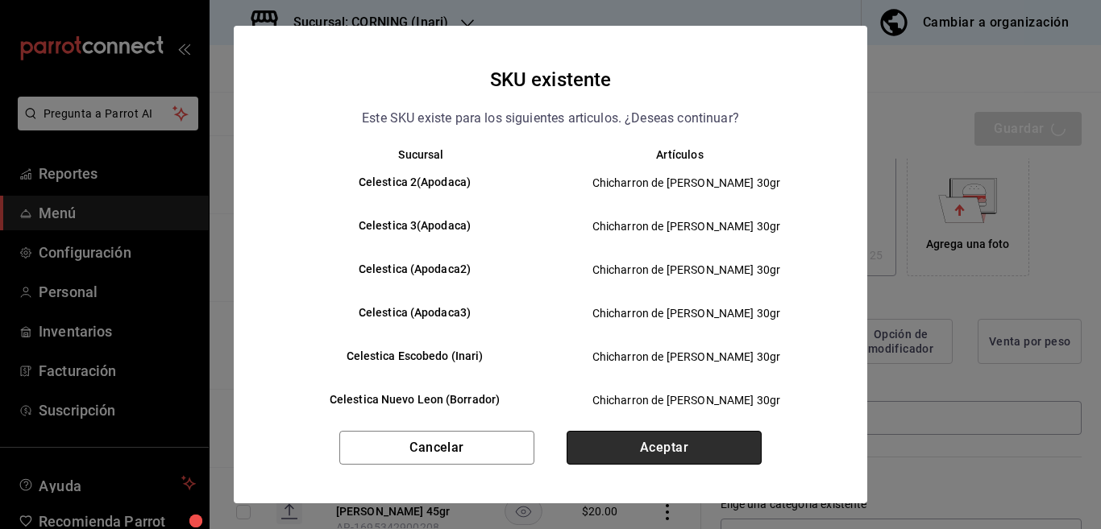
click at [657, 453] on button "Aceptar" at bounding box center [663, 448] width 195 height 34
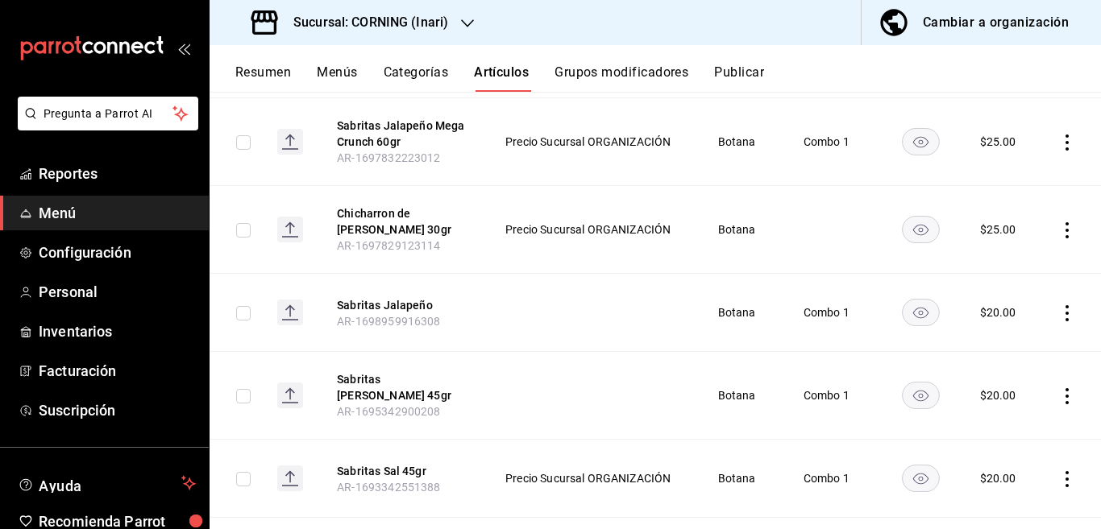
scroll to position [458, 0]
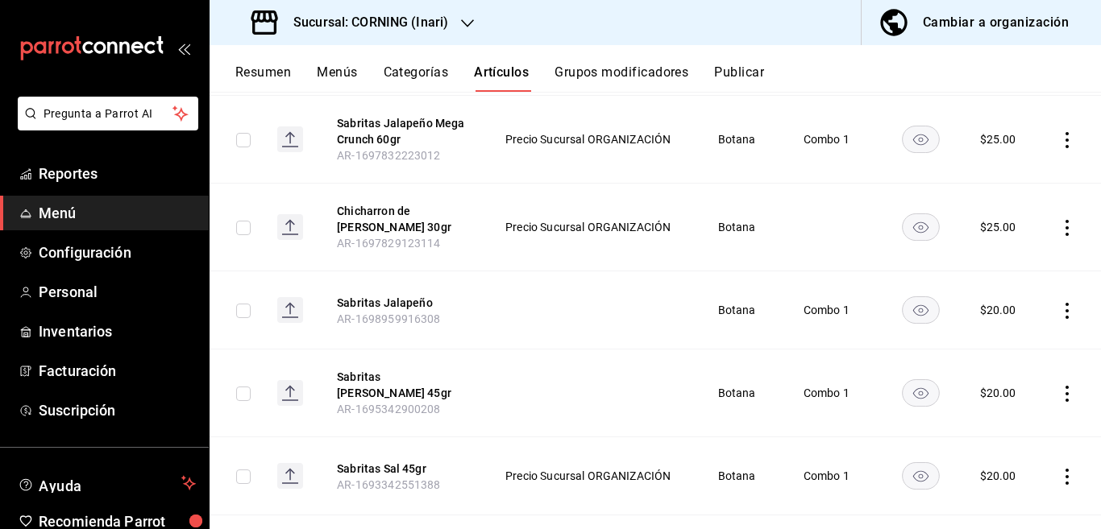
click at [1059, 313] on icon "actions" at bounding box center [1067, 311] width 16 height 16
click at [995, 345] on span "Editar" at bounding box center [1005, 347] width 42 height 17
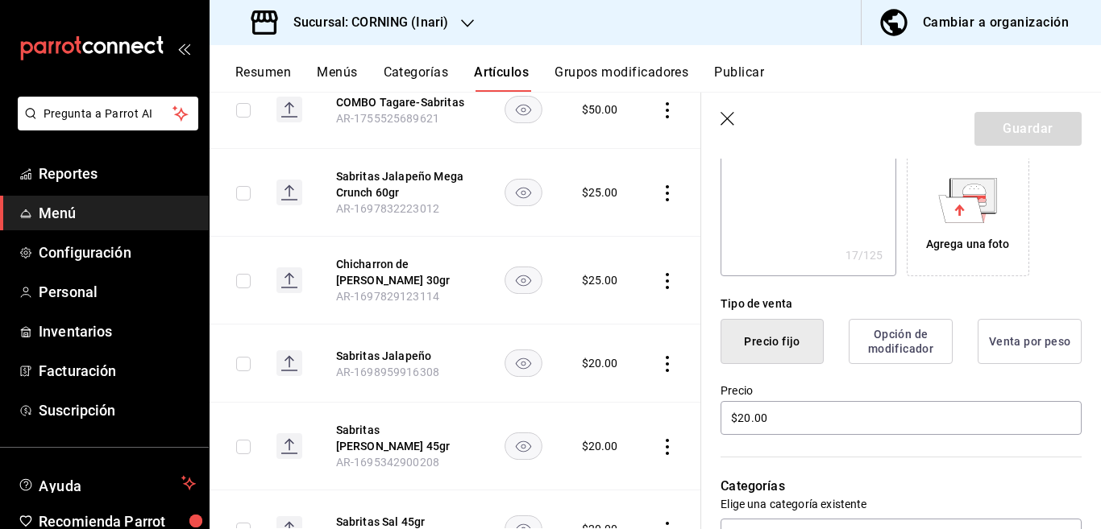
scroll to position [327, 0]
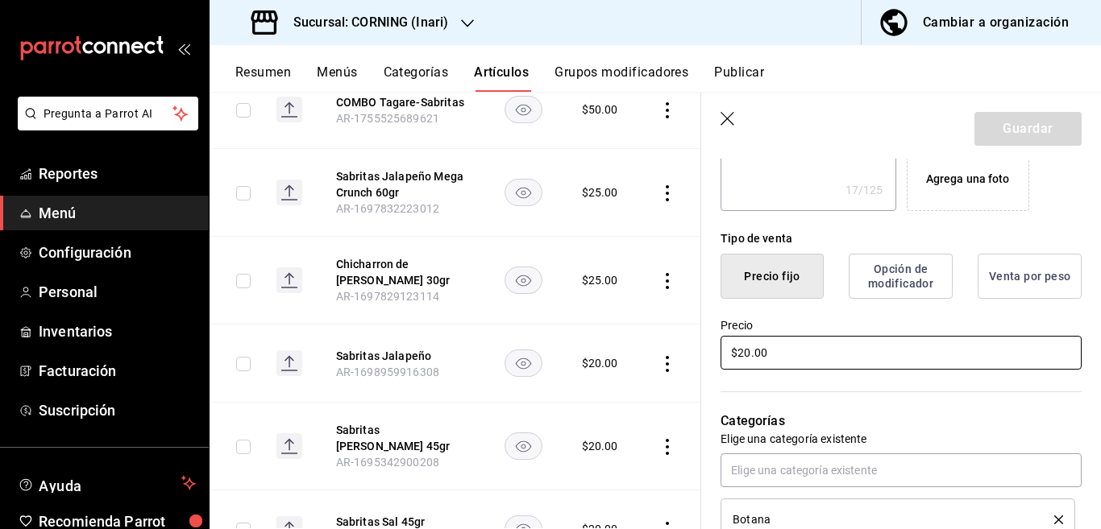
click at [784, 356] on input "$20.00" at bounding box center [900, 353] width 361 height 34
click at [1014, 127] on button "Guardar" at bounding box center [1027, 129] width 107 height 34
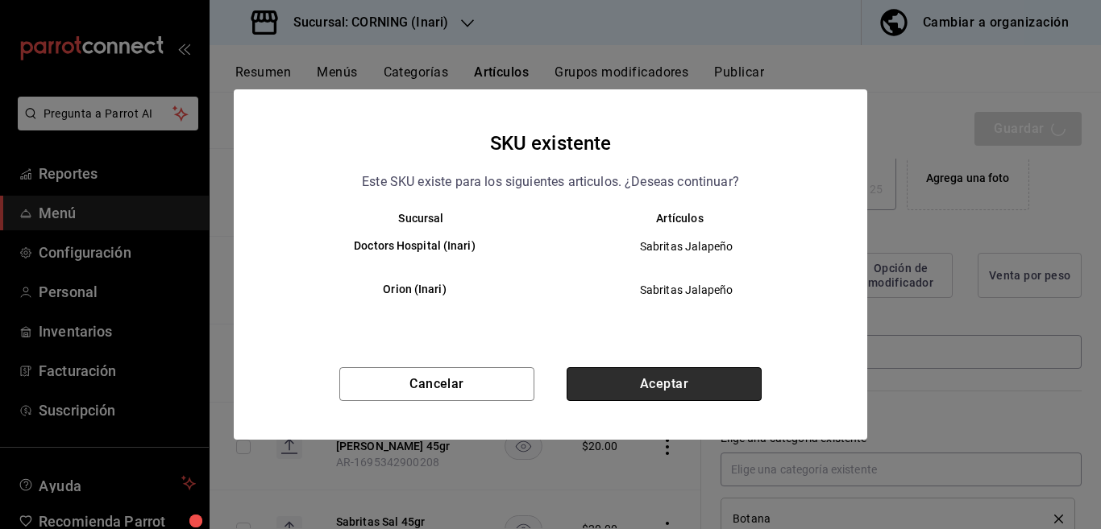
click at [666, 382] on button "Aceptar" at bounding box center [663, 384] width 195 height 34
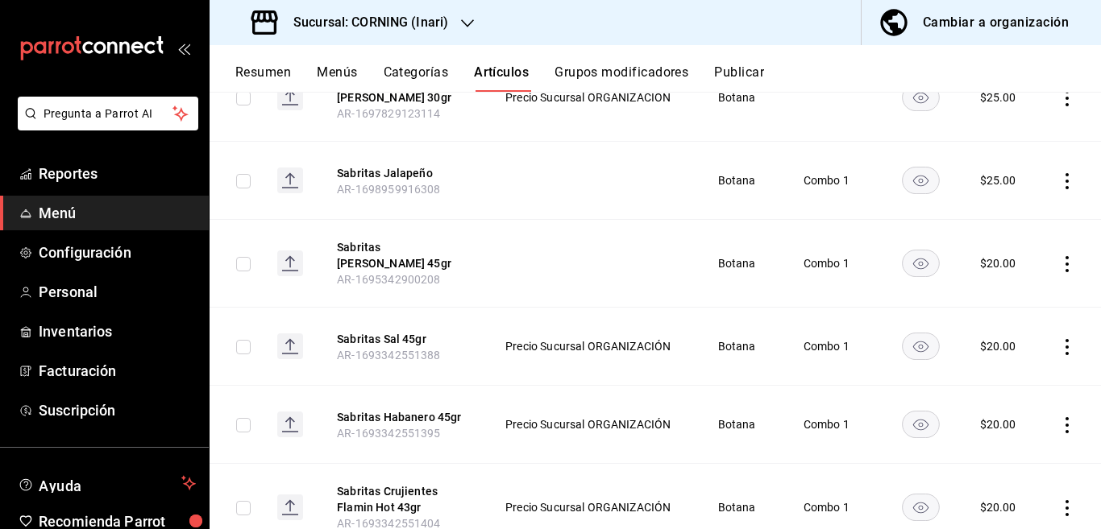
scroll to position [589, 0]
click at [1059, 255] on icon "actions" at bounding box center [1067, 263] width 16 height 16
click at [998, 292] on span "Editar" at bounding box center [1005, 295] width 42 height 17
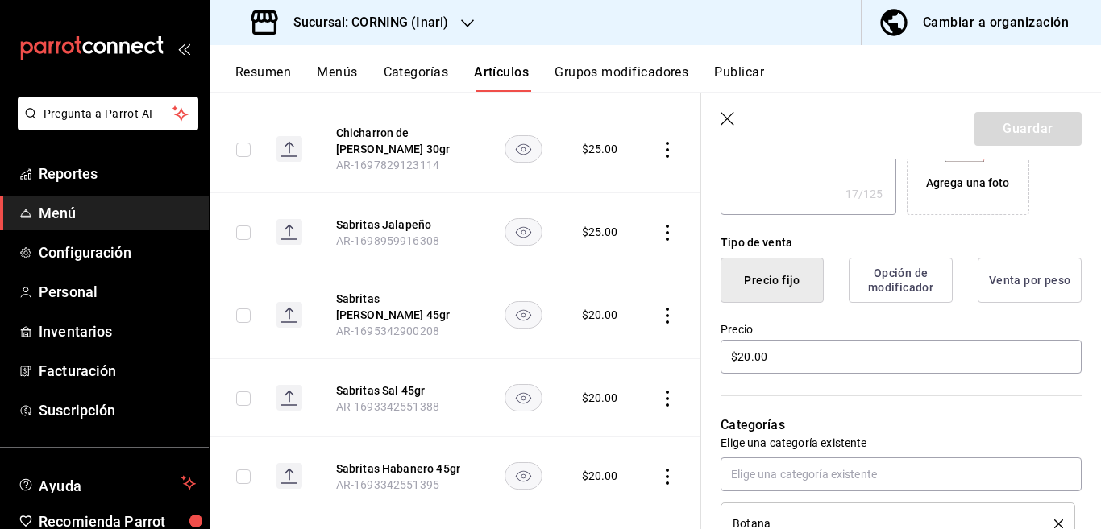
scroll to position [327, 0]
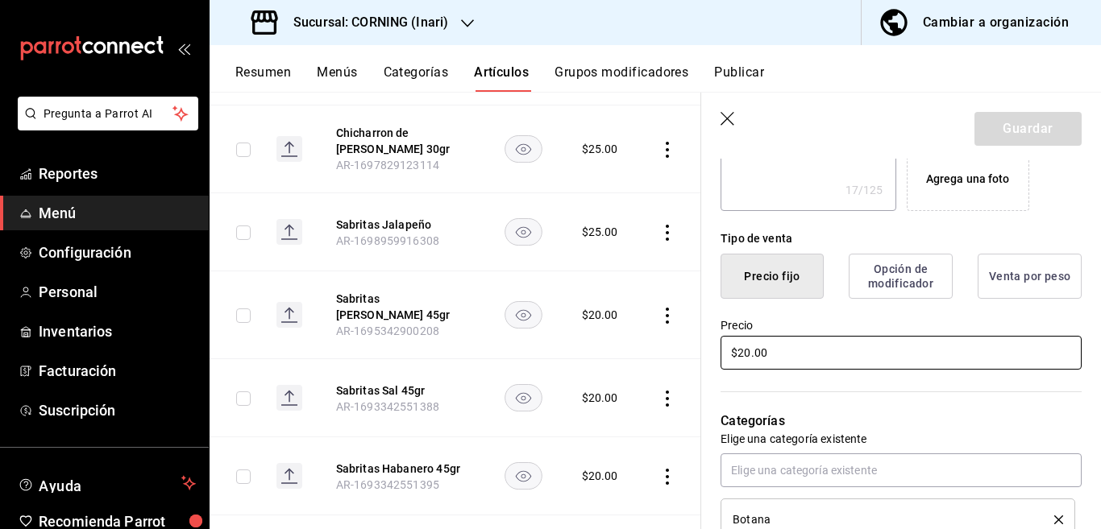
click at [791, 354] on input "$20.00" at bounding box center [900, 353] width 361 height 34
click at [991, 117] on button "Guardar" at bounding box center [1027, 129] width 107 height 34
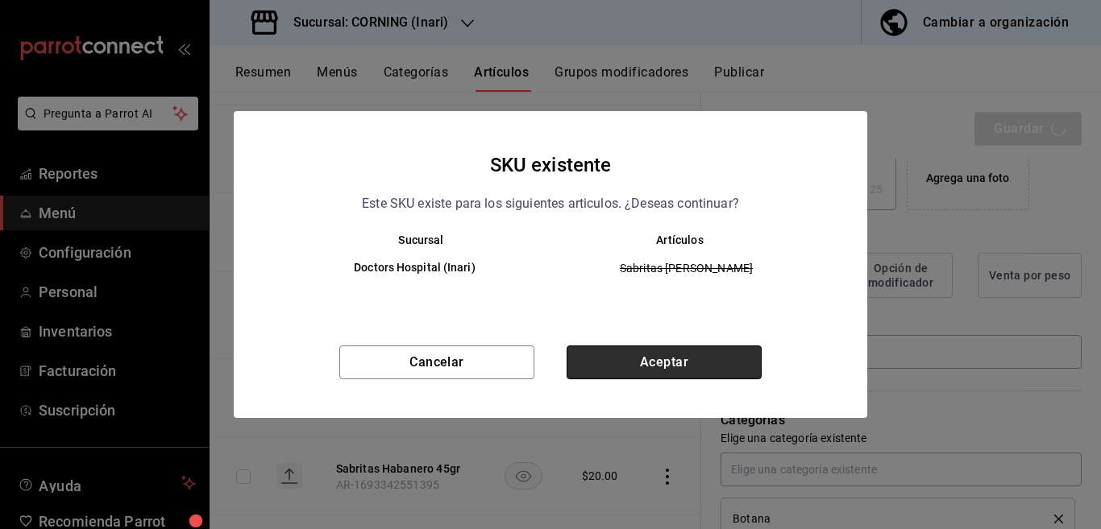
click at [681, 365] on button "Aceptar" at bounding box center [663, 363] width 195 height 34
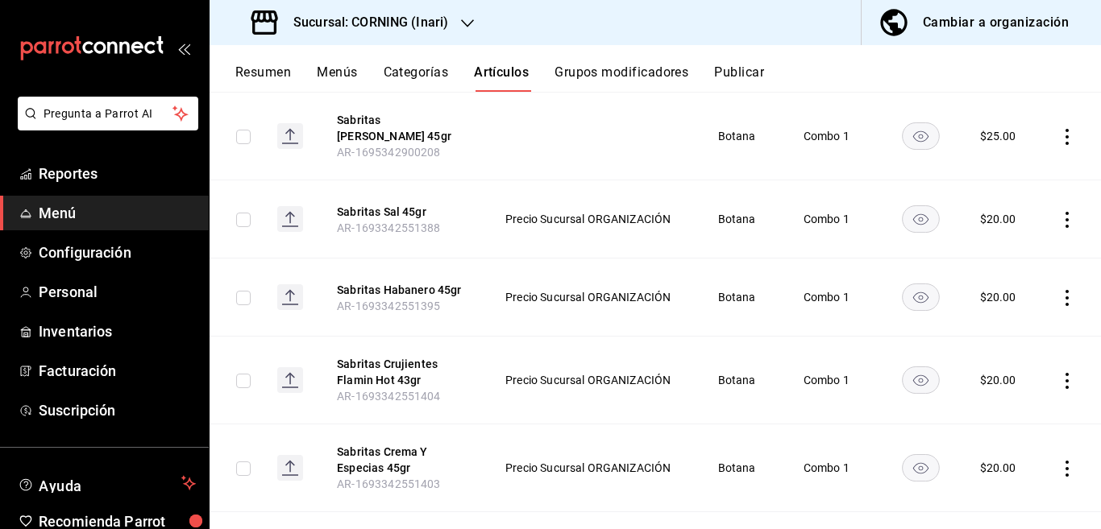
scroll to position [720, 0]
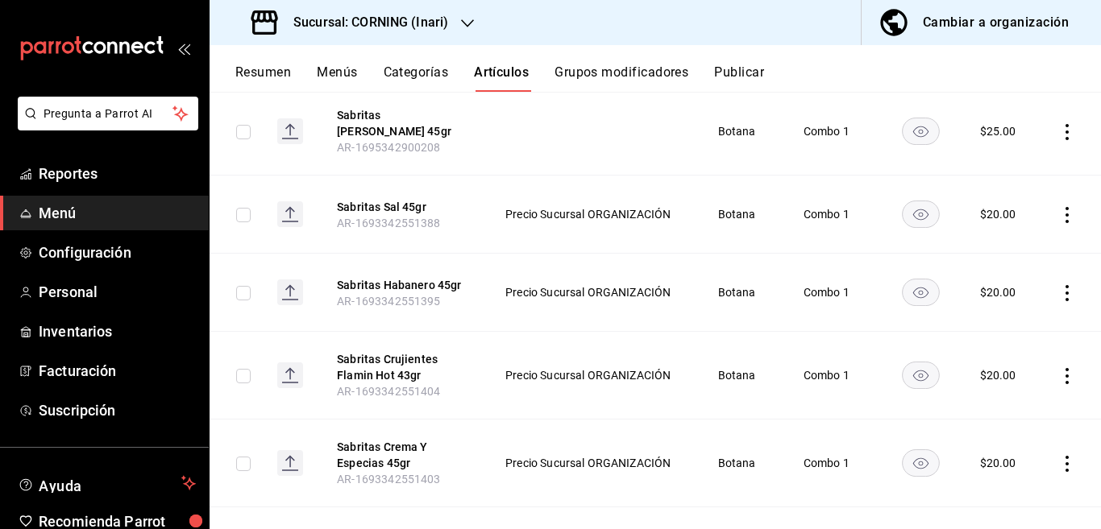
click at [1059, 207] on icon "actions" at bounding box center [1067, 215] width 16 height 16
click at [1000, 242] on span "Editar" at bounding box center [1005, 242] width 42 height 17
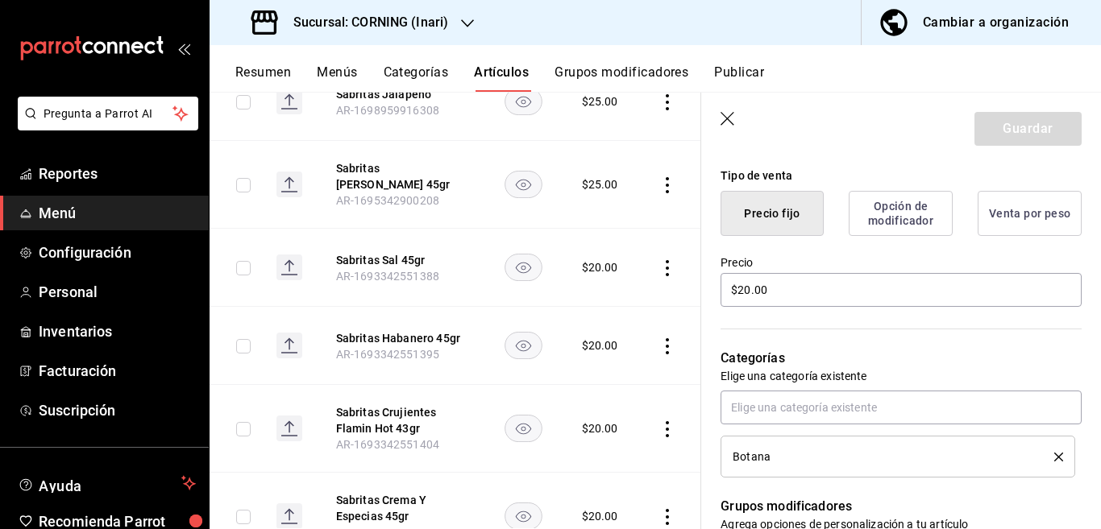
scroll to position [392, 0]
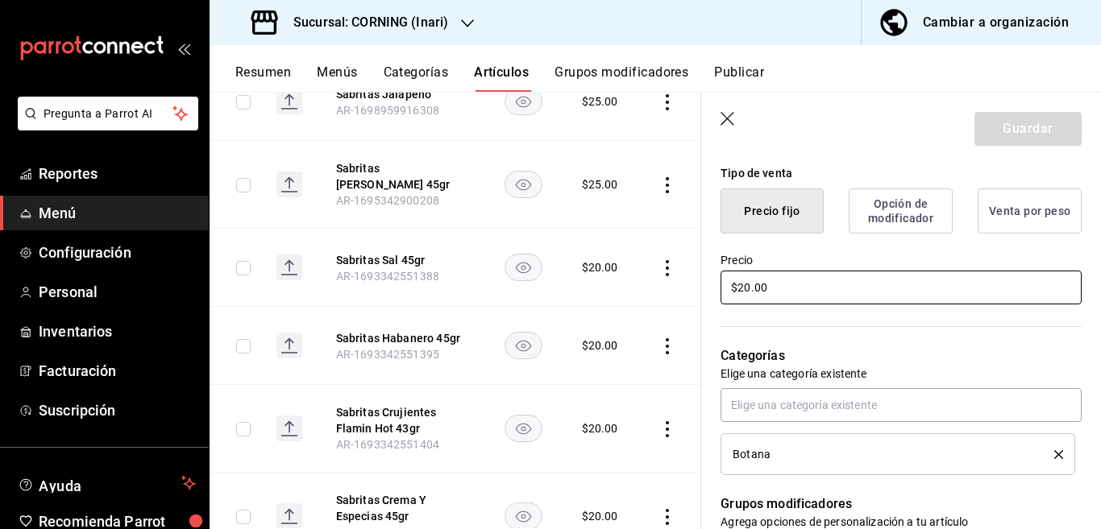
click at [796, 285] on input "$20.00" at bounding box center [900, 288] width 361 height 34
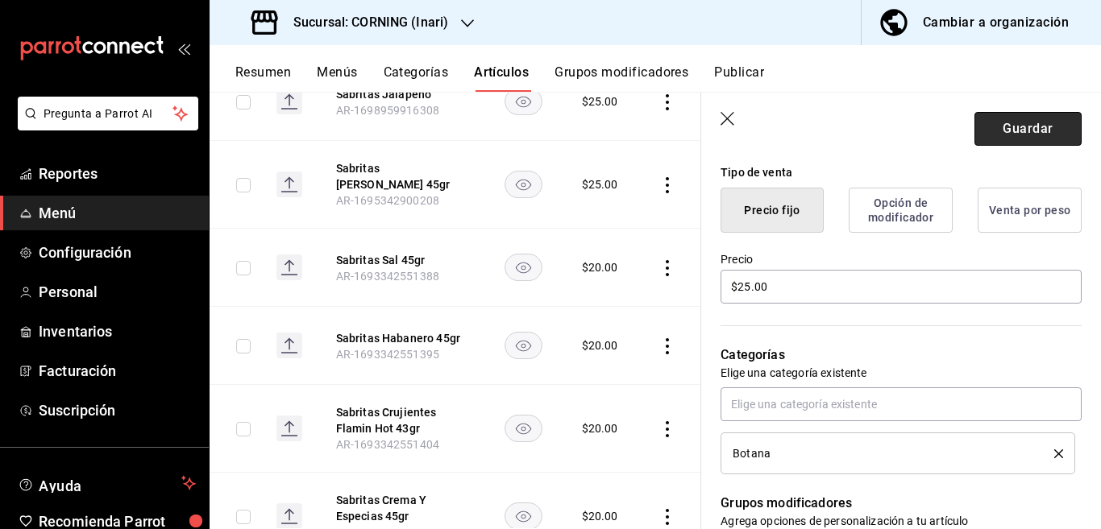
click at [997, 122] on button "Guardar" at bounding box center [1027, 129] width 107 height 34
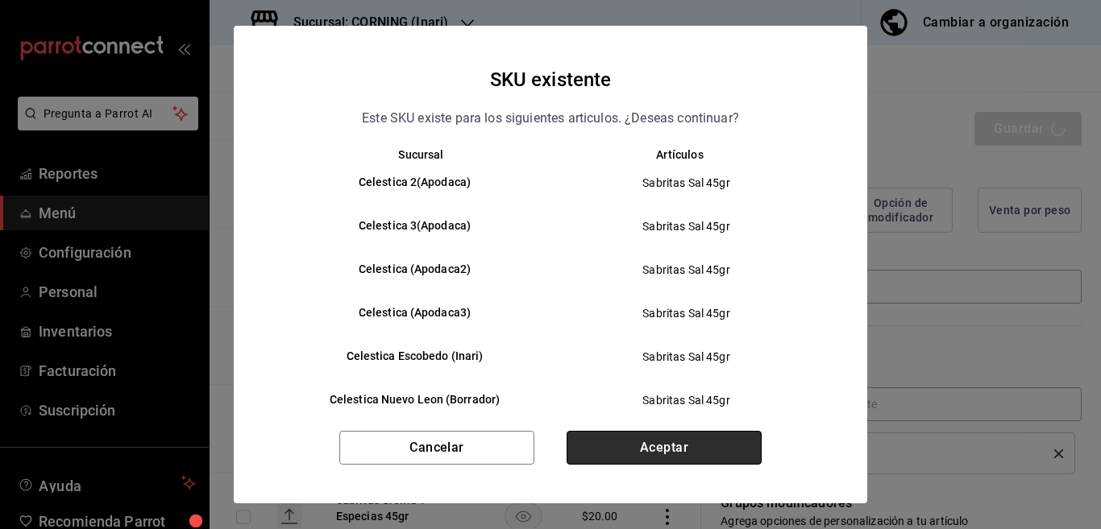
click at [666, 442] on button "Aceptar" at bounding box center [663, 448] width 195 height 34
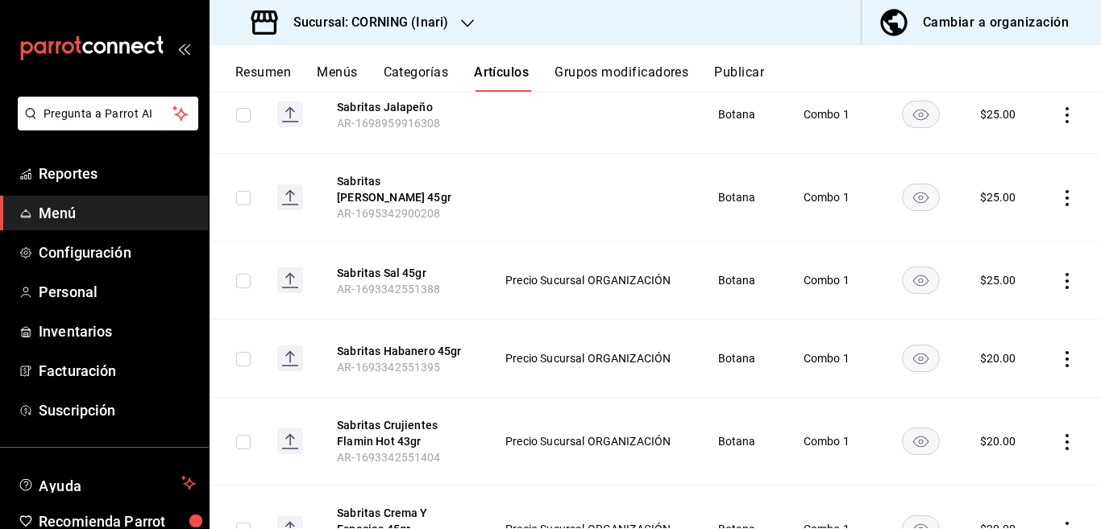
scroll to position [720, 0]
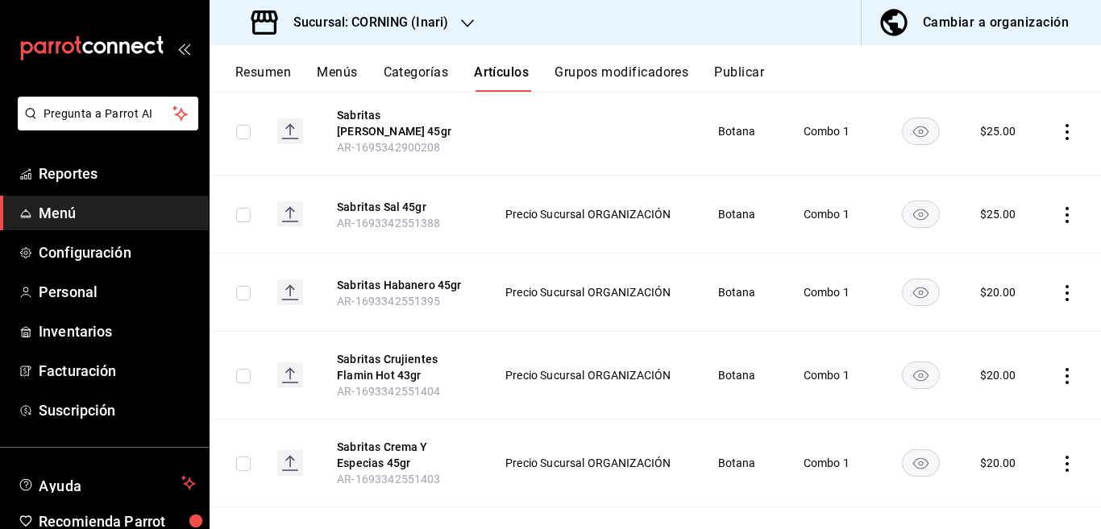
click at [1065, 285] on icon "actions" at bounding box center [1066, 293] width 3 height 16
click at [988, 317] on span "Editar" at bounding box center [1005, 320] width 42 height 17
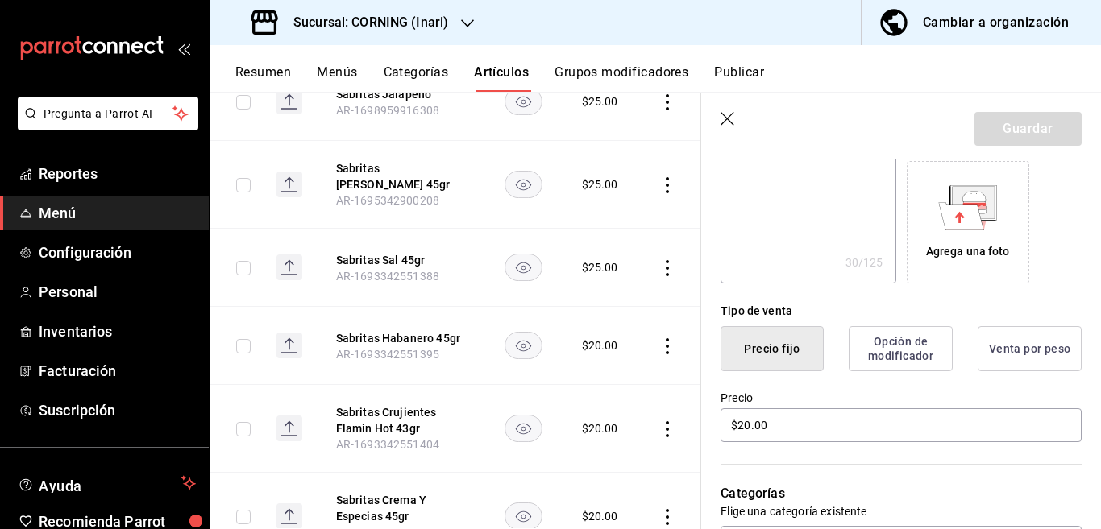
scroll to position [327, 0]
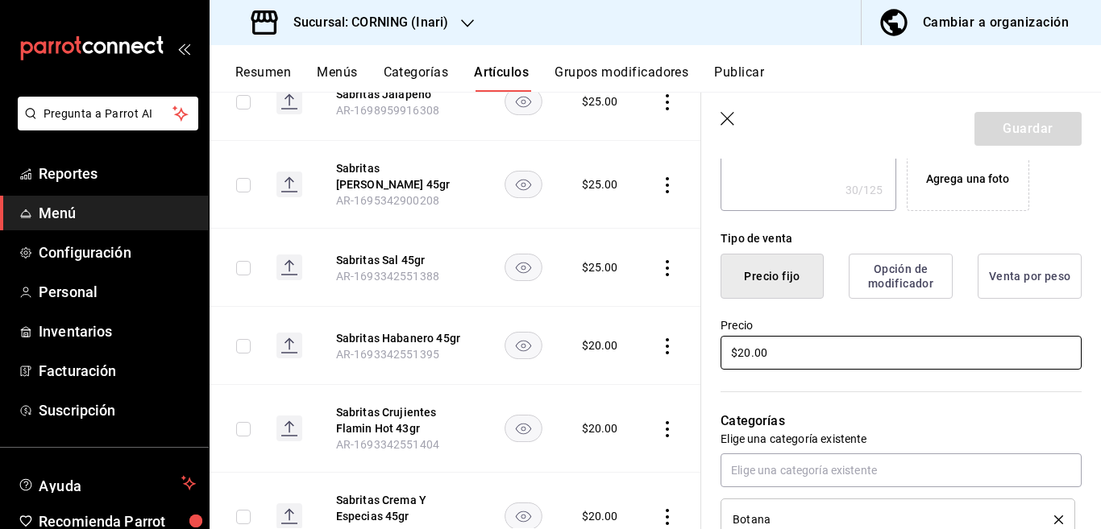
click at [830, 356] on input "$20.00" at bounding box center [900, 353] width 361 height 34
click at [987, 130] on button "Guardar" at bounding box center [1027, 129] width 107 height 34
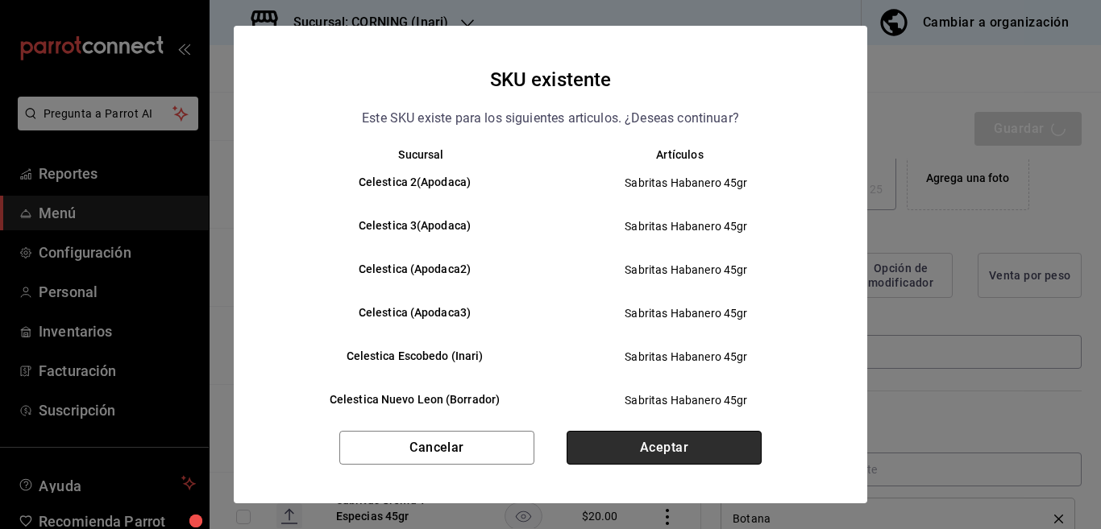
click at [662, 439] on button "Aceptar" at bounding box center [663, 448] width 195 height 34
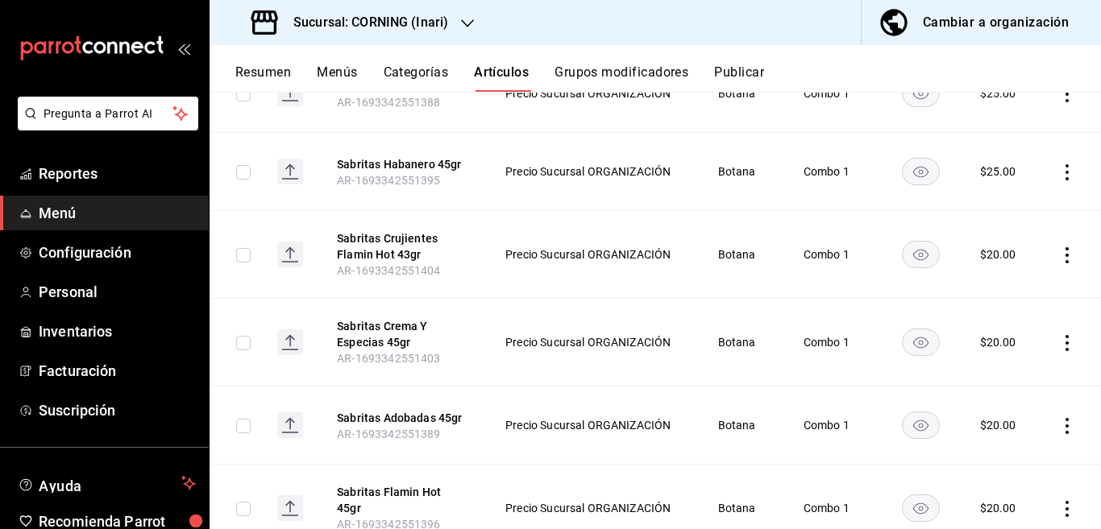
scroll to position [917, 0]
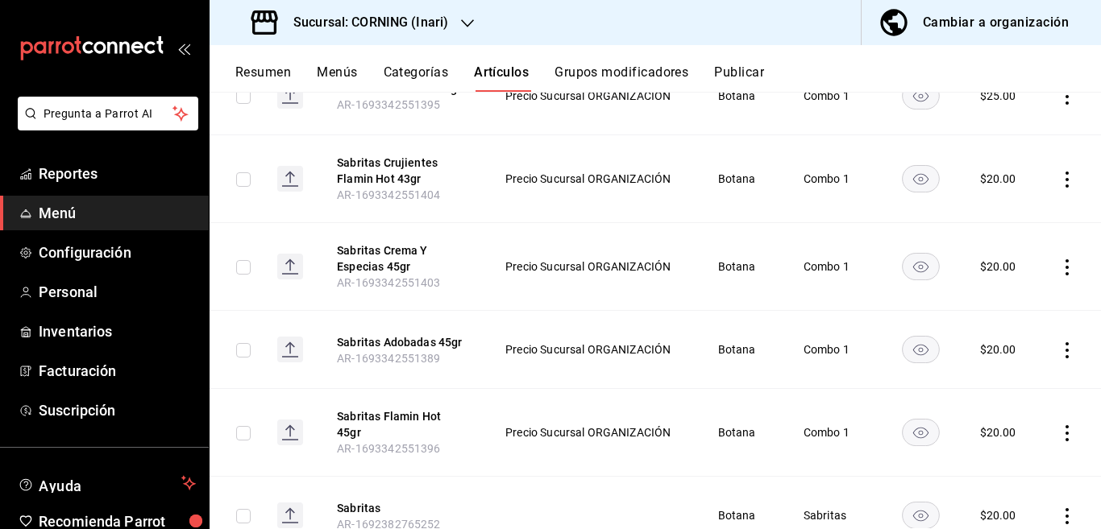
click at [1065, 172] on icon "actions" at bounding box center [1066, 180] width 3 height 16
click at [1001, 203] on span "Editar" at bounding box center [1005, 206] width 42 height 17
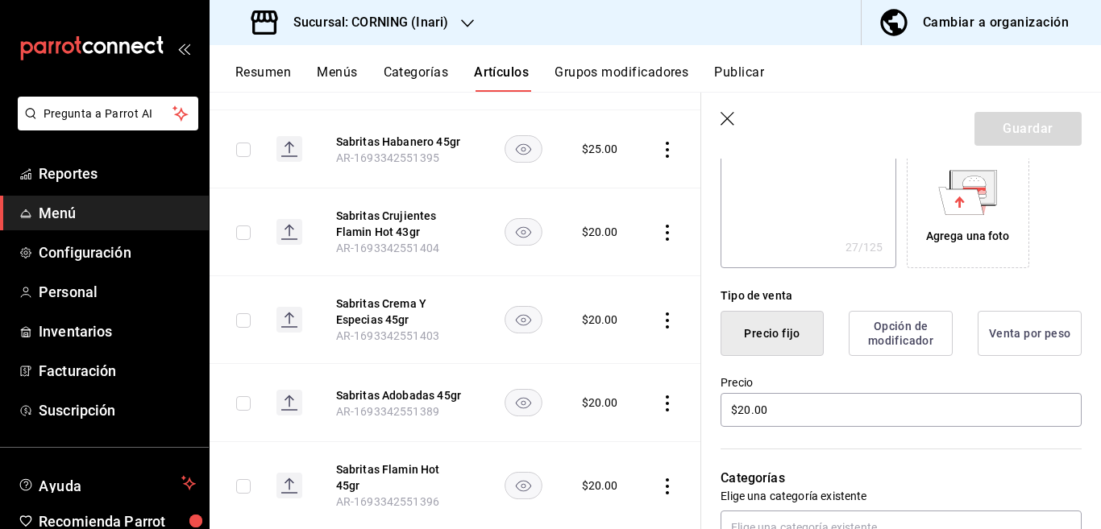
scroll to position [327, 0]
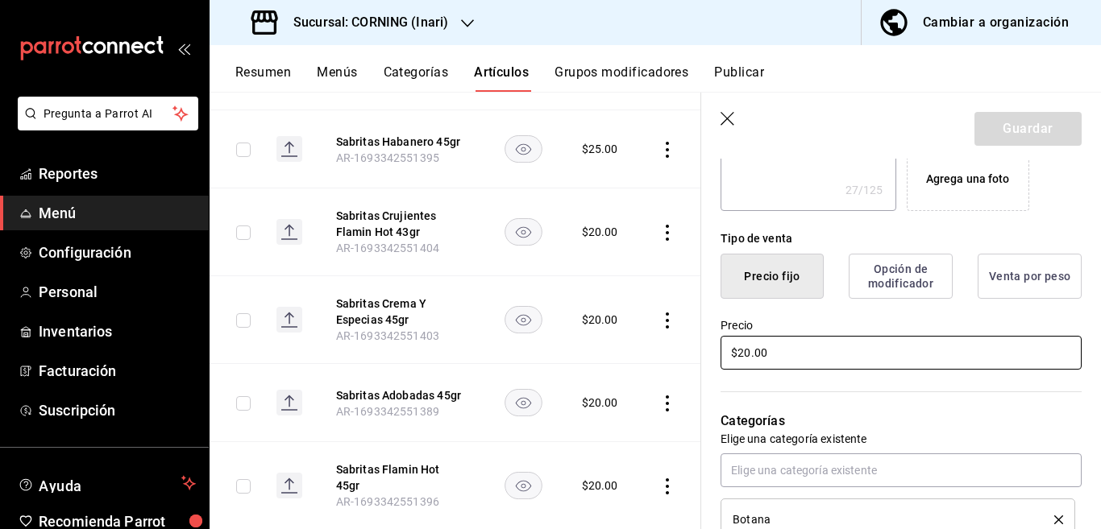
click at [891, 345] on input "$20.00" at bounding box center [900, 353] width 361 height 34
click at [995, 127] on button "Guardar" at bounding box center [1027, 129] width 107 height 34
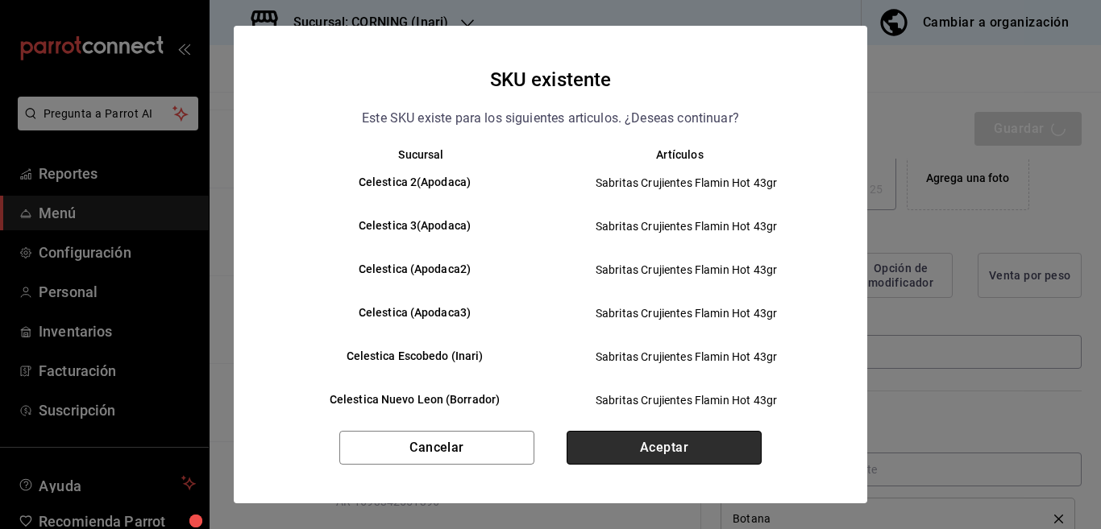
click at [682, 445] on button "Aceptar" at bounding box center [663, 448] width 195 height 34
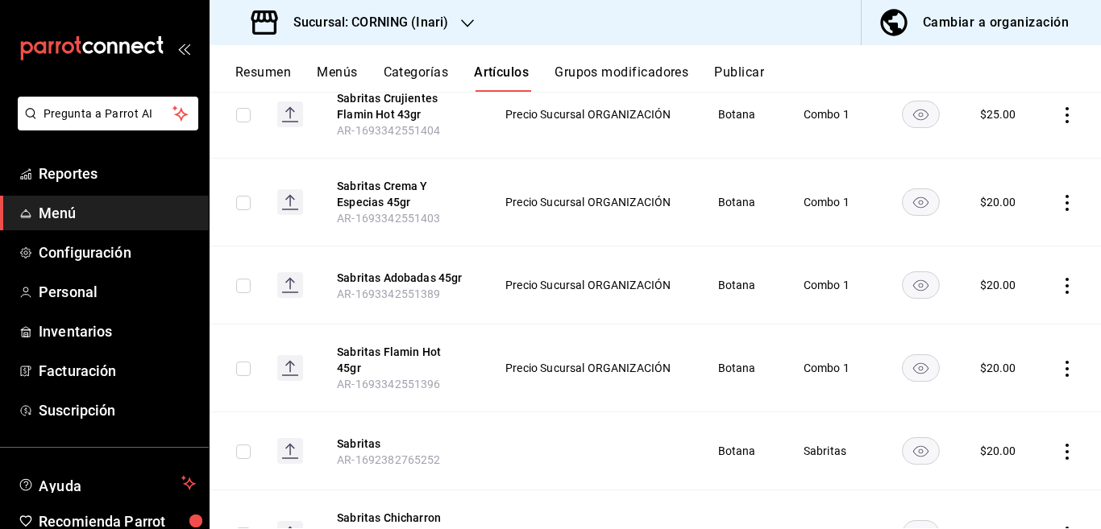
scroll to position [982, 0]
click at [1059, 194] on icon "actions" at bounding box center [1067, 202] width 16 height 16
click at [1002, 226] on span "Editar" at bounding box center [1005, 229] width 42 height 17
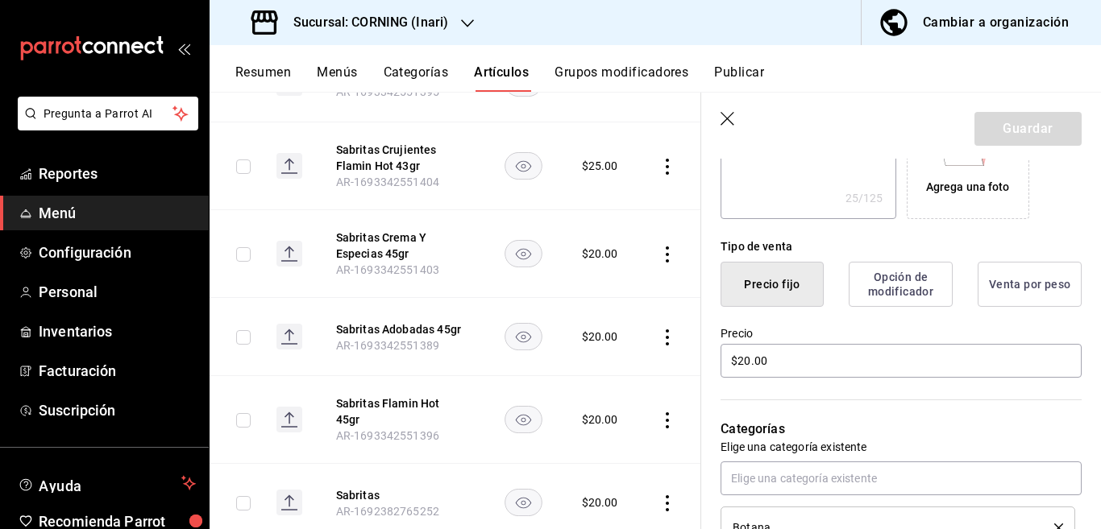
scroll to position [327, 0]
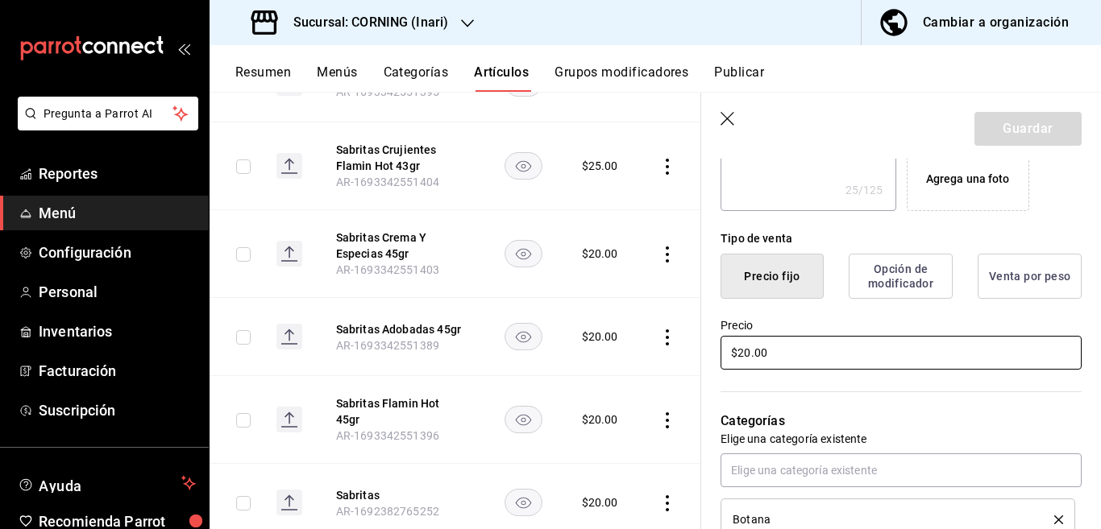
click at [798, 342] on input "$20.00" at bounding box center [900, 353] width 361 height 34
click at [1015, 115] on button "Guardar" at bounding box center [1027, 129] width 107 height 34
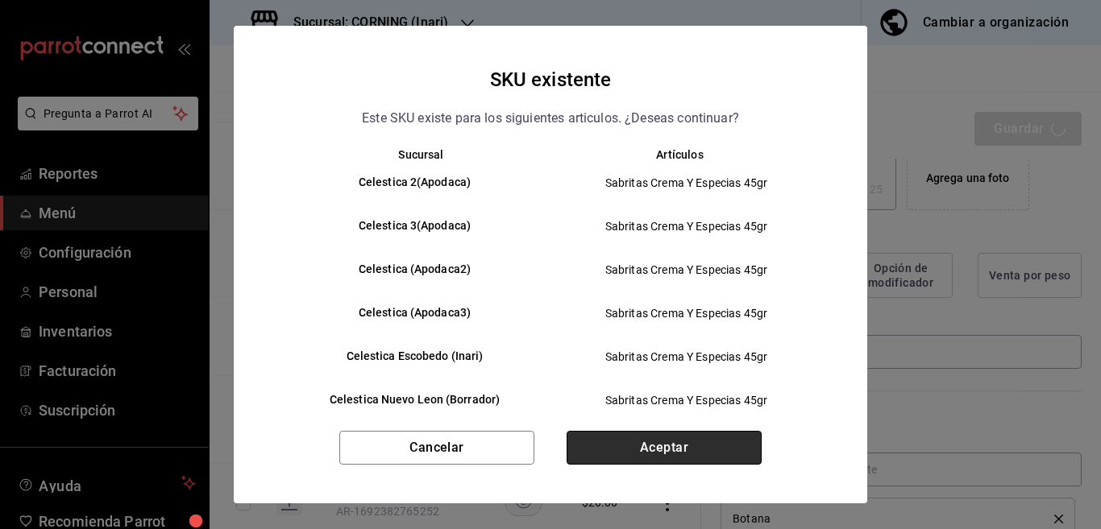
click at [676, 442] on button "Aceptar" at bounding box center [663, 448] width 195 height 34
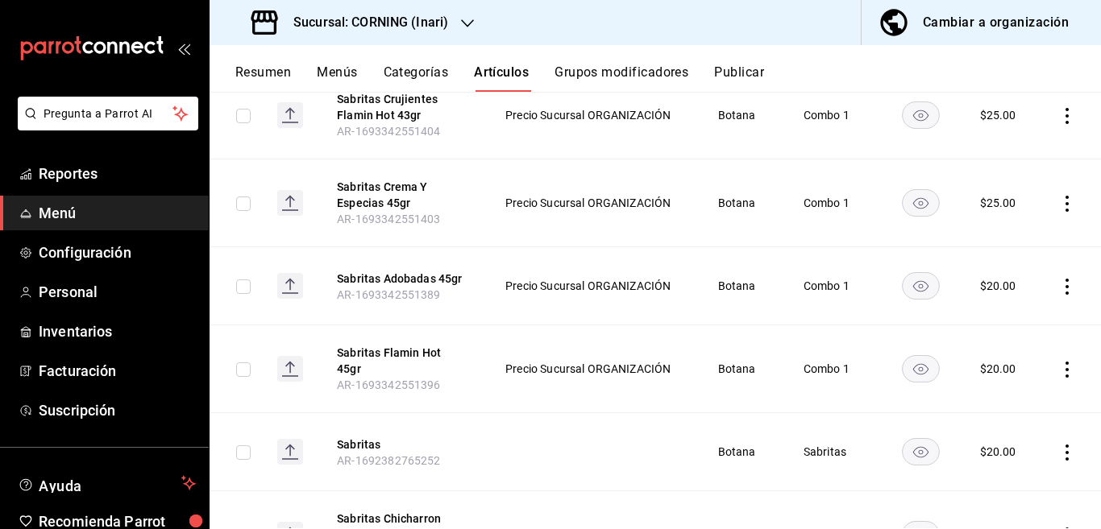
scroll to position [982, 0]
click at [1059, 277] on icon "actions" at bounding box center [1067, 285] width 16 height 16
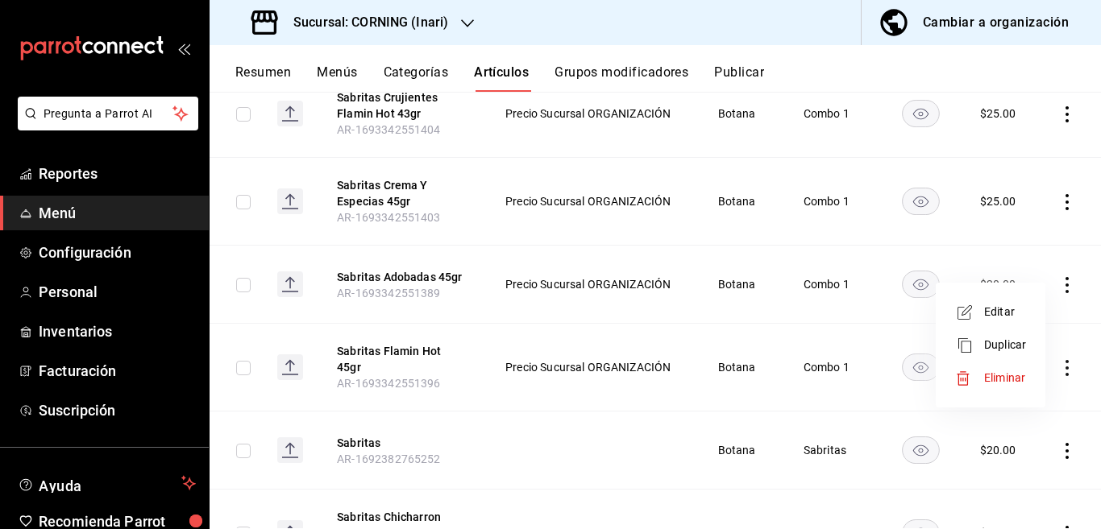
click at [998, 311] on span "Editar" at bounding box center [1005, 312] width 42 height 17
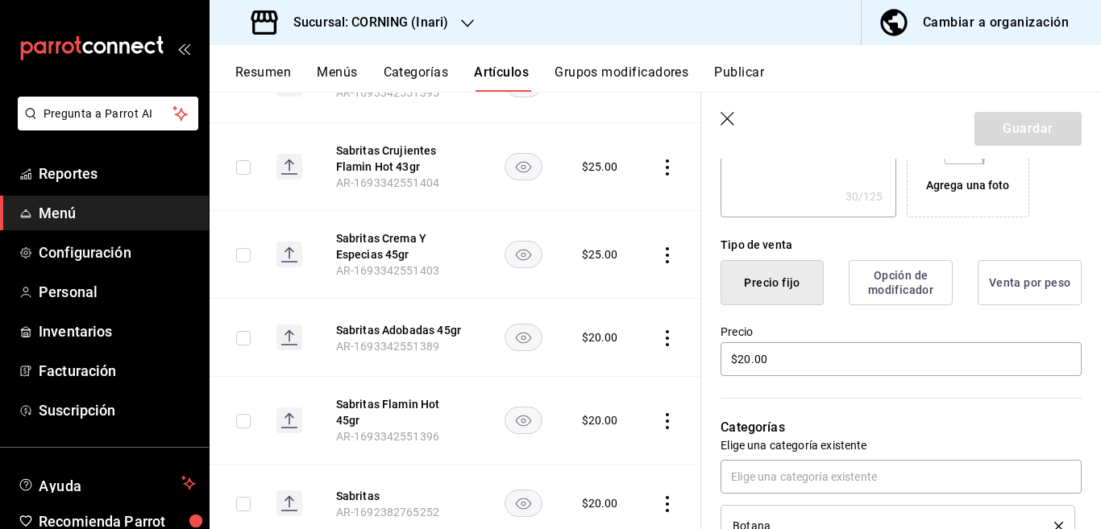
scroll to position [327, 0]
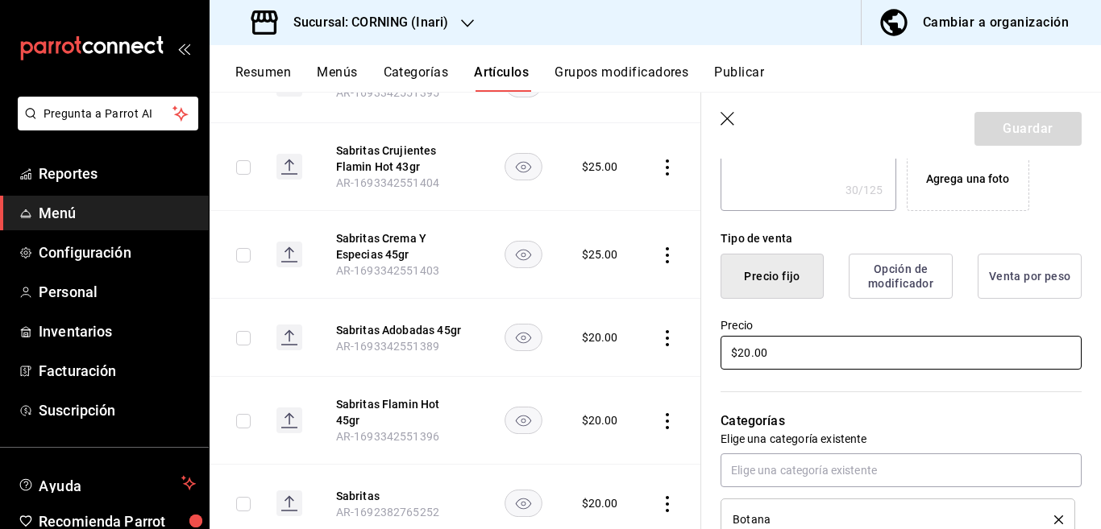
click at [812, 357] on input "$20.00" at bounding box center [900, 353] width 361 height 34
click at [984, 134] on button "Guardar" at bounding box center [1027, 129] width 107 height 34
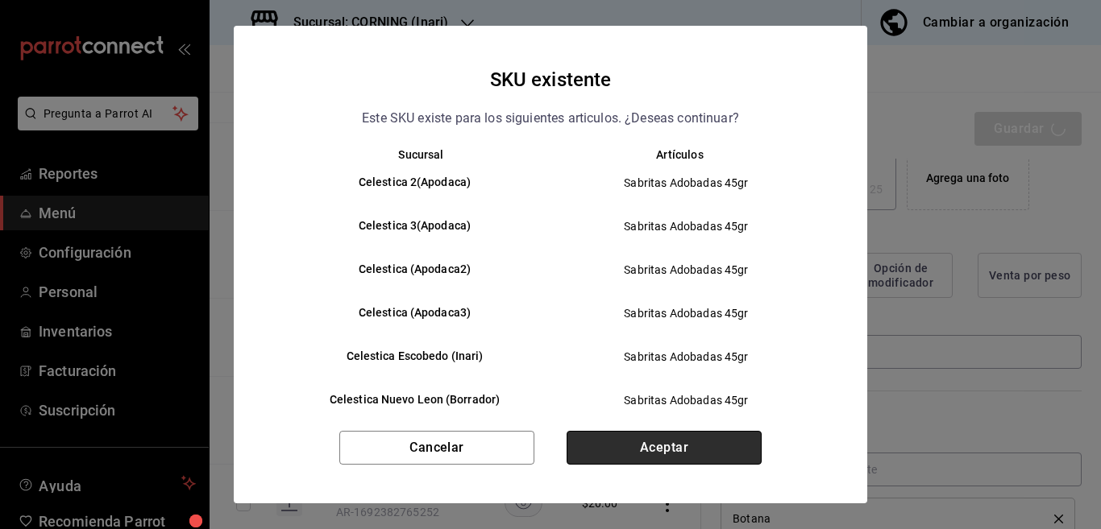
click at [650, 447] on button "Aceptar" at bounding box center [663, 448] width 195 height 34
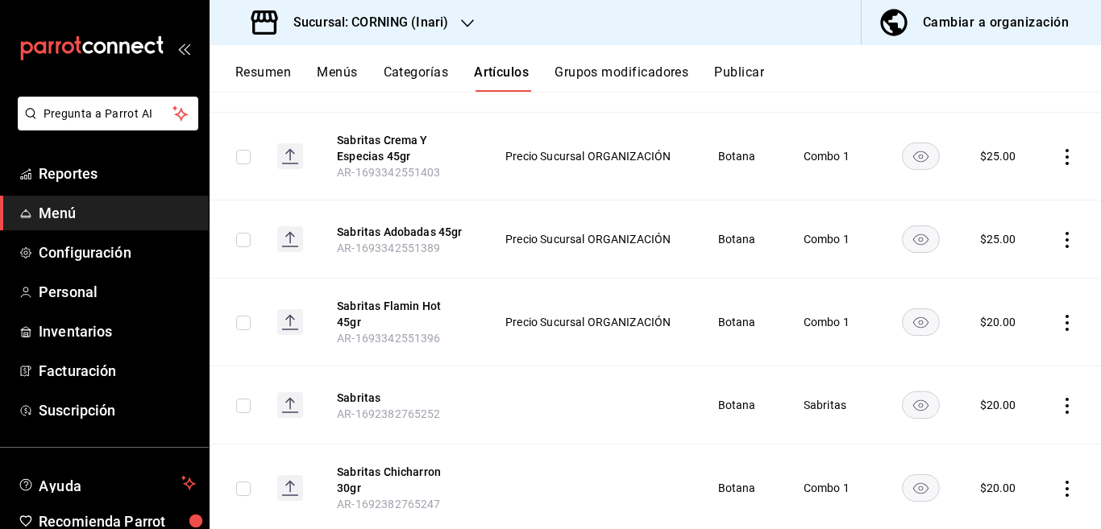
scroll to position [1040, 0]
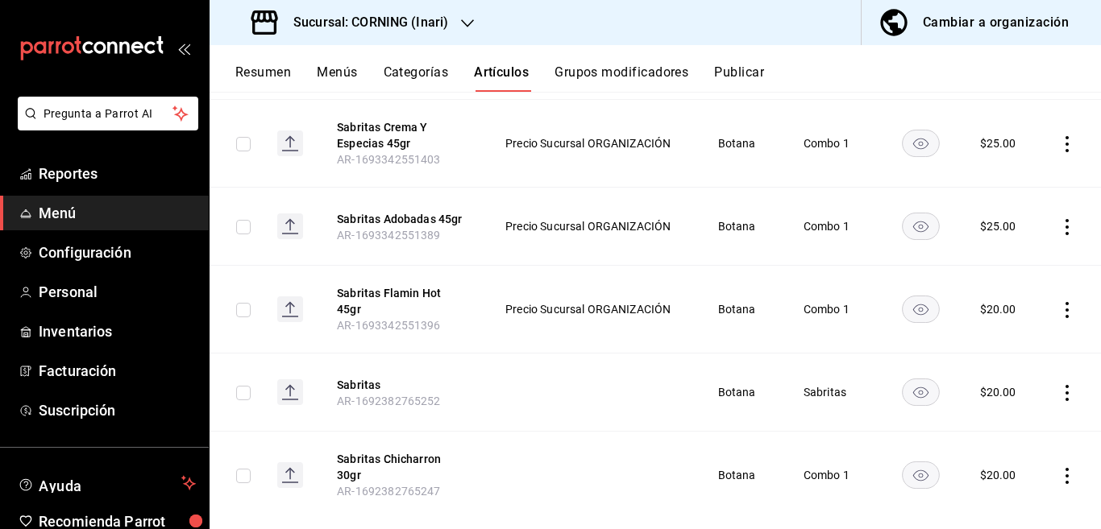
click at [1065, 302] on icon "actions" at bounding box center [1066, 310] width 3 height 16
click at [994, 331] on span "Editar" at bounding box center [1005, 332] width 42 height 17
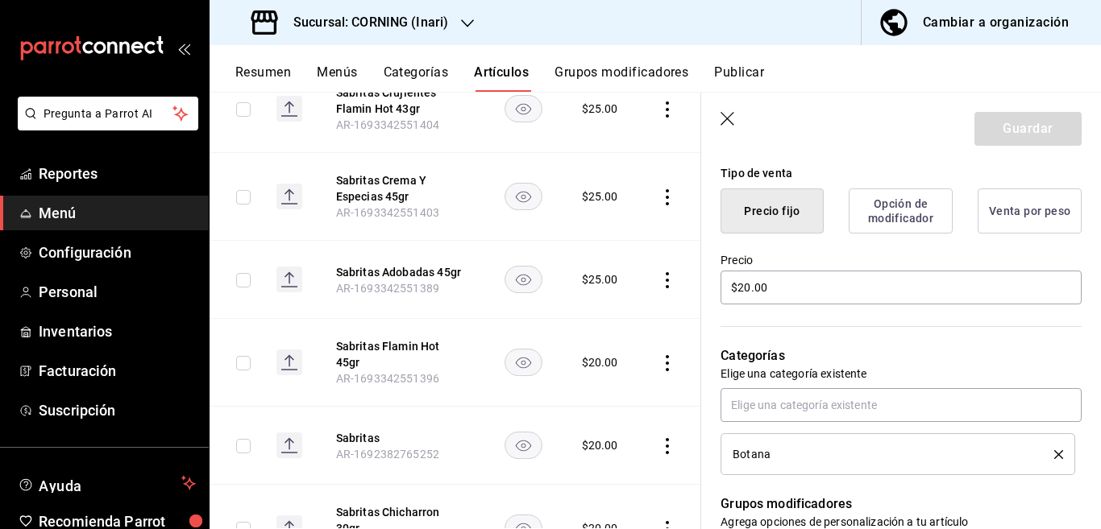
scroll to position [392, 0]
click at [798, 288] on input "$20.00" at bounding box center [900, 288] width 361 height 34
click at [1003, 123] on button "Guardar" at bounding box center [1027, 129] width 107 height 34
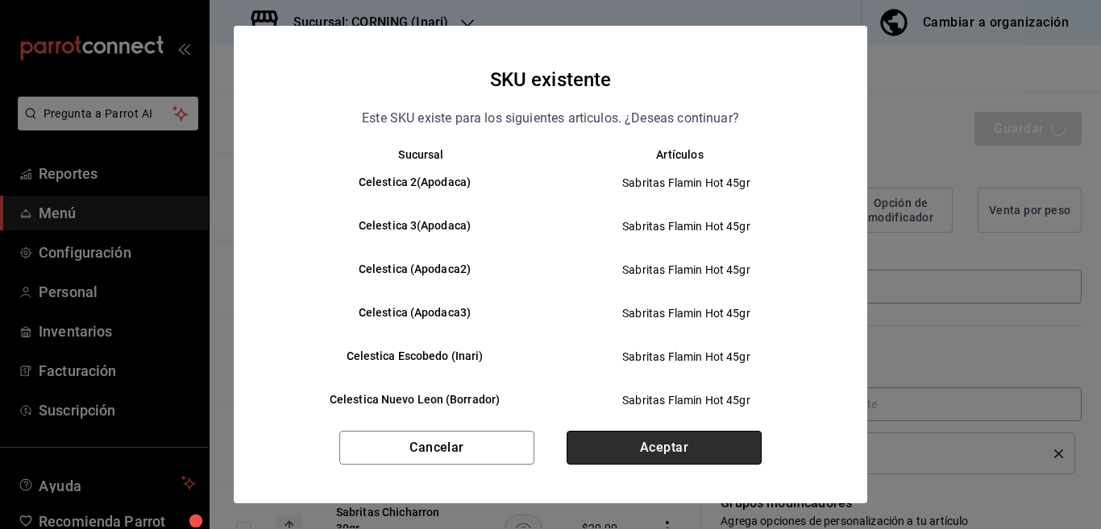
click at [663, 445] on button "Aceptar" at bounding box center [663, 448] width 195 height 34
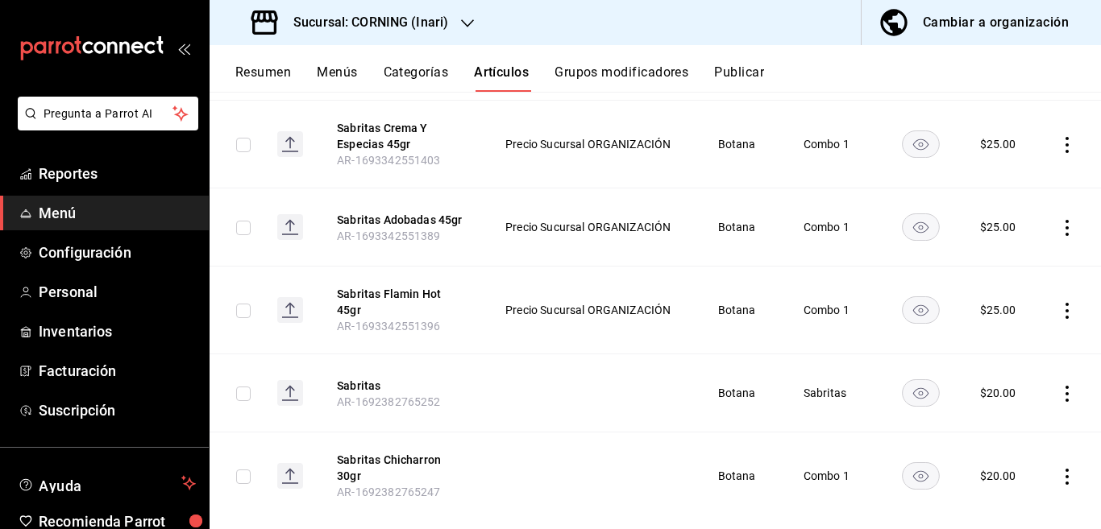
scroll to position [1040, 0]
click at [1065, 385] on icon "actions" at bounding box center [1066, 393] width 3 height 16
click at [1002, 406] on span "Editar" at bounding box center [1005, 410] width 42 height 17
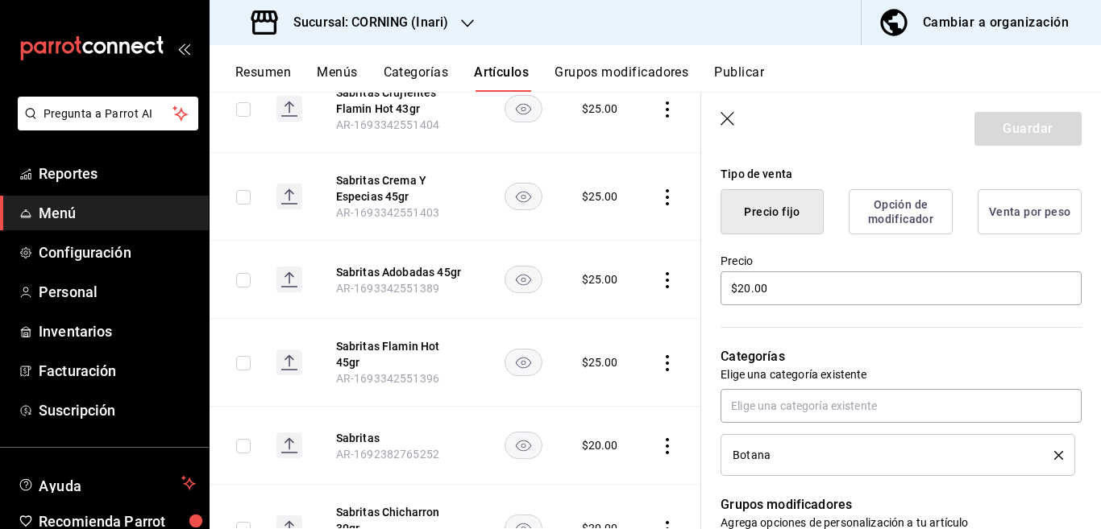
scroll to position [392, 0]
click at [827, 289] on input "$20.00" at bounding box center [900, 288] width 361 height 34
click at [994, 124] on button "Guardar" at bounding box center [1027, 129] width 107 height 34
click at [994, 124] on div "Guardar" at bounding box center [1027, 129] width 107 height 34
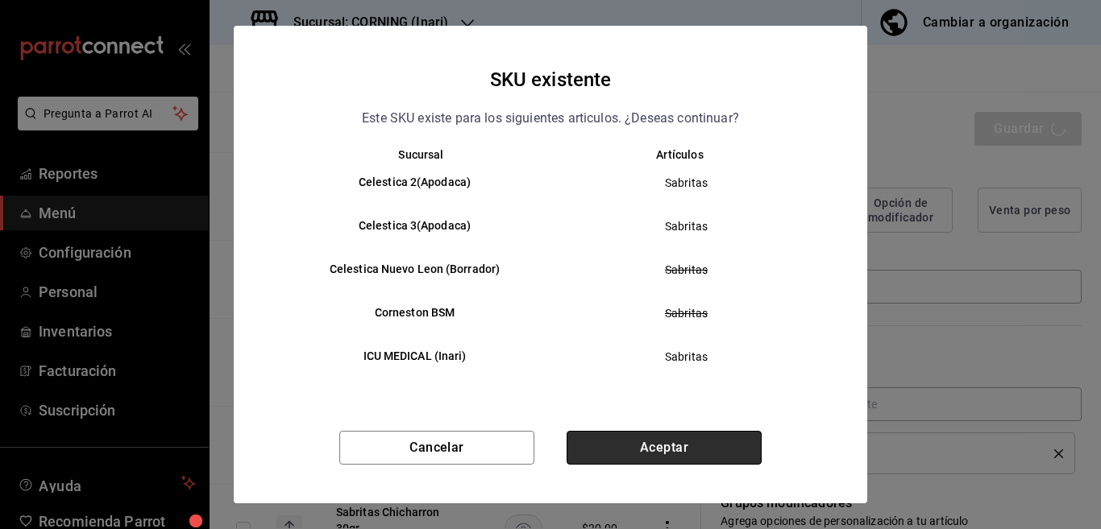
click at [674, 446] on button "Aceptar" at bounding box center [663, 448] width 195 height 34
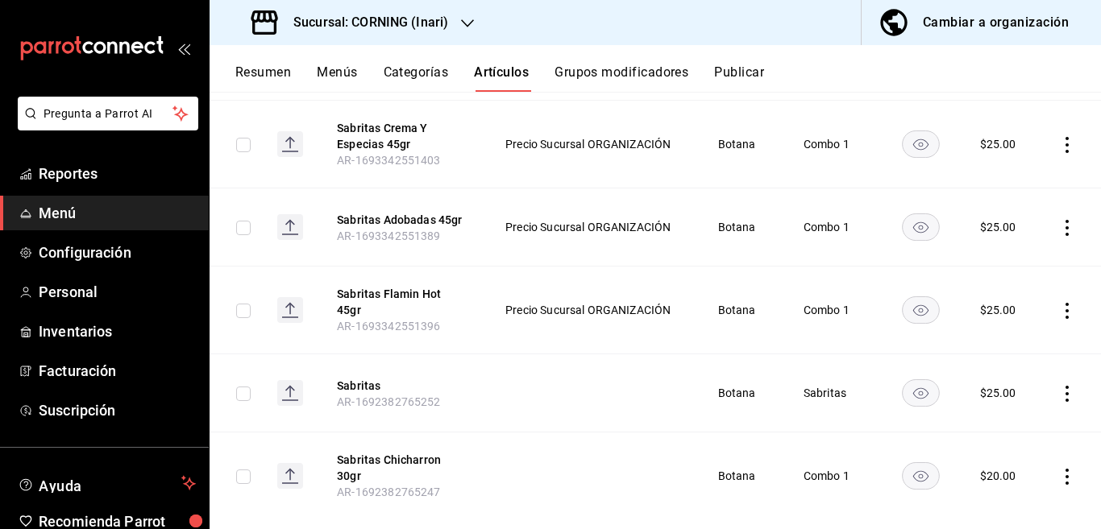
scroll to position [1040, 0]
click at [1059, 468] on icon "actions" at bounding box center [1067, 476] width 16 height 16
click at [1001, 417] on span "Editar" at bounding box center [1005, 421] width 42 height 17
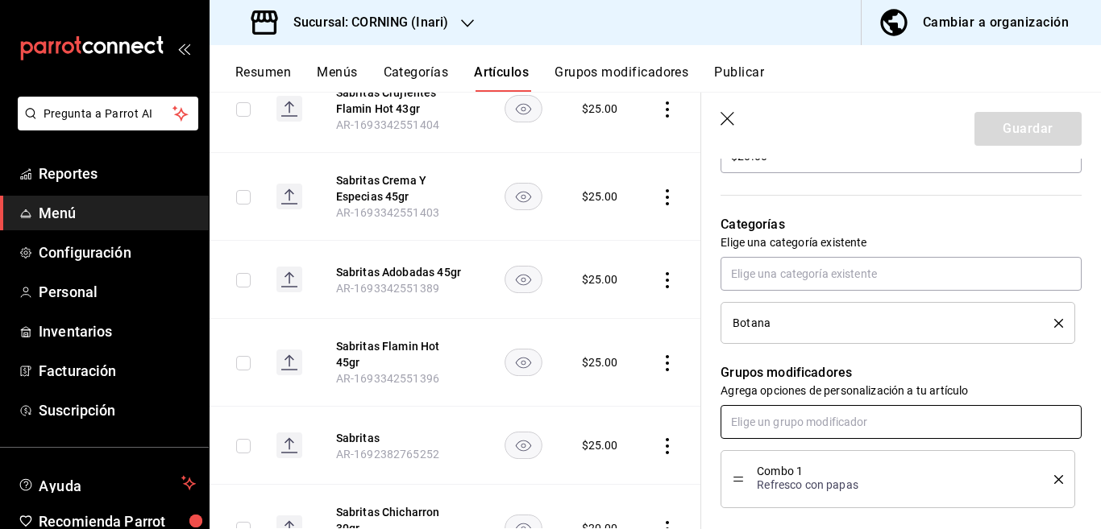
scroll to position [462, 0]
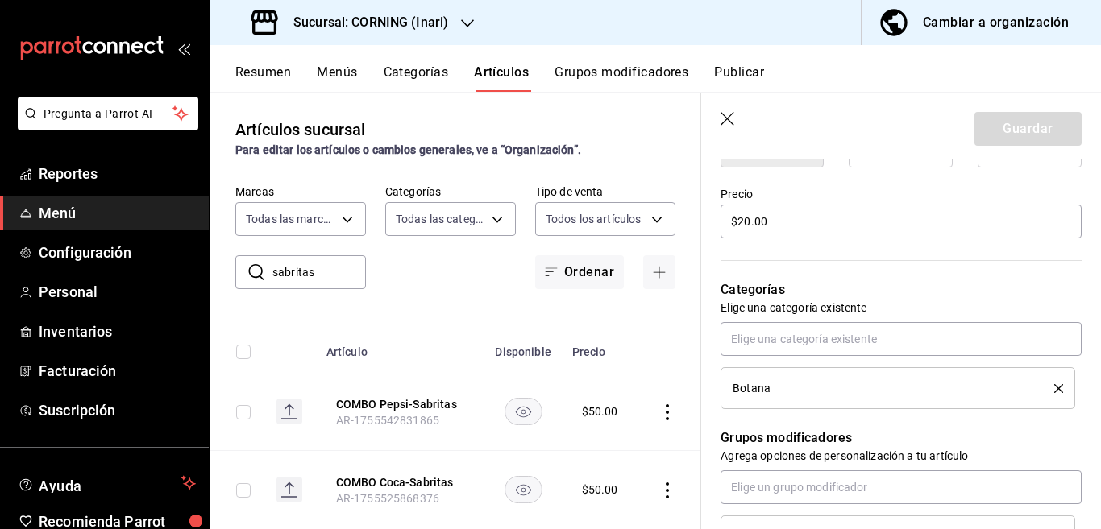
scroll to position [1040, 0]
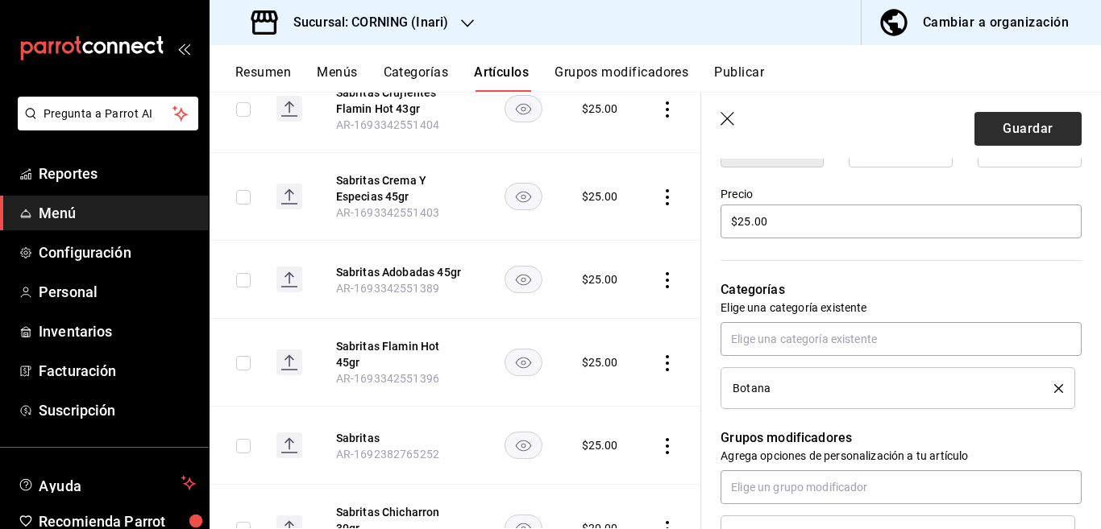
type input "$25.00"
click at [1000, 127] on button "Guardar" at bounding box center [1027, 129] width 107 height 34
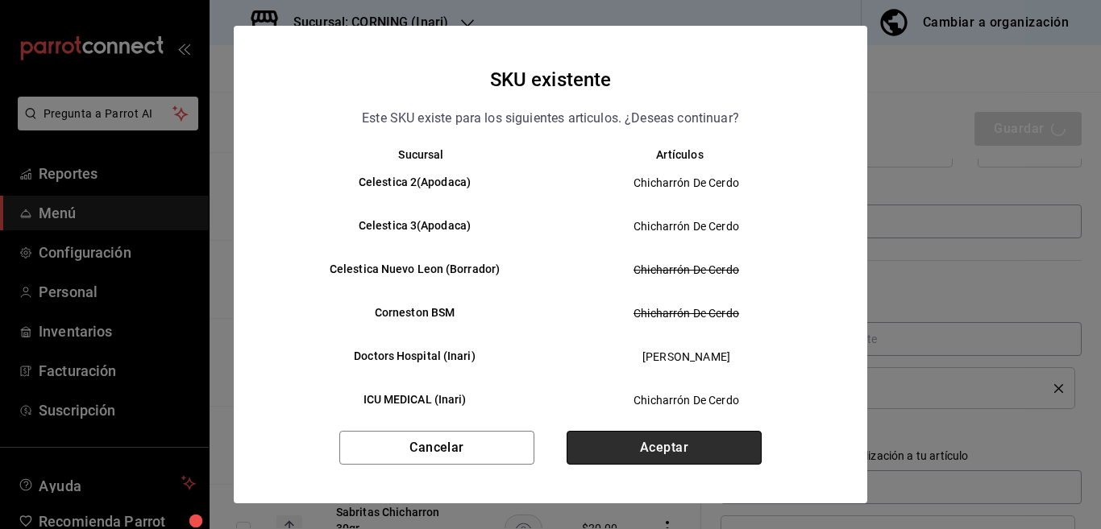
click at [683, 440] on button "Aceptar" at bounding box center [663, 448] width 195 height 34
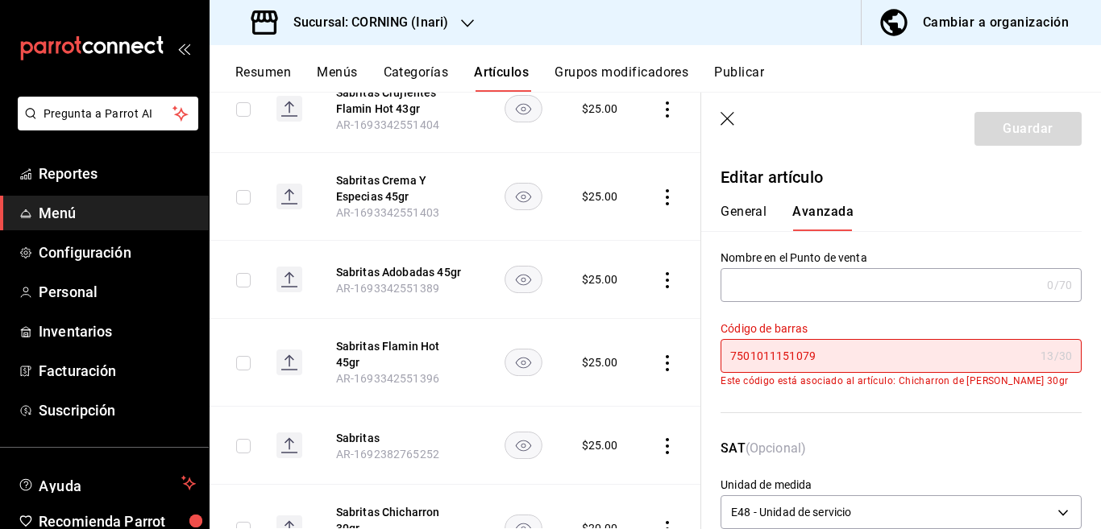
scroll to position [0, 0]
click at [730, 118] on icon "button" at bounding box center [728, 120] width 16 height 16
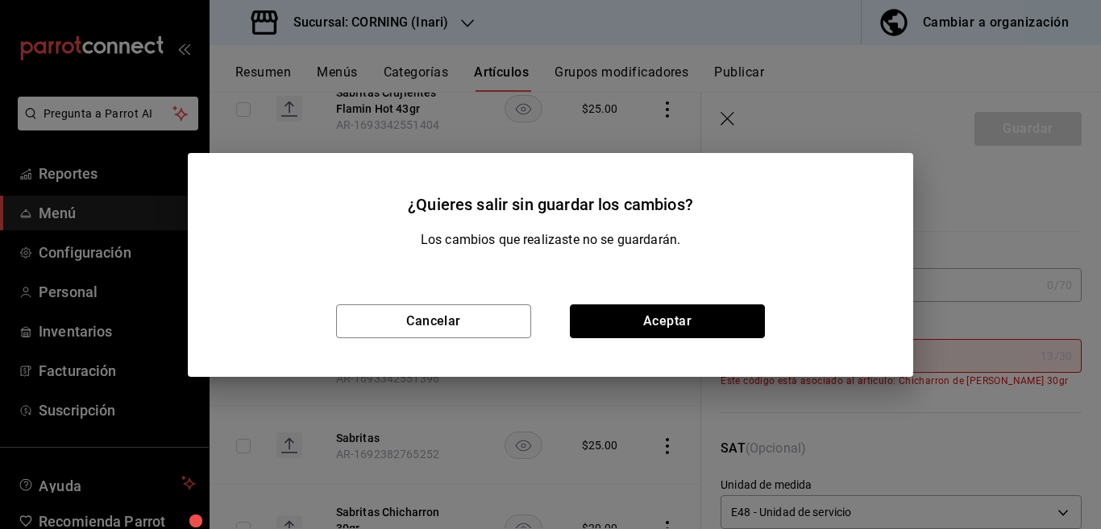
click at [649, 309] on button "Aceptar" at bounding box center [667, 322] width 195 height 34
click at [649, 319] on td at bounding box center [669, 363] width 63 height 88
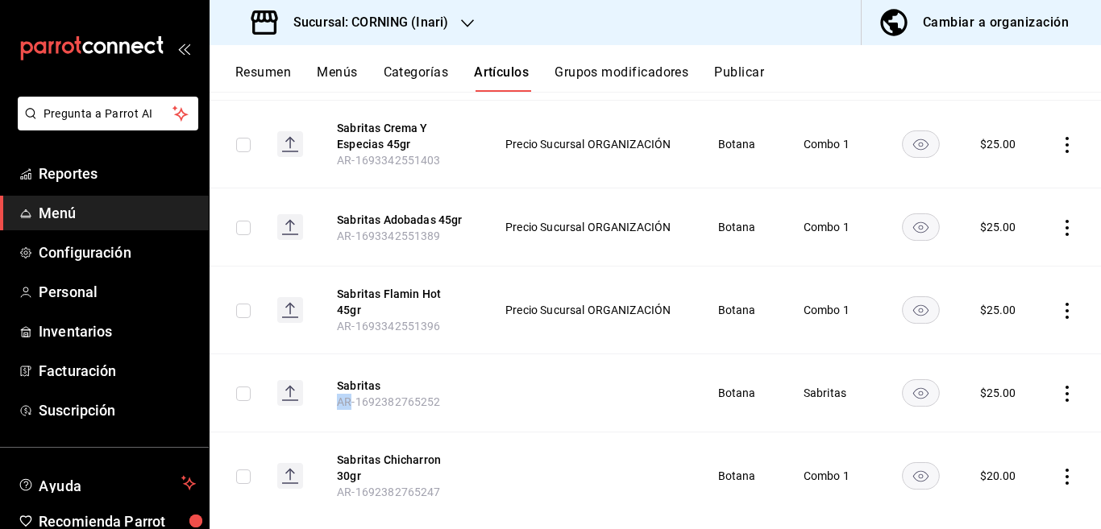
scroll to position [1040, 0]
click at [1059, 468] on icon "actions" at bounding box center [1067, 476] width 16 height 16
click at [993, 486] on span "Eliminar" at bounding box center [1004, 486] width 41 height 13
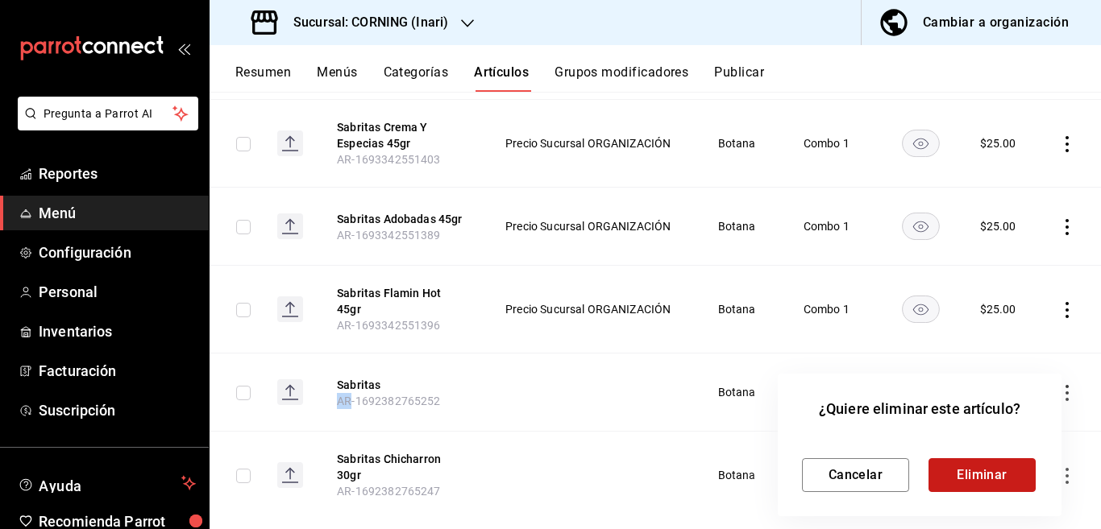
click at [973, 471] on button "Eliminar" at bounding box center [981, 475] width 107 height 34
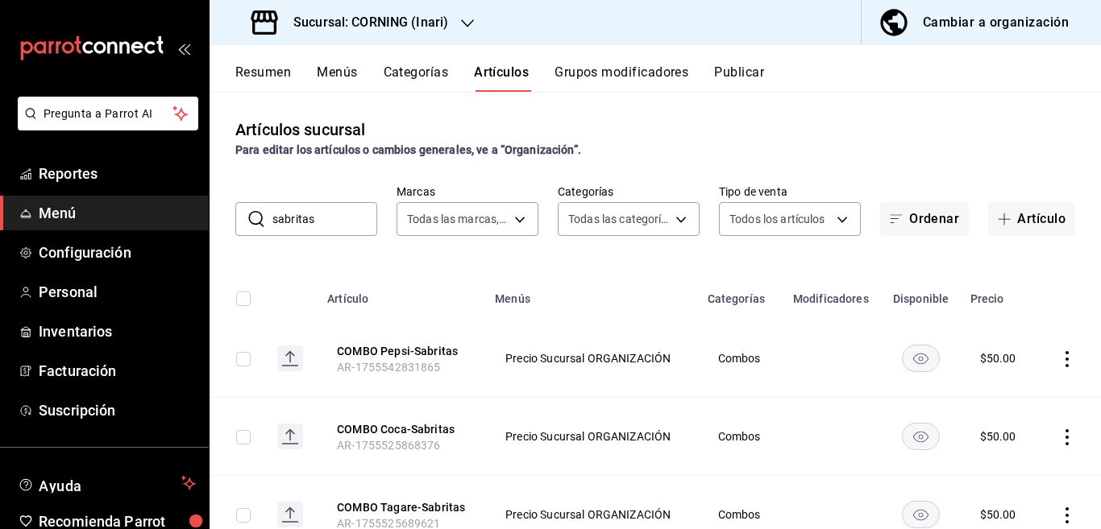
scroll to position [0, 0]
click at [336, 224] on input "sabritas" at bounding box center [324, 219] width 105 height 32
type input "s"
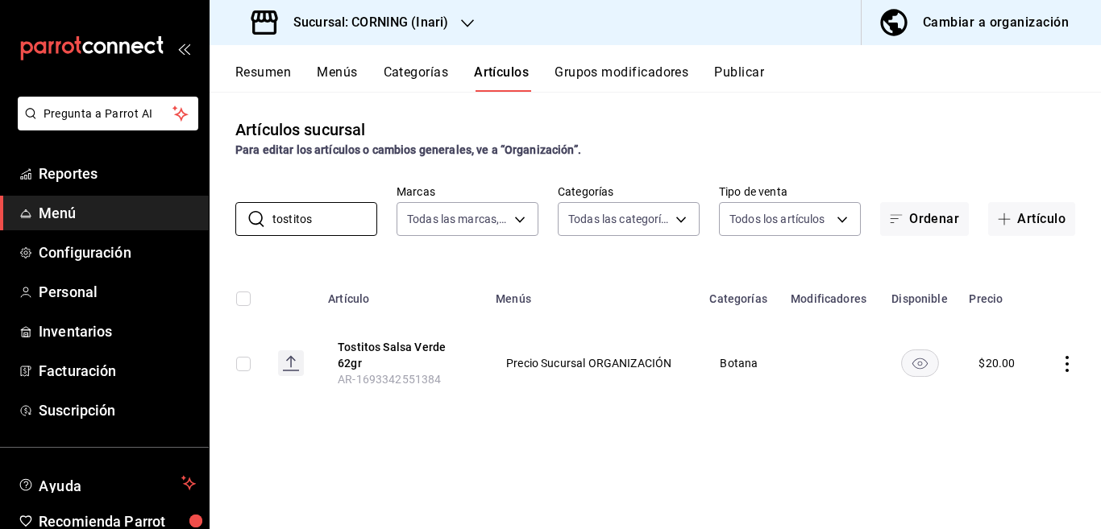
type input "tostitos"
click at [688, 254] on div "Artículos sucursal Para editar los artículos o cambios generales, ve a “Organiz…" at bounding box center [654, 310] width 891 height 437
click at [1066, 366] on icon "actions" at bounding box center [1067, 364] width 16 height 16
click at [1016, 400] on span "Editar" at bounding box center [1018, 400] width 42 height 17
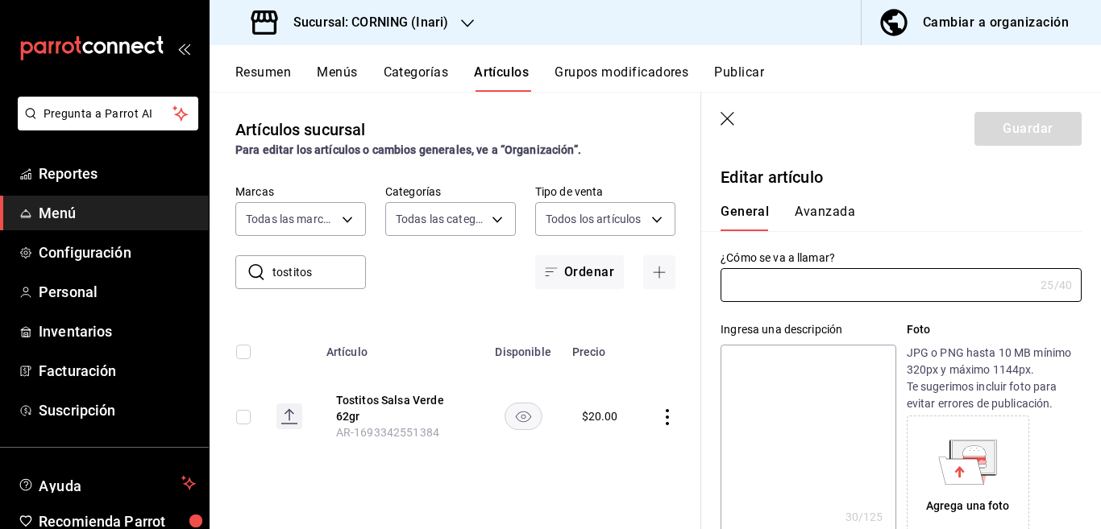
type input "Tostitos Salsa Verde 62gr"
type textarea "TostitSalsaVerde 7501011127012"
type textarea "x"
type input "AR-1693342551384"
type textarea "x"
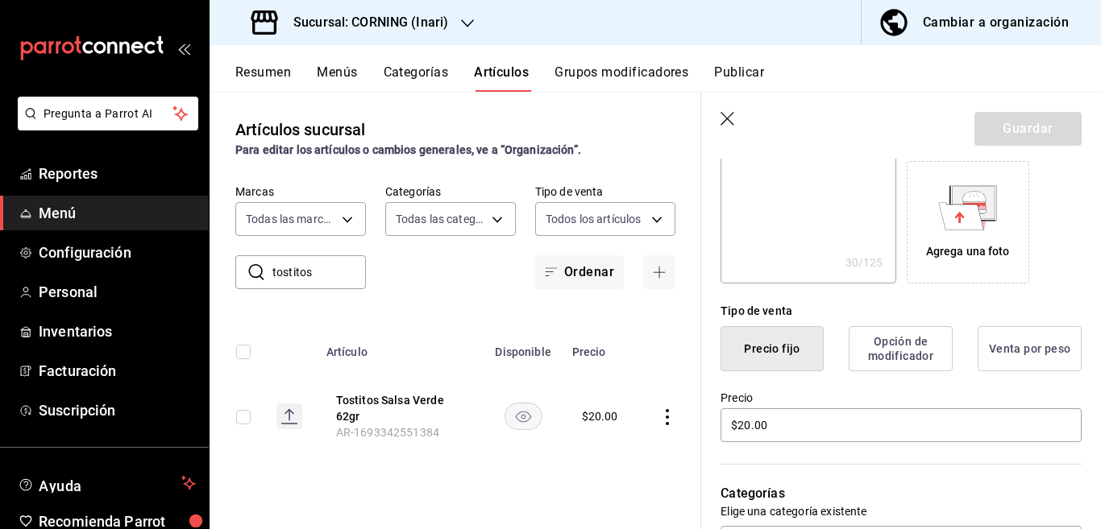
scroll to position [262, 0]
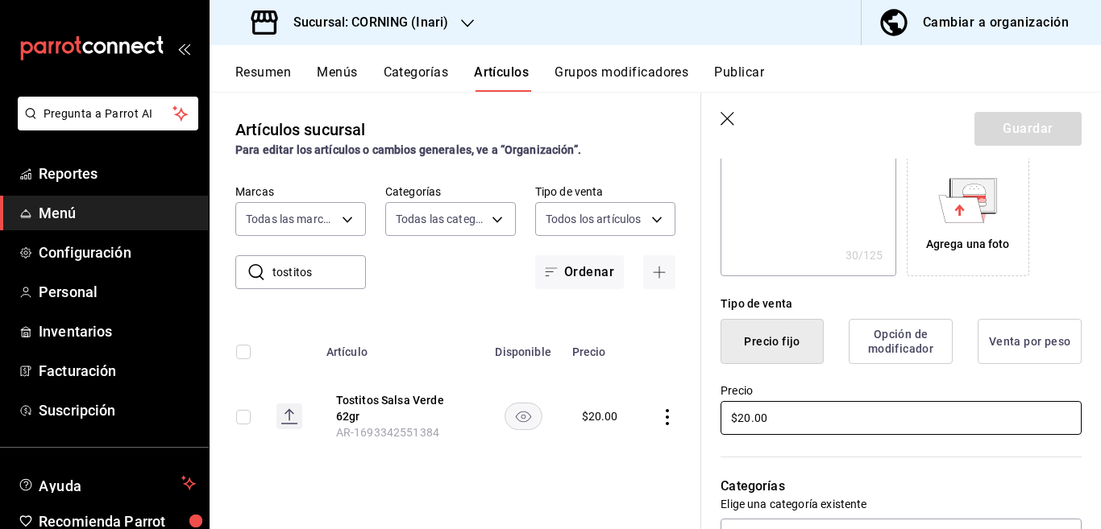
click at [796, 413] on input "$20.00" at bounding box center [900, 418] width 361 height 34
type input "$2.00"
type textarea "x"
type input "$25.00"
type textarea "x"
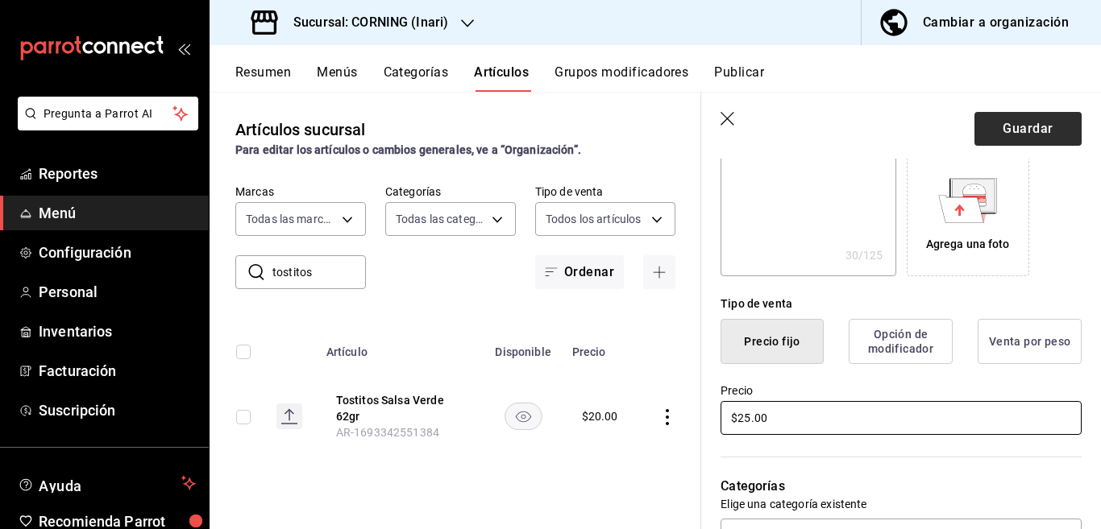
type input "$25.00"
click at [1006, 115] on button "Guardar" at bounding box center [1027, 129] width 107 height 34
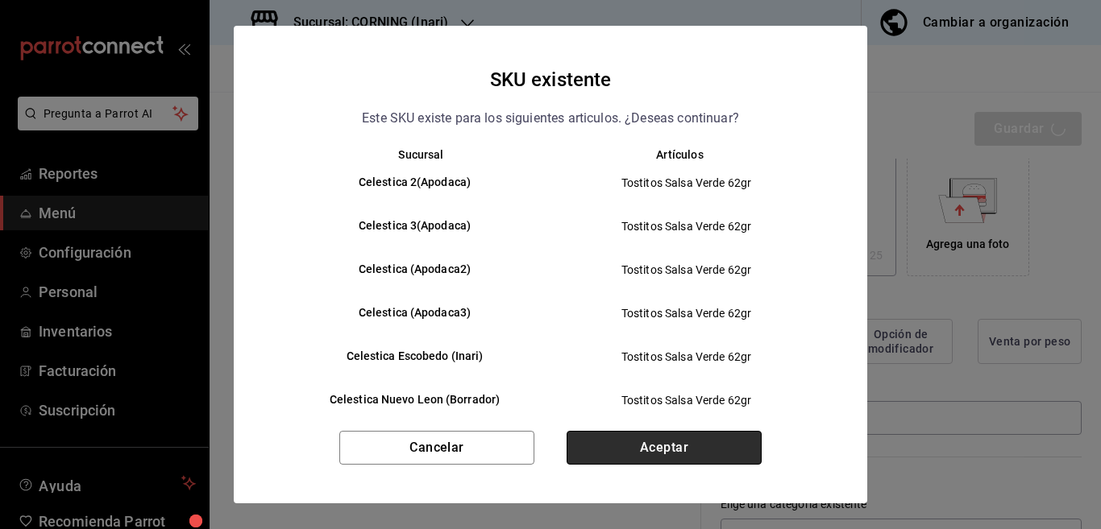
click at [658, 446] on button "Aceptar" at bounding box center [663, 448] width 195 height 34
type textarea "x"
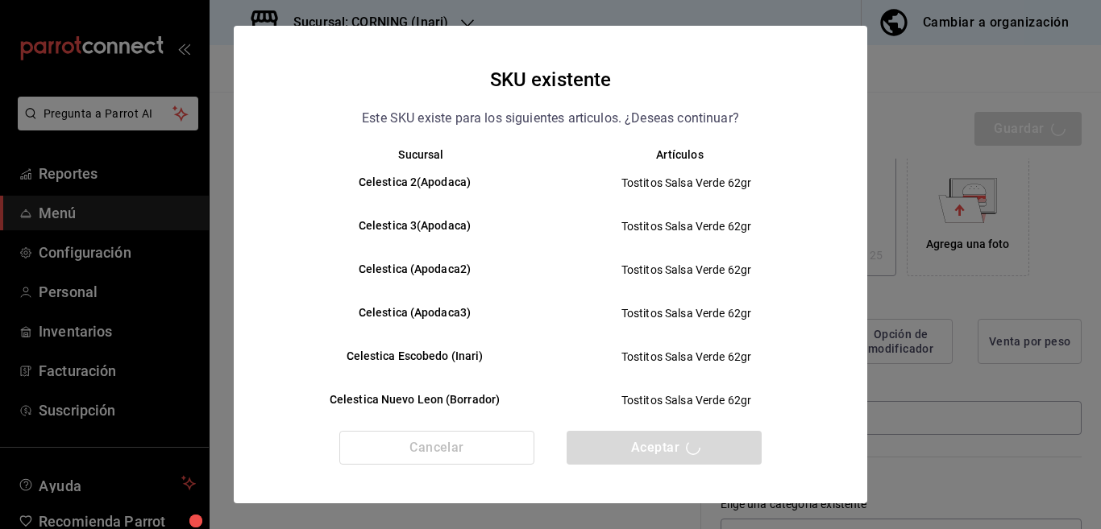
type textarea "x"
type input "AR-1755551402154"
